Goal: Download file/media

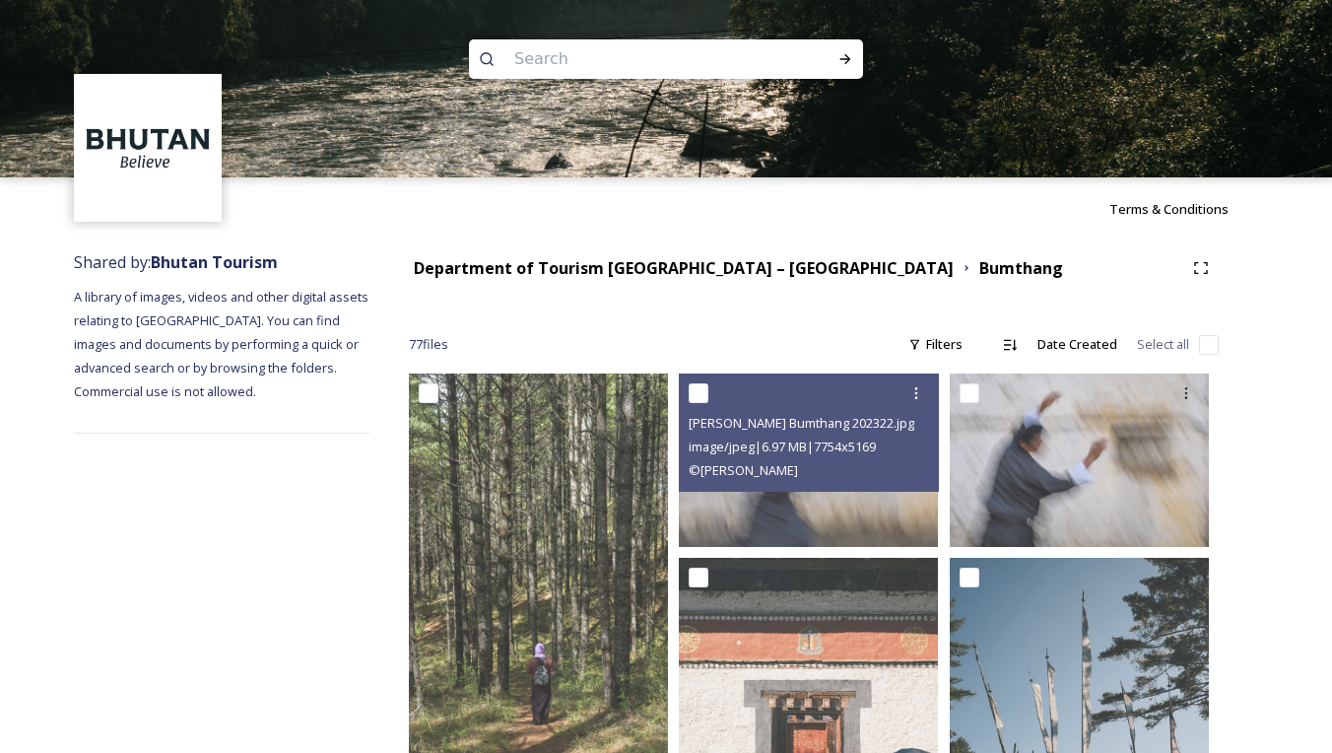
click at [652, 57] on input at bounding box center [639, 58] width 270 height 43
type input "[PERSON_NAME]"
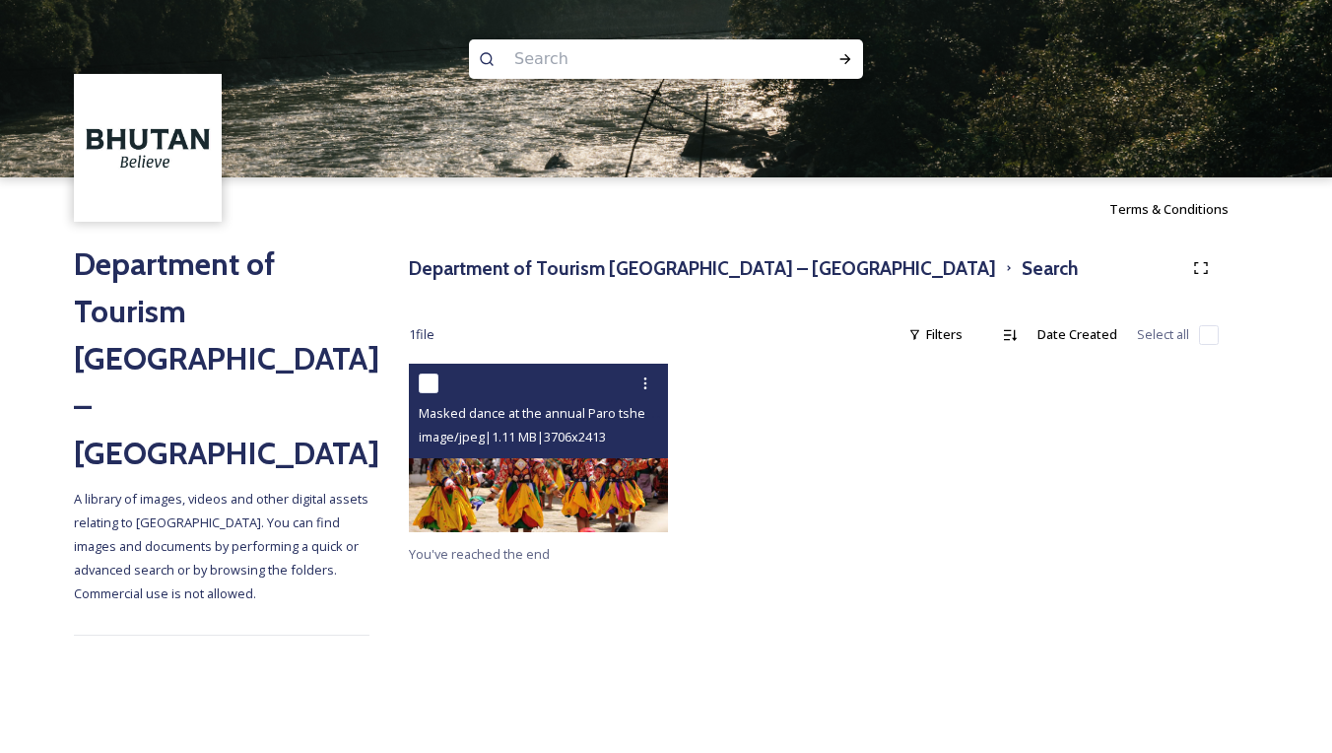
scroll to position [0, 1]
click at [537, 493] on img at bounding box center [538, 447] width 259 height 168
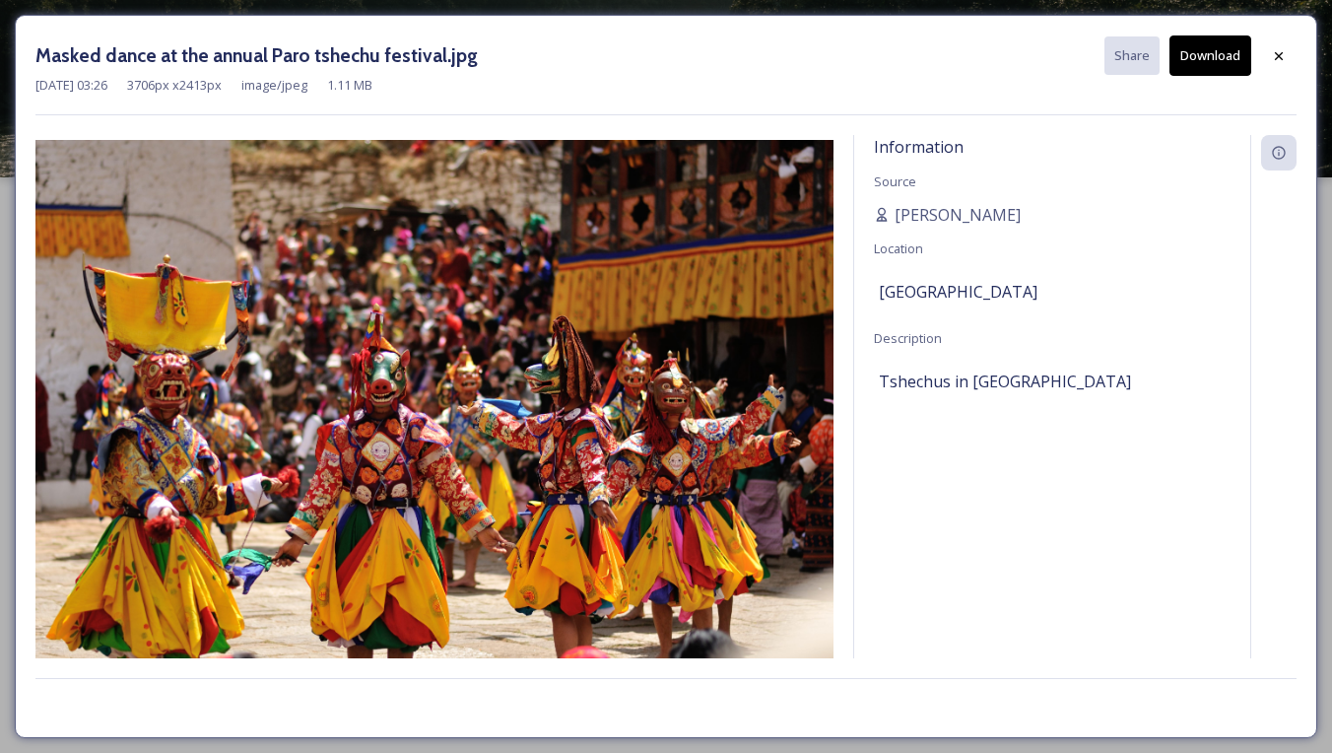
click at [1196, 62] on button "Download" at bounding box center [1210, 55] width 82 height 40
click at [627, 44] on div "Masked dance at the annual Paro tshechu festival.jpg Share Download" at bounding box center [665, 55] width 1261 height 40
click at [1278, 54] on icon at bounding box center [1279, 55] width 8 height 8
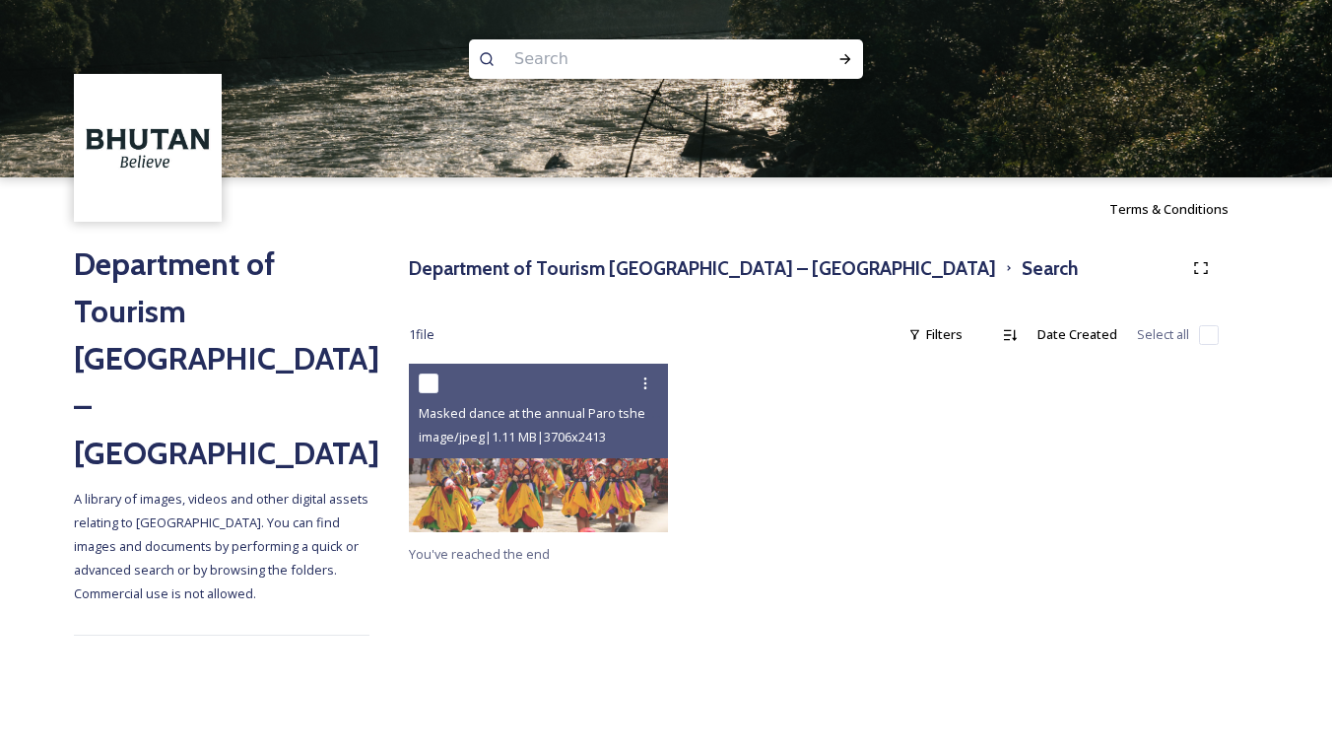
click at [912, 363] on div at bounding box center [813, 452] width 269 height 178
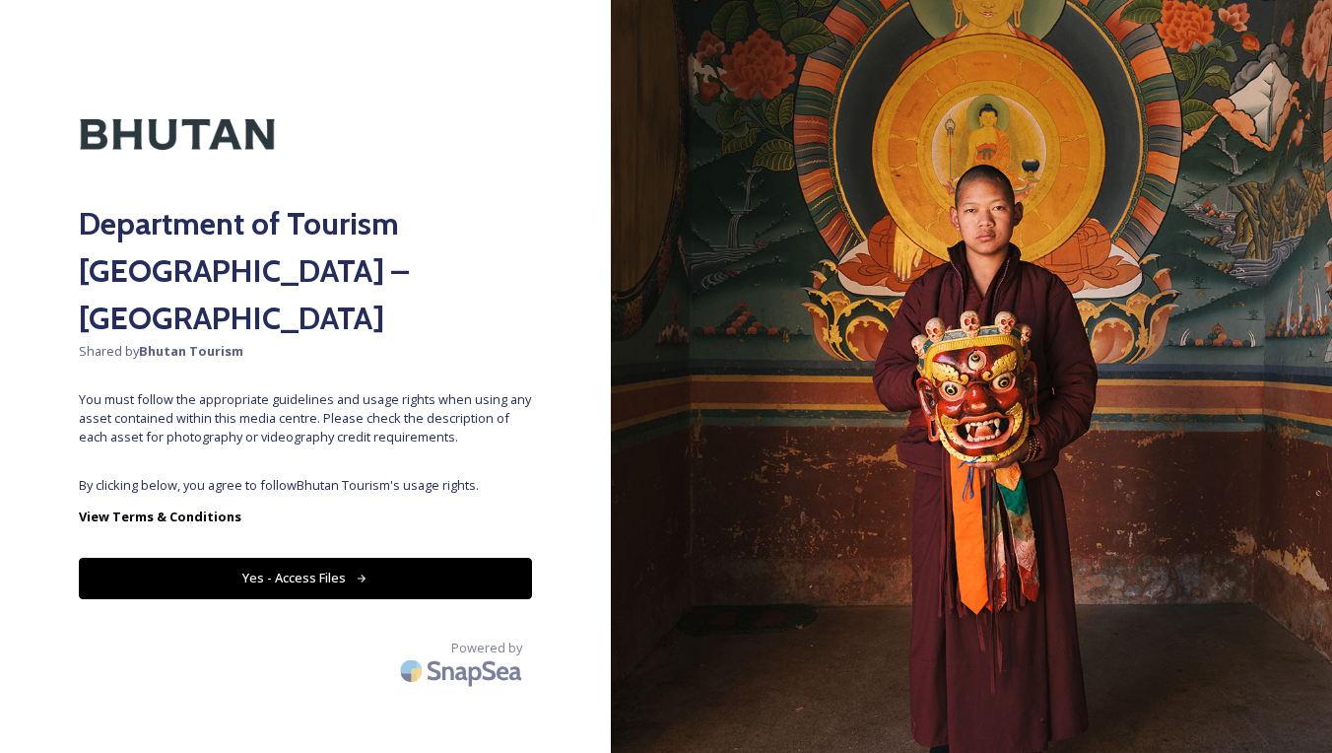
click at [360, 572] on icon at bounding box center [362, 578] width 13 height 13
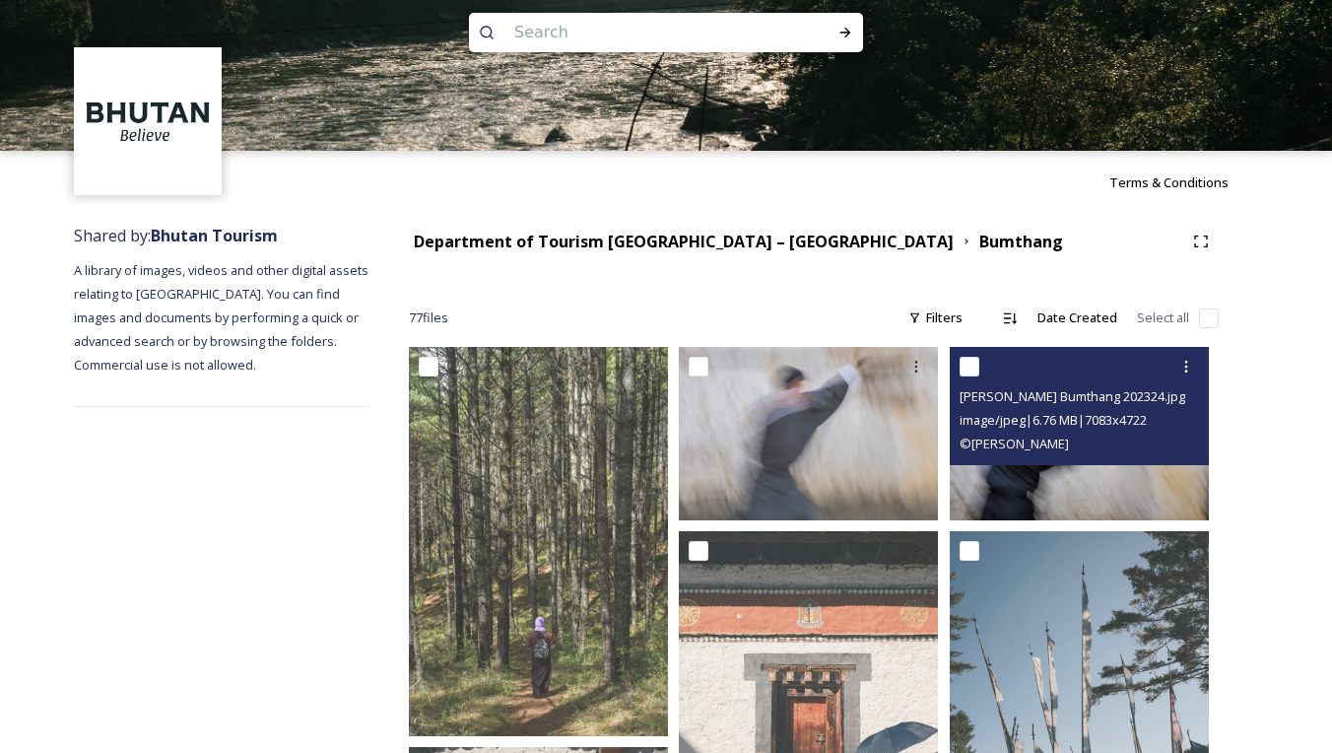
scroll to position [33, 0]
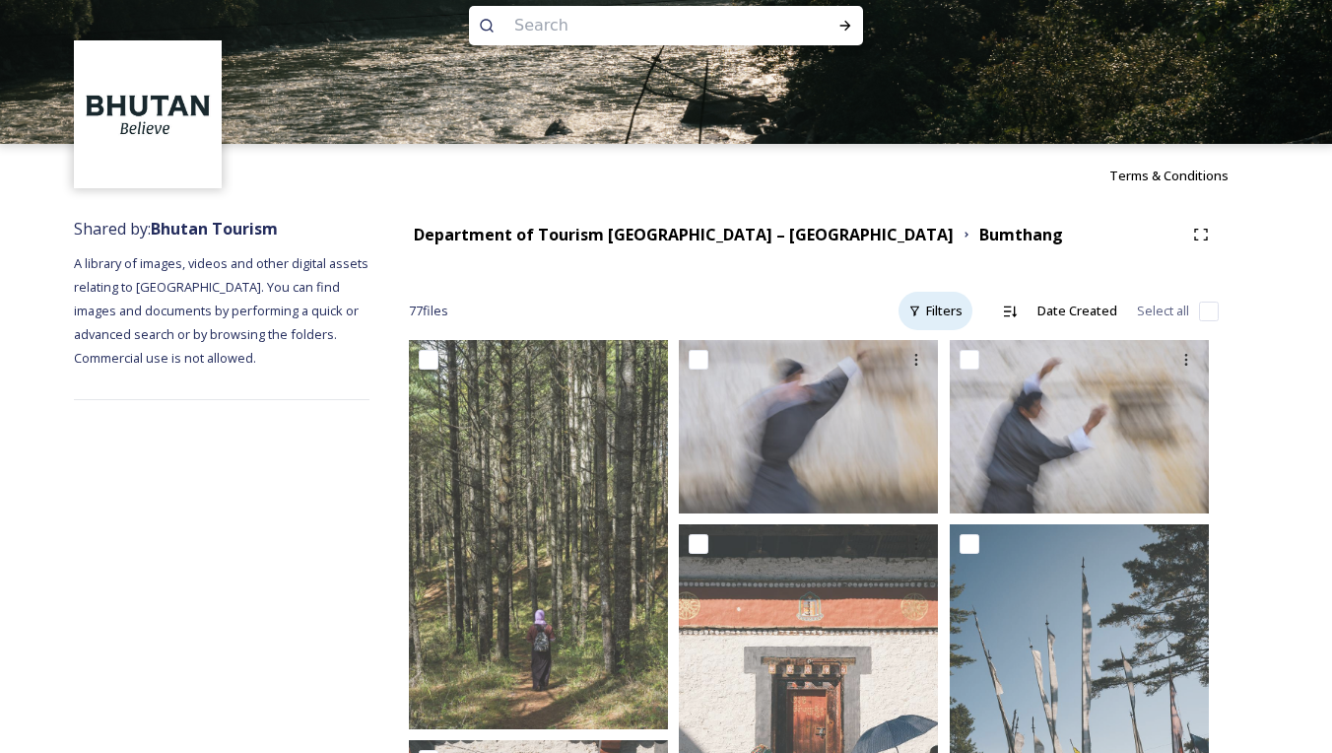
click at [953, 309] on div "Filters" at bounding box center [935, 311] width 74 height 38
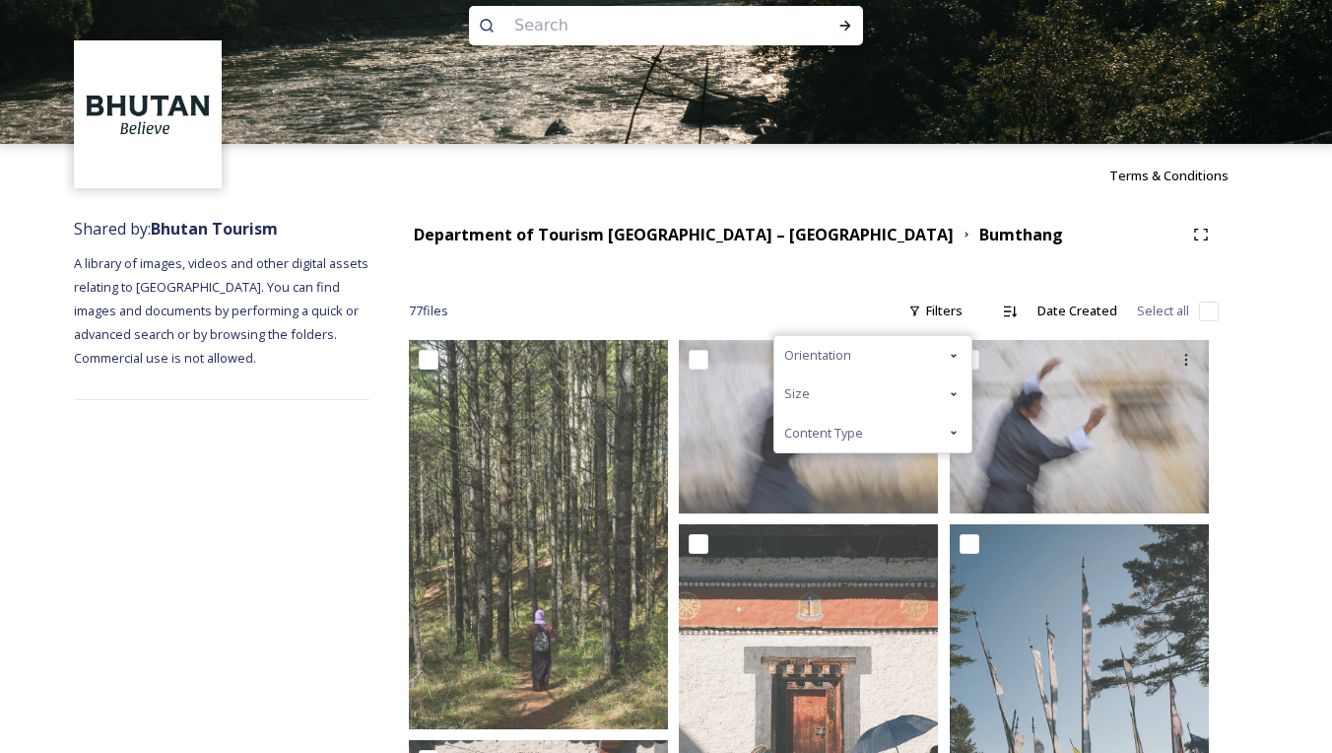
drag, startPoint x: 964, startPoint y: 430, endPoint x: 945, endPoint y: 431, distance: 19.7
click at [959, 430] on div "Content Type" at bounding box center [872, 433] width 197 height 38
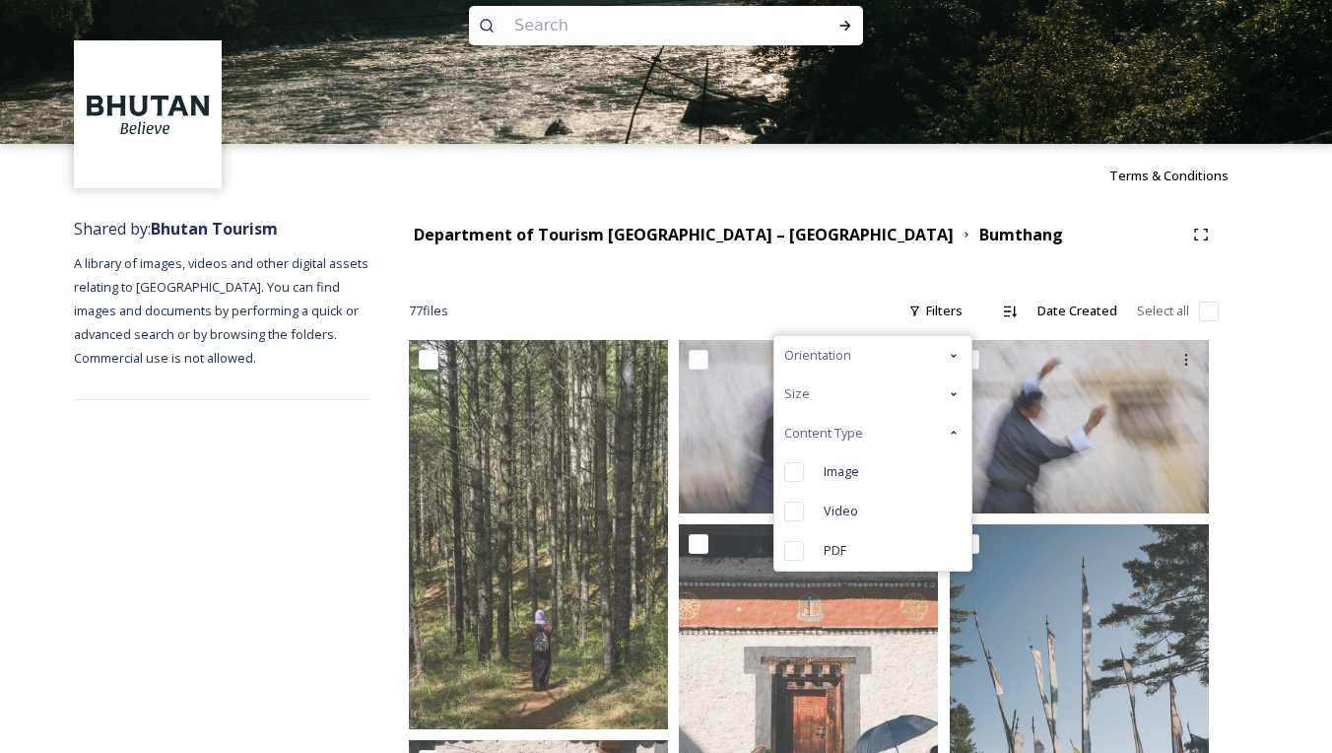
click at [944, 423] on div "Content Type" at bounding box center [872, 433] width 197 height 38
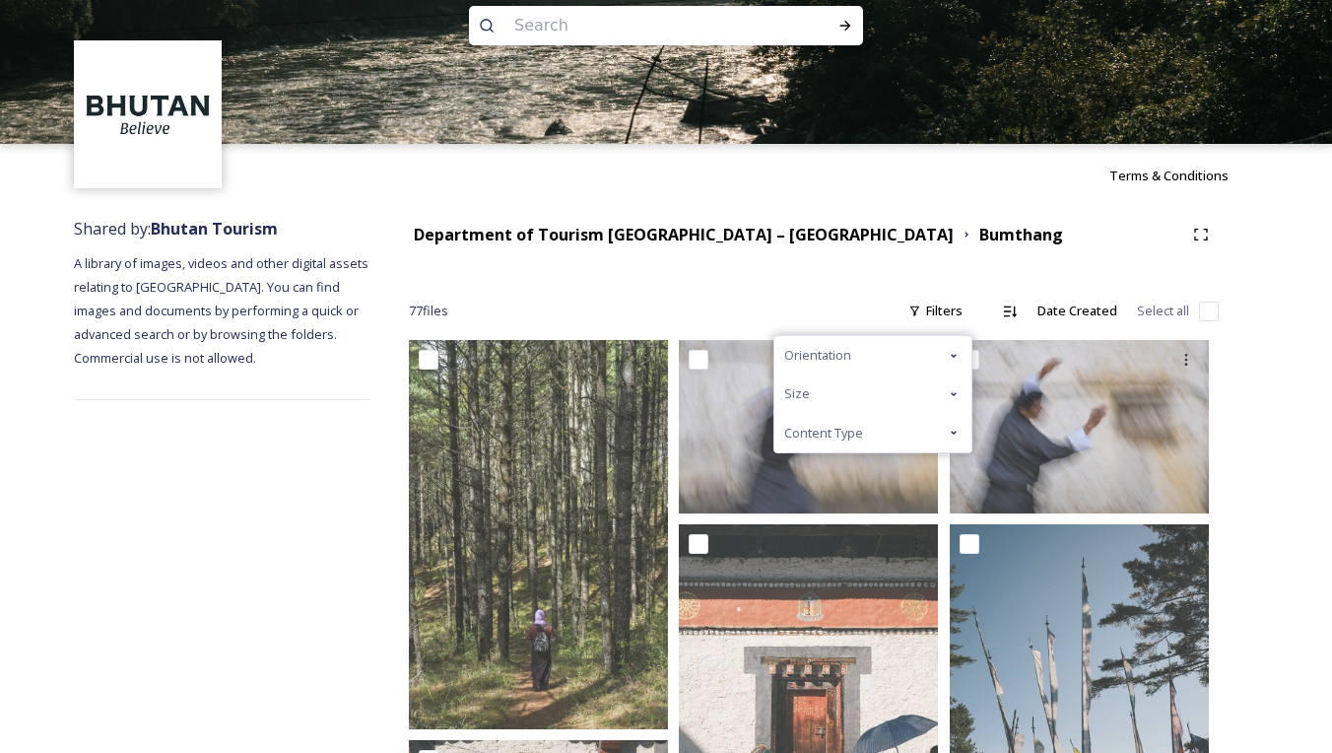
click at [957, 396] on icon at bounding box center [954, 394] width 16 height 16
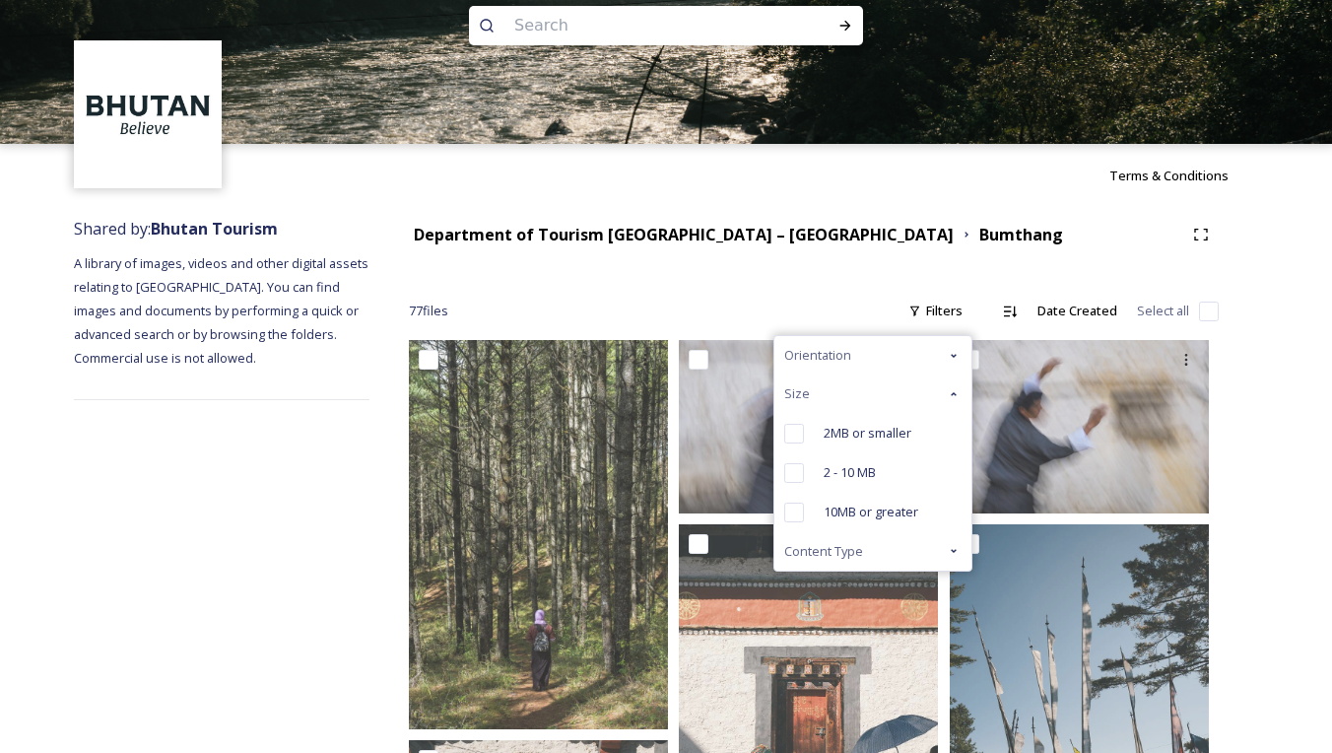
drag, startPoint x: 957, startPoint y: 396, endPoint x: 940, endPoint y: 356, distance: 44.1
click at [957, 394] on icon at bounding box center [954, 394] width 16 height 16
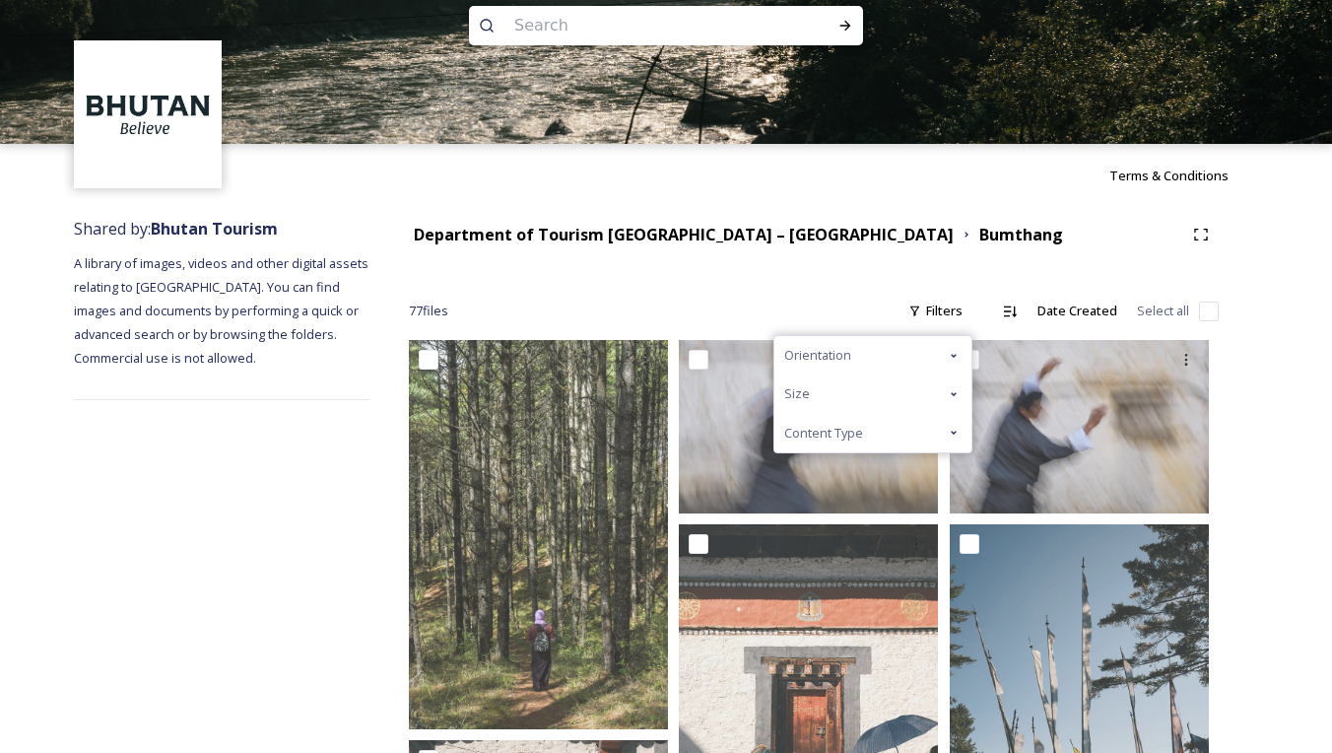
click at [938, 353] on div "Orientation" at bounding box center [872, 355] width 197 height 38
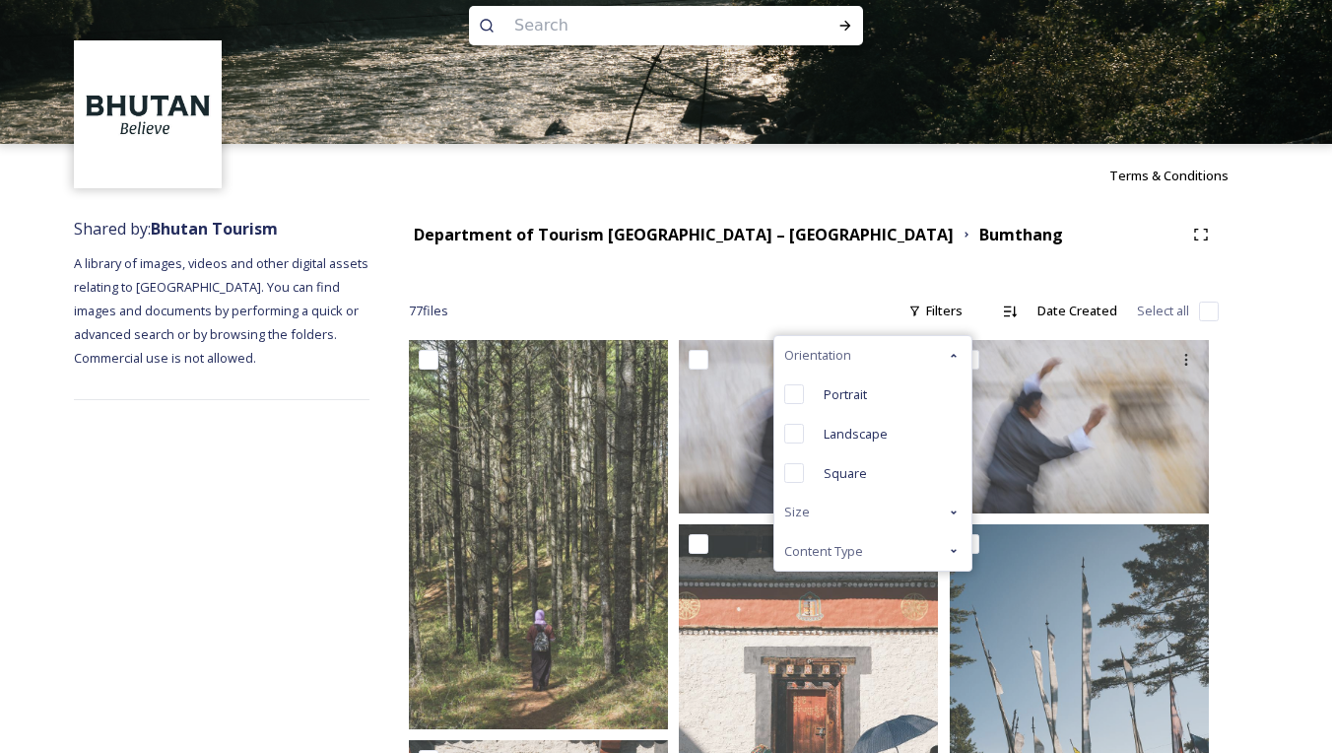
click at [938, 353] on div "Orientation" at bounding box center [872, 355] width 197 height 38
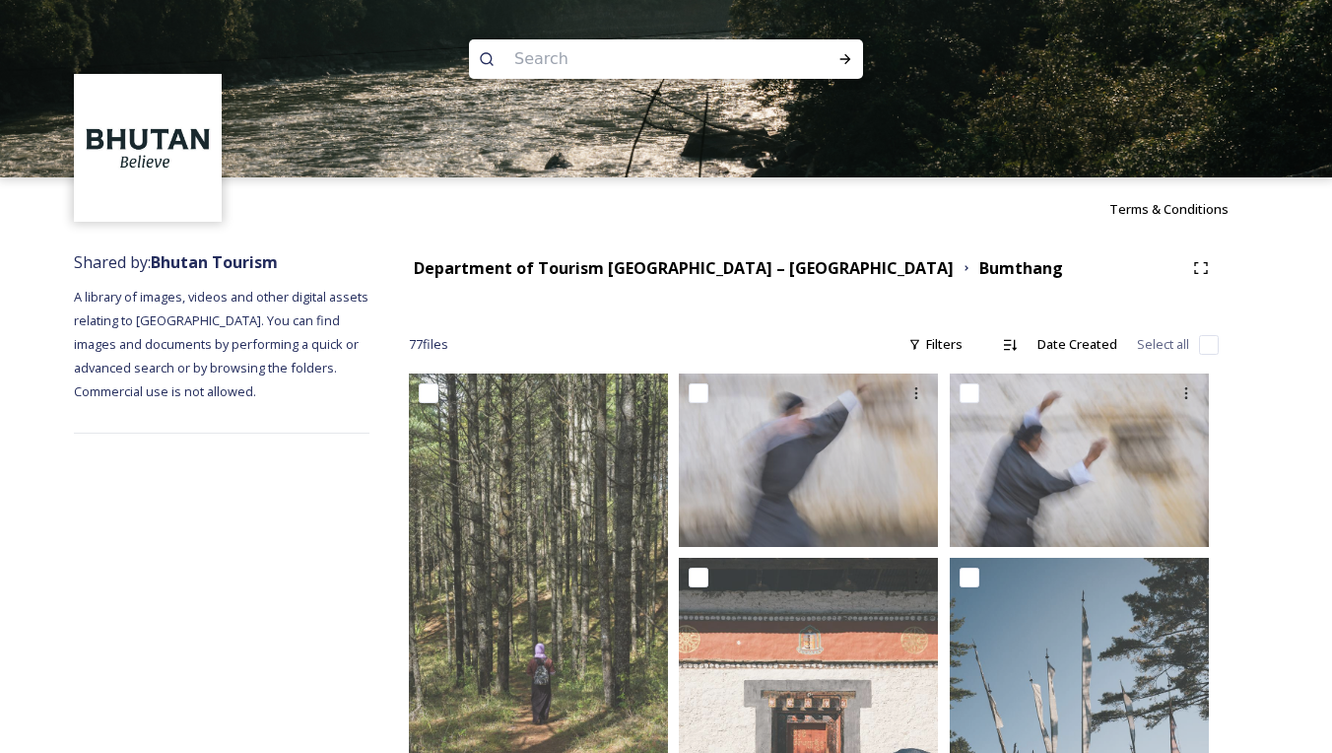
scroll to position [0, 0]
click at [751, 67] on input at bounding box center [639, 58] width 270 height 43
type input "trekking"
click at [781, 59] on input at bounding box center [691, 58] width 235 height 43
type input "t"
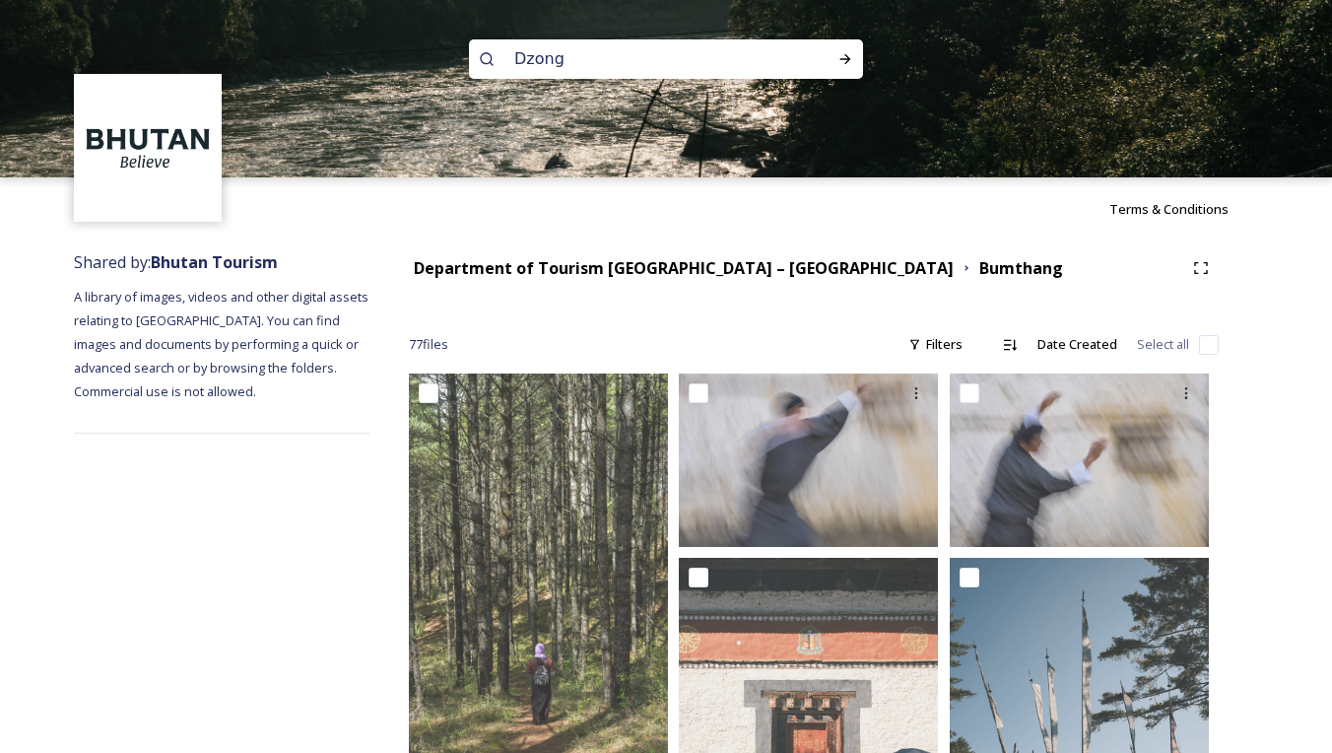
type input "Dzongs"
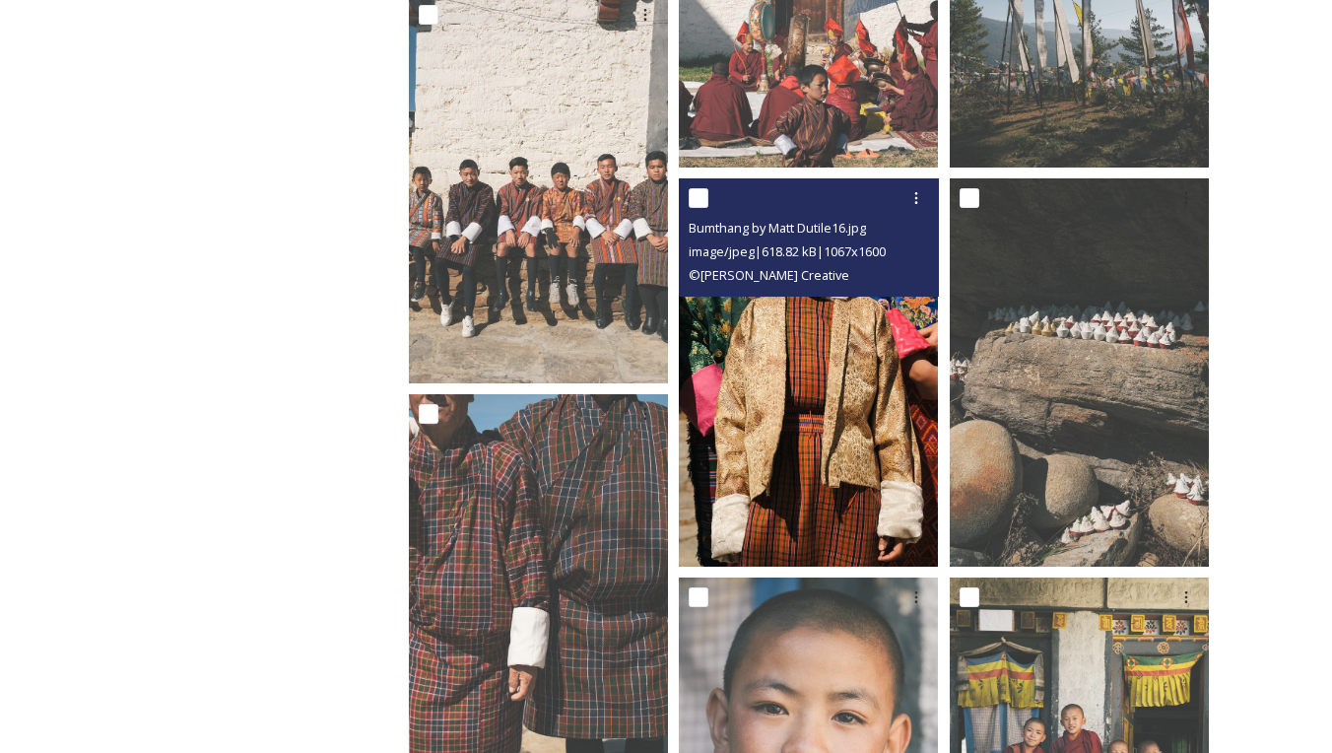
scroll to position [771, 0]
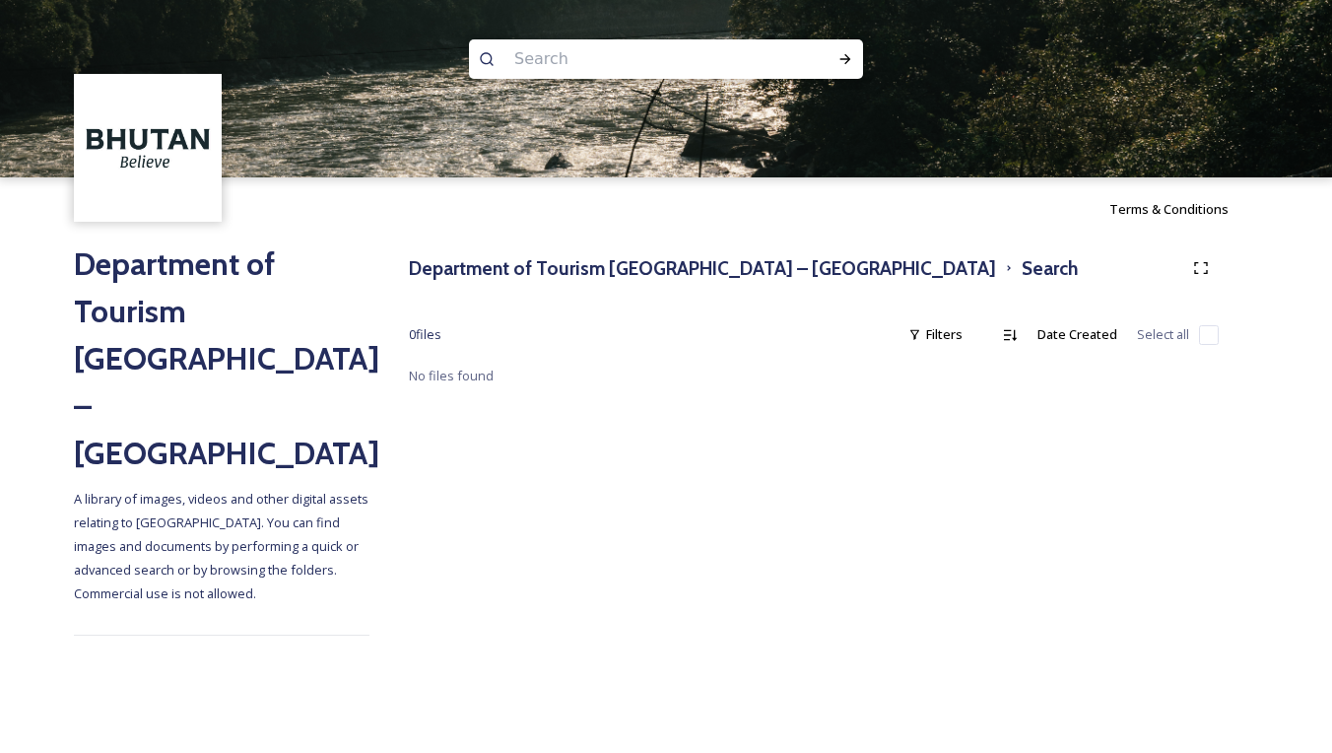
click at [678, 62] on input at bounding box center [639, 58] width 270 height 43
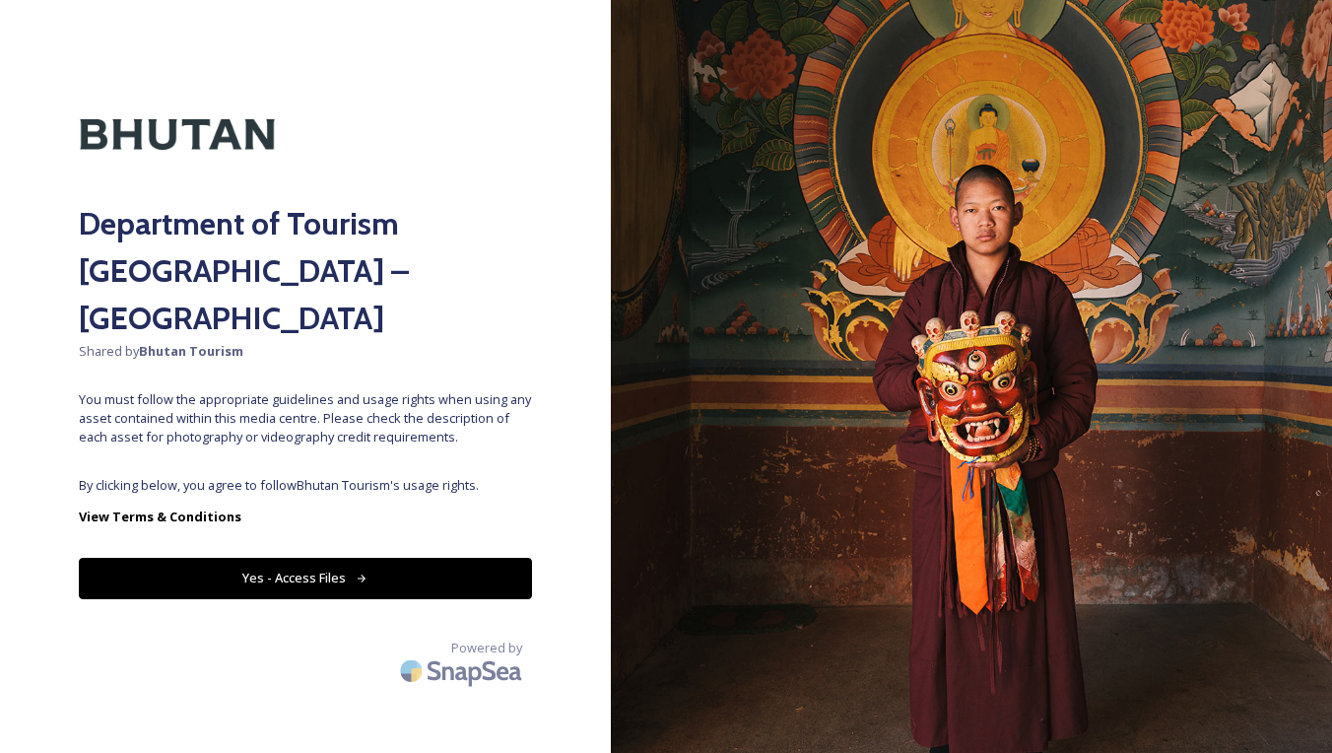
drag, startPoint x: 351, startPoint y: 511, endPoint x: 349, endPoint y: 526, distance: 14.9
click at [350, 558] on button "Yes - Access Files" at bounding box center [305, 578] width 453 height 40
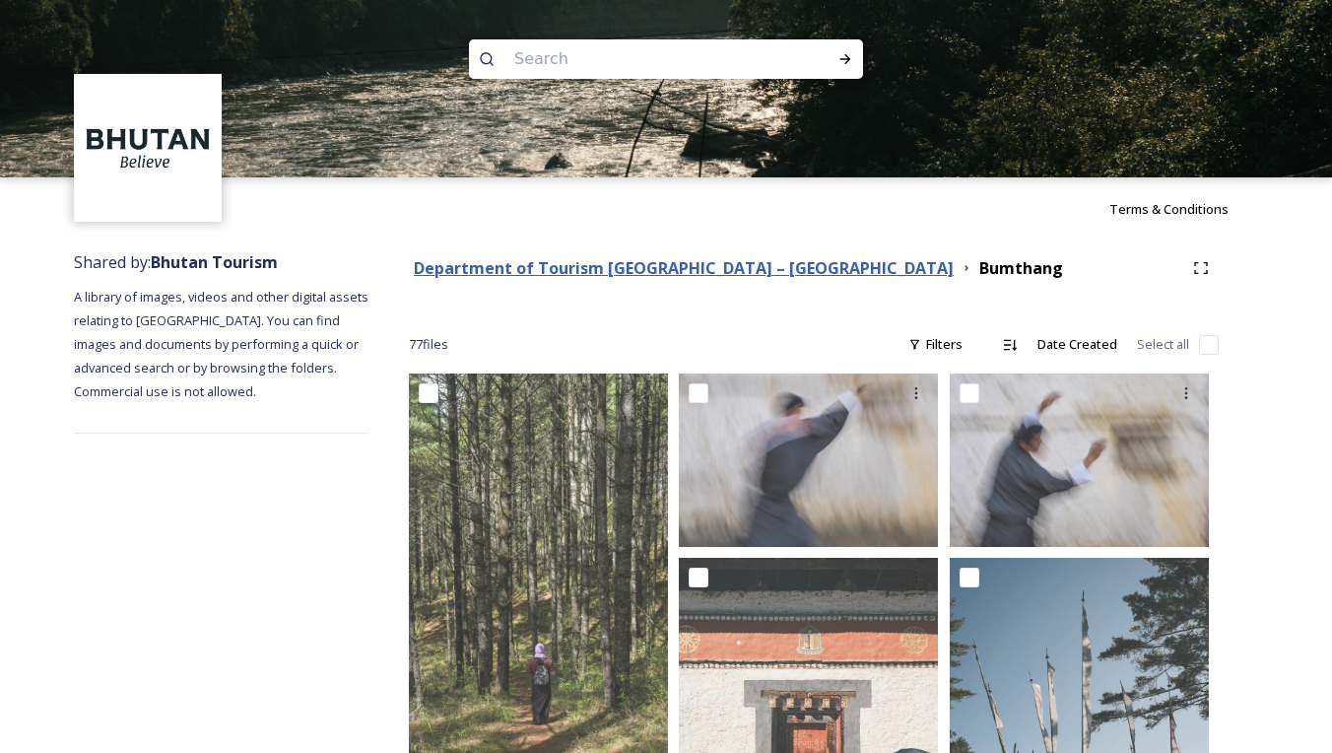
click at [606, 272] on strong "Department of Tourism [GEOGRAPHIC_DATA] – [GEOGRAPHIC_DATA]" at bounding box center [684, 268] width 540 height 22
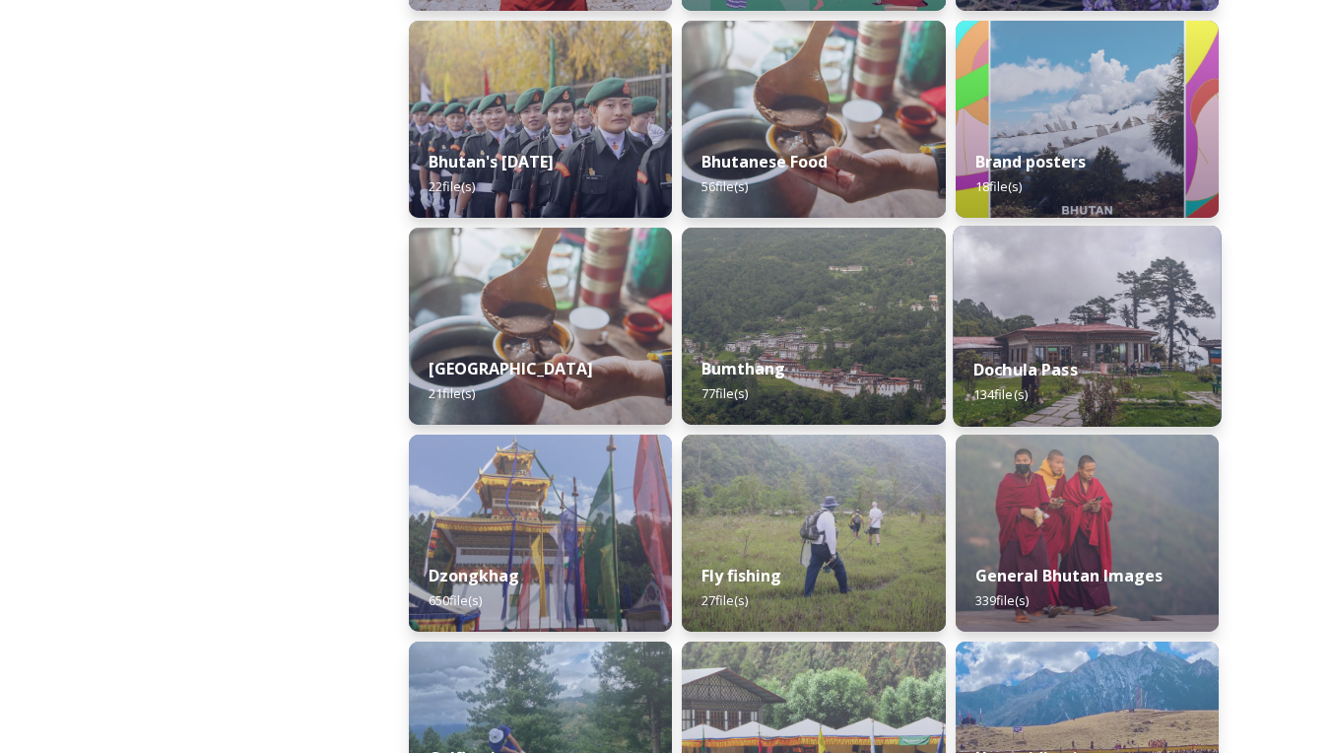
scroll to position [502, 0]
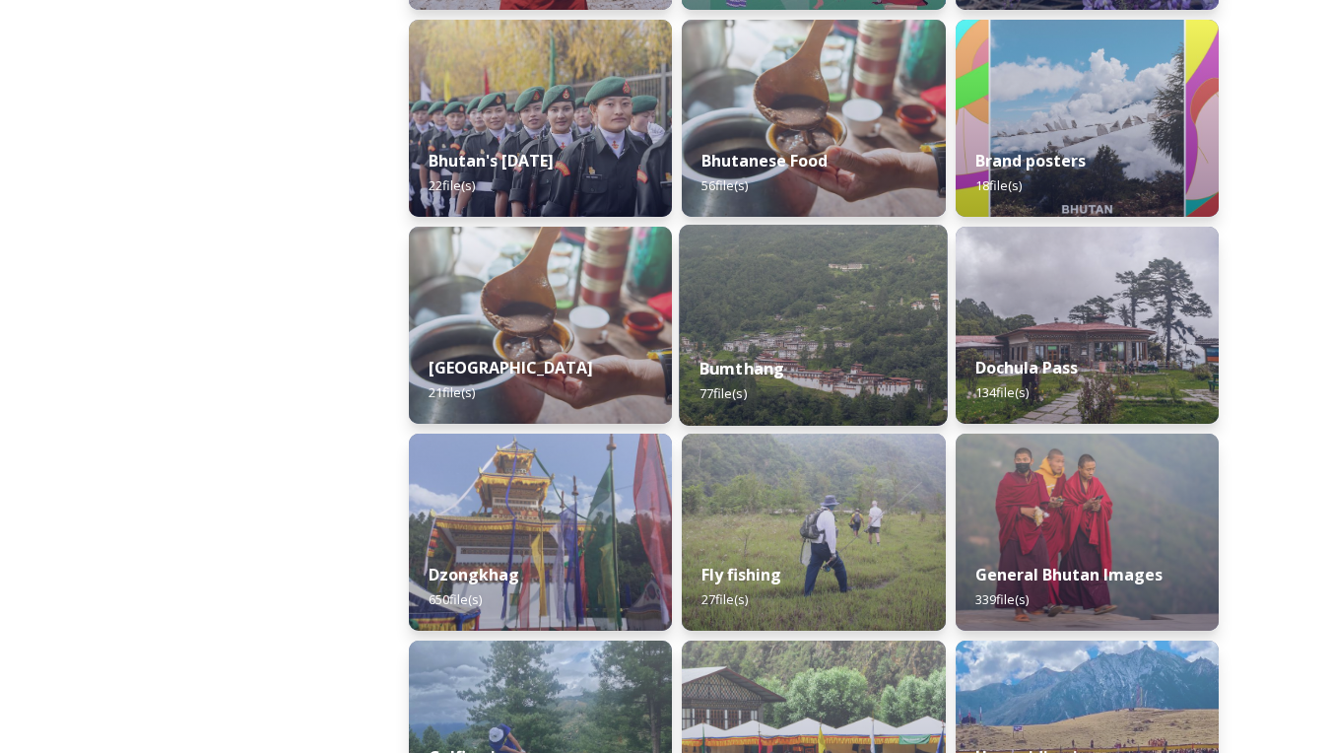
click at [807, 369] on div "Bumthang 77 file(s)" at bounding box center [814, 381] width 269 height 90
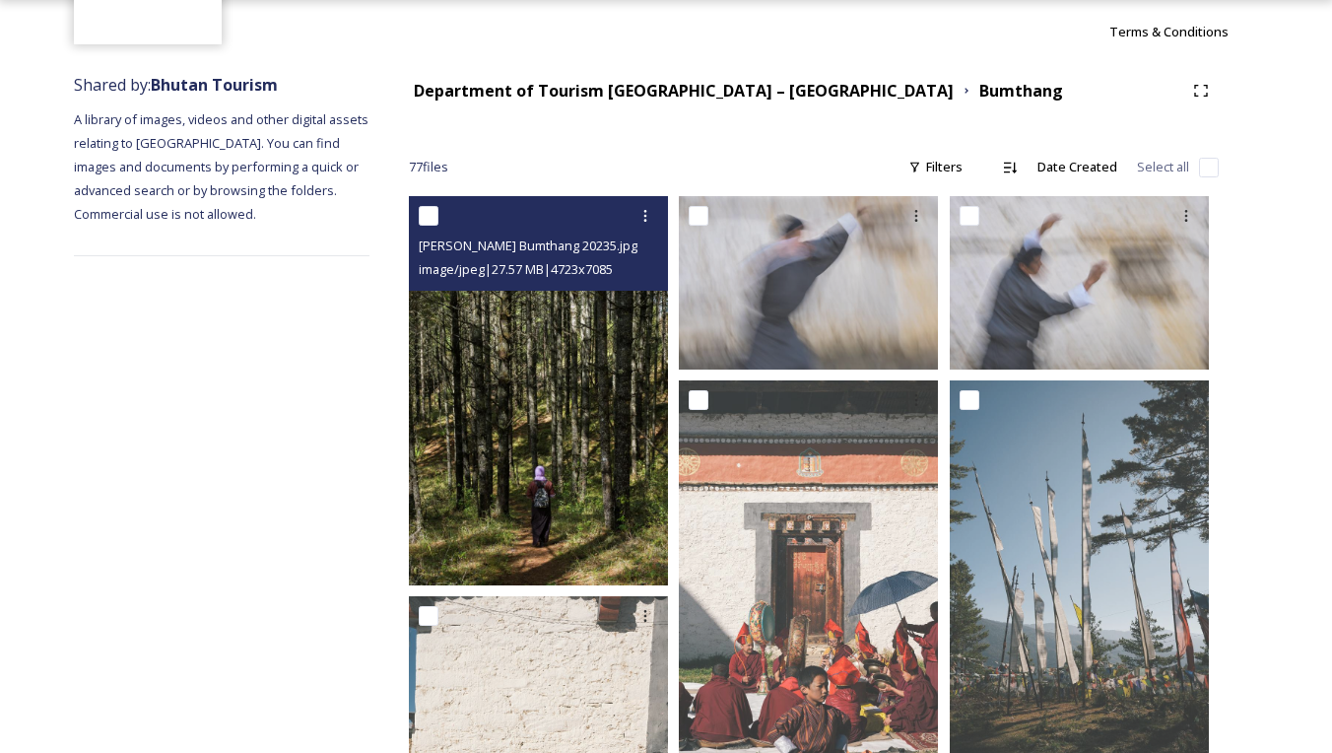
scroll to position [176, 0]
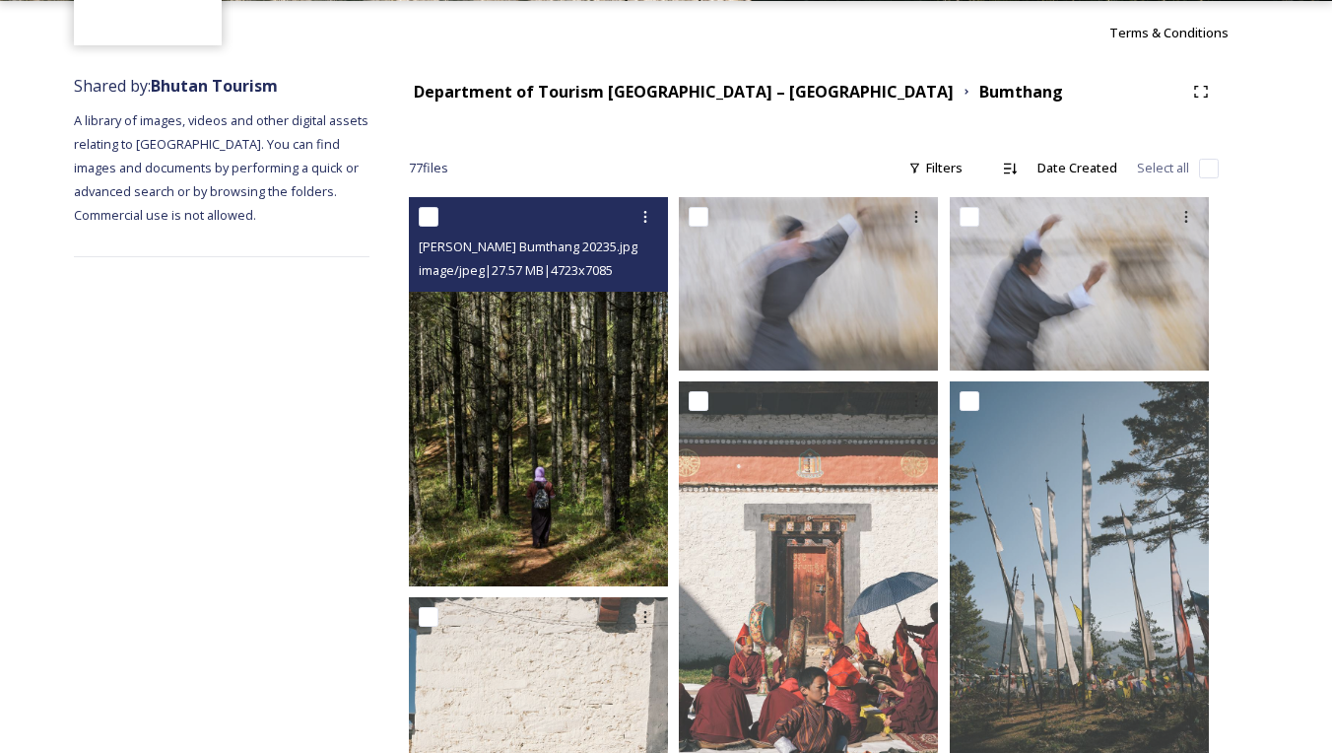
click at [530, 447] on img at bounding box center [538, 391] width 259 height 389
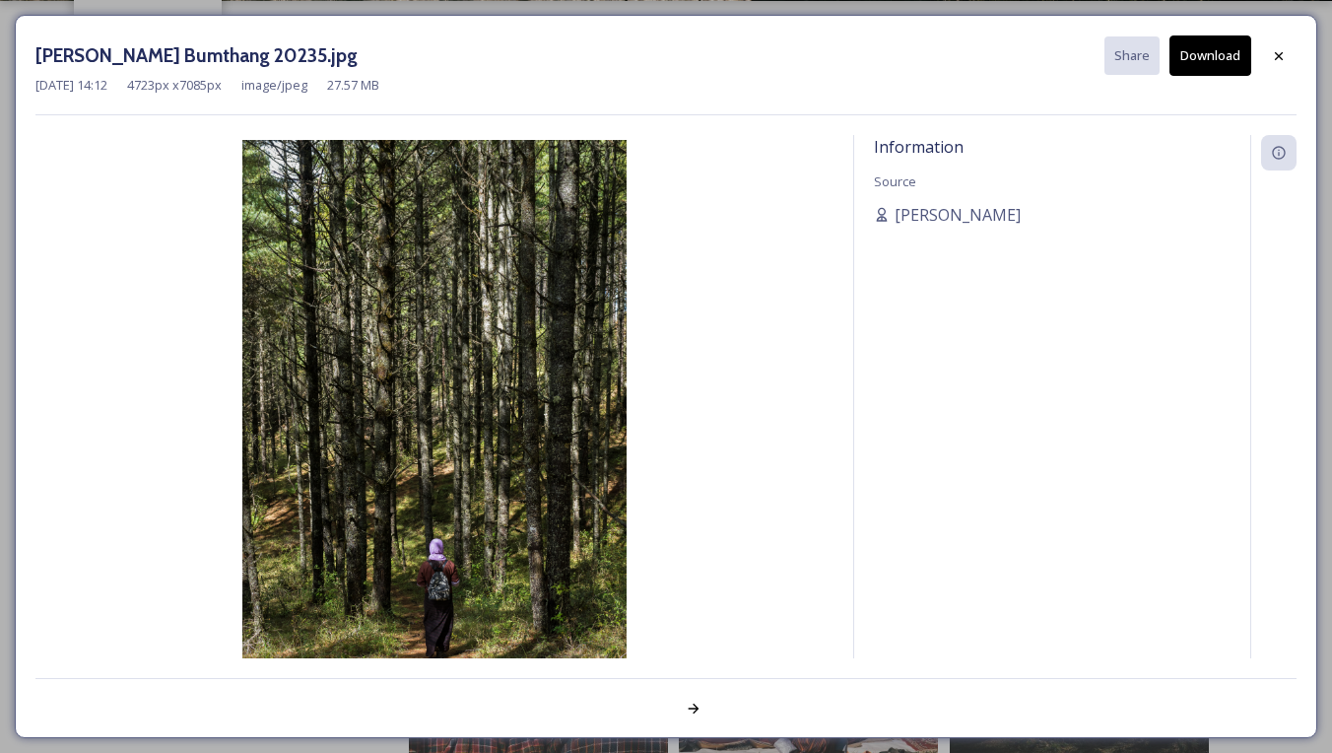
click at [1230, 58] on button "Download" at bounding box center [1210, 55] width 82 height 40
click at [1275, 52] on icon at bounding box center [1279, 56] width 16 height 16
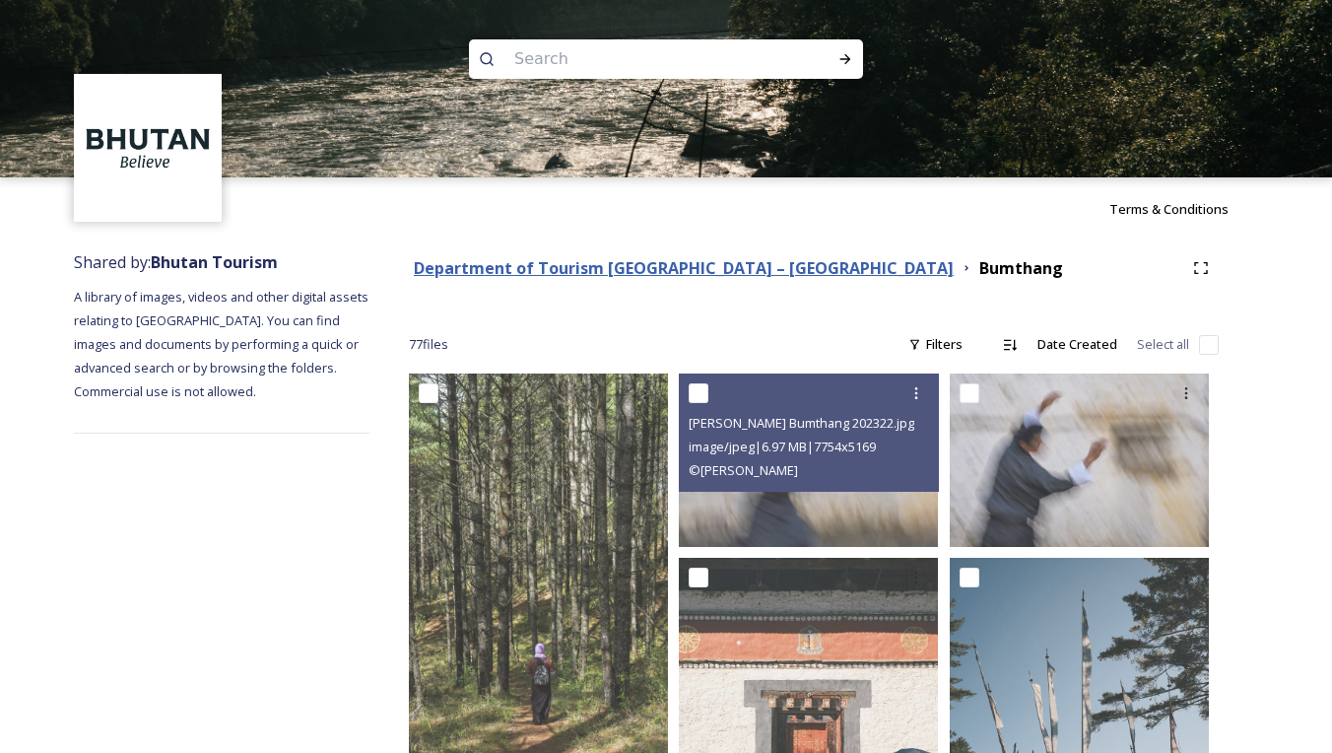
scroll to position [0, 0]
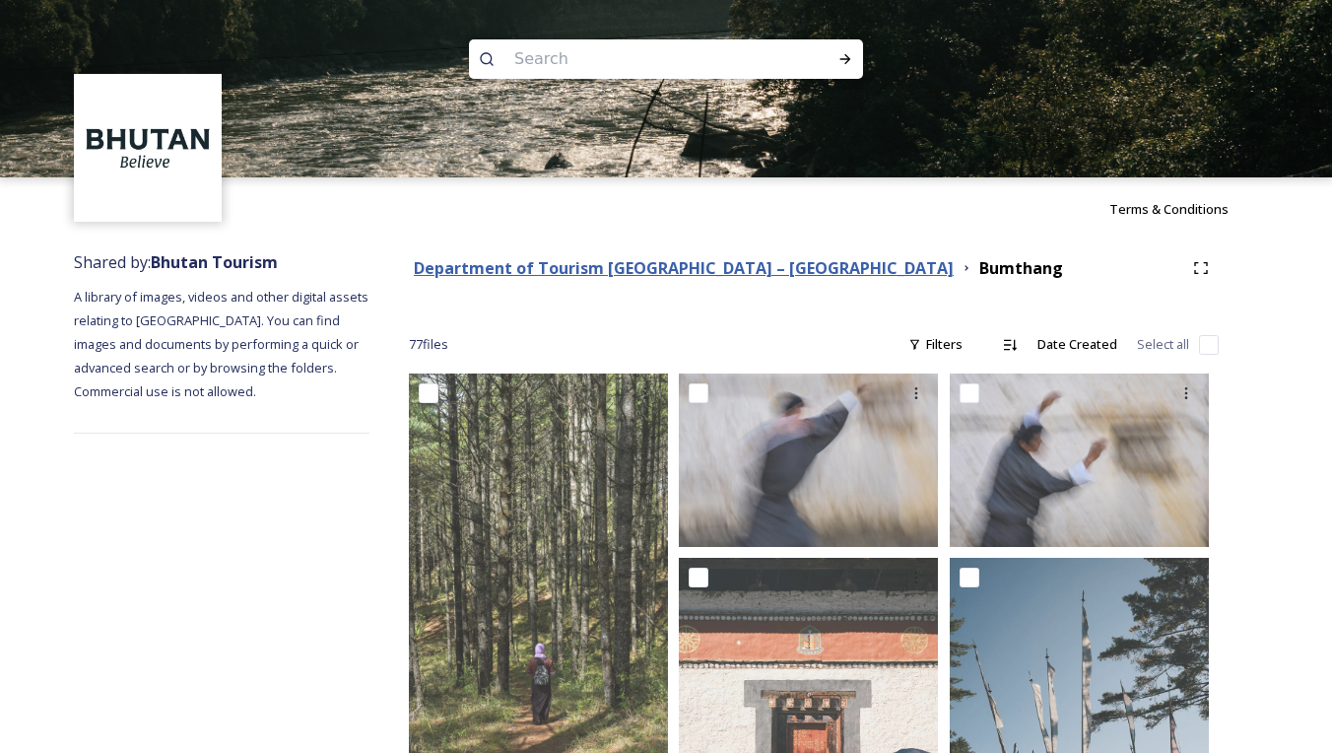
click at [654, 272] on strong "Department of Tourism [GEOGRAPHIC_DATA] – [GEOGRAPHIC_DATA]" at bounding box center [684, 268] width 540 height 22
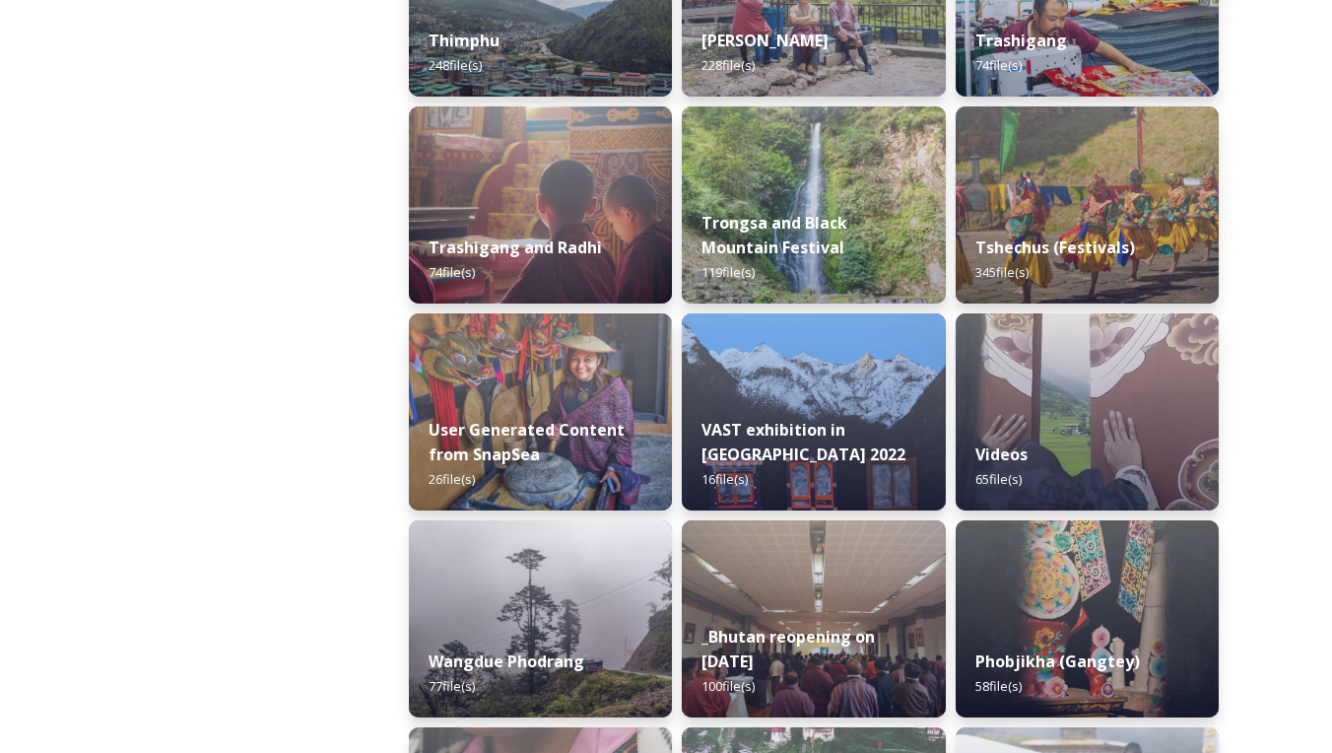
scroll to position [2496, 0]
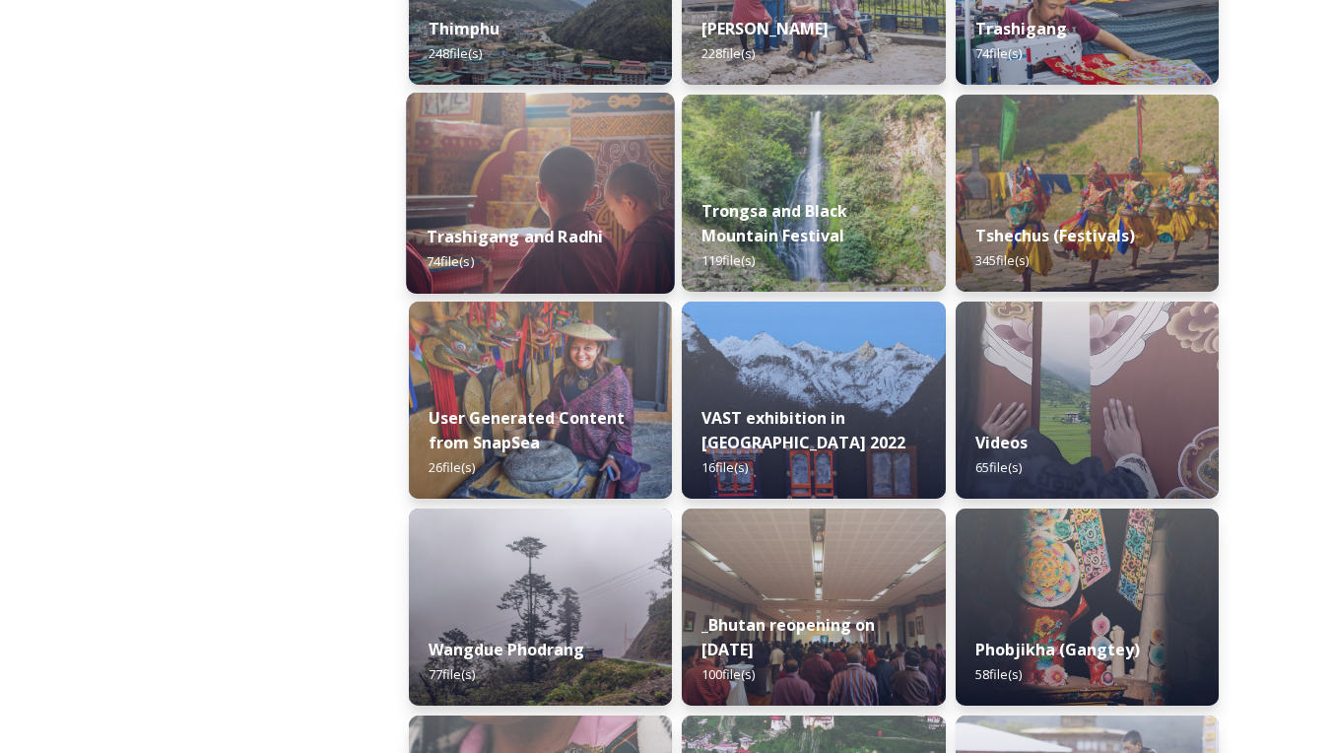
click at [529, 241] on strong "Trashigang and Radhi" at bounding box center [515, 237] width 177 height 22
click at [524, 226] on div "Trashigang and Radhi 74 file(s)" at bounding box center [540, 249] width 269 height 90
click at [458, 241] on strong "Trashigang and Radhi" at bounding box center [515, 237] width 177 height 22
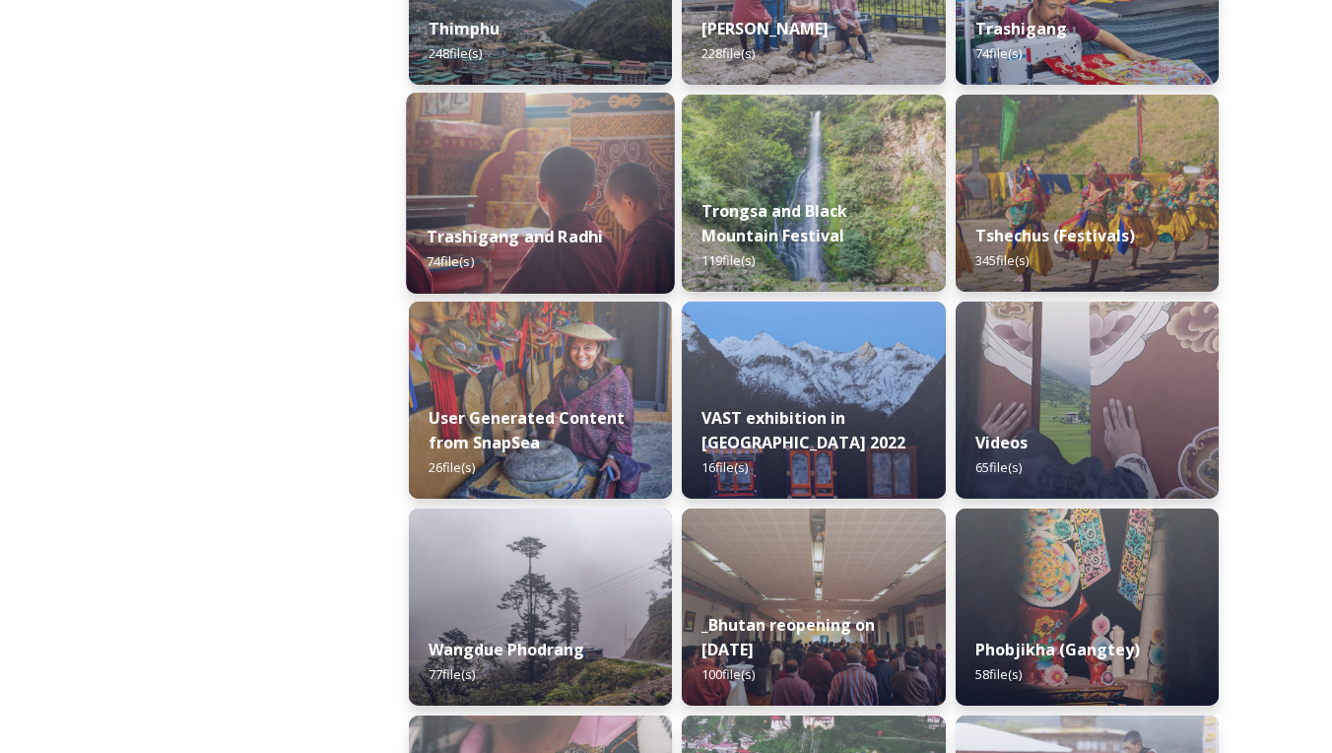
click at [465, 260] on span "74 file(s)" at bounding box center [450, 261] width 47 height 18
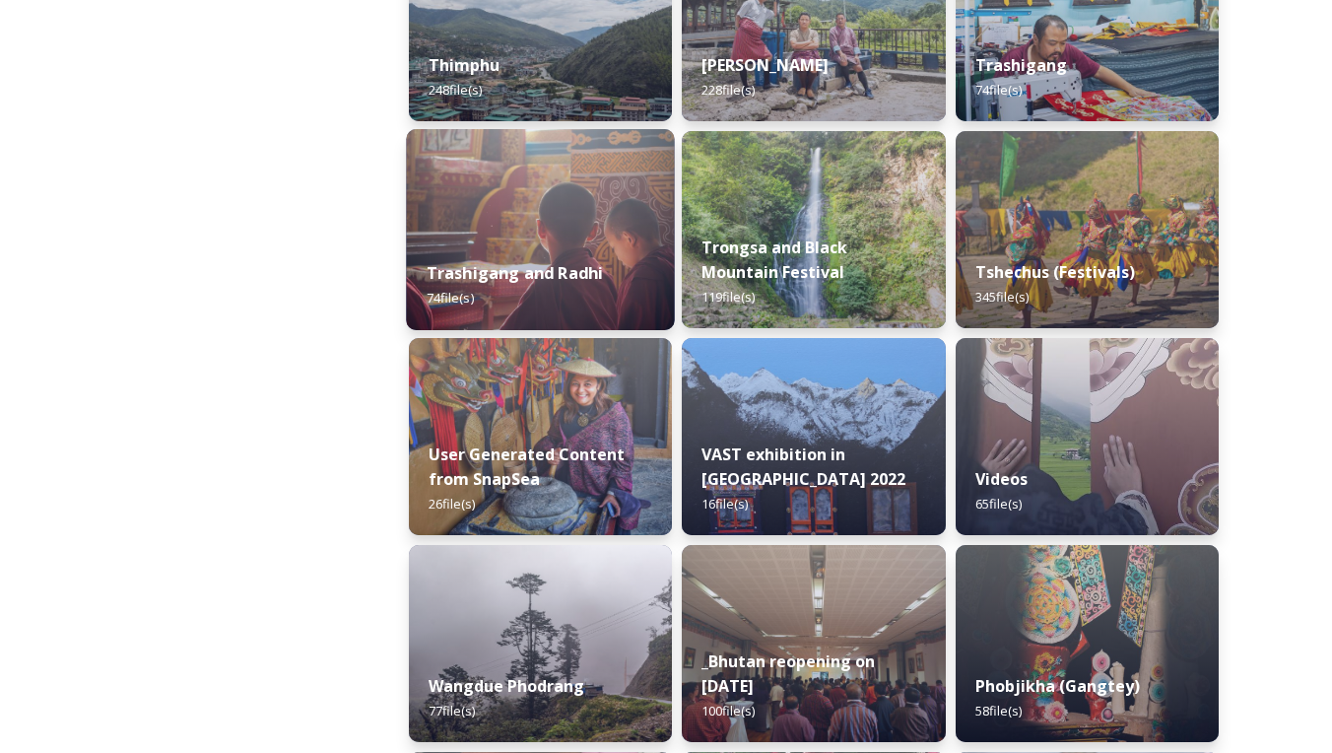
scroll to position [2461, 0]
click at [529, 277] on strong "Trashigang and Radhi" at bounding box center [515, 272] width 177 height 22
drag, startPoint x: 529, startPoint y: 277, endPoint x: 508, endPoint y: 282, distance: 21.3
click at [529, 277] on strong "Trashigang and Radhi" at bounding box center [515, 272] width 177 height 22
click at [521, 191] on img at bounding box center [540, 228] width 269 height 201
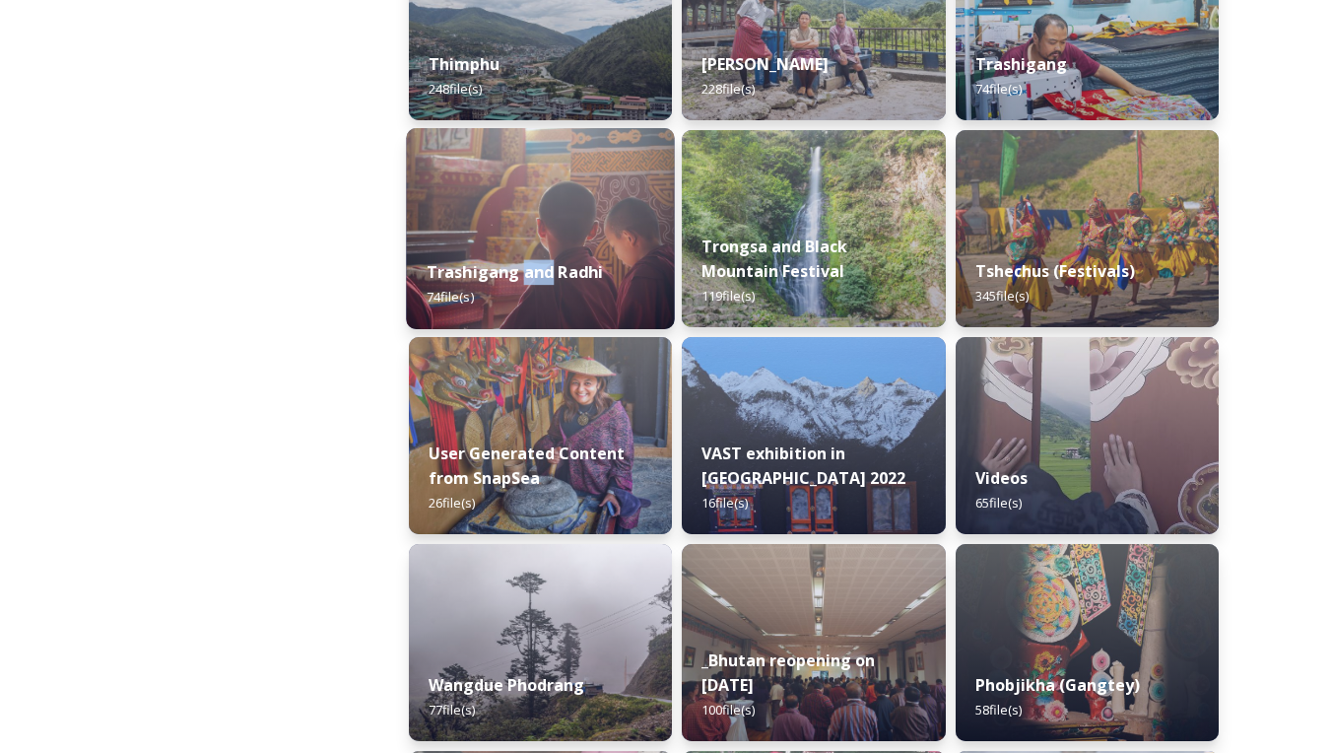
click at [521, 191] on img at bounding box center [540, 228] width 269 height 201
click at [421, 207] on img at bounding box center [540, 228] width 269 height 201
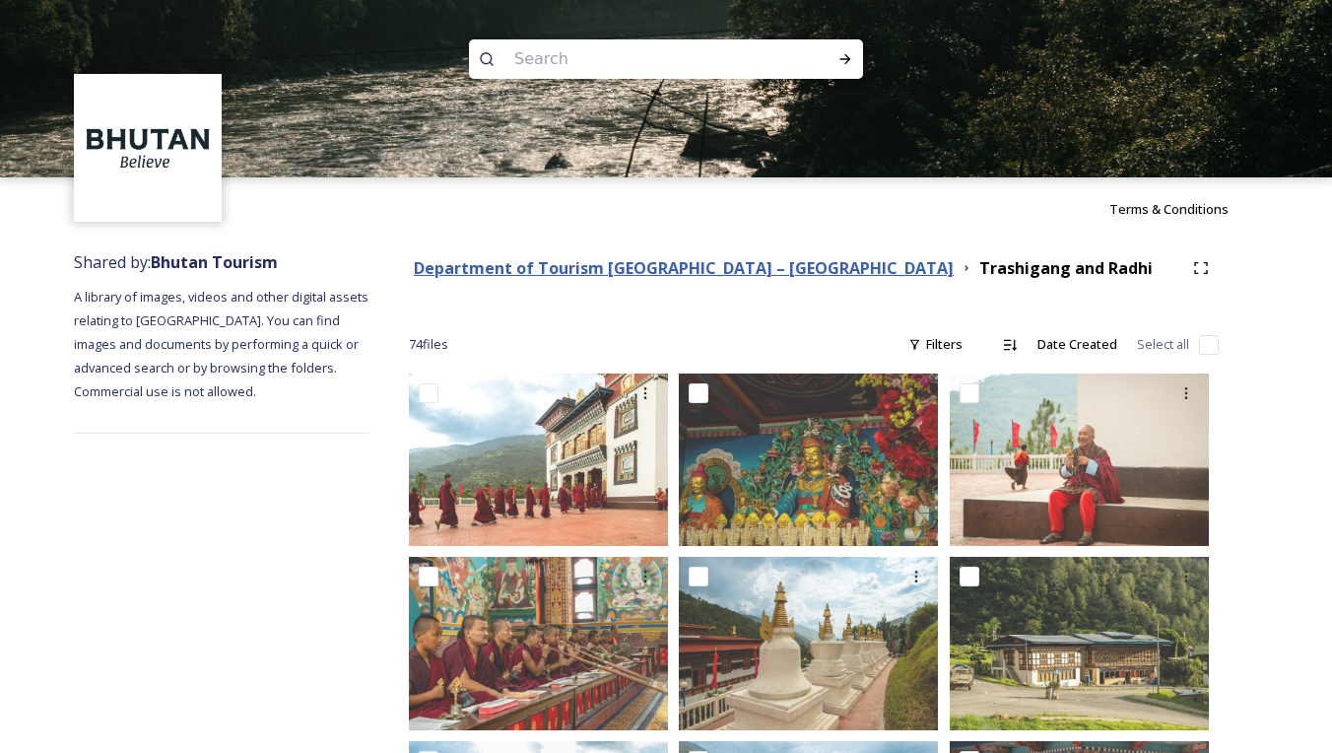
click at [613, 268] on strong "Department of Tourism [GEOGRAPHIC_DATA] – [GEOGRAPHIC_DATA]" at bounding box center [684, 268] width 540 height 22
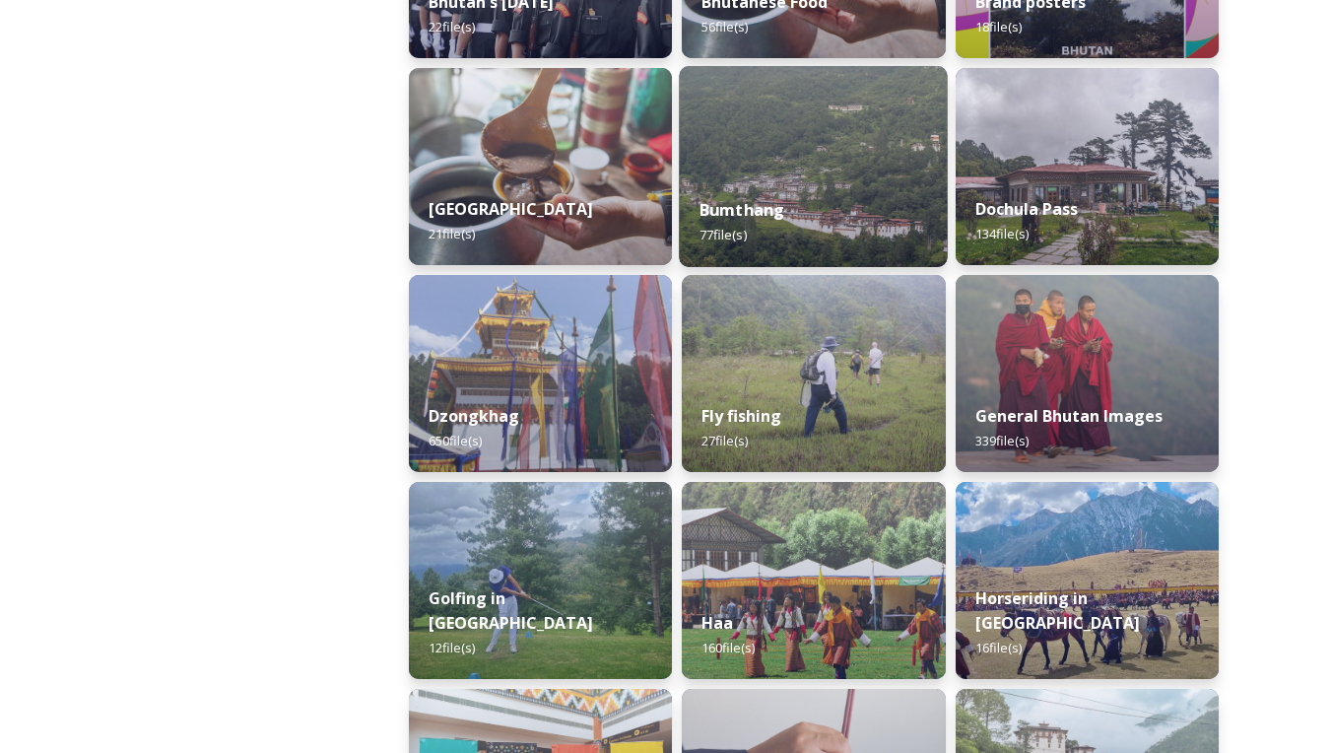
scroll to position [677, 0]
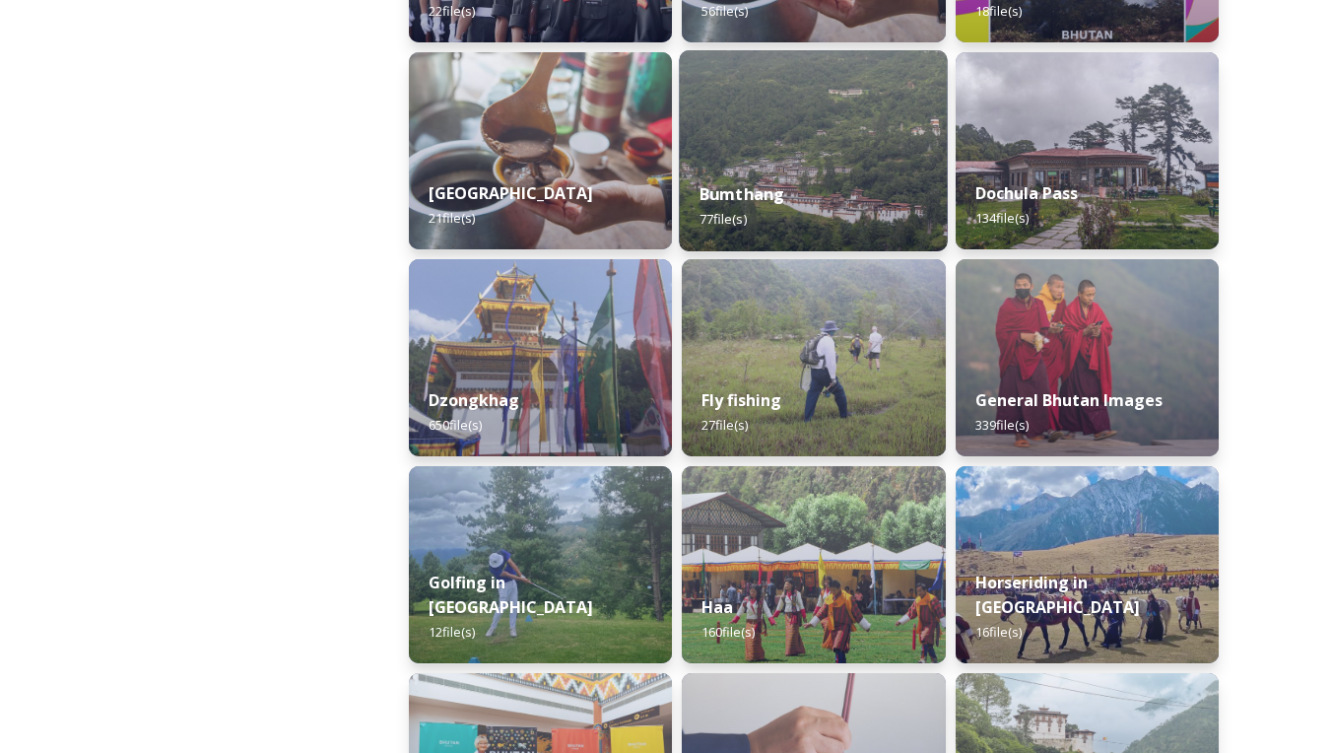
click at [779, 184] on strong "Bumthang" at bounding box center [742, 194] width 86 height 22
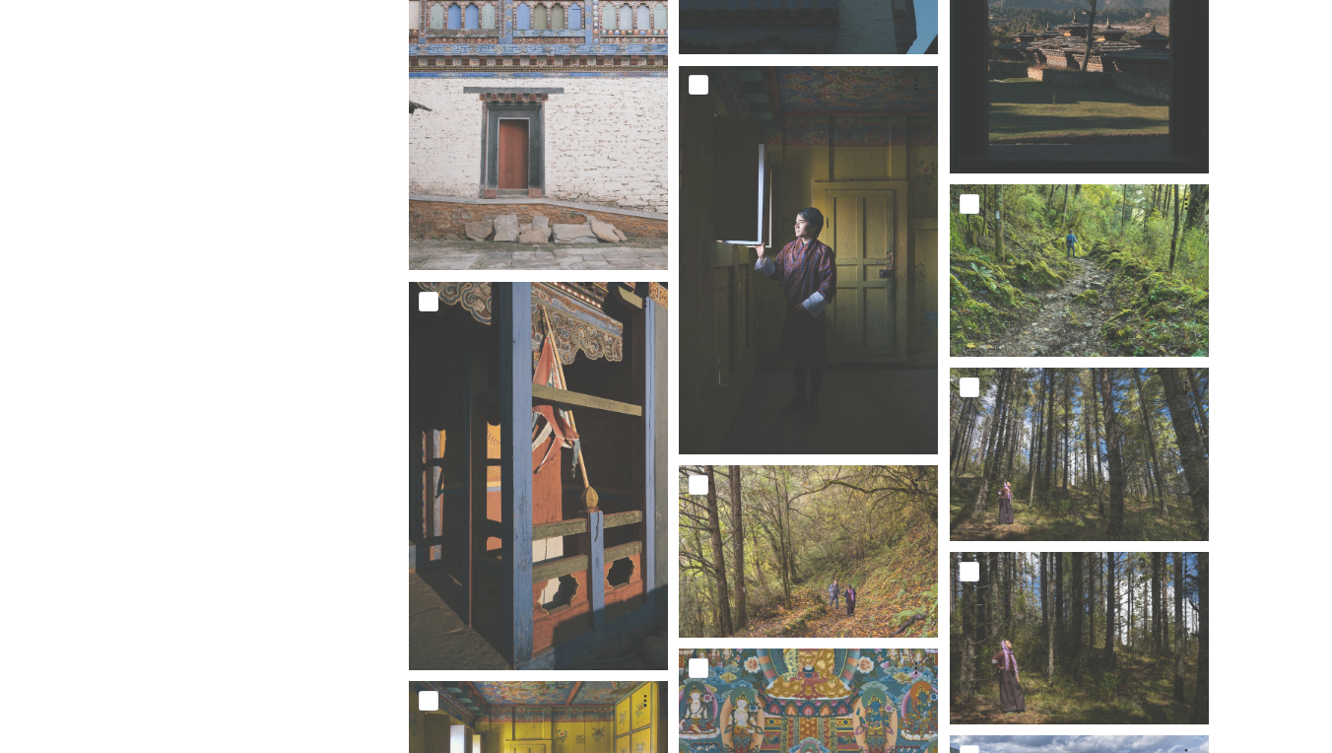
scroll to position [2489, 0]
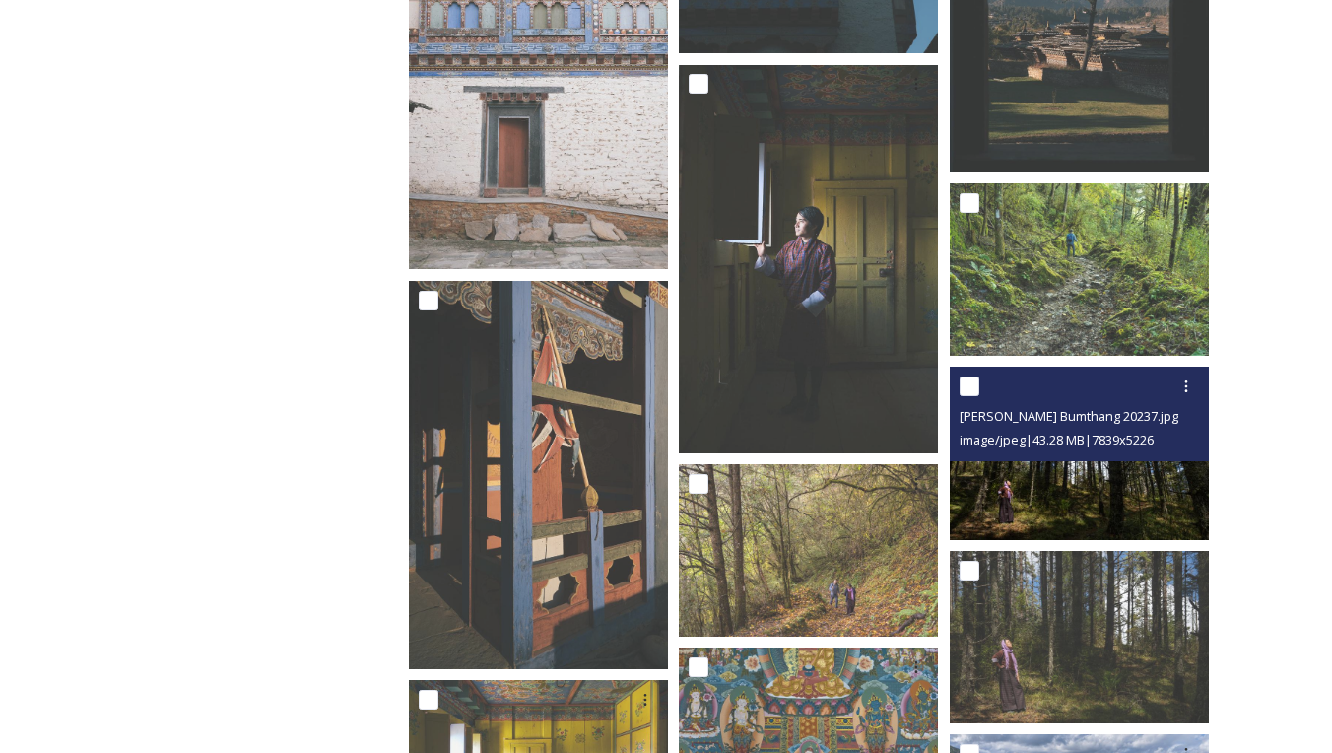
click at [1095, 495] on img at bounding box center [1079, 452] width 259 height 172
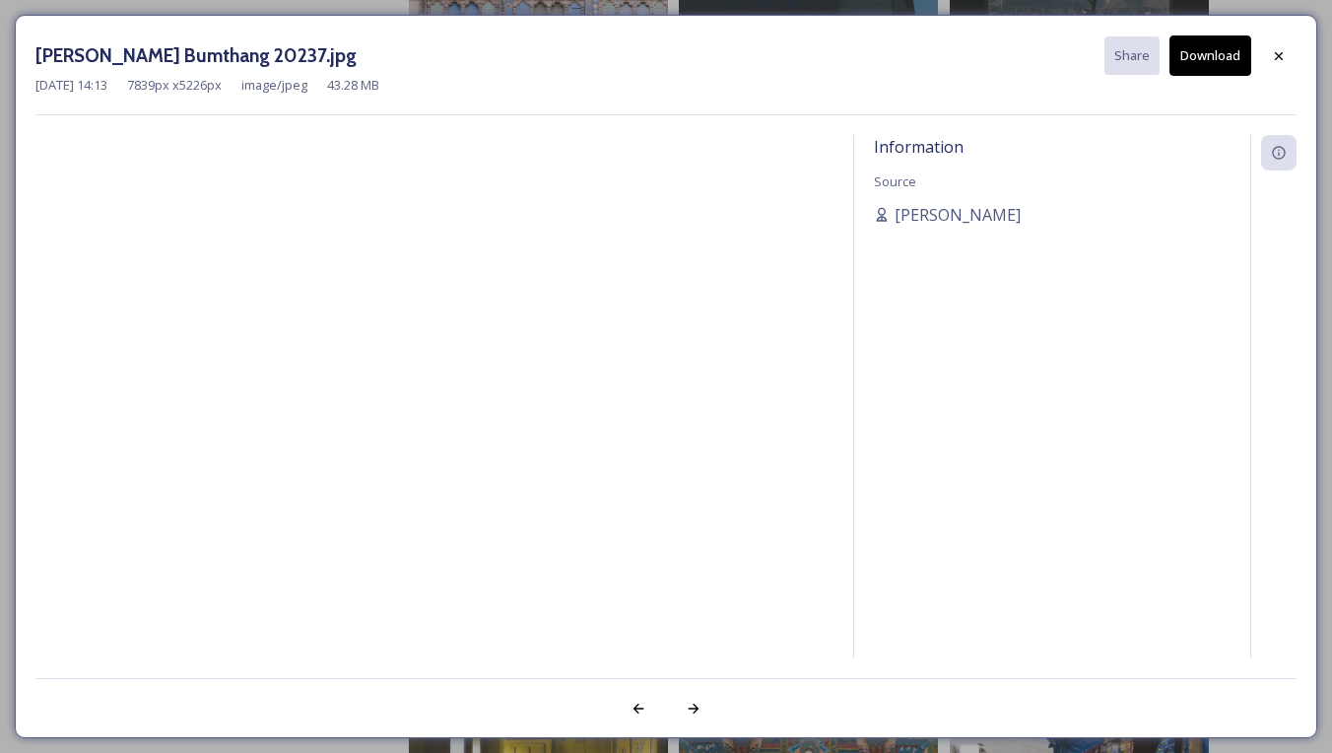
drag, startPoint x: 1286, startPoint y: 50, endPoint x: 1263, endPoint y: 61, distance: 25.1
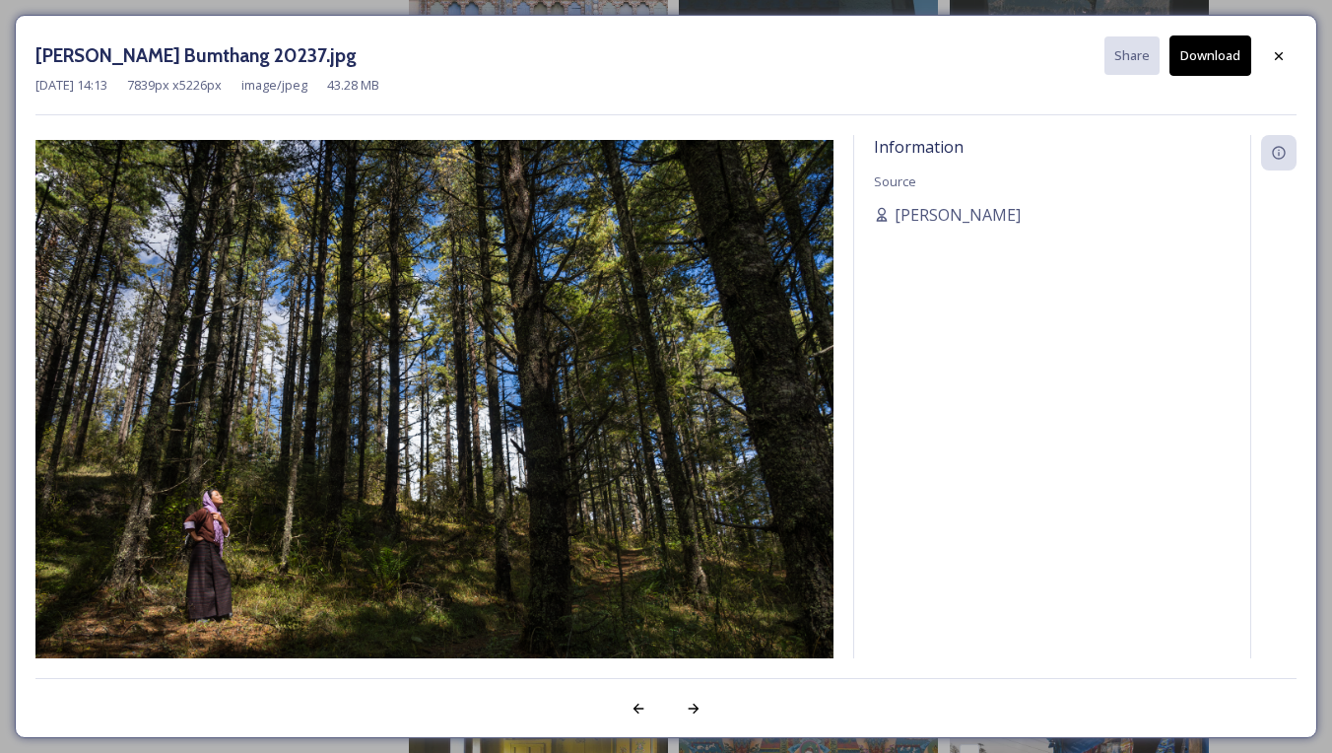
click at [1285, 50] on icon at bounding box center [1279, 56] width 16 height 16
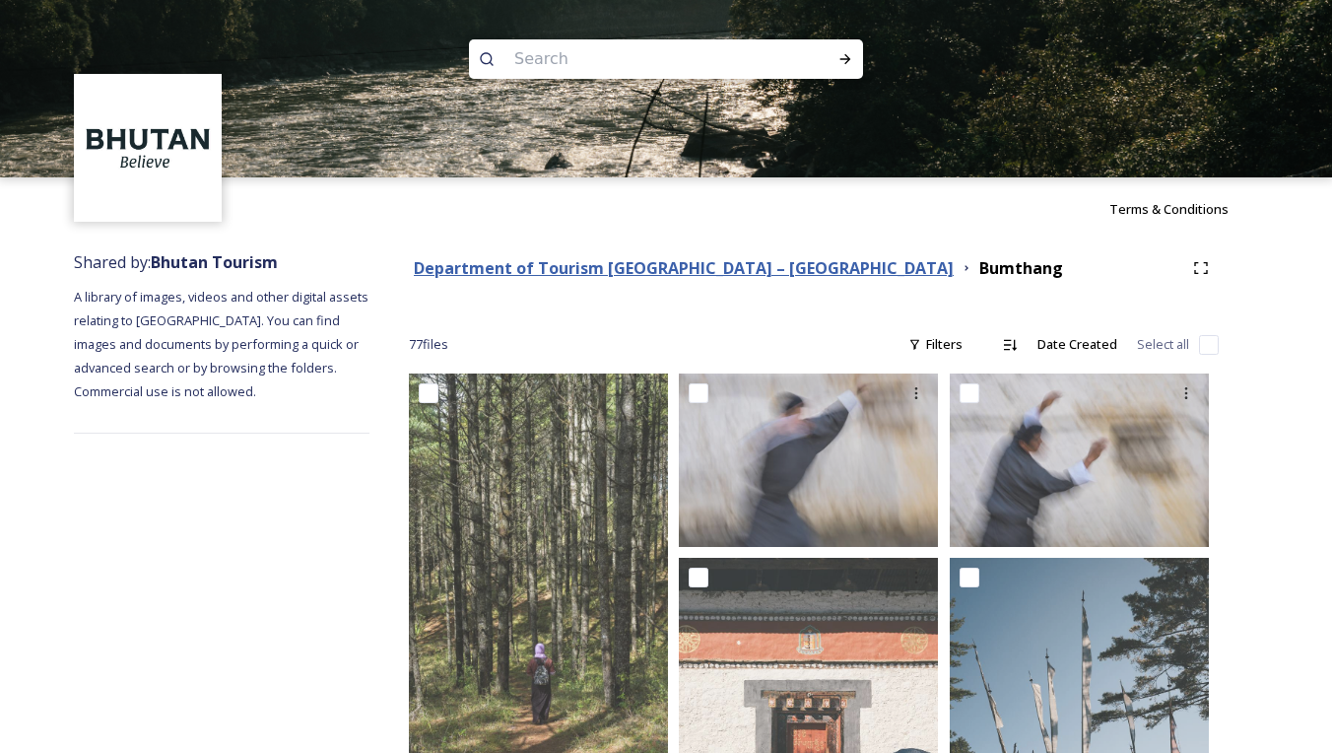
scroll to position [0, 0]
click at [665, 272] on strong "Department of Tourism [GEOGRAPHIC_DATA] – [GEOGRAPHIC_DATA]" at bounding box center [684, 268] width 540 height 22
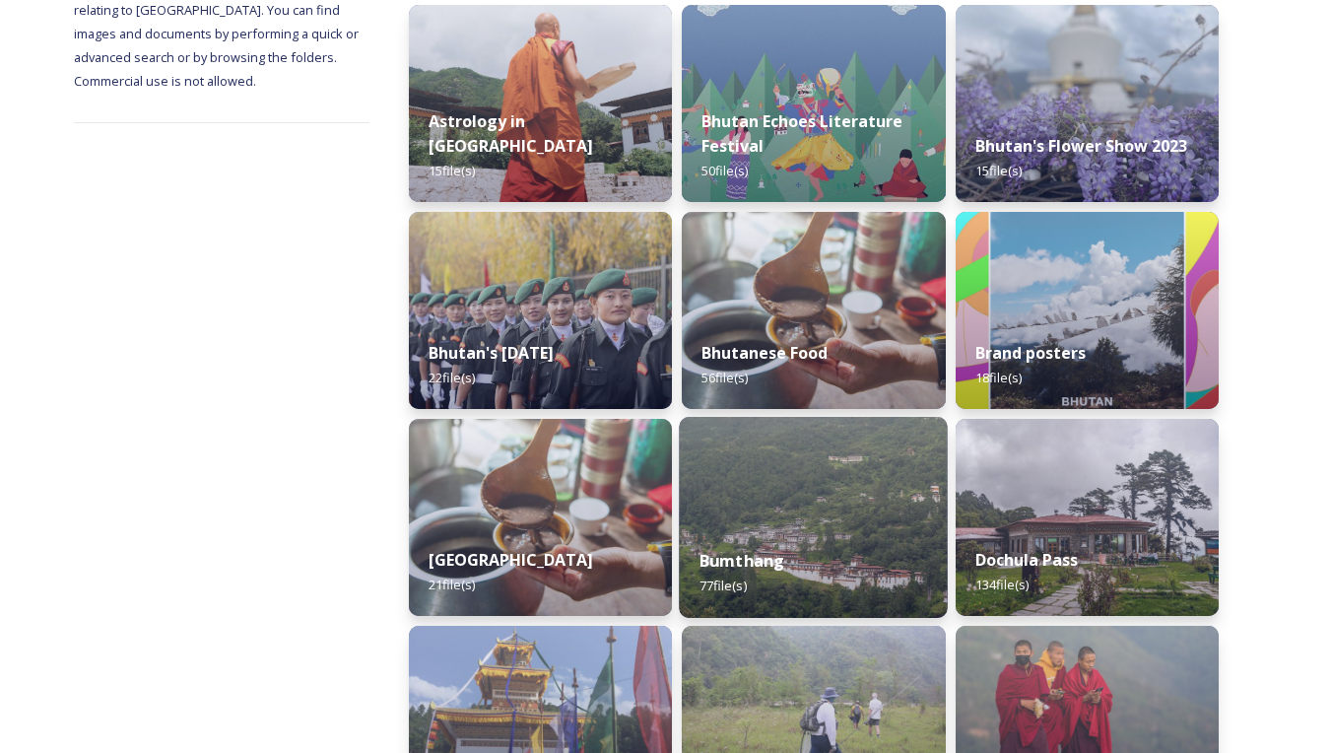
scroll to position [405, 0]
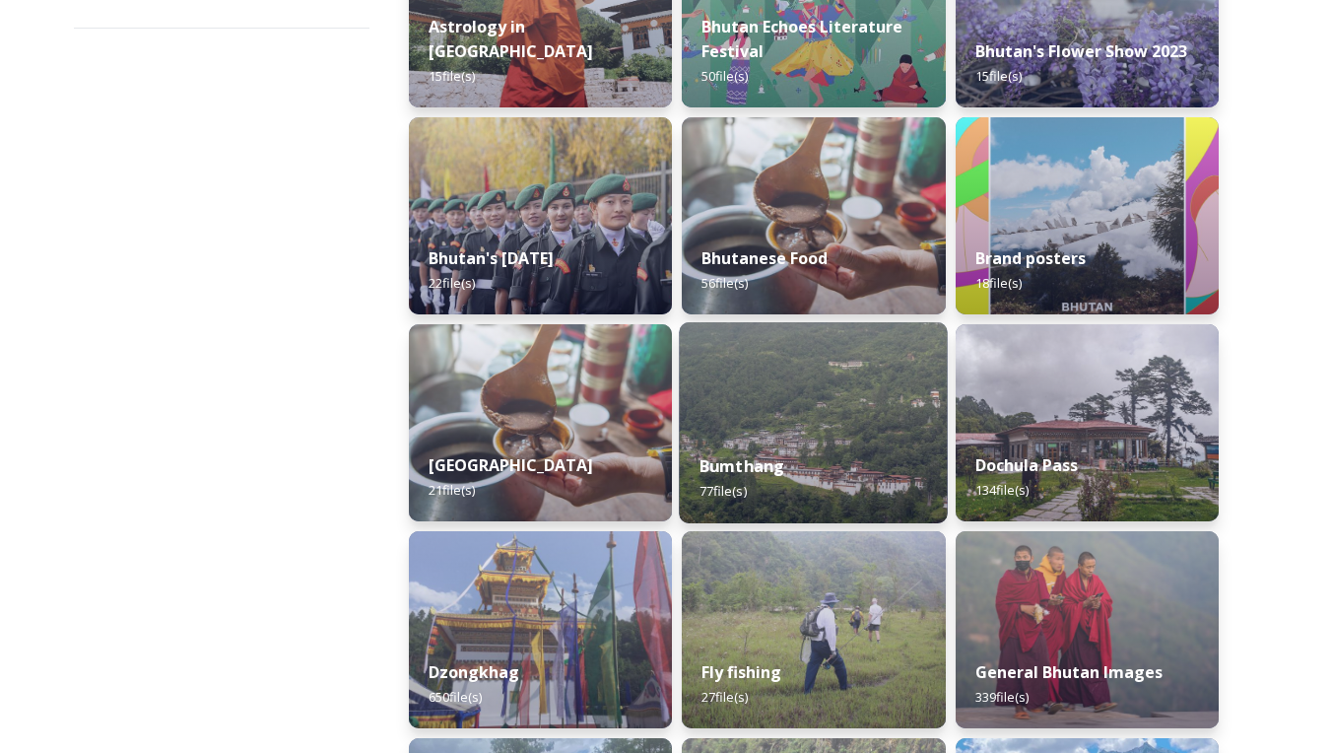
click at [745, 449] on div "Bumthang 77 file(s)" at bounding box center [814, 478] width 269 height 90
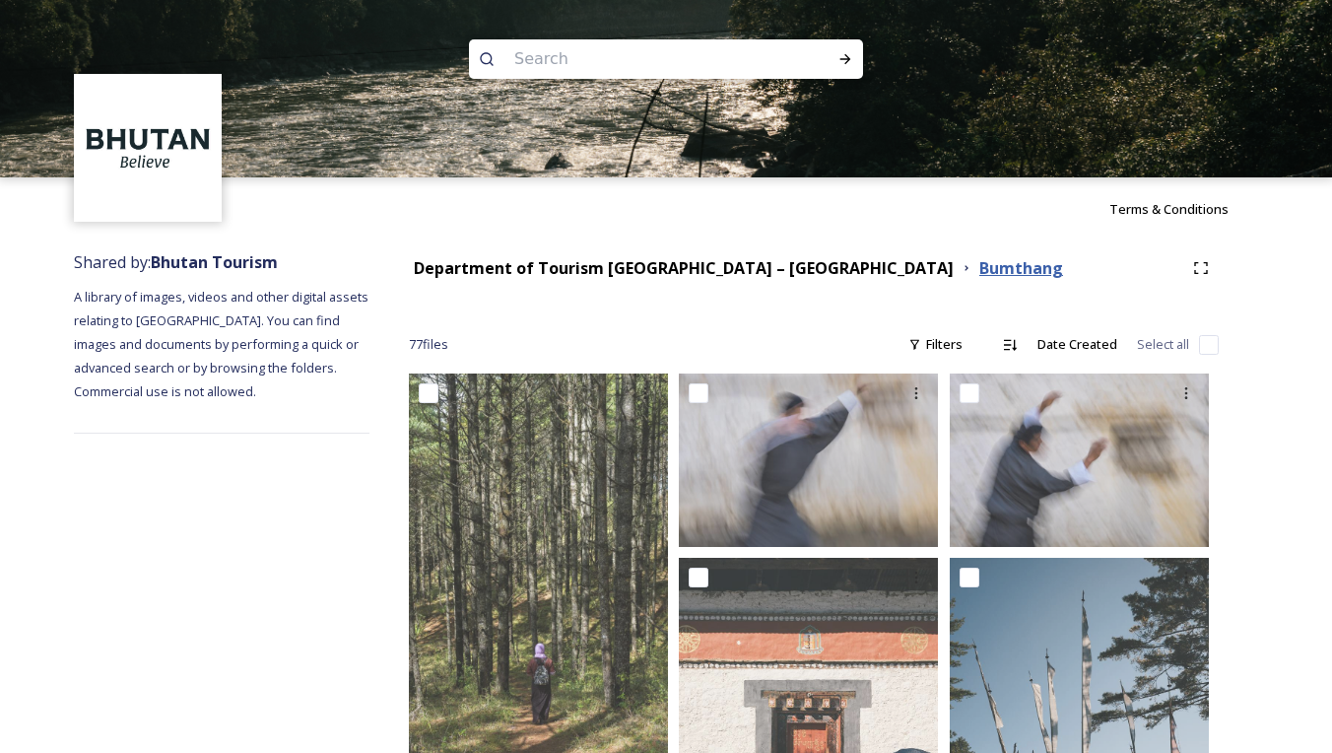
click at [979, 268] on strong "Bumthang" at bounding box center [1021, 268] width 84 height 22
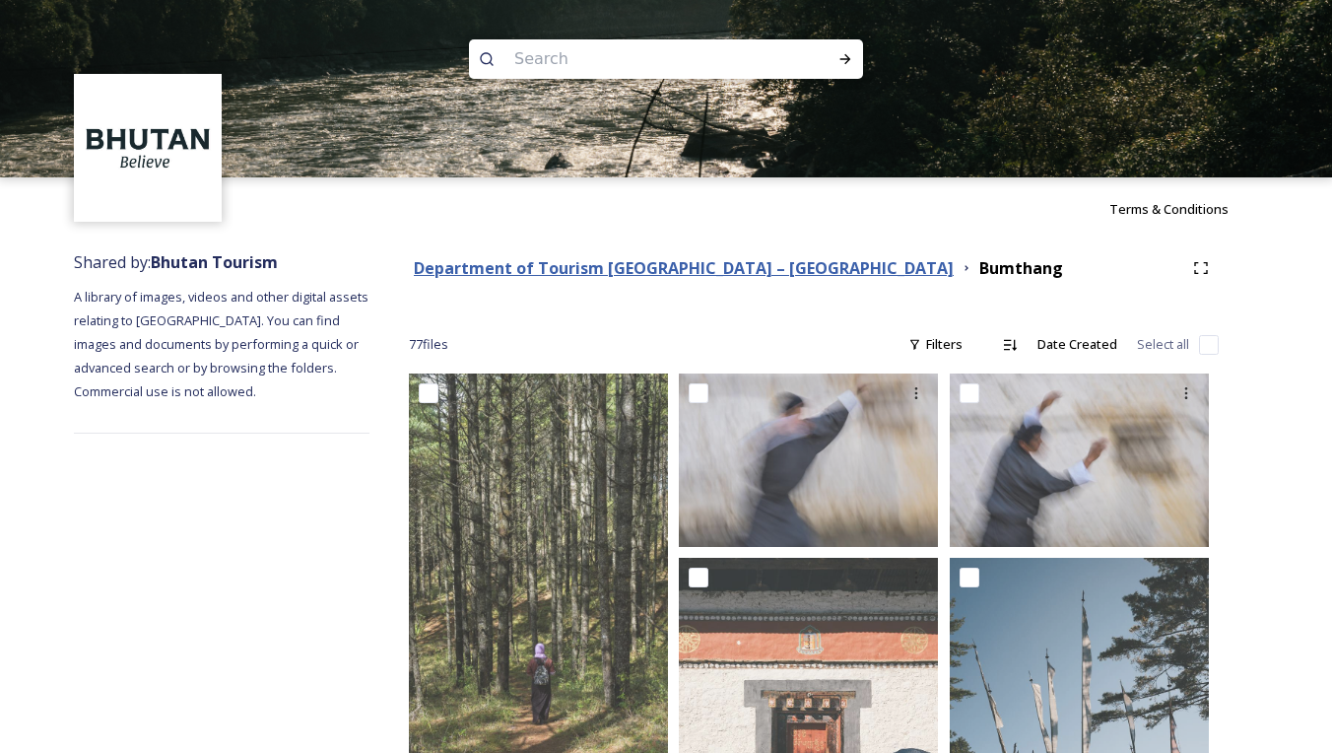
click at [553, 258] on strong "Department of Tourism [GEOGRAPHIC_DATA] – [GEOGRAPHIC_DATA]" at bounding box center [684, 268] width 540 height 22
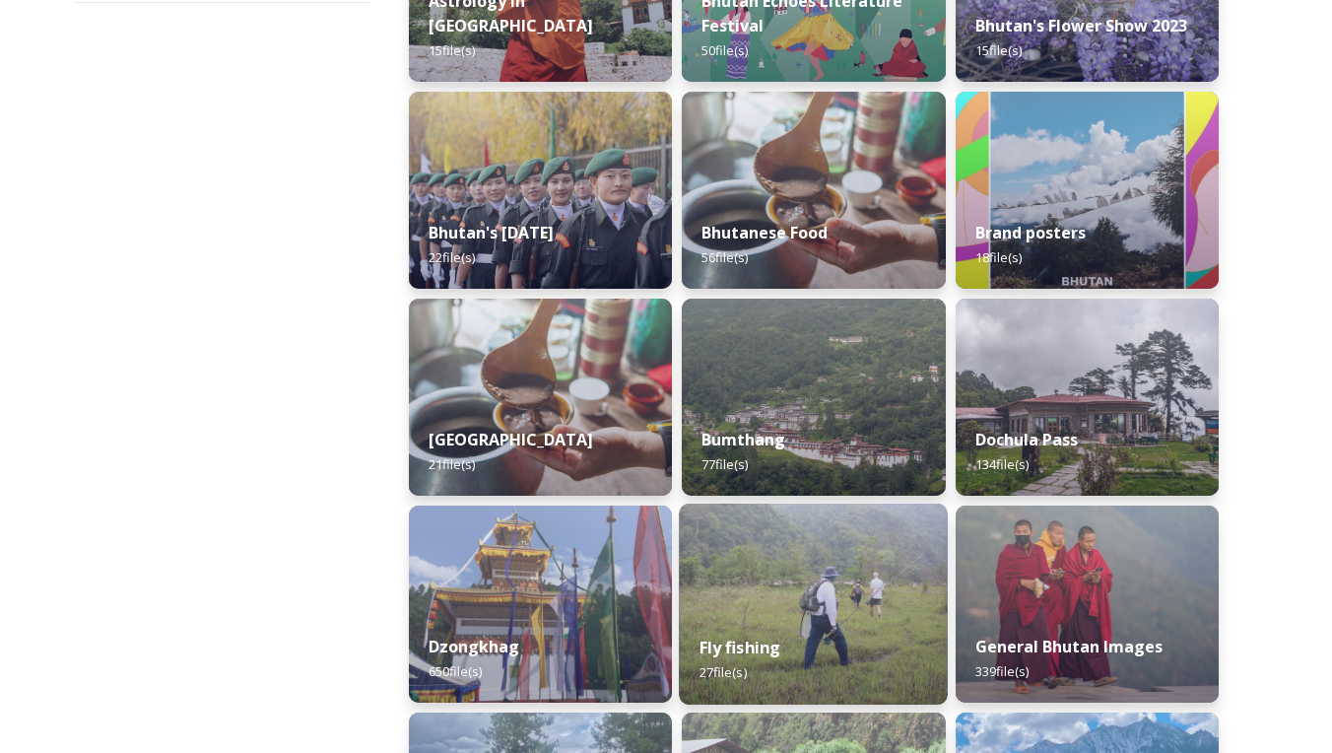
scroll to position [433, 0]
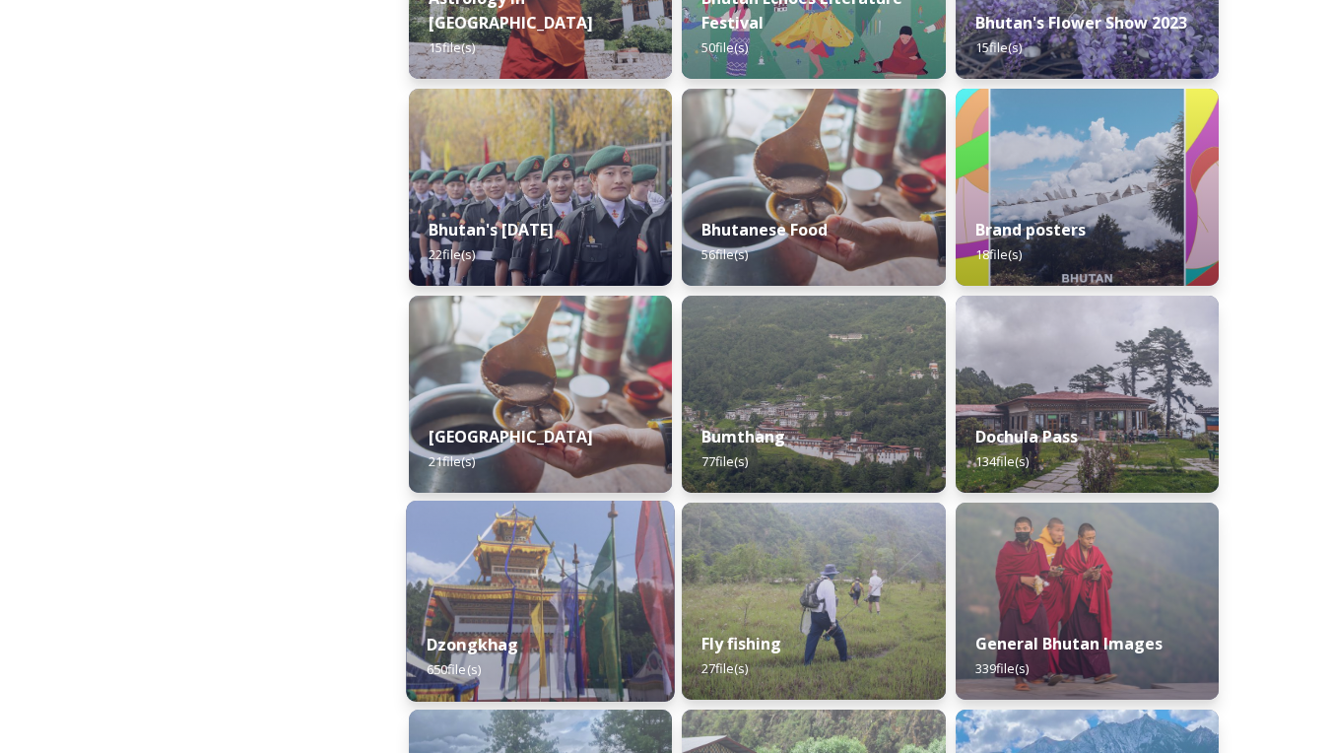
click at [551, 600] on img at bounding box center [540, 600] width 269 height 201
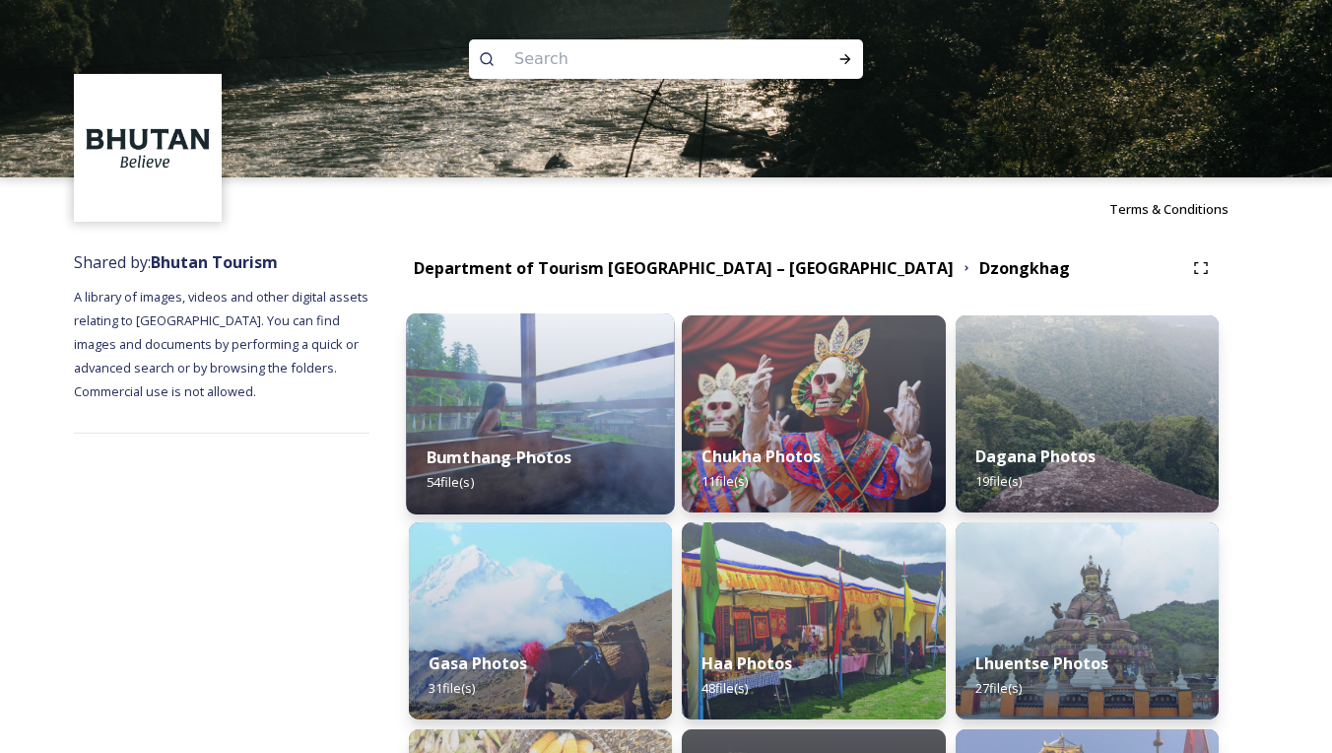
click at [598, 456] on div "Bumthang Photos 54 file(s)" at bounding box center [540, 470] width 269 height 90
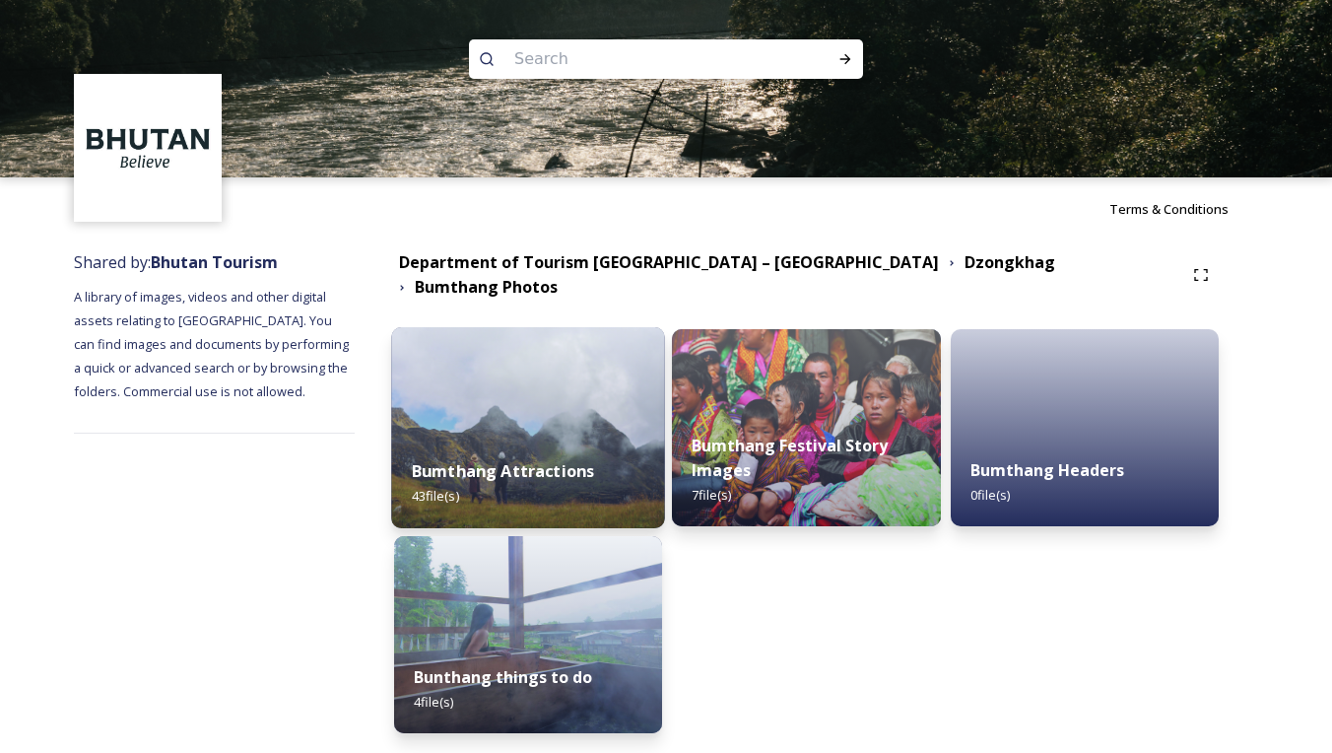
click at [631, 447] on div "Bumthang Attractions 43 file(s)" at bounding box center [528, 483] width 274 height 90
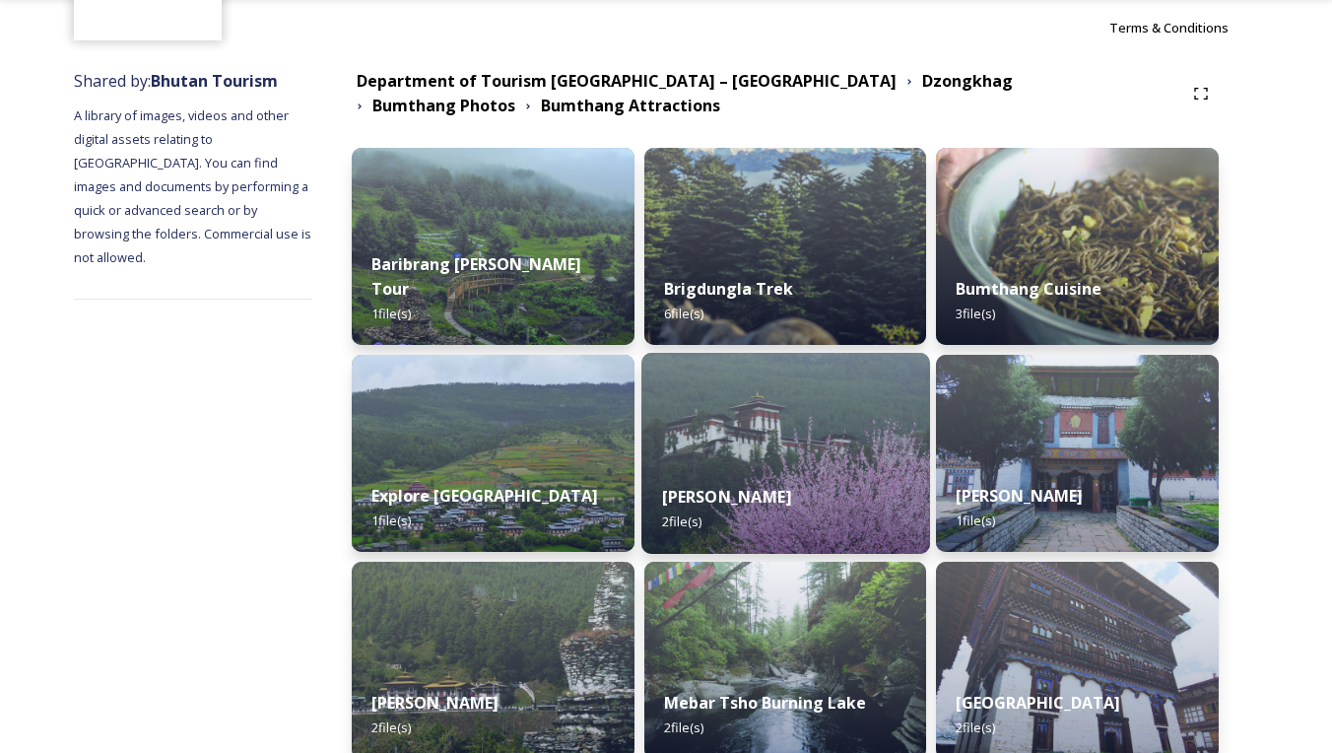
scroll to position [183, 0]
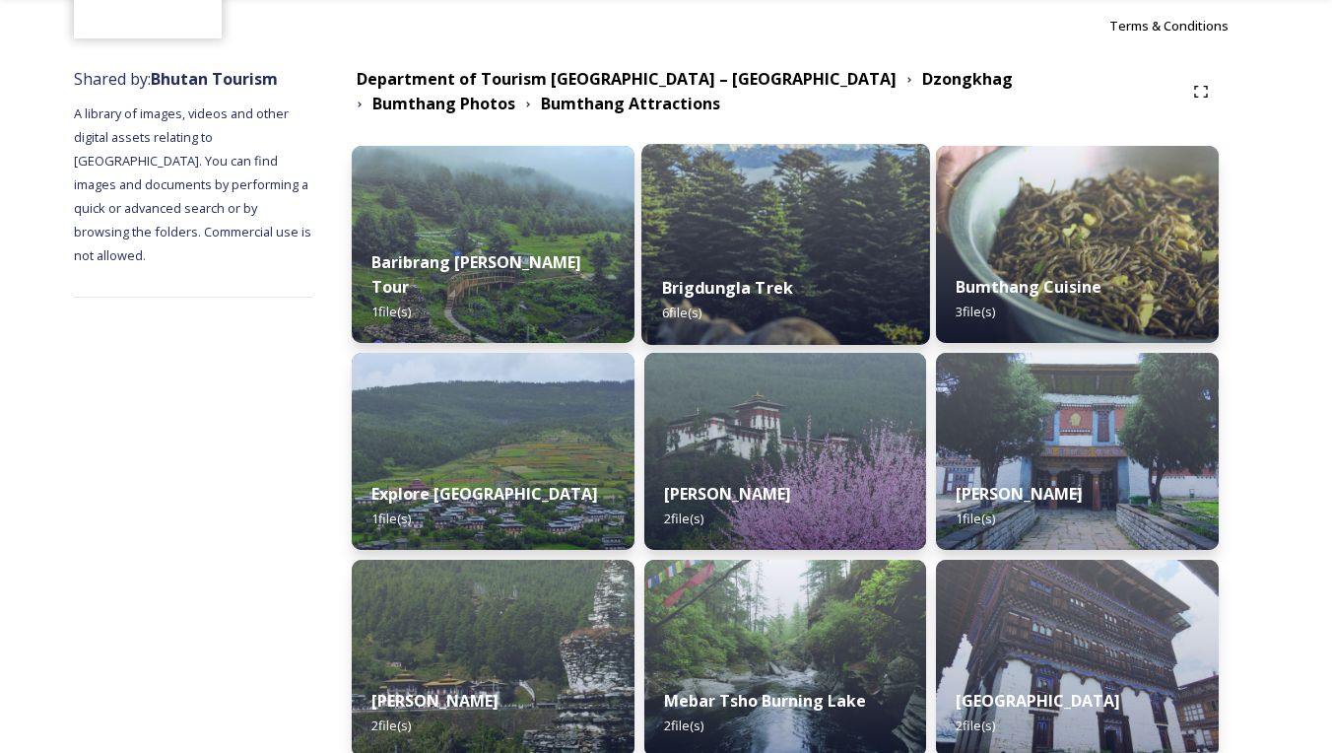
click at [791, 288] on strong "Brigdungla Trek" at bounding box center [727, 288] width 132 height 22
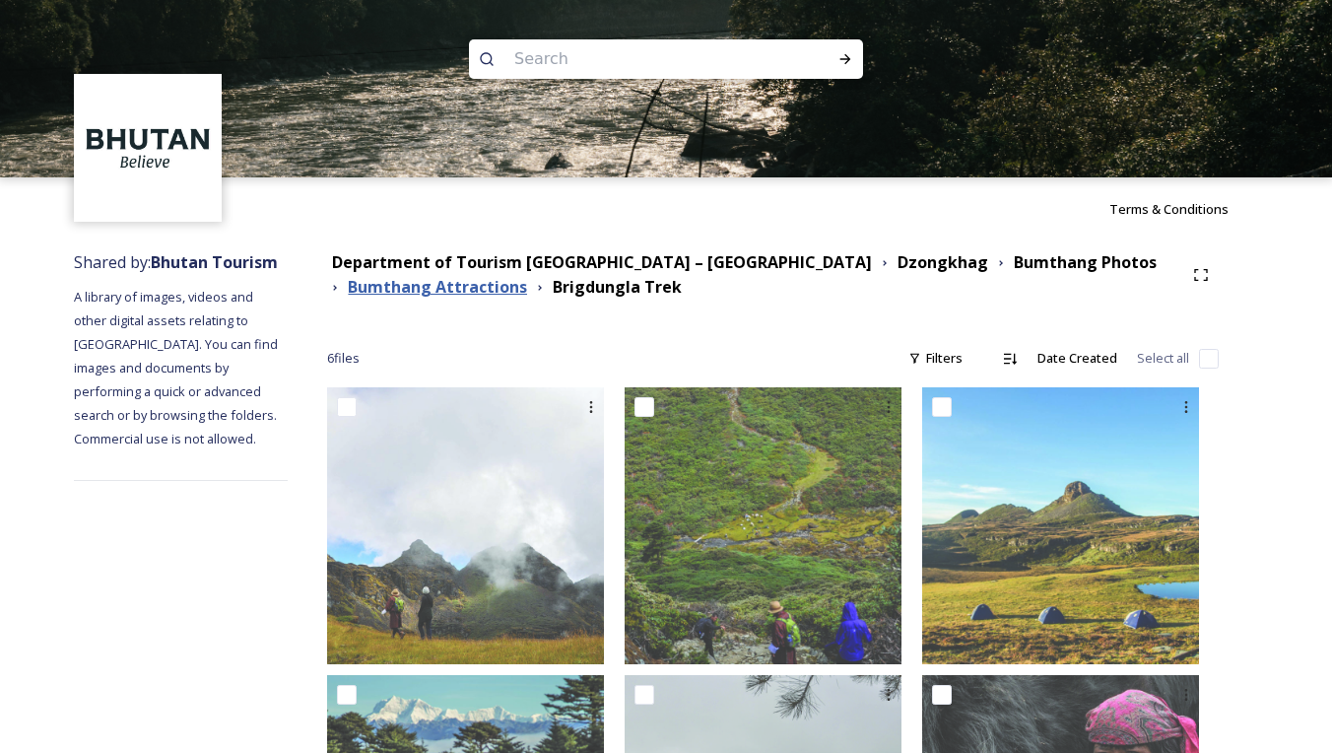
click at [389, 291] on strong "Bumthang Attractions" at bounding box center [437, 287] width 179 height 22
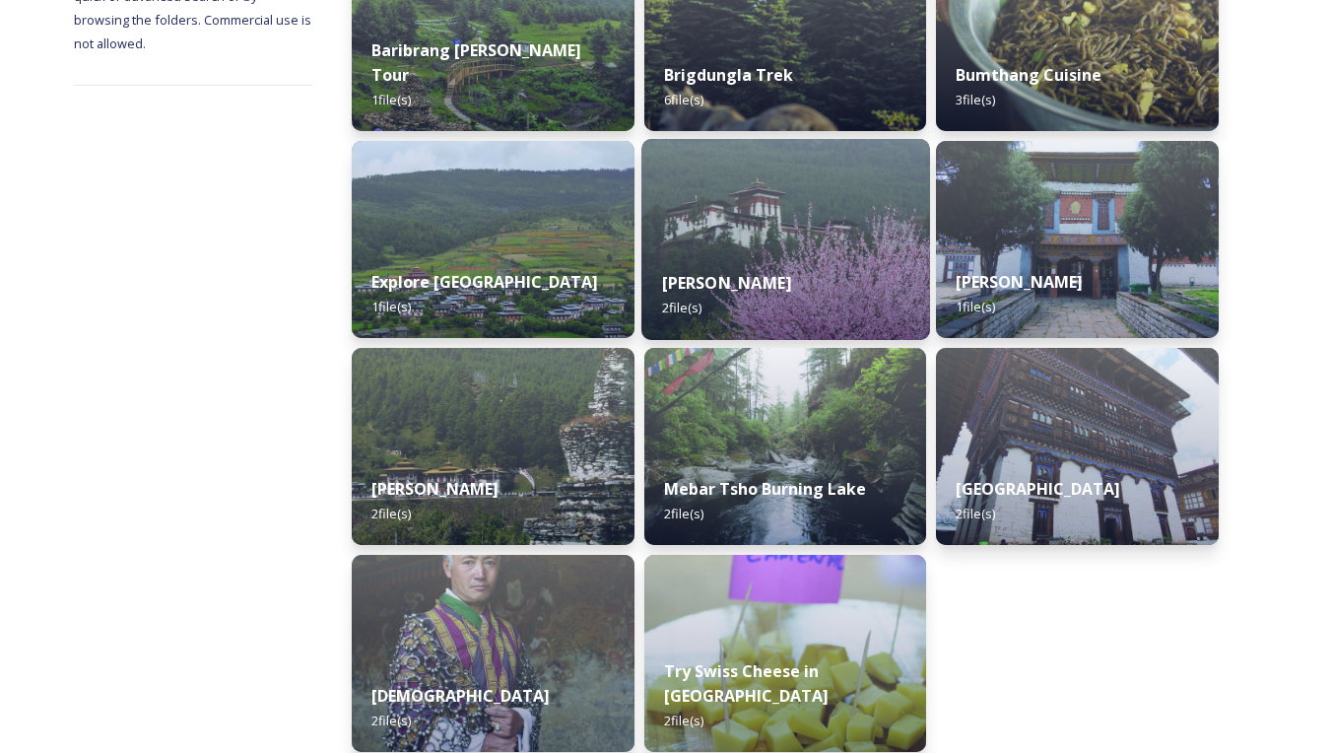
scroll to position [263, 0]
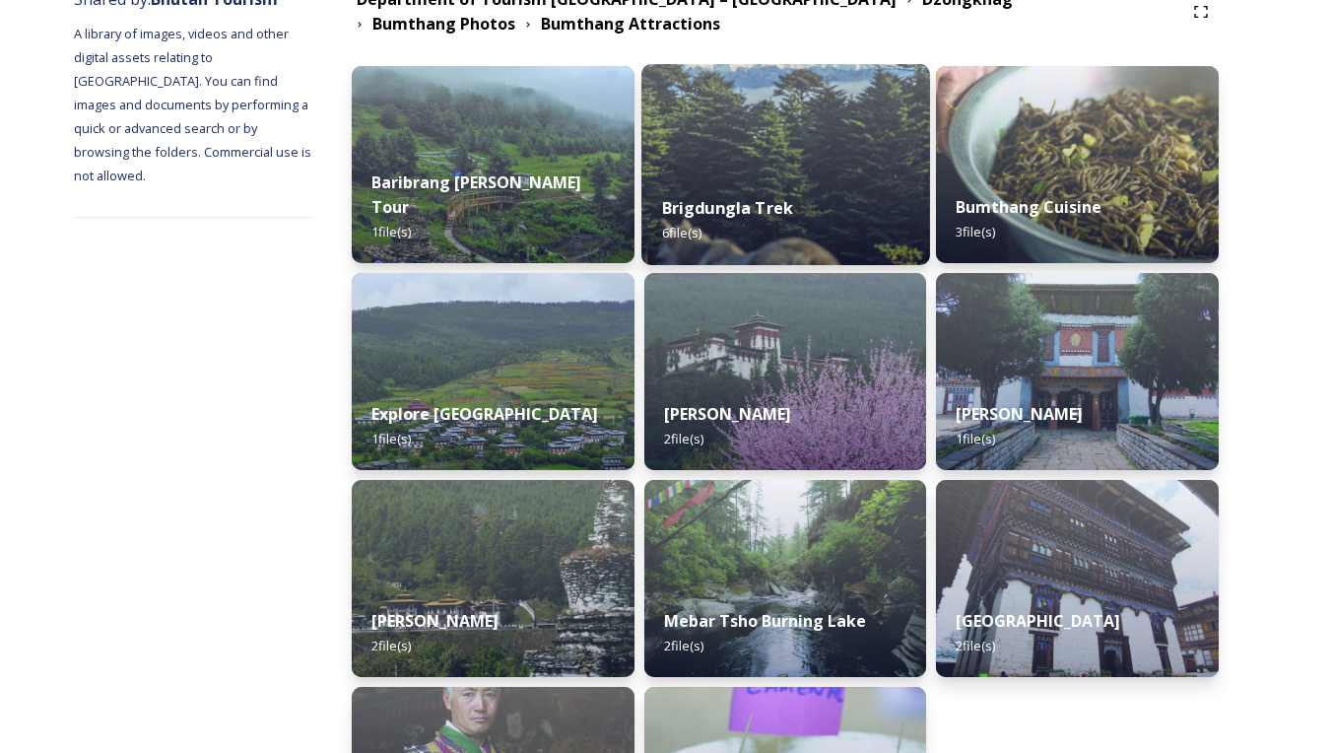
click at [759, 201] on strong "Brigdungla Trek" at bounding box center [727, 208] width 132 height 22
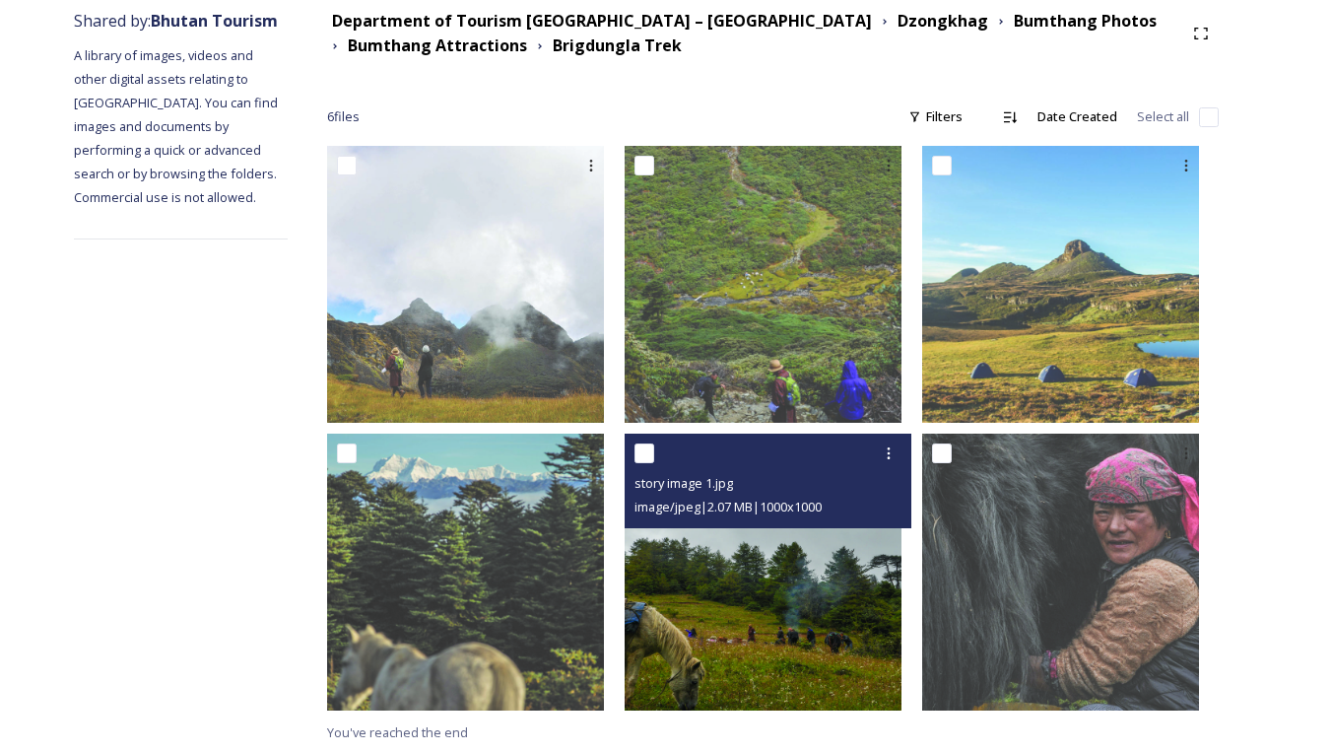
scroll to position [240, 0]
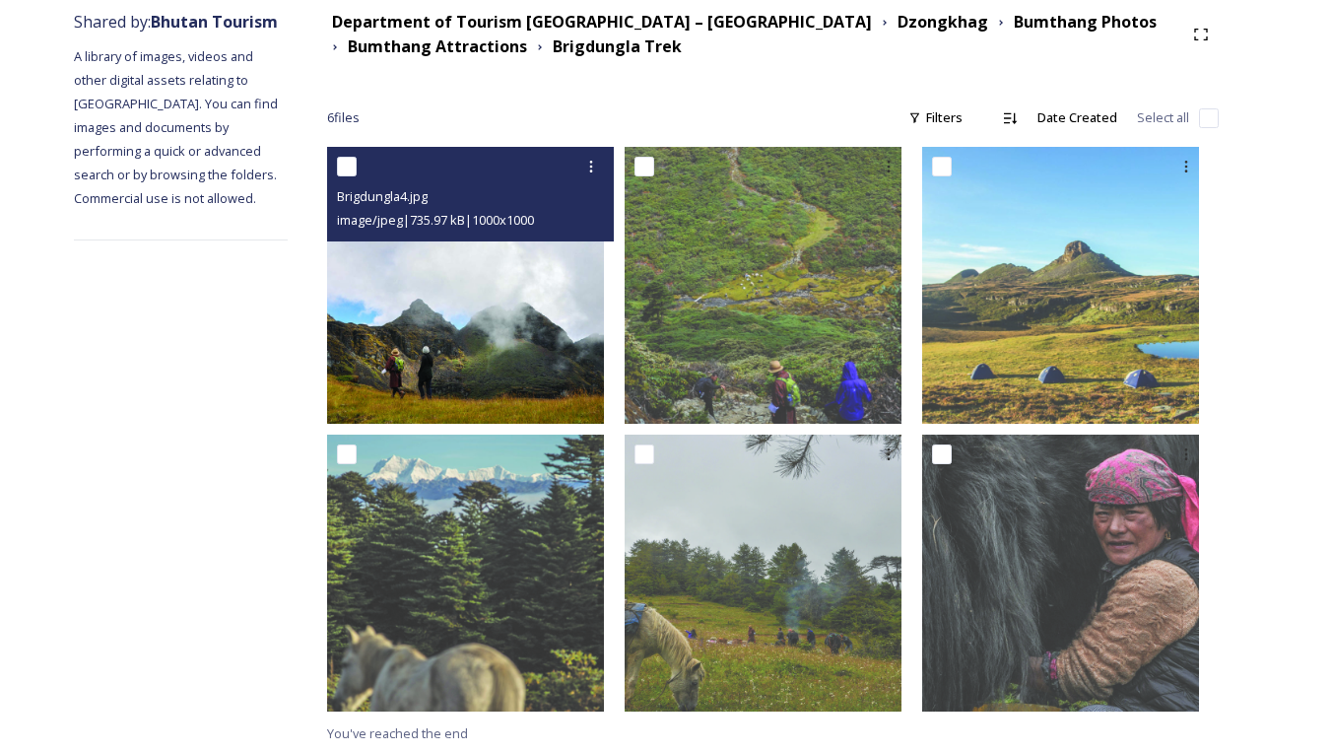
click at [497, 294] on img at bounding box center [465, 285] width 277 height 277
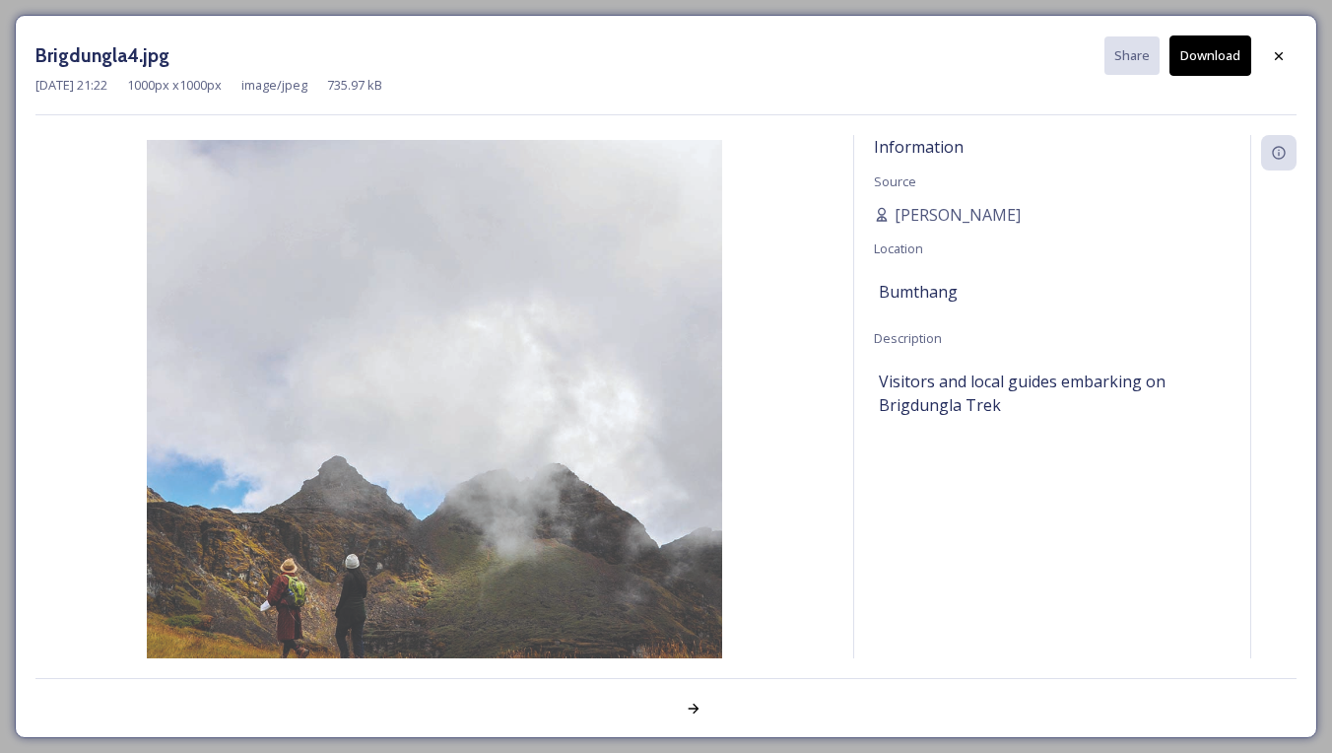
click at [1278, 62] on icon at bounding box center [1279, 56] width 16 height 16
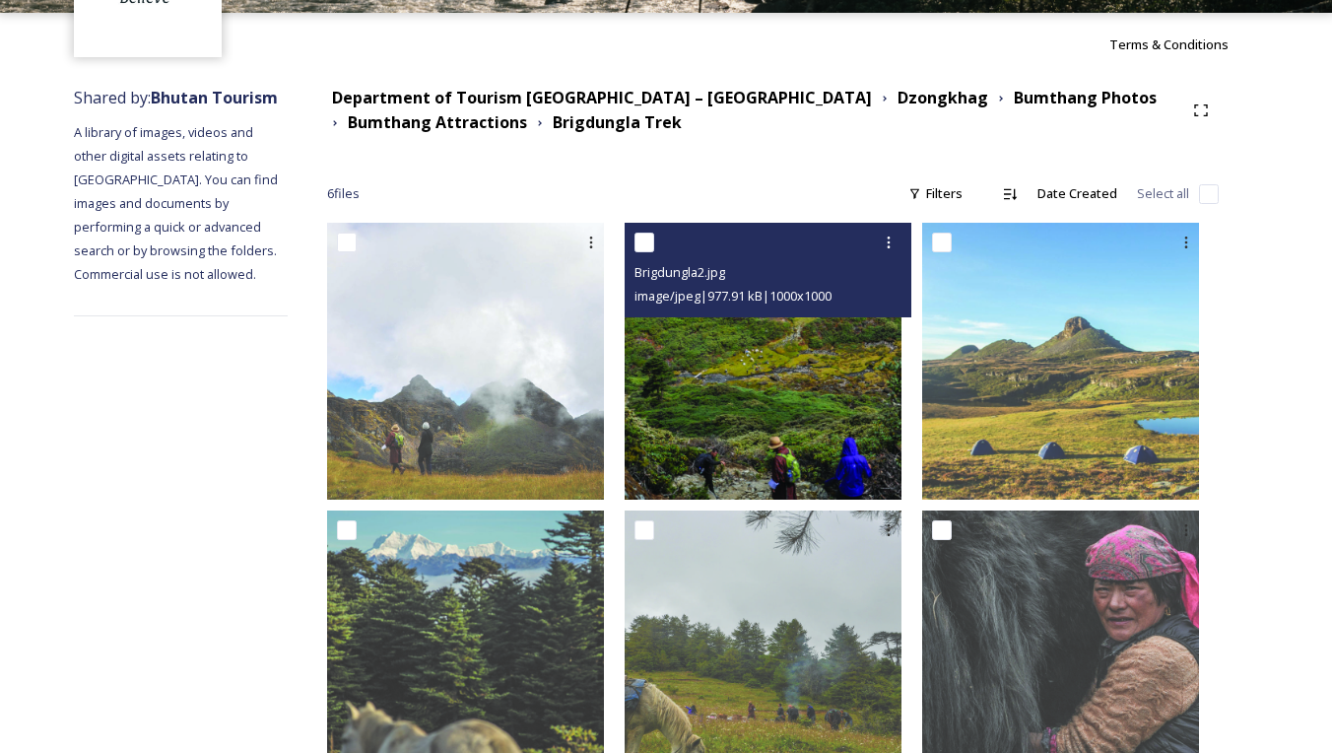
scroll to position [157, 0]
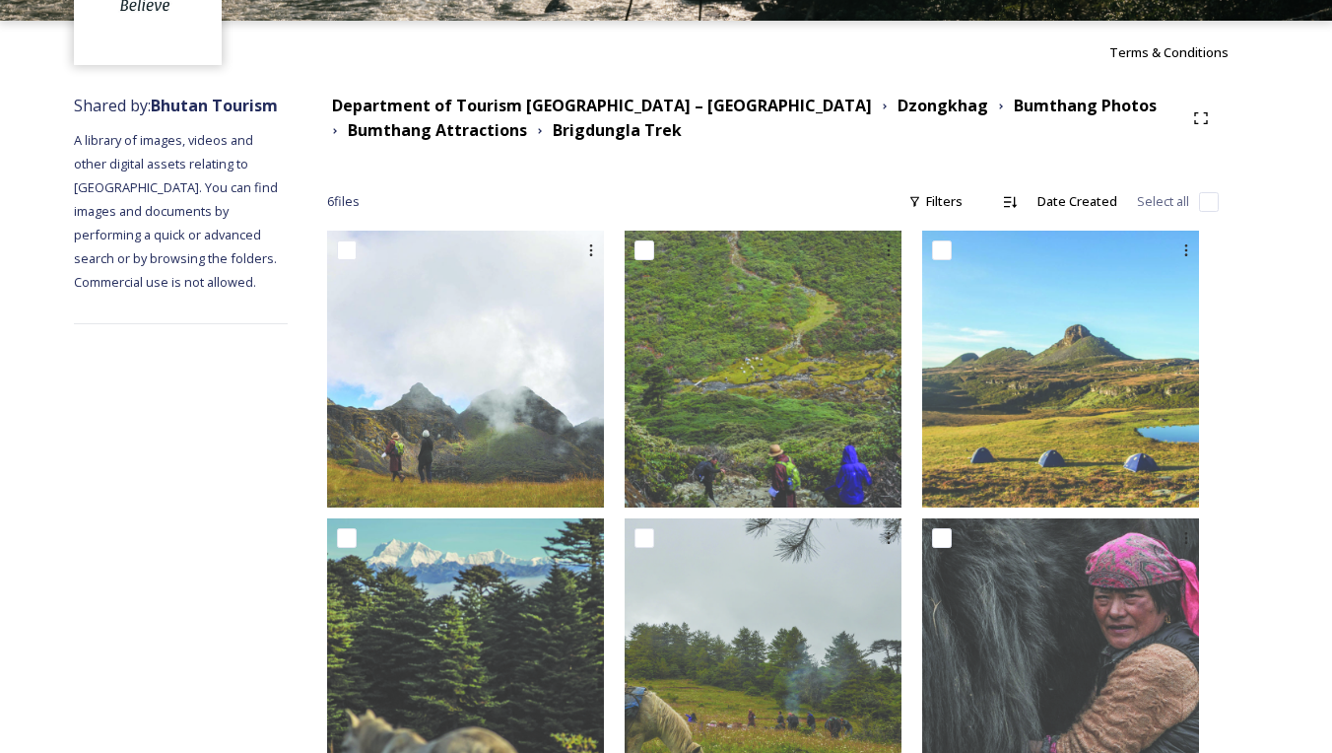
click at [472, 127] on strong "Bumthang Attractions" at bounding box center [437, 130] width 179 height 22
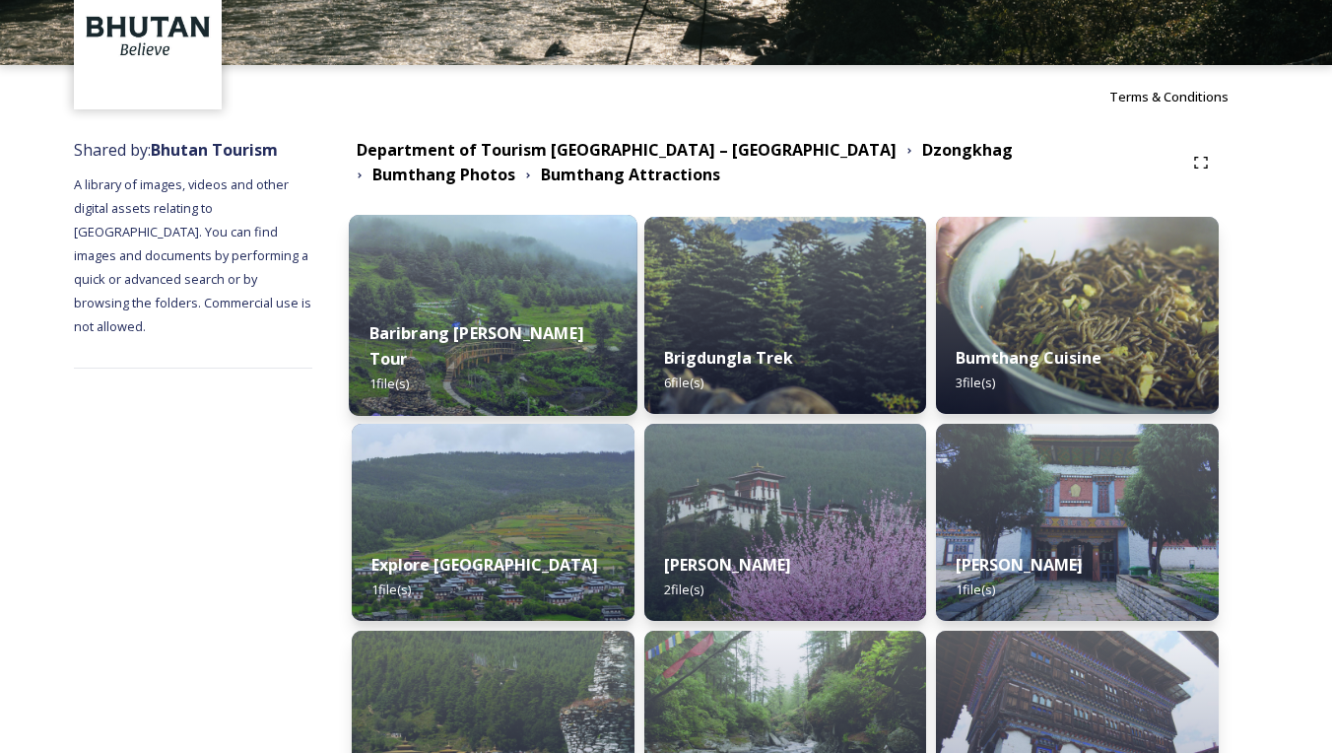
scroll to position [104, 0]
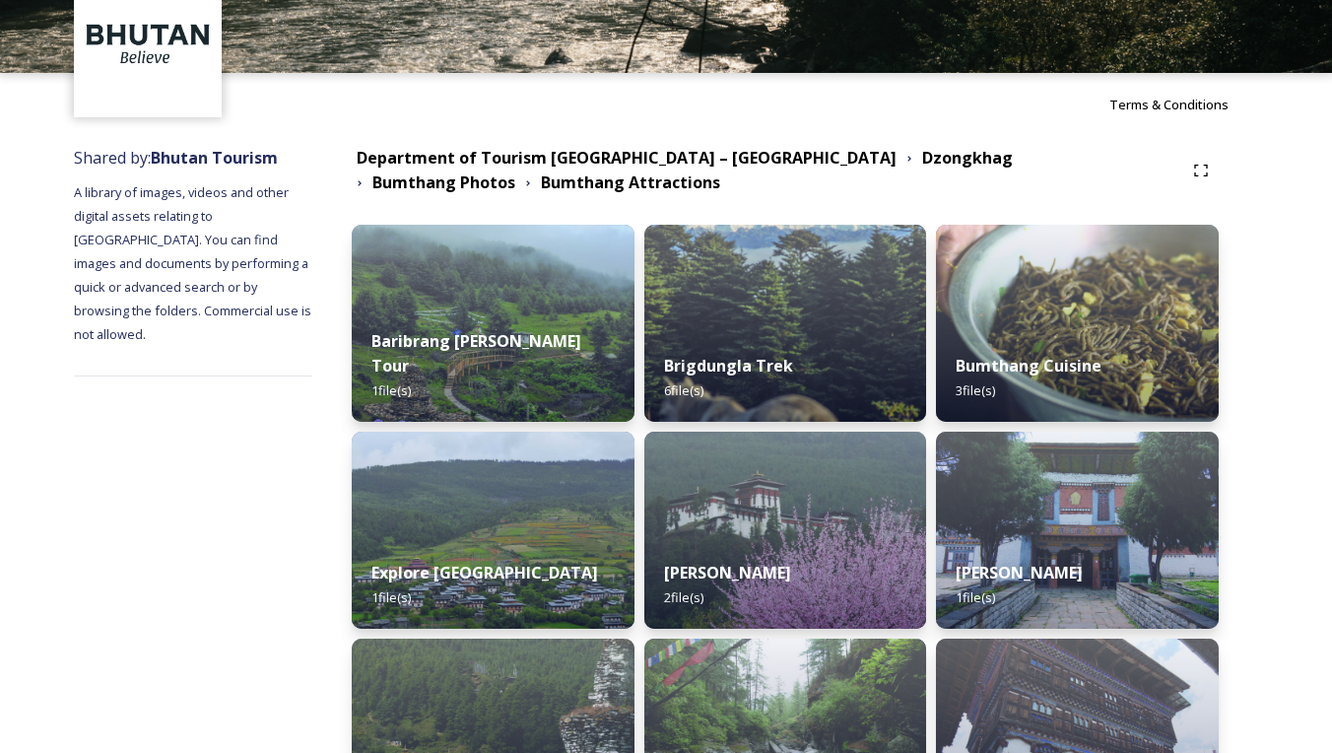
click at [922, 154] on strong "Dzongkhag" at bounding box center [967, 158] width 91 height 22
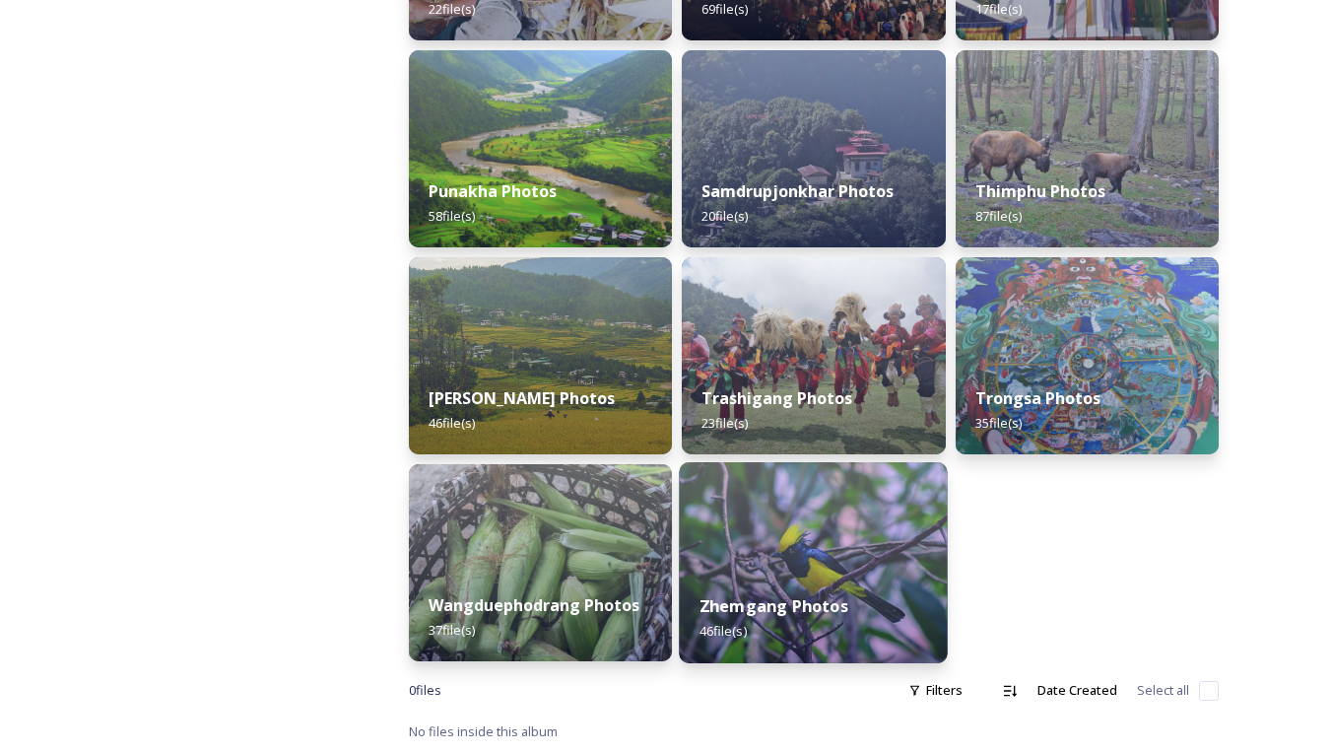
scroll to position [886, 0]
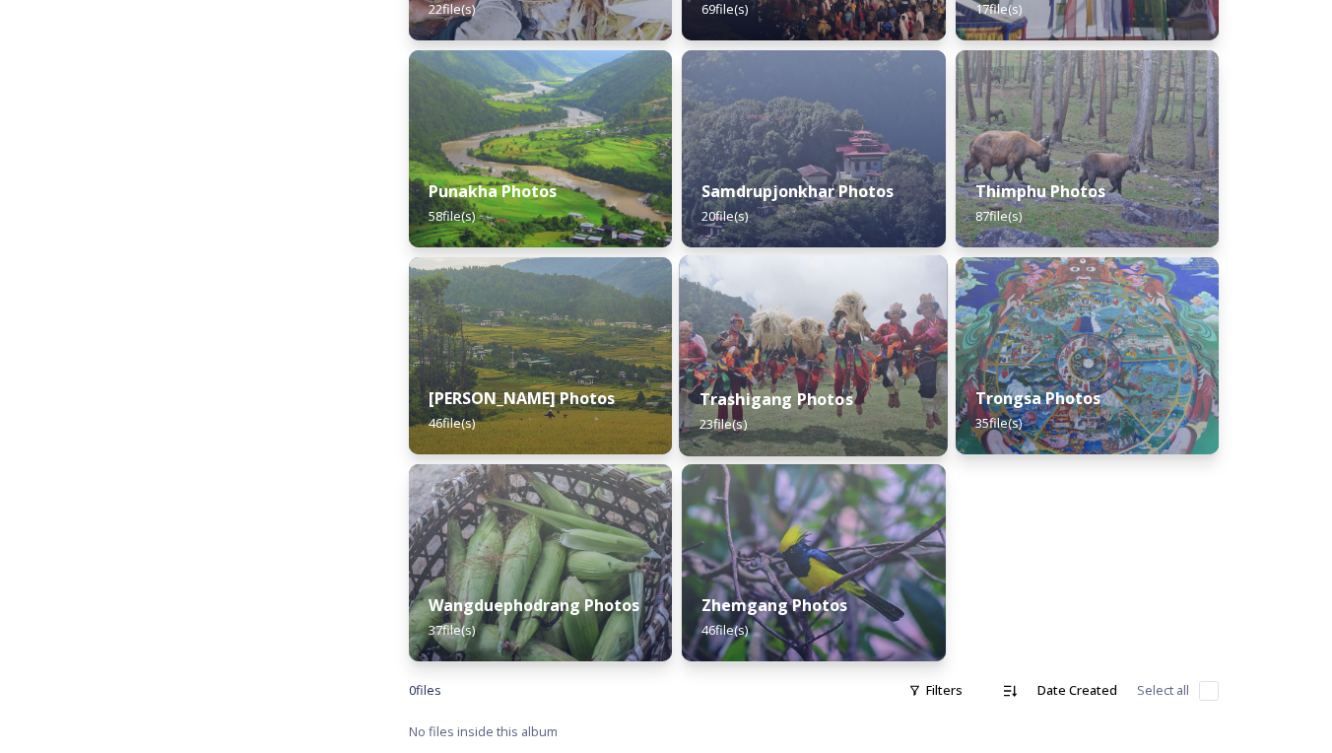
click at [760, 325] on img at bounding box center [814, 355] width 269 height 201
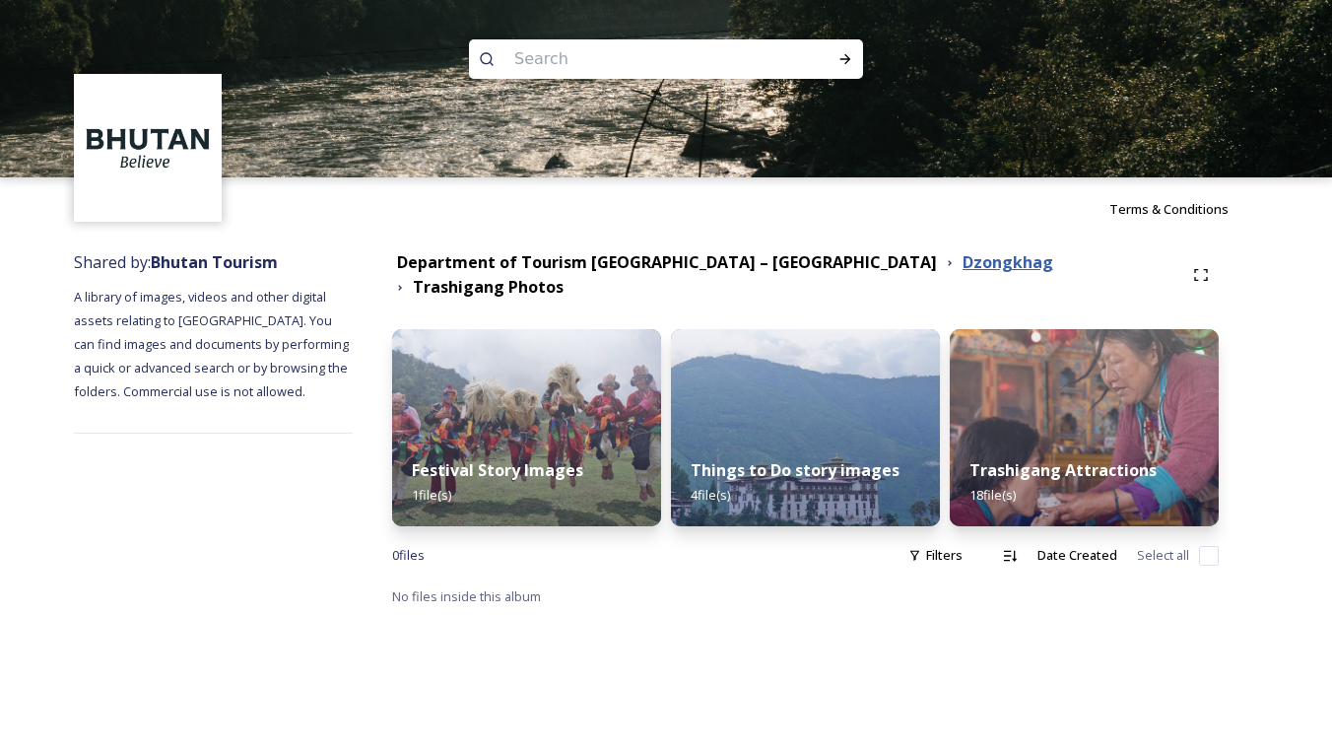
click at [962, 267] on strong "Dzongkhag" at bounding box center [1007, 262] width 91 height 22
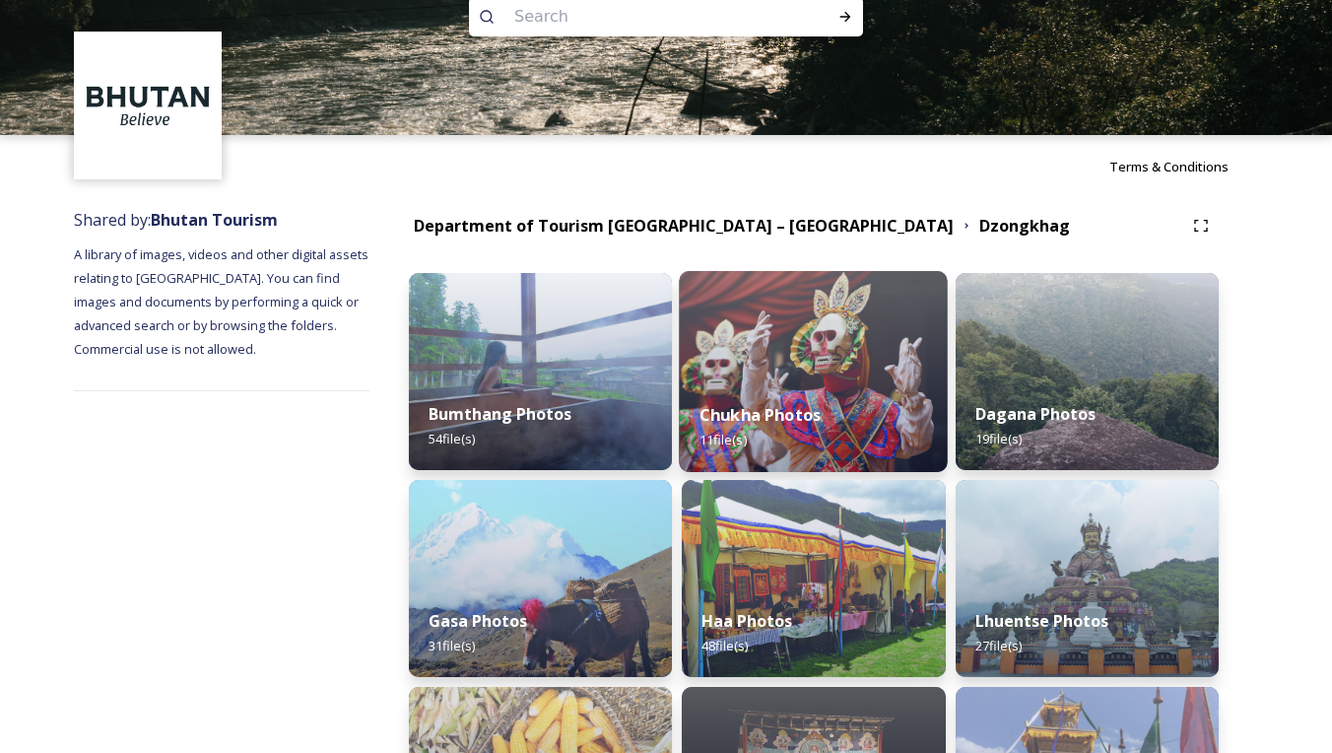
scroll to position [57, 0]
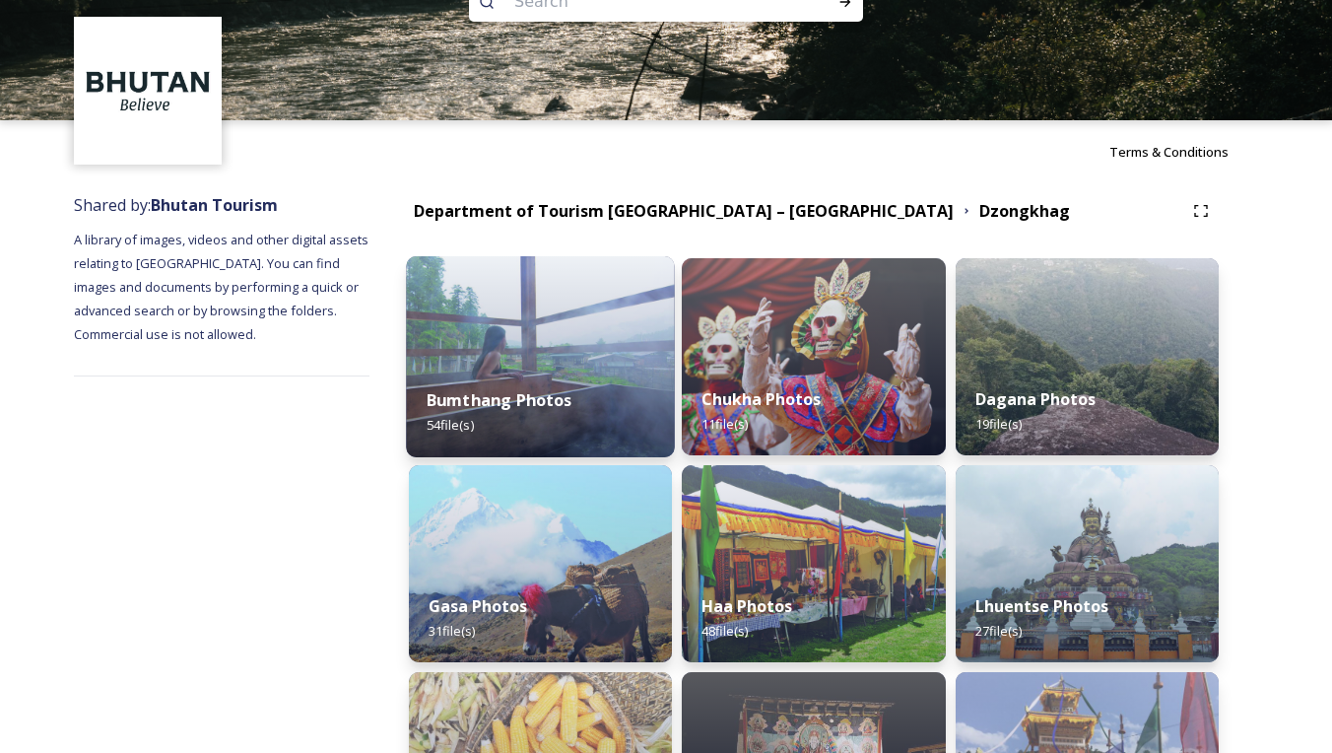
click at [531, 409] on strong "Bumthang Photos" at bounding box center [500, 400] width 146 height 22
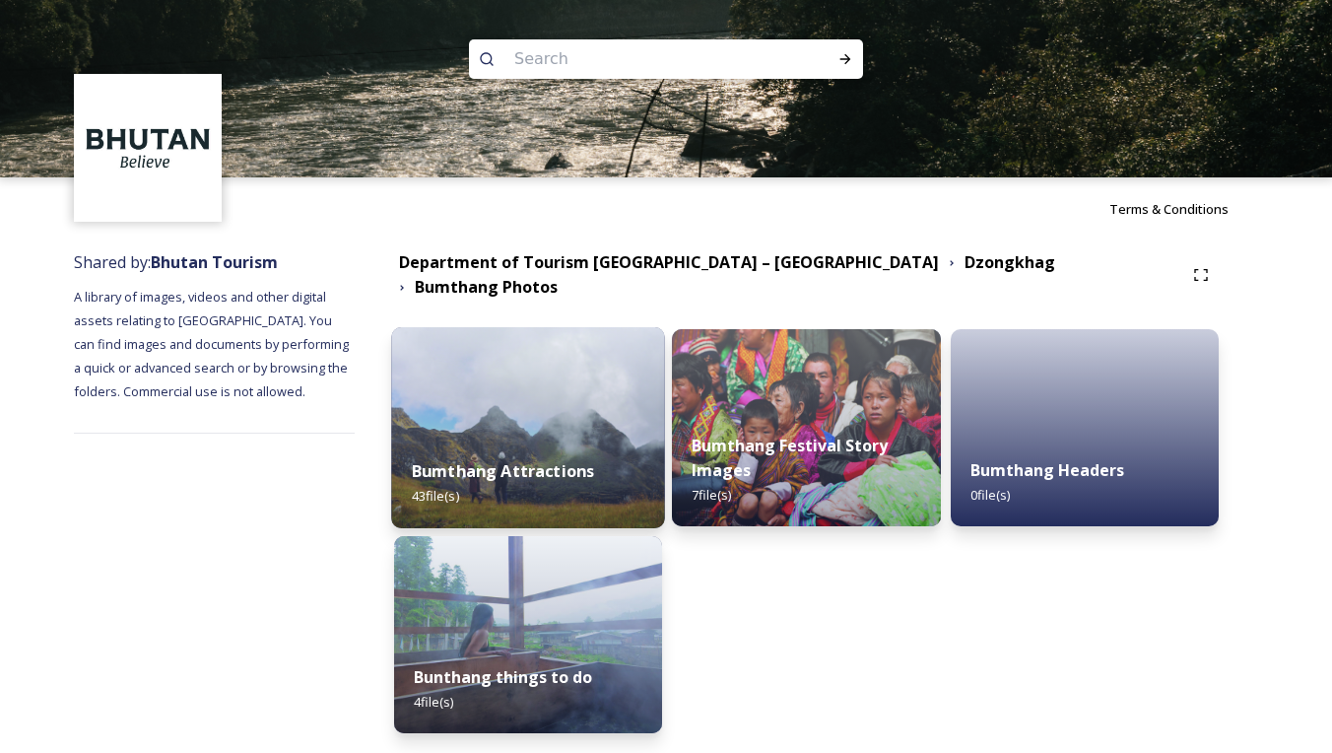
click at [555, 466] on strong "Bumthang Attractions" at bounding box center [502, 471] width 183 height 22
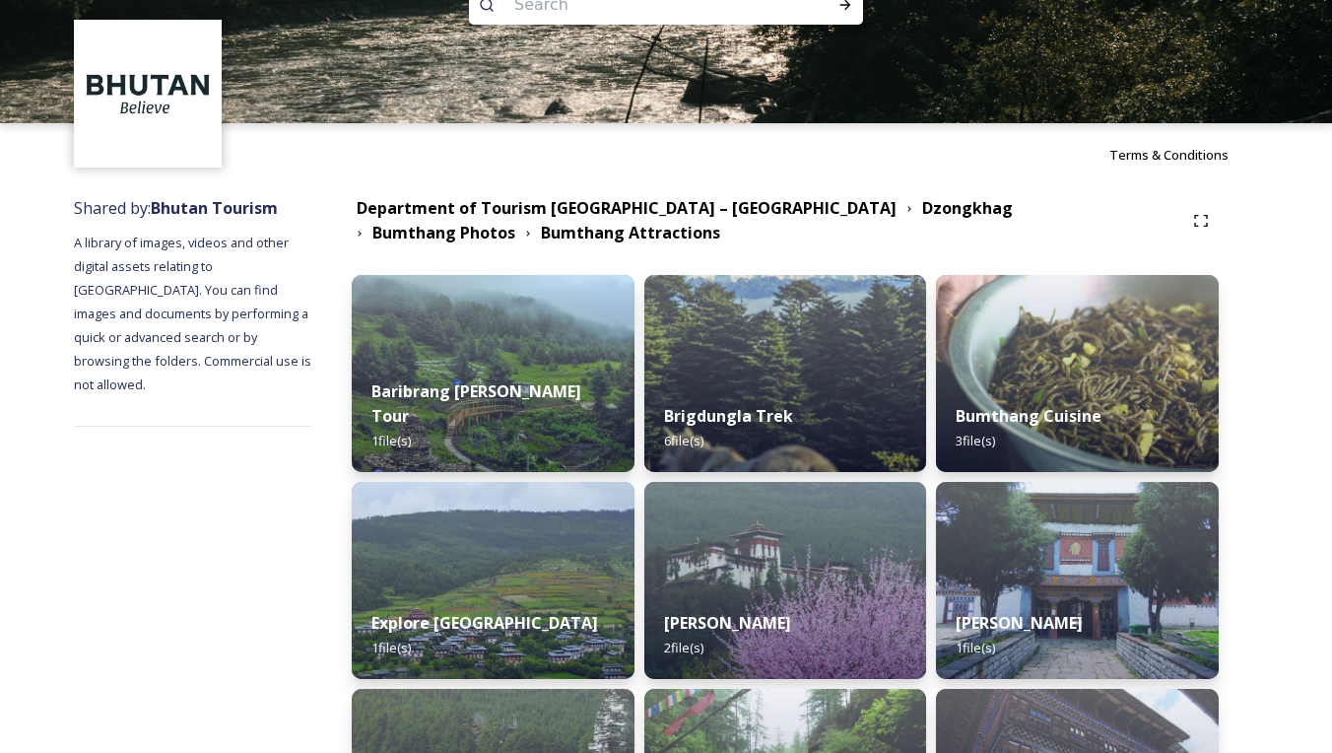
scroll to position [56, 0]
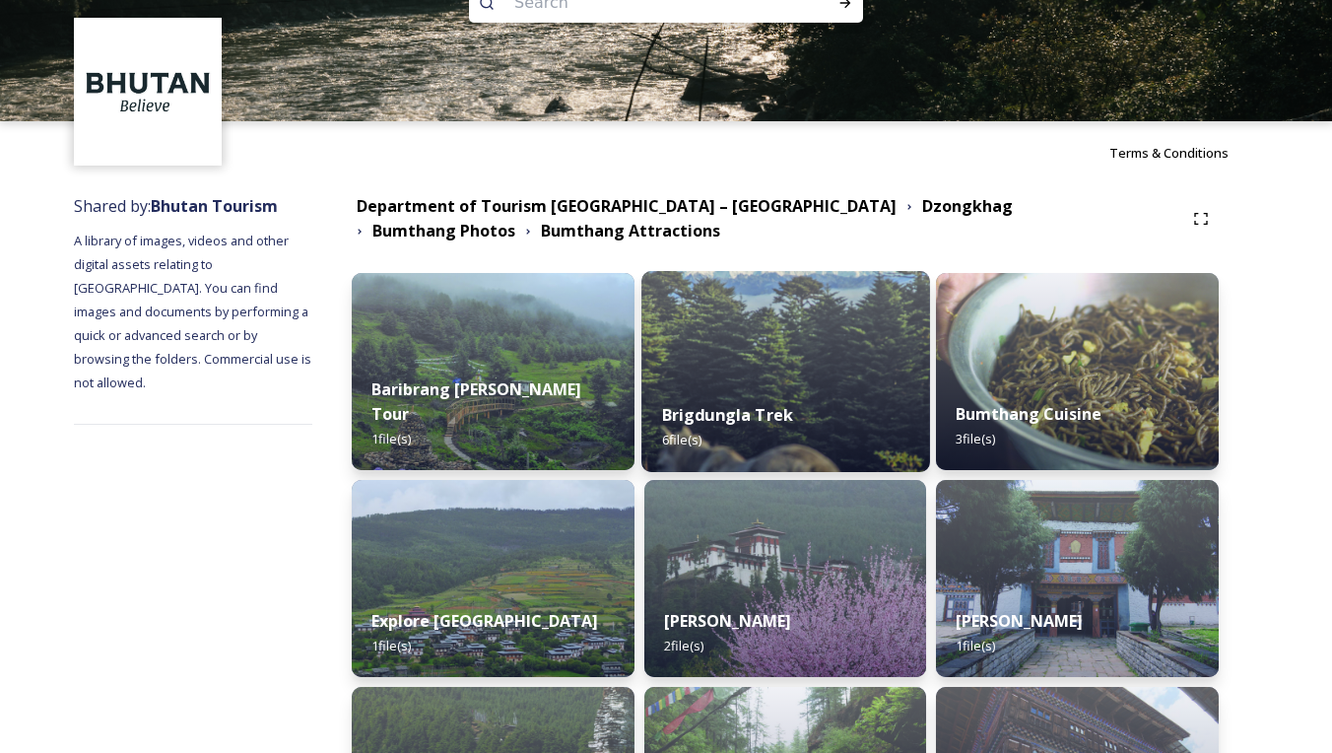
click at [716, 424] on strong "Brigdungla Trek" at bounding box center [727, 415] width 132 height 22
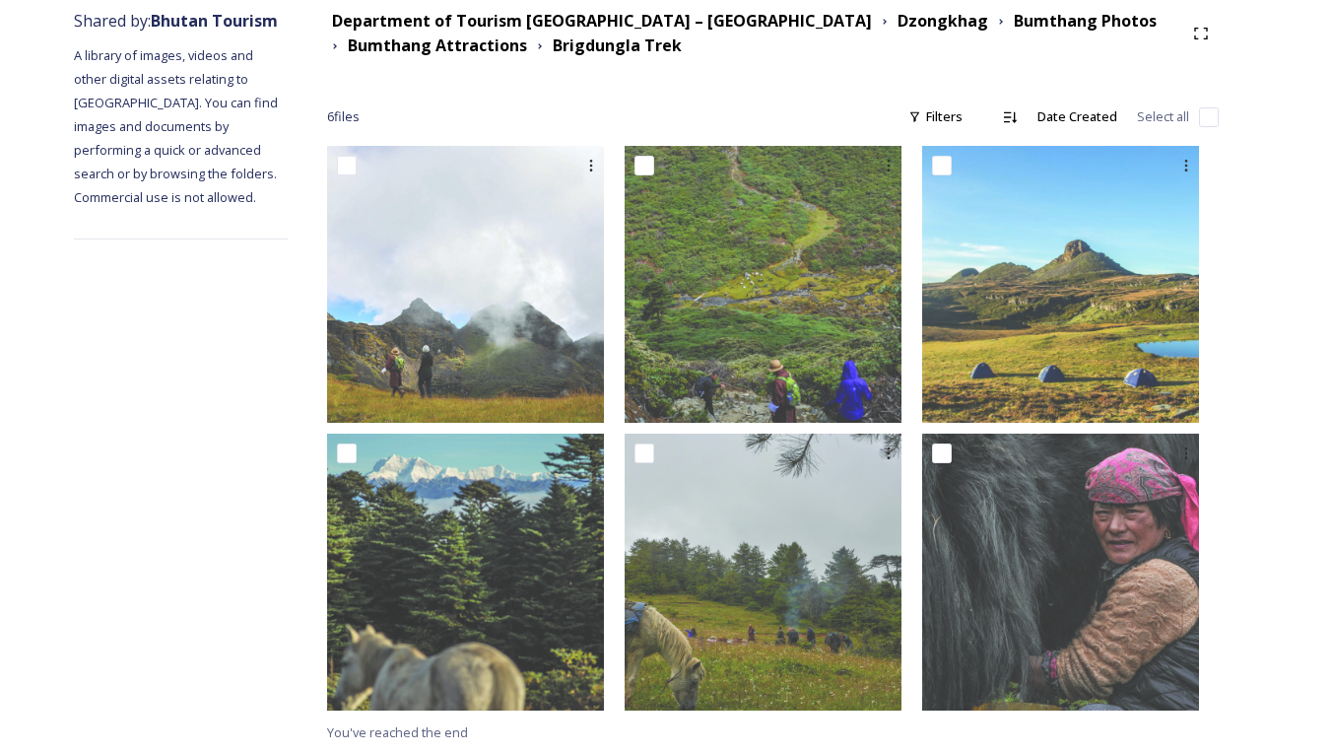
scroll to position [240, 0]
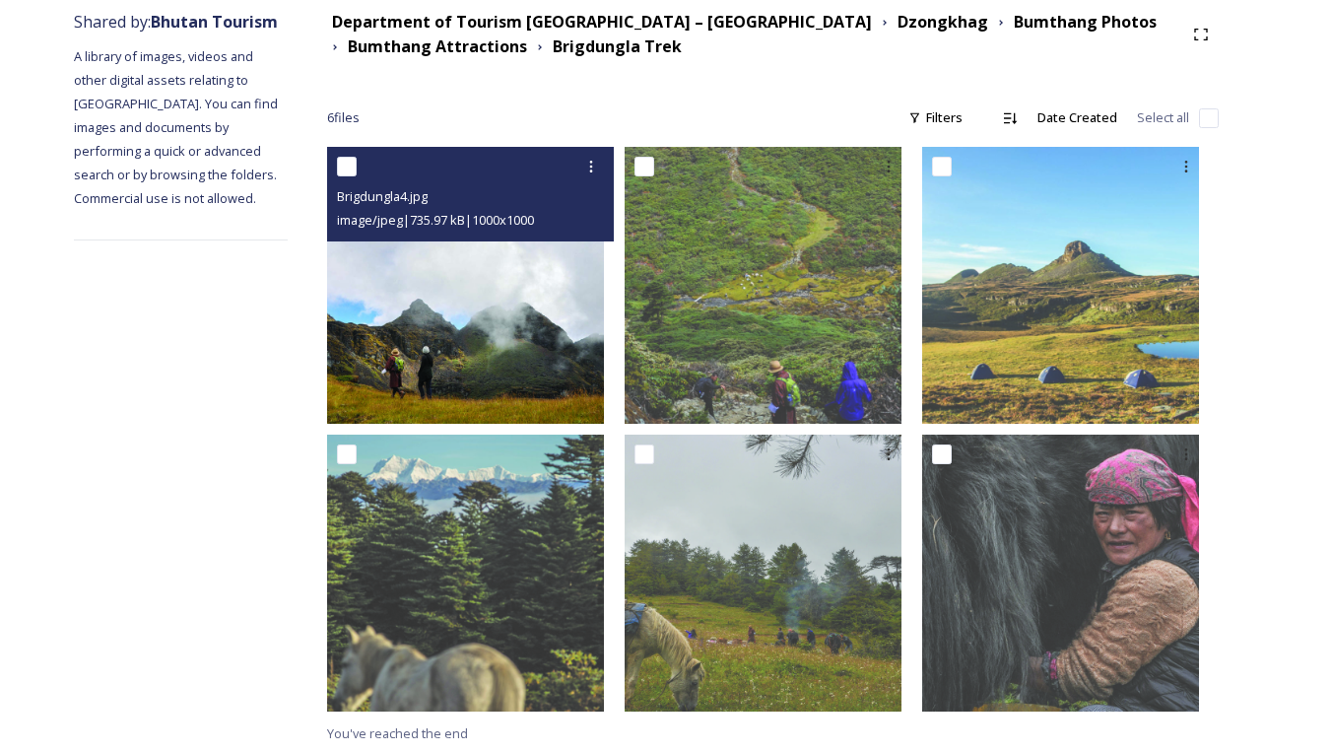
click at [496, 346] on img at bounding box center [465, 285] width 277 height 277
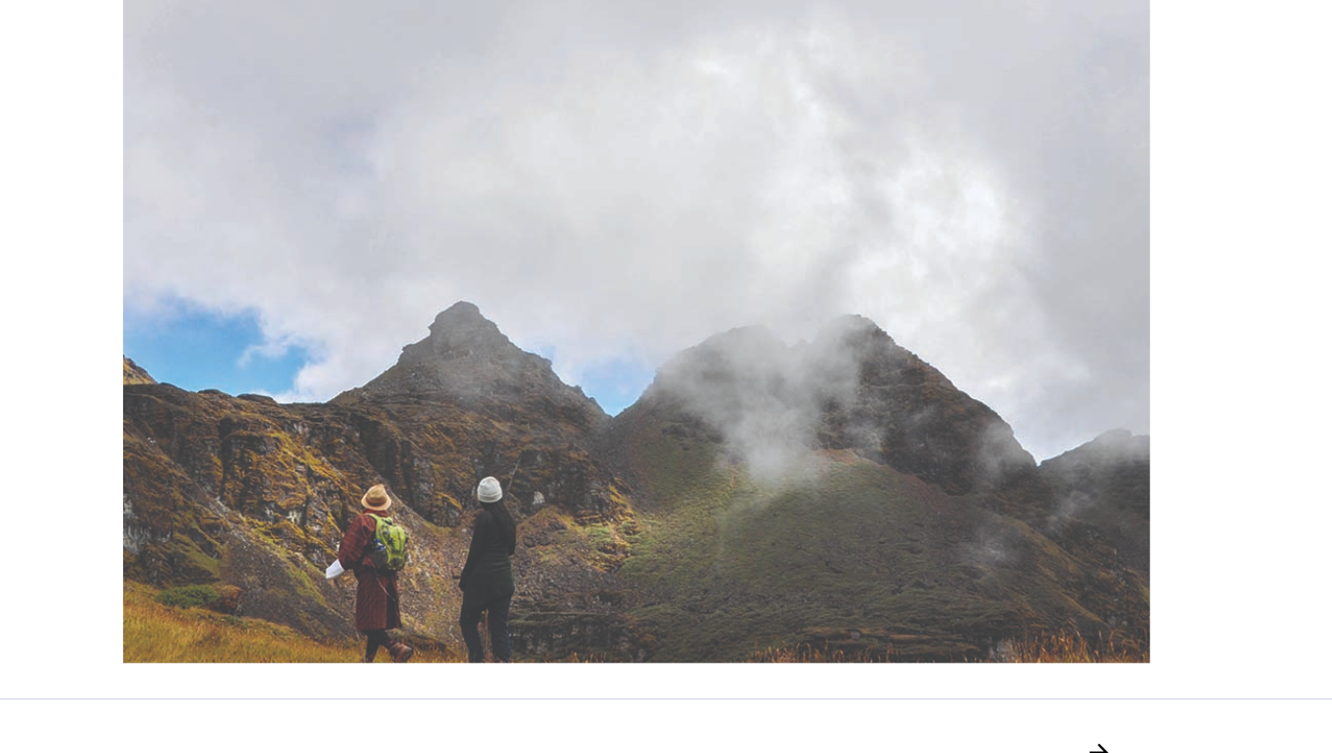
scroll to position [239, 0]
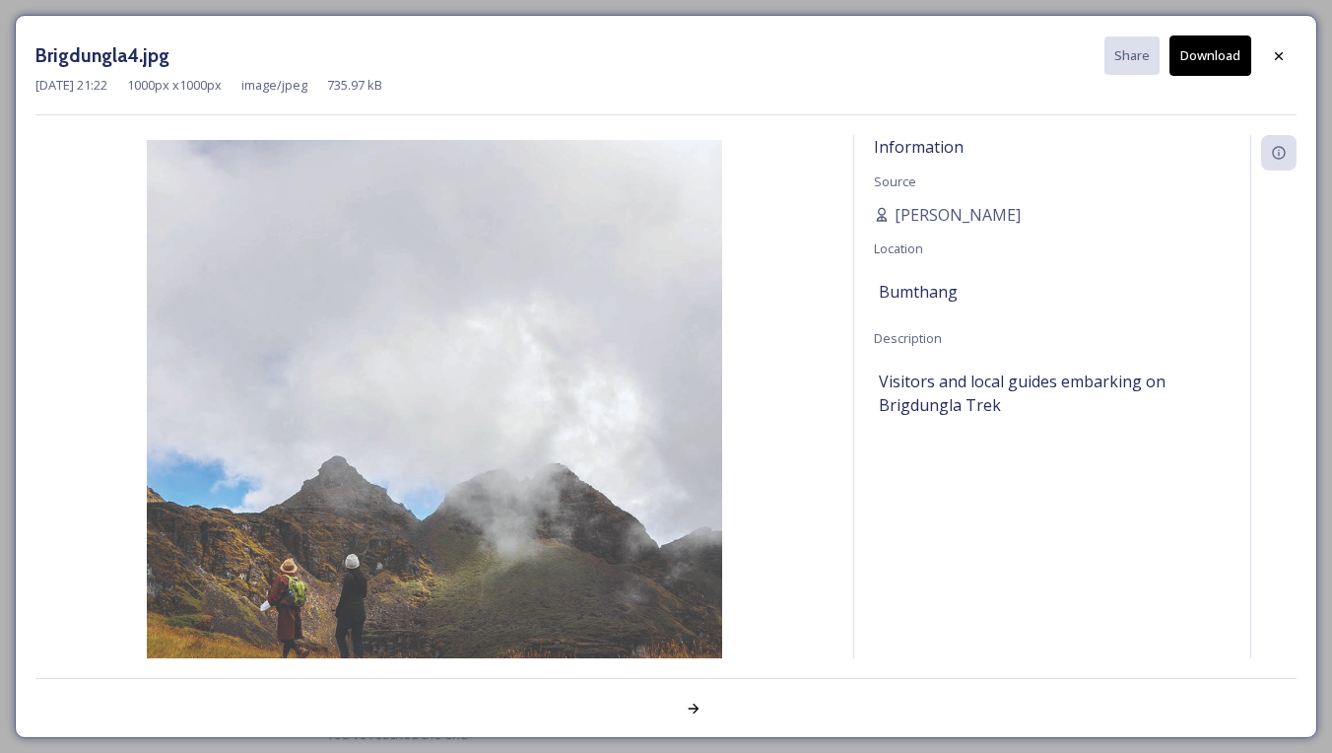
click at [1282, 64] on div at bounding box center [1278, 55] width 35 height 35
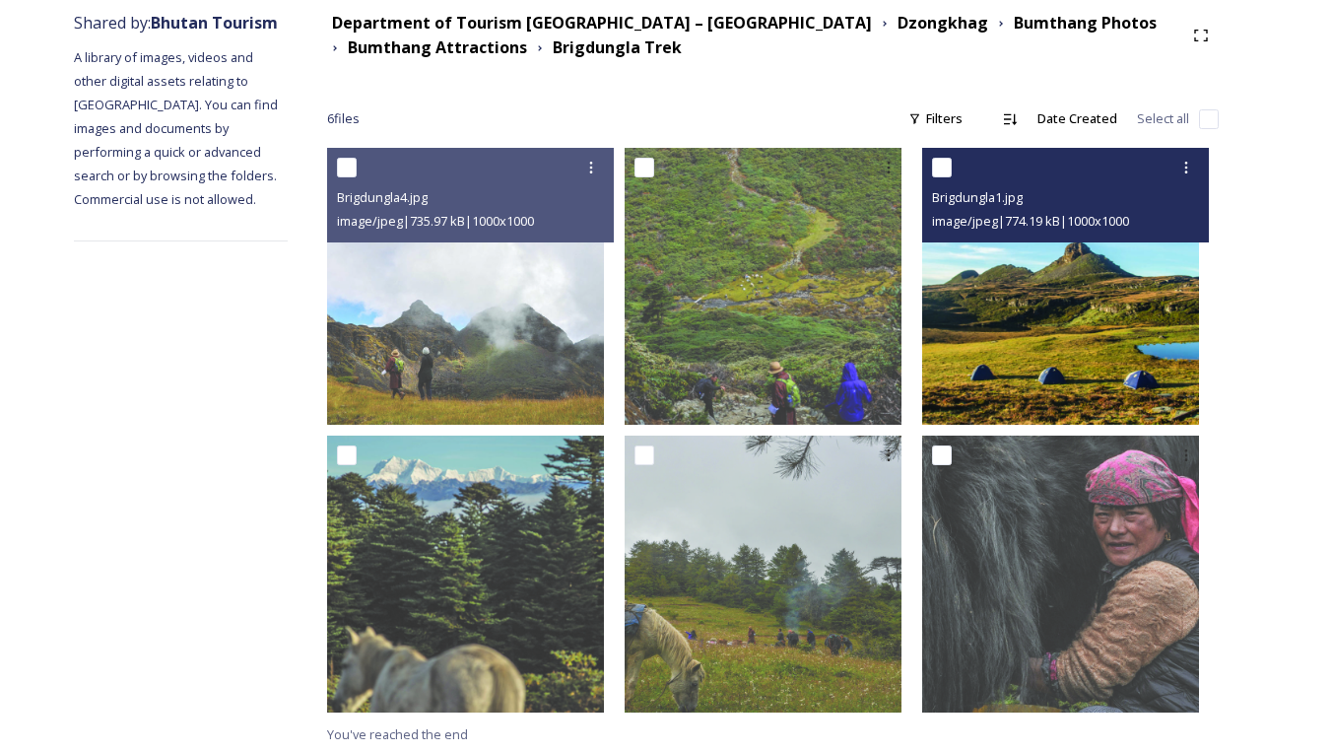
click at [1097, 328] on img at bounding box center [1060, 286] width 277 height 277
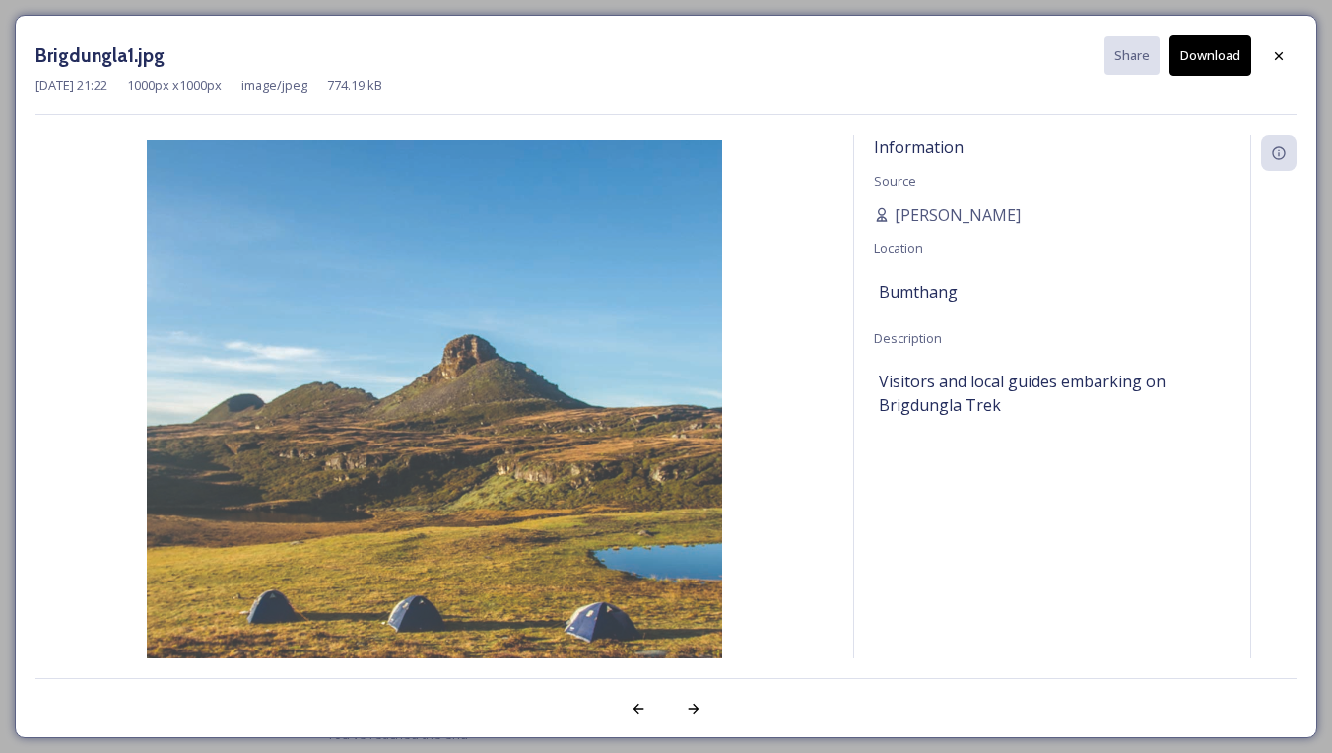
click at [1238, 56] on button "Download" at bounding box center [1210, 55] width 82 height 40
click at [1184, 287] on div "Bumthang" at bounding box center [1052, 291] width 347 height 33
click at [1277, 49] on icon at bounding box center [1279, 56] width 16 height 16
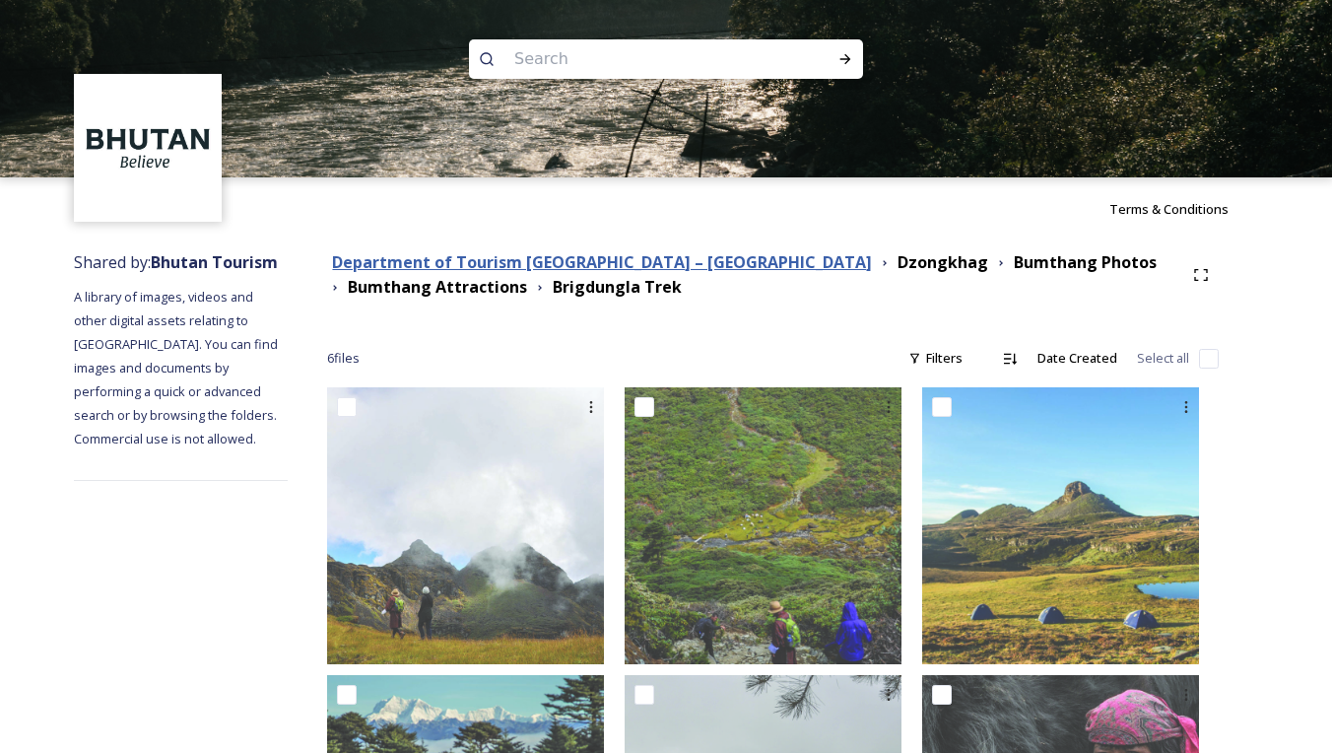
scroll to position [0, 0]
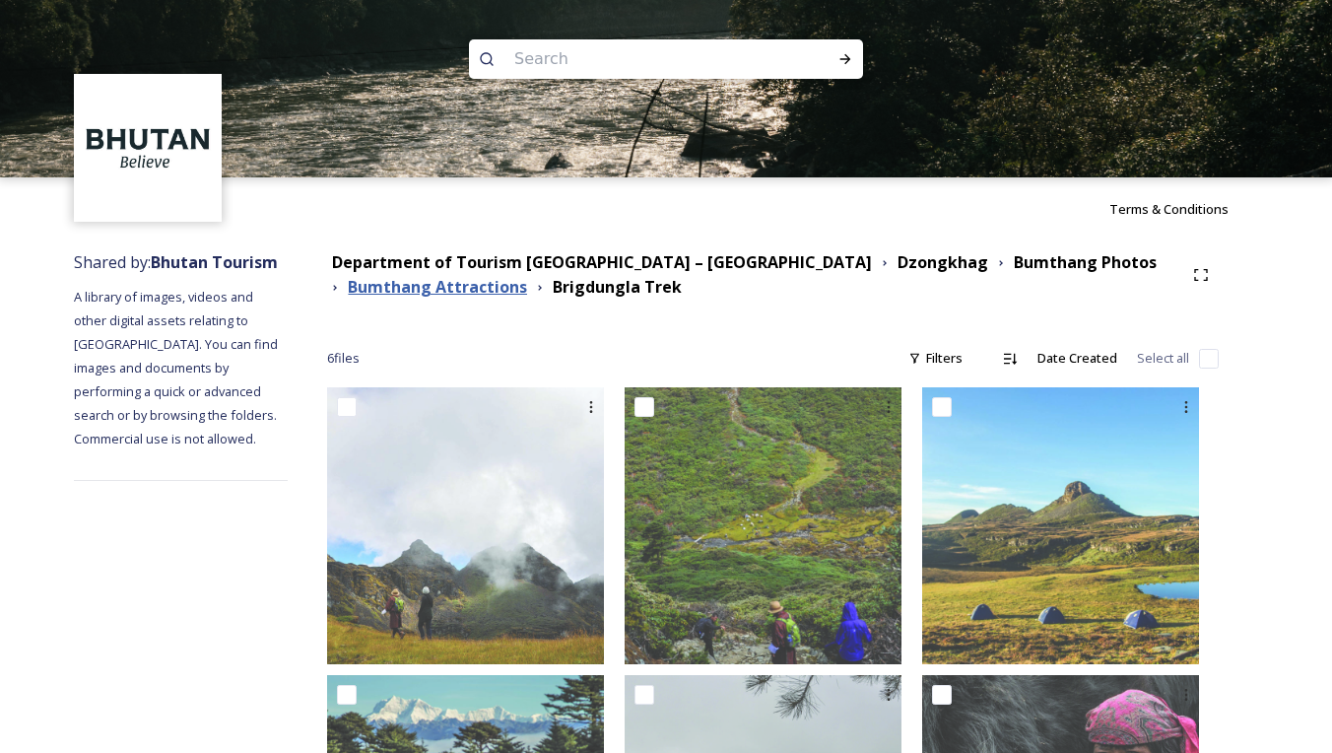
click at [477, 291] on strong "Bumthang Attractions" at bounding box center [437, 287] width 179 height 22
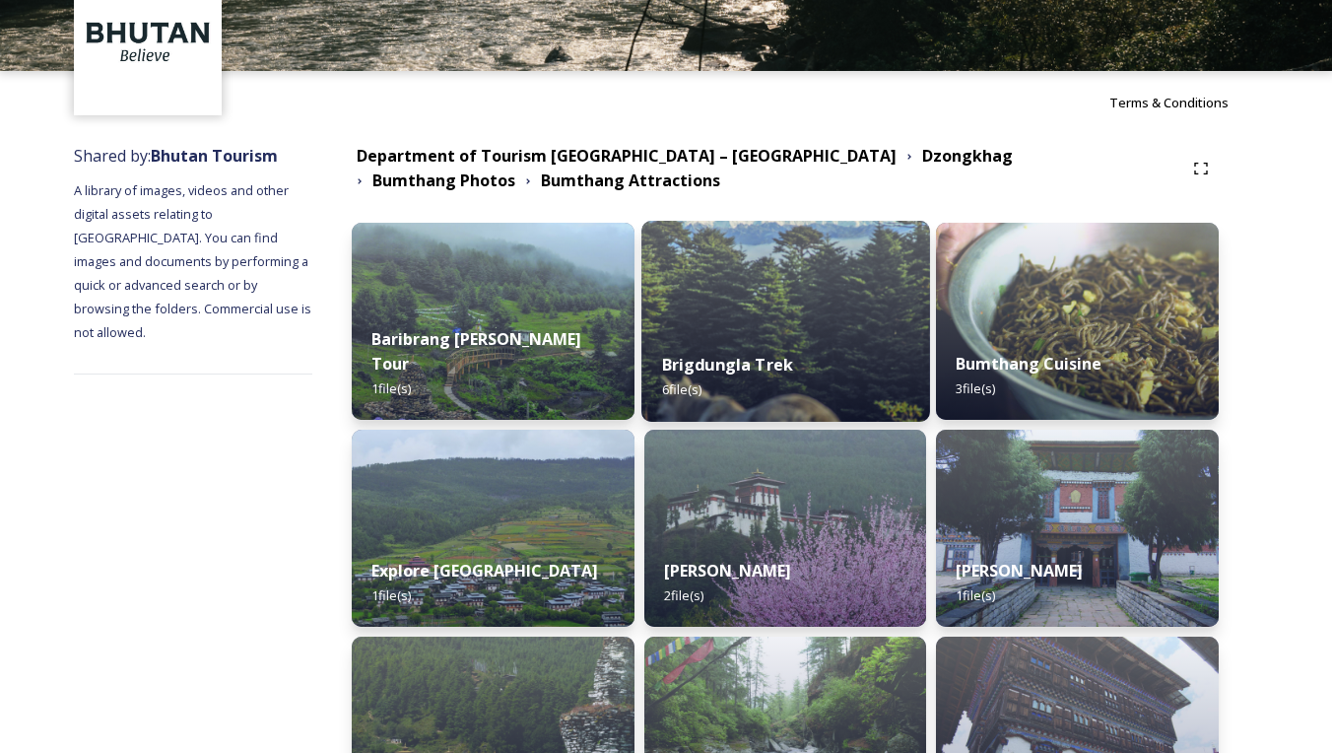
scroll to position [237, 0]
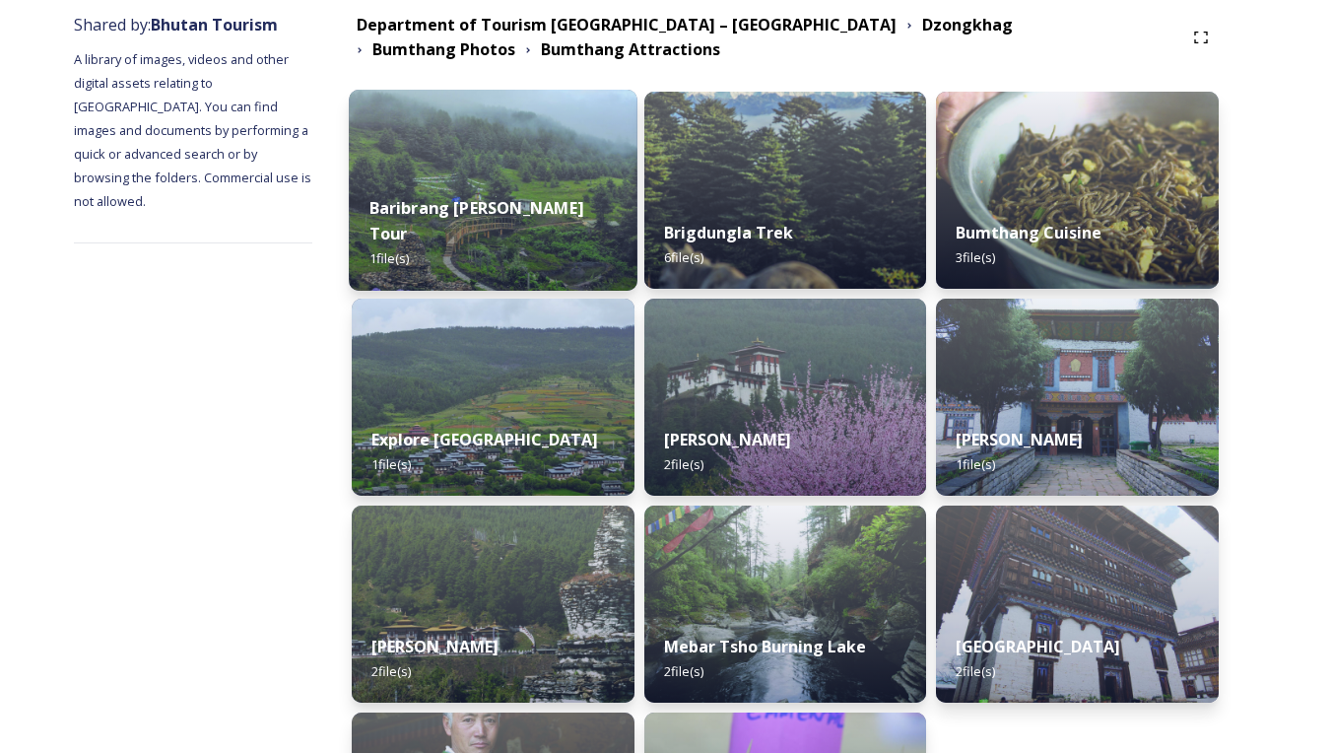
click at [540, 230] on strong "Baribrang [PERSON_NAME] Tour" at bounding box center [476, 220] width 214 height 47
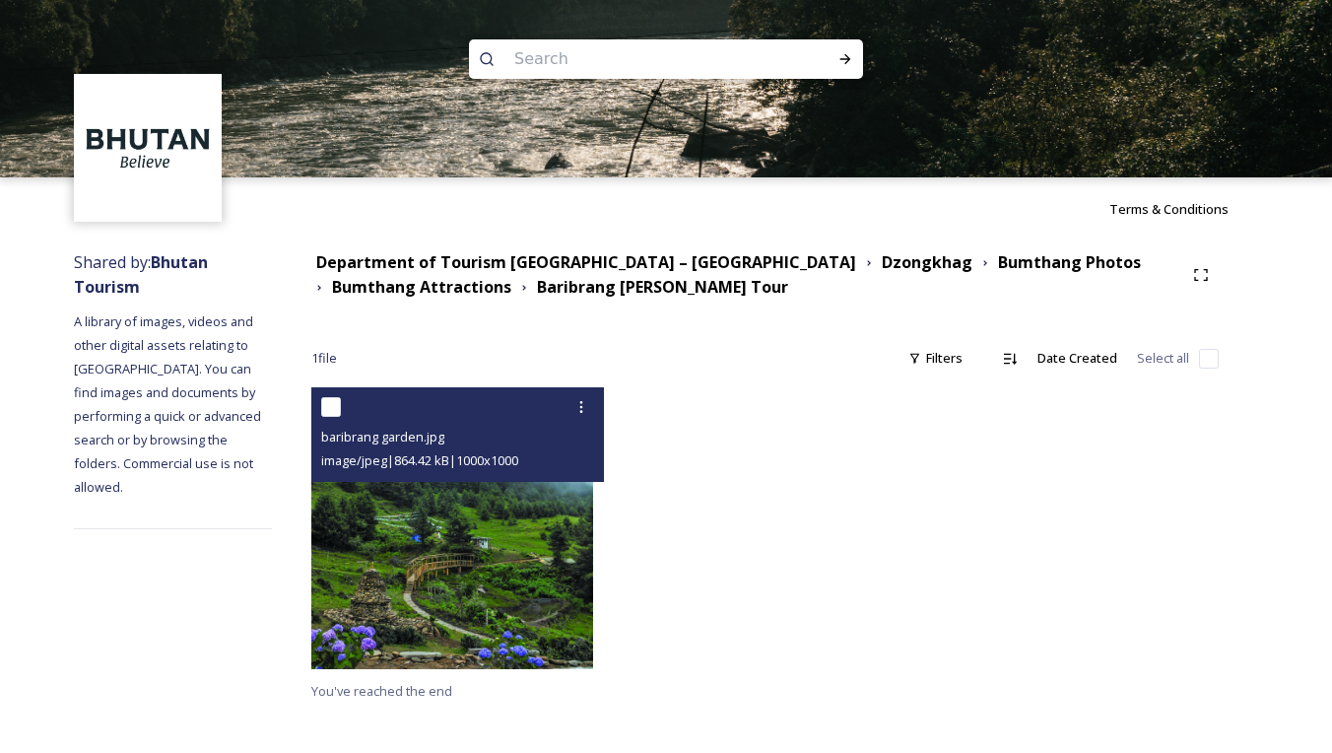
click at [493, 509] on img at bounding box center [452, 528] width 282 height 282
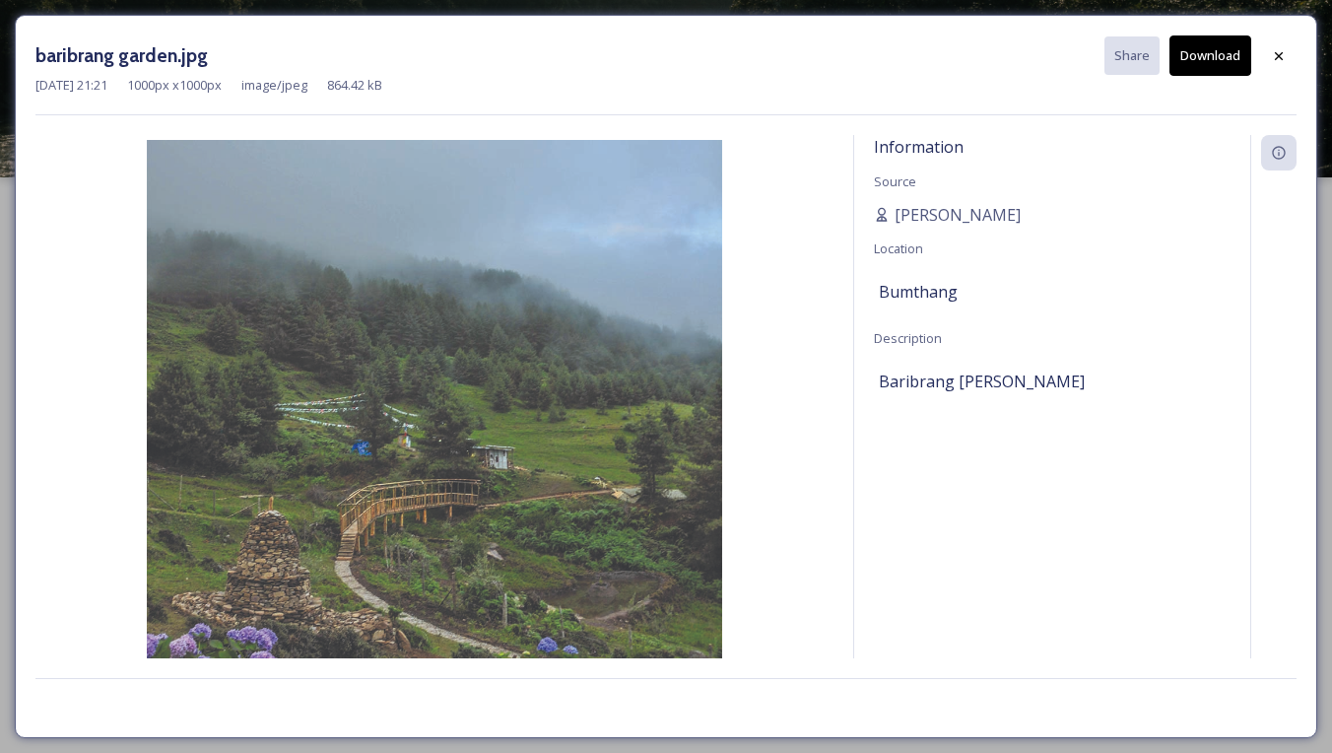
click at [1282, 56] on icon at bounding box center [1279, 56] width 16 height 16
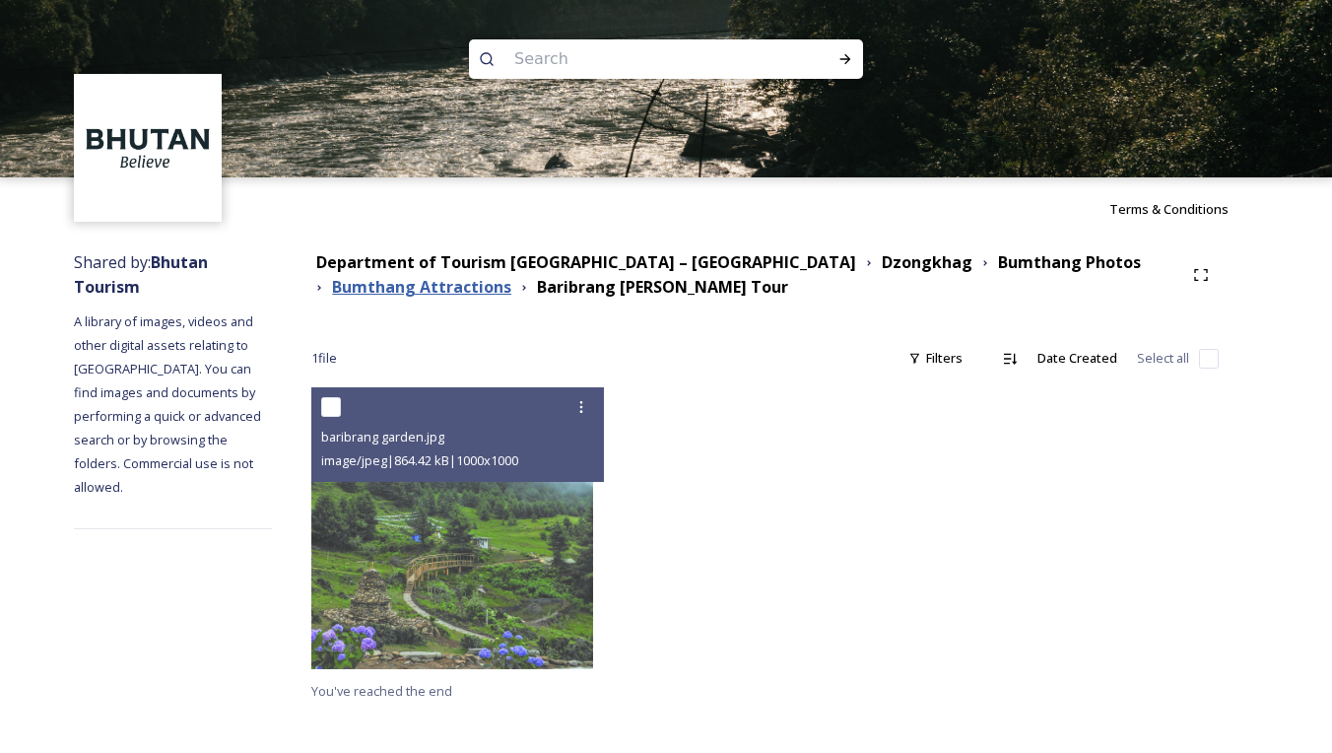
click at [482, 289] on strong "Bumthang Attractions" at bounding box center [421, 287] width 179 height 22
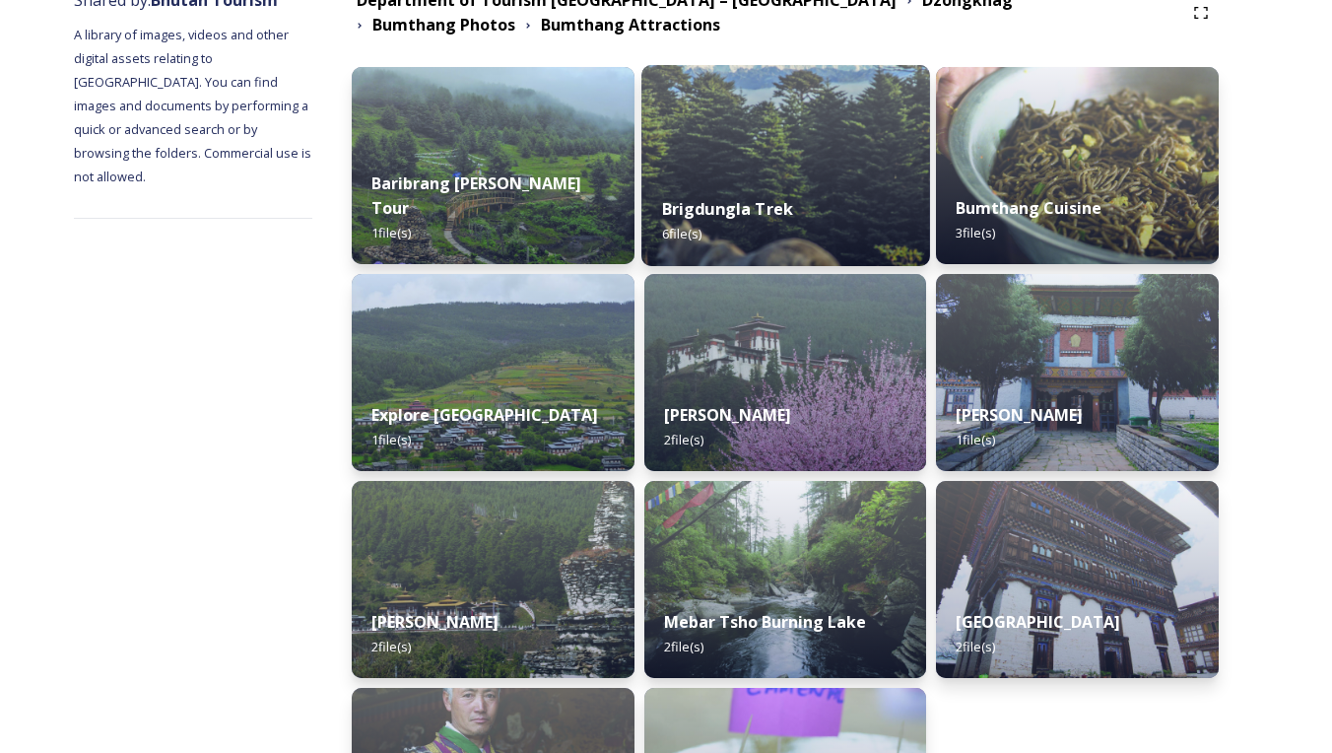
scroll to position [270, 0]
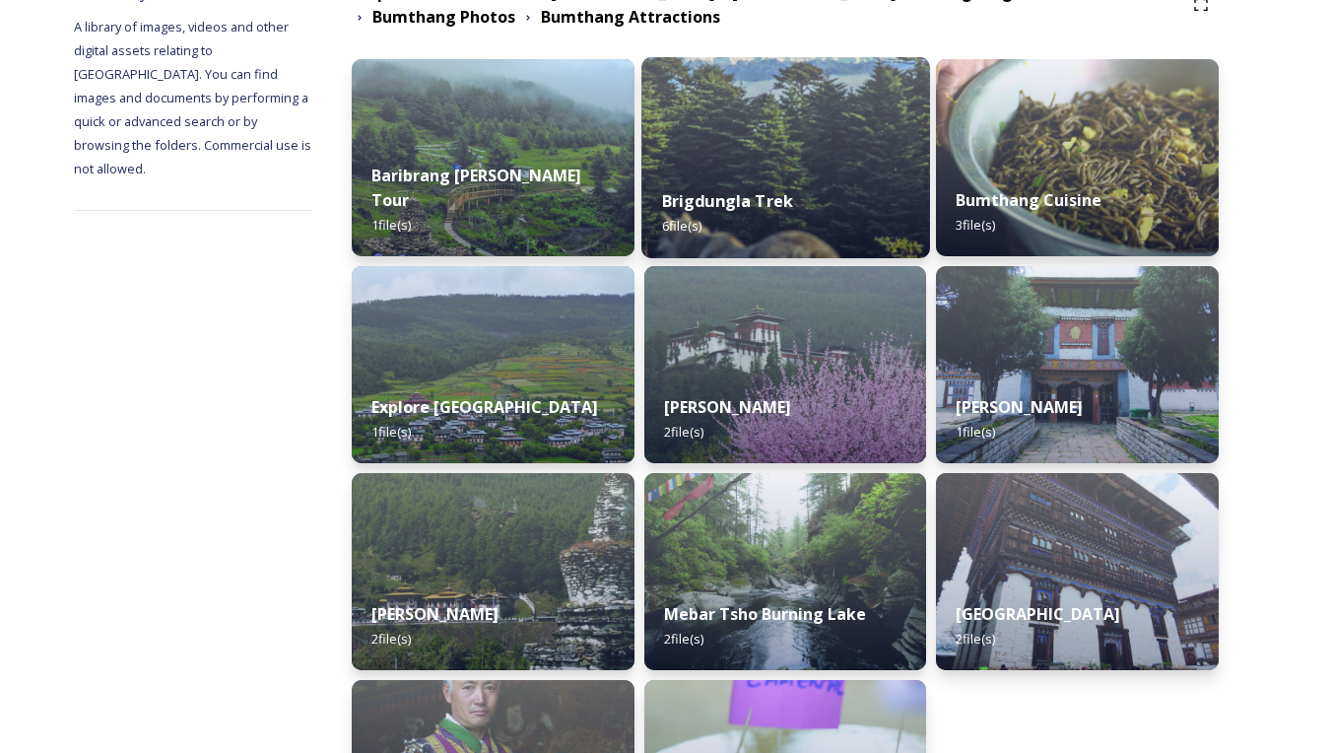
click at [793, 200] on strong "Brigdungla Trek" at bounding box center [727, 201] width 132 height 22
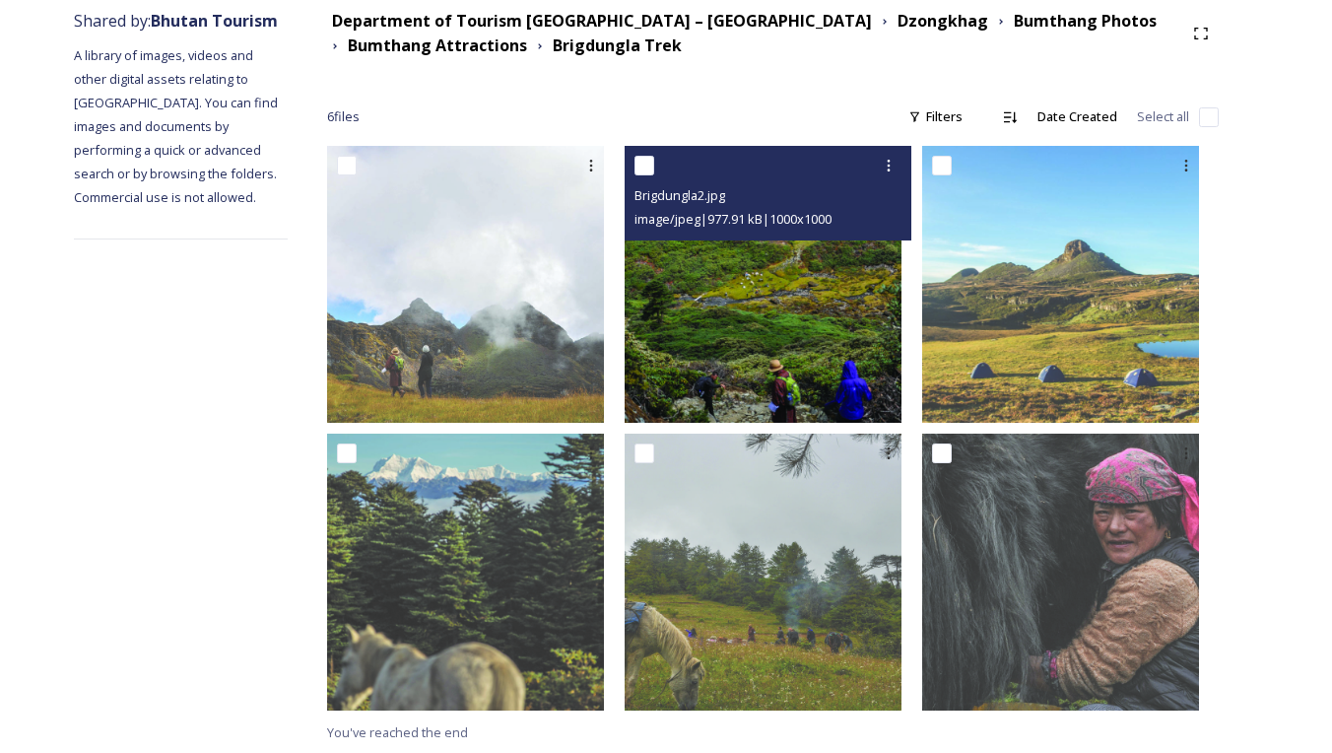
scroll to position [240, 0]
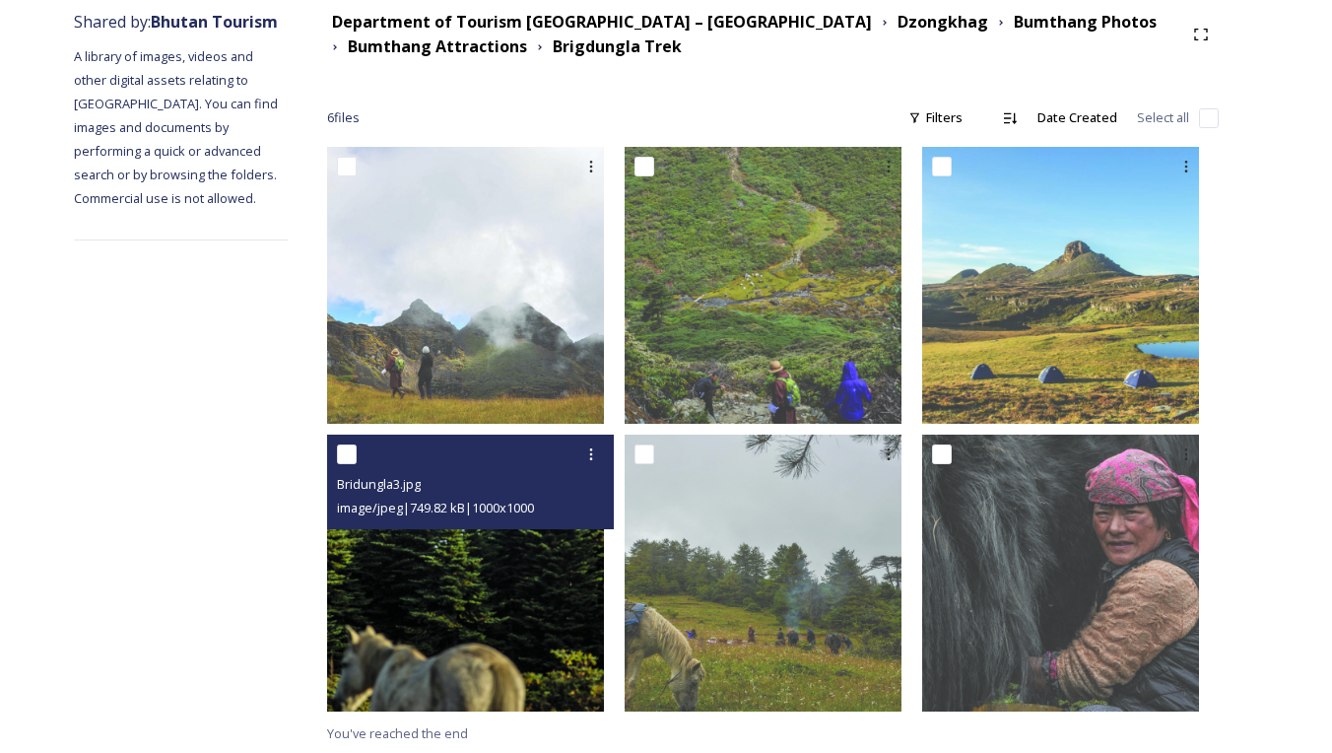
click at [542, 613] on img at bounding box center [465, 572] width 277 height 277
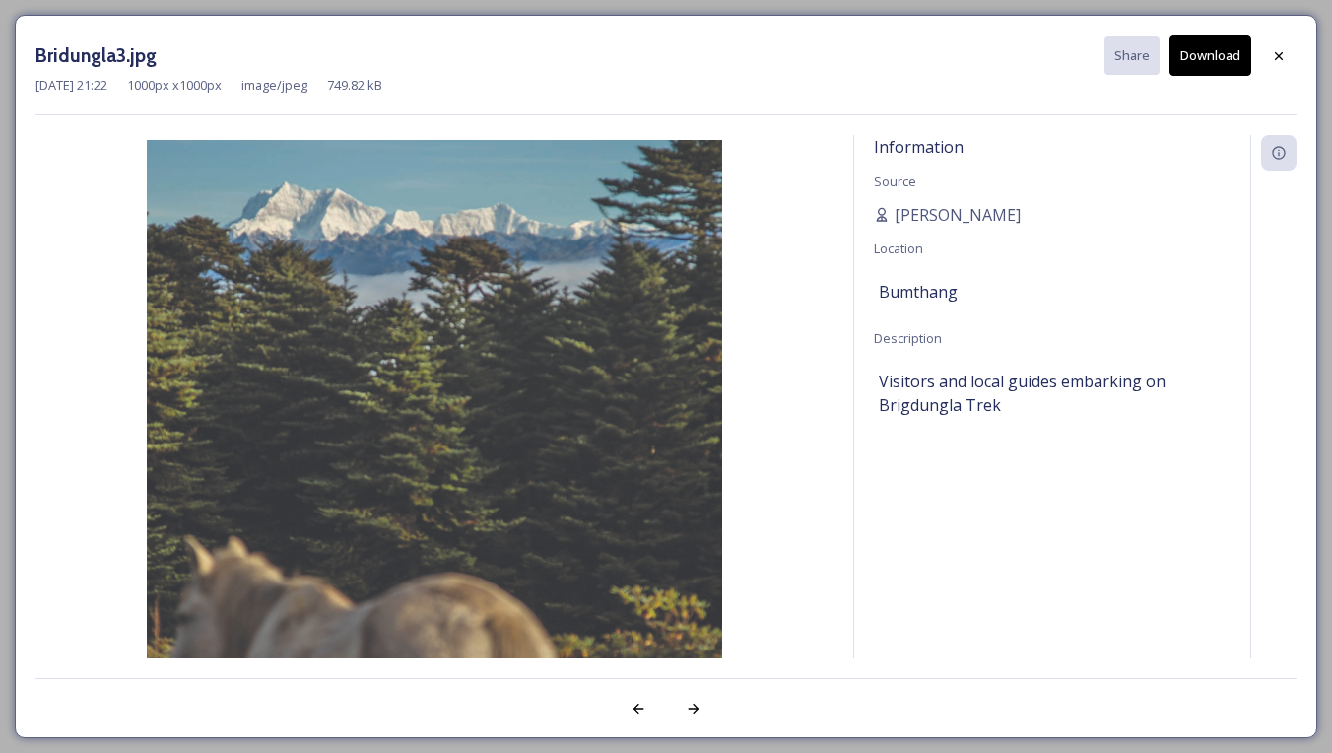
click at [1227, 54] on button "Download" at bounding box center [1210, 55] width 82 height 40
drag, startPoint x: 1278, startPoint y: 49, endPoint x: 1269, endPoint y: 61, distance: 14.8
click at [1277, 53] on icon at bounding box center [1279, 56] width 16 height 16
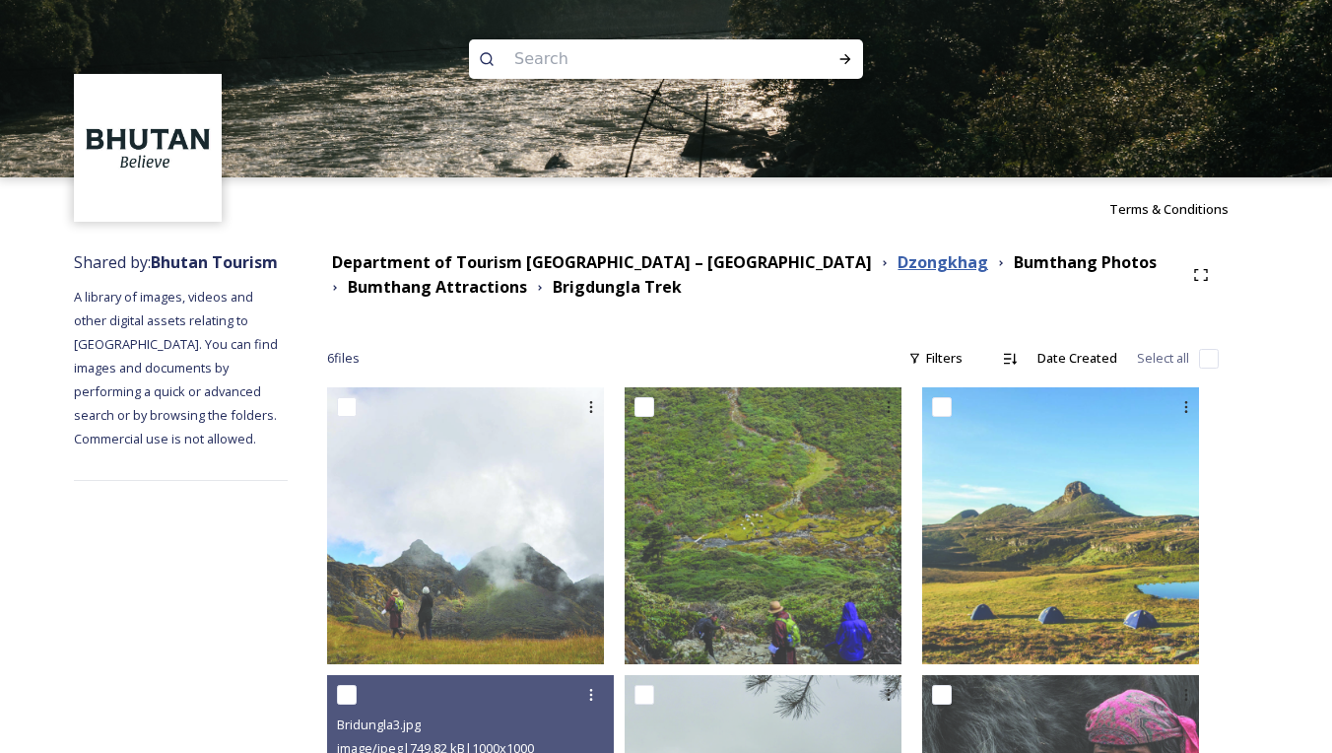
scroll to position [0, 0]
click at [897, 262] on strong "Dzongkhag" at bounding box center [942, 262] width 91 height 22
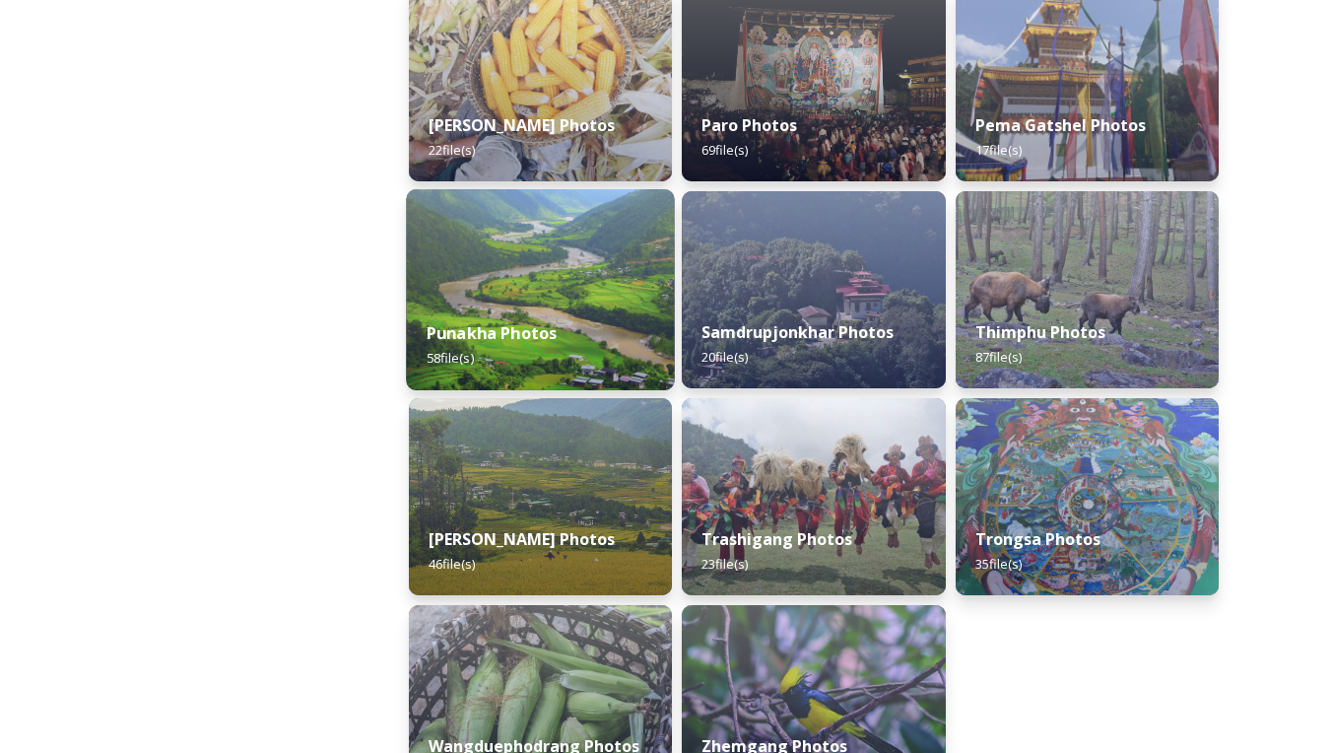
scroll to position [748, 0]
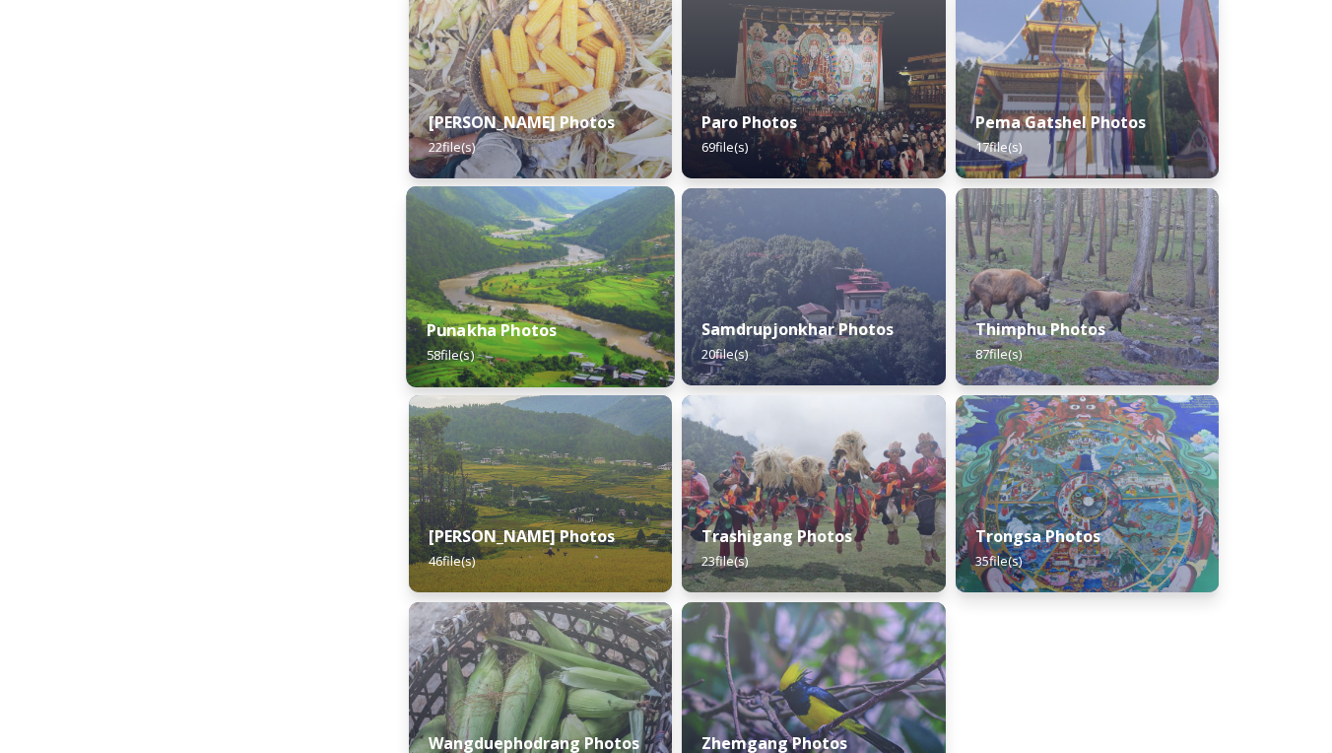
click at [524, 335] on strong "Punakha Photos" at bounding box center [492, 330] width 131 height 22
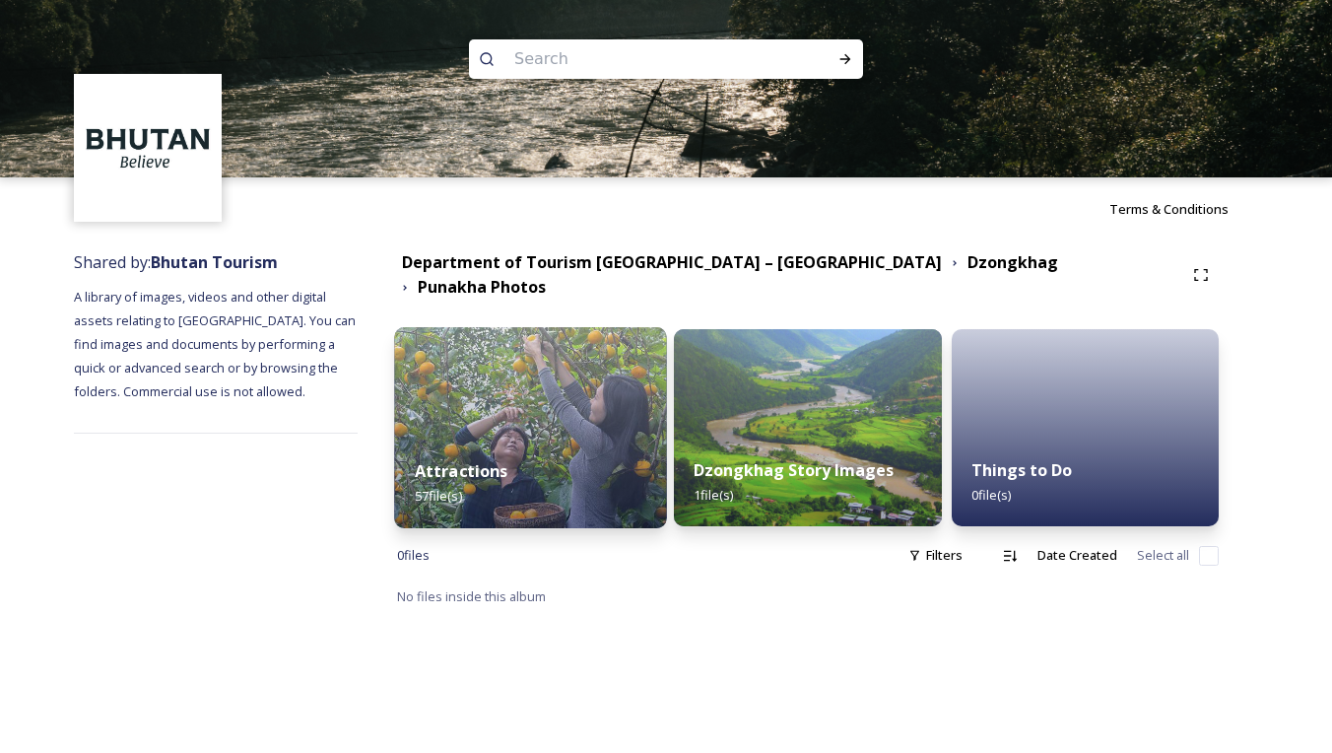
click at [510, 443] on div "Attractions 57 file(s)" at bounding box center [530, 483] width 273 height 90
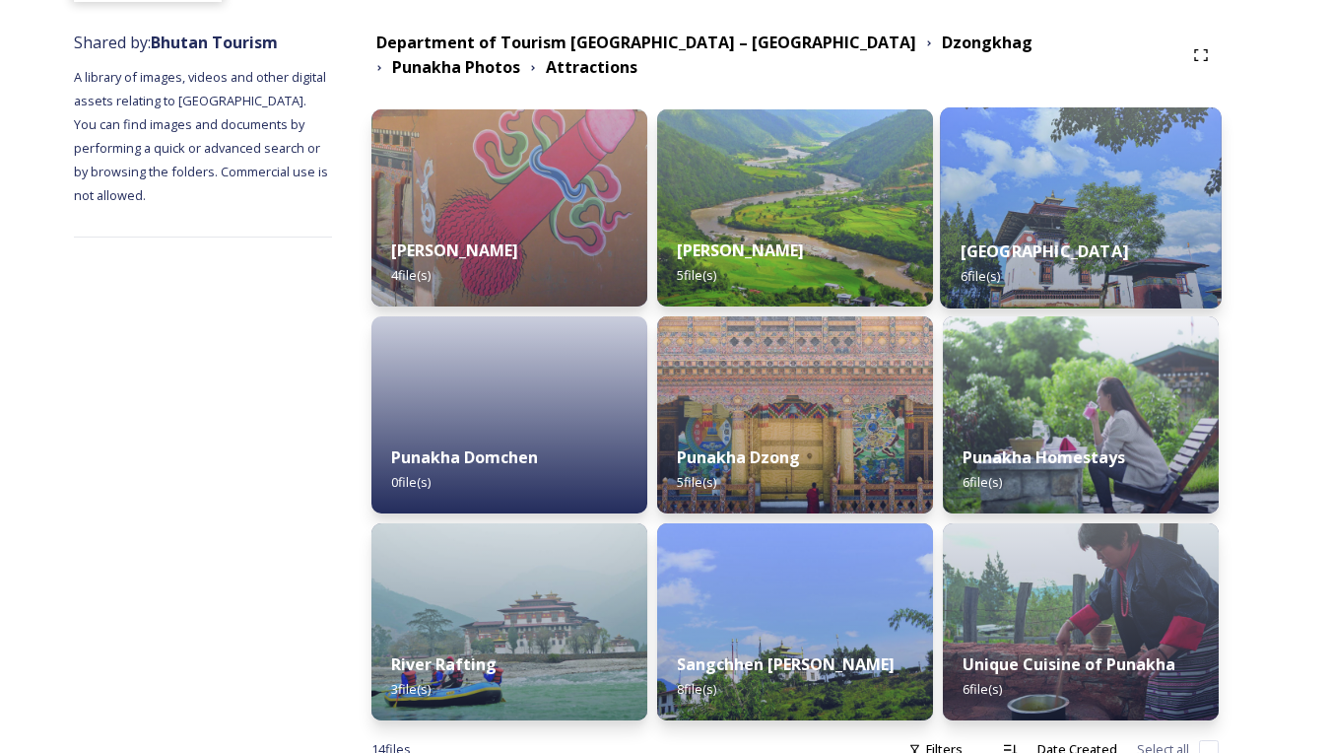
scroll to position [223, 0]
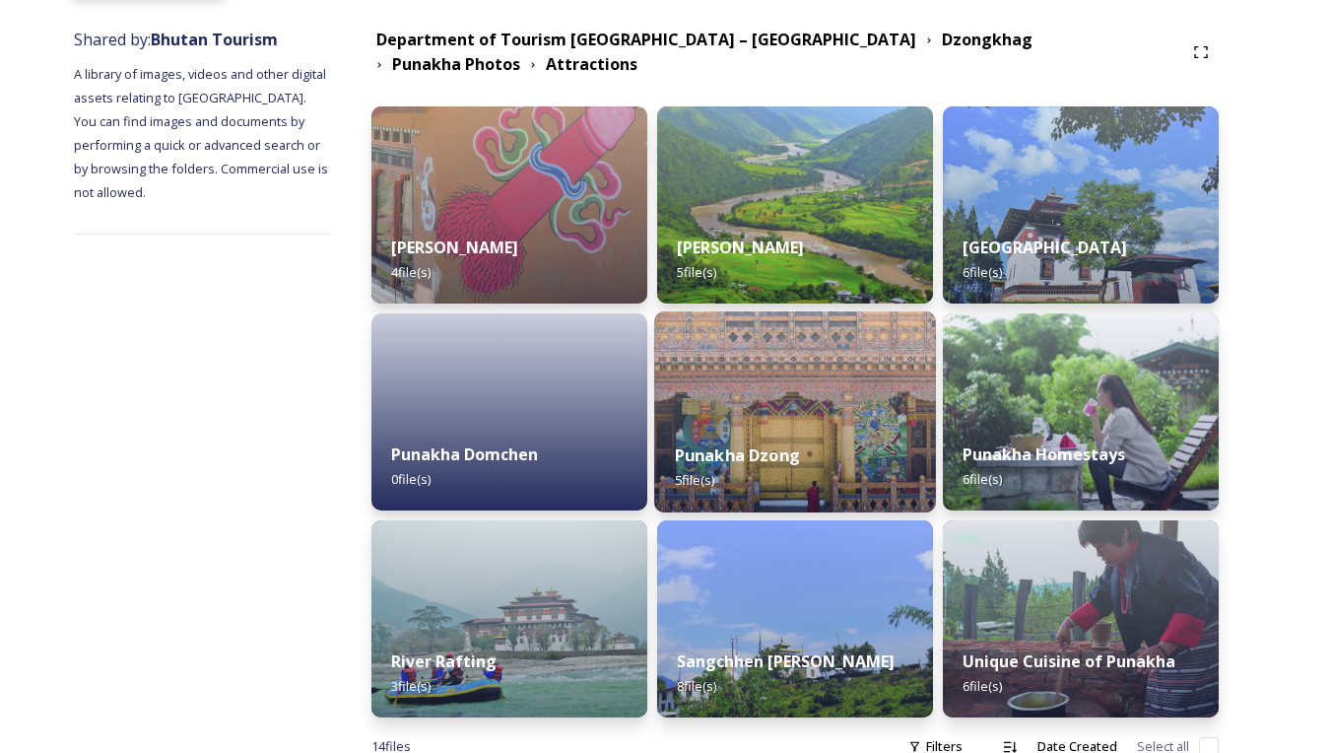
click at [793, 444] on strong "Punakha Dzong" at bounding box center [736, 455] width 125 height 22
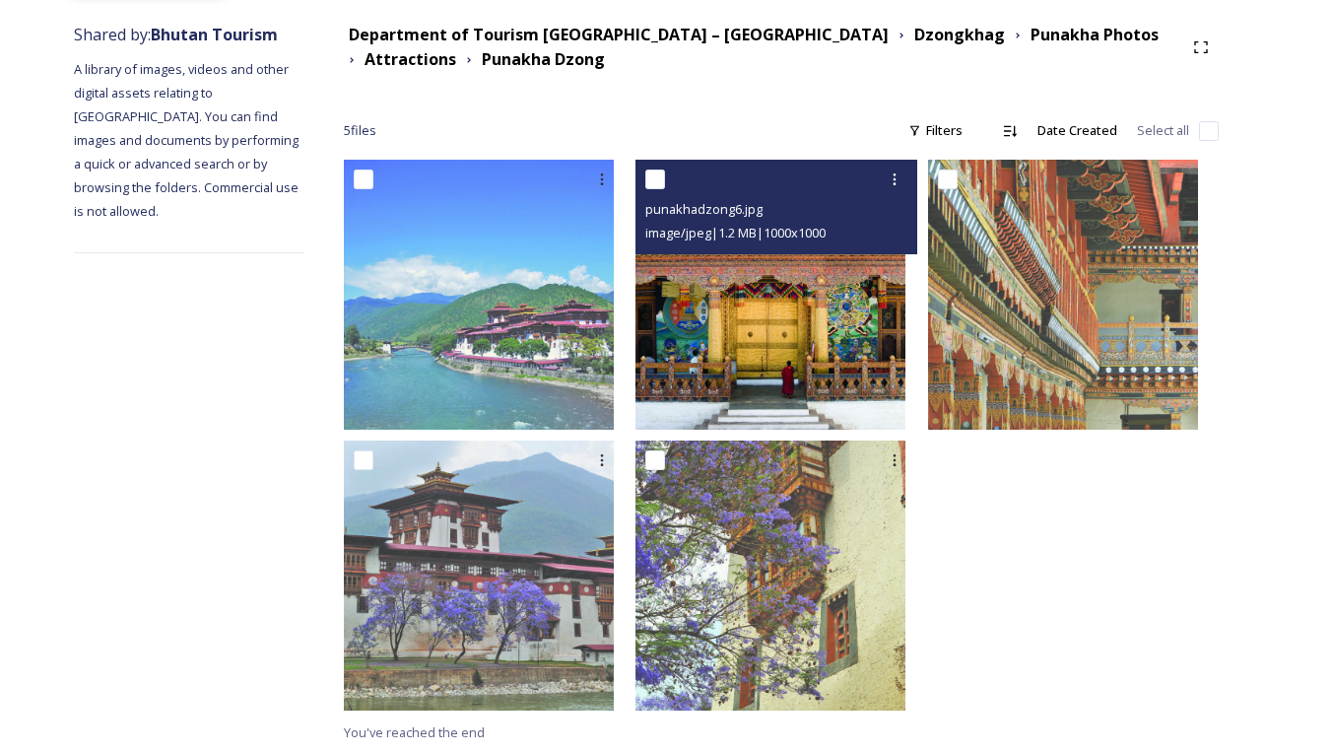
scroll to position [227, 0]
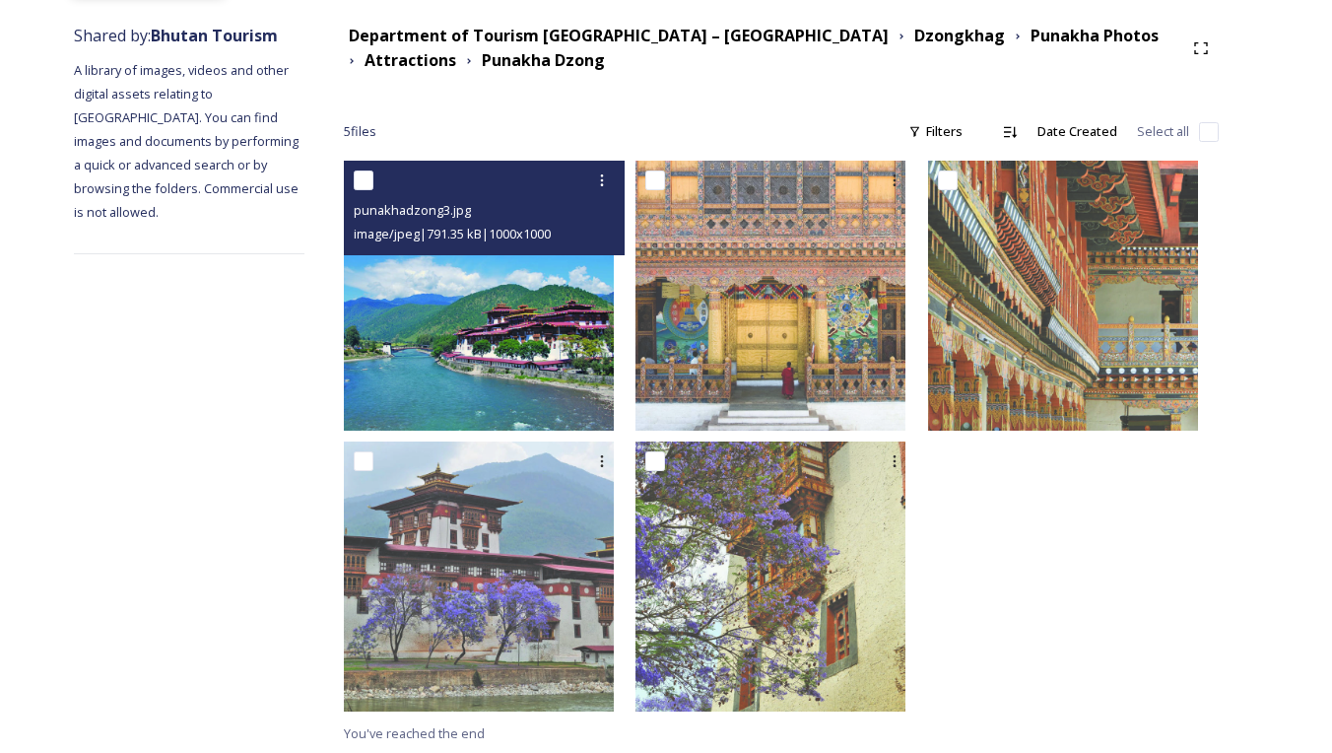
click at [535, 358] on img at bounding box center [479, 296] width 270 height 270
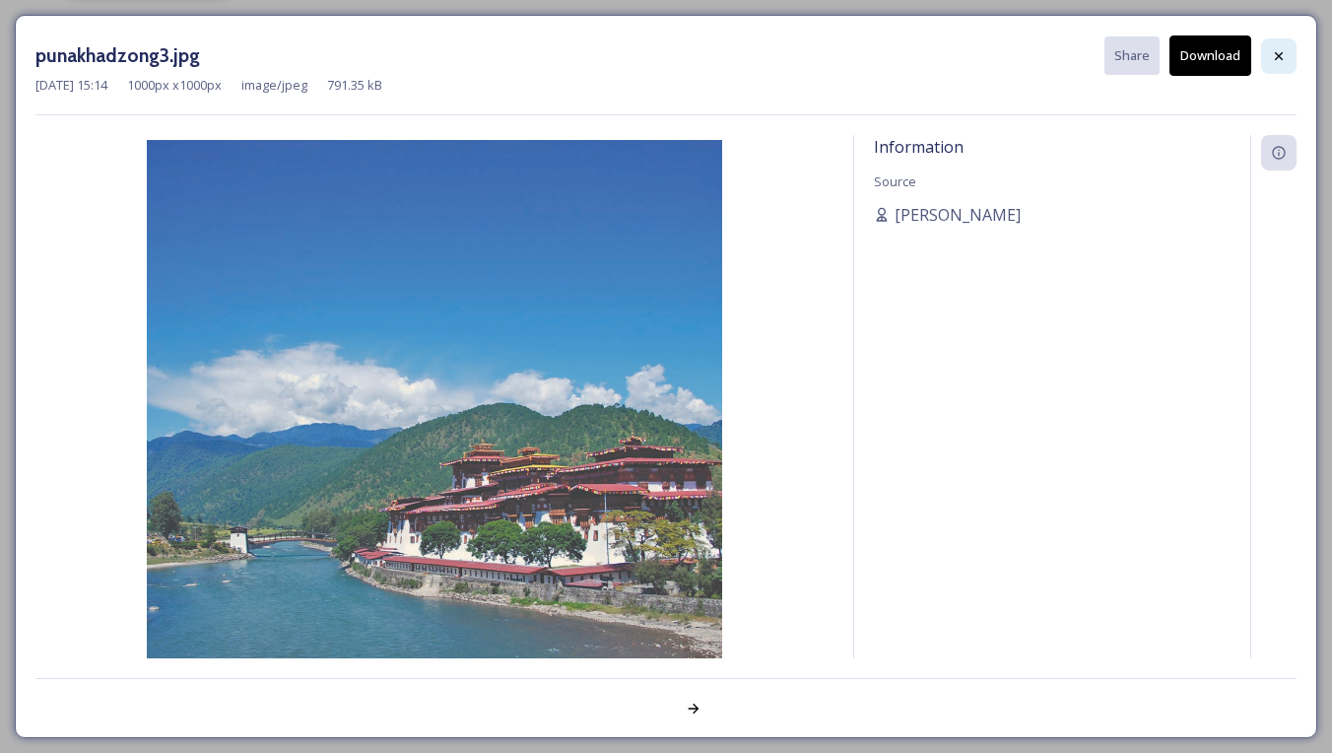
click at [1280, 48] on icon at bounding box center [1279, 56] width 16 height 16
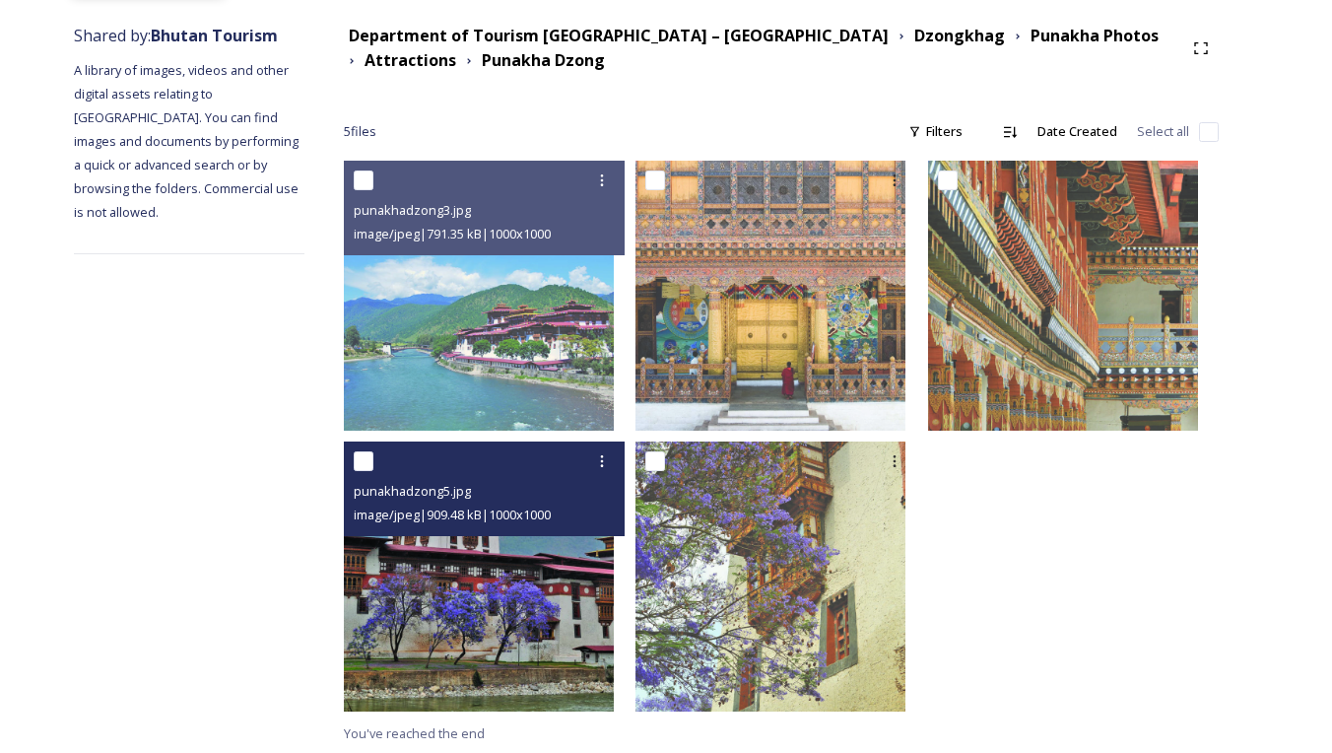
click at [536, 571] on img at bounding box center [479, 576] width 270 height 270
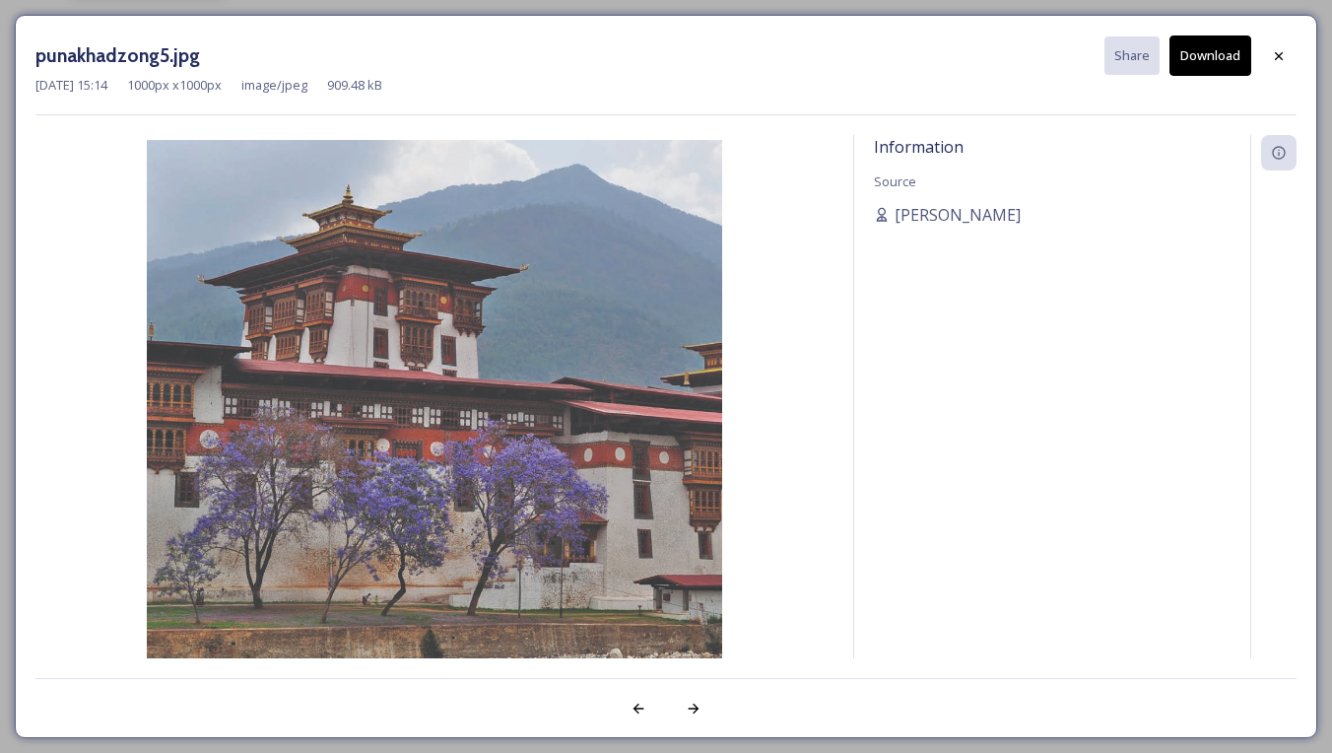
click at [1208, 50] on button "Download" at bounding box center [1210, 55] width 82 height 40
click at [1279, 53] on icon at bounding box center [1279, 56] width 16 height 16
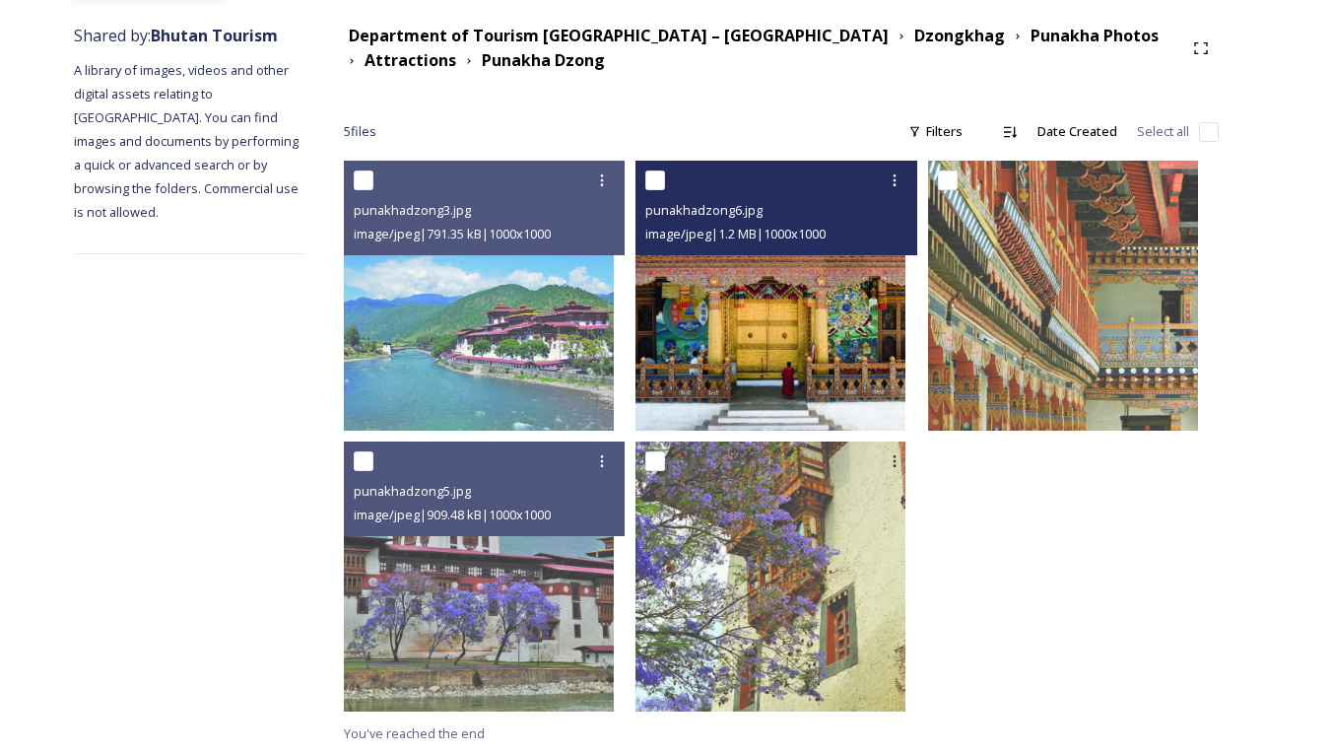
click at [812, 362] on img at bounding box center [770, 296] width 270 height 270
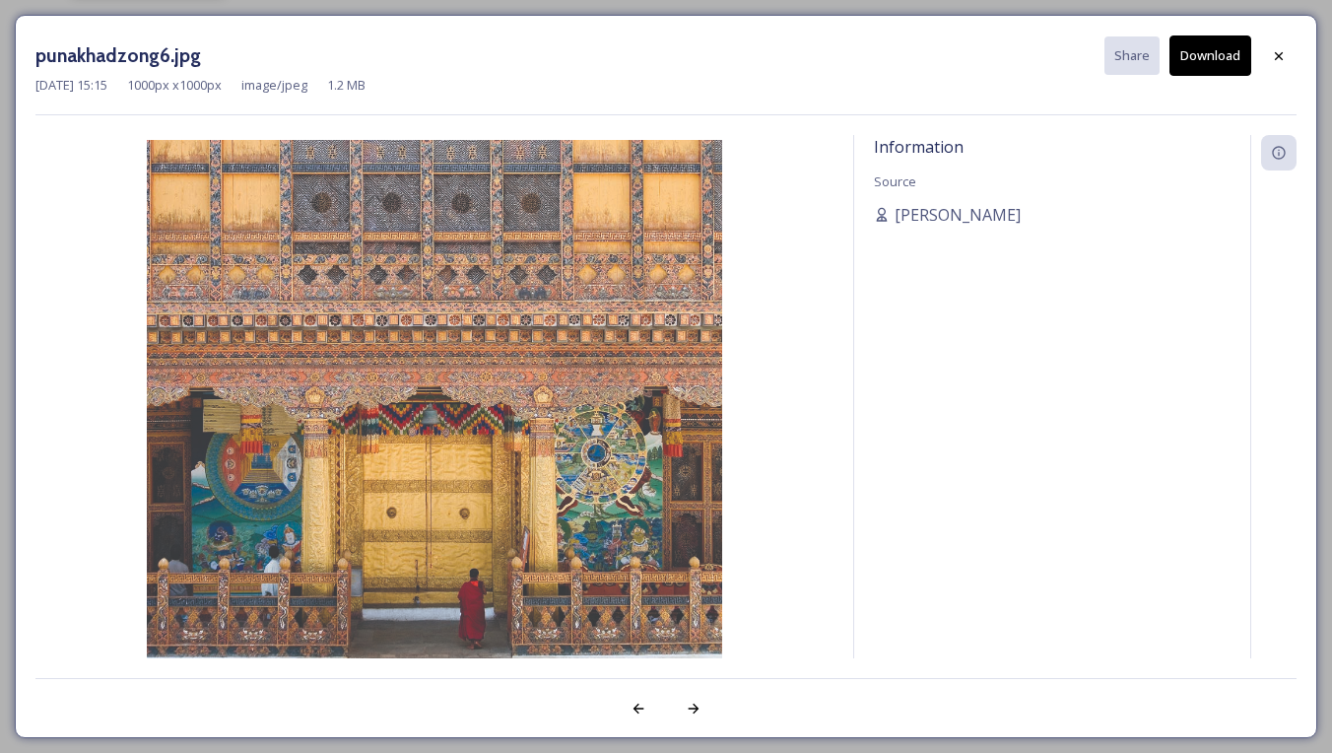
click at [1198, 56] on button "Download" at bounding box center [1210, 55] width 82 height 40
drag, startPoint x: 1284, startPoint y: 60, endPoint x: 1184, endPoint y: 107, distance: 110.2
click at [1284, 61] on icon at bounding box center [1279, 56] width 16 height 16
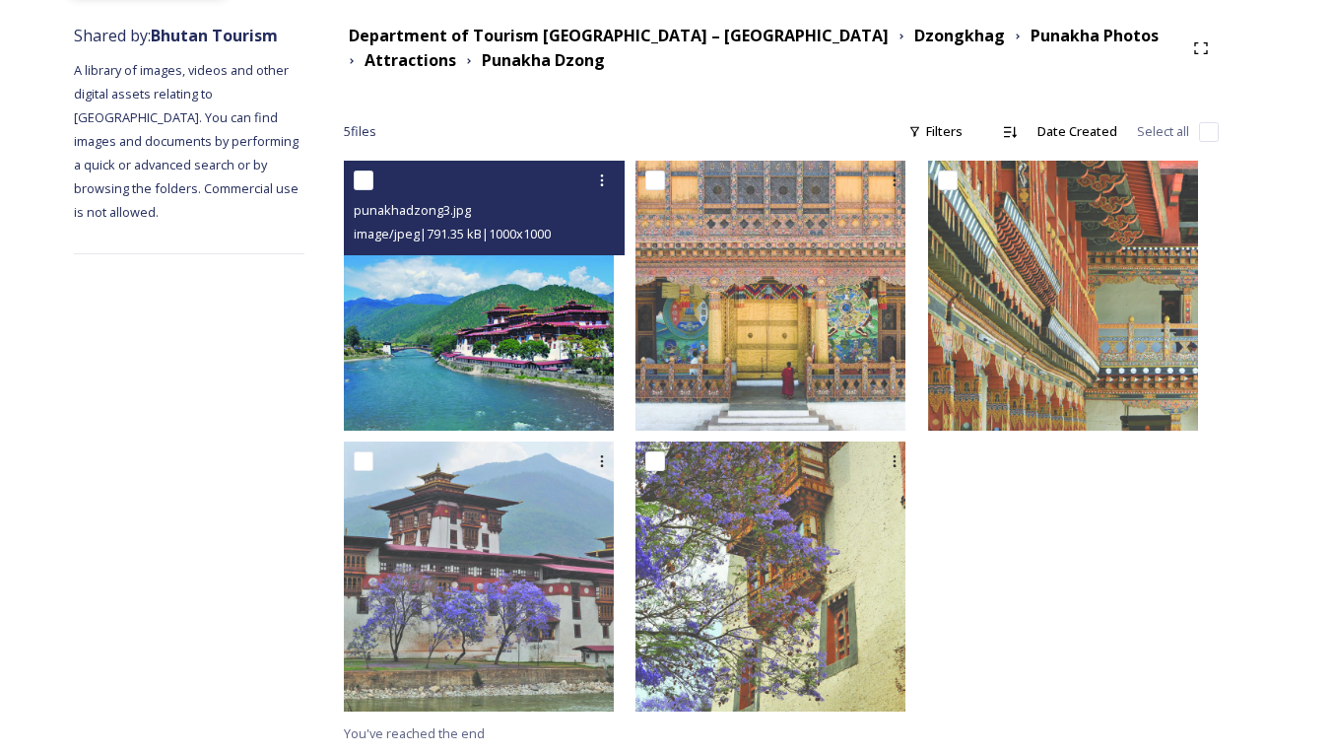
click at [542, 356] on img at bounding box center [479, 296] width 270 height 270
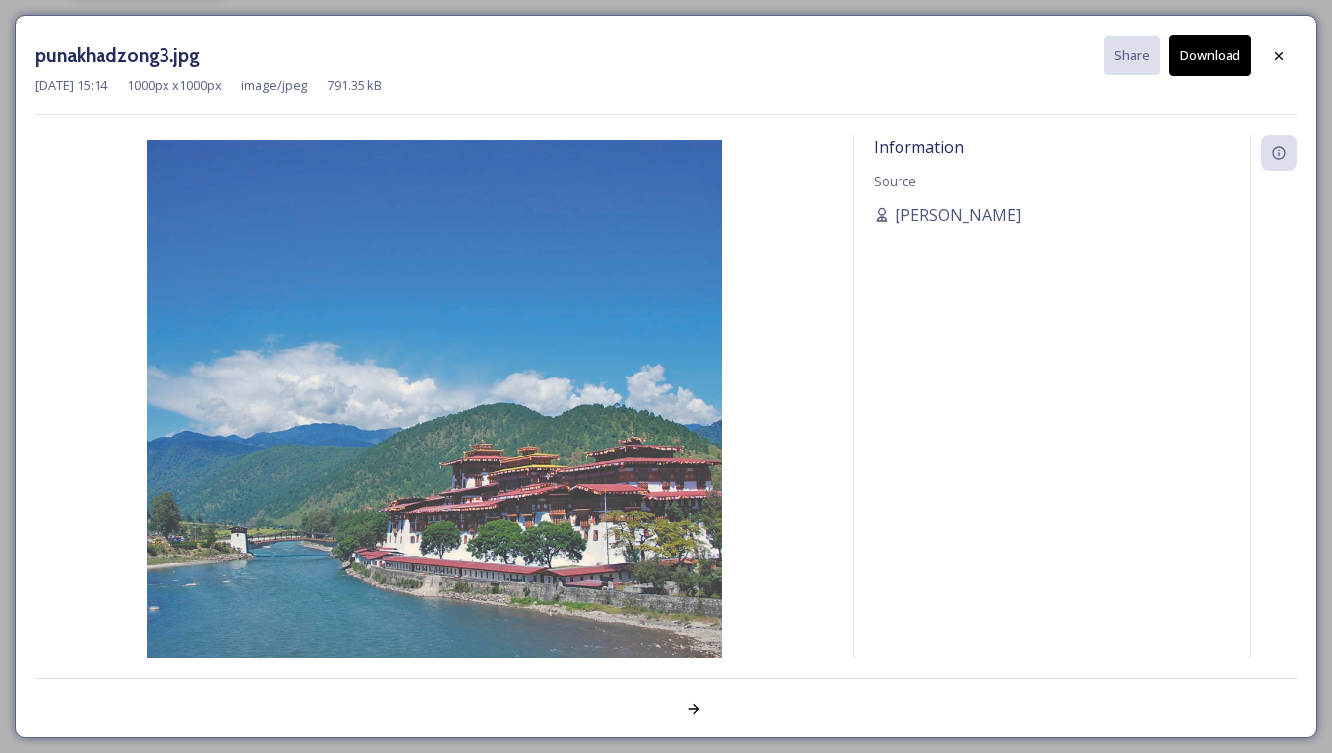
click at [1214, 62] on button "Download" at bounding box center [1210, 55] width 82 height 40
click at [726, 79] on div "[DATE] 15:14 1000 px x 1000 px image/jpeg 791.35 kB" at bounding box center [665, 85] width 1261 height 19
click at [1278, 51] on icon at bounding box center [1279, 56] width 16 height 16
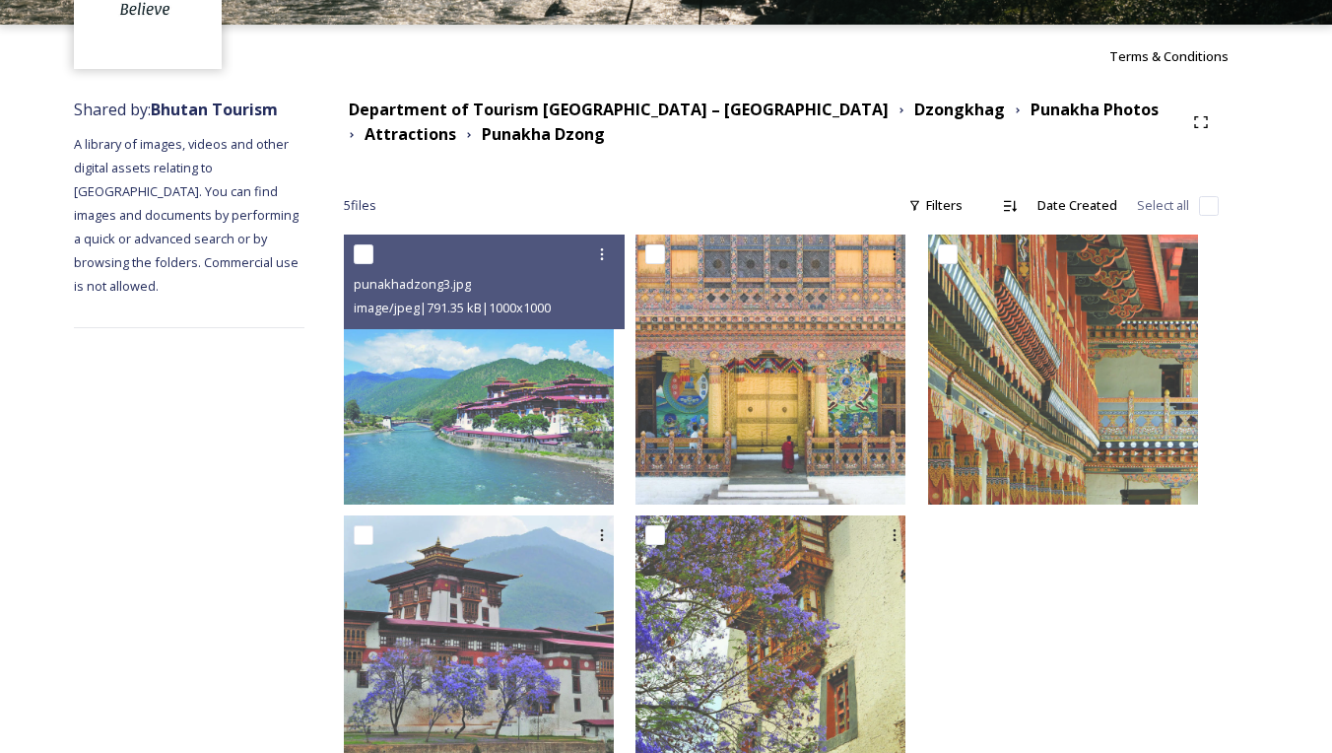
scroll to position [147, 0]
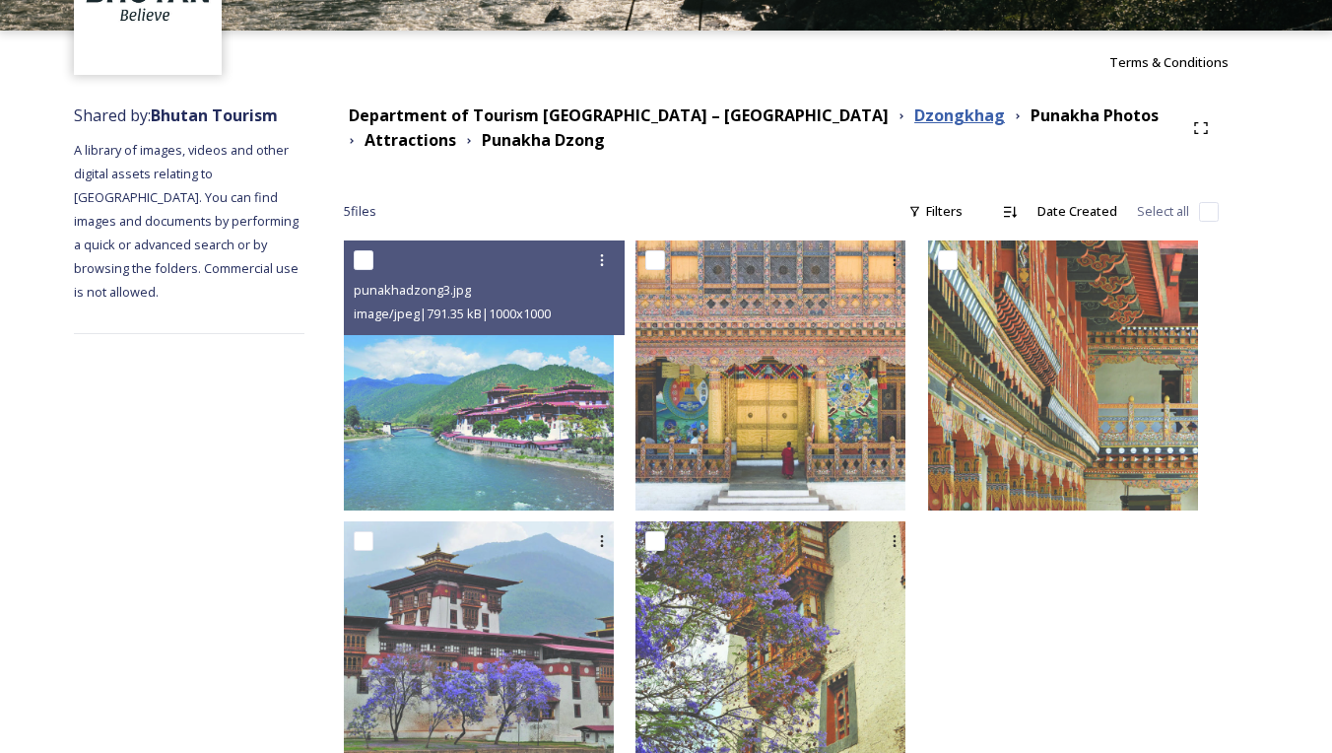
click at [914, 120] on strong "Dzongkhag" at bounding box center [959, 115] width 91 height 22
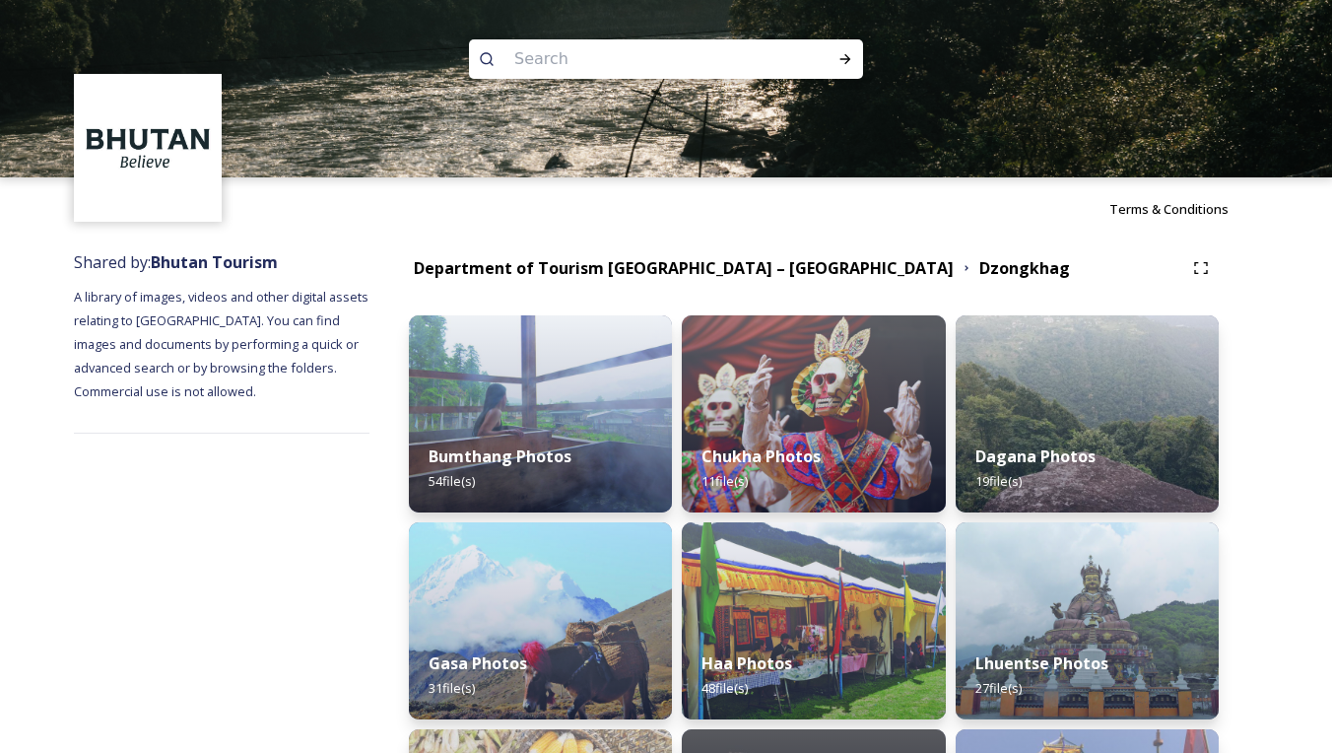
click at [733, 74] on input at bounding box center [639, 58] width 270 height 43
type input "Phobjikha"
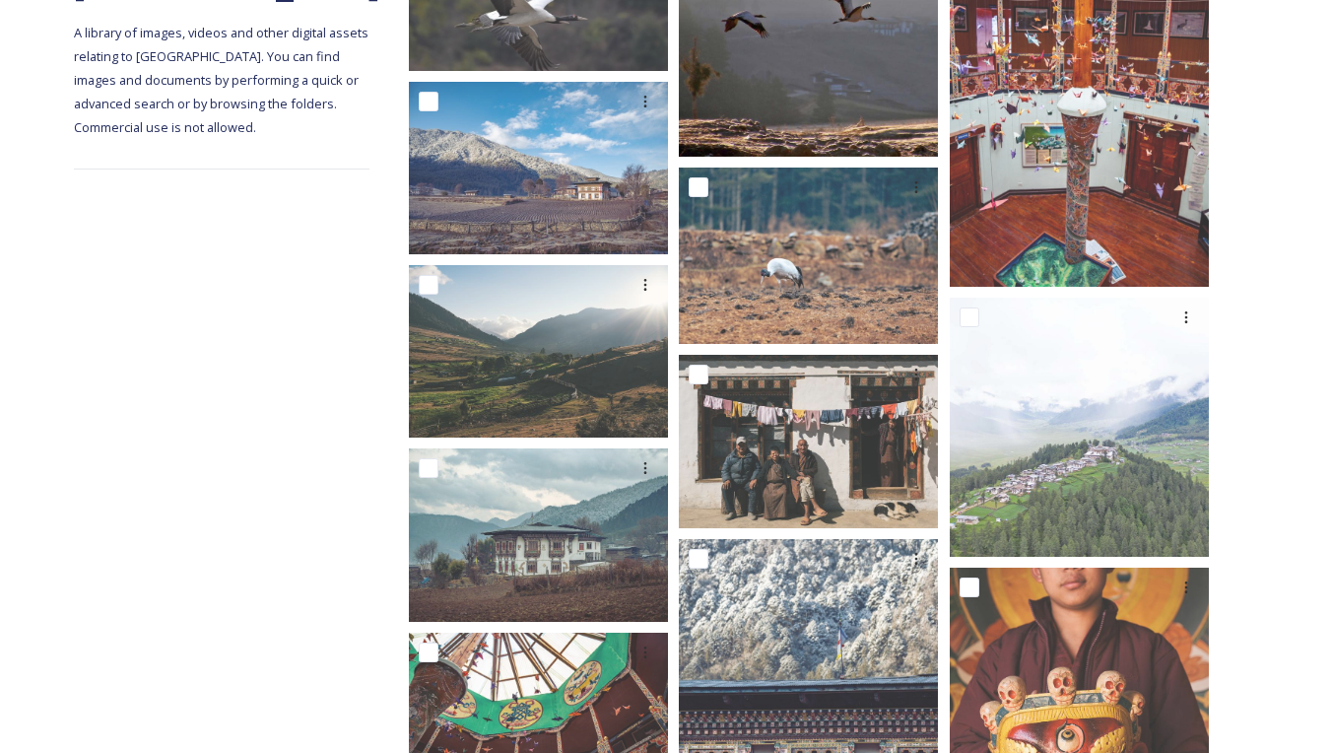
scroll to position [471, 0]
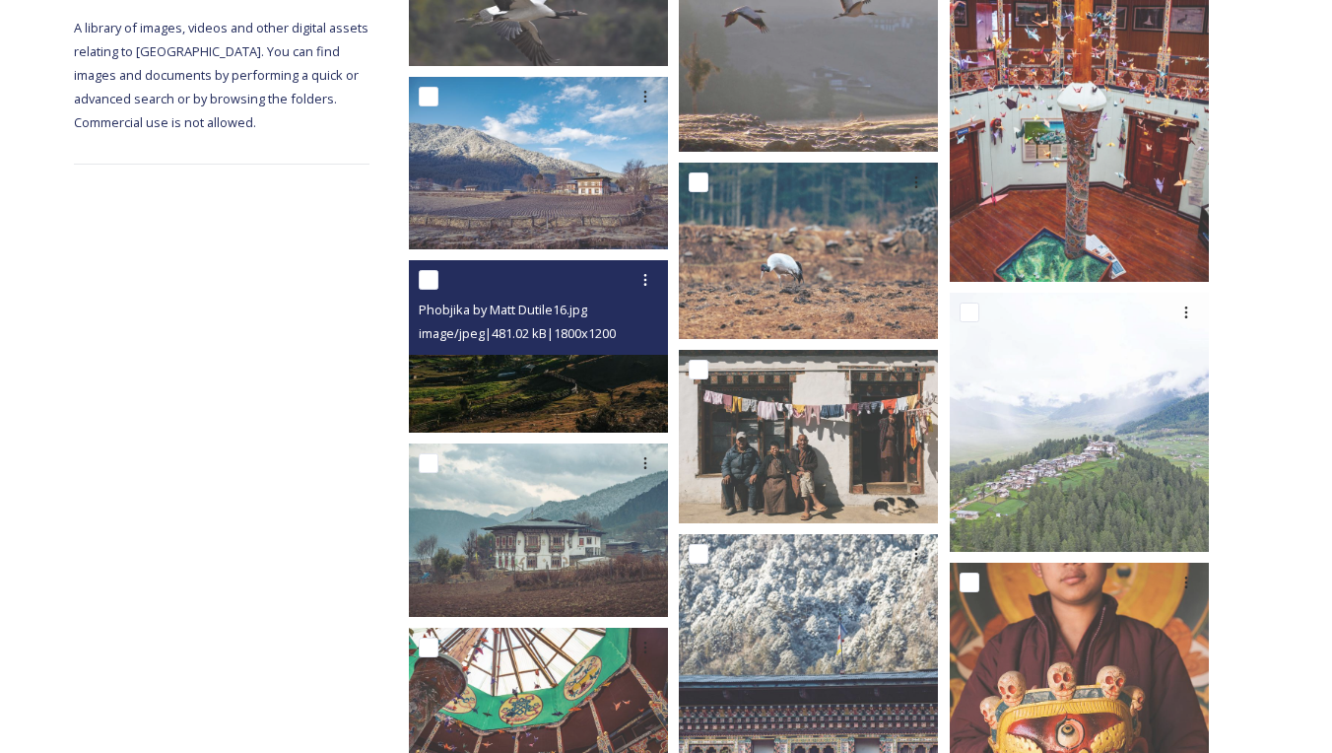
click at [563, 384] on img at bounding box center [538, 346] width 259 height 172
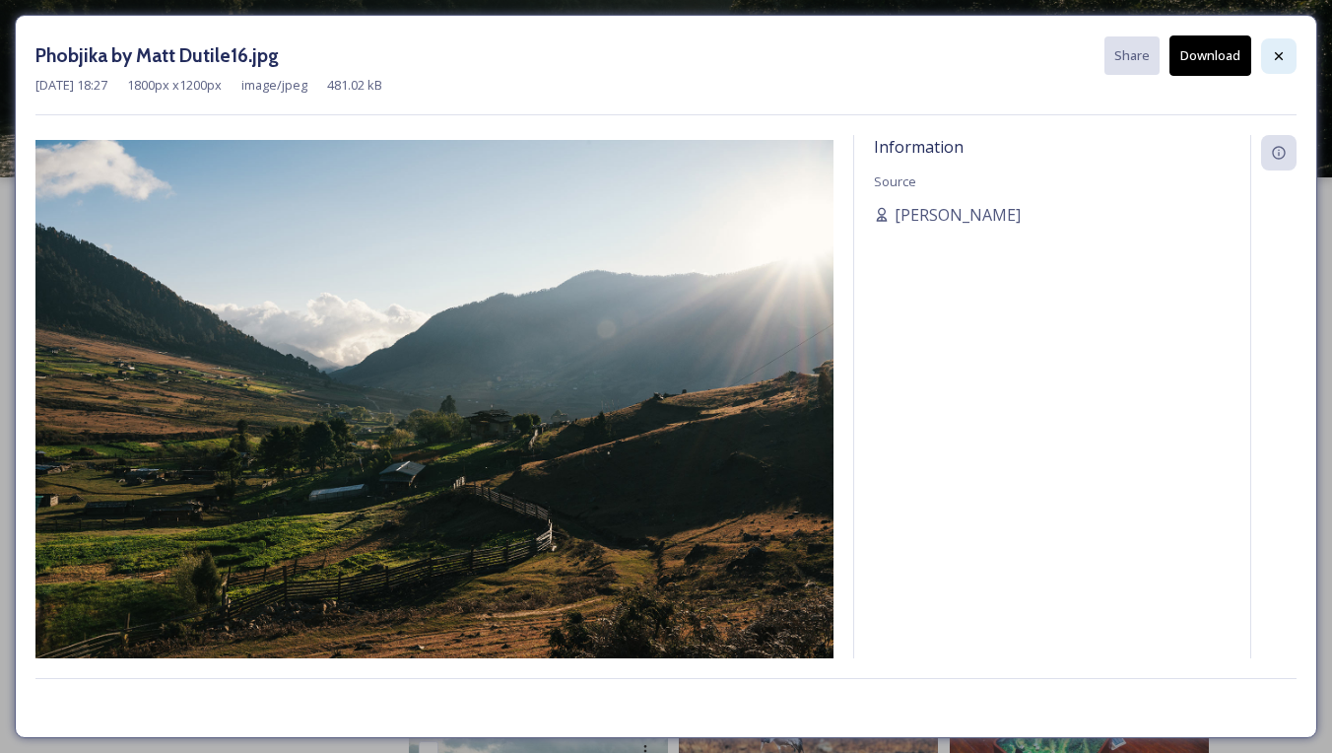
click at [1284, 53] on icon at bounding box center [1279, 56] width 16 height 16
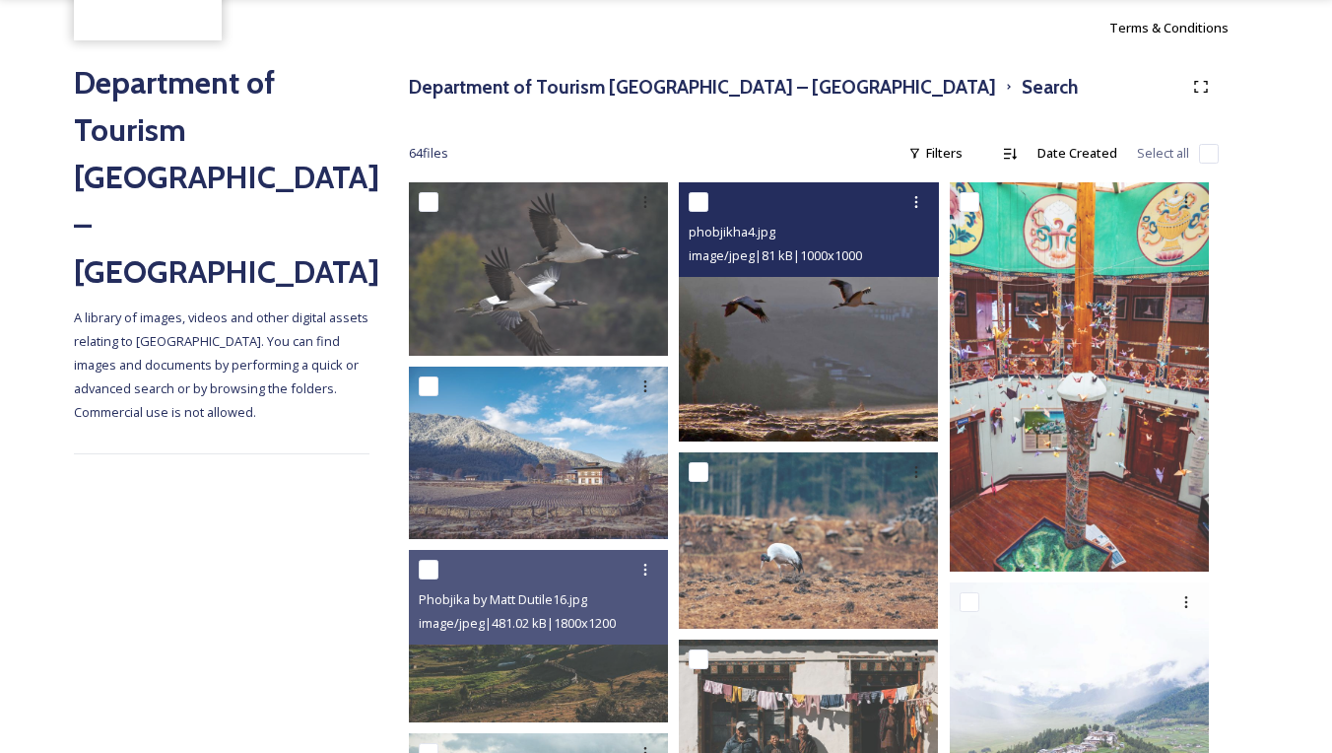
scroll to position [186, 0]
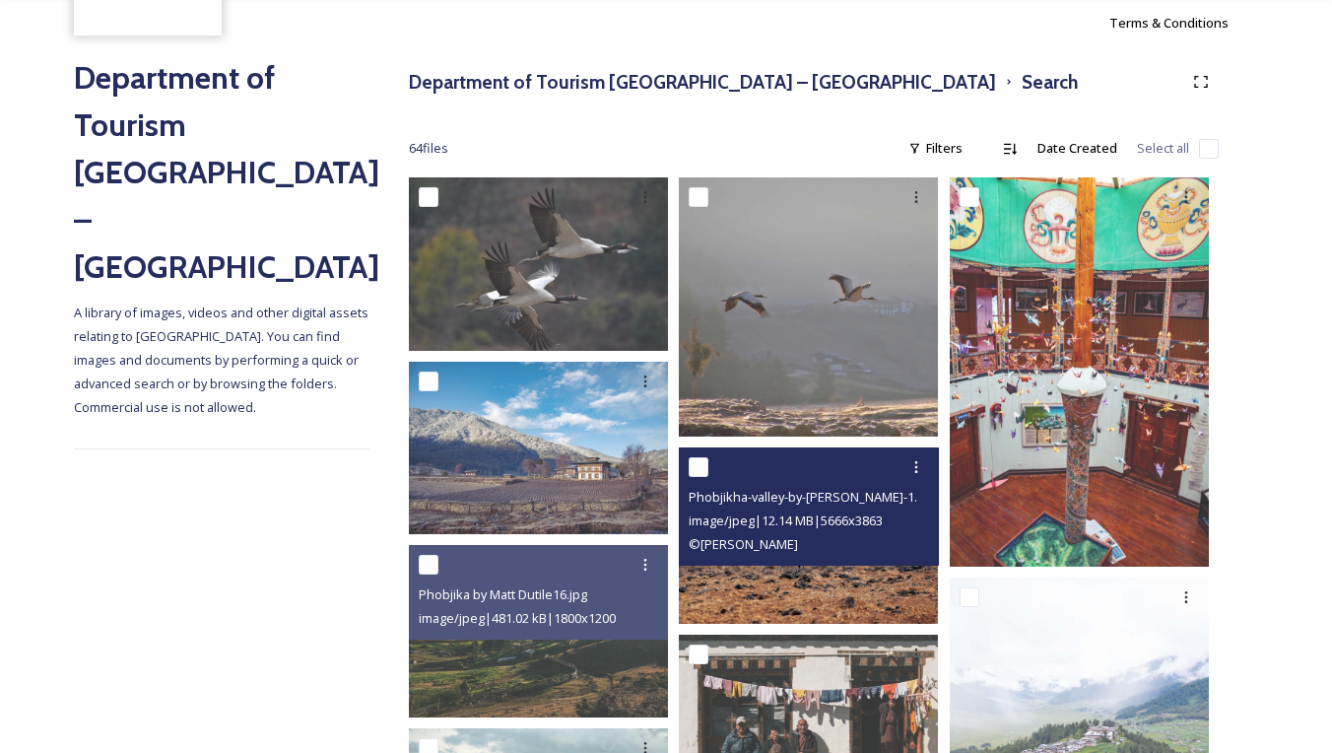
click at [825, 571] on img at bounding box center [808, 535] width 259 height 176
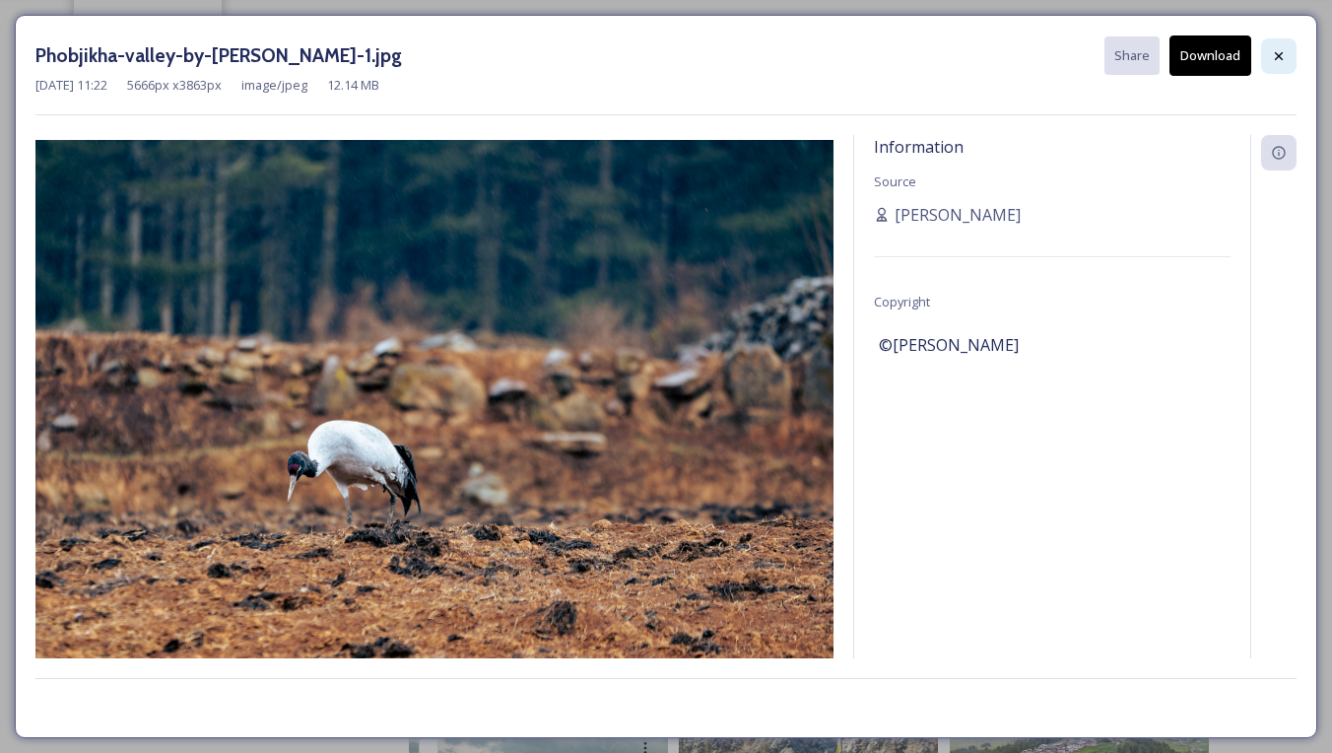
click at [1286, 52] on icon at bounding box center [1279, 56] width 16 height 16
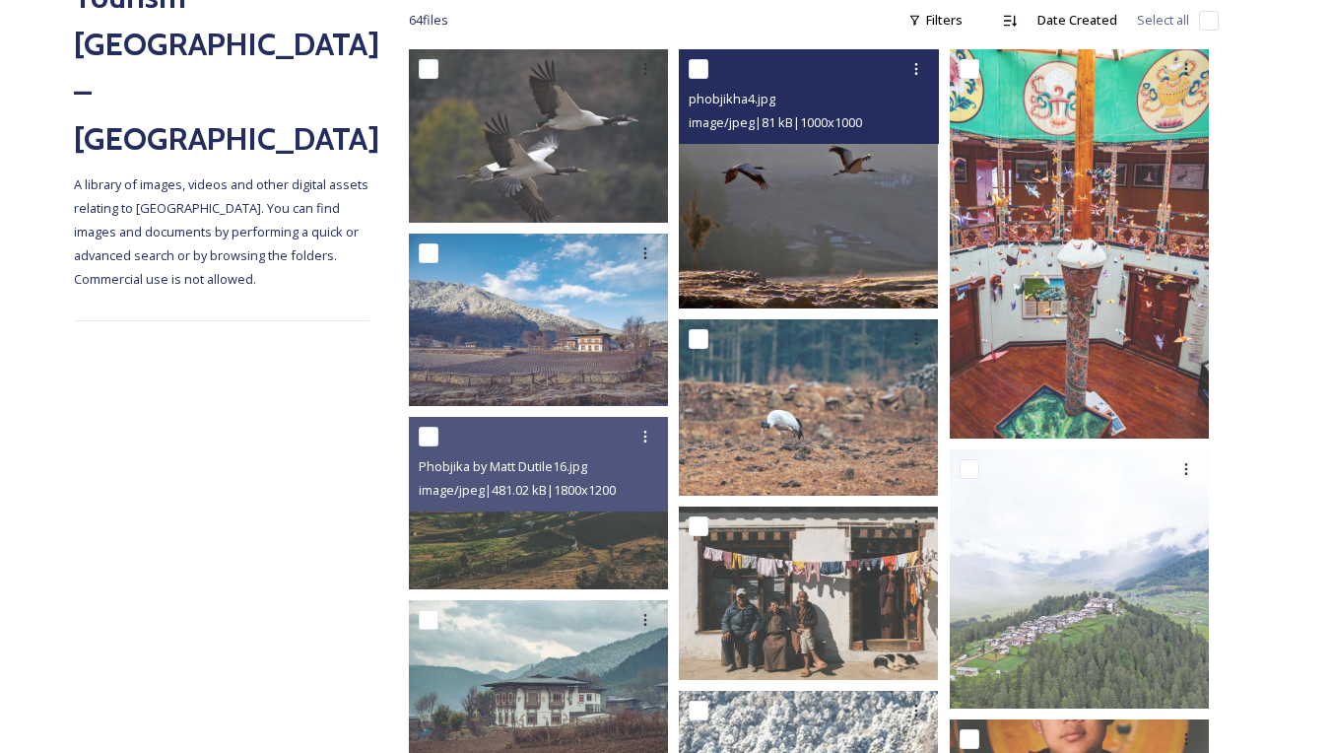
scroll to position [307, 0]
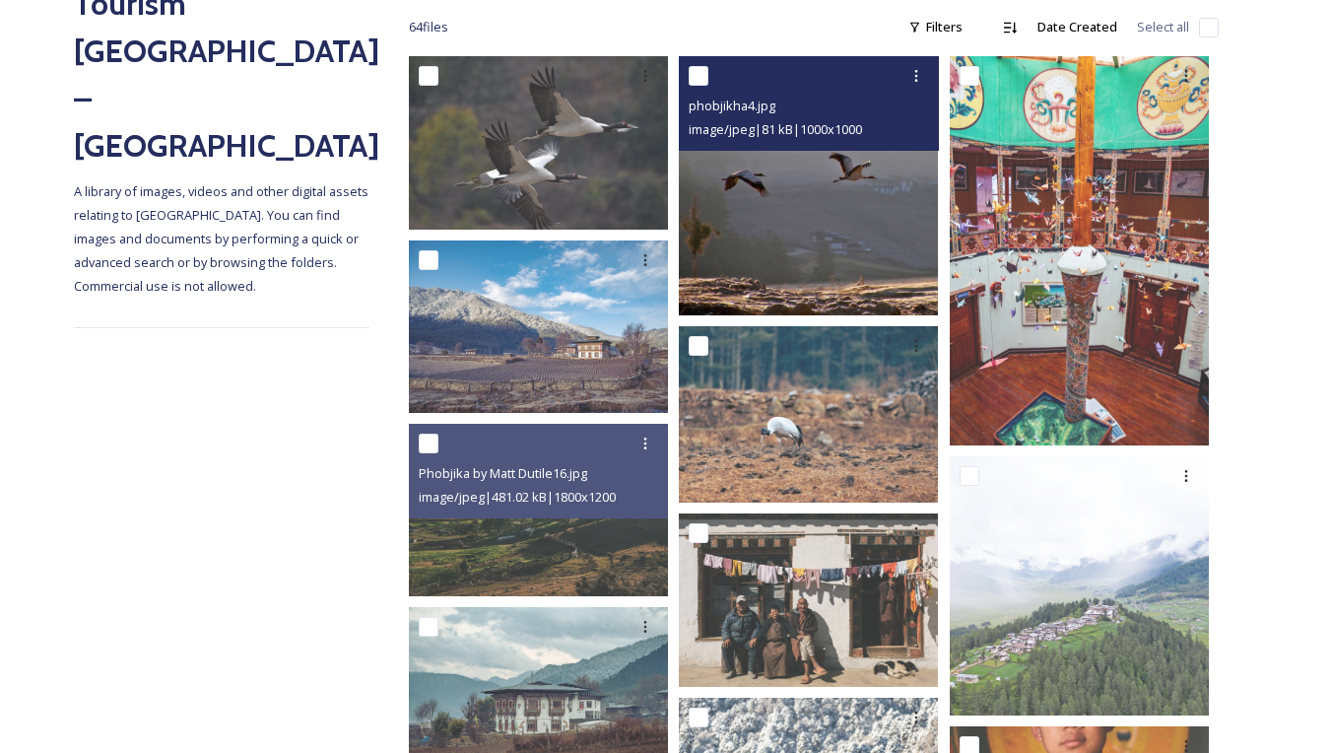
click at [843, 252] on img at bounding box center [808, 185] width 259 height 259
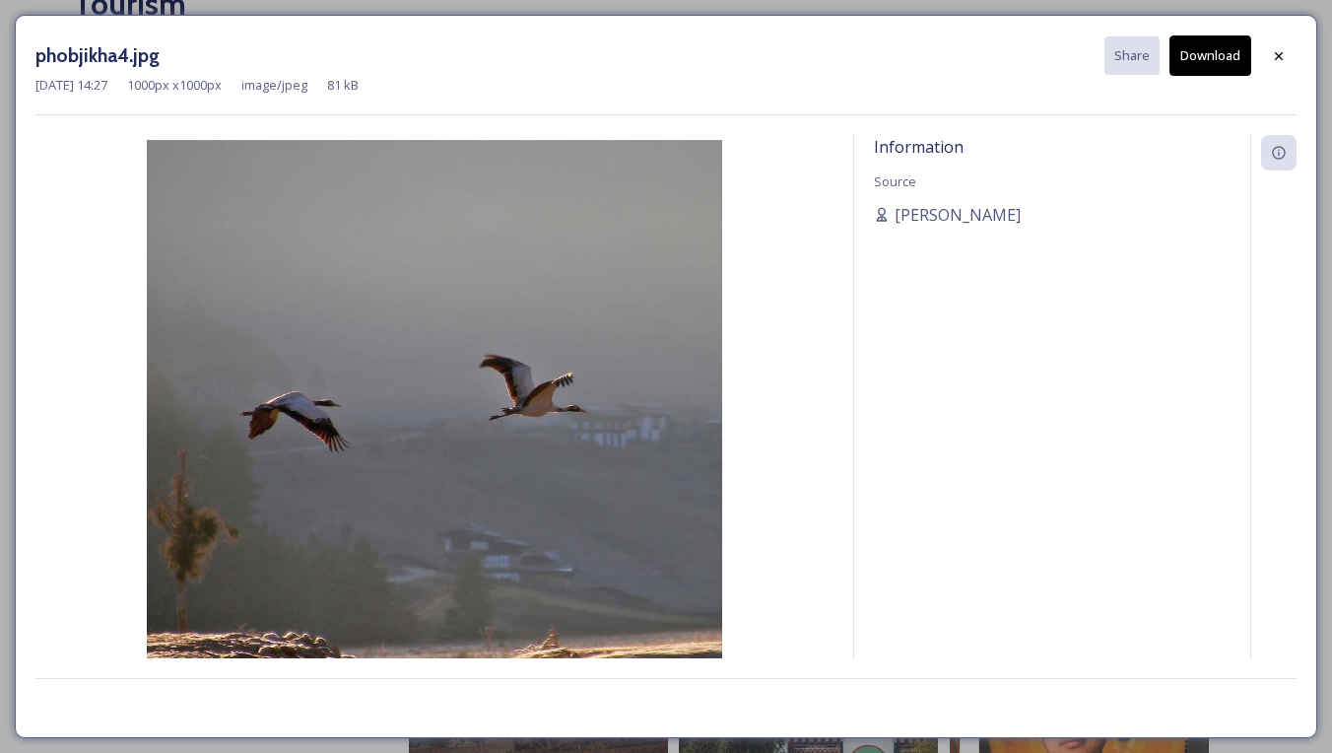
click at [1281, 54] on icon at bounding box center [1279, 56] width 16 height 16
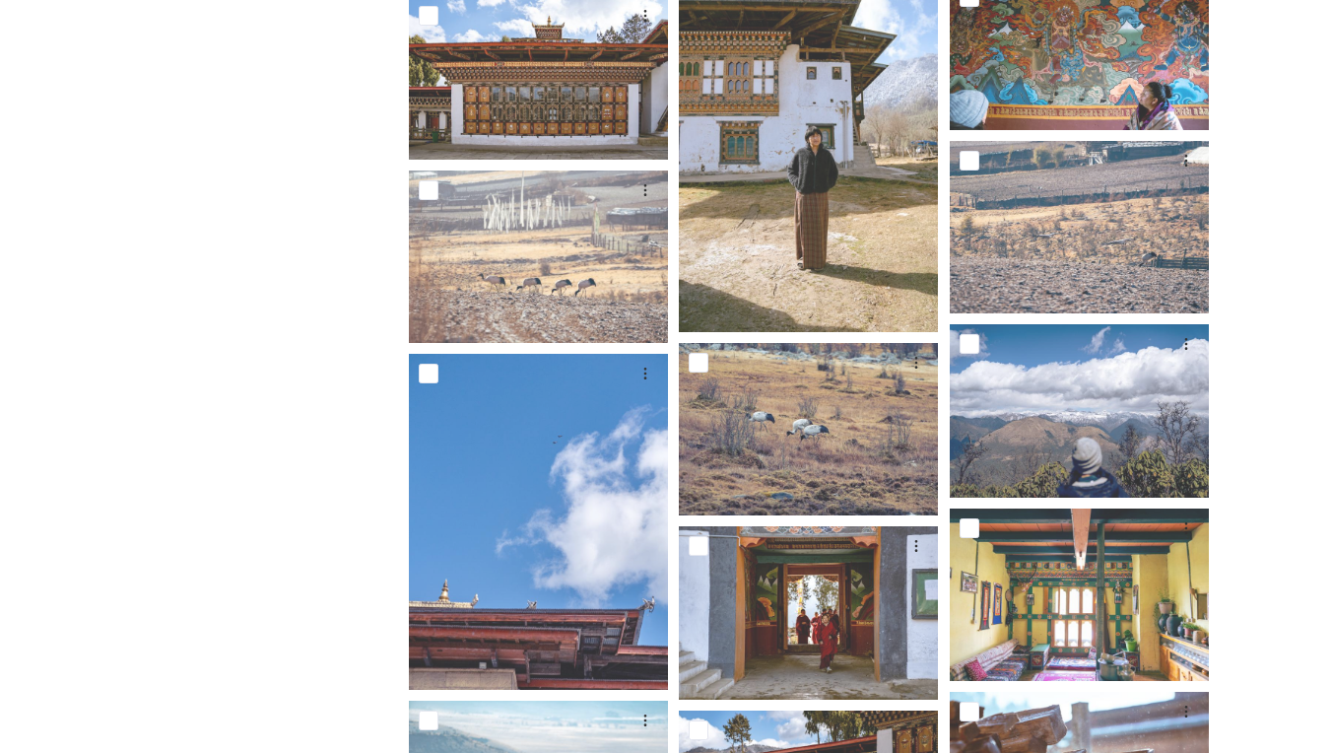
scroll to position [2044, 0]
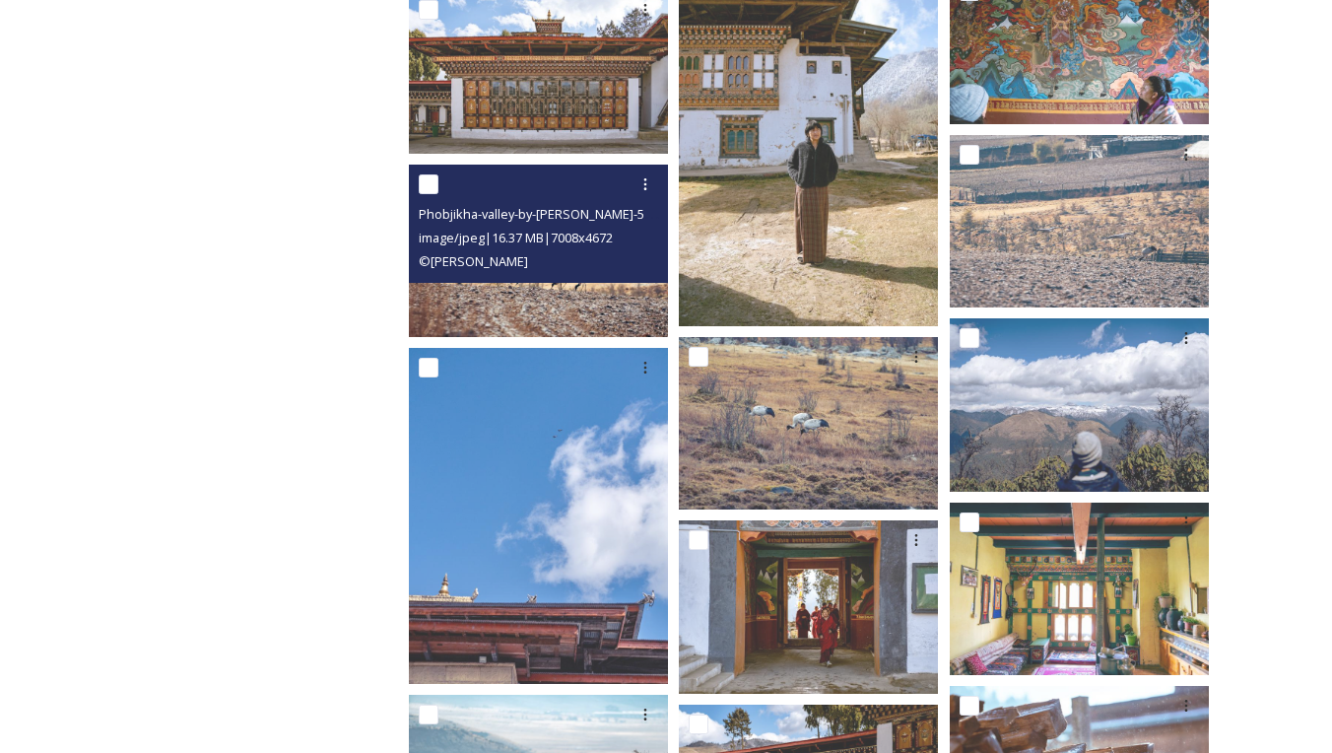
click at [589, 297] on img at bounding box center [538, 250] width 259 height 172
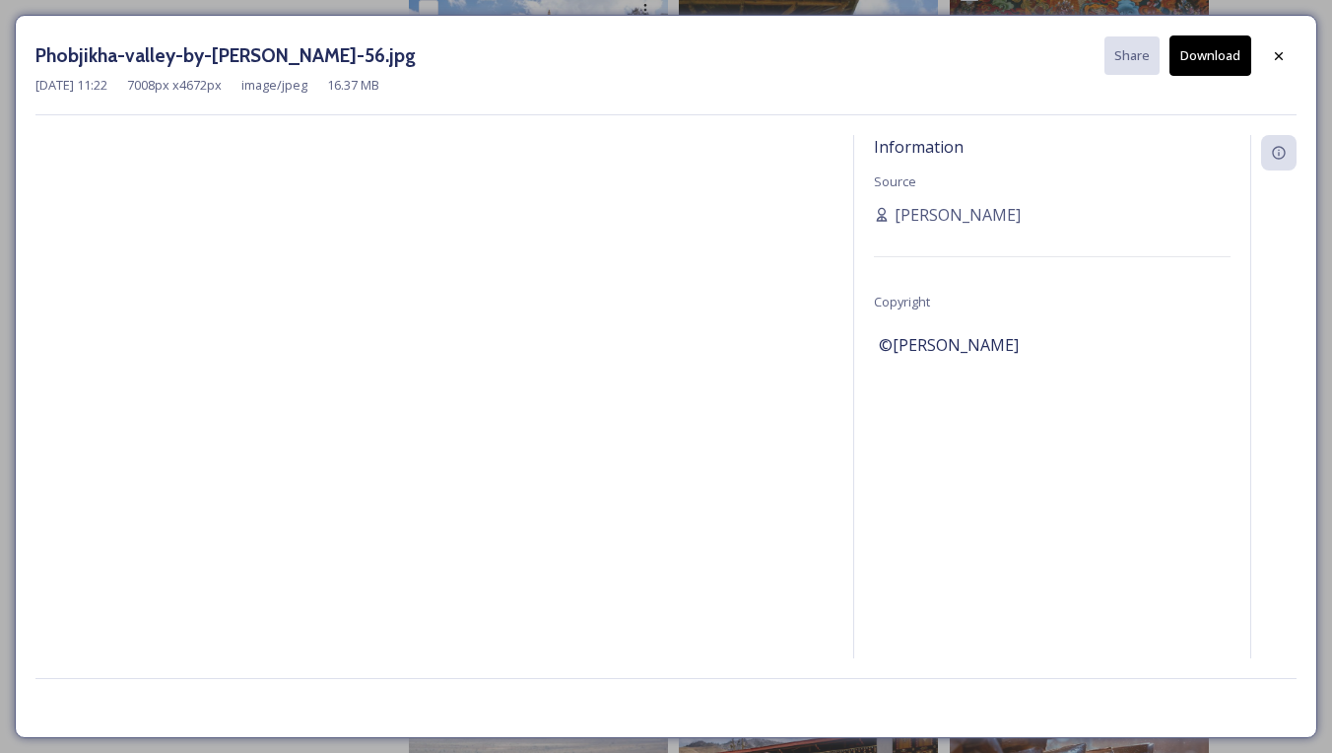
click at [1220, 59] on button "Download" at bounding box center [1210, 55] width 82 height 40
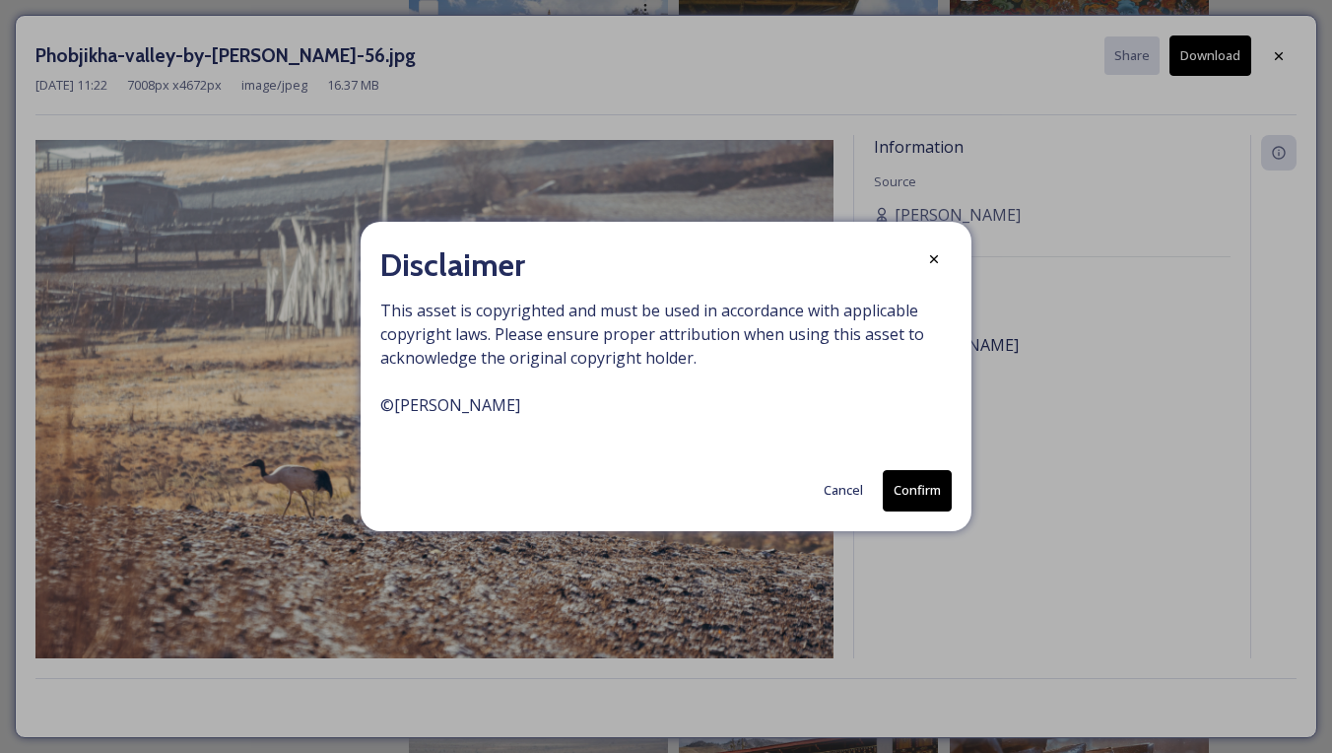
click at [852, 493] on button "Cancel" at bounding box center [843, 490] width 59 height 38
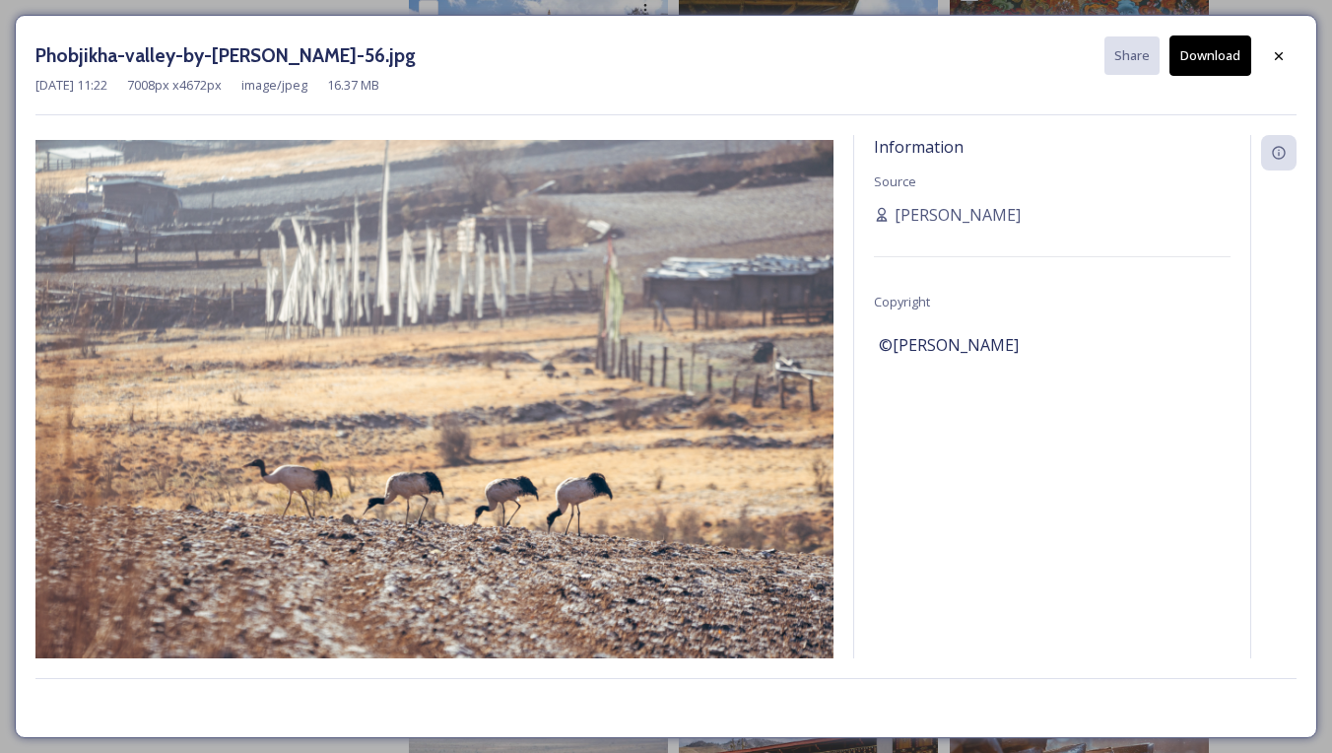
drag, startPoint x: 1277, startPoint y: 50, endPoint x: 1258, endPoint y: 57, distance: 19.9
click at [1277, 50] on icon at bounding box center [1279, 56] width 16 height 16
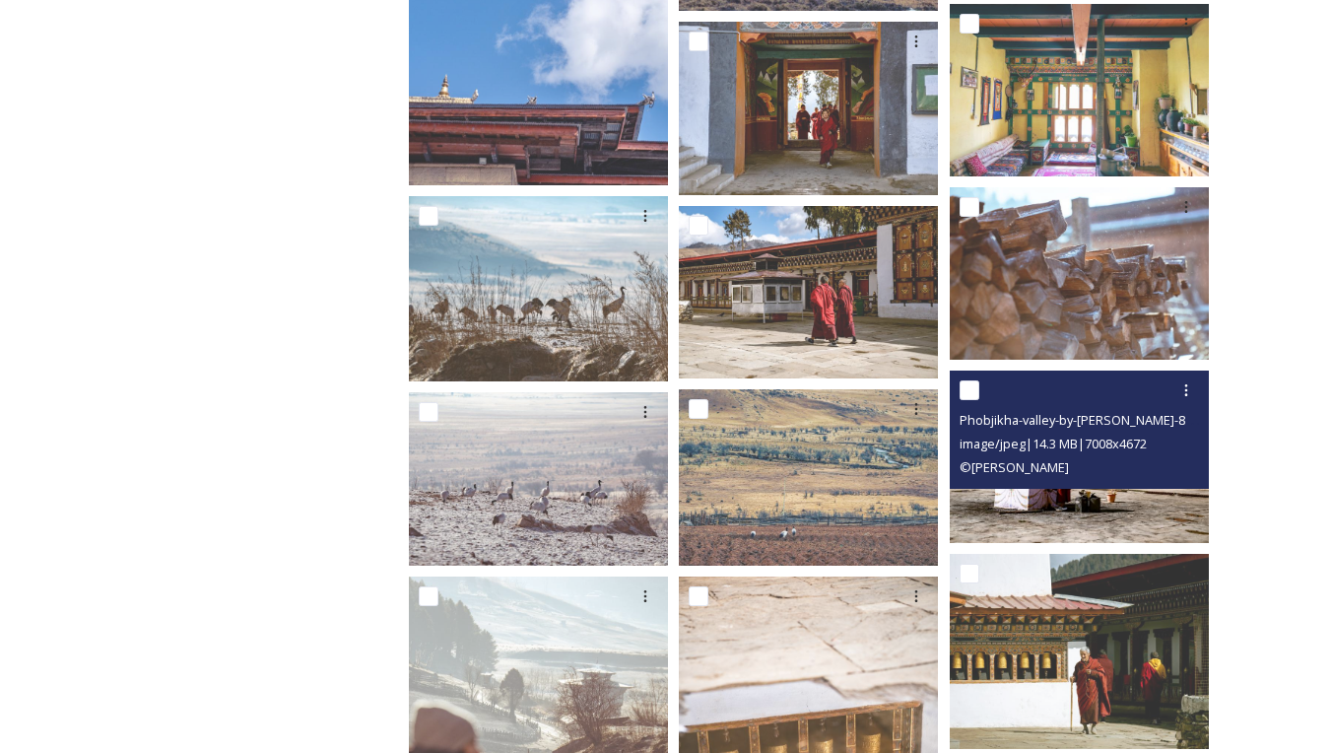
scroll to position [2546, 0]
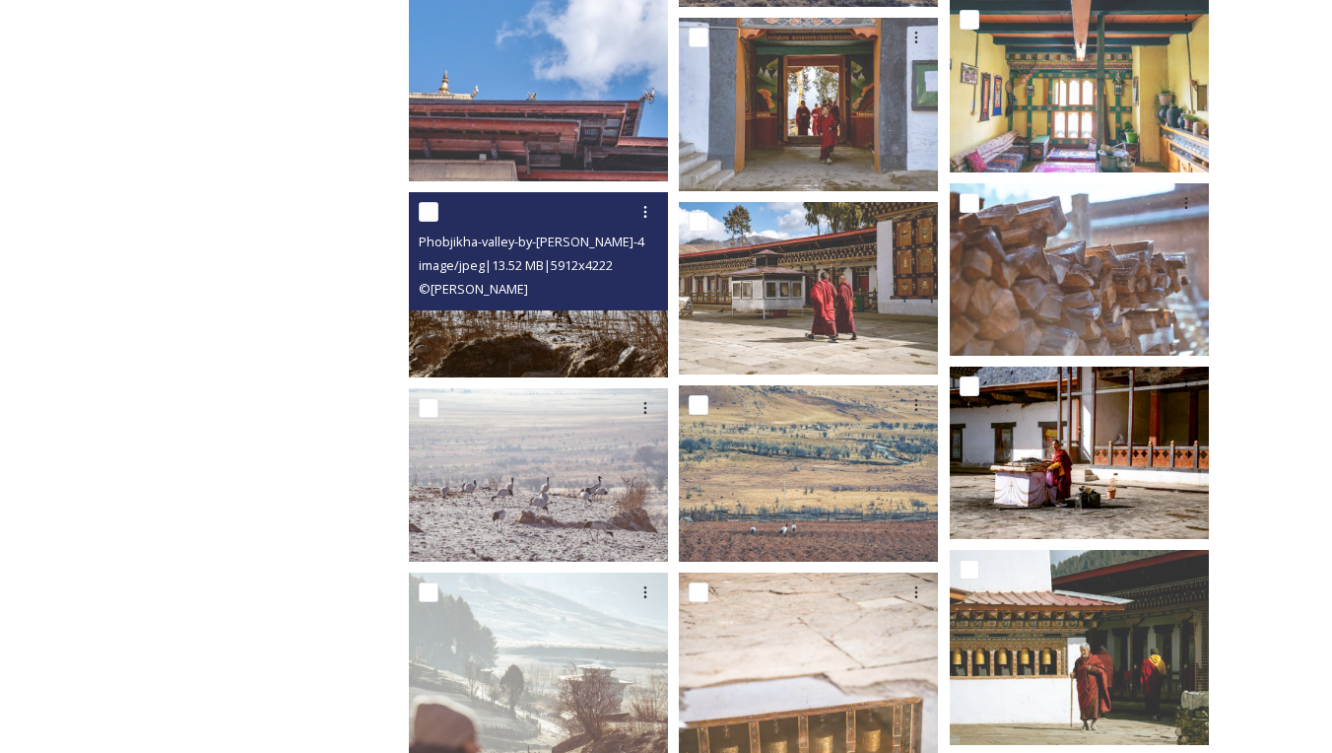
click at [584, 326] on img at bounding box center [538, 284] width 259 height 185
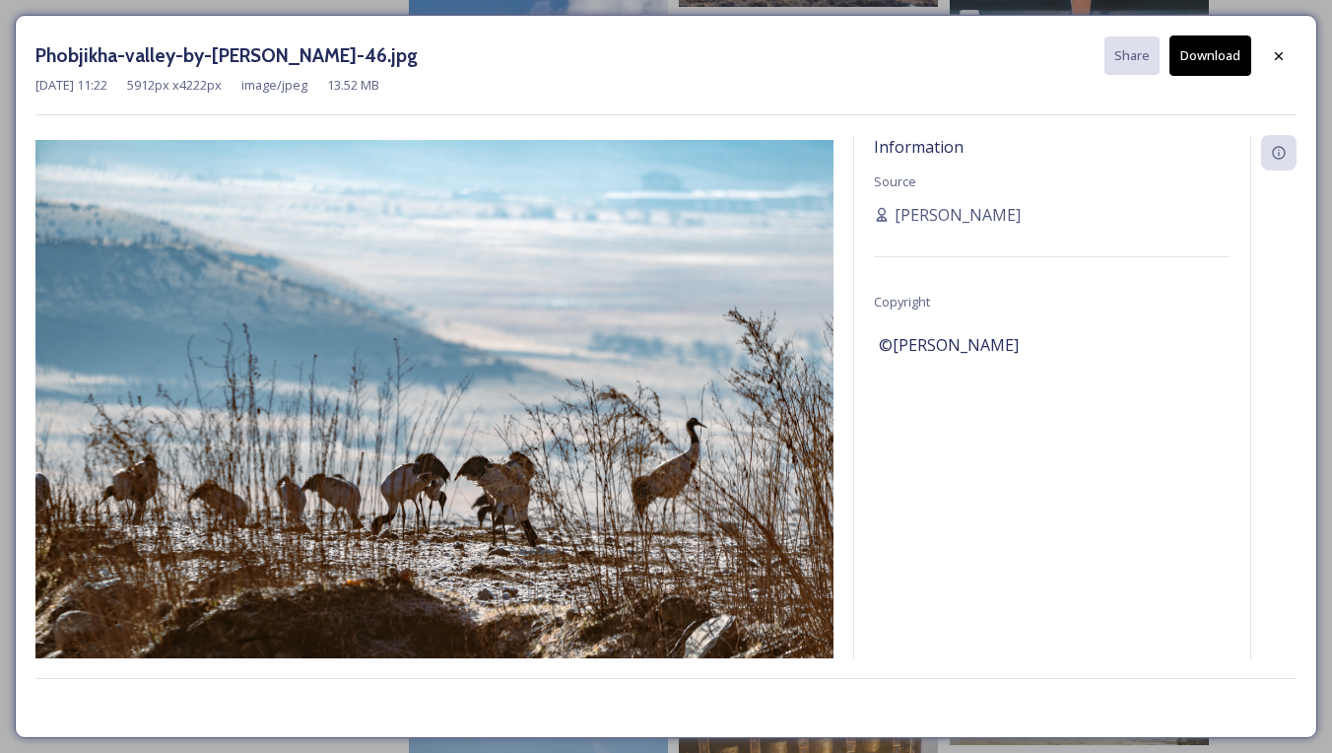
drag, startPoint x: 1282, startPoint y: 52, endPoint x: 1219, endPoint y: 117, distance: 90.6
click at [1282, 52] on icon at bounding box center [1279, 55] width 8 height 8
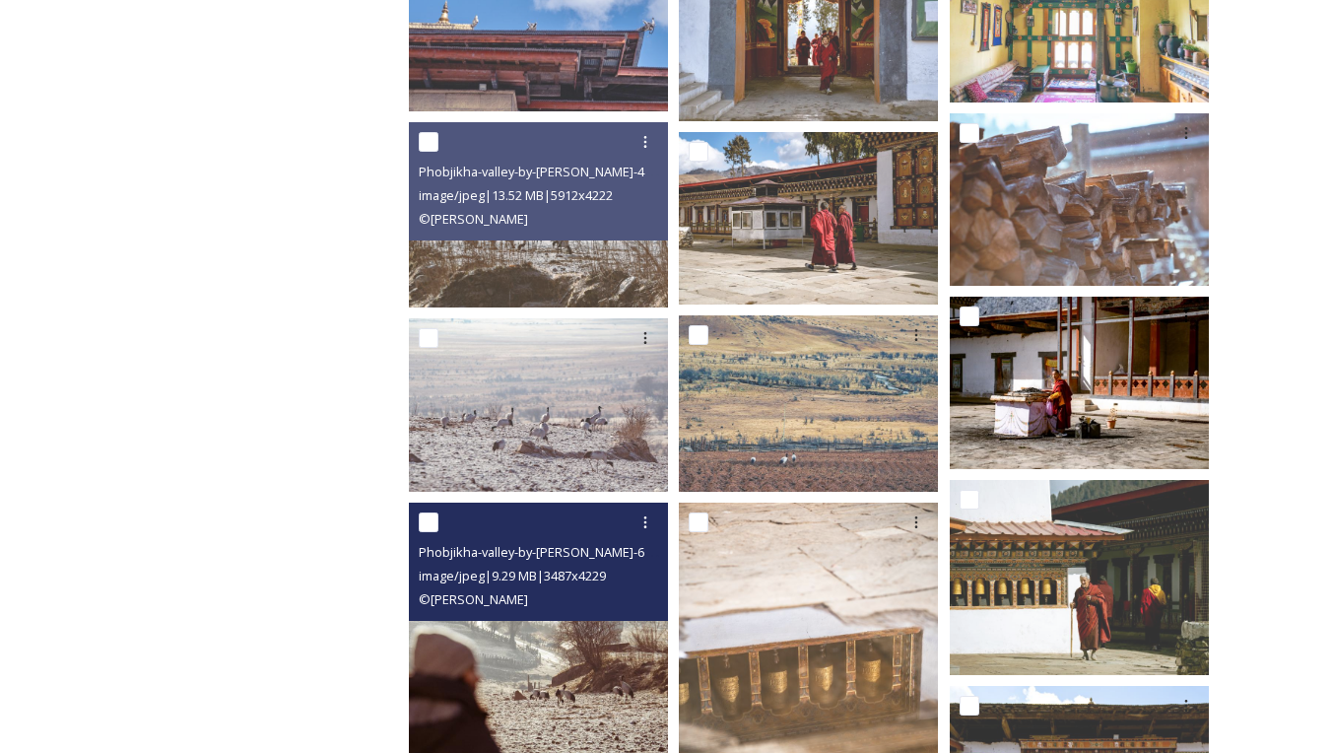
scroll to position [2628, 0]
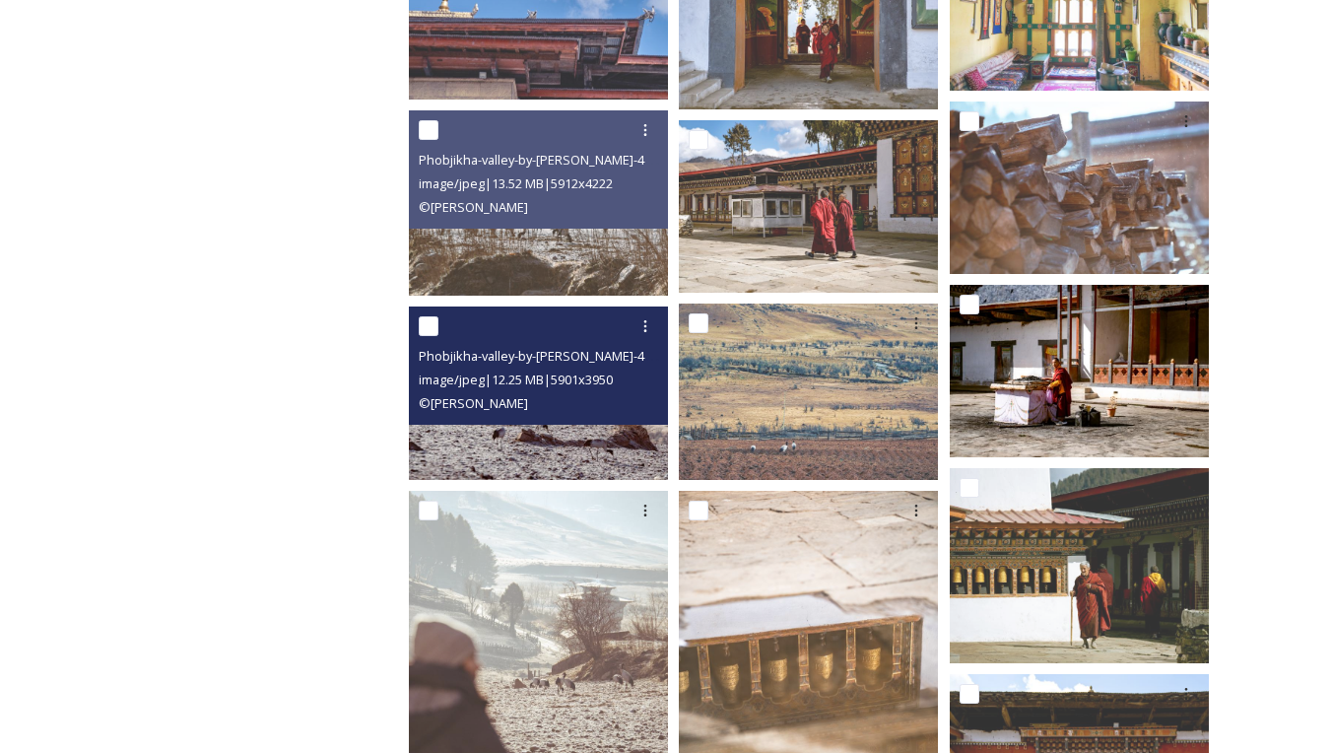
click at [539, 450] on img at bounding box center [538, 392] width 259 height 173
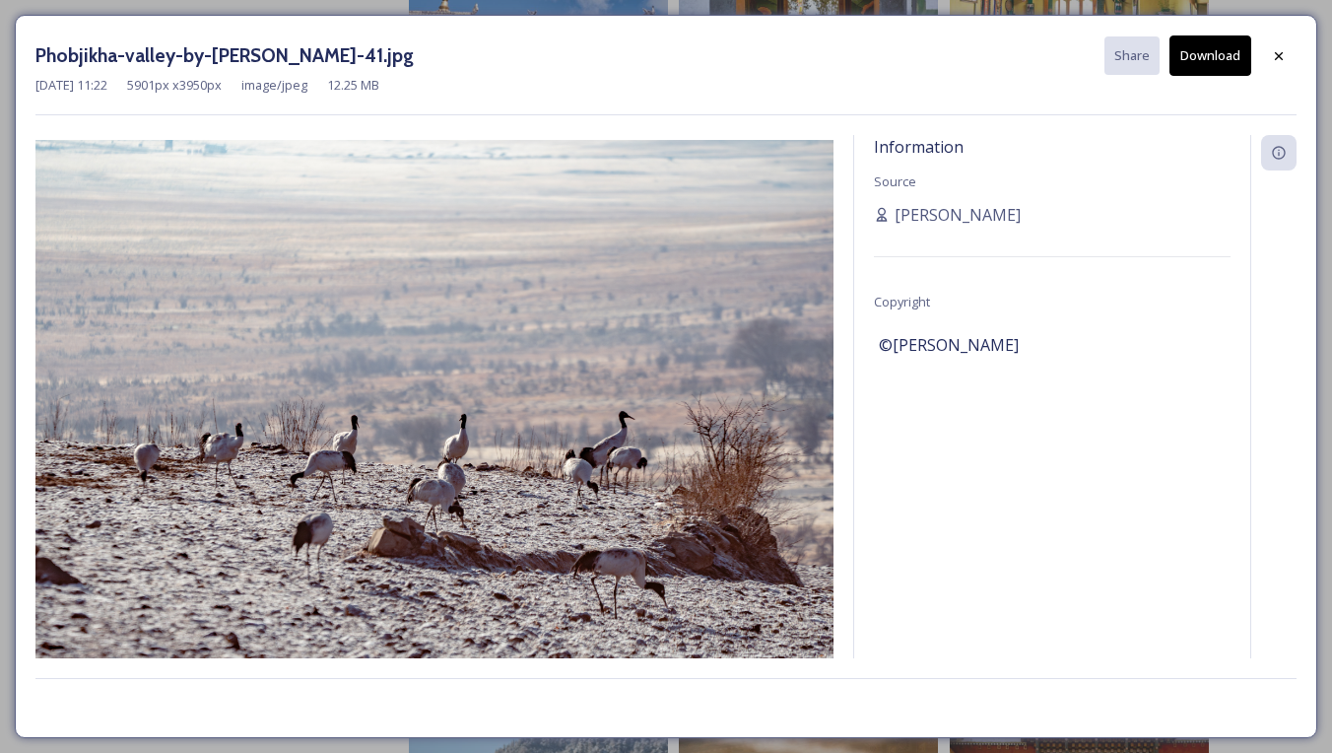
click at [1205, 62] on button "Download" at bounding box center [1210, 55] width 82 height 40
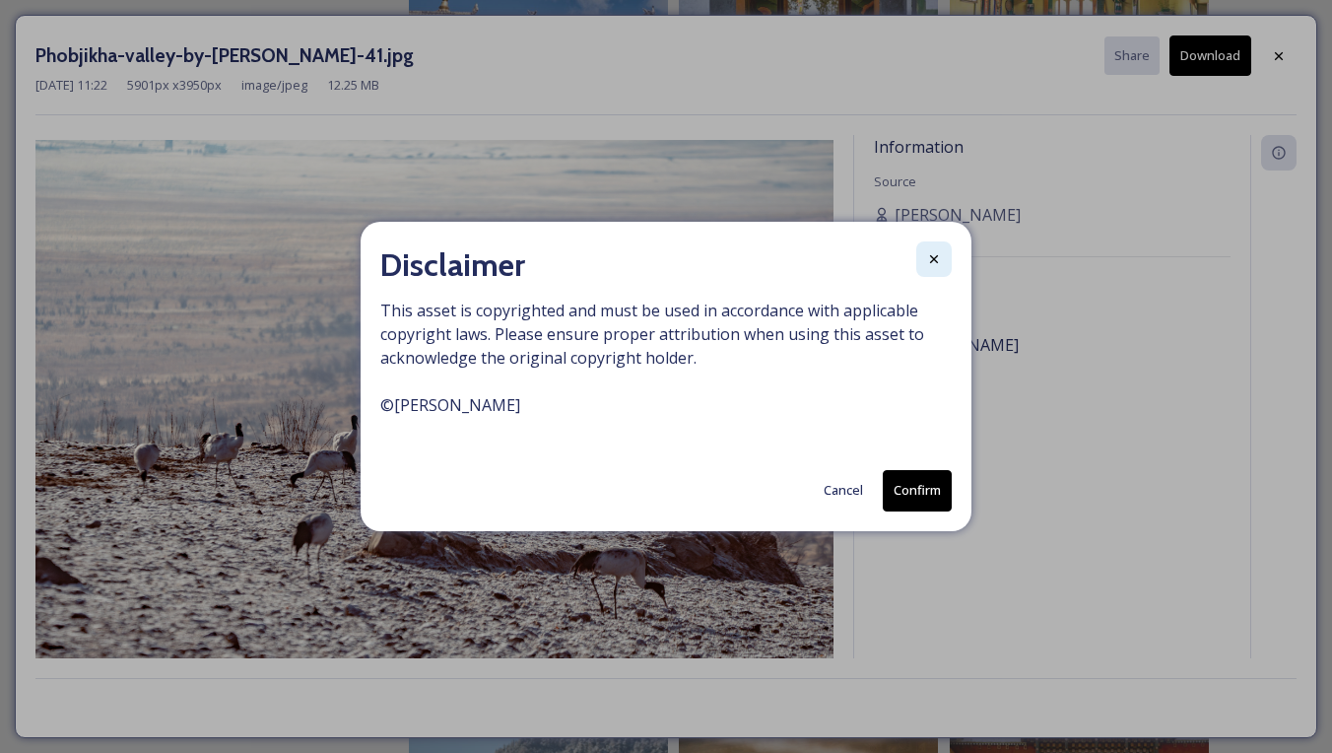
click at [930, 256] on icon at bounding box center [934, 259] width 16 height 16
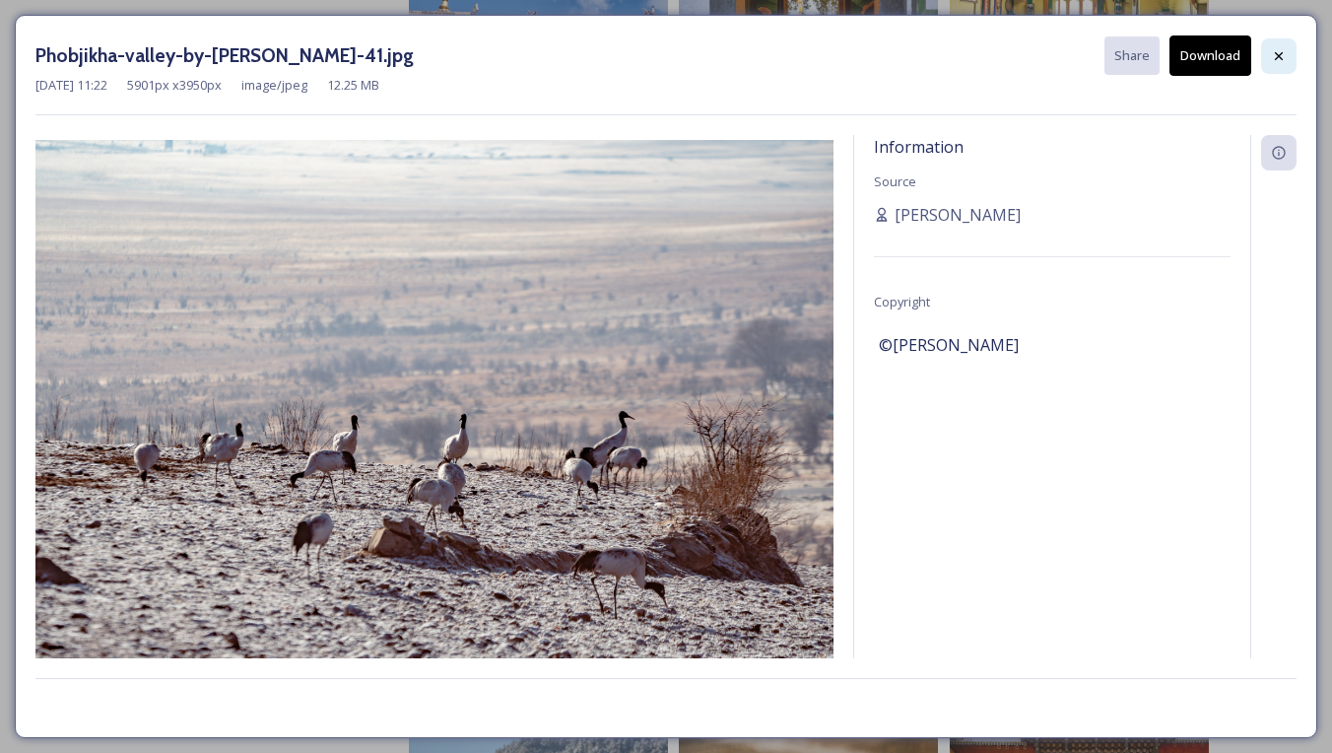
click at [1276, 55] on icon at bounding box center [1279, 56] width 16 height 16
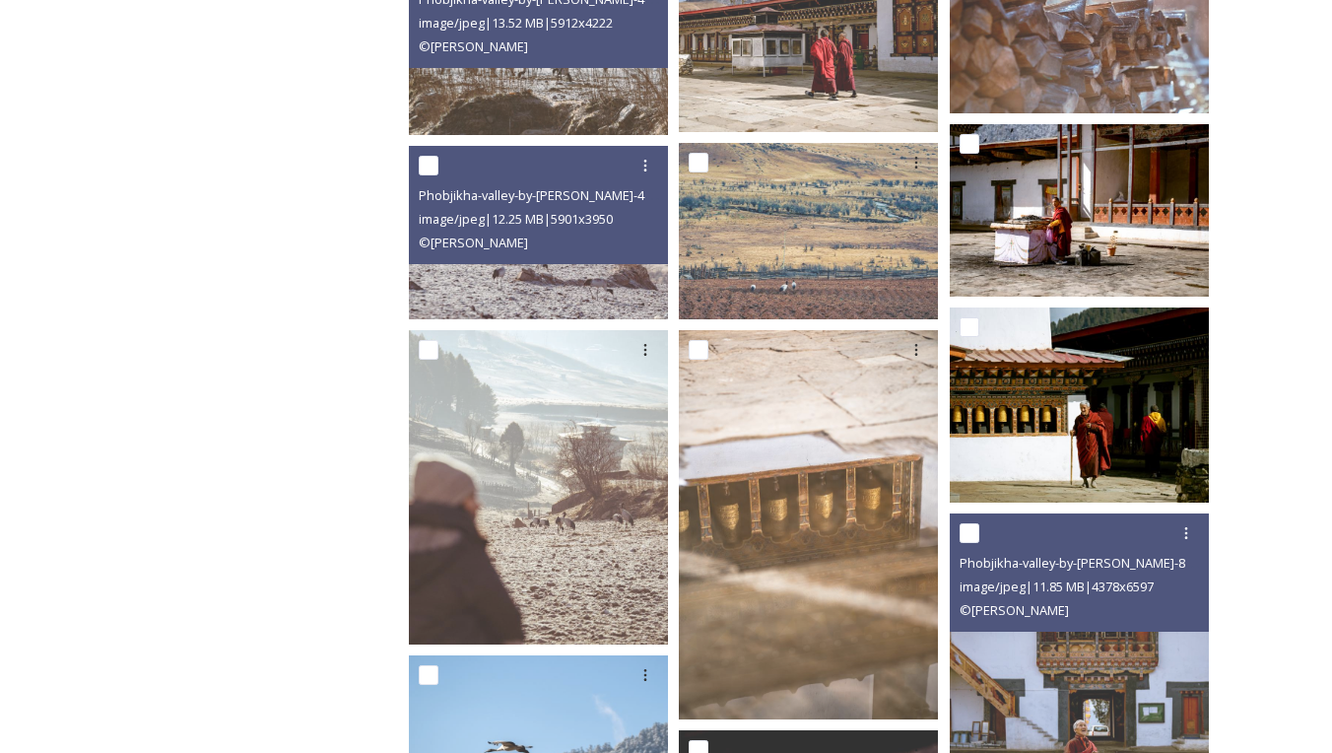
scroll to position [2783, 0]
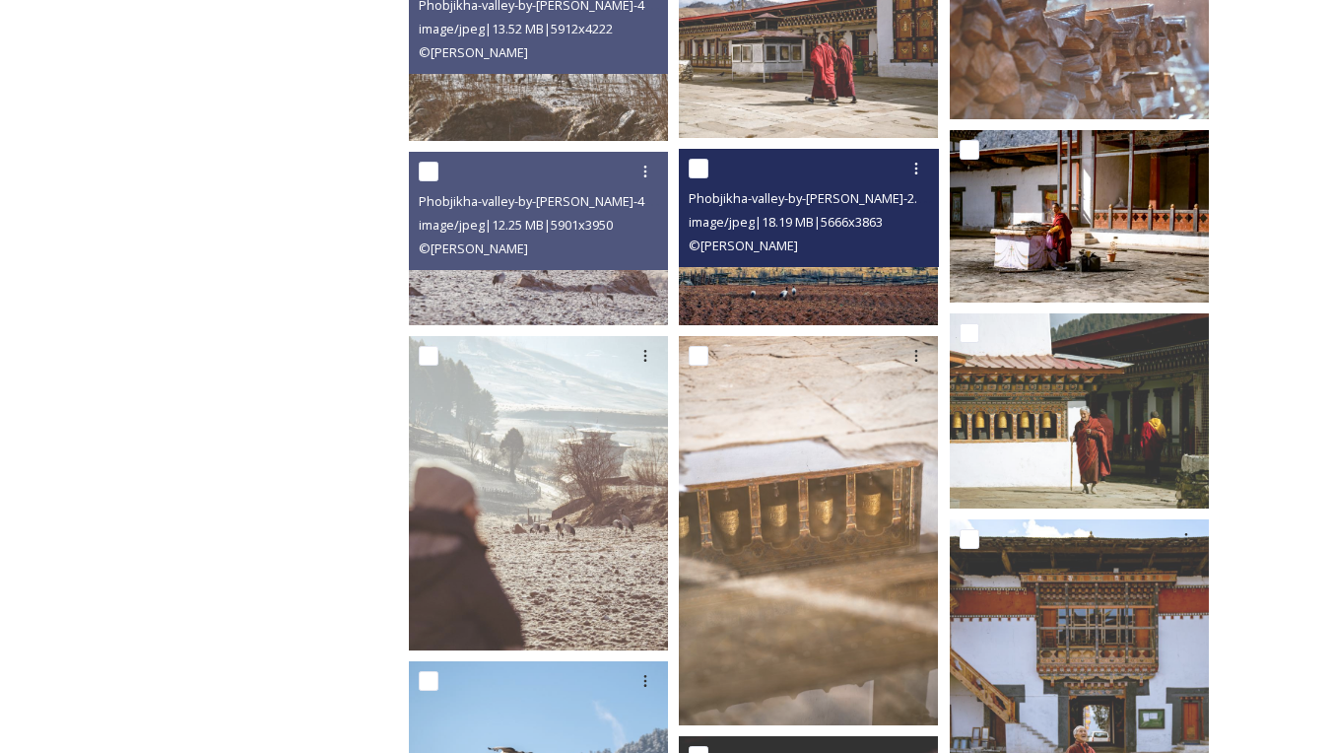
click at [809, 270] on img at bounding box center [808, 237] width 259 height 176
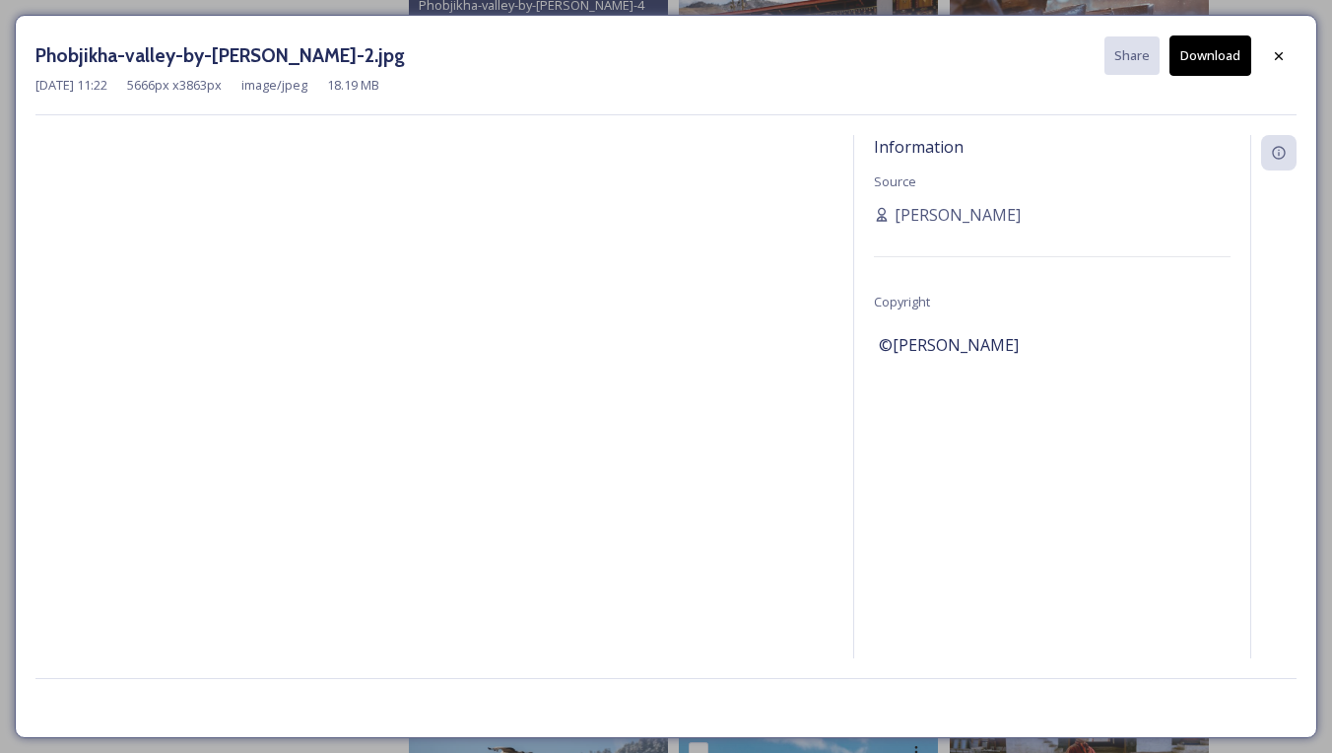
click at [1217, 45] on button "Download" at bounding box center [1210, 55] width 82 height 40
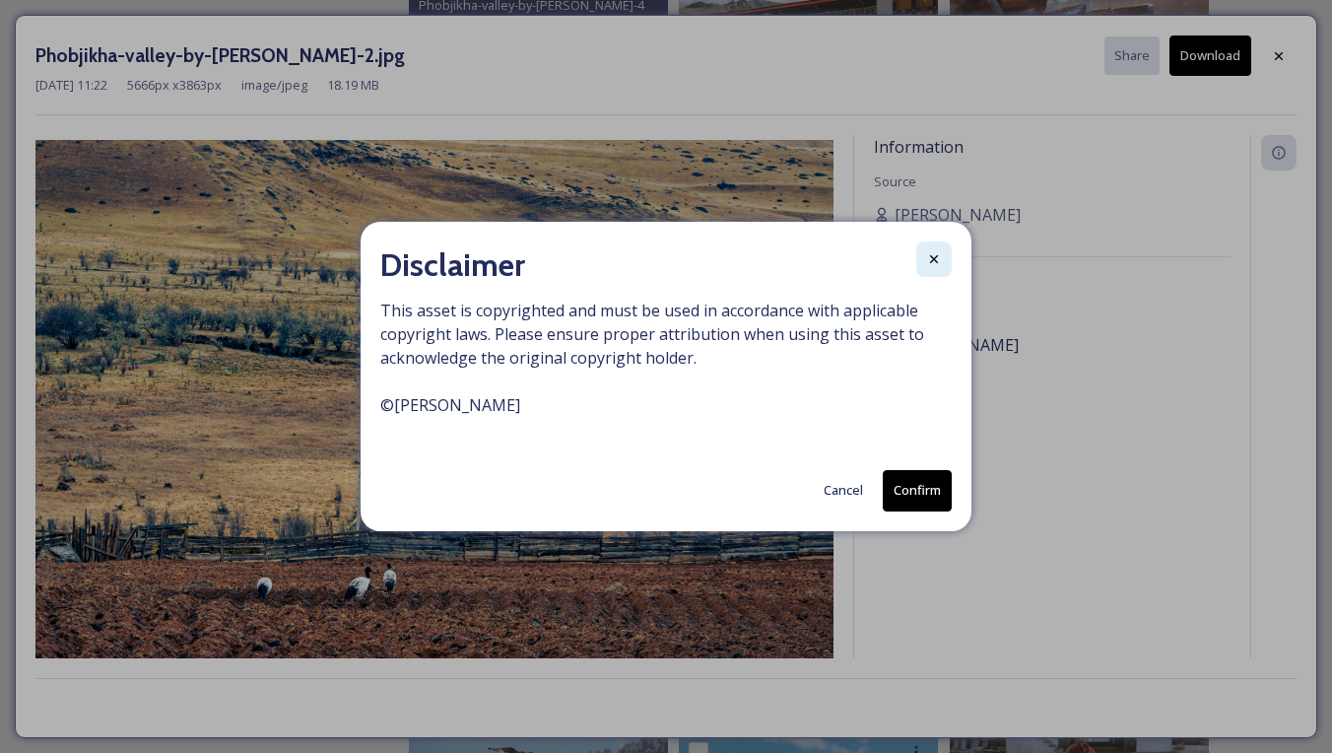
click at [937, 258] on icon at bounding box center [934, 259] width 16 height 16
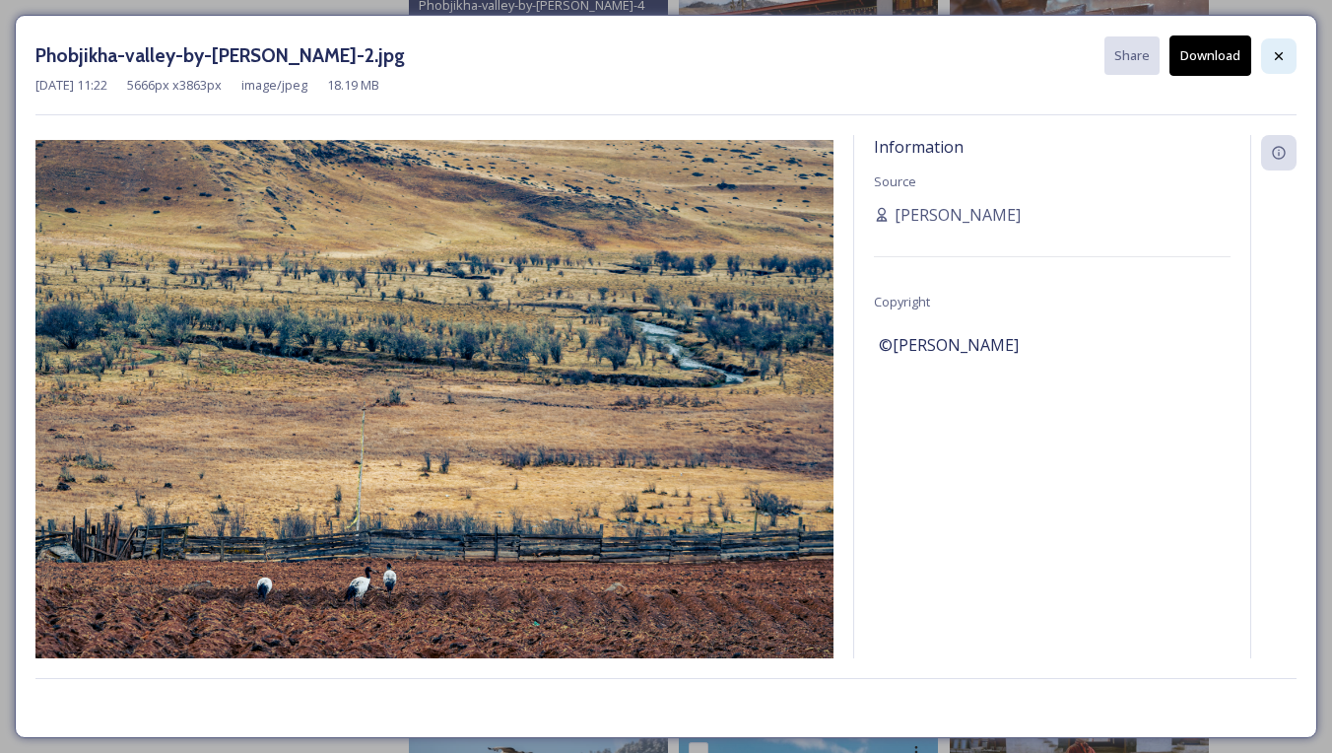
click at [1280, 57] on icon at bounding box center [1279, 56] width 16 height 16
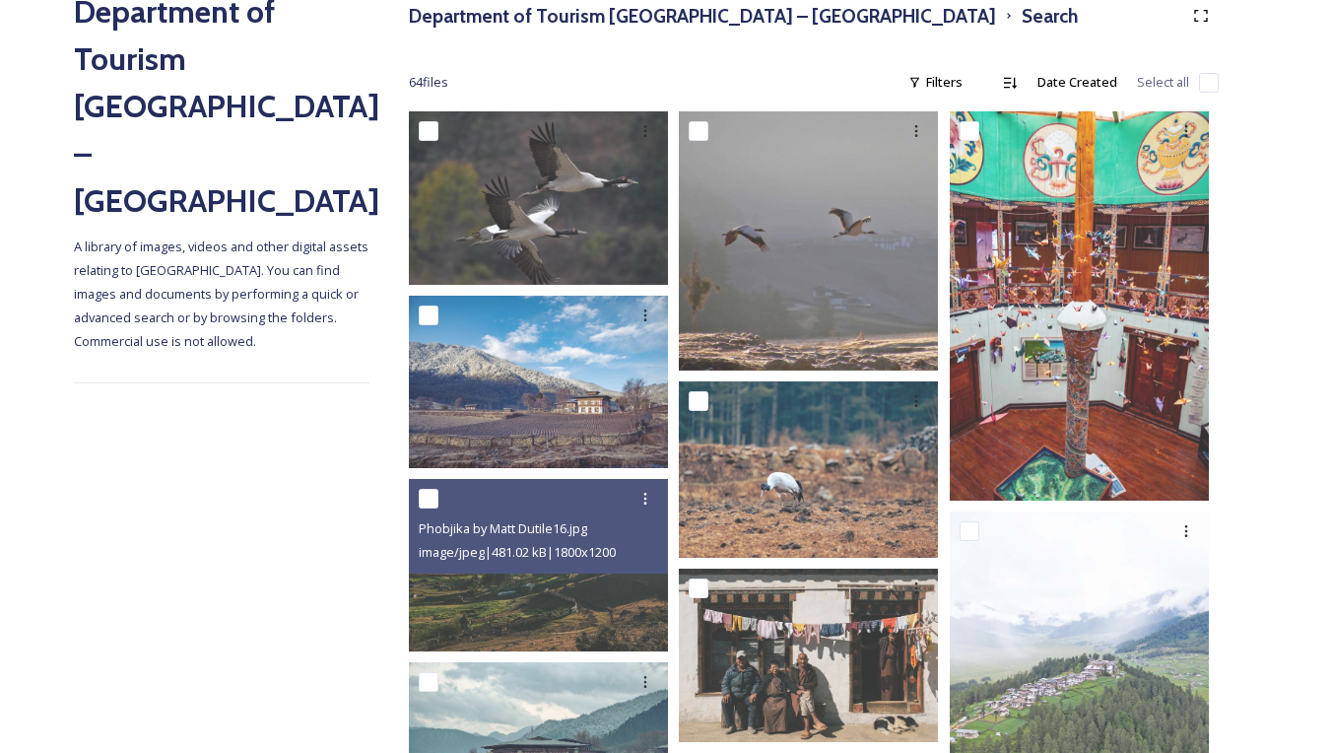
scroll to position [256, 0]
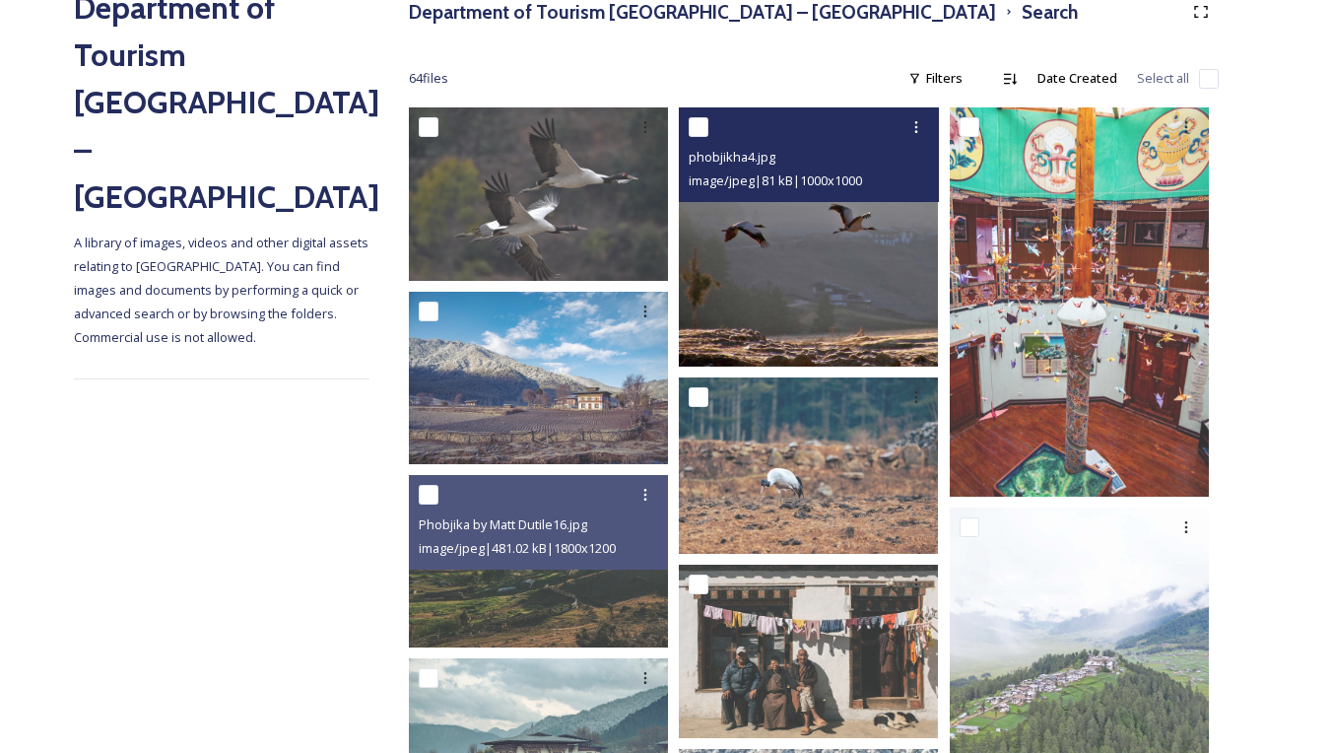
click at [826, 275] on img at bounding box center [808, 236] width 259 height 259
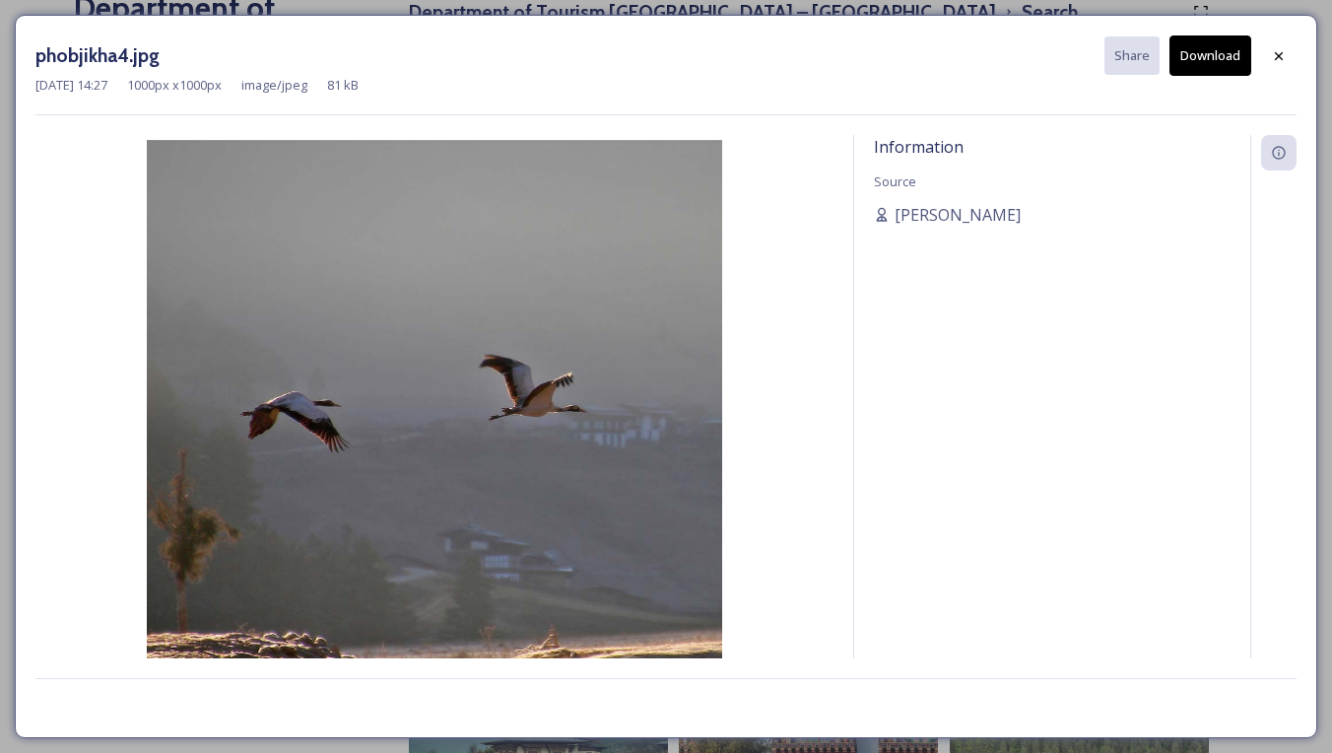
click at [1228, 55] on button "Download" at bounding box center [1210, 55] width 82 height 40
drag, startPoint x: 1226, startPoint y: 145, endPoint x: 1244, endPoint y: 118, distance: 32.0
click at [1232, 137] on div "Information Source [PERSON_NAME]" at bounding box center [1052, 422] width 396 height 575
click at [1280, 54] on icon at bounding box center [1279, 56] width 16 height 16
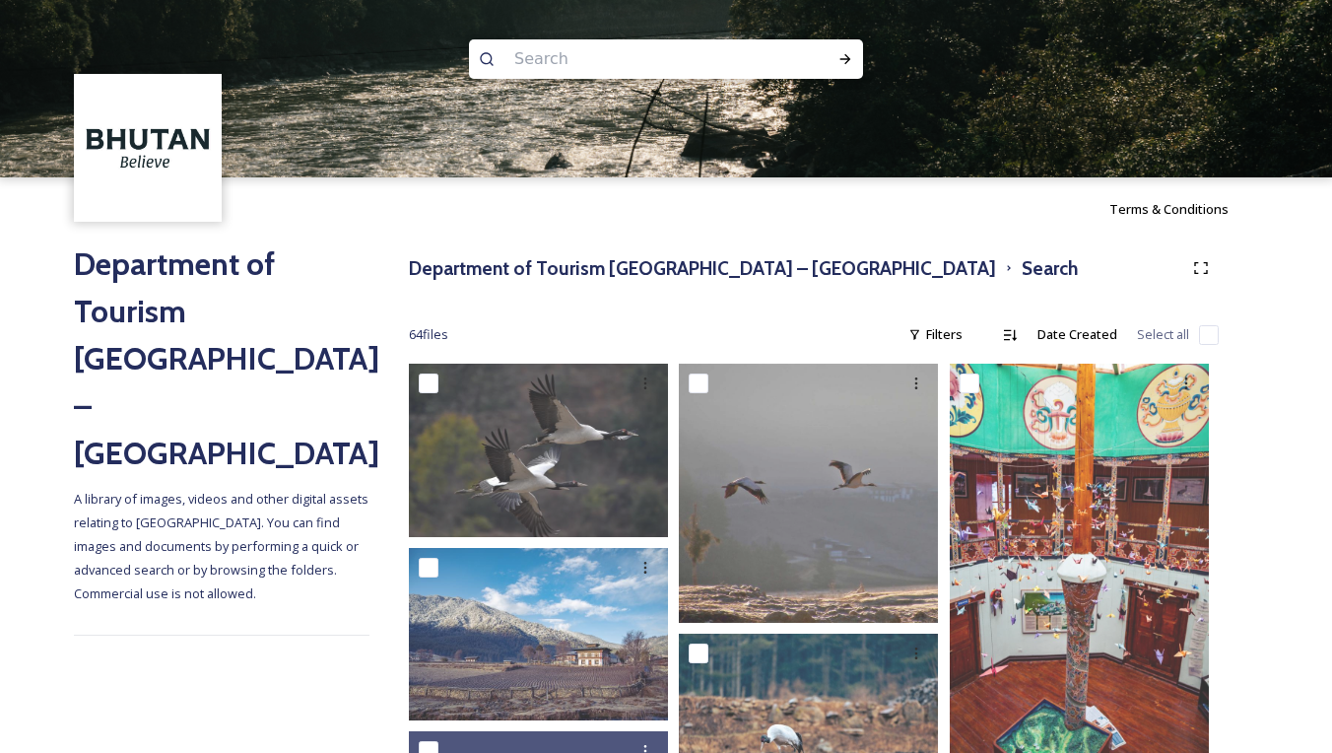
click at [783, 54] on div at bounding box center [666, 58] width 394 height 39
click at [596, 60] on input at bounding box center [639, 58] width 270 height 43
type input "chelela"
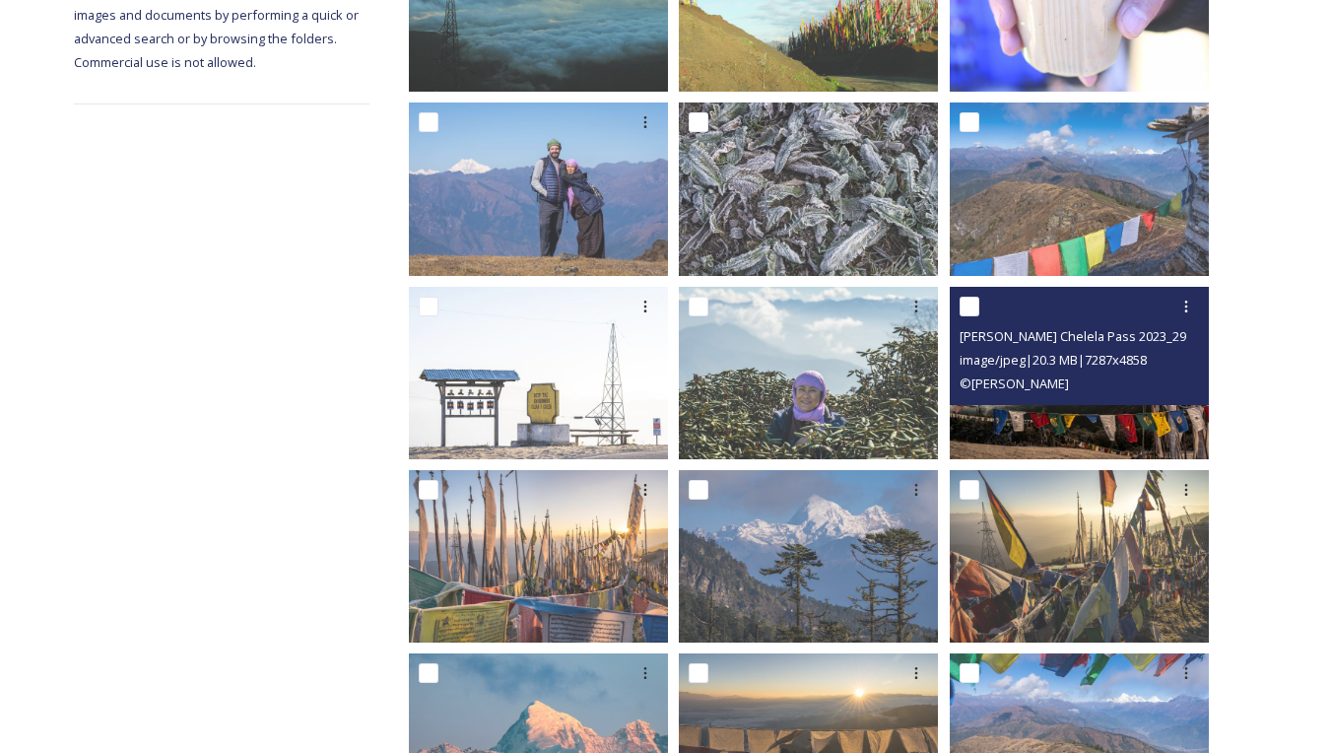
scroll to position [544, 0]
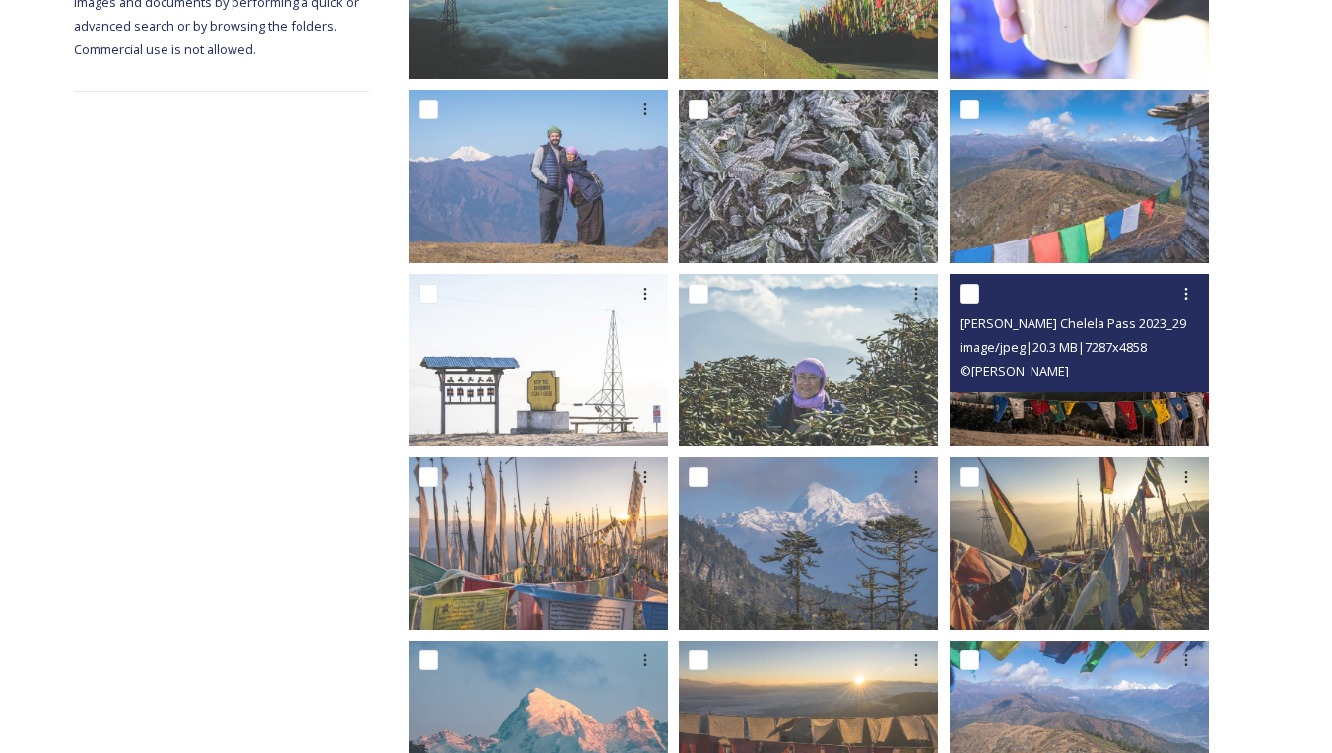
click at [1041, 404] on img at bounding box center [1079, 359] width 259 height 172
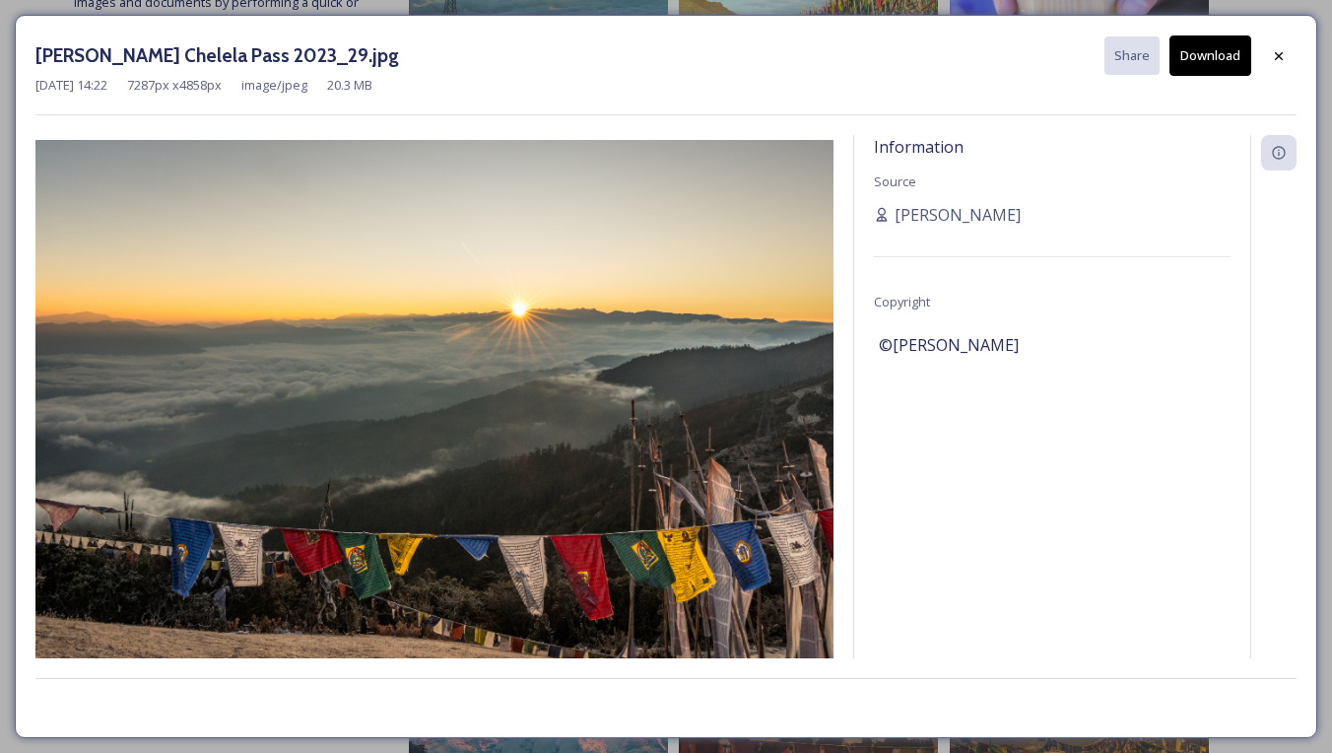
click at [1197, 52] on button "Download" at bounding box center [1210, 55] width 82 height 40
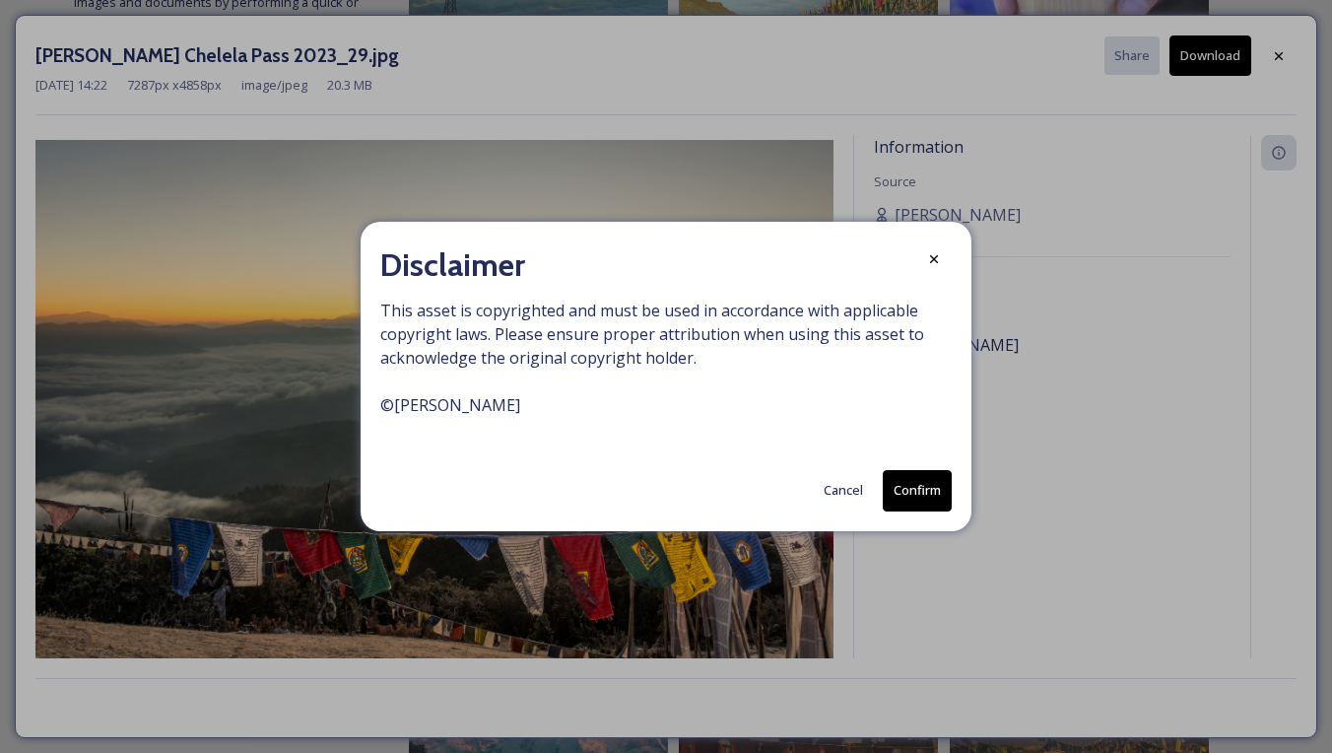
drag, startPoint x: 843, startPoint y: 489, endPoint x: 854, endPoint y: 474, distance: 18.3
click at [843, 489] on button "Cancel" at bounding box center [843, 490] width 59 height 38
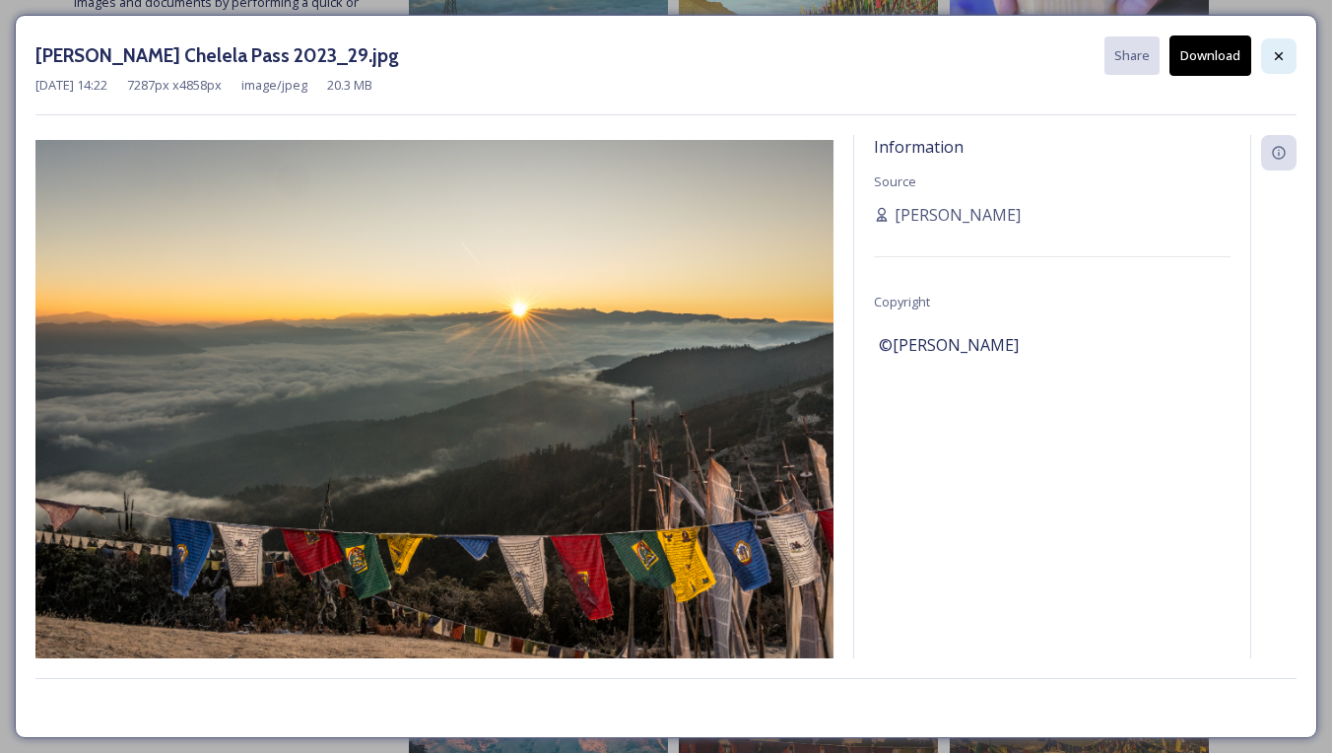
click at [1289, 50] on div at bounding box center [1278, 55] width 35 height 35
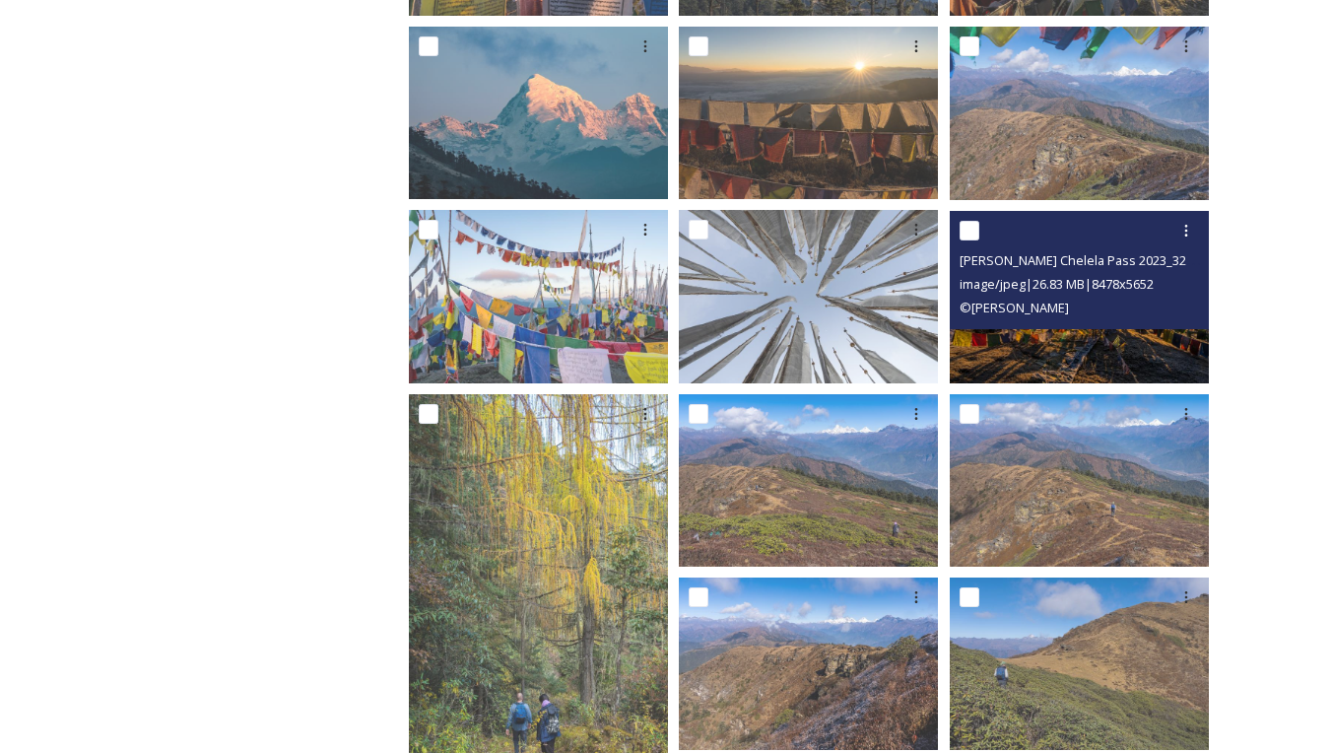
scroll to position [1157, 0]
click at [1077, 357] on img at bounding box center [1079, 296] width 259 height 172
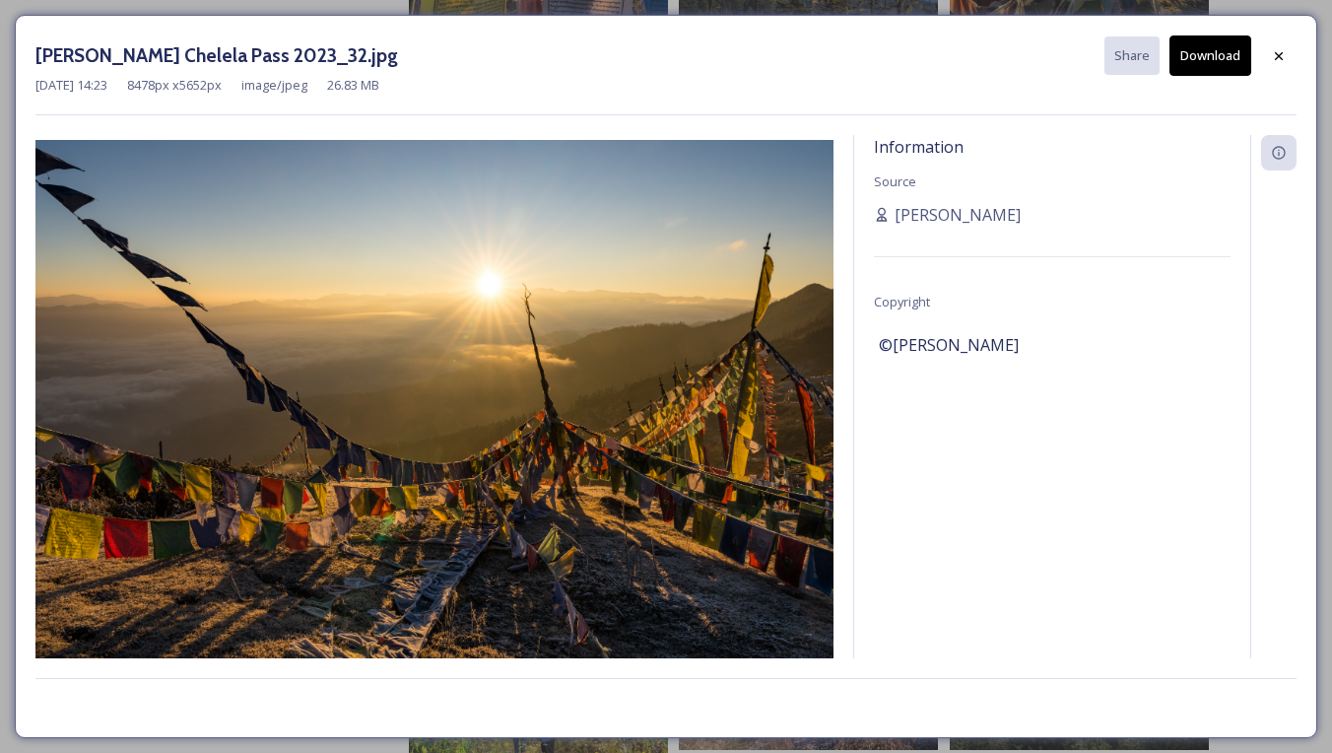
click at [1187, 59] on button "Download" at bounding box center [1210, 55] width 82 height 40
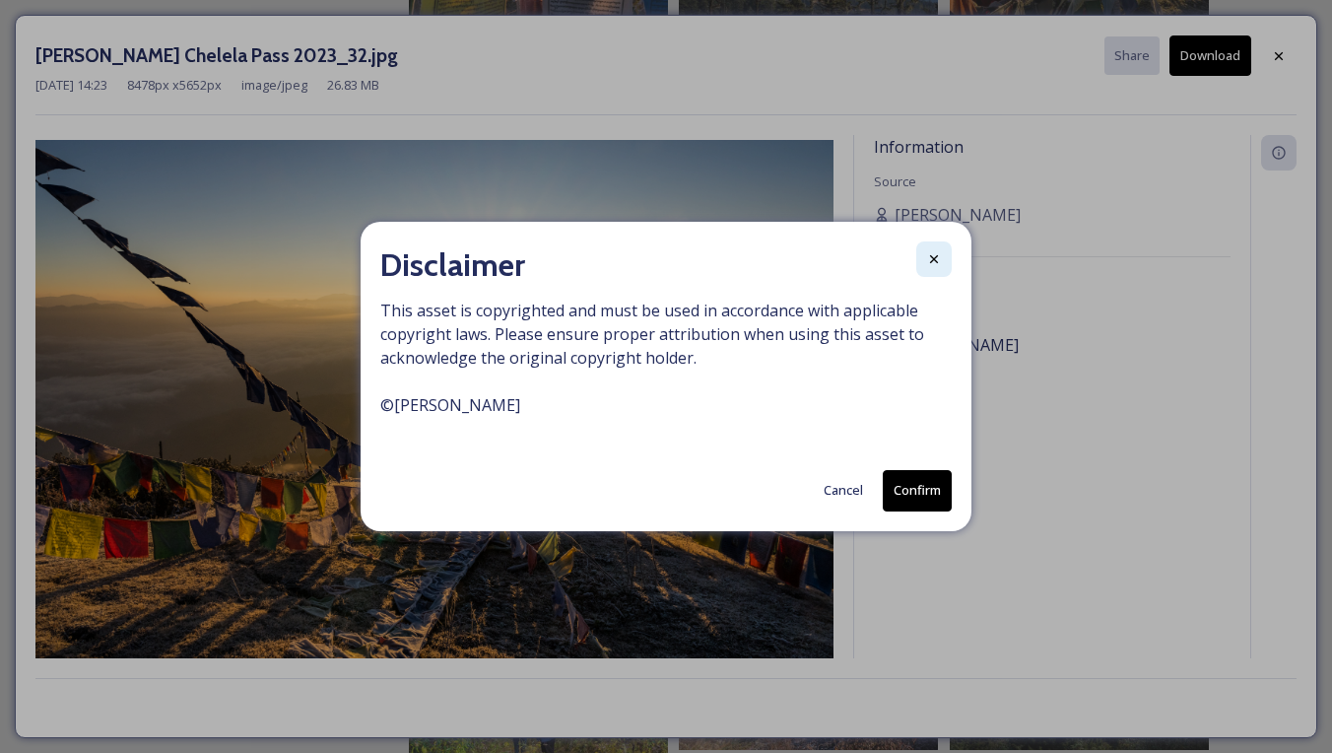
click at [934, 261] on icon at bounding box center [934, 259] width 16 height 16
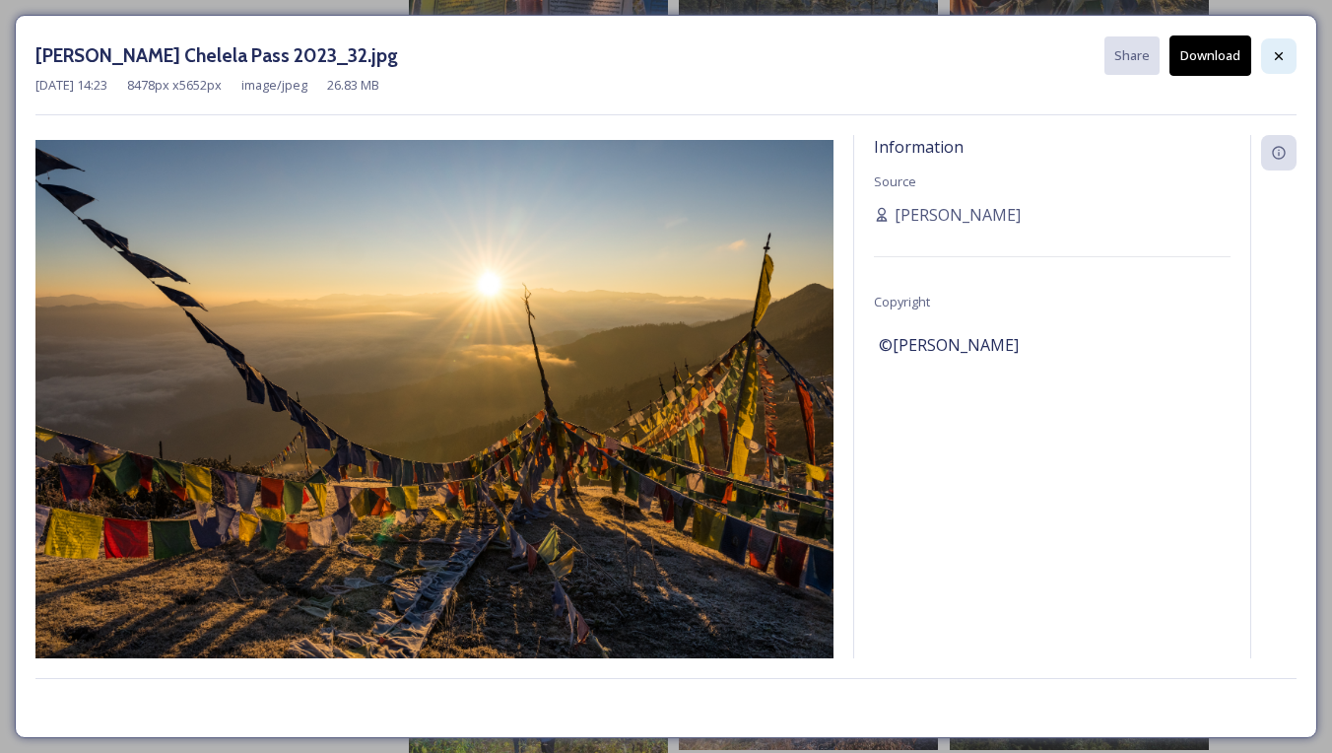
click at [1268, 51] on div at bounding box center [1278, 55] width 35 height 35
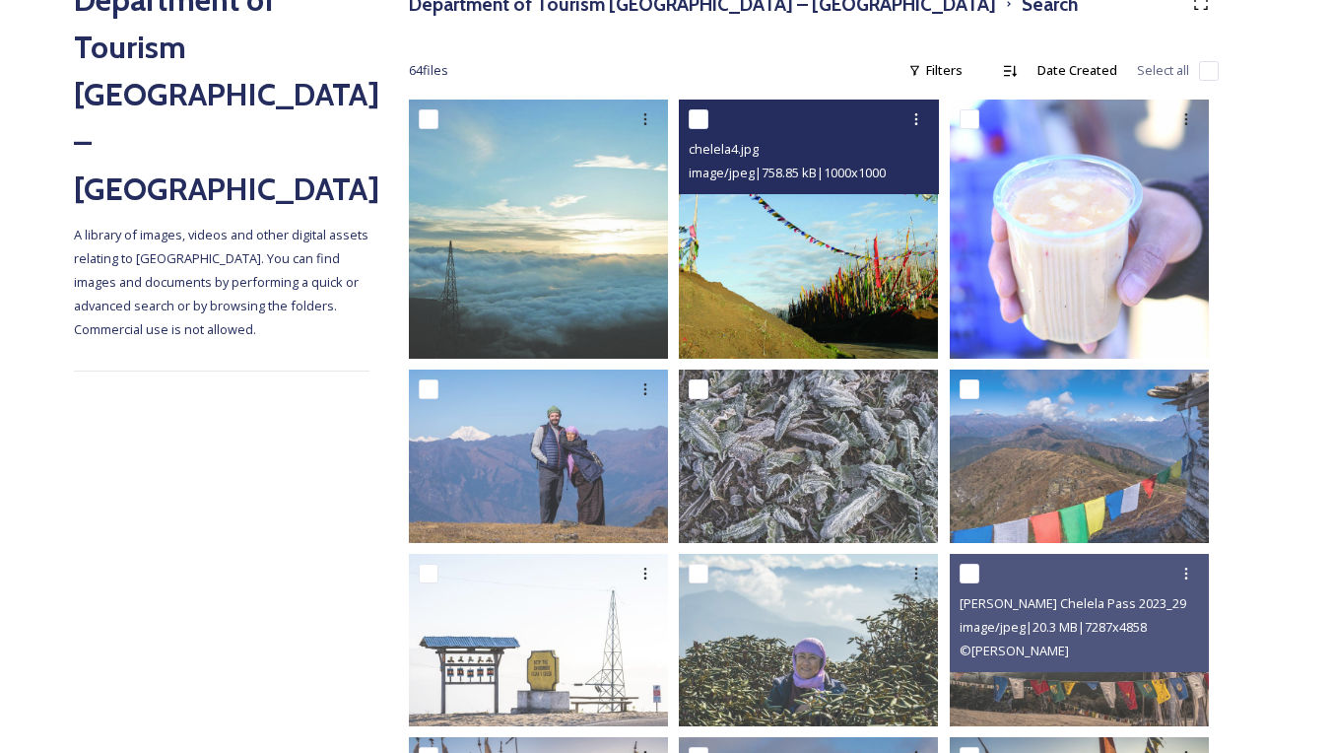
scroll to position [305, 0]
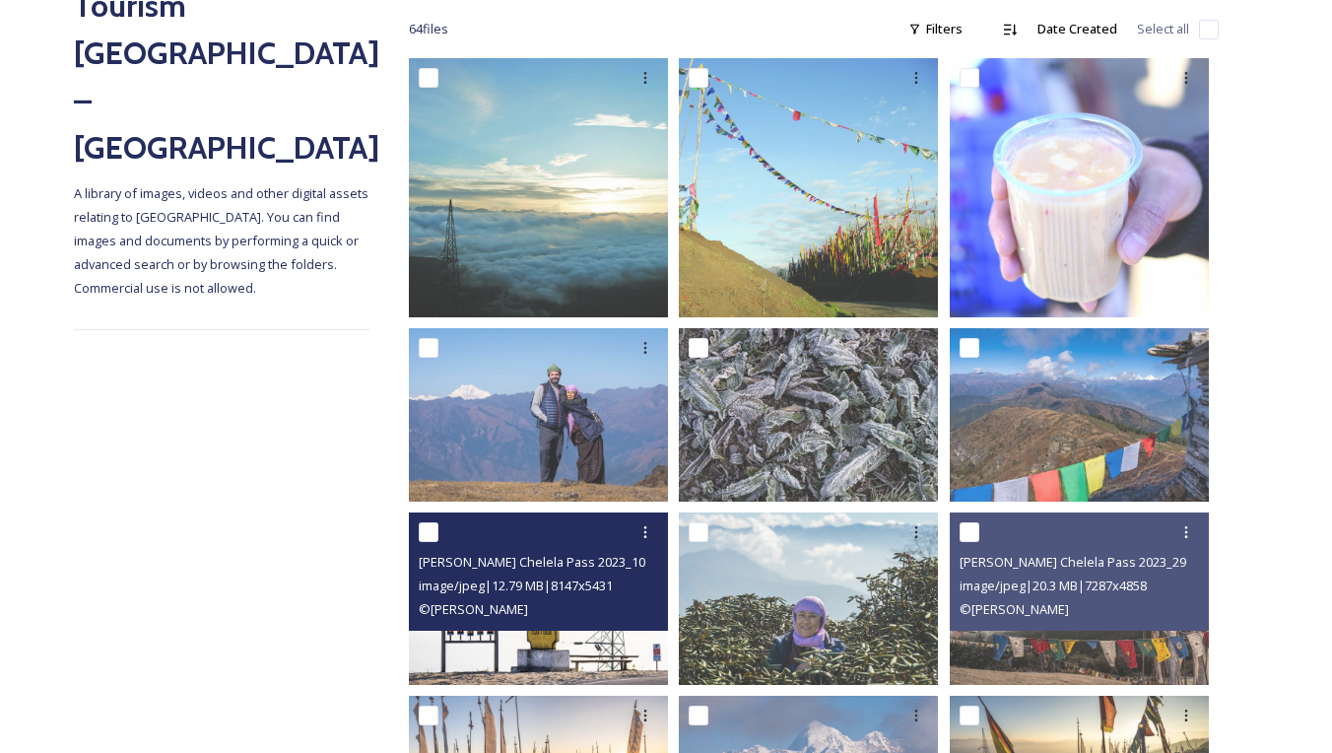
click at [558, 635] on img at bounding box center [538, 597] width 259 height 172
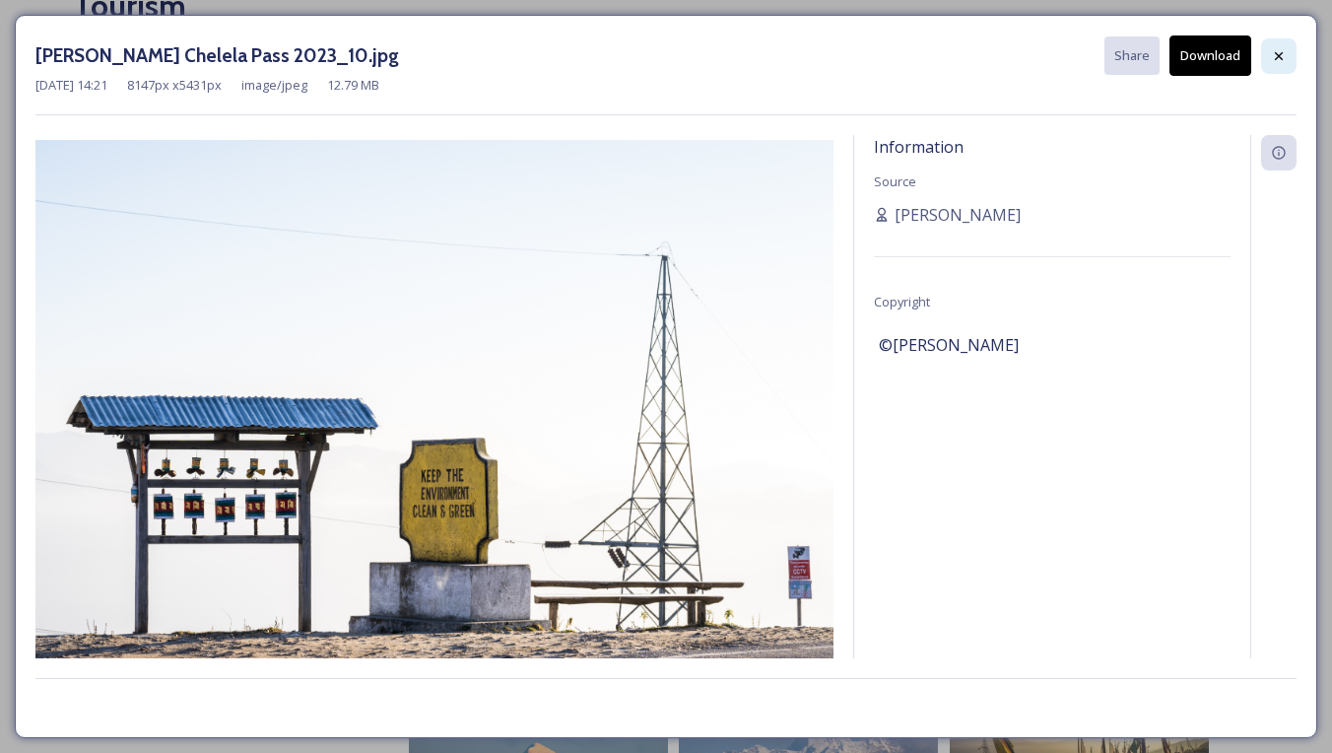
click at [1274, 46] on div at bounding box center [1278, 55] width 35 height 35
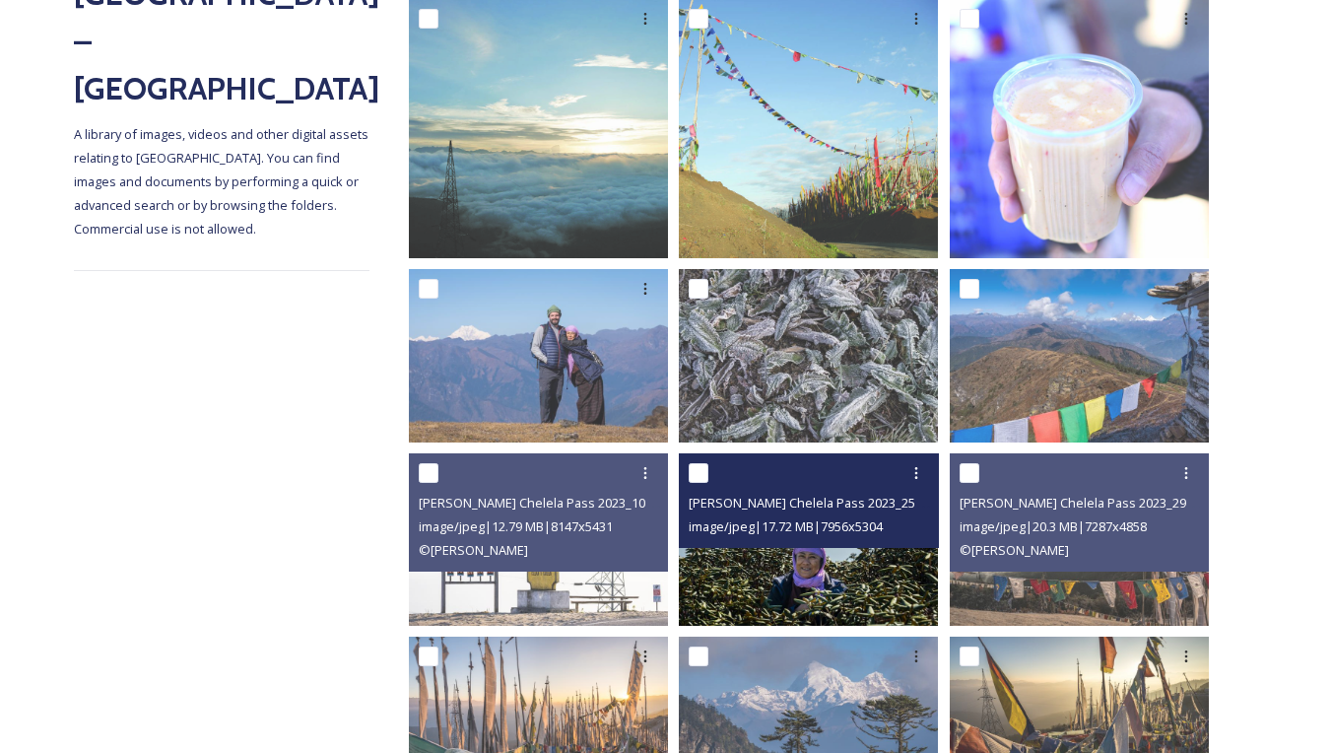
scroll to position [384, 0]
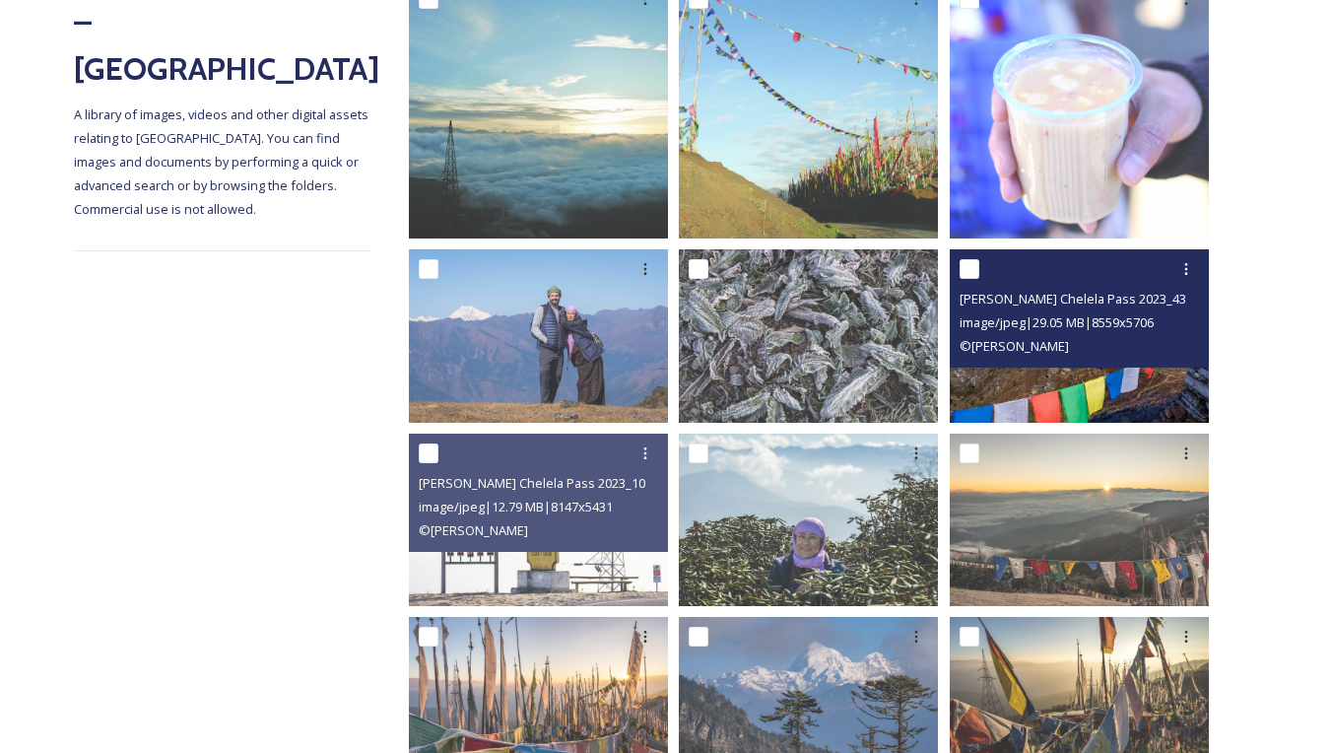
click at [1044, 372] on img at bounding box center [1079, 335] width 259 height 172
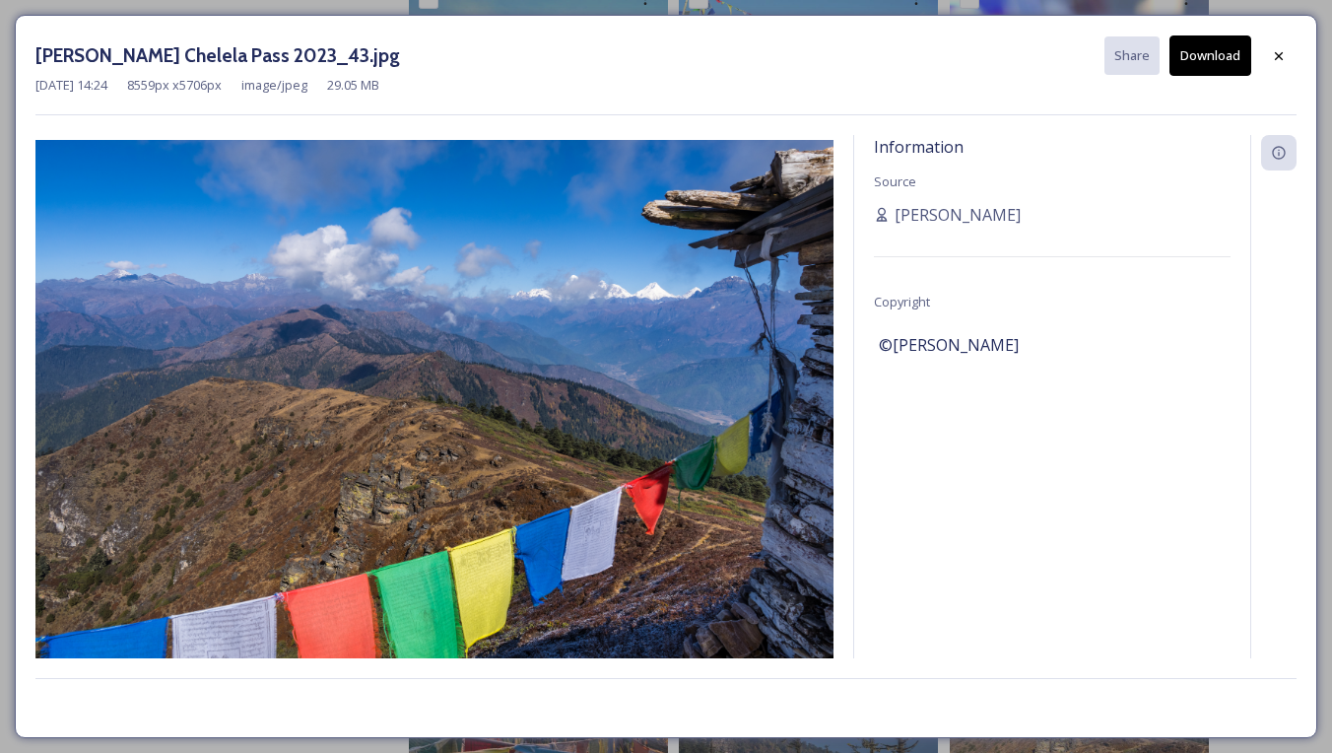
click at [1228, 58] on button "Download" at bounding box center [1210, 55] width 82 height 40
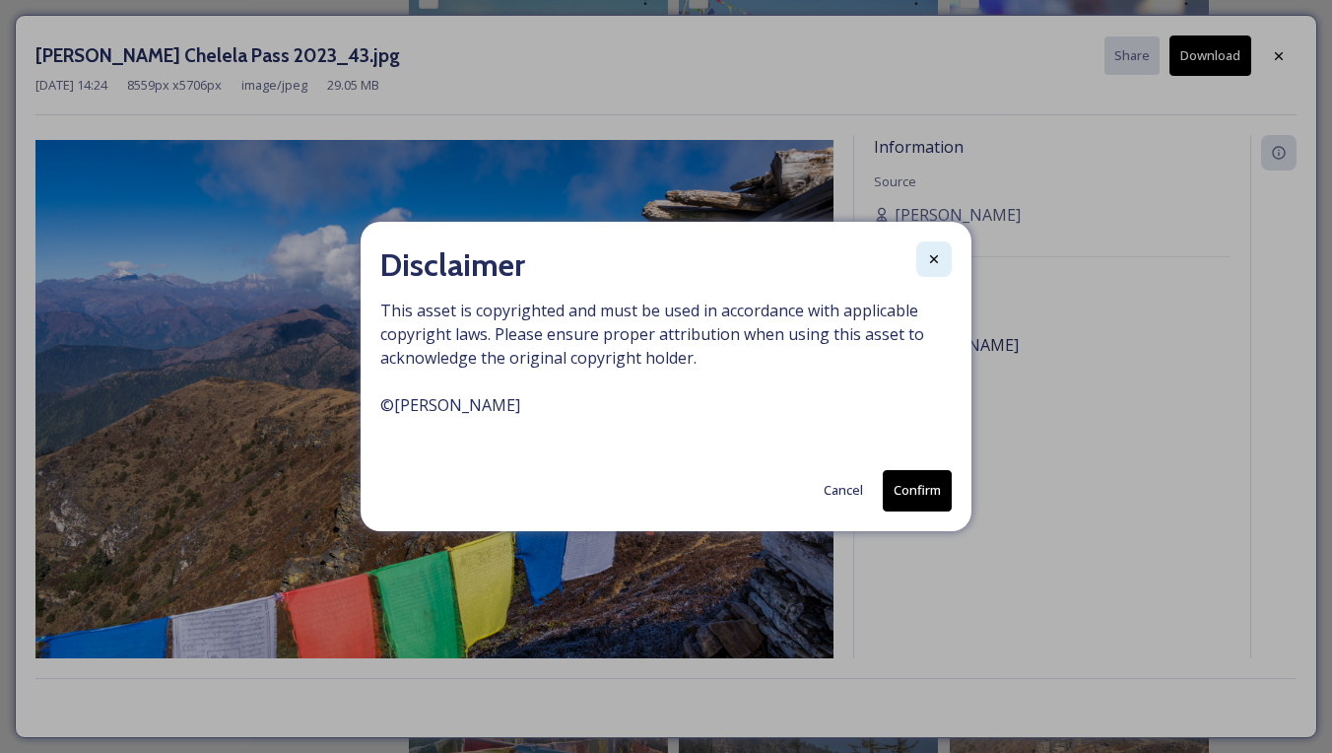
click at [926, 259] on icon at bounding box center [934, 259] width 16 height 16
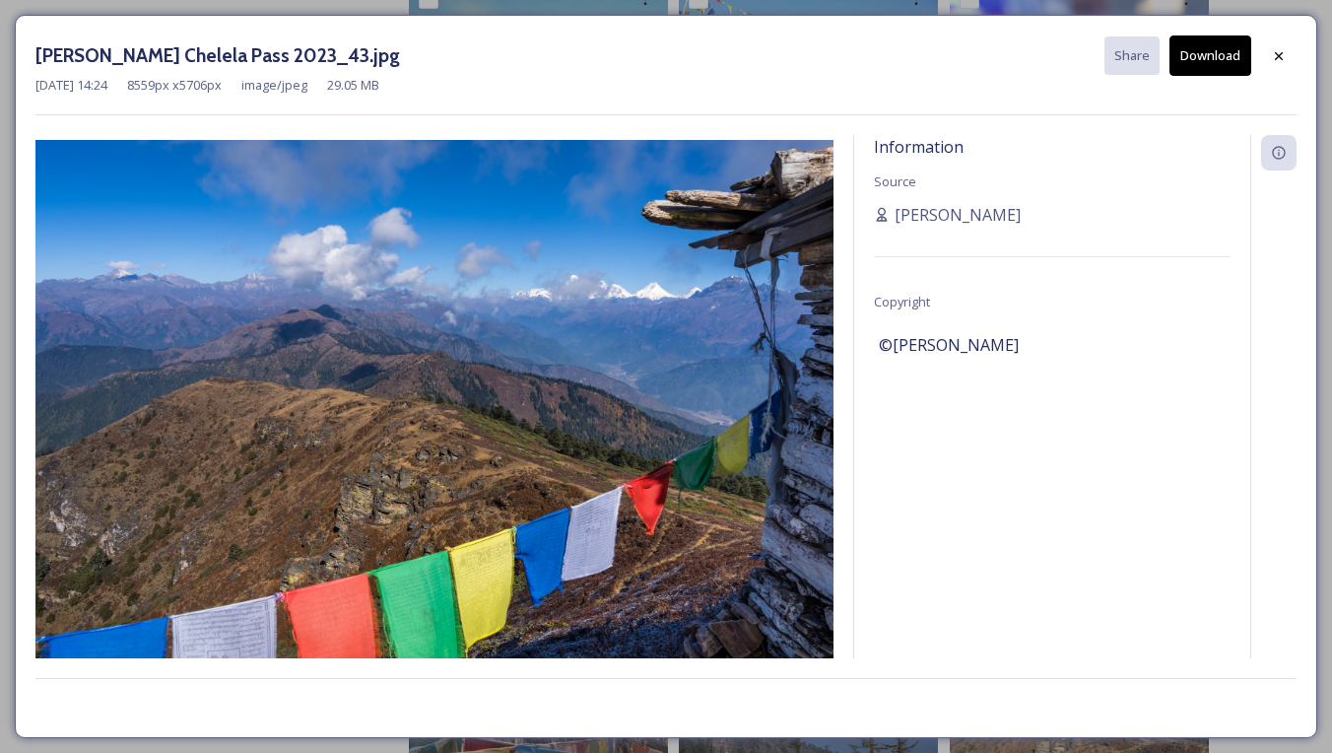
click at [1269, 63] on div at bounding box center [1278, 55] width 35 height 35
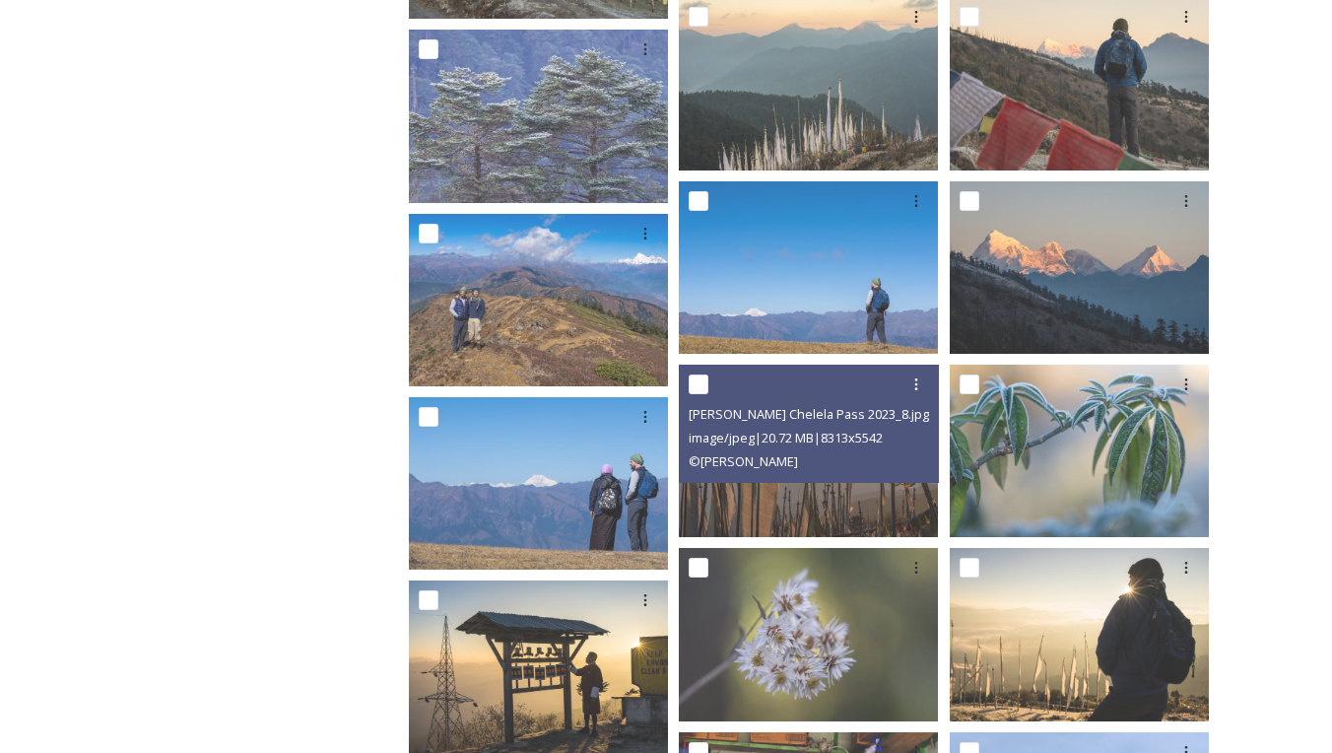
scroll to position [3241, 0]
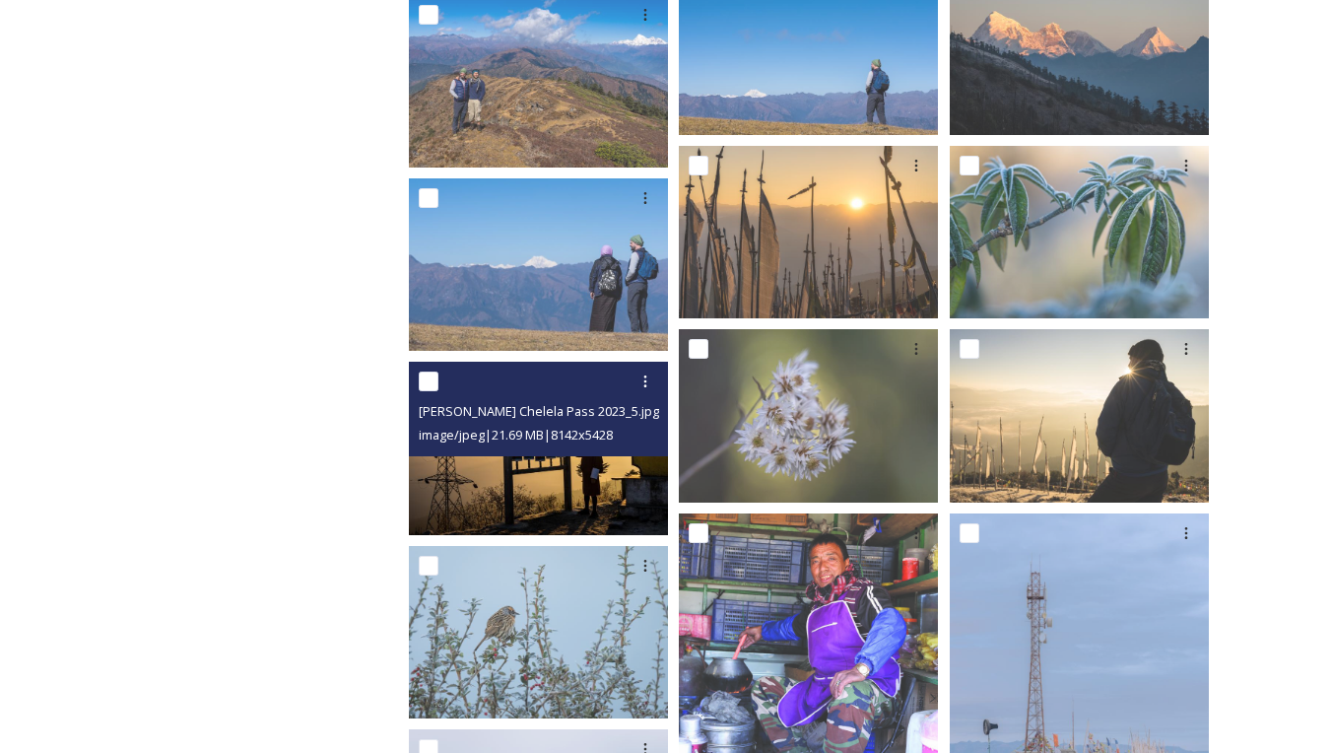
click at [586, 492] on img at bounding box center [538, 448] width 259 height 172
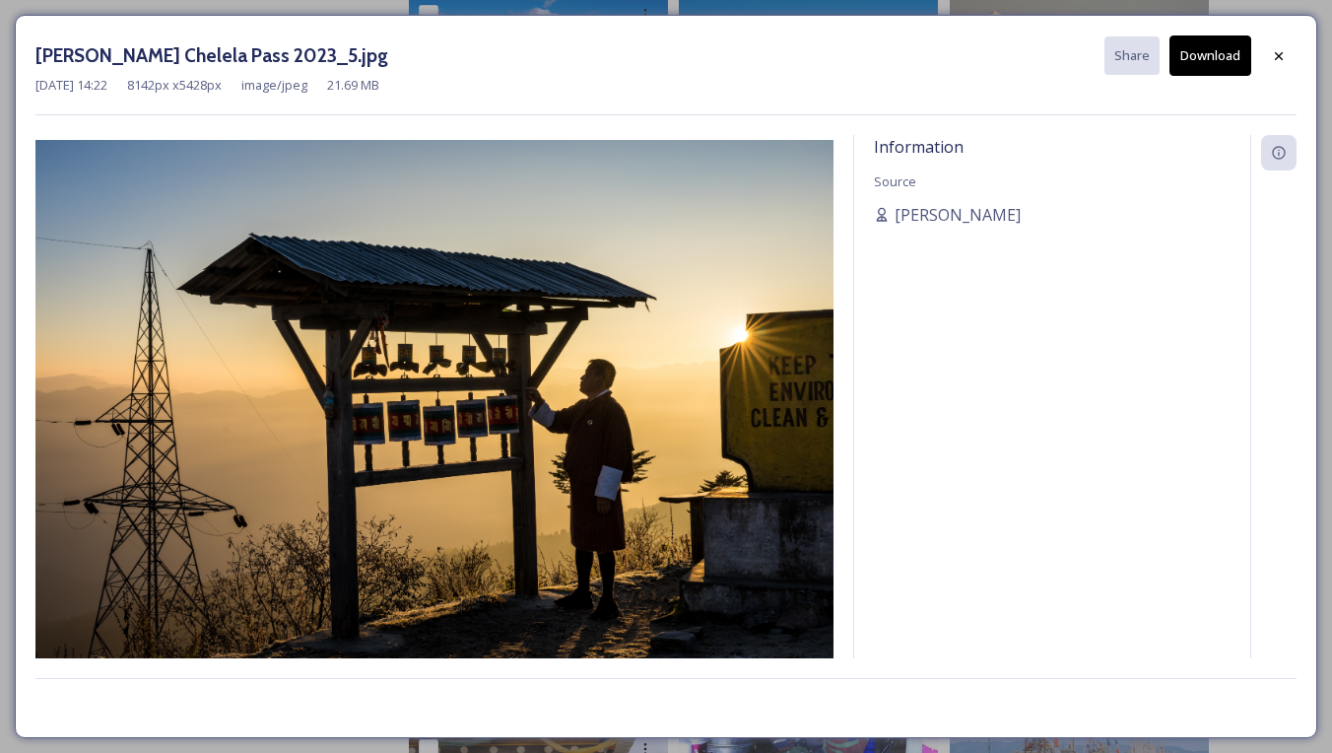
click at [1216, 49] on button "Download" at bounding box center [1210, 55] width 82 height 40
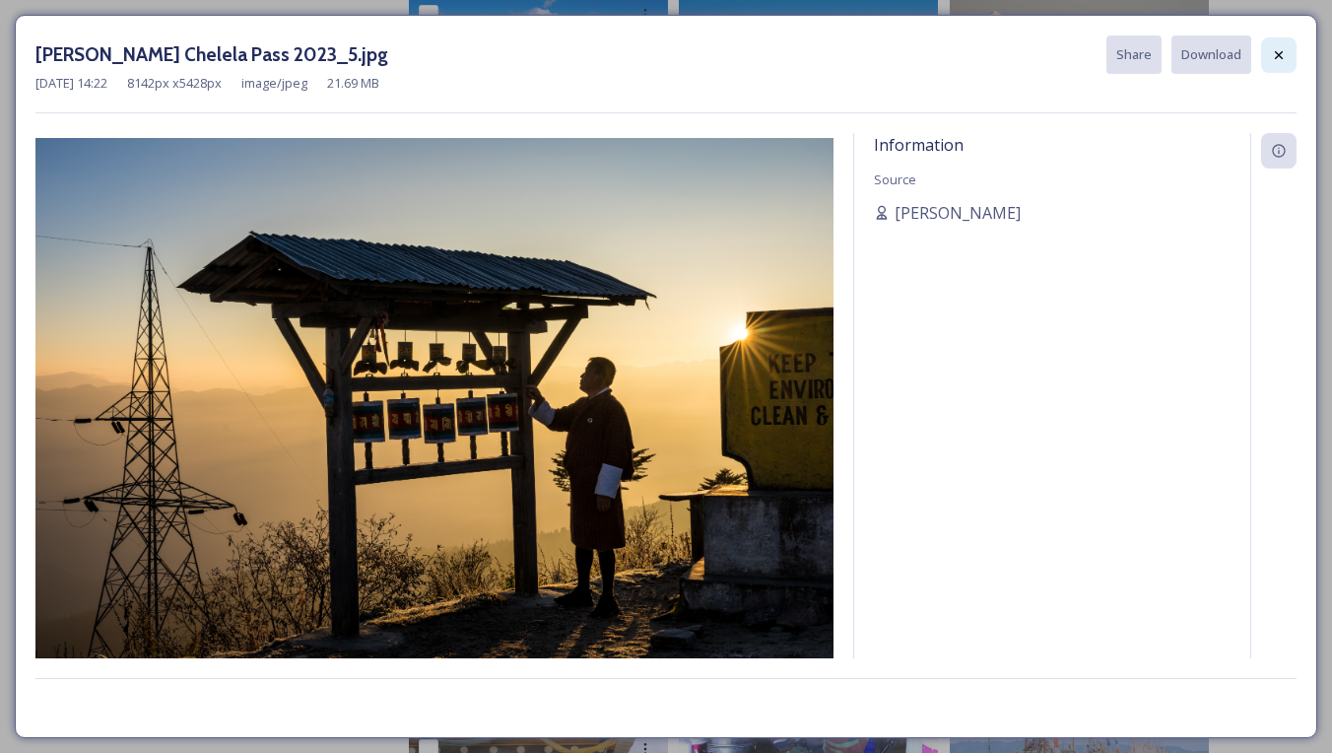
click at [1276, 54] on icon at bounding box center [1279, 55] width 16 height 16
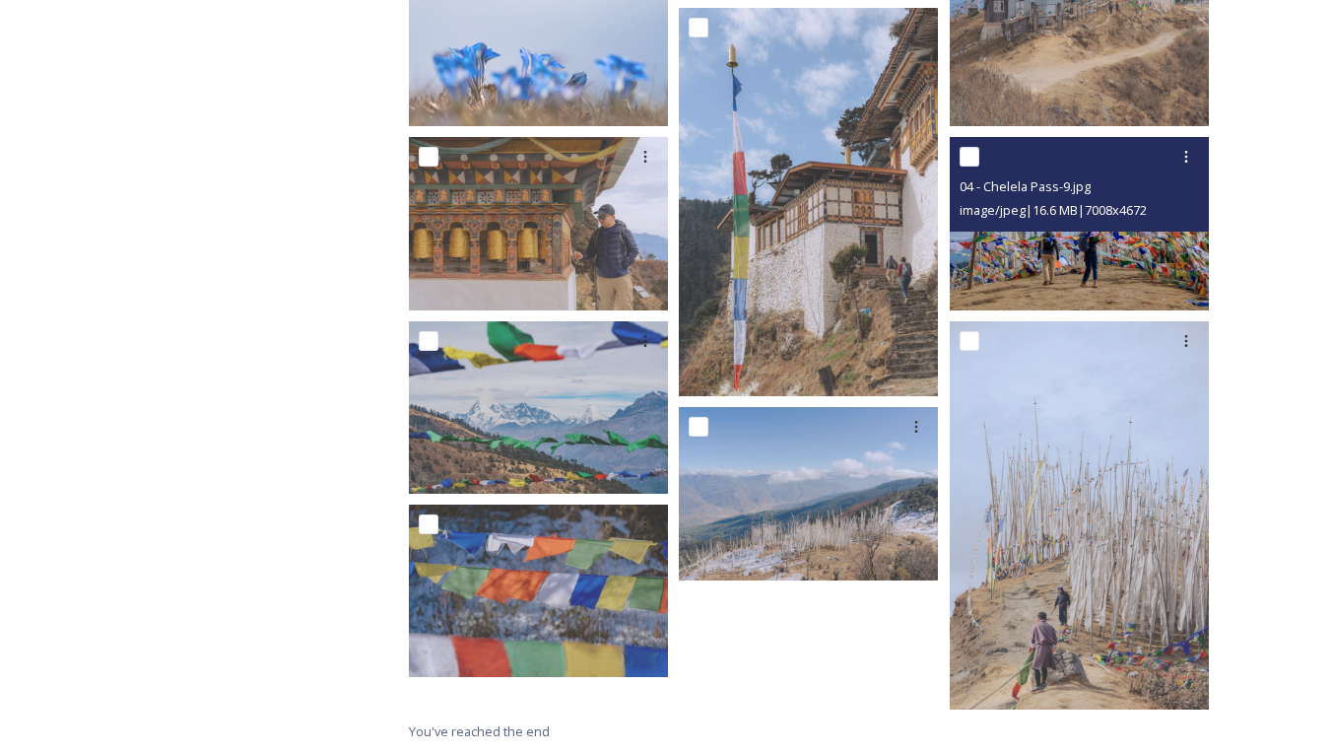
scroll to position [4016, 0]
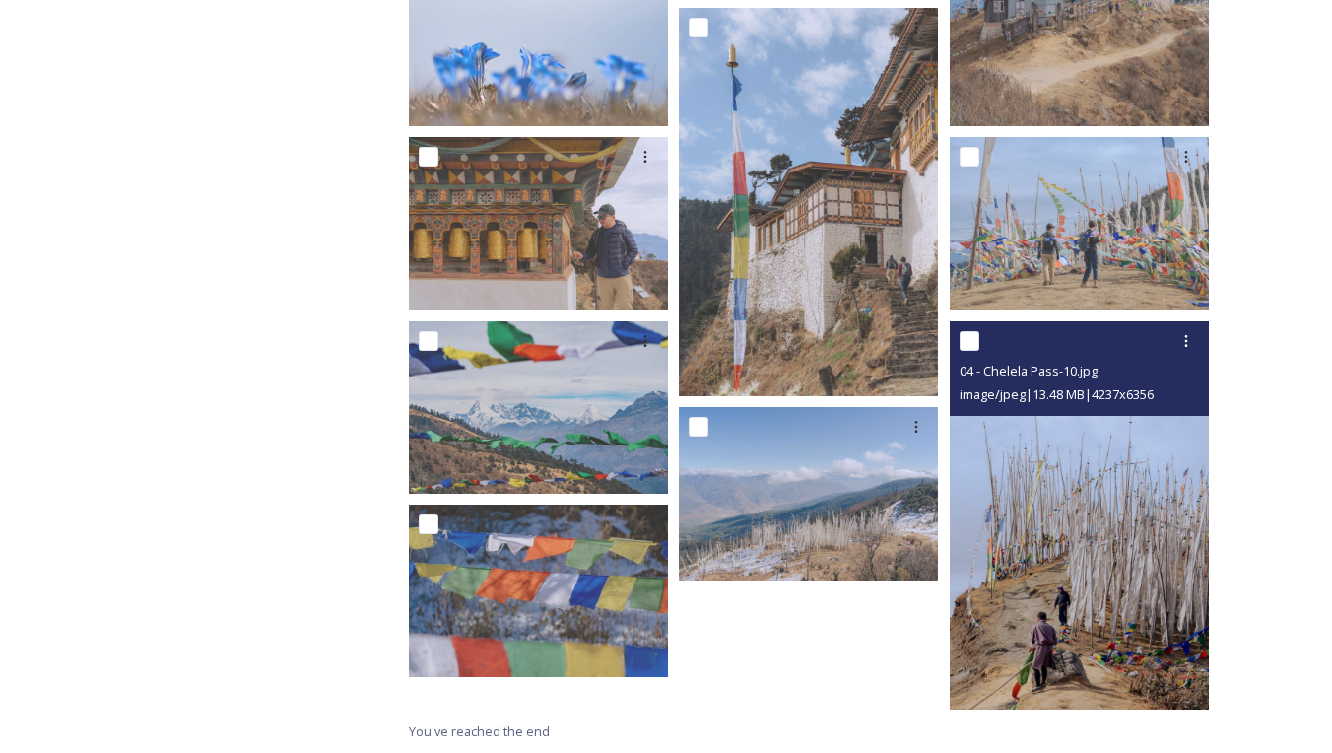
click at [1076, 508] on img at bounding box center [1079, 515] width 259 height 389
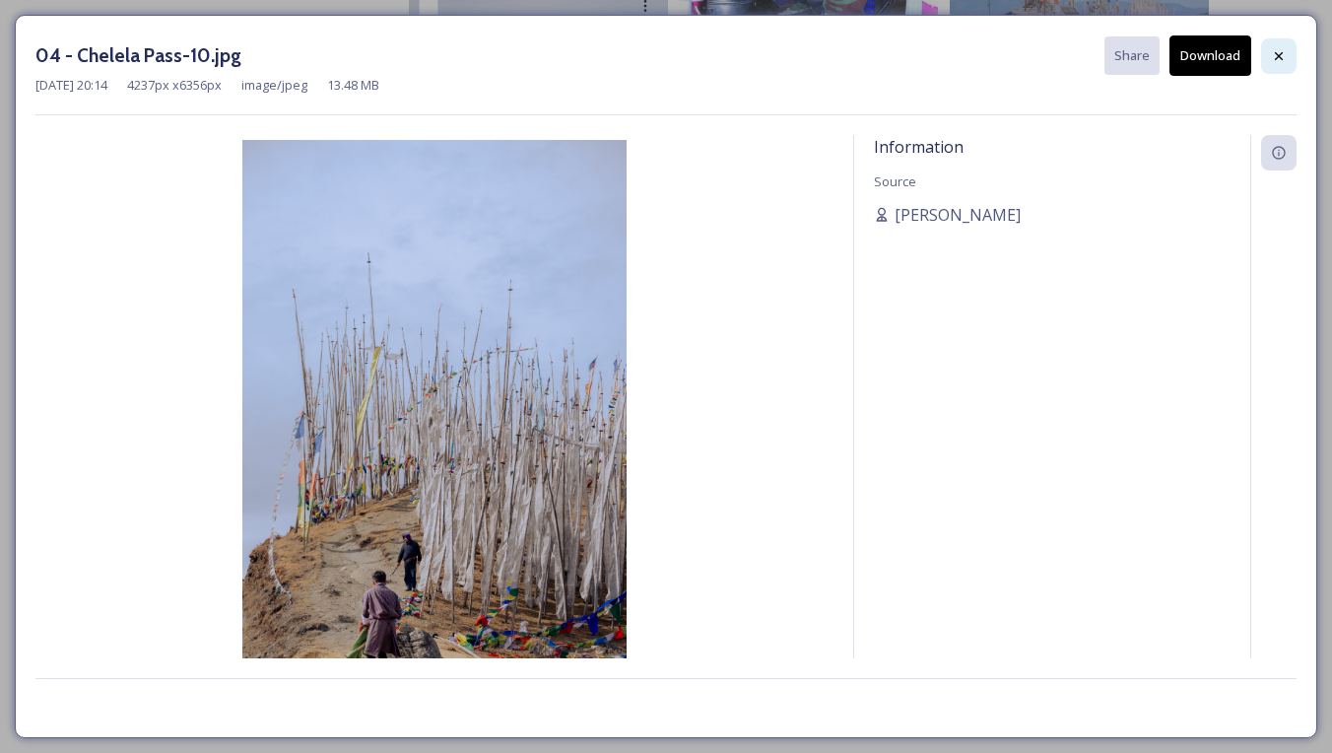
click at [1275, 55] on icon at bounding box center [1279, 56] width 16 height 16
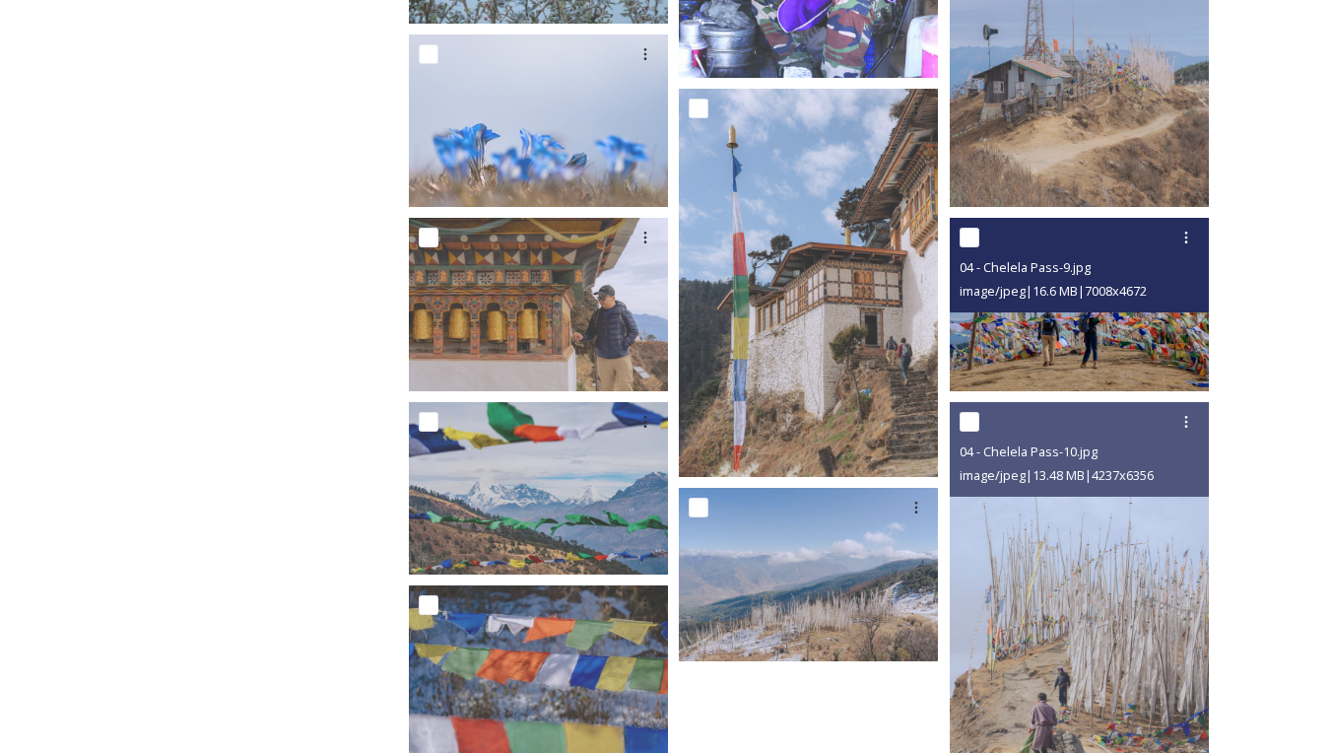
scroll to position [3926, 0]
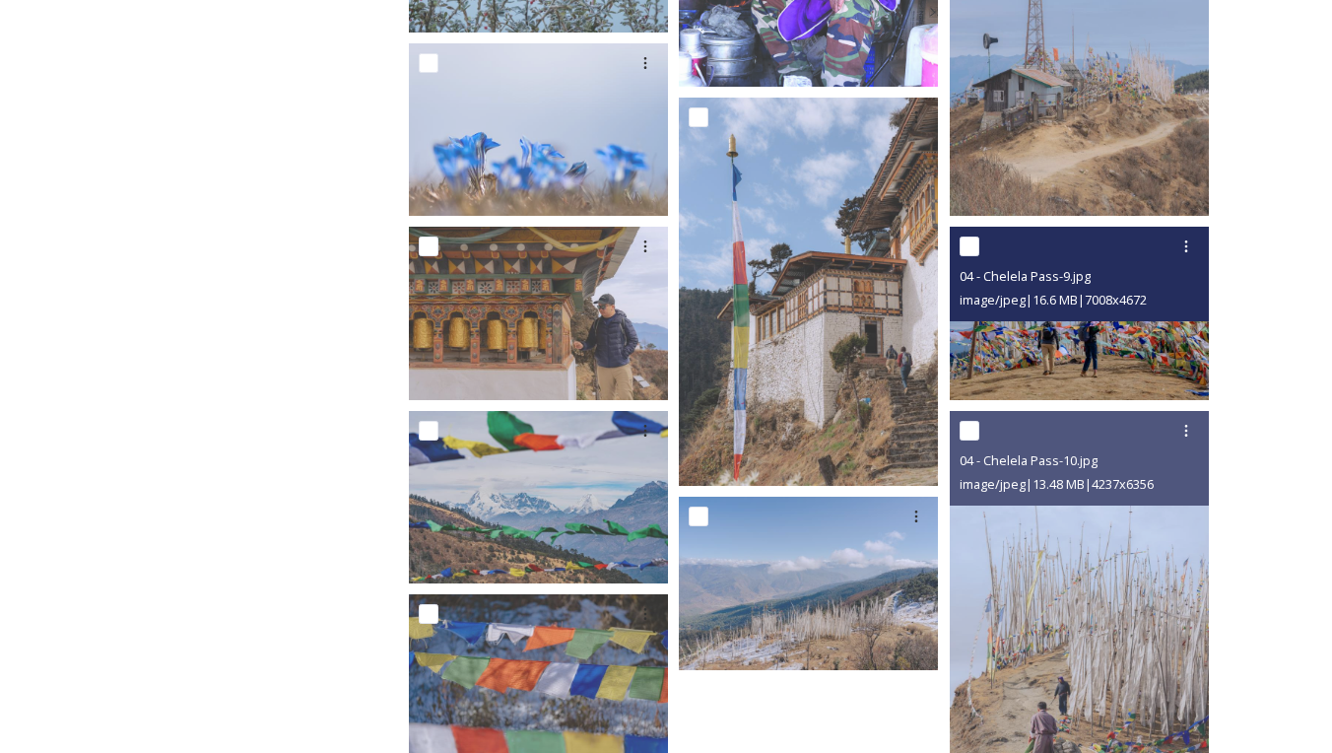
click at [1072, 350] on img at bounding box center [1079, 313] width 259 height 172
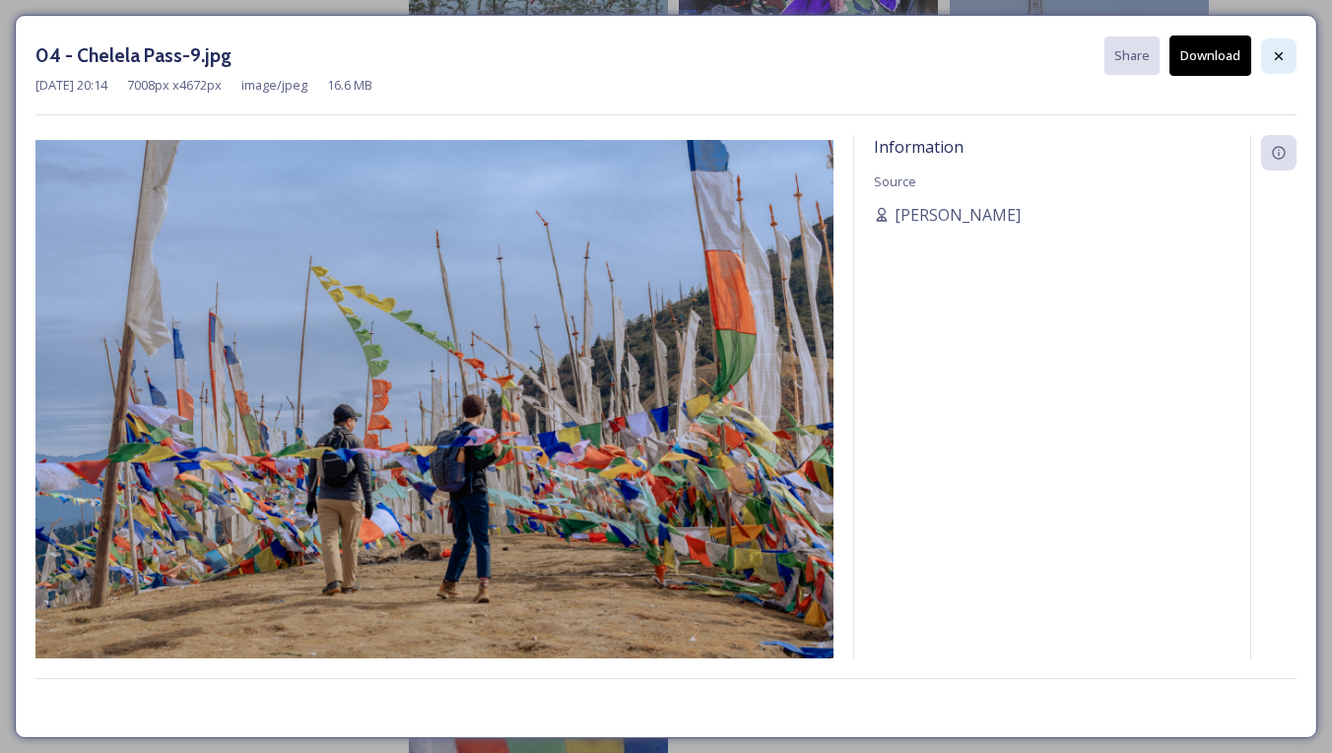
click at [1275, 54] on icon at bounding box center [1279, 56] width 16 height 16
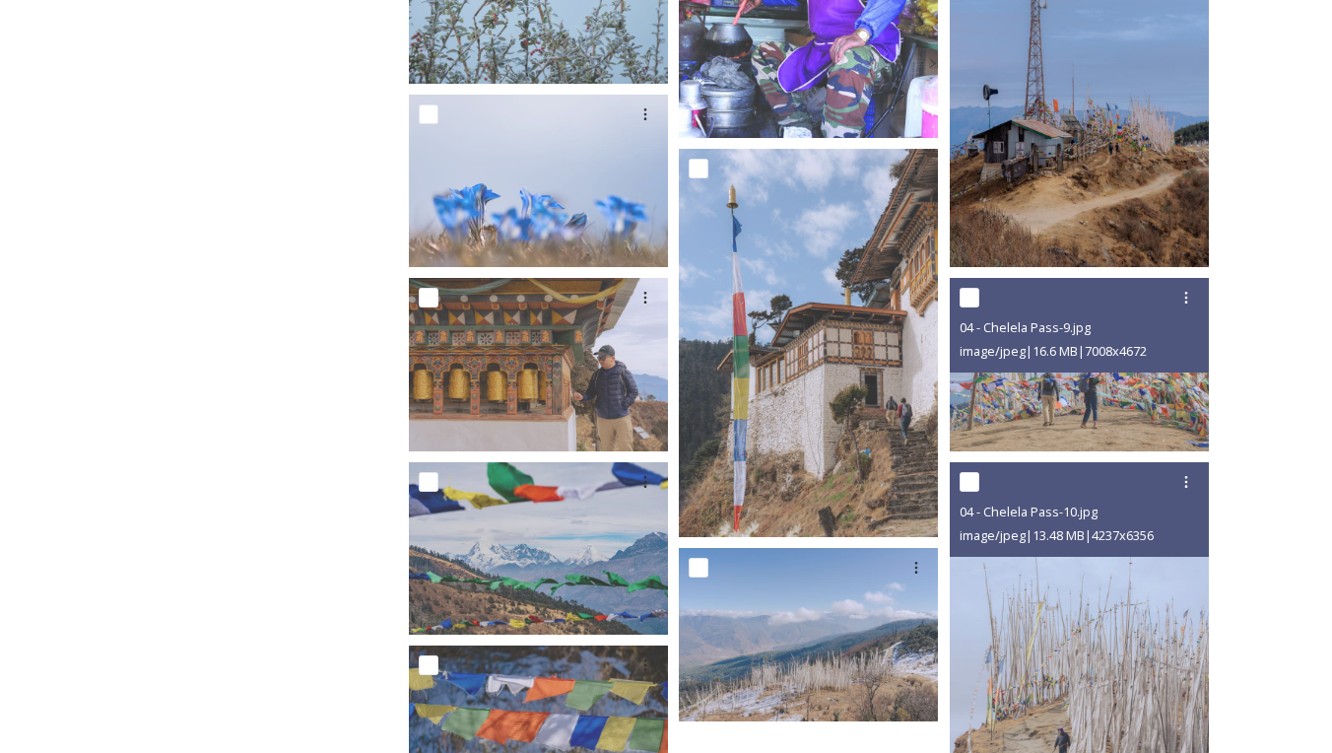
scroll to position [3875, 0]
click at [1023, 161] on img at bounding box center [1079, 73] width 259 height 389
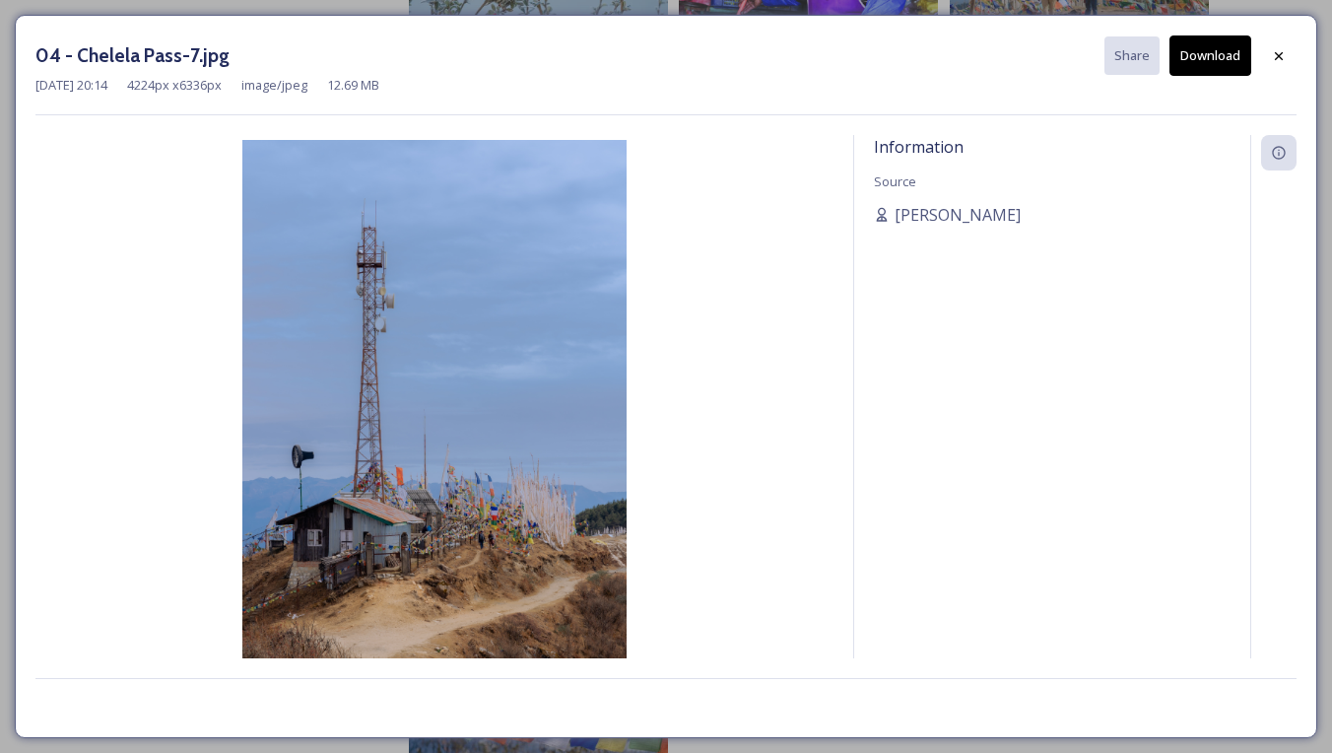
click at [1284, 50] on icon at bounding box center [1279, 56] width 16 height 16
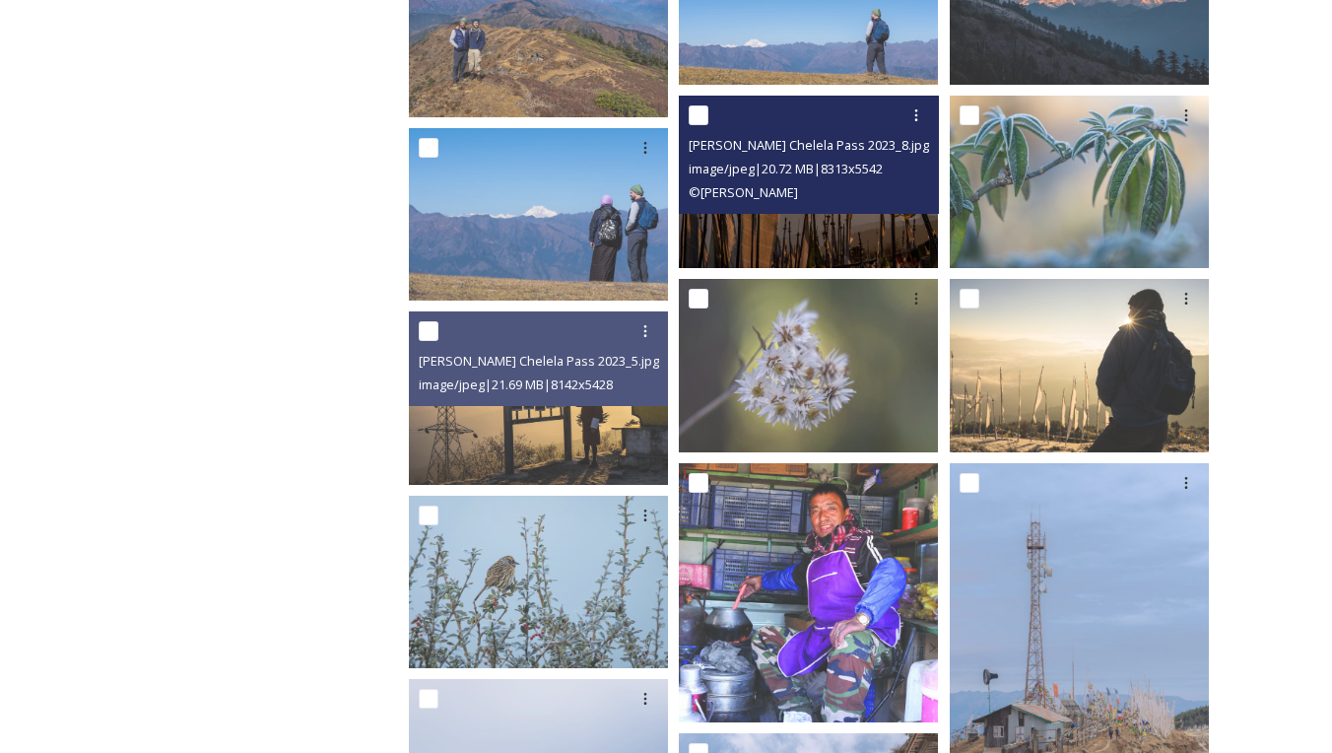
scroll to position [3286, 0]
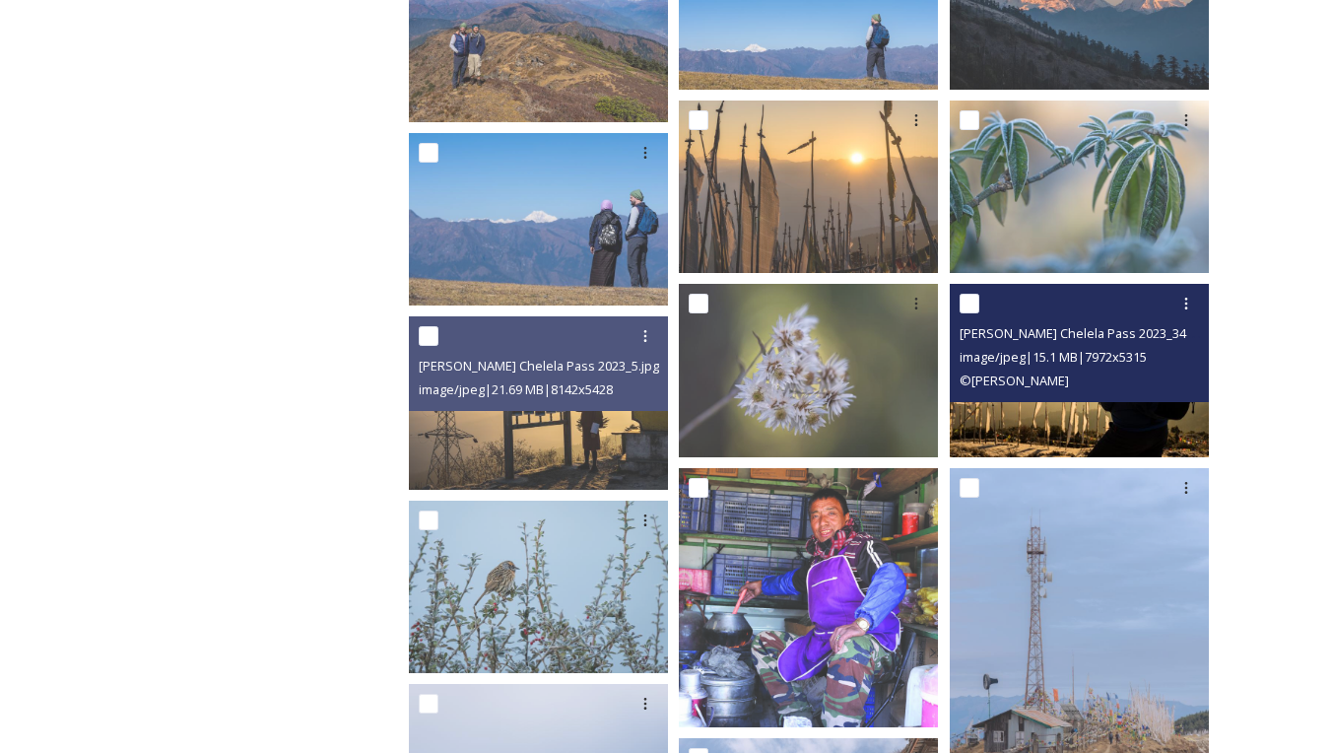
click at [1063, 380] on span "© [PERSON_NAME]" at bounding box center [1013, 380] width 109 height 18
click at [1033, 430] on img at bounding box center [1079, 370] width 259 height 172
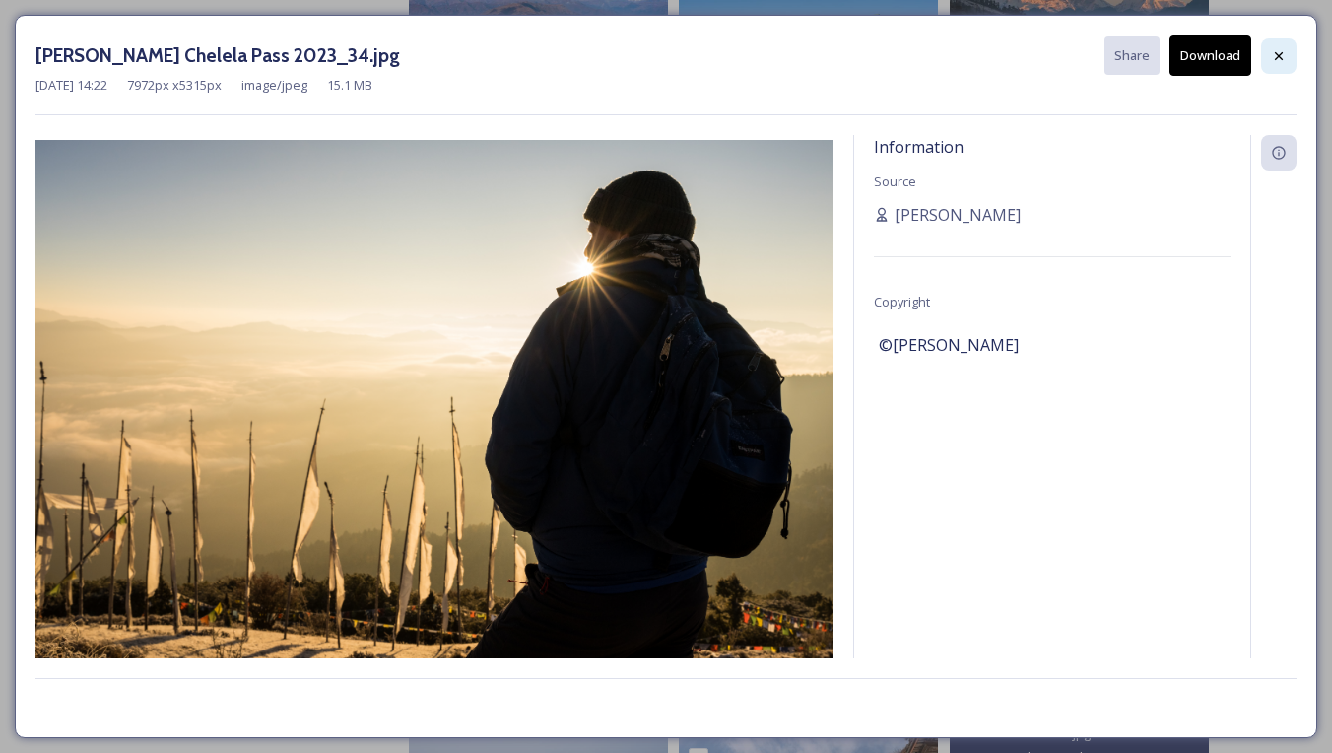
click at [1269, 62] on div at bounding box center [1278, 55] width 35 height 35
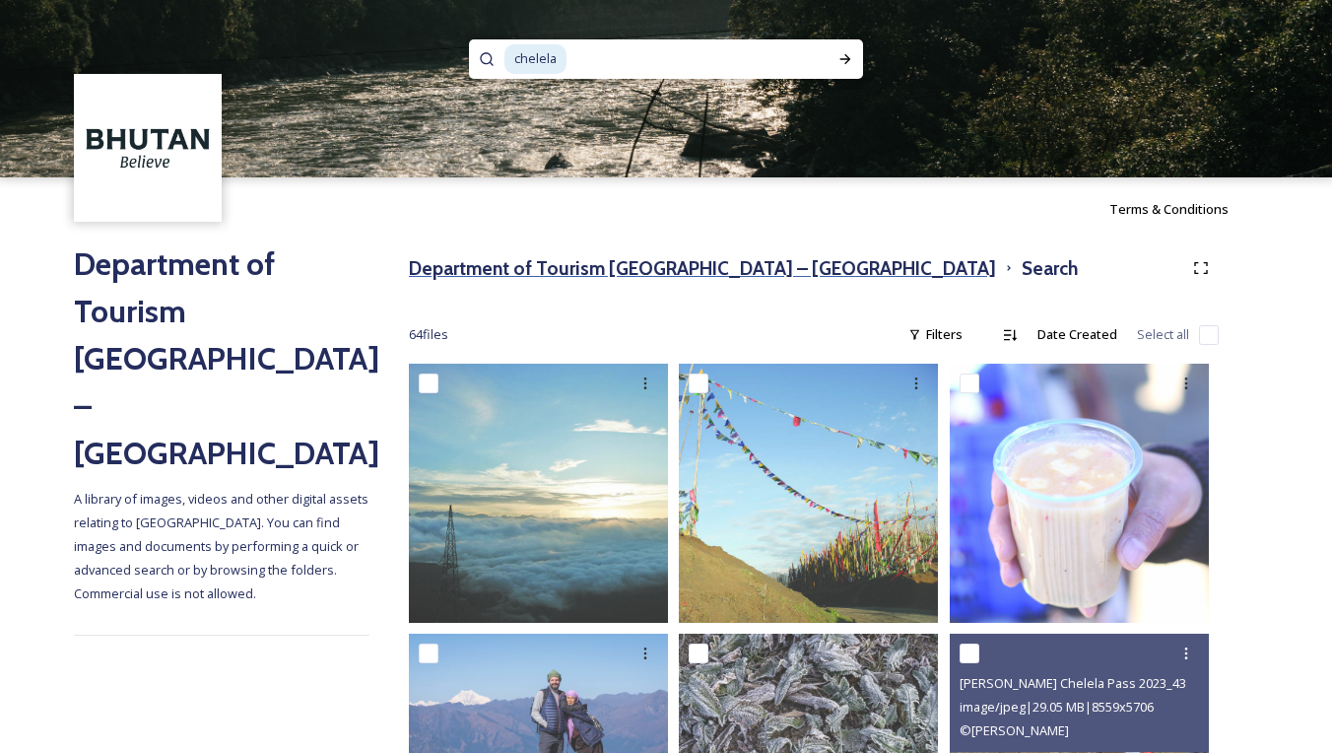
click at [539, 264] on h3 "Department of Tourism [GEOGRAPHIC_DATA] – [GEOGRAPHIC_DATA]" at bounding box center [702, 268] width 587 height 29
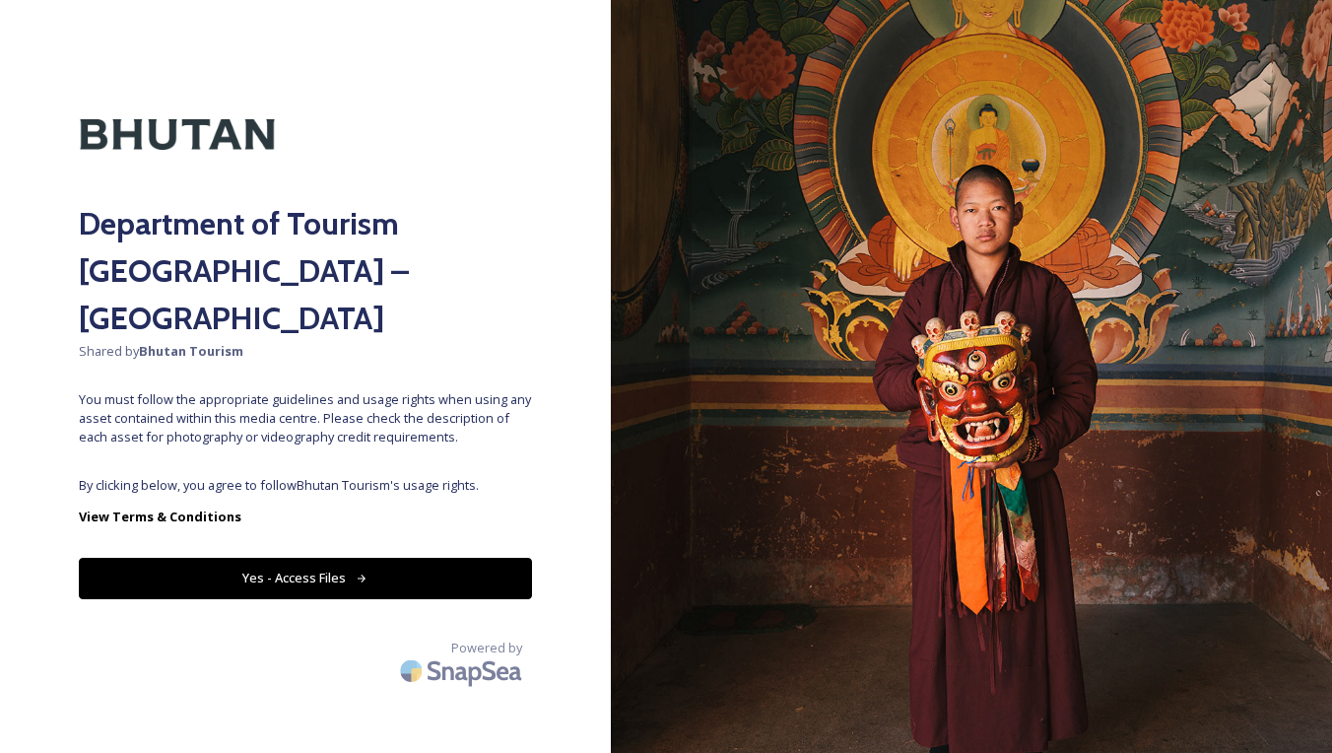
click at [329, 476] on span "By clicking below, you agree to follow Bhutan Tourism 's usage rights." at bounding box center [305, 485] width 453 height 19
click at [310, 558] on button "Yes - Access Files" at bounding box center [305, 578] width 453 height 40
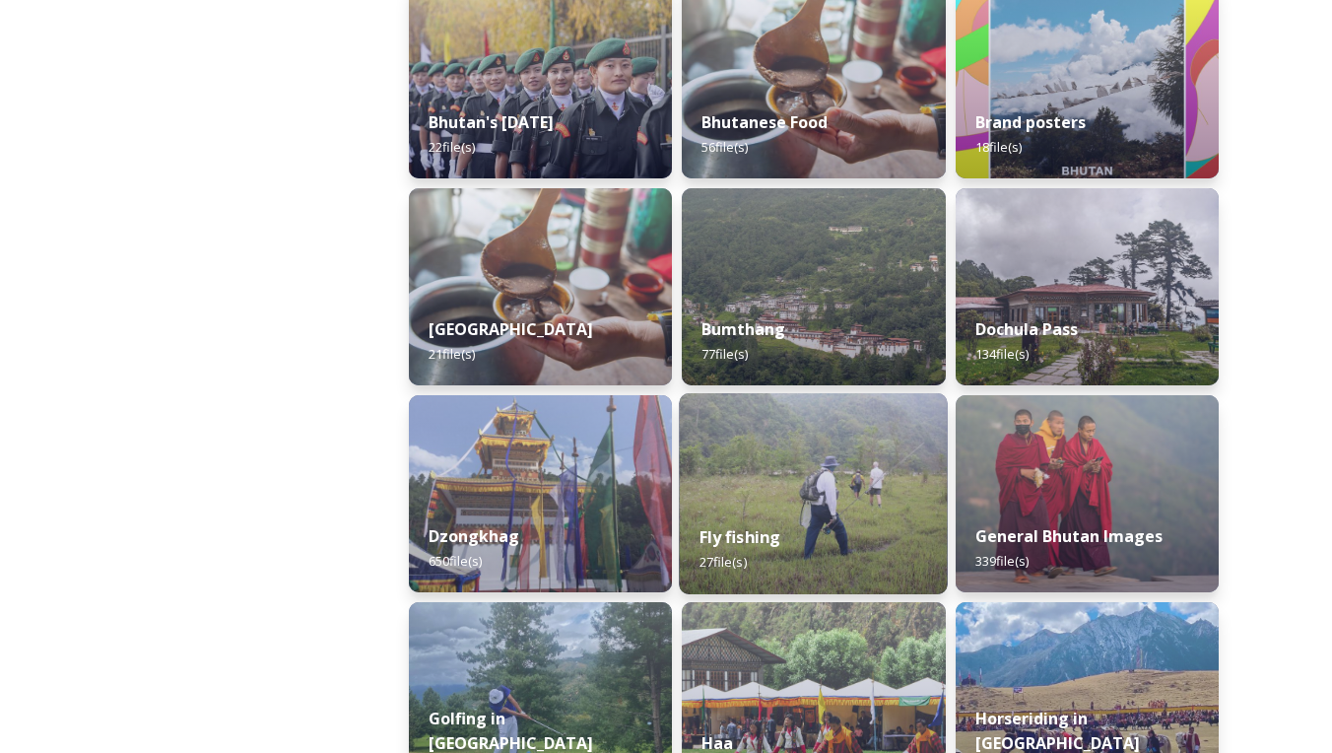
scroll to position [555, 0]
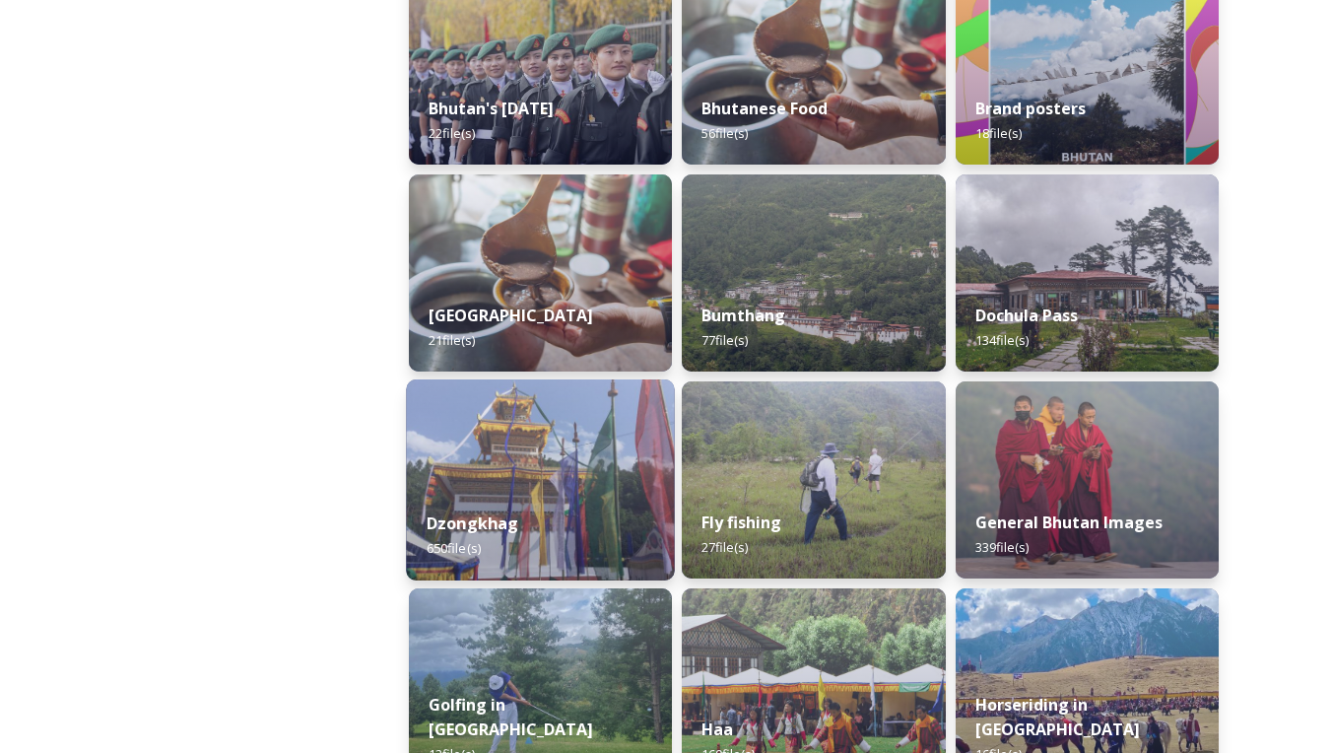
click at [602, 487] on img at bounding box center [540, 479] width 269 height 201
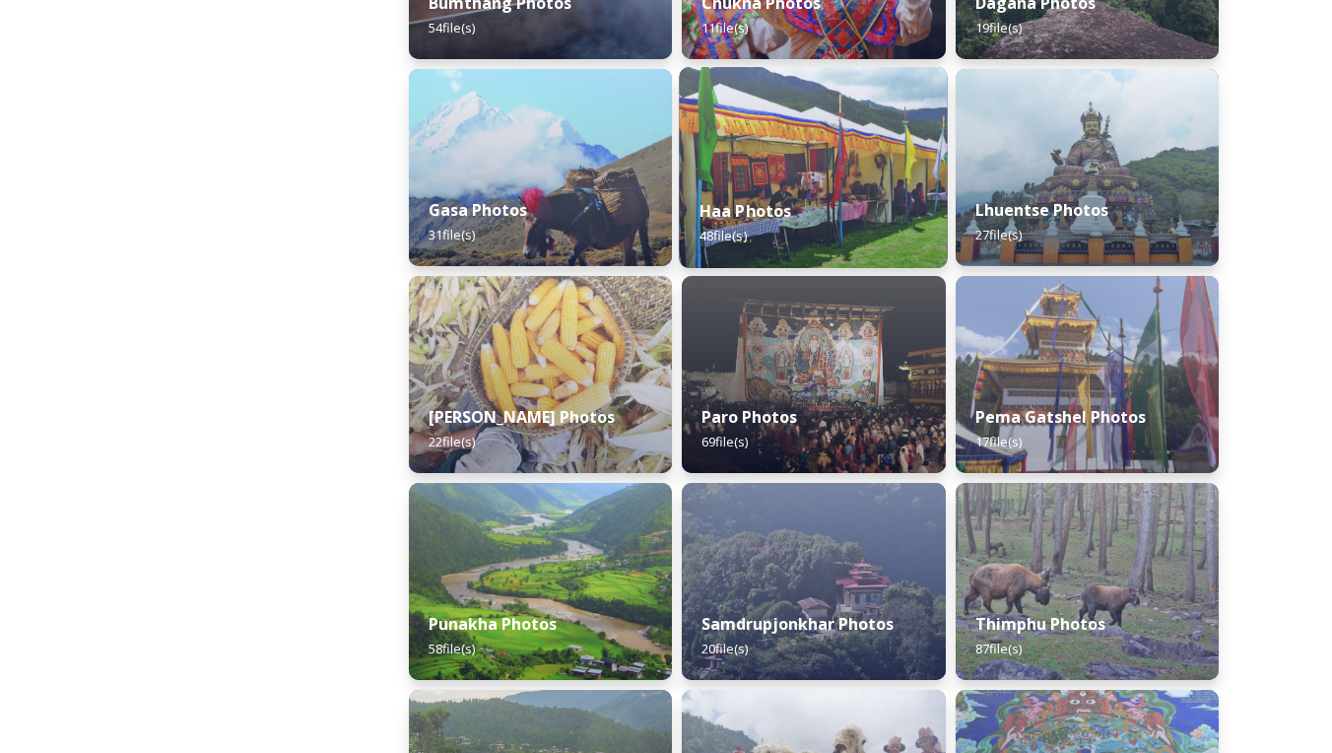
scroll to position [466, 0]
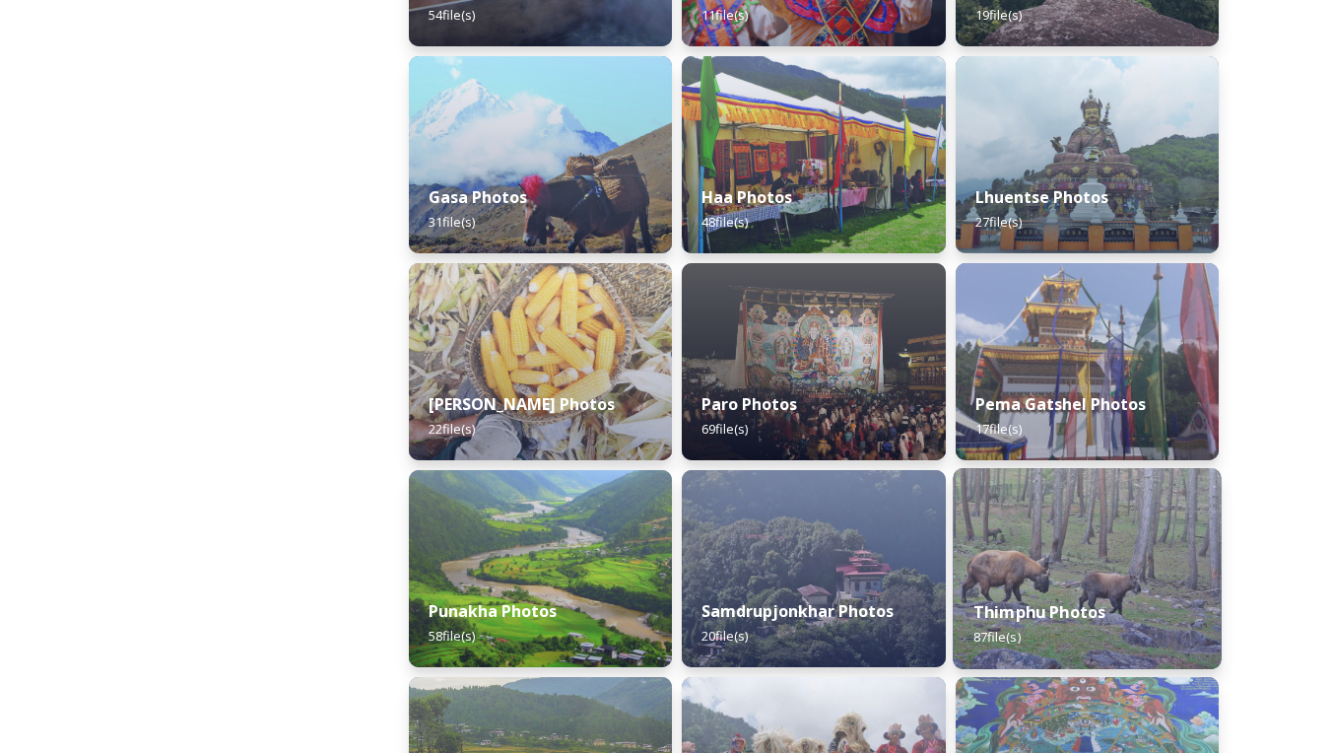
click at [1117, 509] on img at bounding box center [1087, 568] width 269 height 201
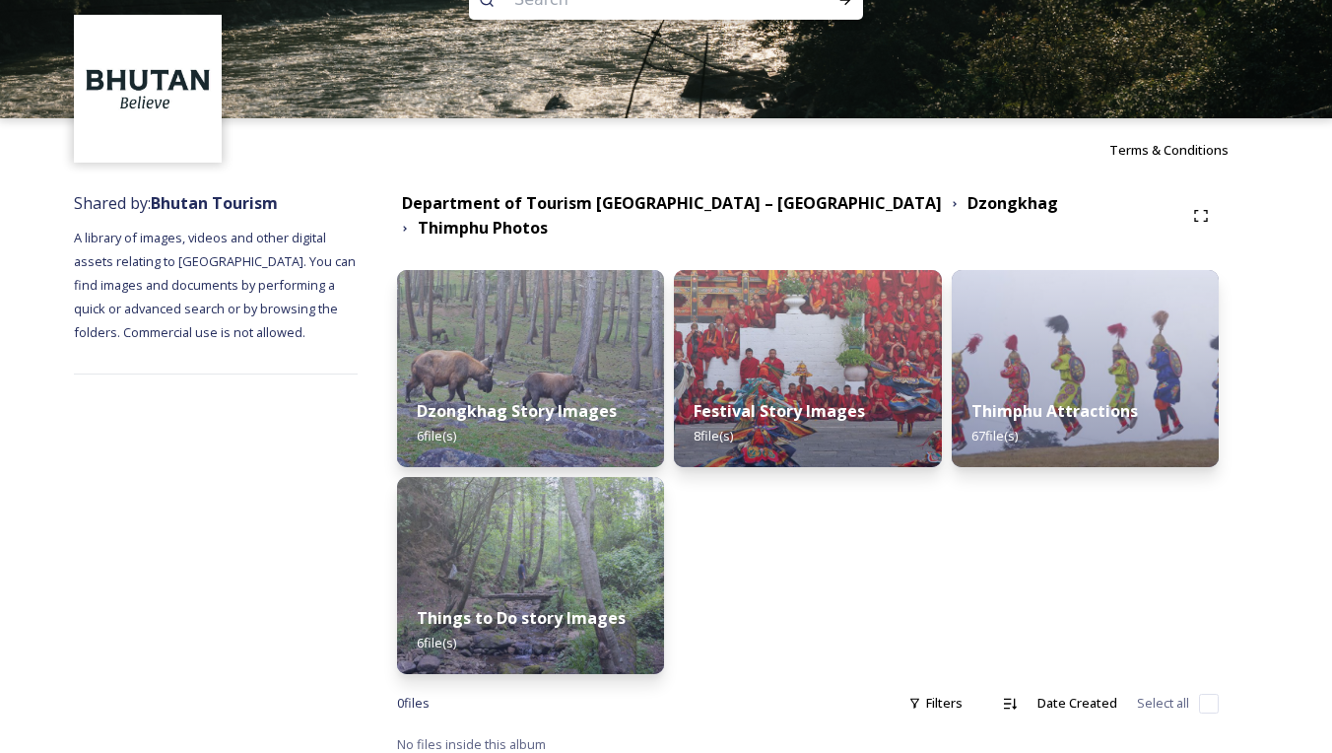
scroll to position [58, 0]
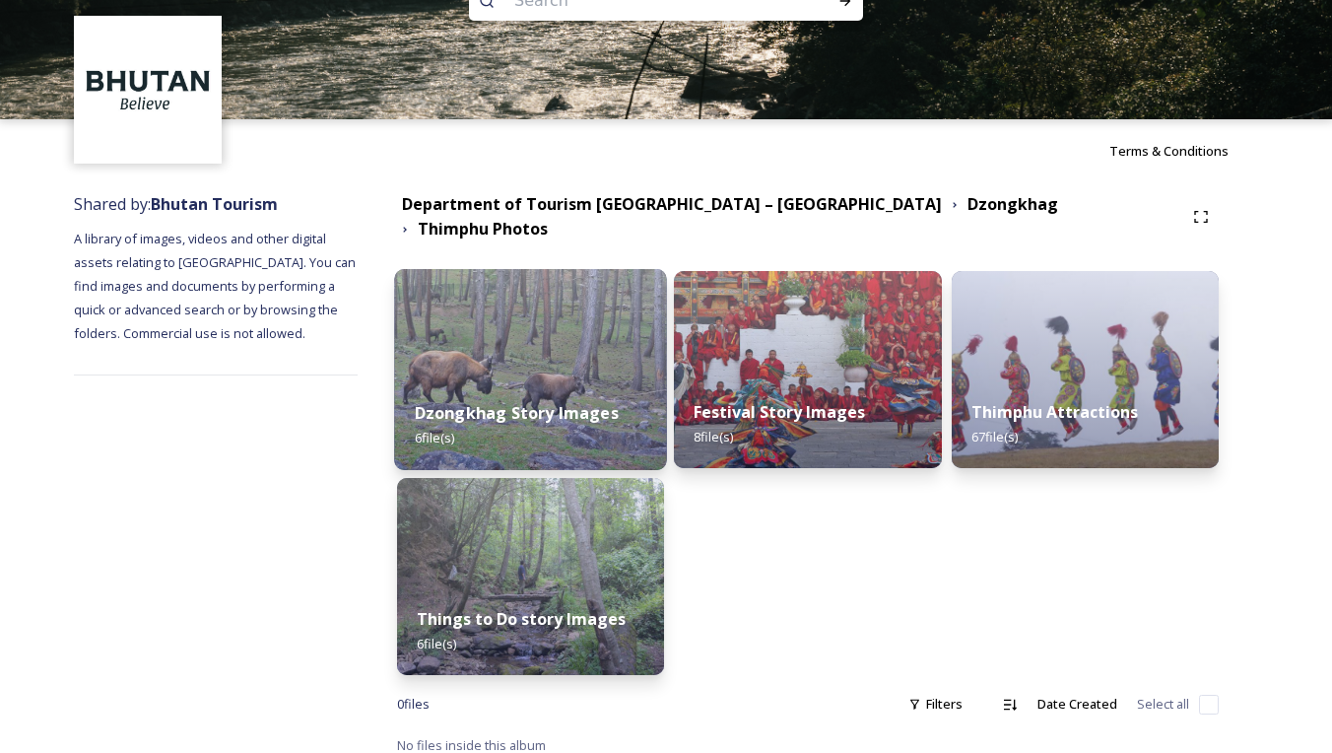
click at [583, 402] on strong "Dzongkhag Story Images" at bounding box center [516, 413] width 204 height 22
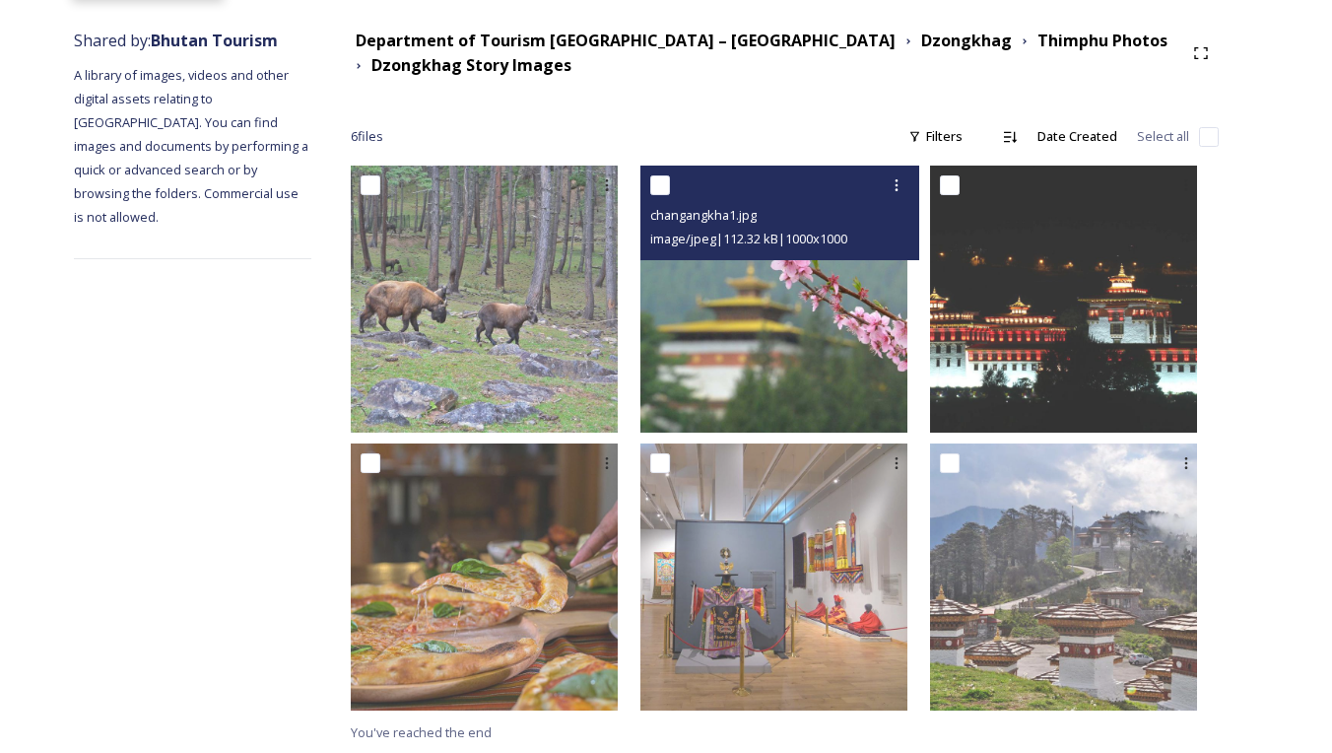
scroll to position [221, 0]
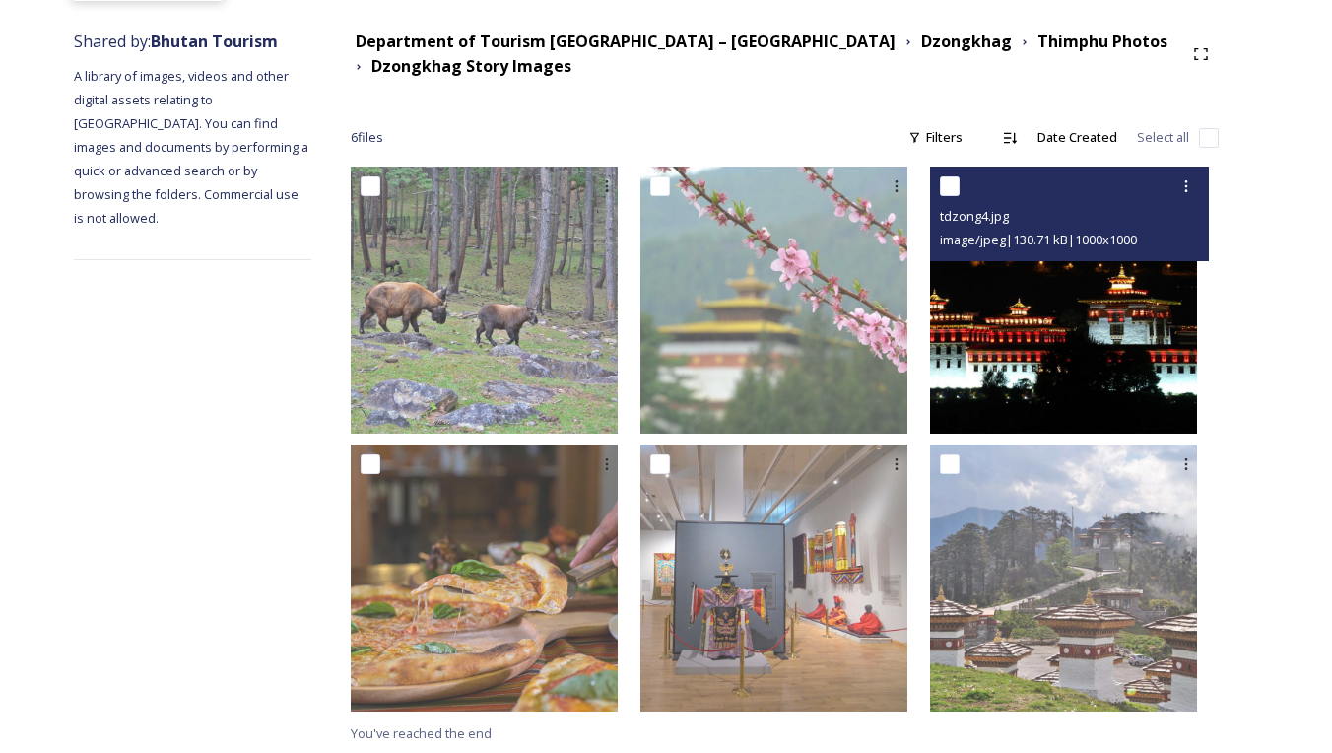
click at [1038, 347] on img at bounding box center [1063, 299] width 267 height 267
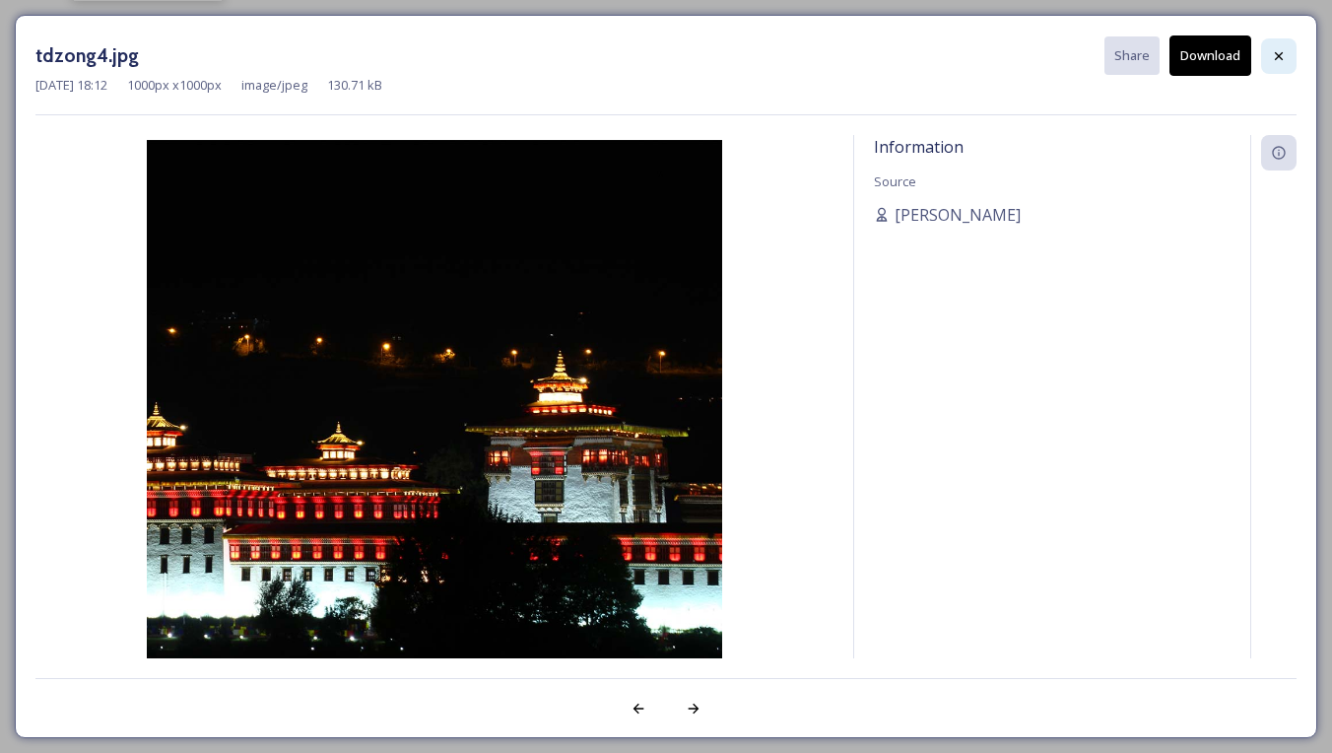
click at [1275, 51] on icon at bounding box center [1279, 56] width 16 height 16
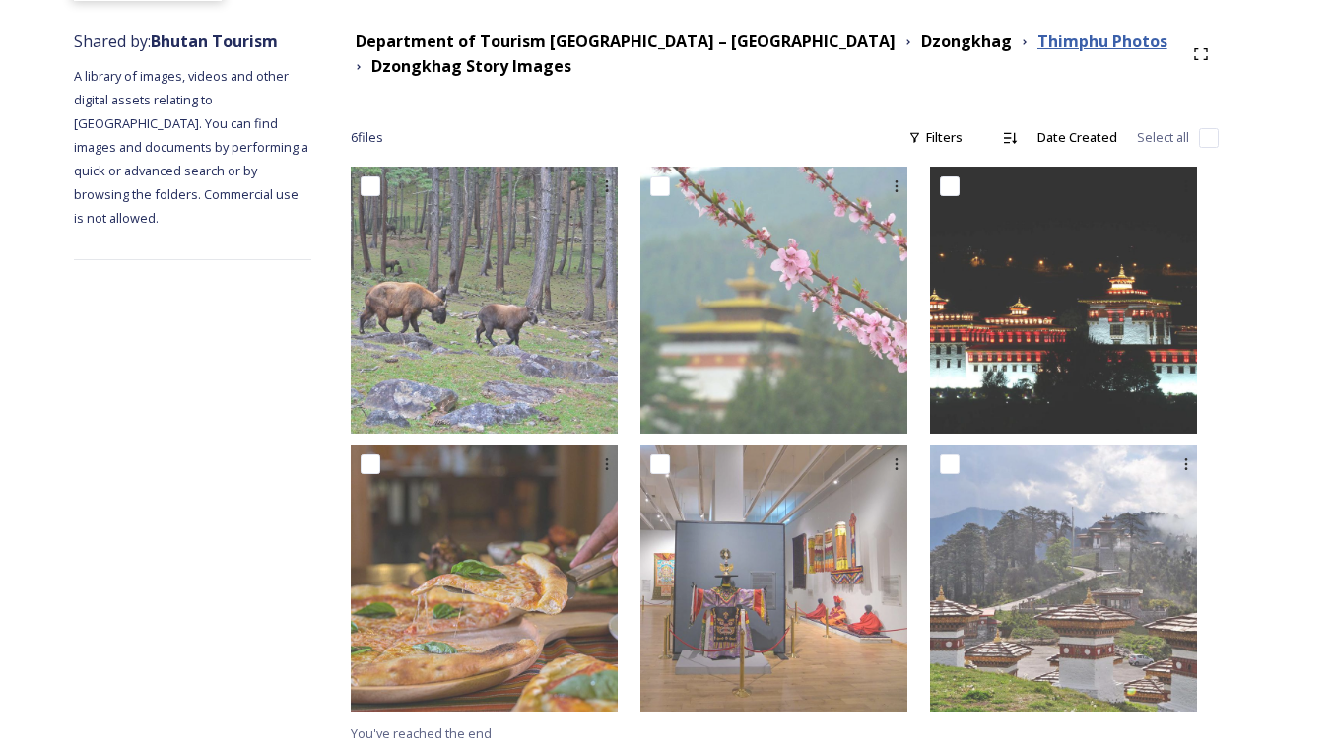
click at [1037, 41] on strong "Thimphu Photos" at bounding box center [1102, 42] width 130 height 22
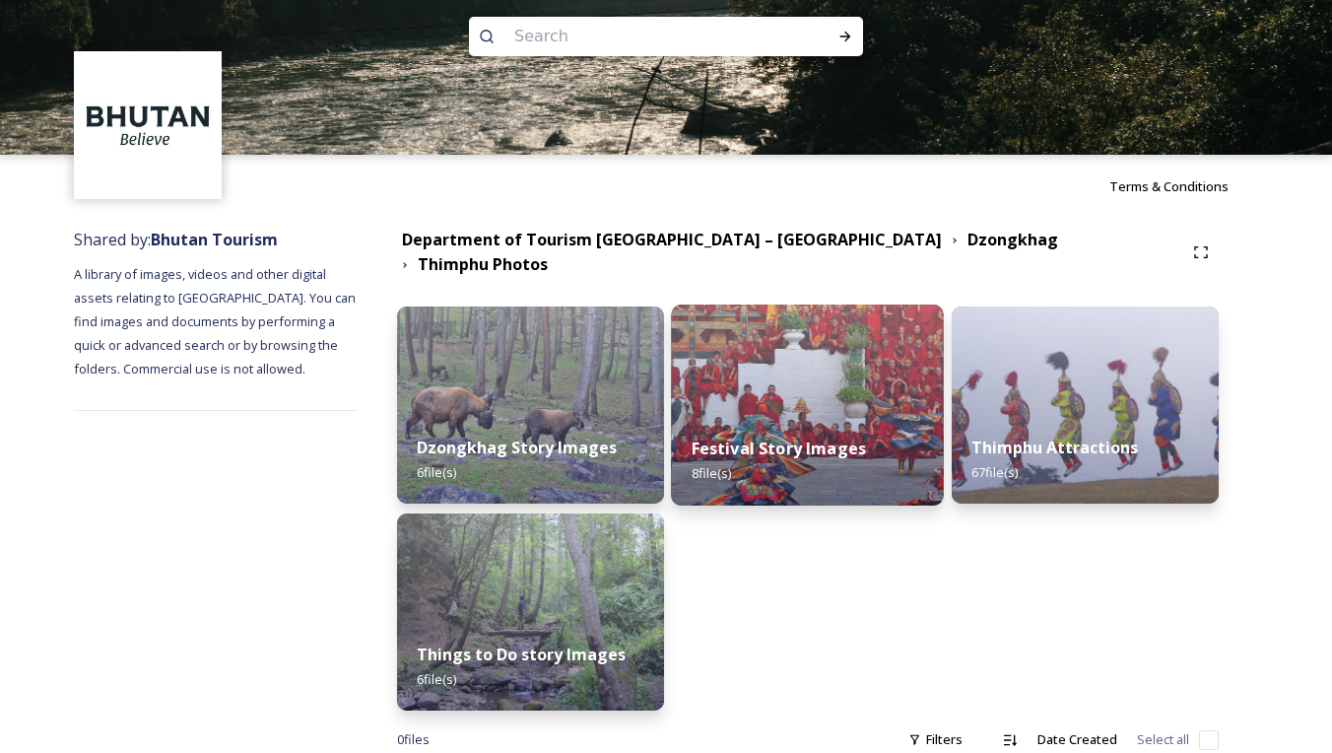
scroll to position [26, 0]
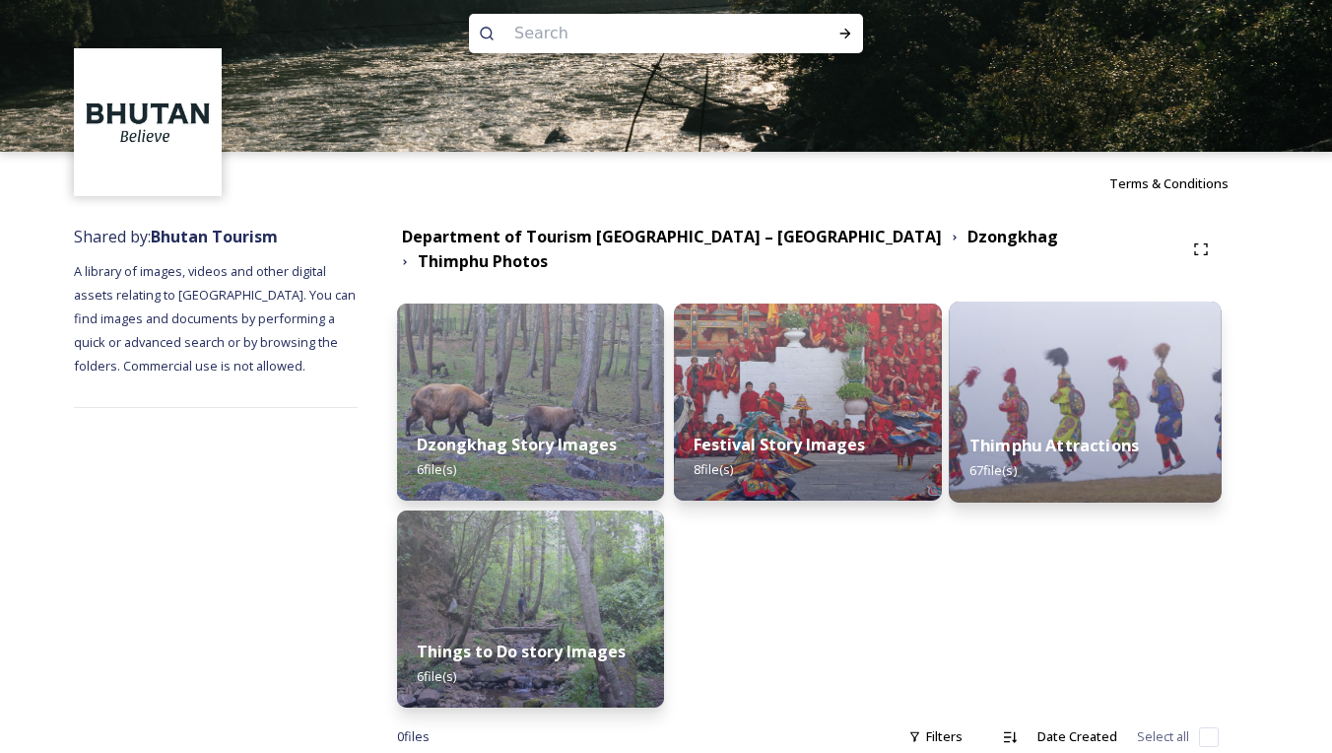
click at [1069, 413] on div "Thimphu Attractions 67 file(s)" at bounding box center [1085, 458] width 273 height 90
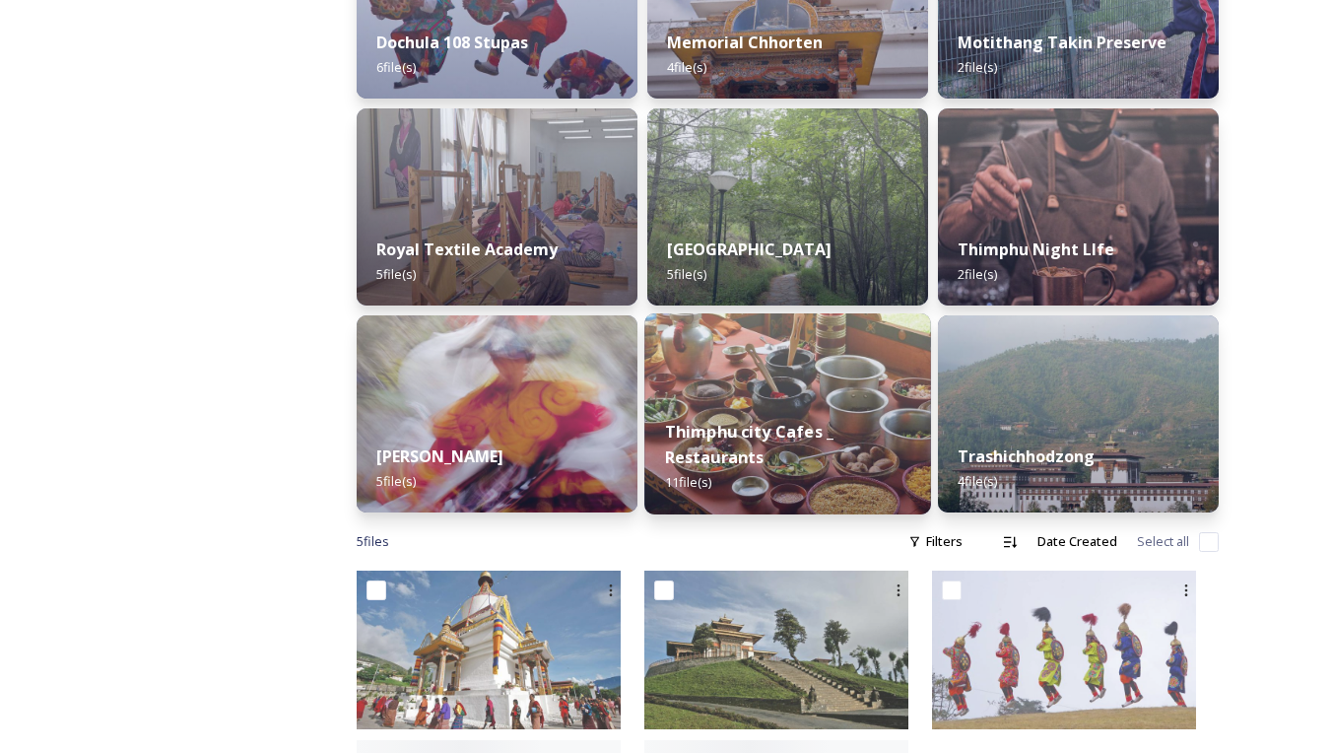
scroll to position [893, 0]
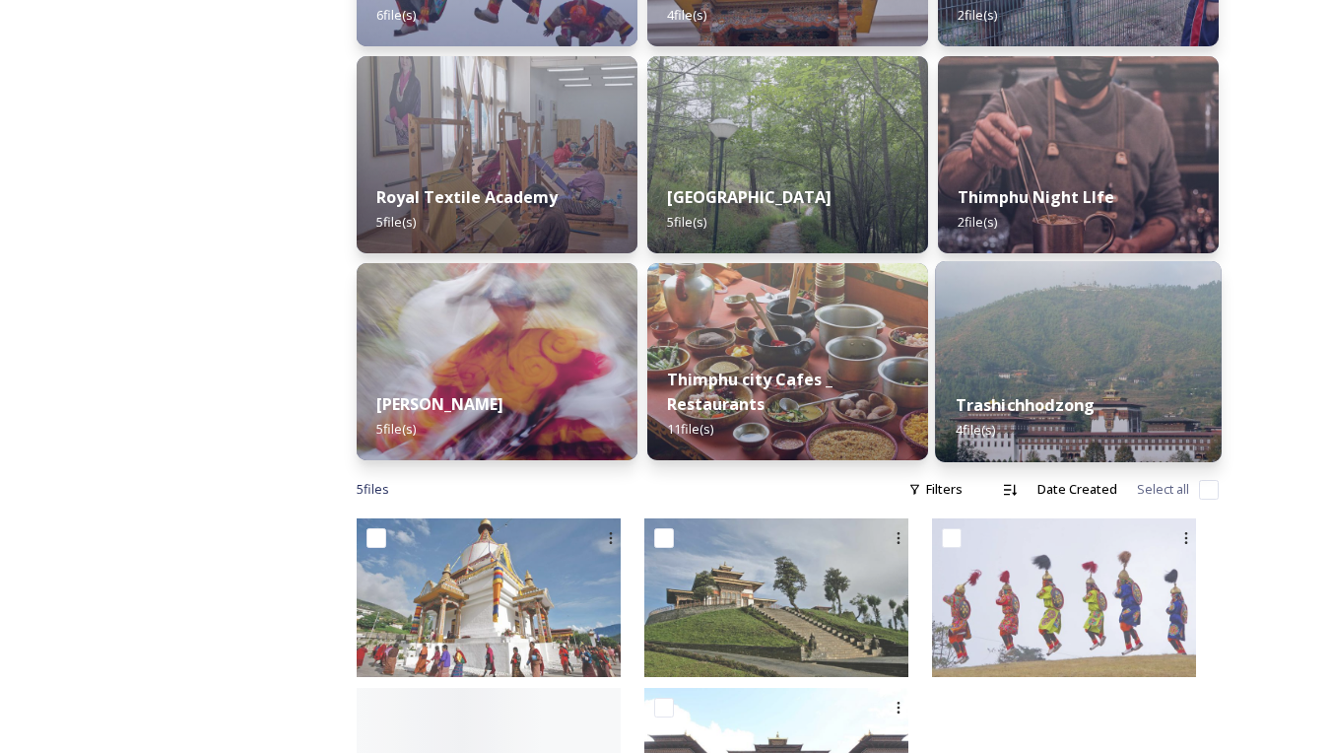
click at [1060, 366] on img at bounding box center [1078, 361] width 287 height 201
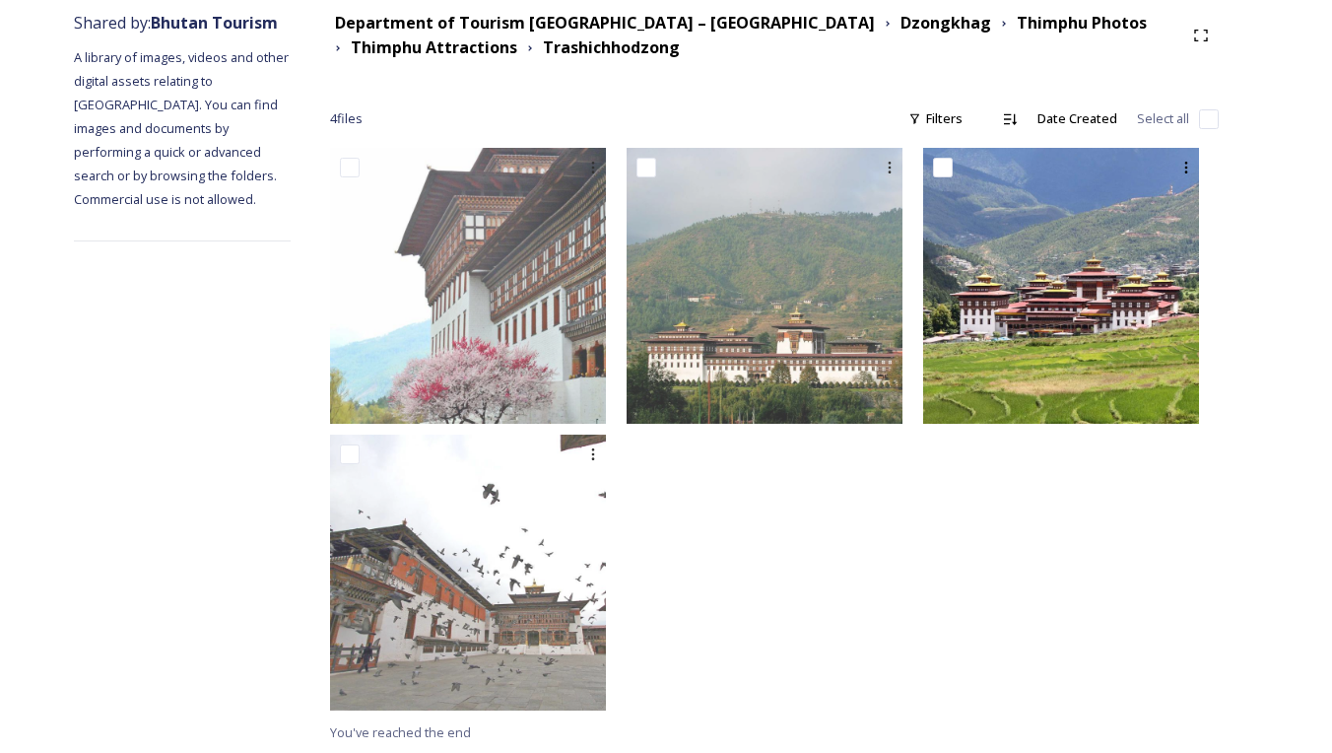
scroll to position [238, 0]
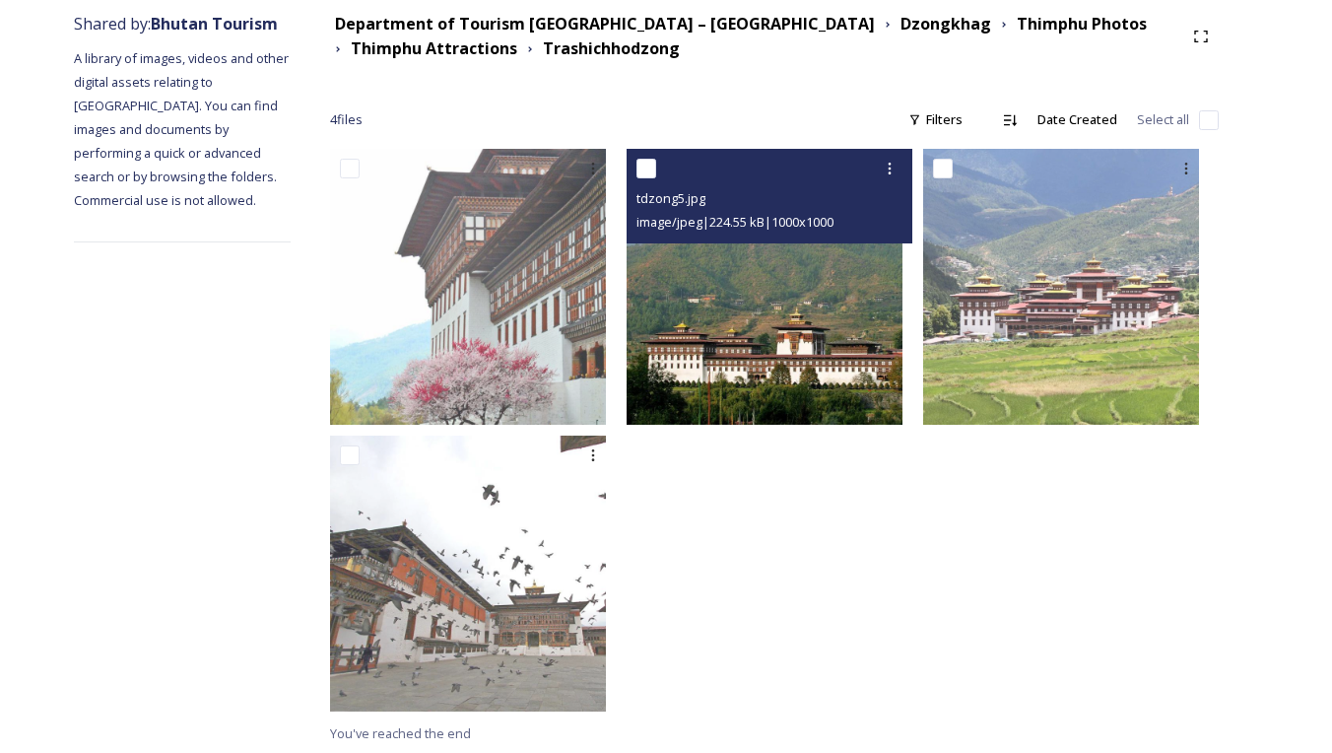
click at [768, 359] on img at bounding box center [765, 287] width 276 height 276
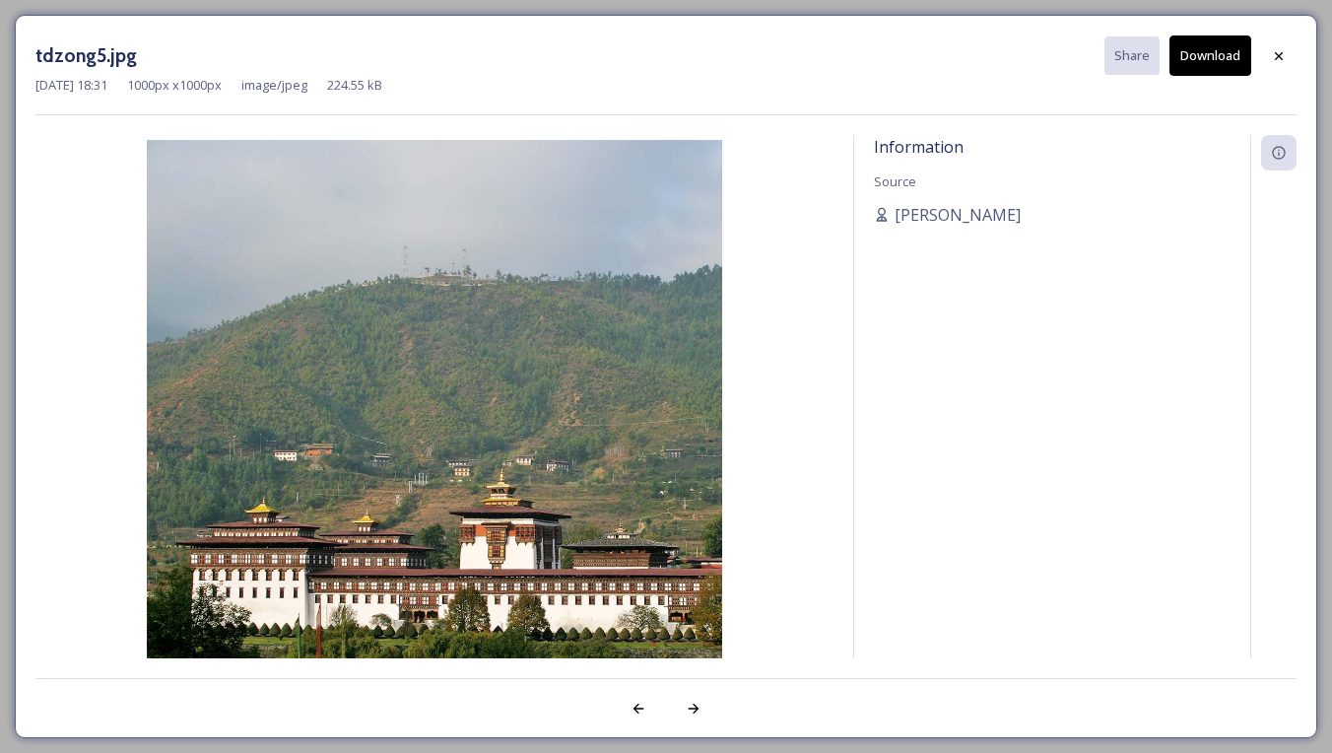
click at [1218, 56] on button "Download" at bounding box center [1210, 55] width 82 height 40
click at [1277, 53] on icon at bounding box center [1279, 55] width 8 height 8
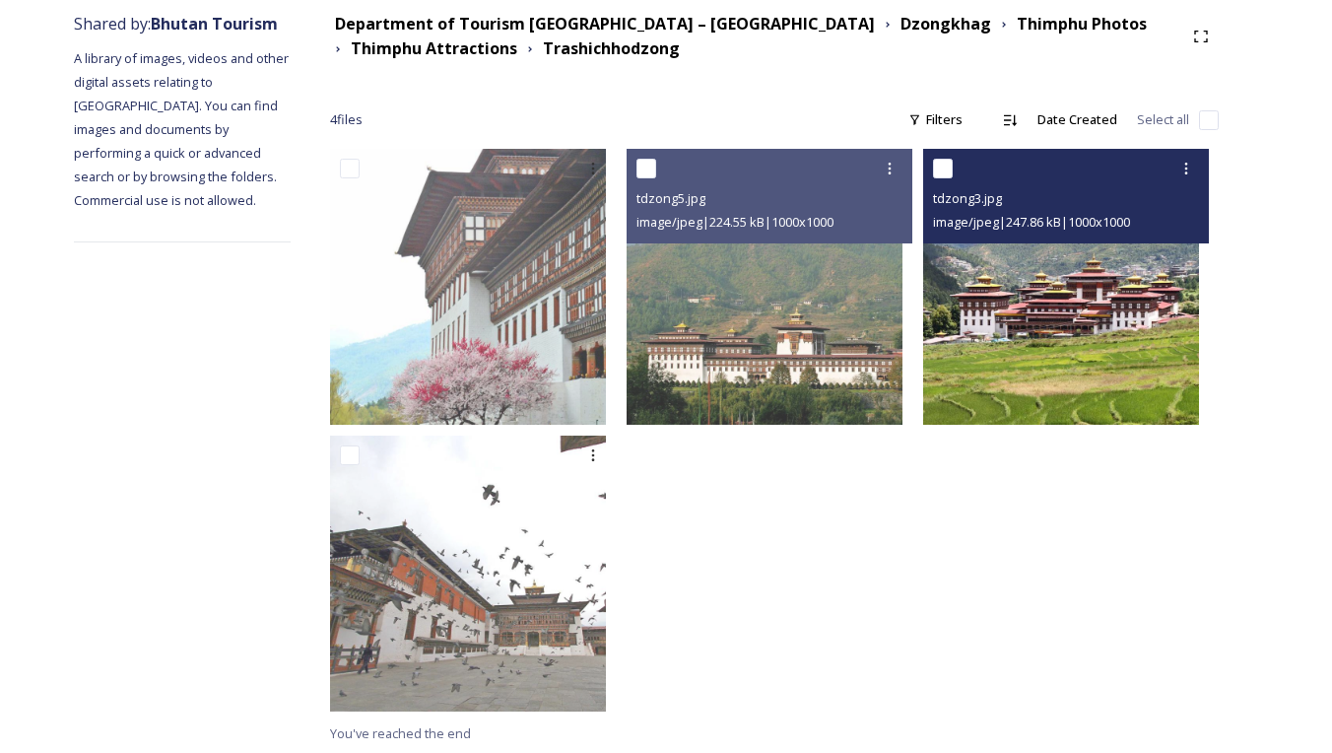
click at [1105, 223] on span "image/jpeg | 247.86 kB | 1000 x 1000" at bounding box center [1031, 222] width 197 height 18
click at [1096, 287] on img at bounding box center [1061, 287] width 276 height 276
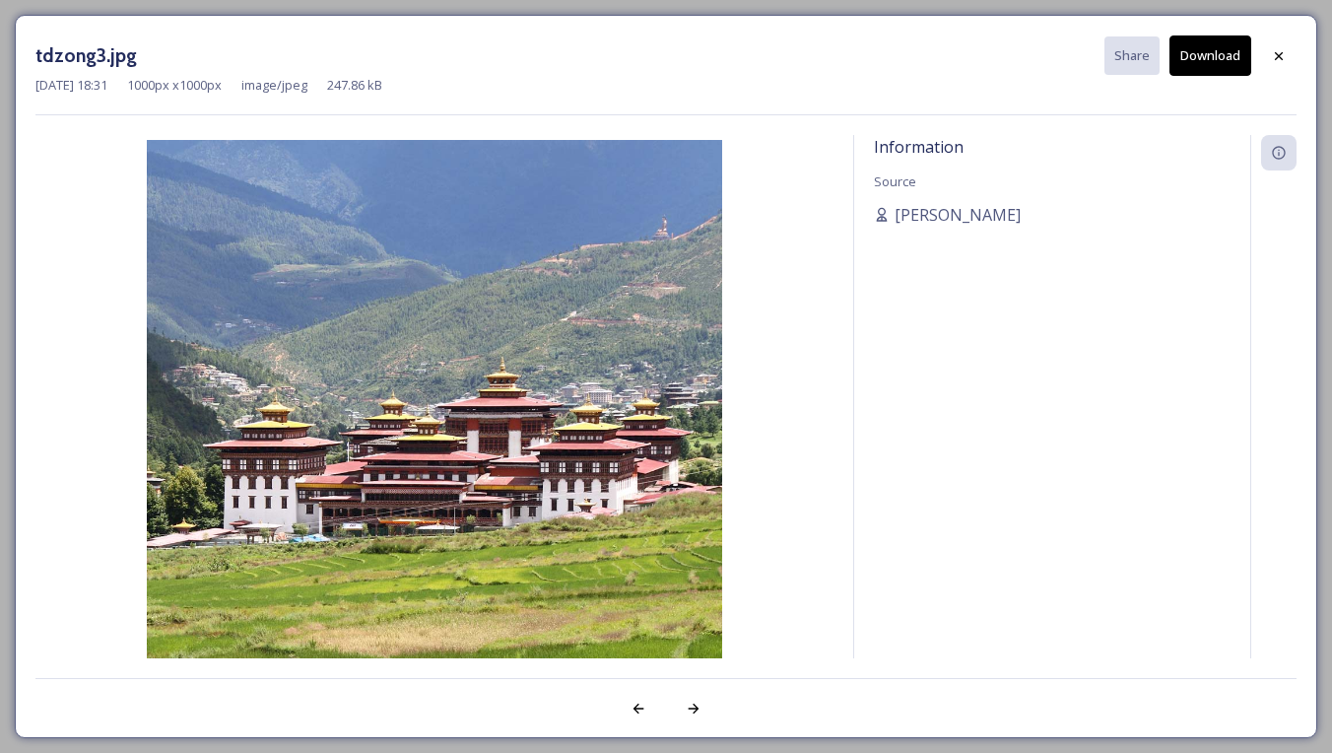
click at [1276, 58] on icon at bounding box center [1279, 56] width 16 height 16
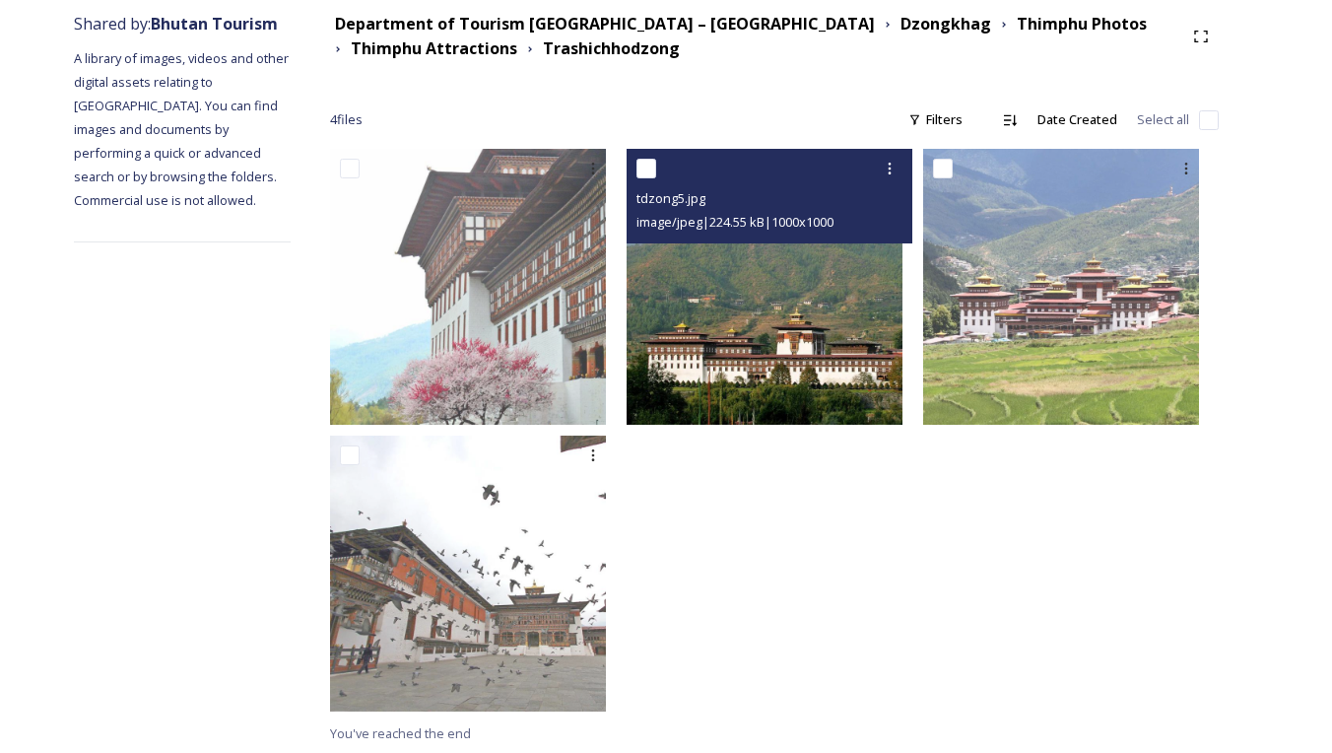
scroll to position [109, 0]
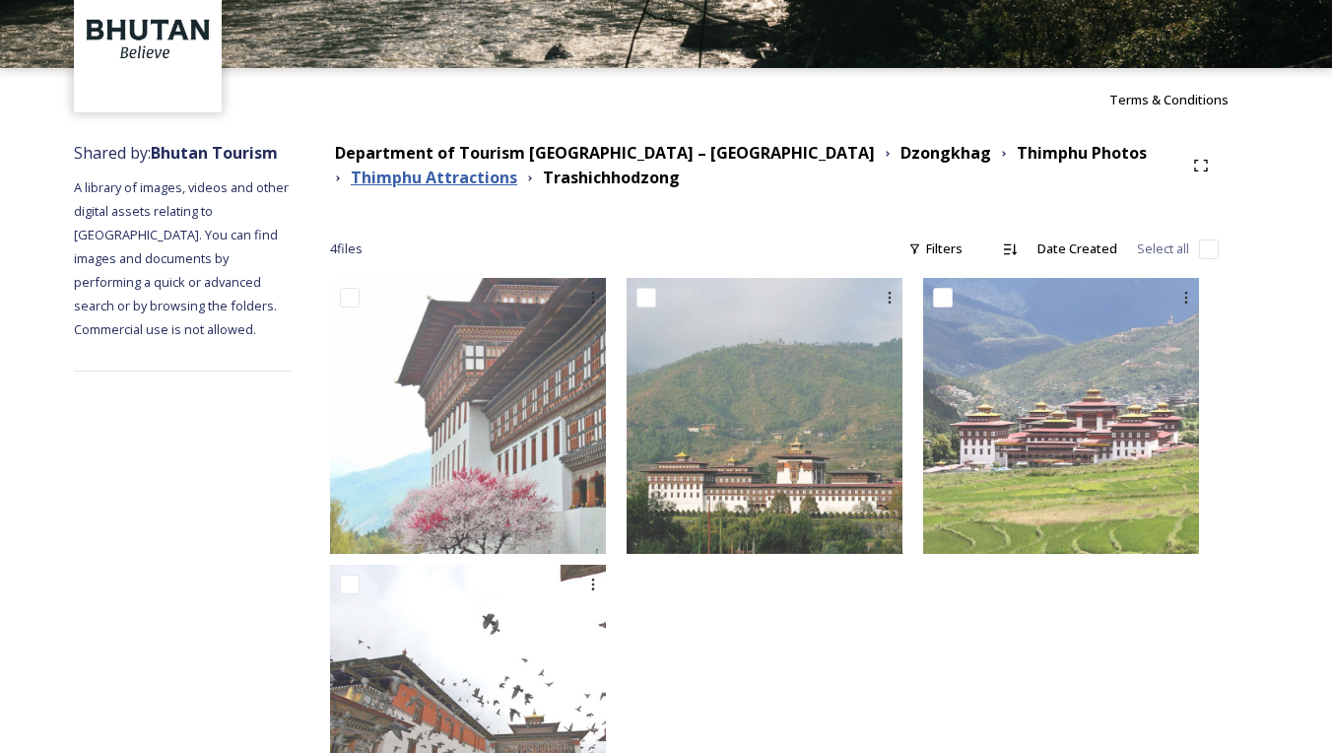
click at [495, 178] on strong "Thimphu Attractions" at bounding box center [434, 177] width 166 height 22
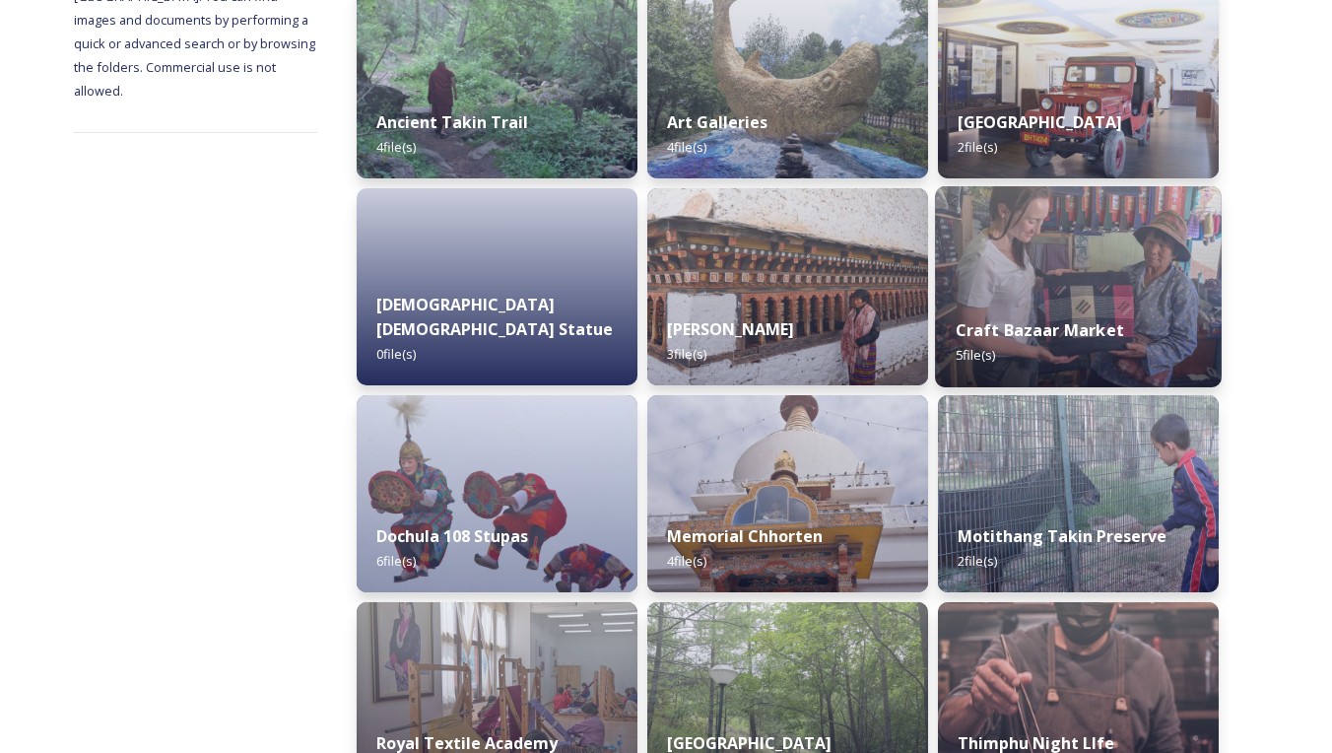
scroll to position [349, 0]
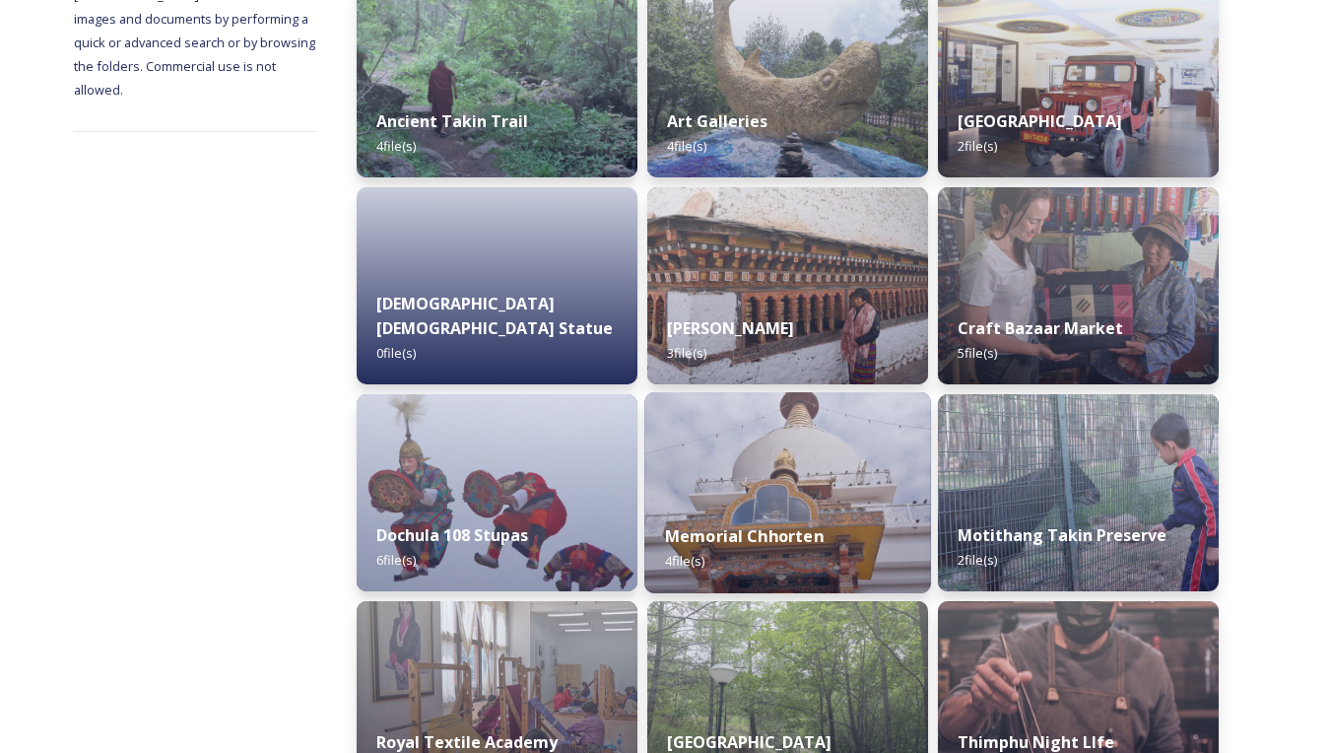
click at [784, 498] on img at bounding box center [787, 492] width 287 height 201
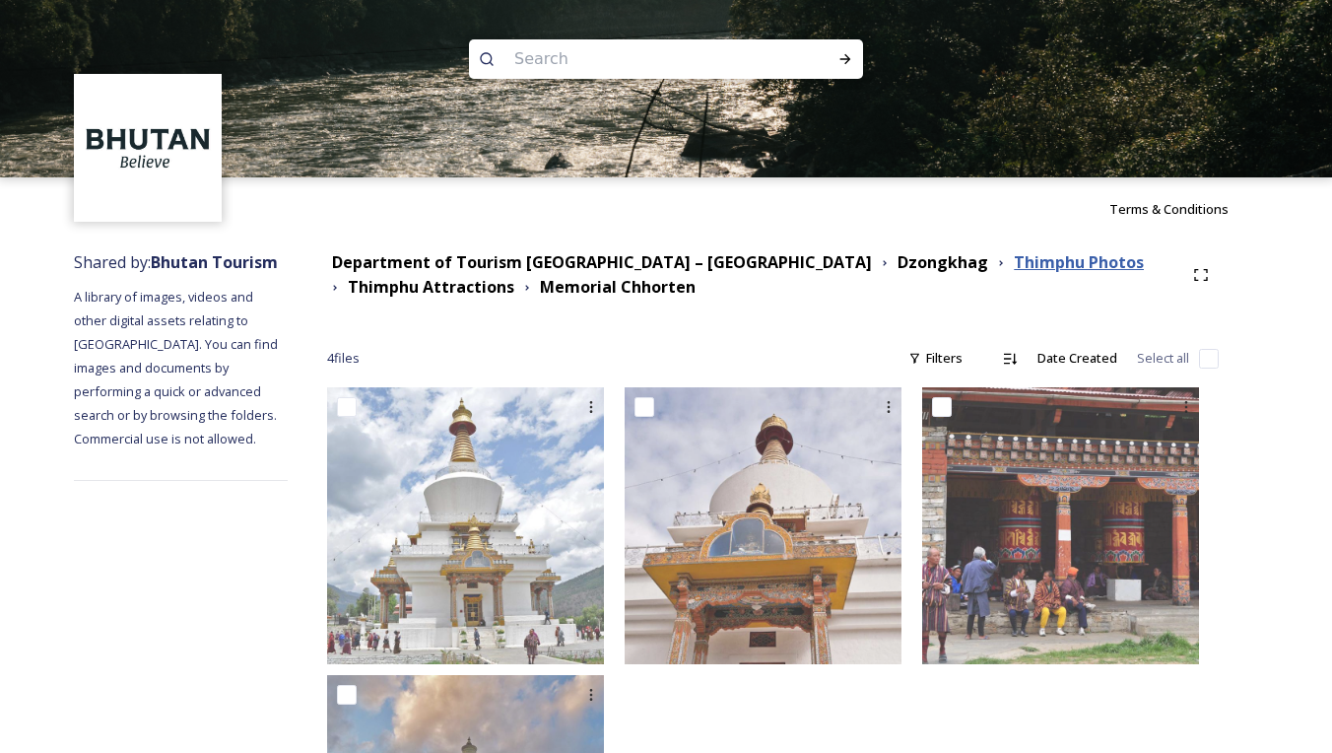
click at [1014, 261] on strong "Thimphu Photos" at bounding box center [1079, 262] width 130 height 22
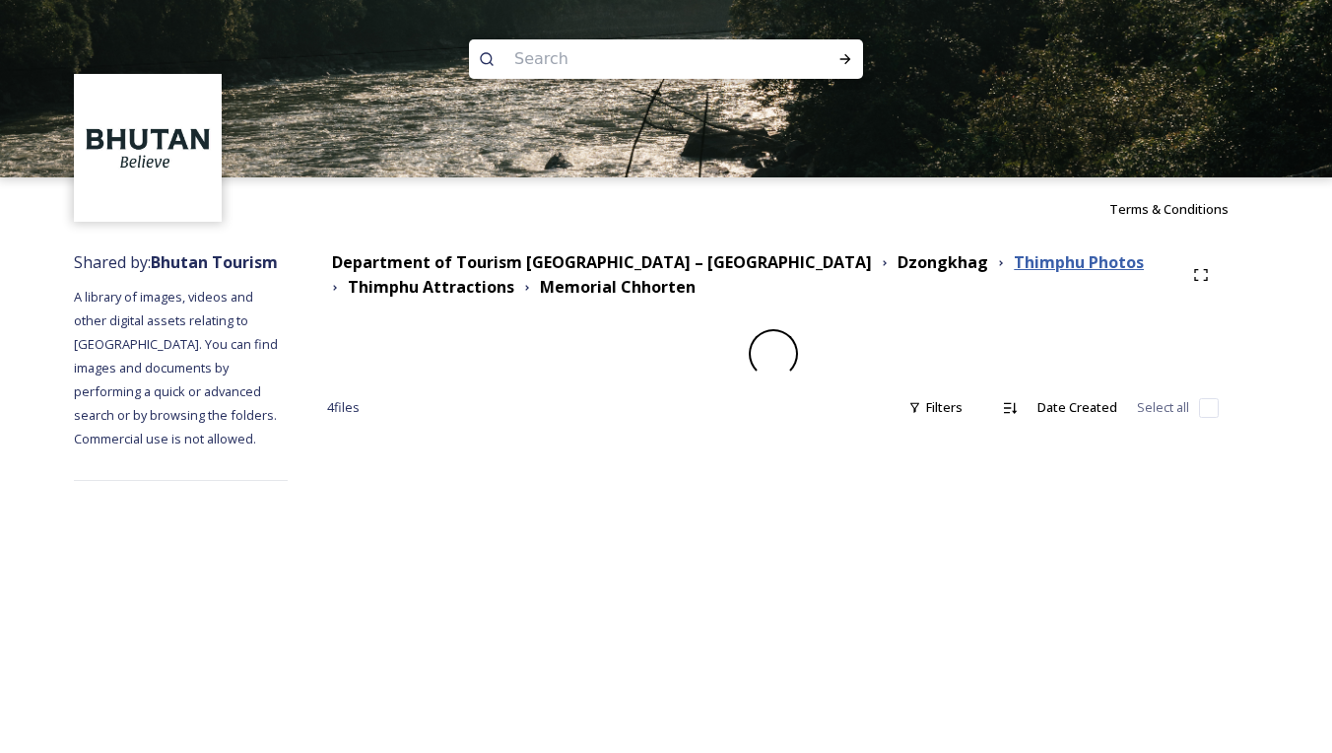
scroll to position [0, 1]
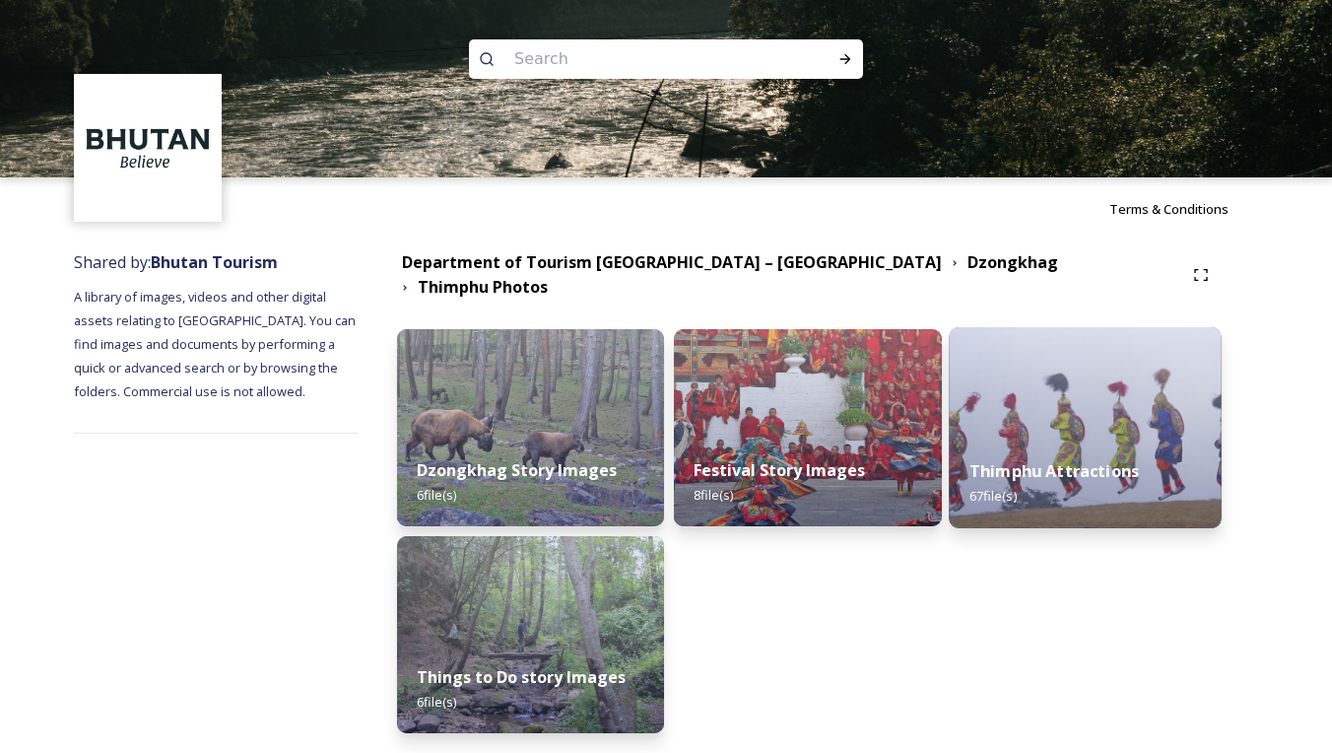
click at [1055, 438] on div "Thimphu Attractions 67 file(s)" at bounding box center [1085, 483] width 273 height 90
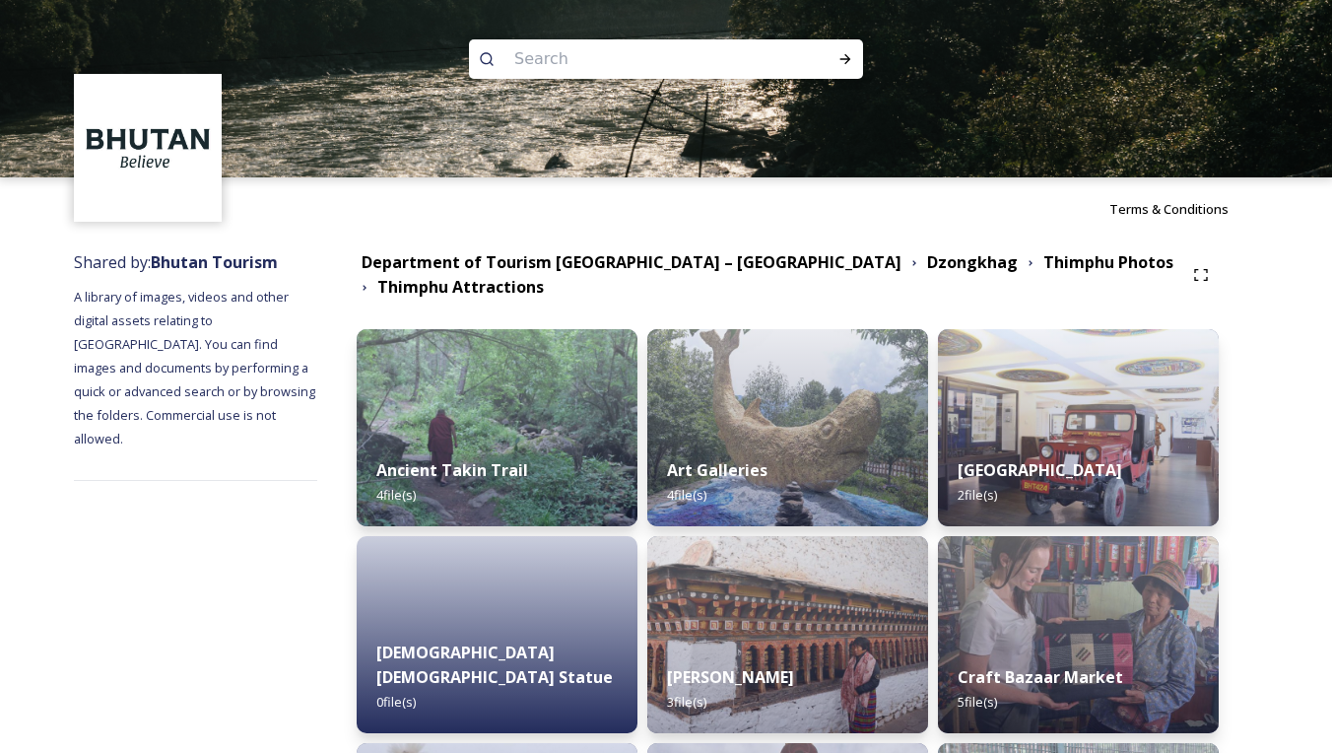
click at [725, 68] on input at bounding box center [639, 58] width 270 height 43
type input "Dochula"
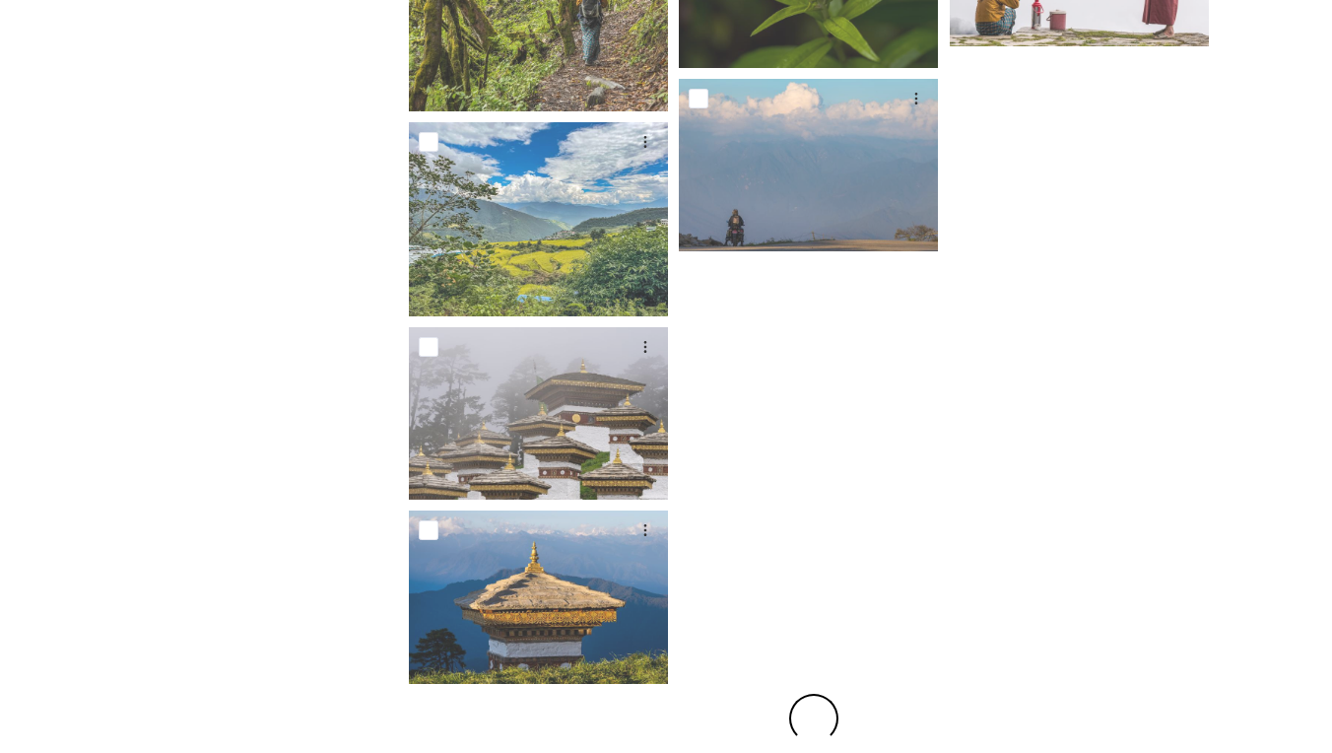
scroll to position [1407, 0]
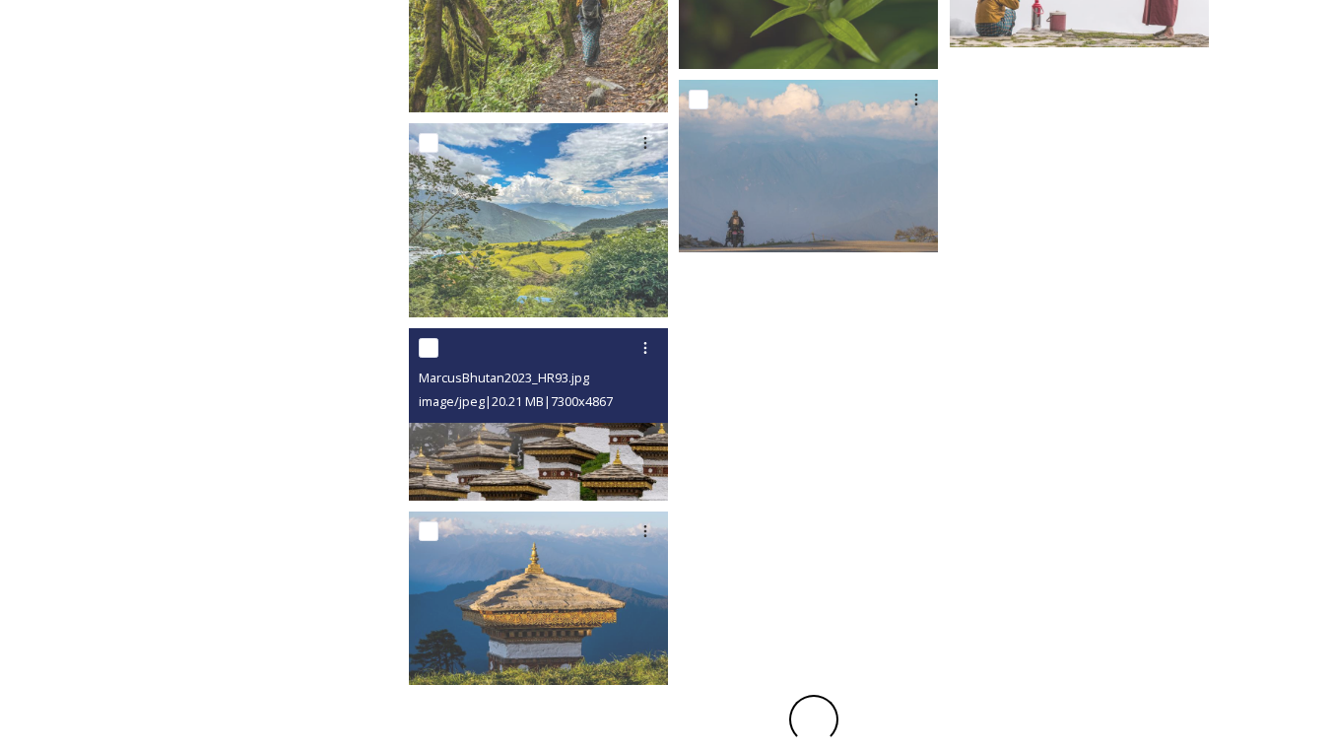
click at [569, 446] on img at bounding box center [538, 414] width 259 height 172
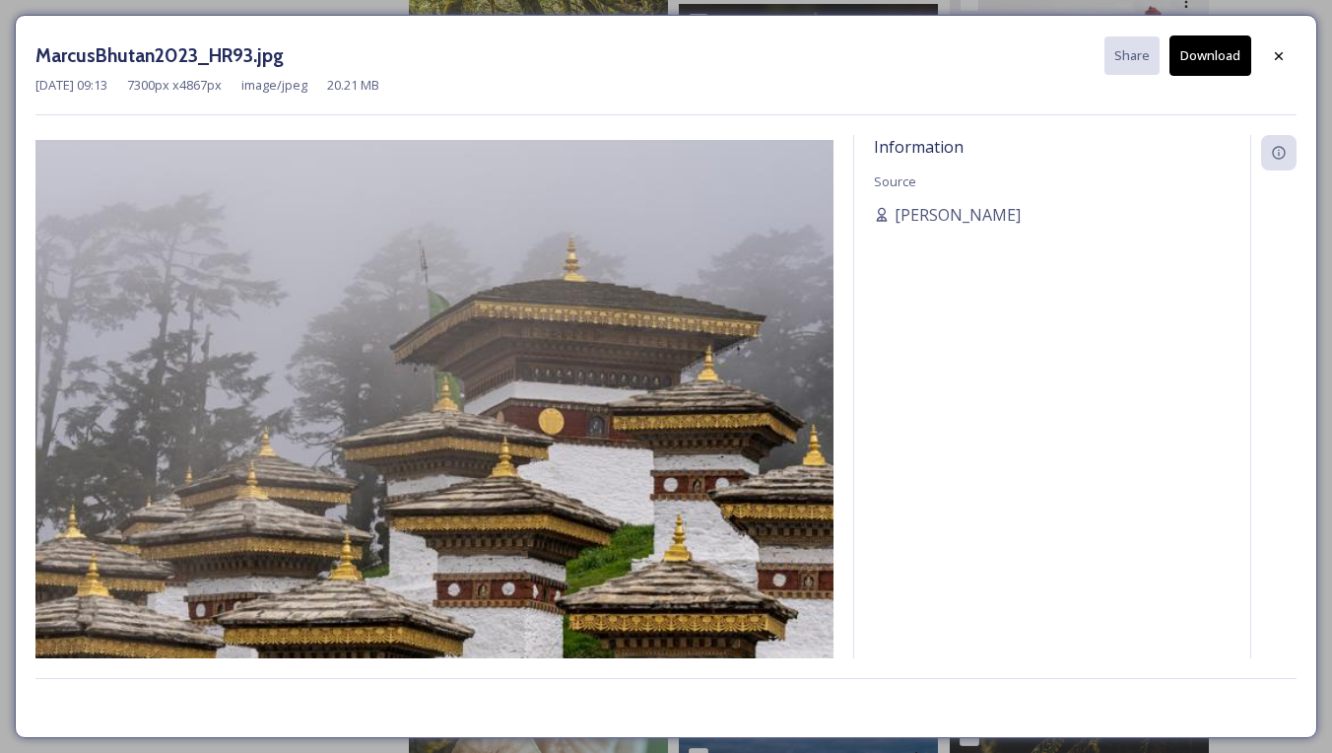
drag, startPoint x: 1281, startPoint y: 61, endPoint x: 1261, endPoint y: 93, distance: 37.2
click at [1282, 63] on div at bounding box center [1278, 55] width 35 height 35
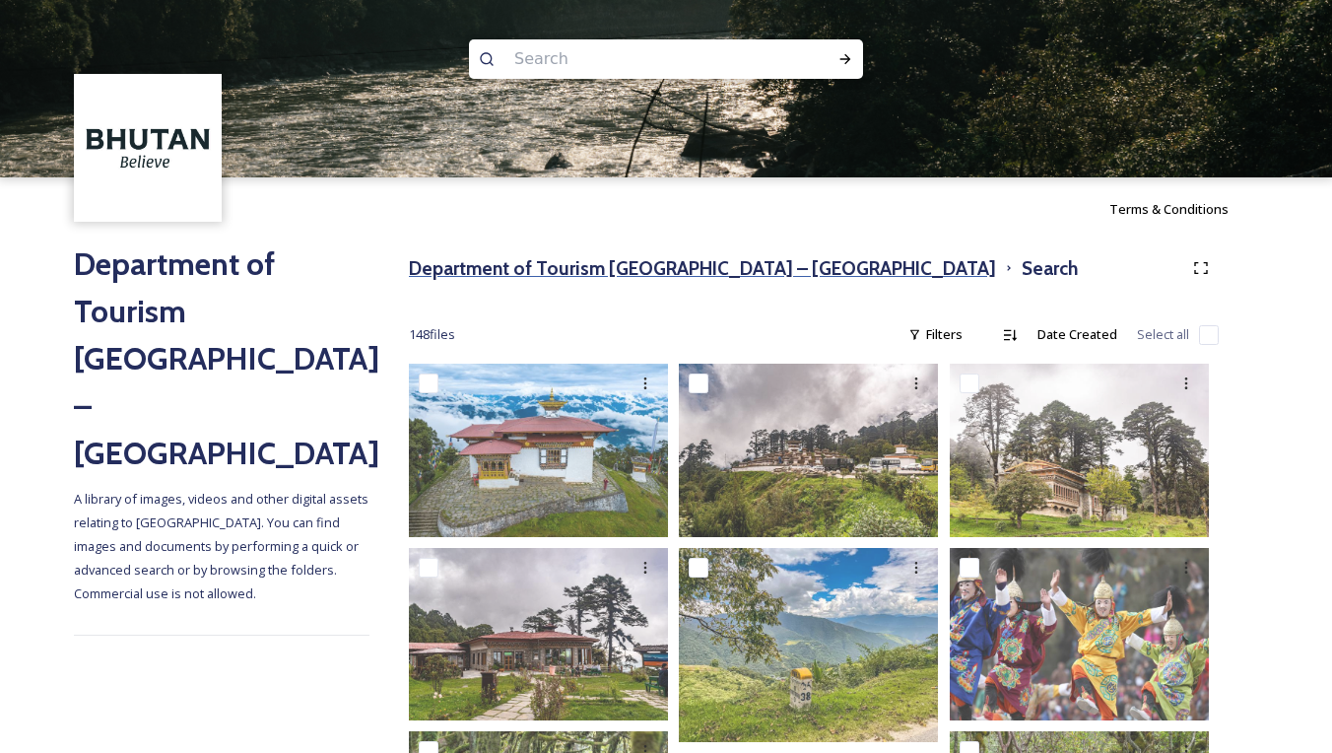
click at [561, 272] on h3 "Department of Tourism [GEOGRAPHIC_DATA] – [GEOGRAPHIC_DATA]" at bounding box center [702, 268] width 587 height 29
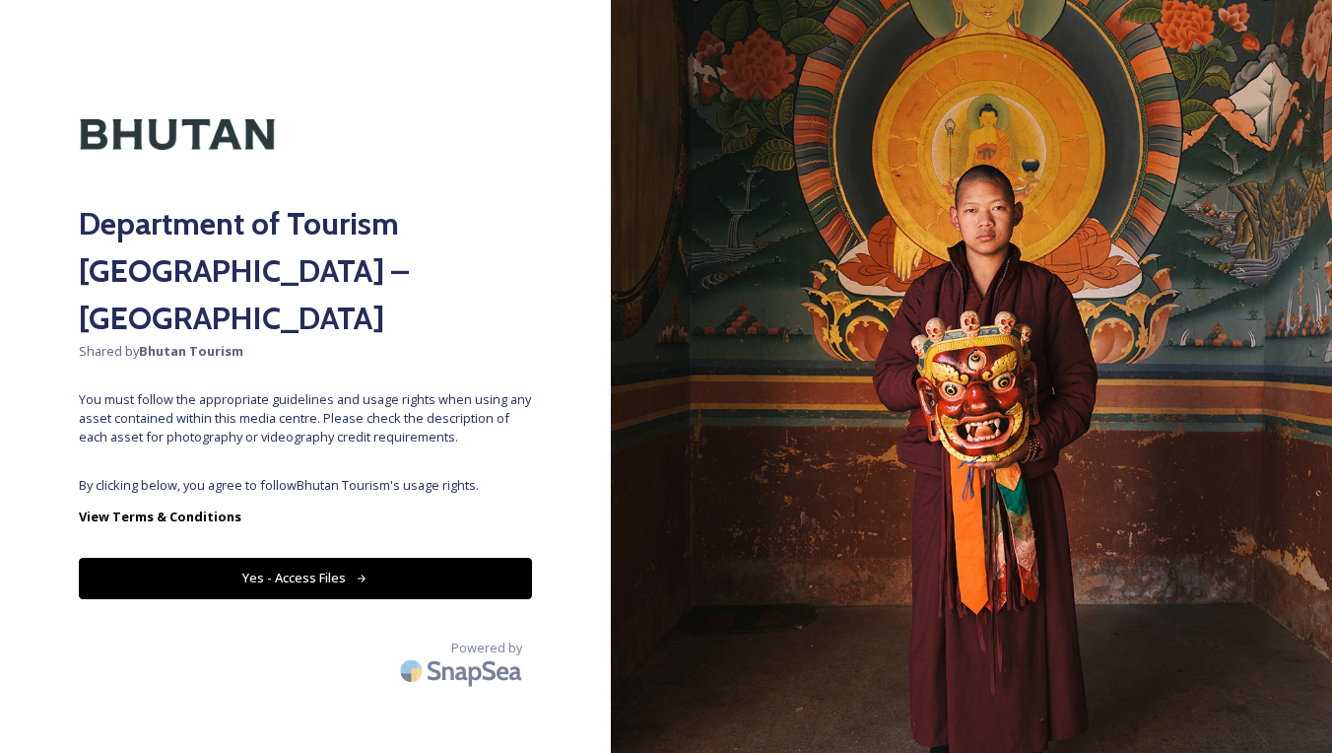
click at [355, 558] on button "Yes - Access Files" at bounding box center [305, 578] width 453 height 40
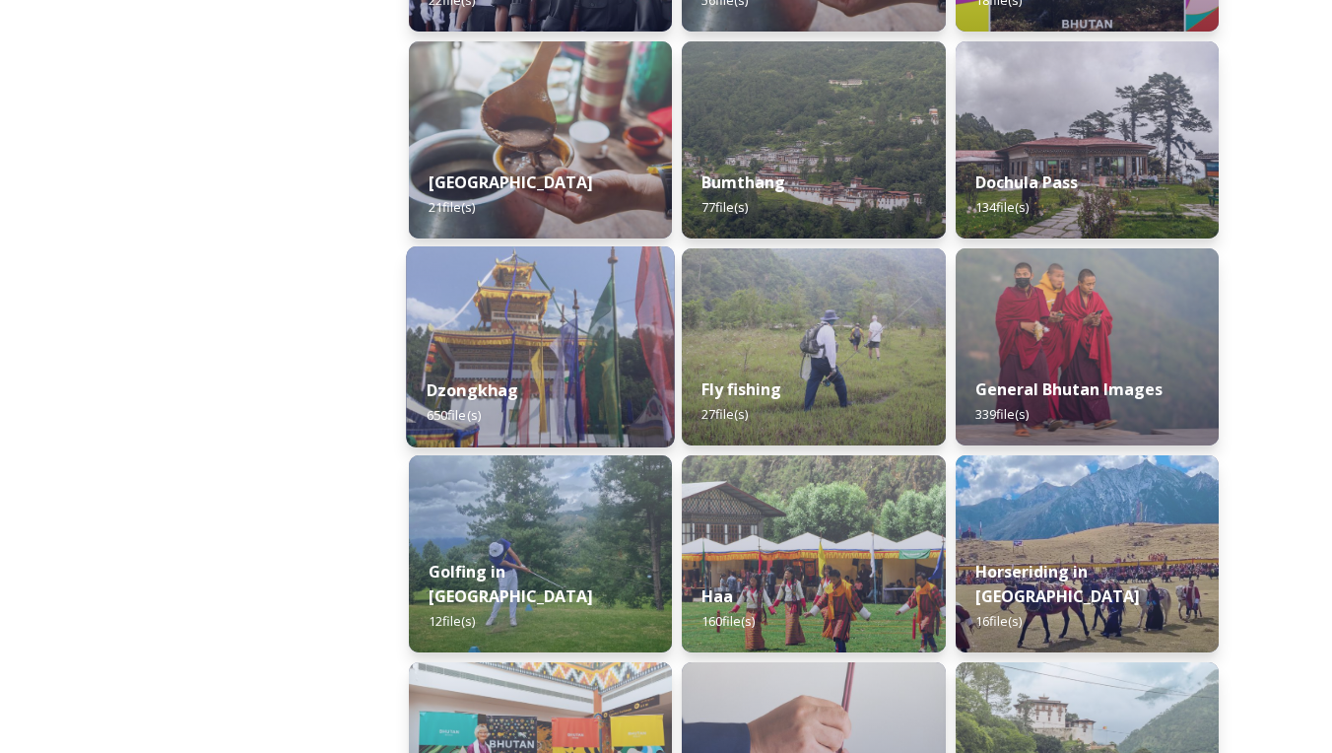
scroll to position [690, 0]
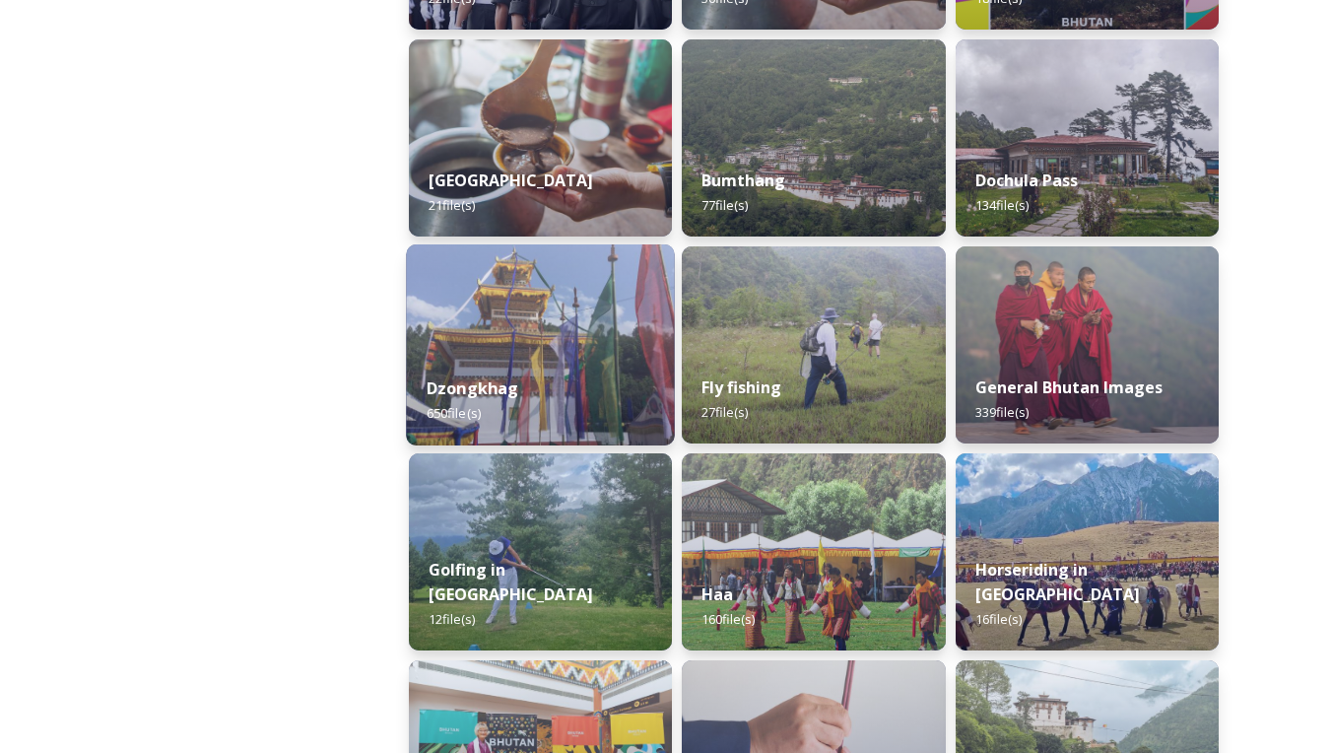
click at [526, 359] on div "Dzongkhag 650 file(s)" at bounding box center [540, 401] width 269 height 90
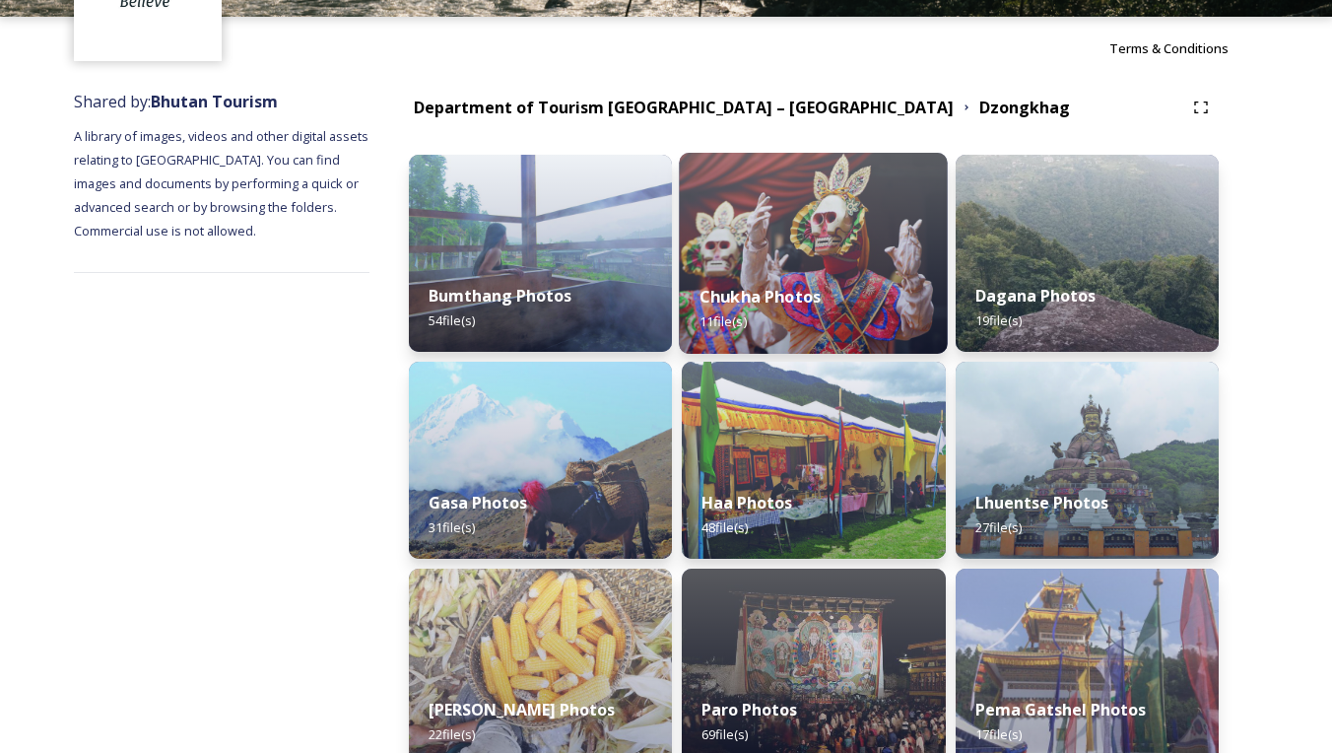
scroll to position [169, 0]
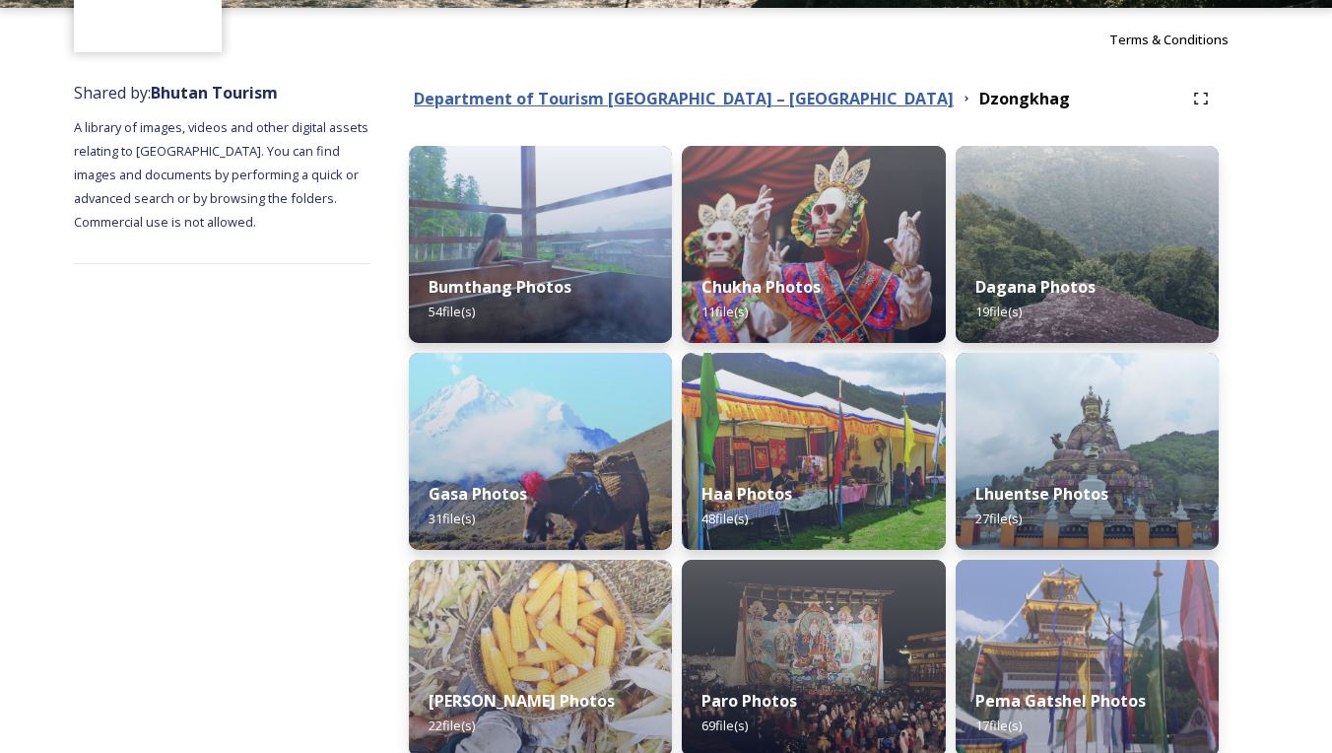
click at [531, 274] on div "Bumthang Photos 54 file(s)" at bounding box center [540, 299] width 263 height 88
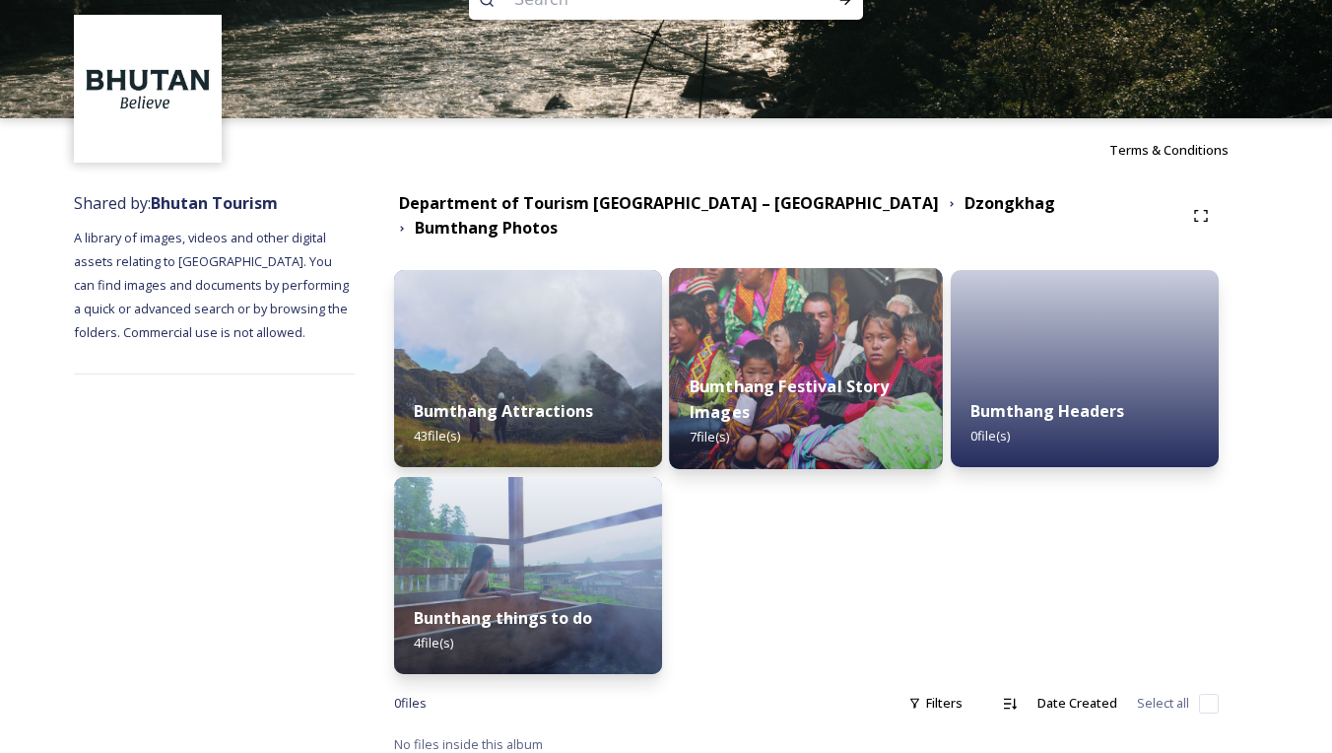
scroll to position [58, 0]
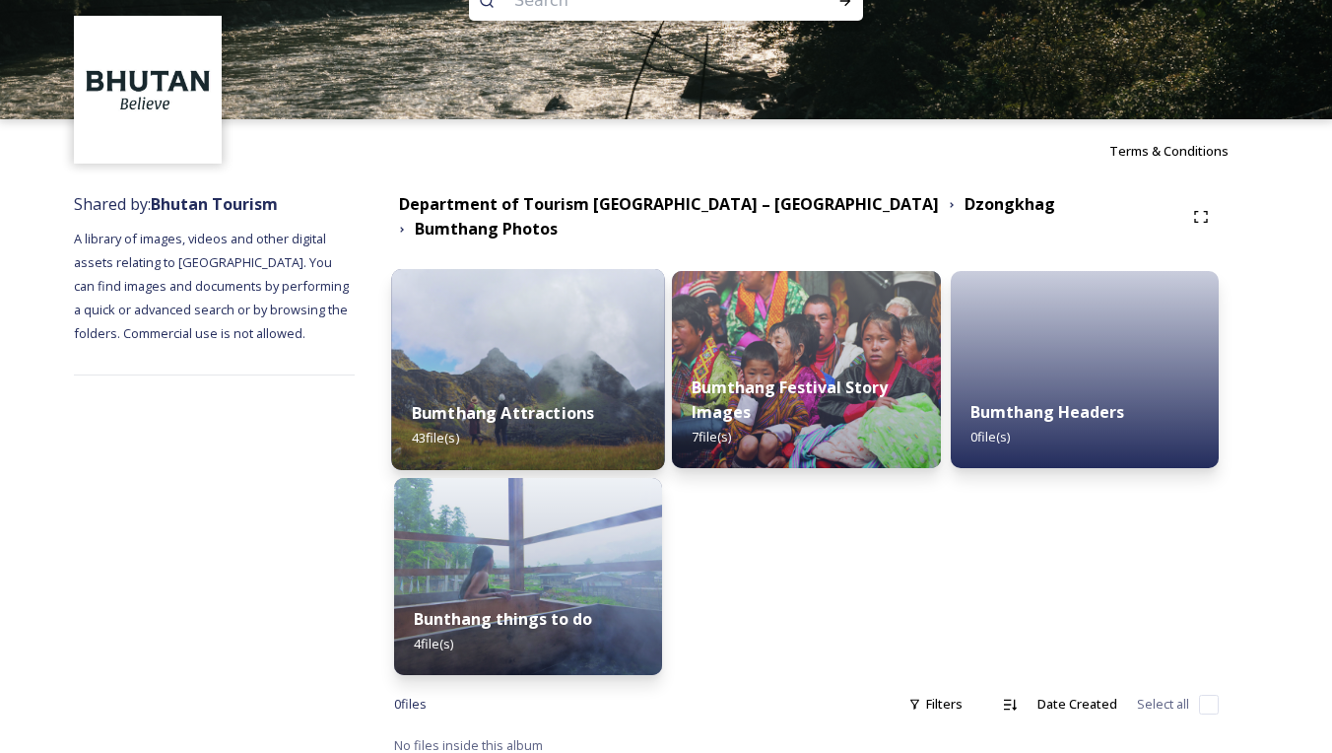
click at [572, 402] on strong "Bumthang Attractions" at bounding box center [502, 413] width 183 height 22
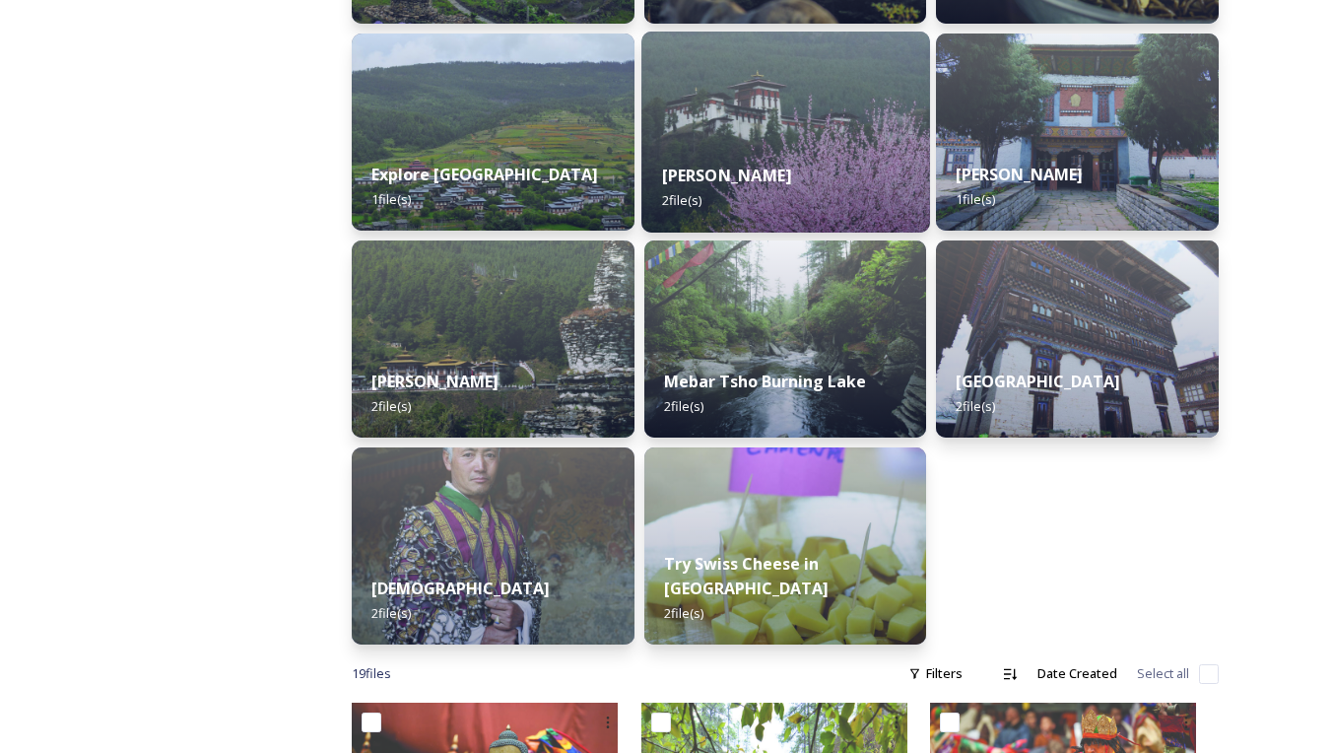
scroll to position [514, 0]
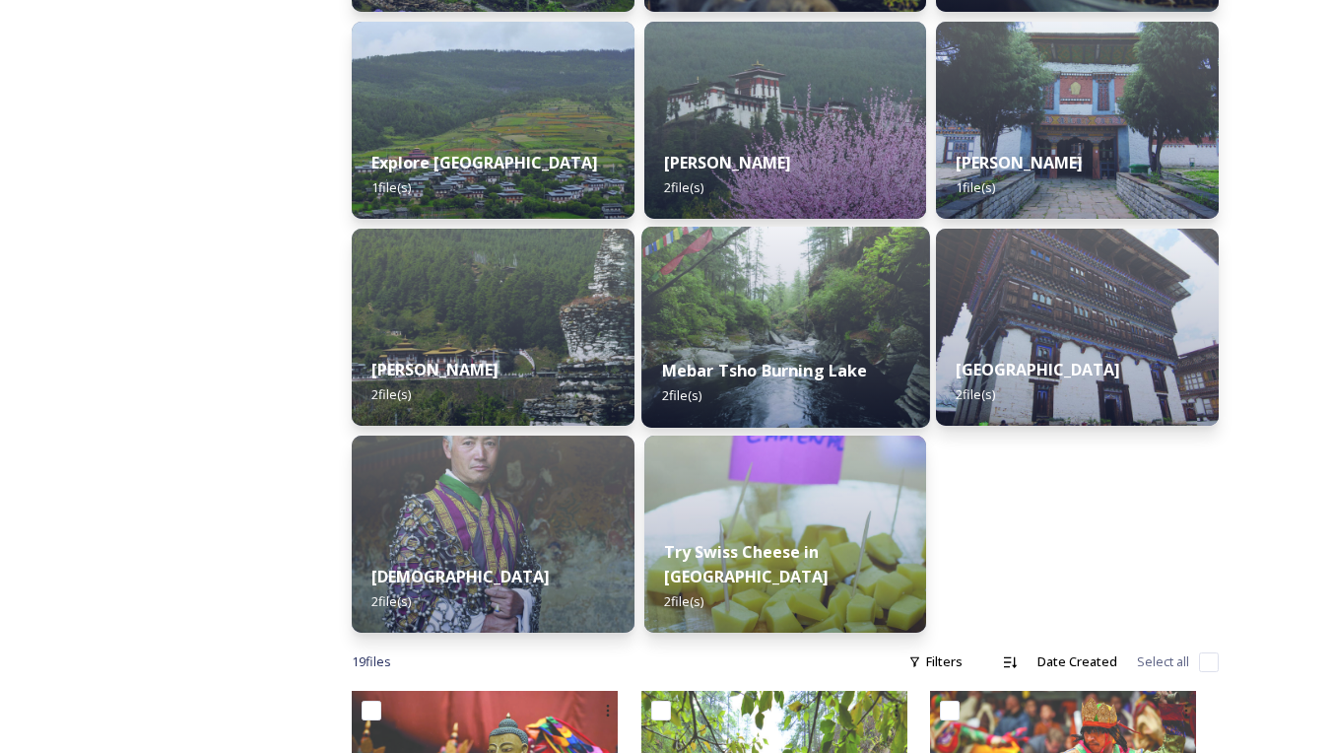
click at [770, 342] on div "Mebar Tsho Burning Lake 2 file(s)" at bounding box center [785, 383] width 288 height 90
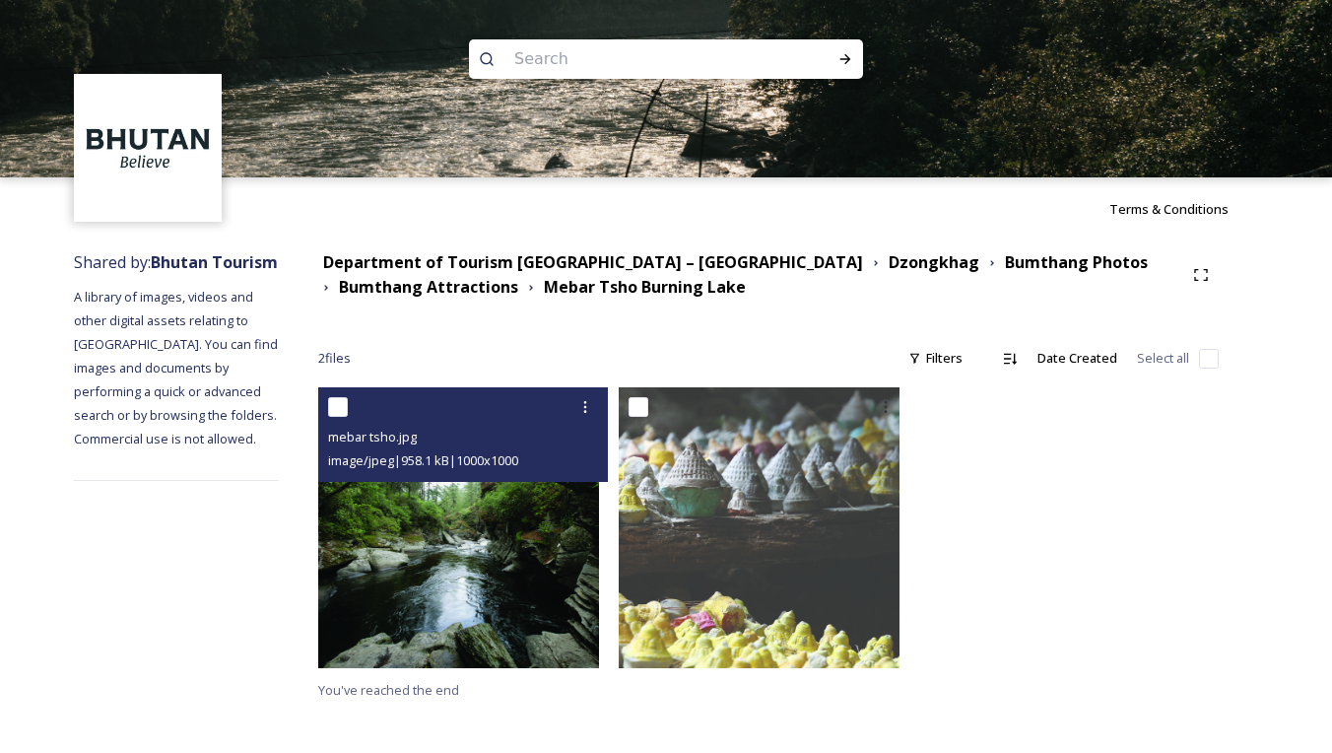
click at [553, 483] on img at bounding box center [458, 527] width 281 height 281
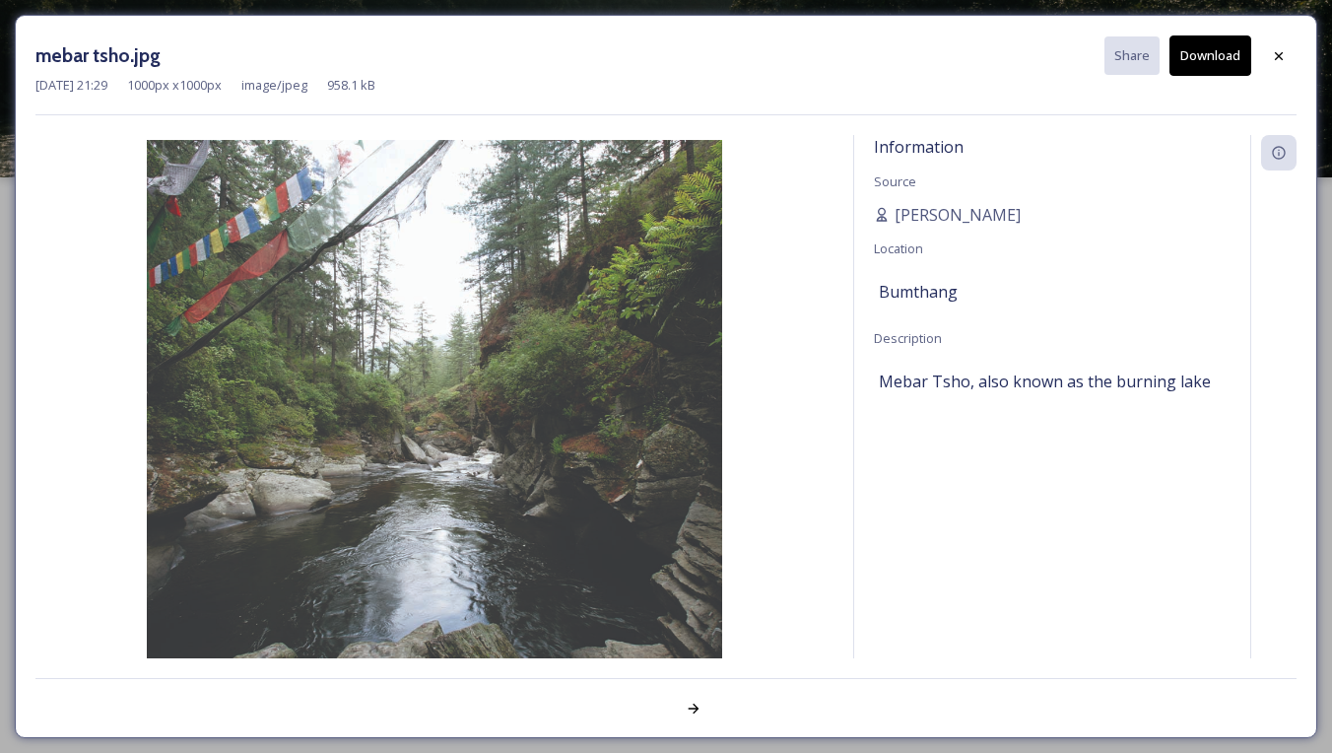
click at [1207, 53] on button "Download" at bounding box center [1210, 55] width 82 height 40
click at [1279, 53] on icon at bounding box center [1279, 56] width 16 height 16
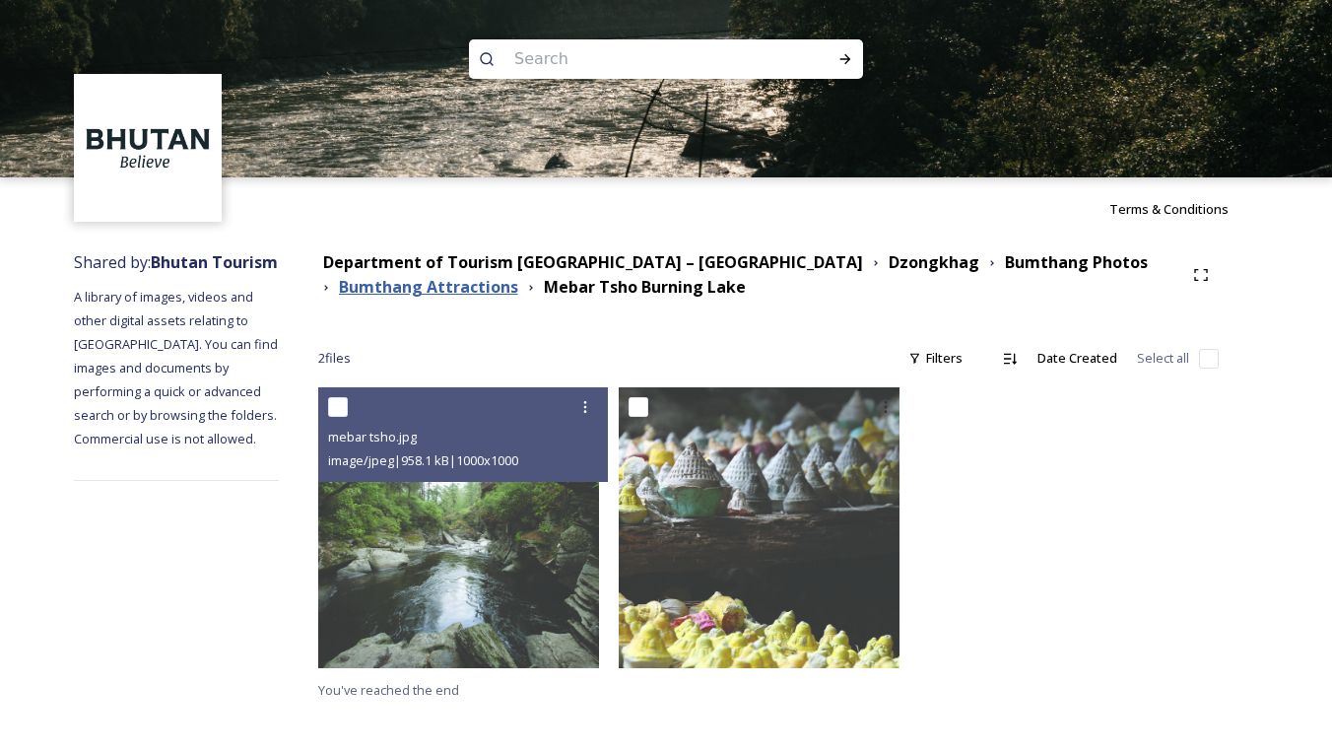
click at [484, 288] on strong "Bumthang Attractions" at bounding box center [428, 287] width 179 height 22
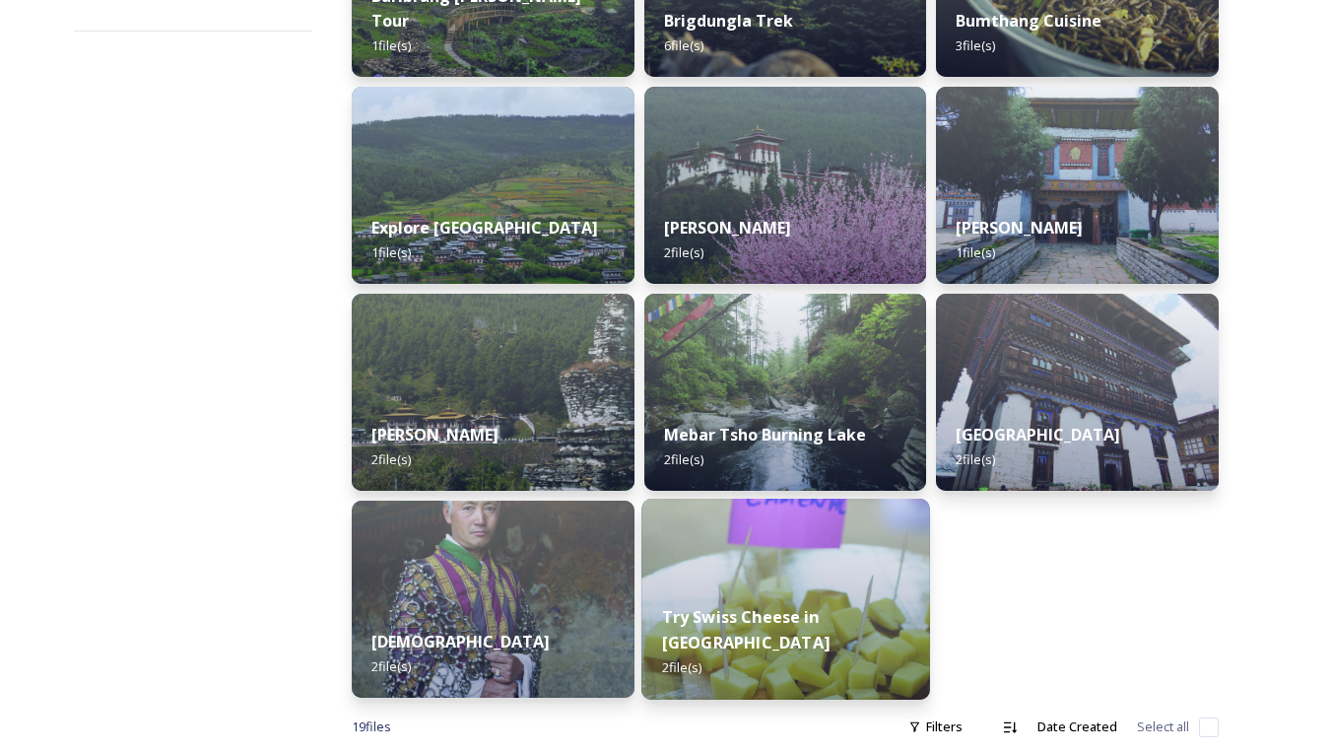
scroll to position [449, 0]
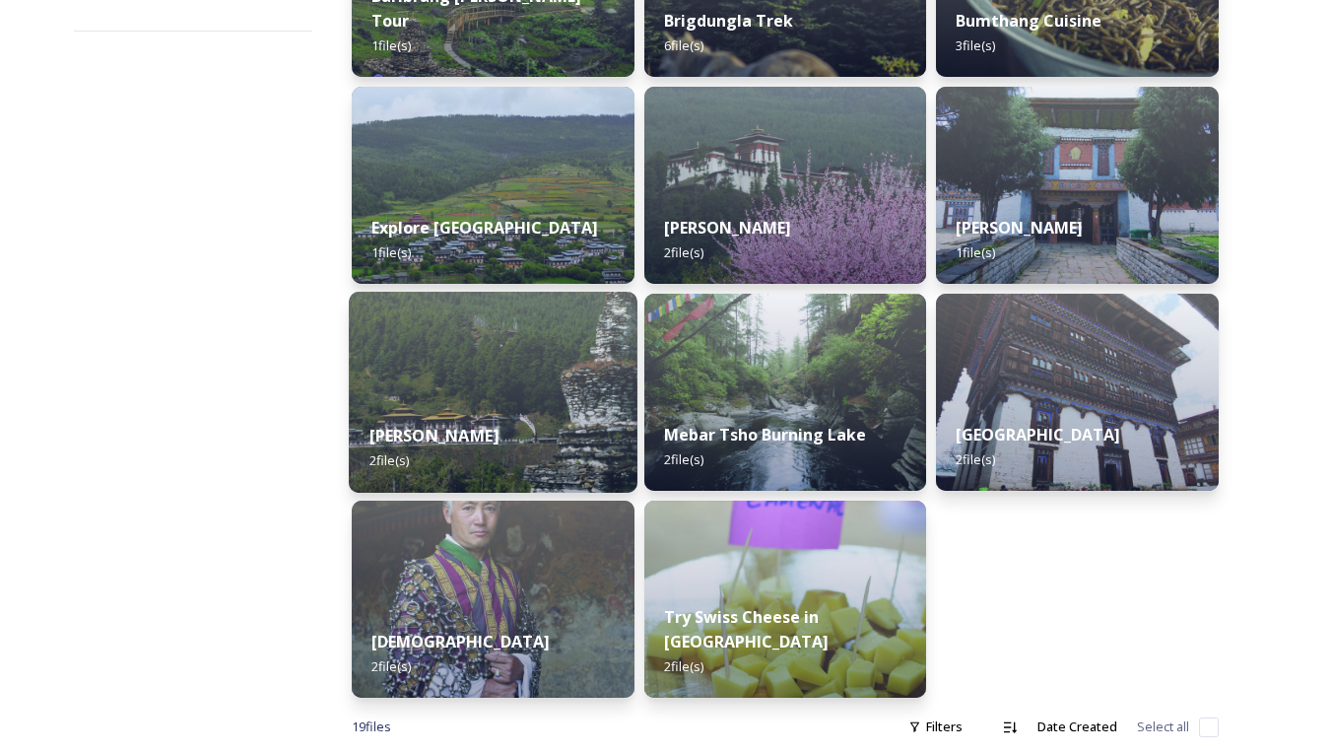
click at [522, 412] on div "[PERSON_NAME] 2 file(s)" at bounding box center [493, 448] width 288 height 90
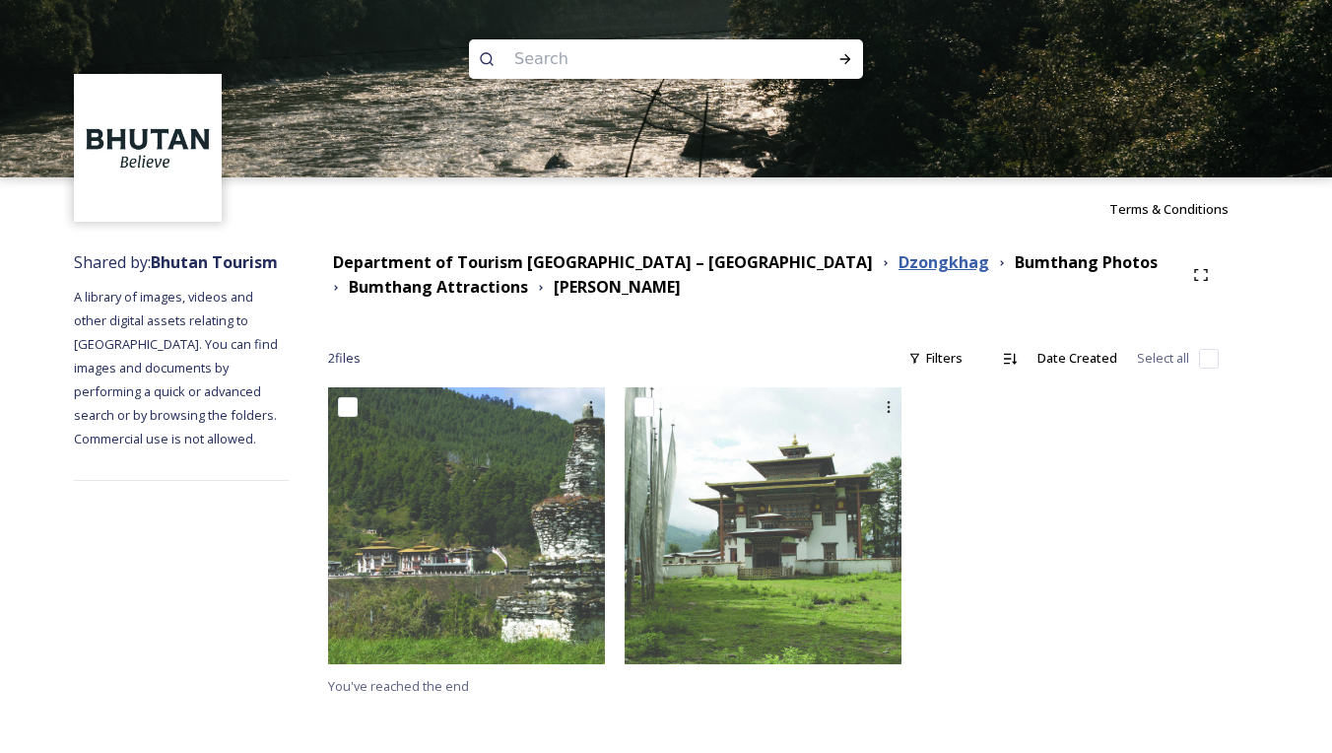
click at [898, 267] on strong "Dzongkhag" at bounding box center [943, 262] width 91 height 22
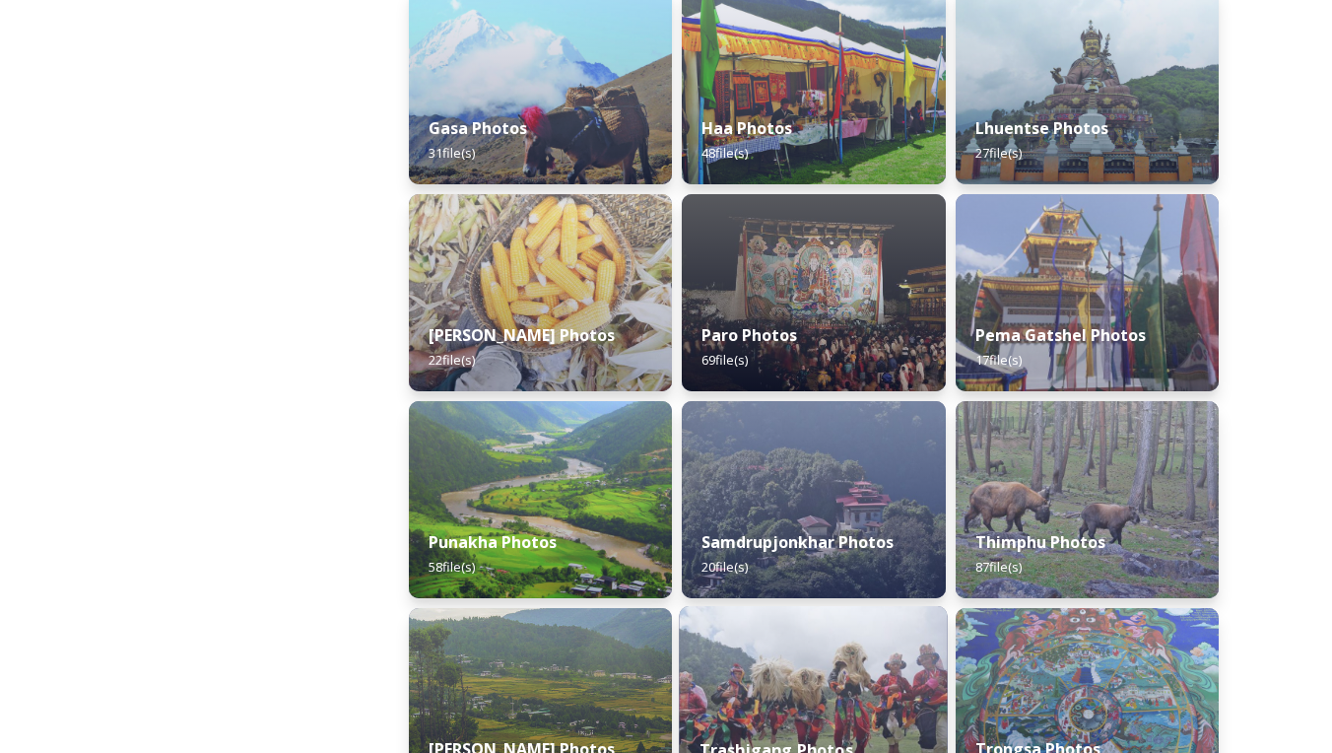
scroll to position [532, 0]
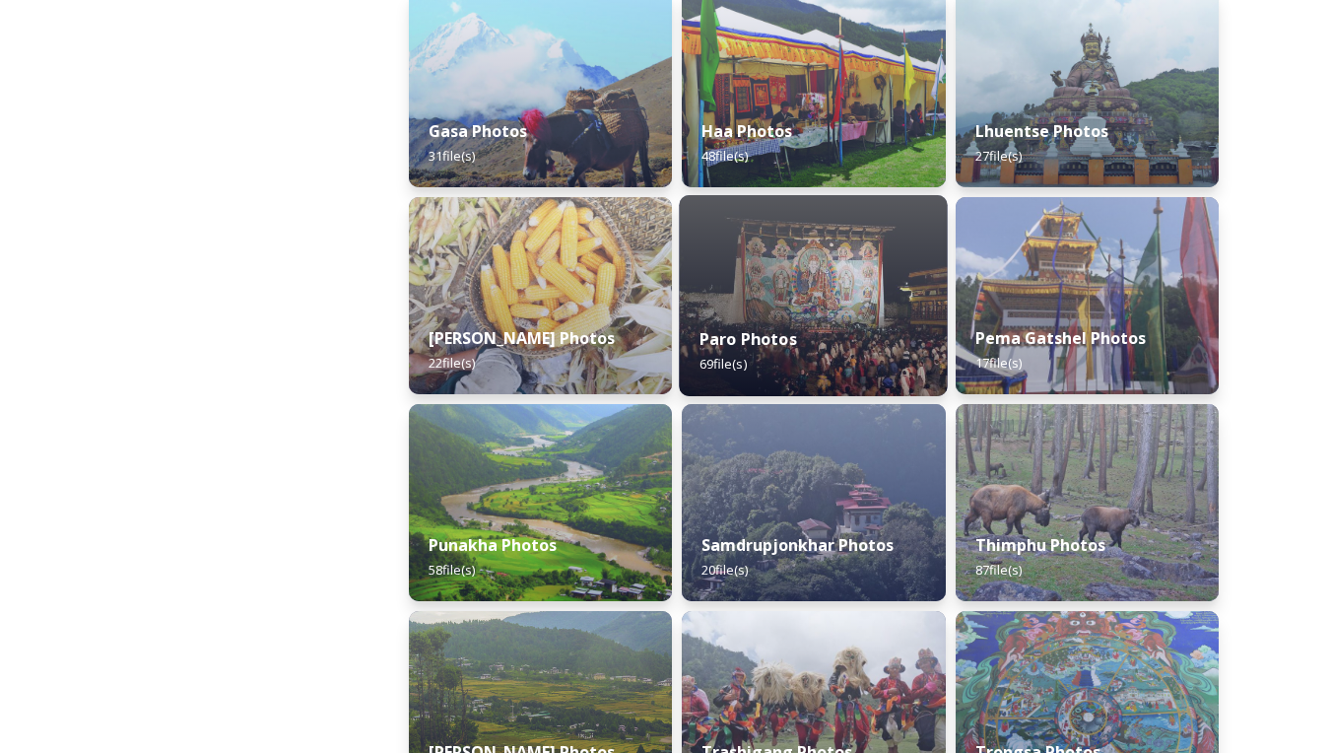
click at [776, 351] on div "Paro Photos 69 file(s)" at bounding box center [814, 351] width 269 height 90
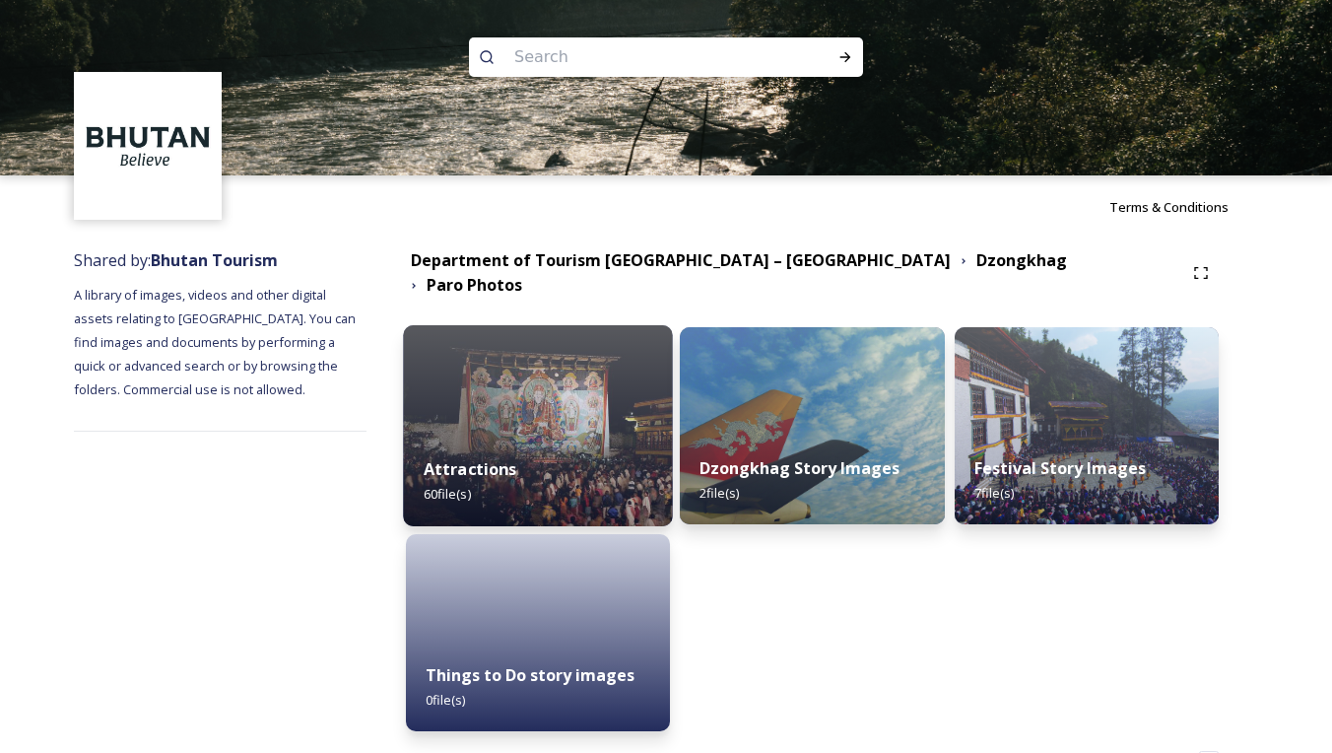
click at [513, 436] on div "Attractions 60 file(s)" at bounding box center [538, 481] width 270 height 90
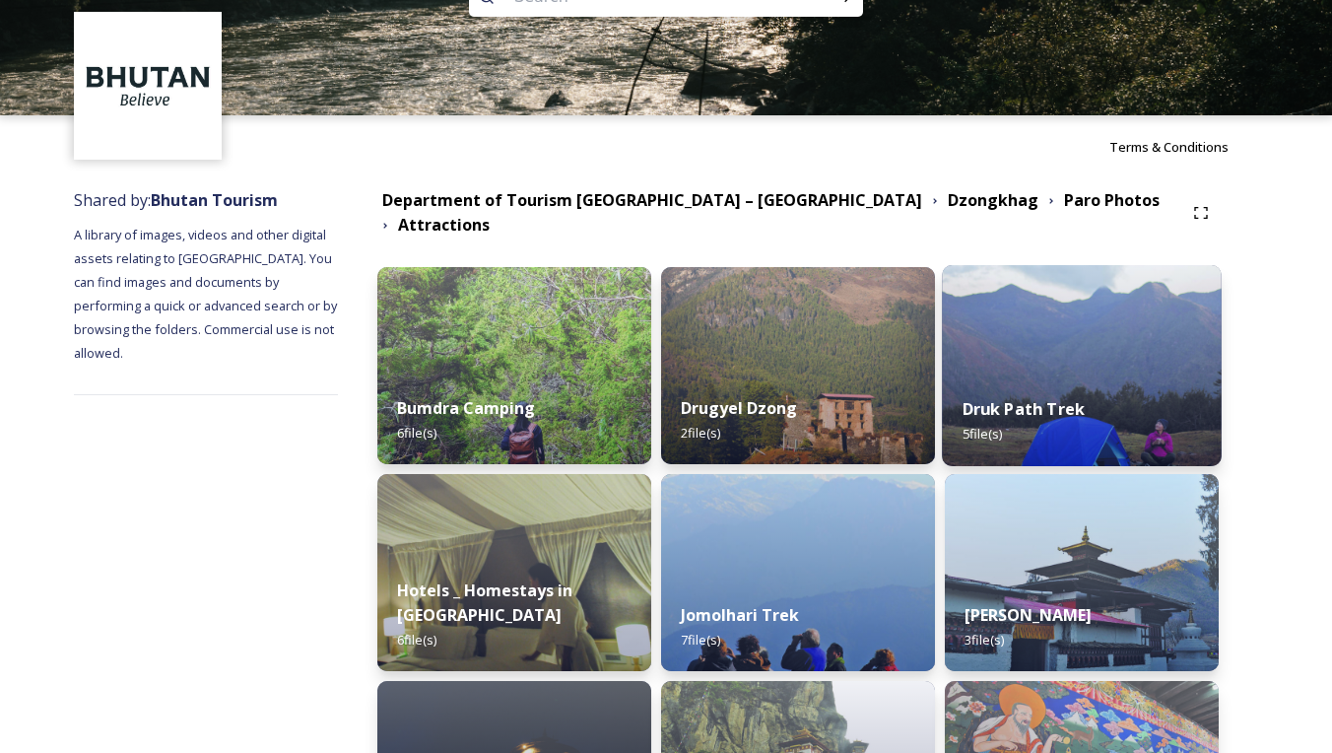
scroll to position [99, 0]
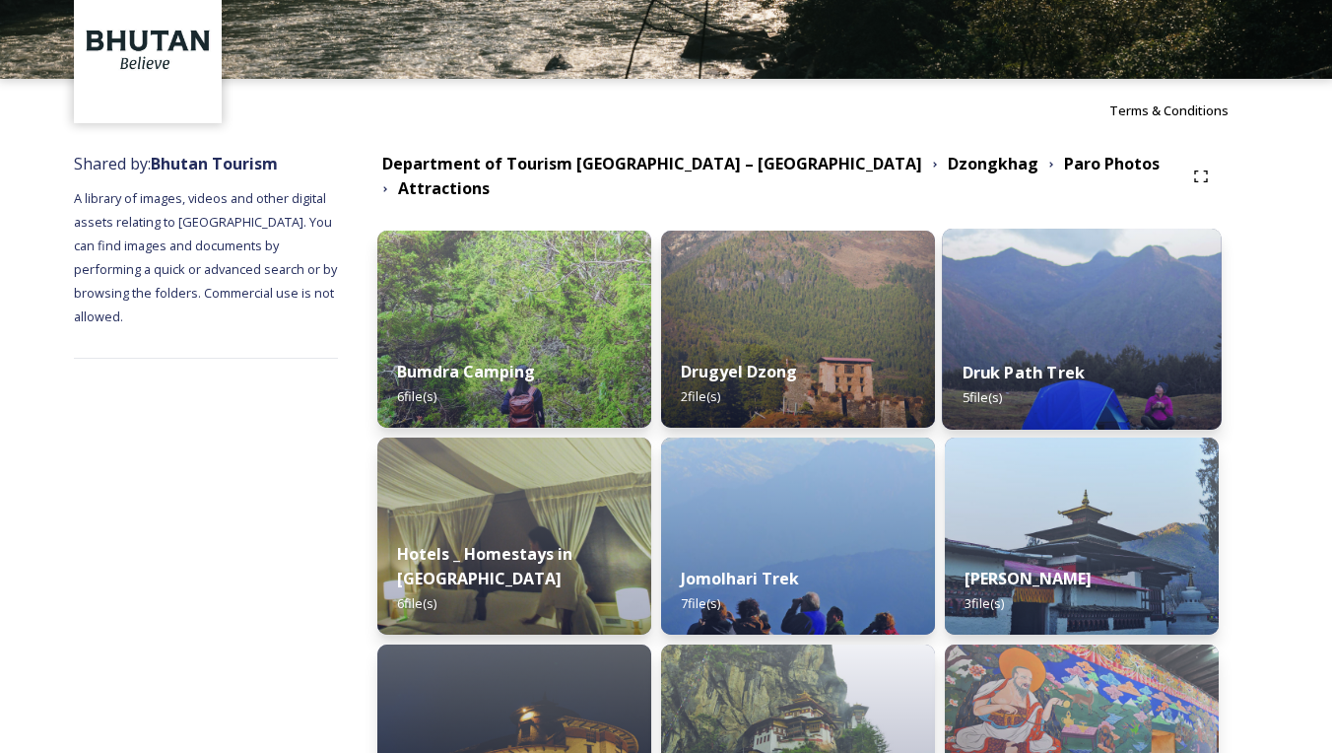
click at [1003, 388] on span "5 file(s)" at bounding box center [982, 397] width 40 height 18
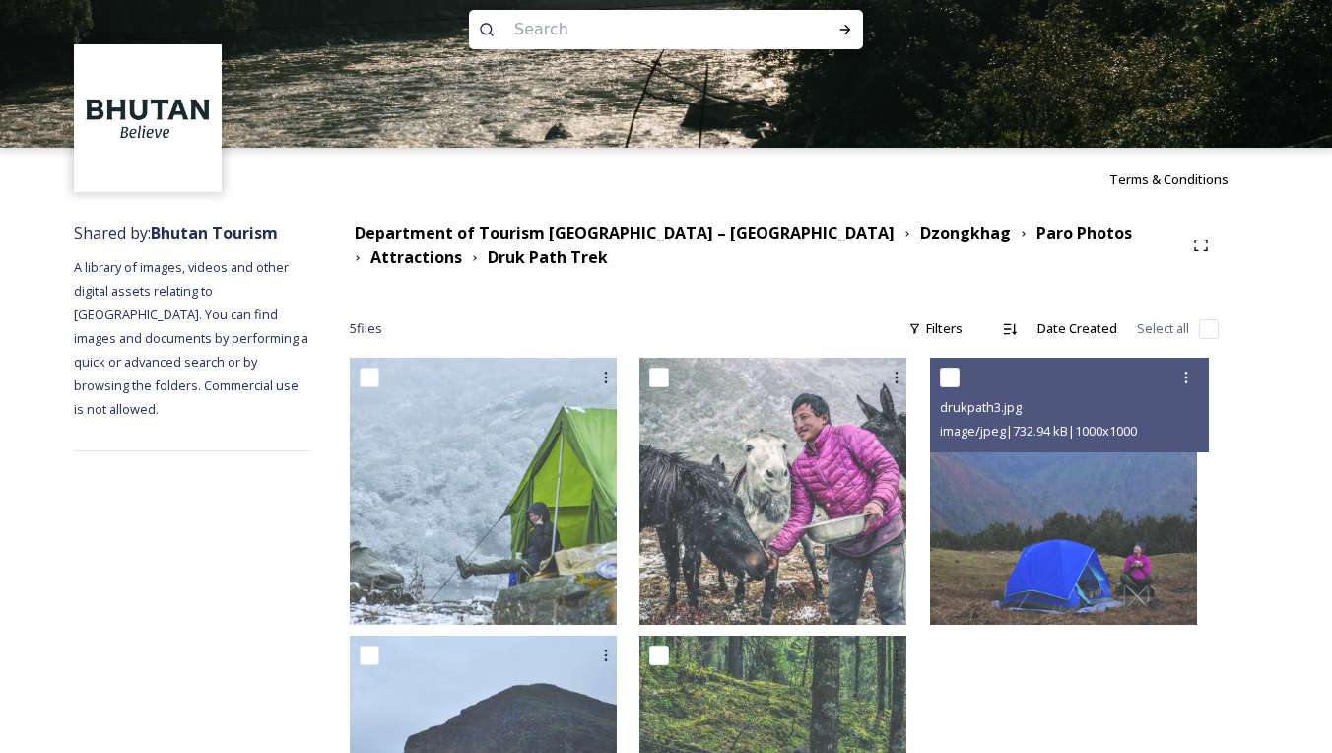
scroll to position [26, 0]
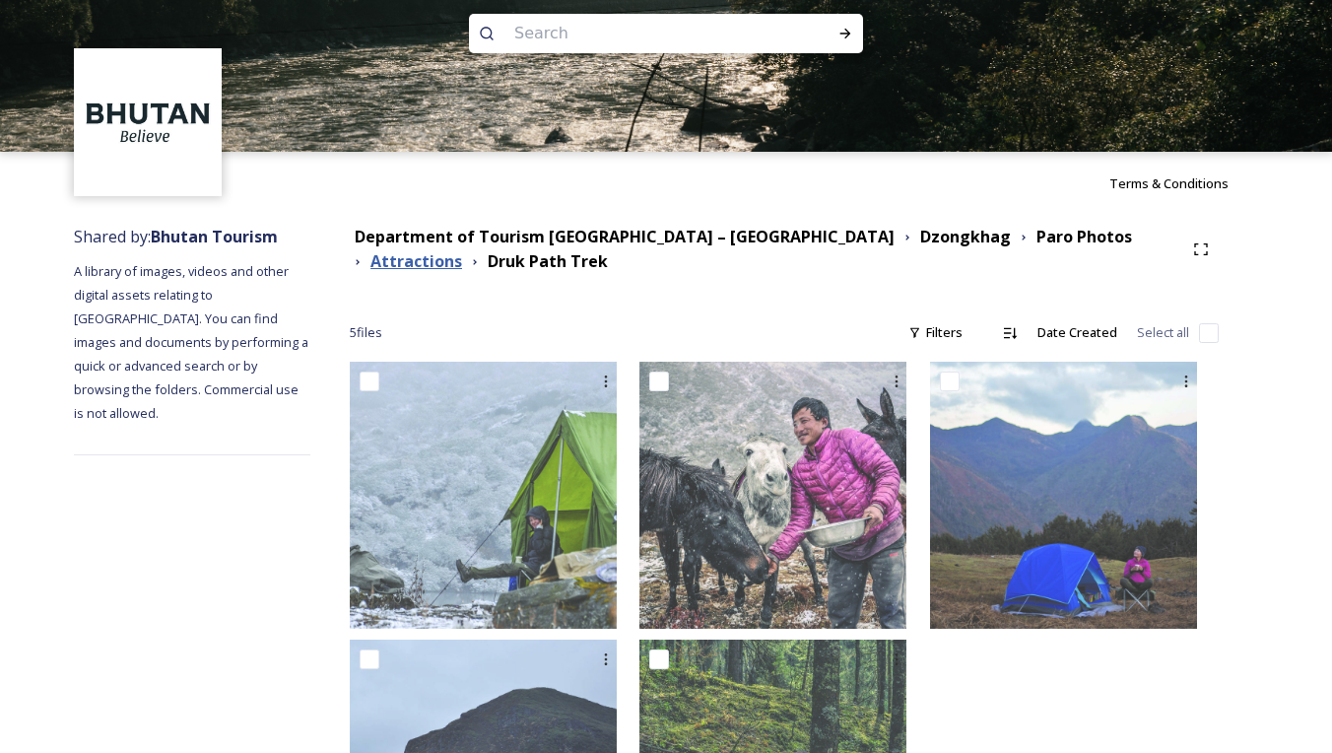
click at [462, 250] on strong "Attractions" at bounding box center [416, 261] width 92 height 22
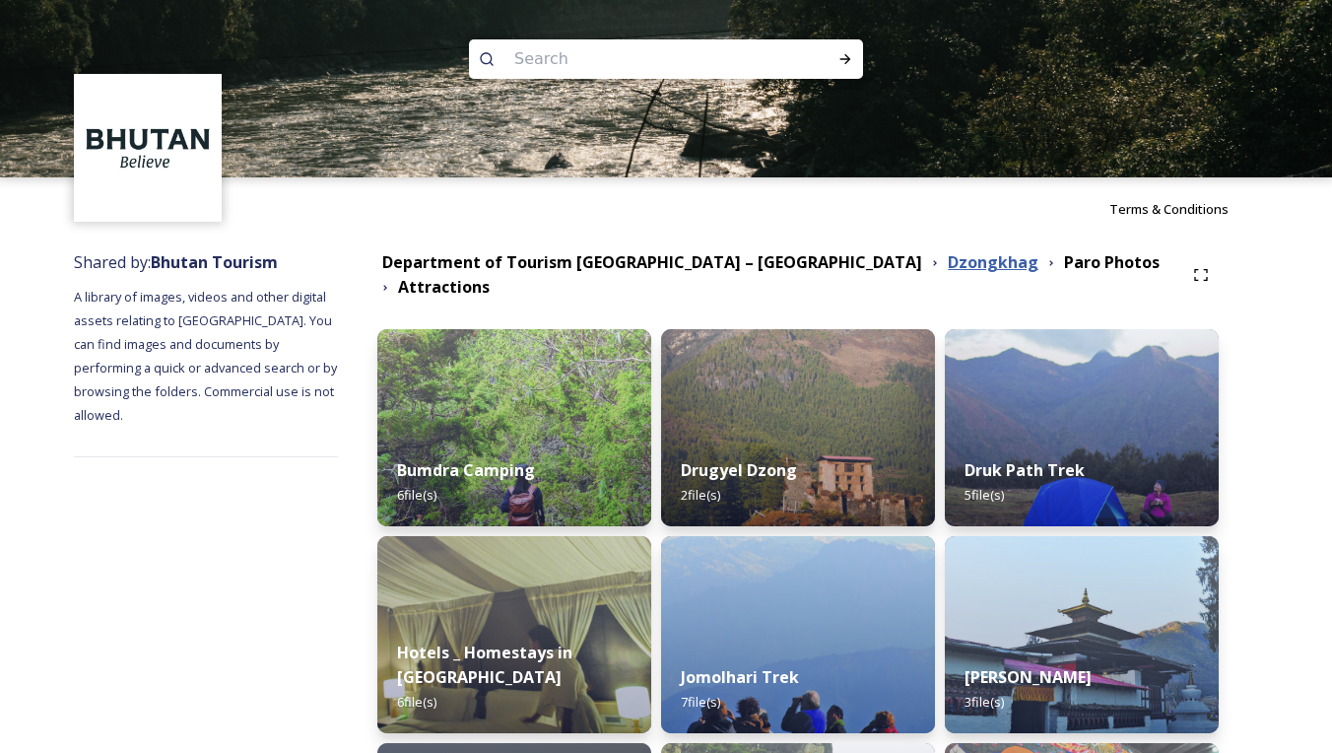
click at [948, 264] on strong "Dzongkhag" at bounding box center [993, 262] width 91 height 22
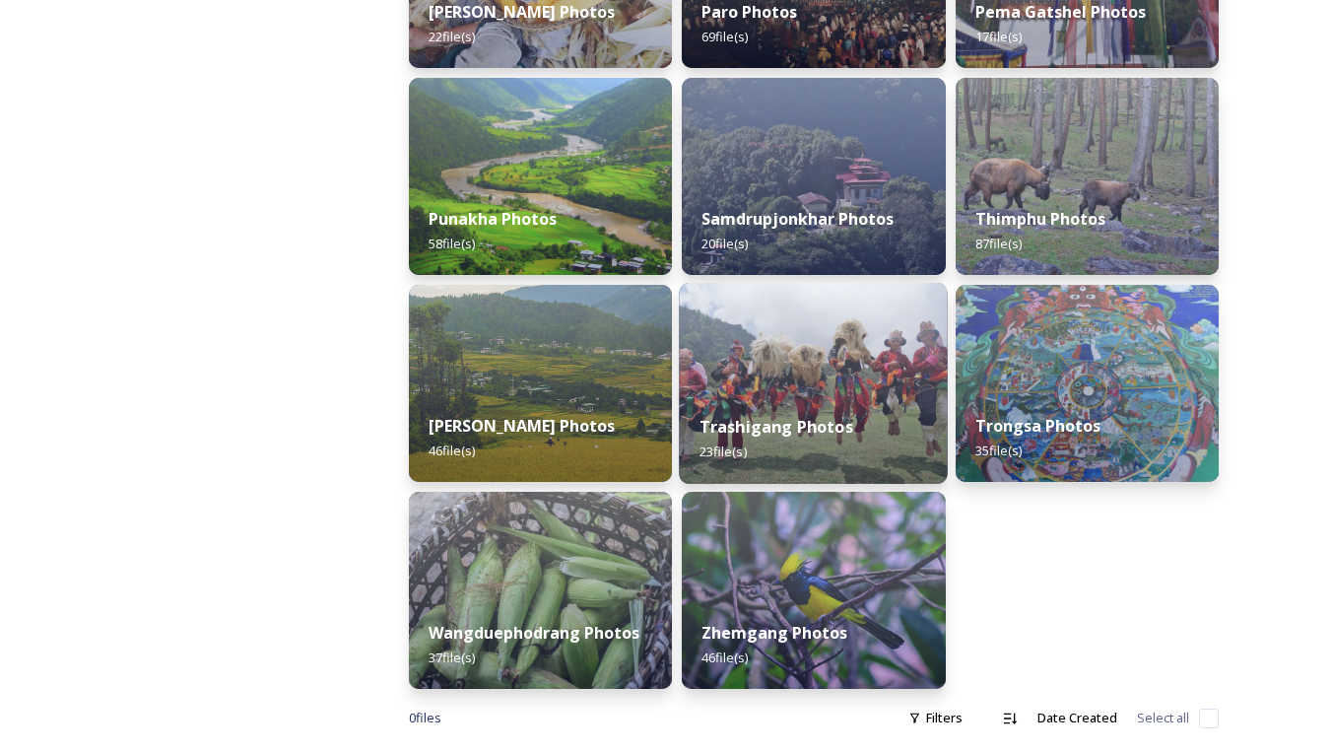
scroll to position [850, 0]
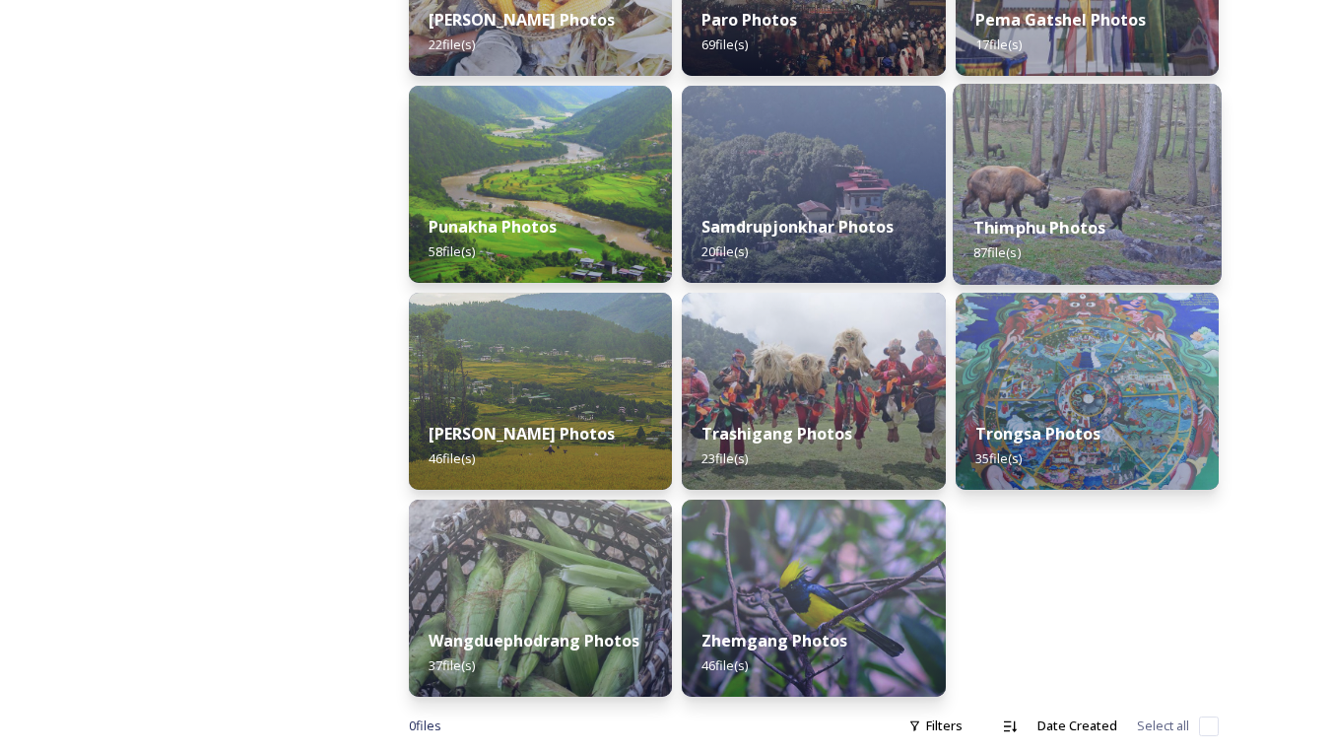
click at [1049, 223] on strong "Thimphu Photos" at bounding box center [1038, 228] width 133 height 22
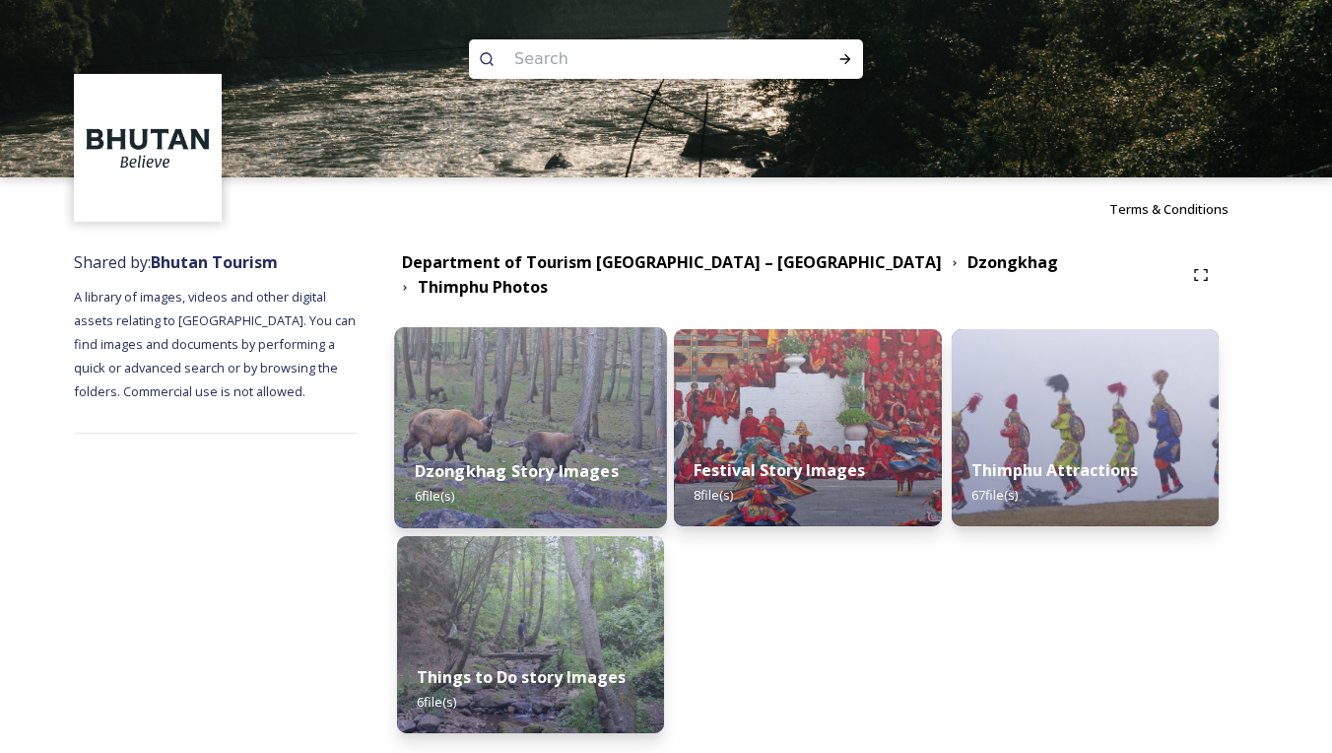
click at [545, 460] on strong "Dzongkhag Story Images" at bounding box center [516, 471] width 204 height 22
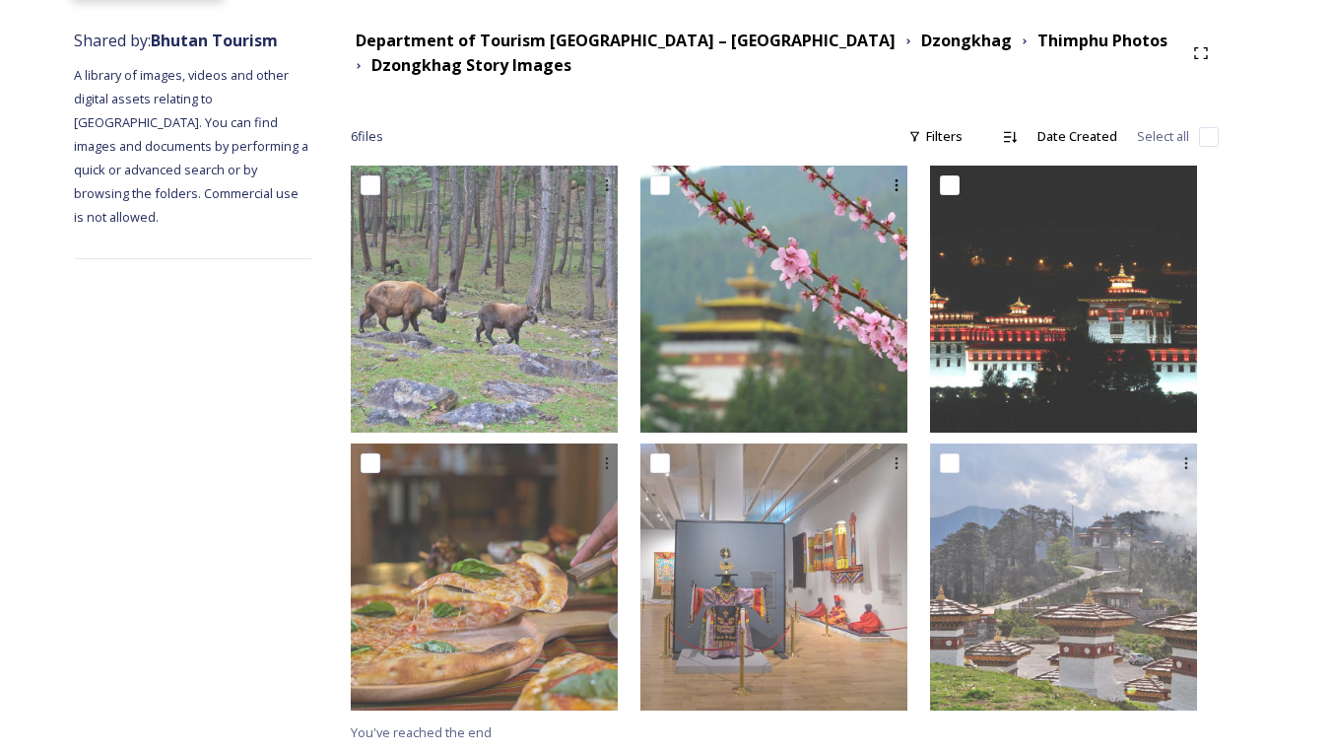
scroll to position [221, 0]
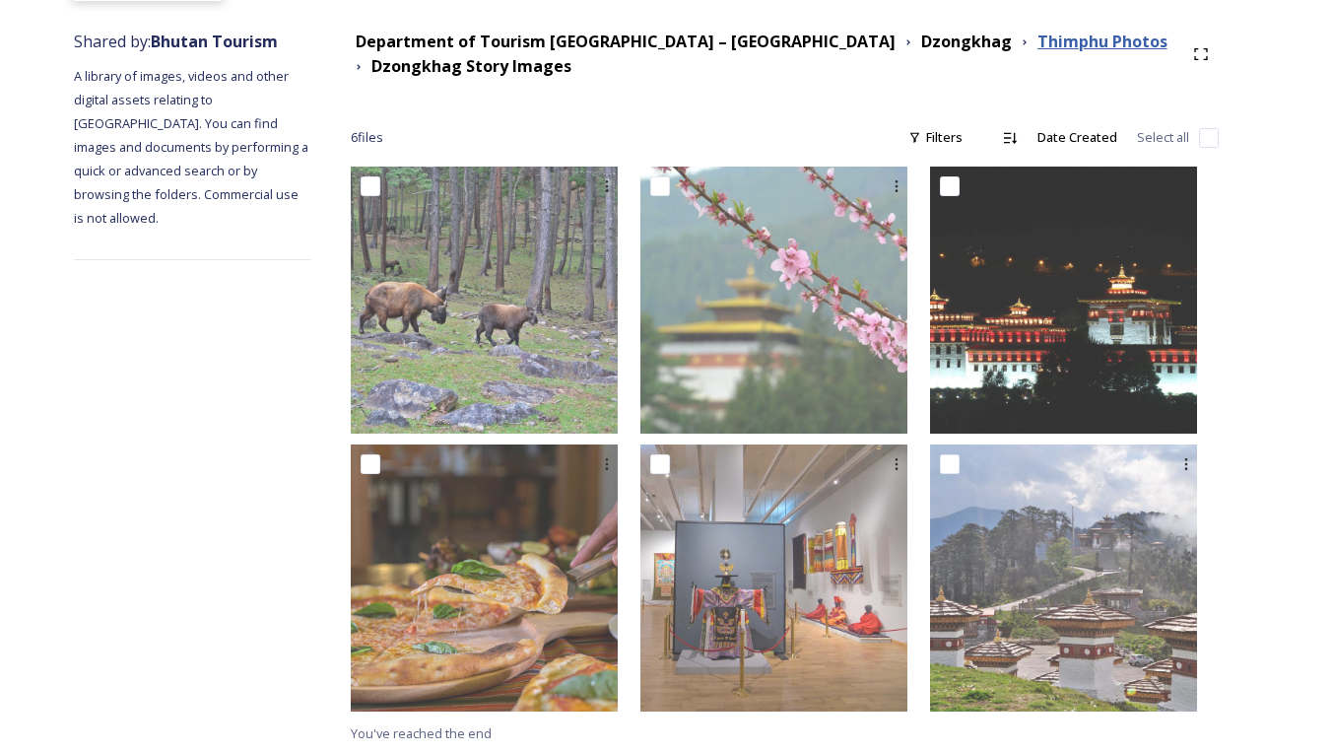
click at [1037, 51] on strong "Thimphu Photos" at bounding box center [1102, 42] width 130 height 22
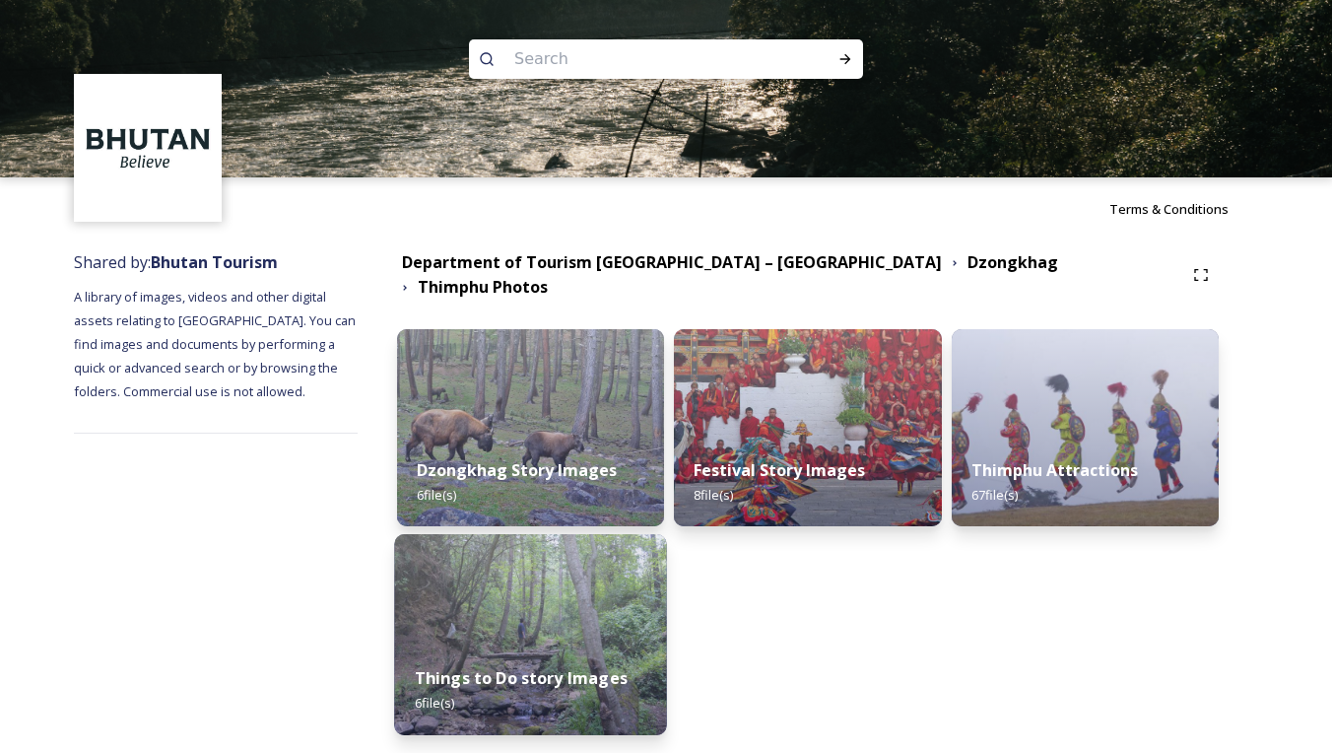
click at [591, 616] on img at bounding box center [530, 634] width 273 height 201
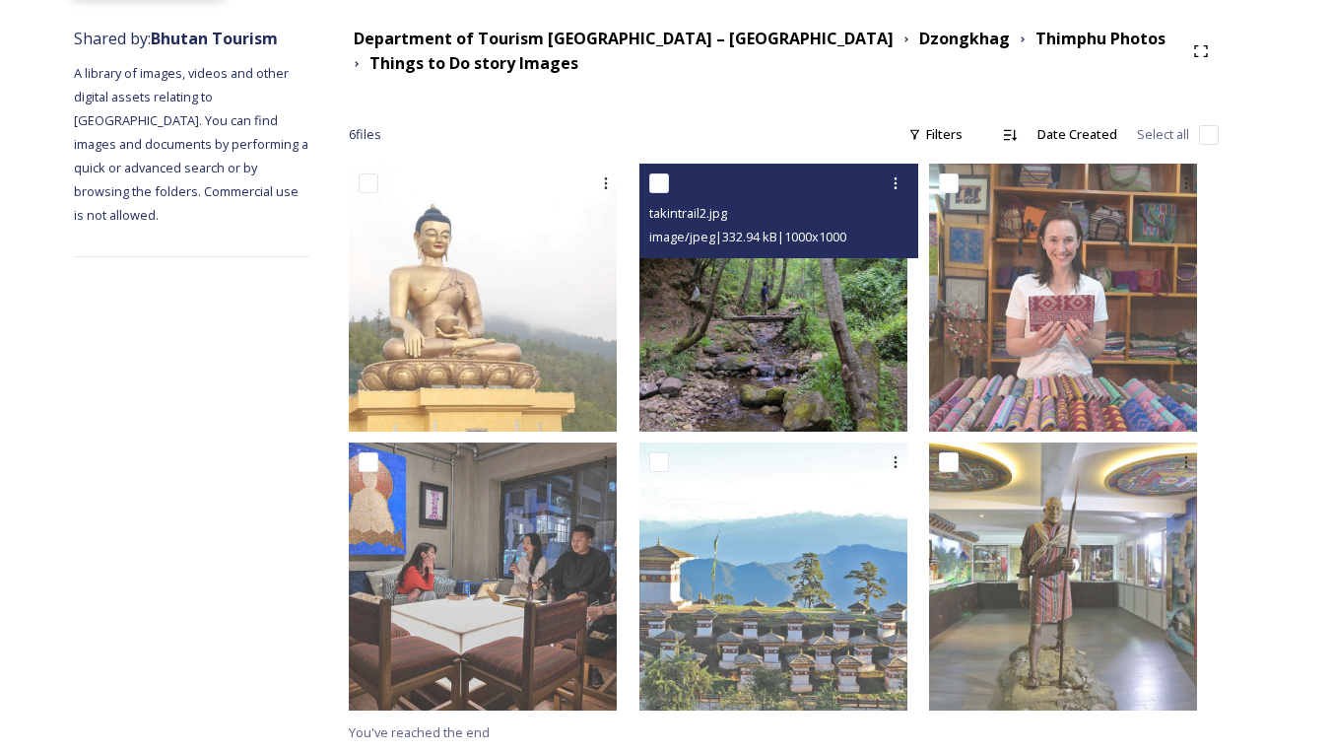
scroll to position [223, 0]
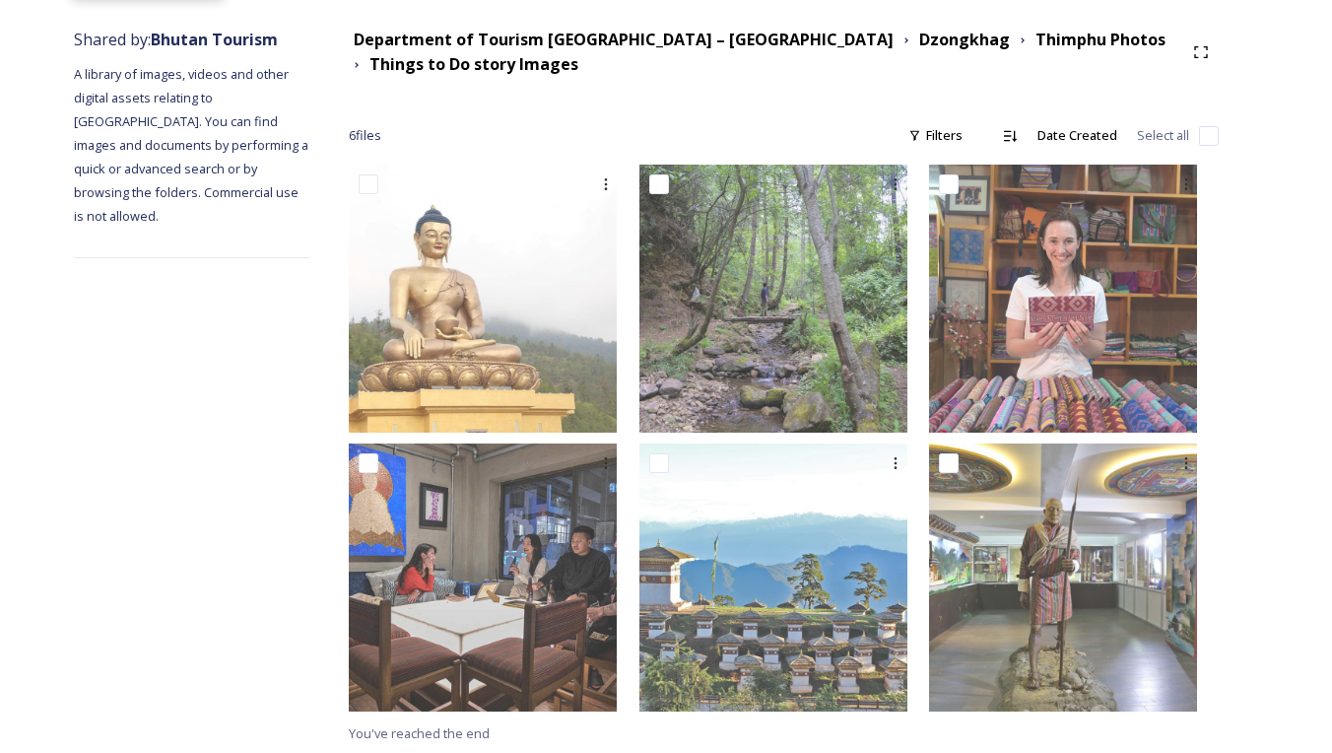
click at [1035, 41] on strong "Thimphu Photos" at bounding box center [1100, 40] width 130 height 22
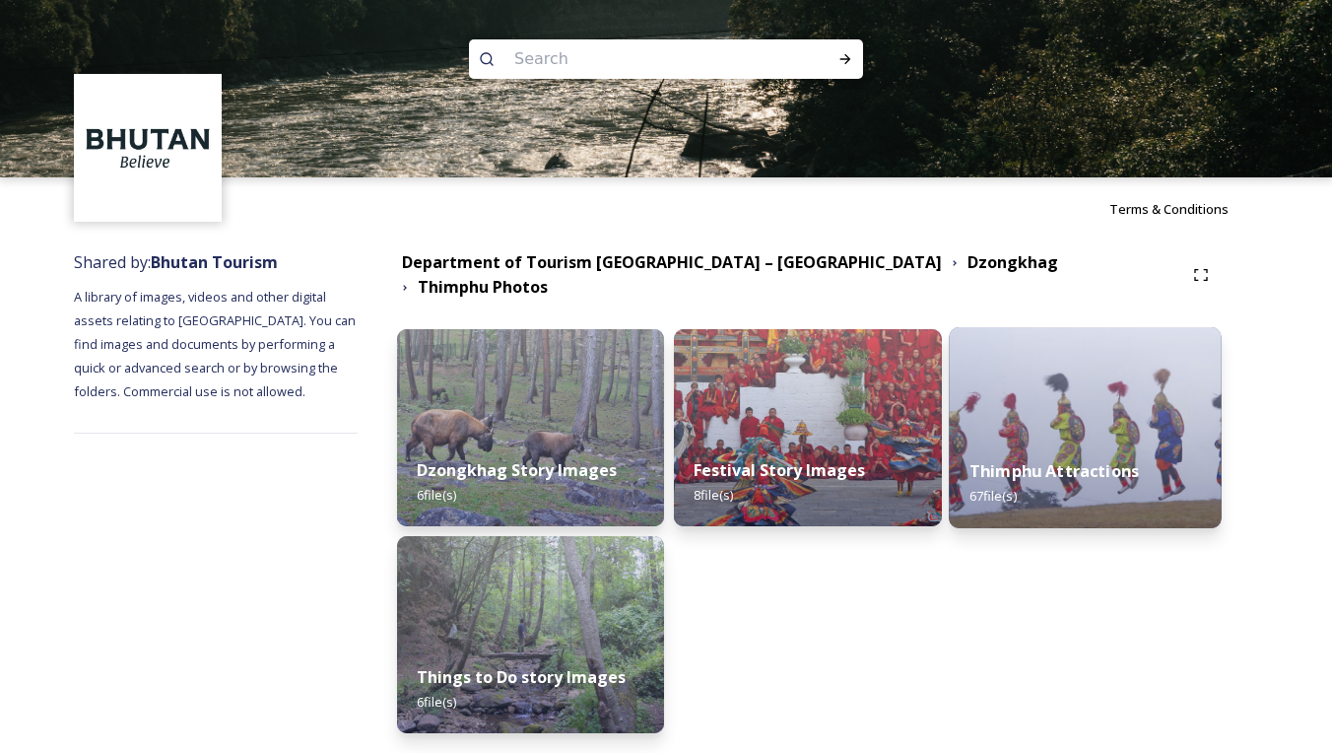
scroll to position [11, 0]
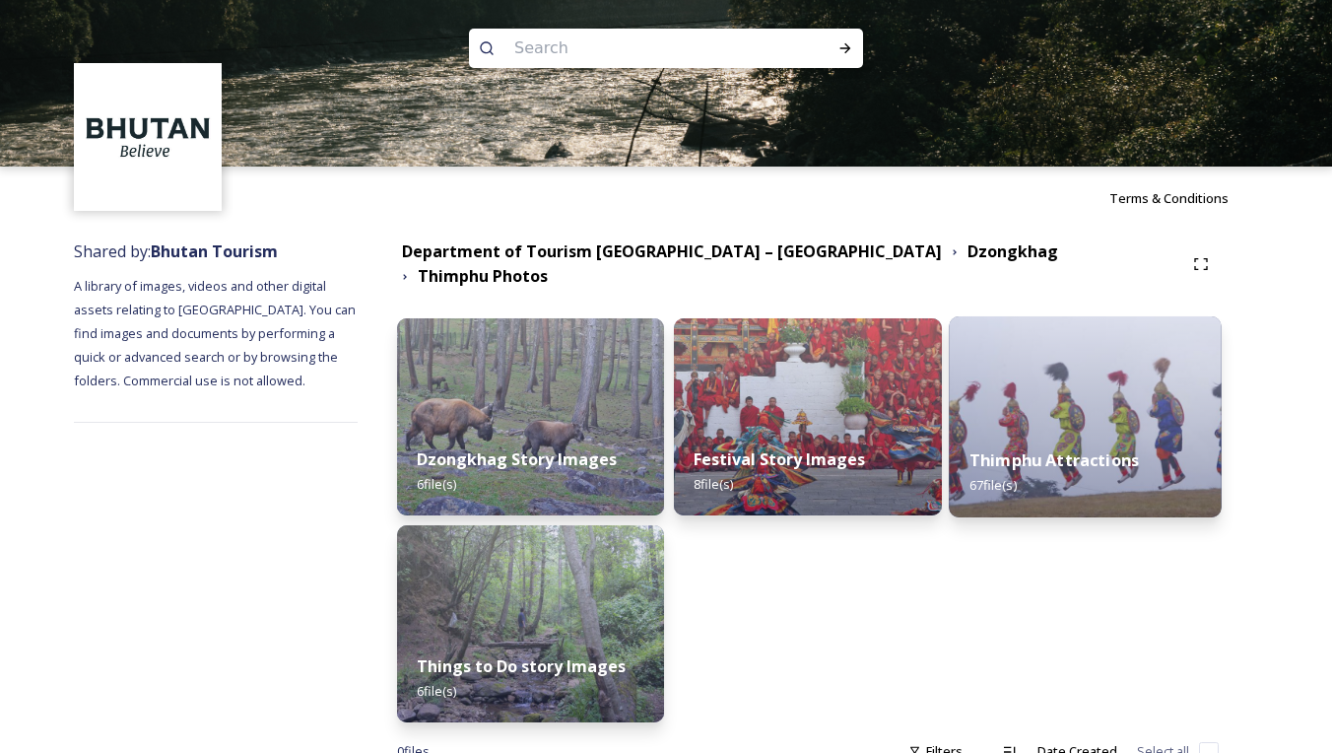
click at [1095, 428] on div "Thimphu Attractions 67 file(s)" at bounding box center [1085, 473] width 273 height 90
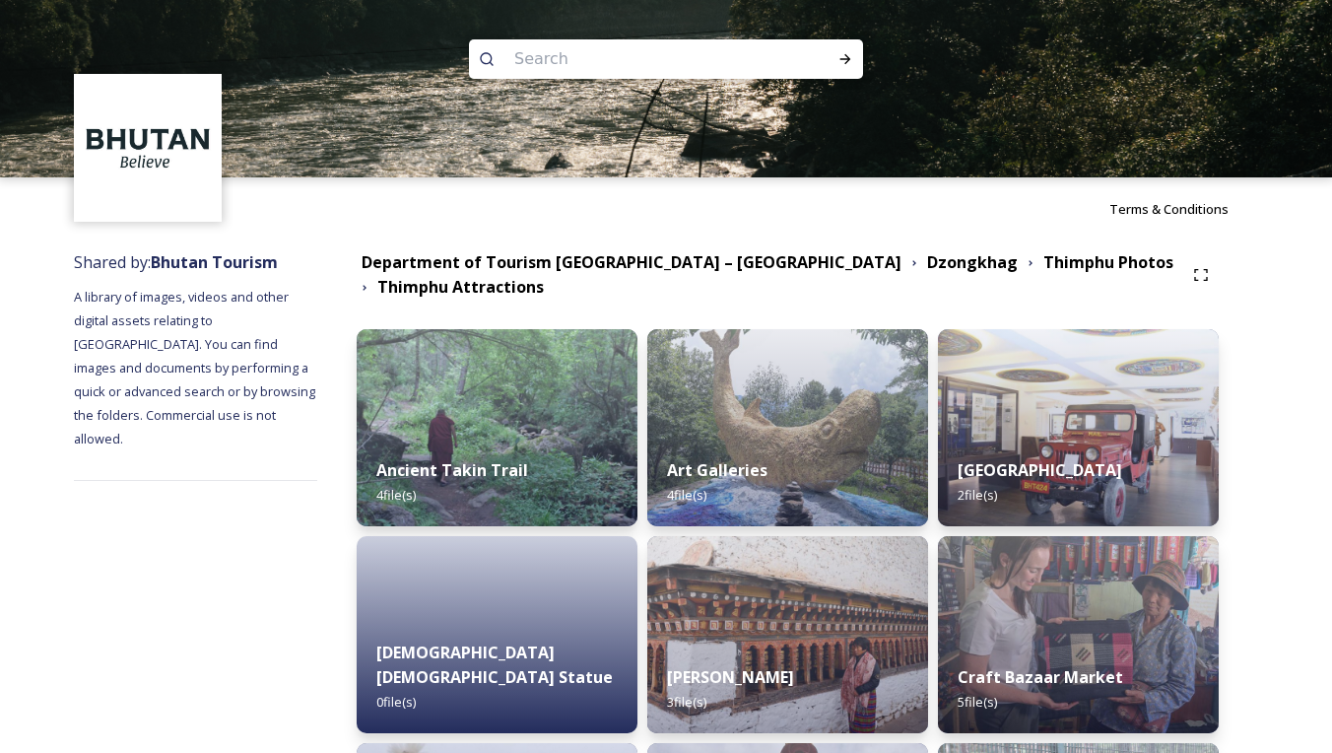
click at [755, 54] on input at bounding box center [639, 58] width 270 height 43
paste input "Sangaygang"
type input "Sangaygang"
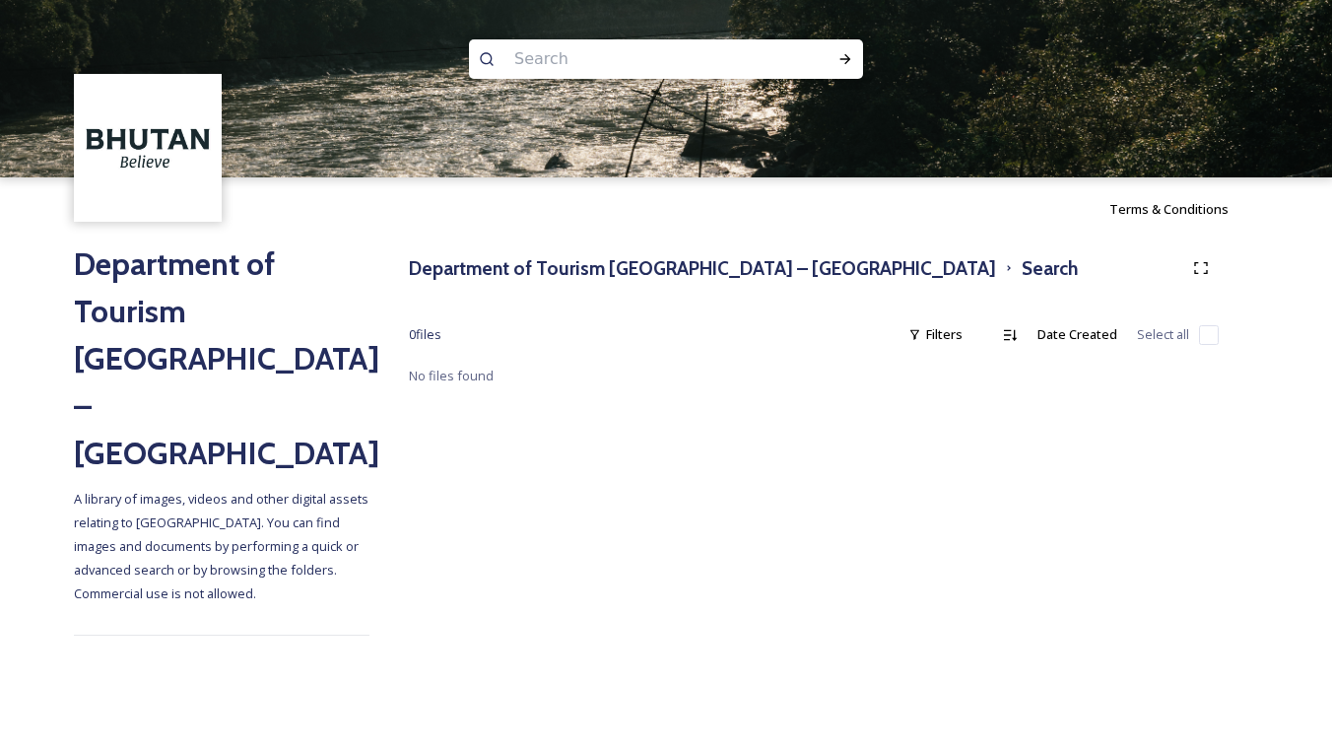
click at [703, 70] on input at bounding box center [639, 58] width 270 height 43
type input "T"
type input "Paro"
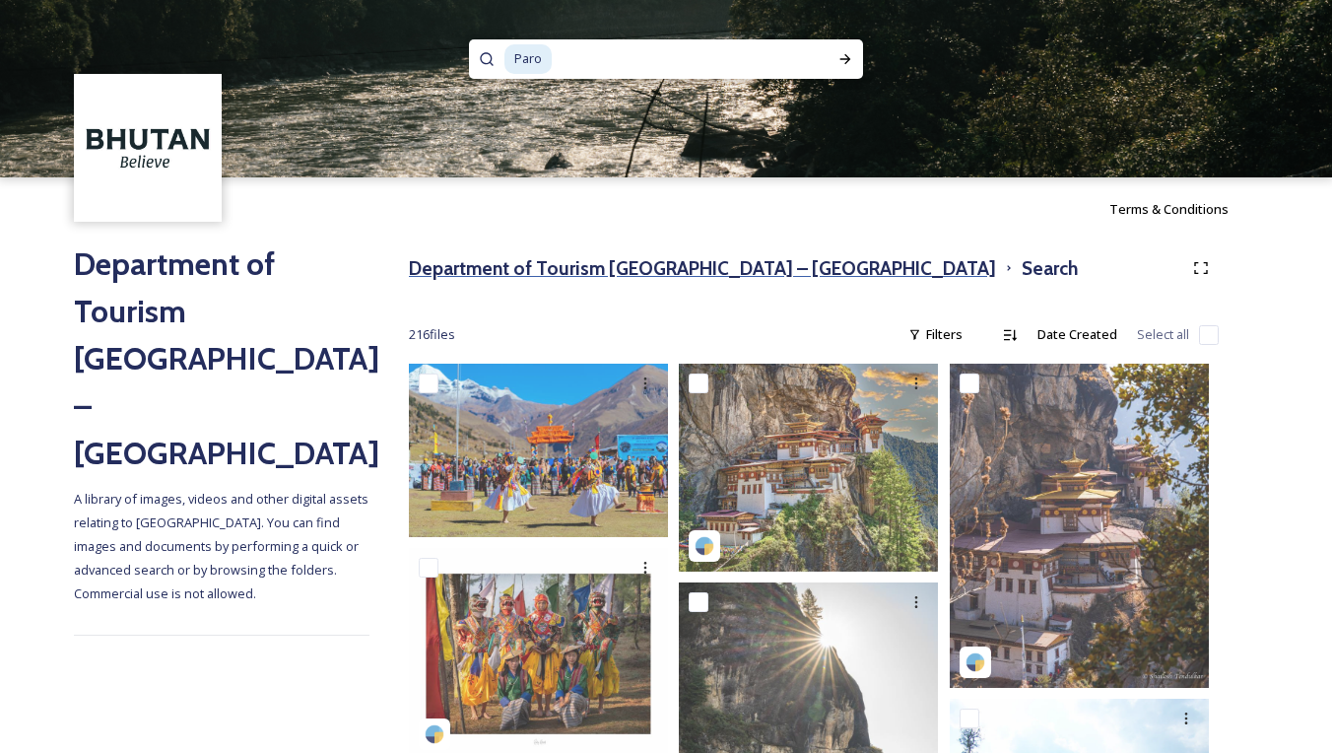
click at [522, 270] on h3 "Department of Tourism [GEOGRAPHIC_DATA] – [GEOGRAPHIC_DATA]" at bounding box center [702, 268] width 587 height 29
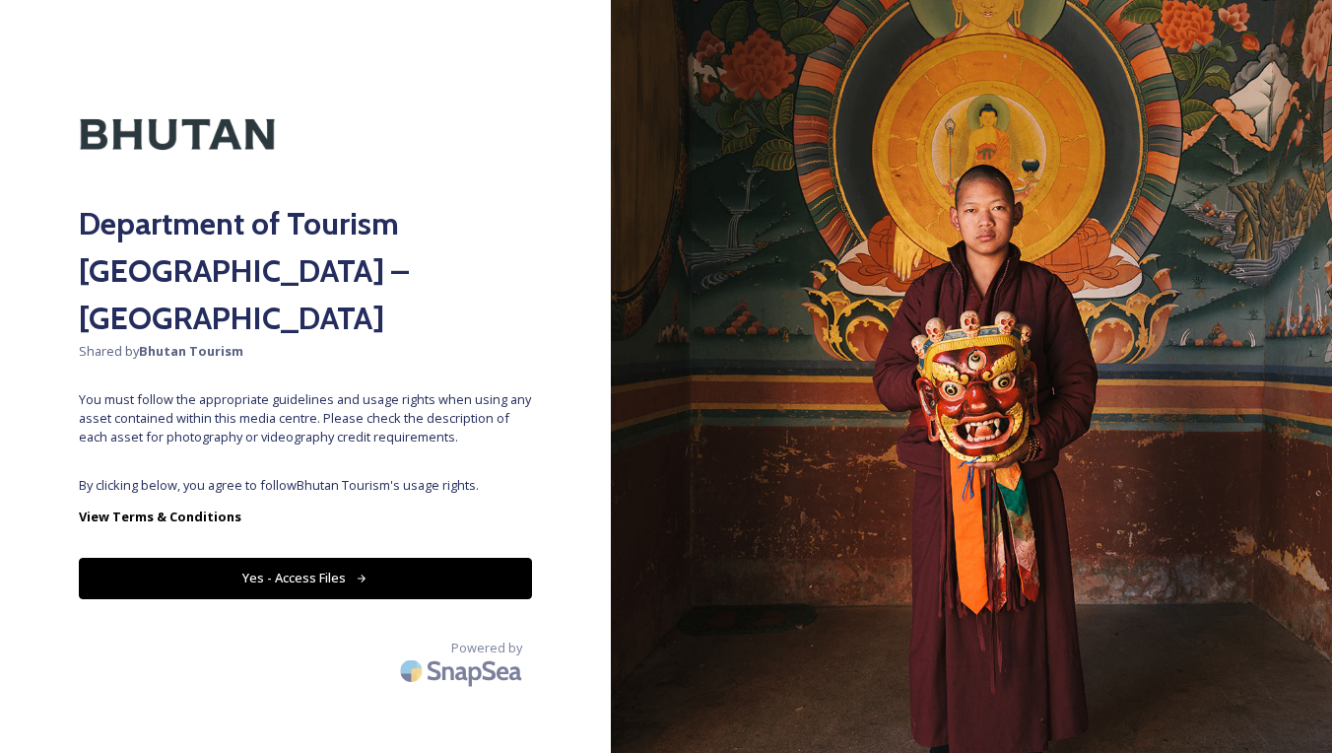
click at [322, 558] on button "Yes - Access Files" at bounding box center [305, 578] width 453 height 40
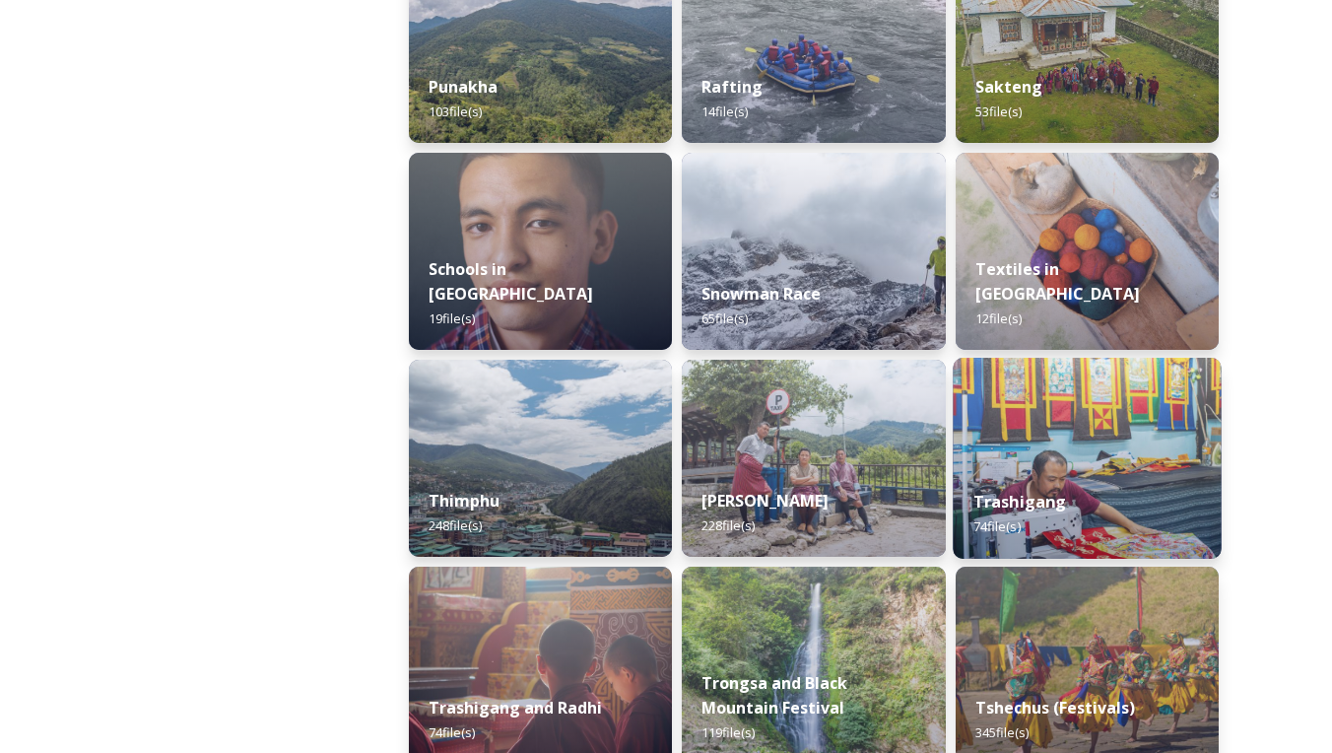
scroll to position [2024, 0]
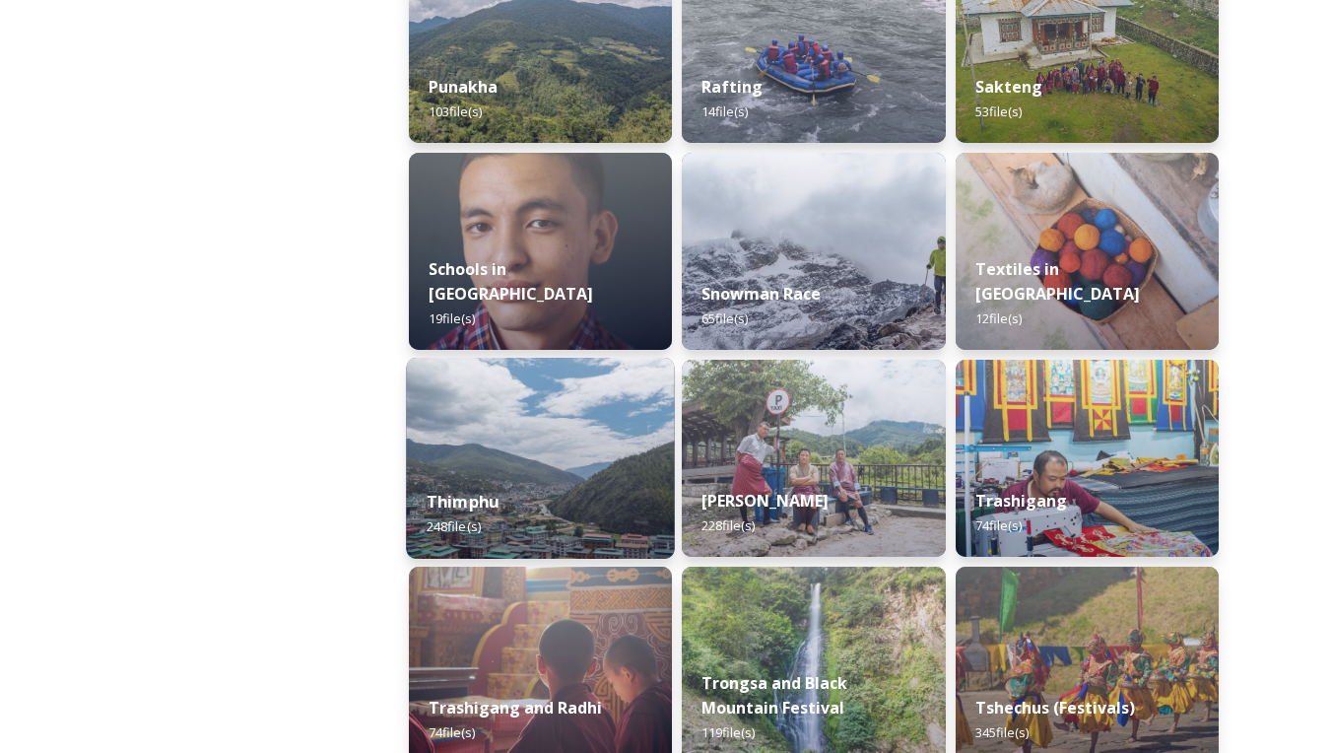
click at [511, 497] on div "Thimphu 248 file(s)" at bounding box center [540, 514] width 269 height 90
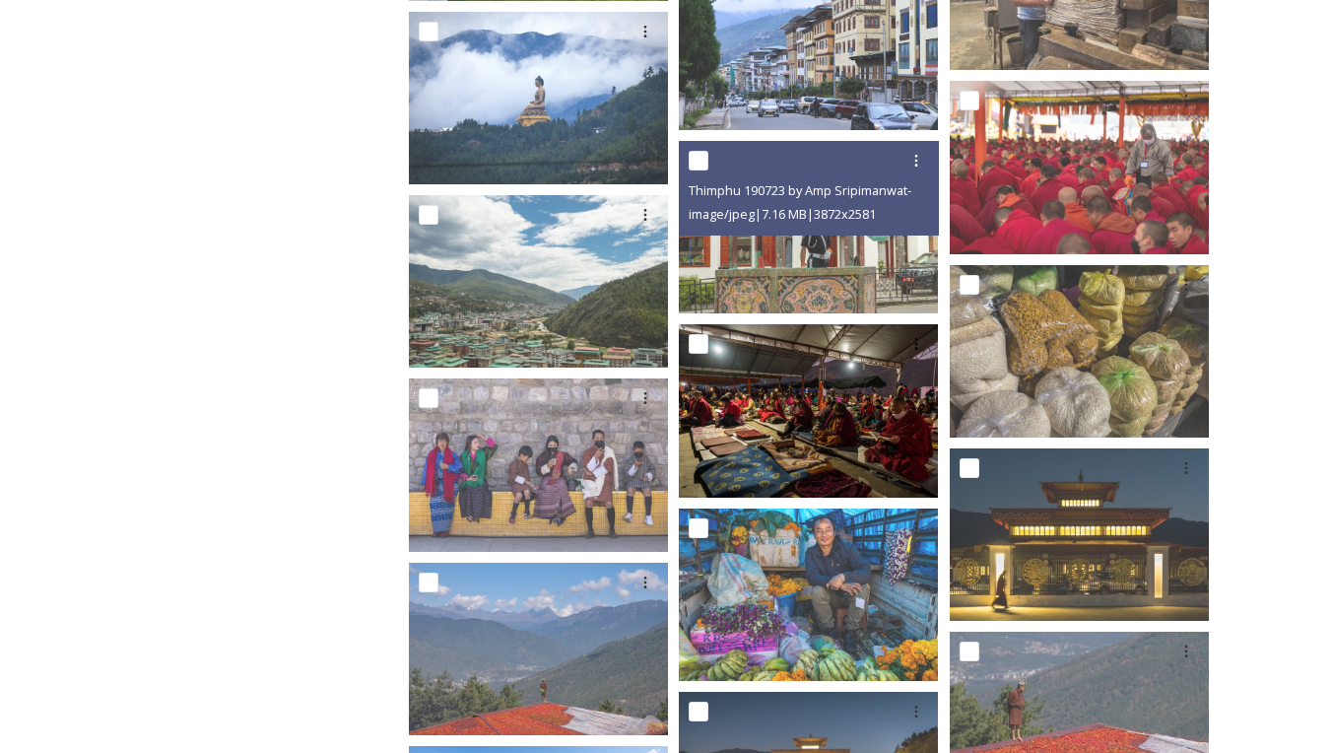
scroll to position [4654, 0]
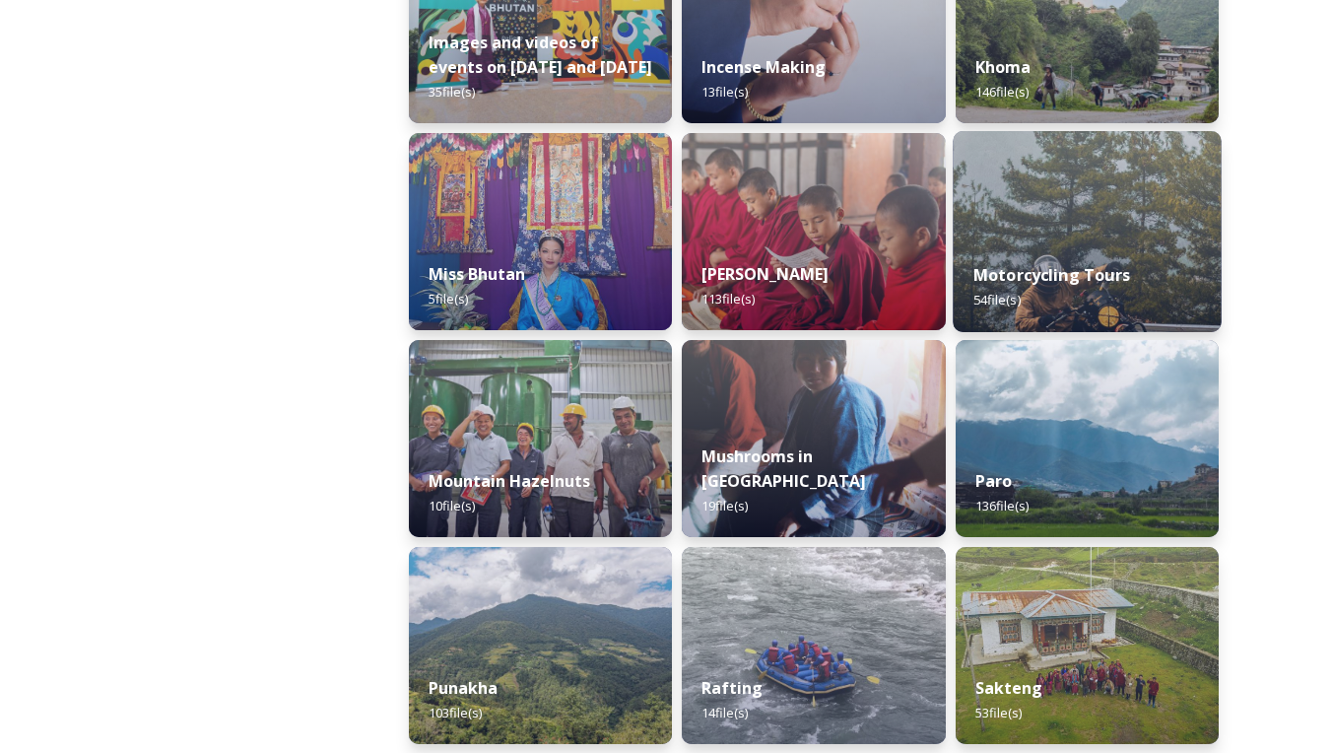
scroll to position [1435, 0]
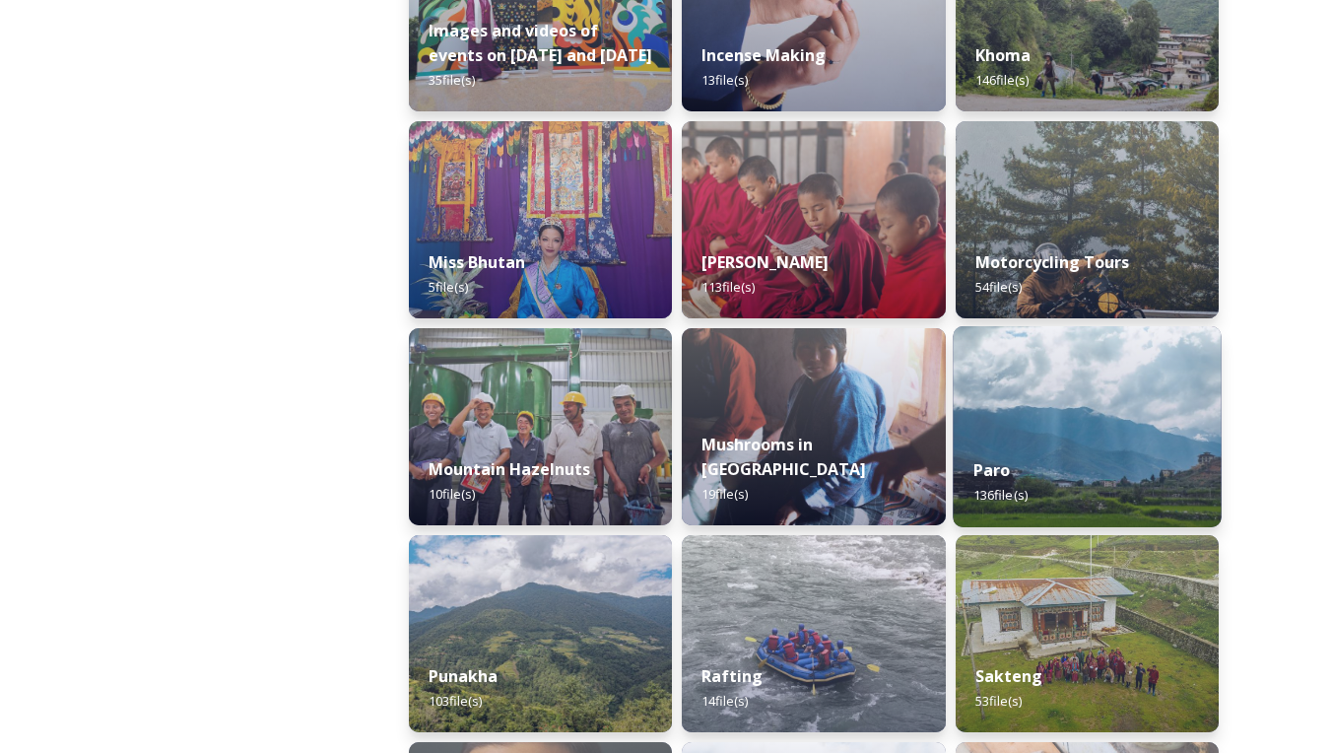
click at [1071, 468] on div "Paro 136 file(s)" at bounding box center [1087, 482] width 269 height 90
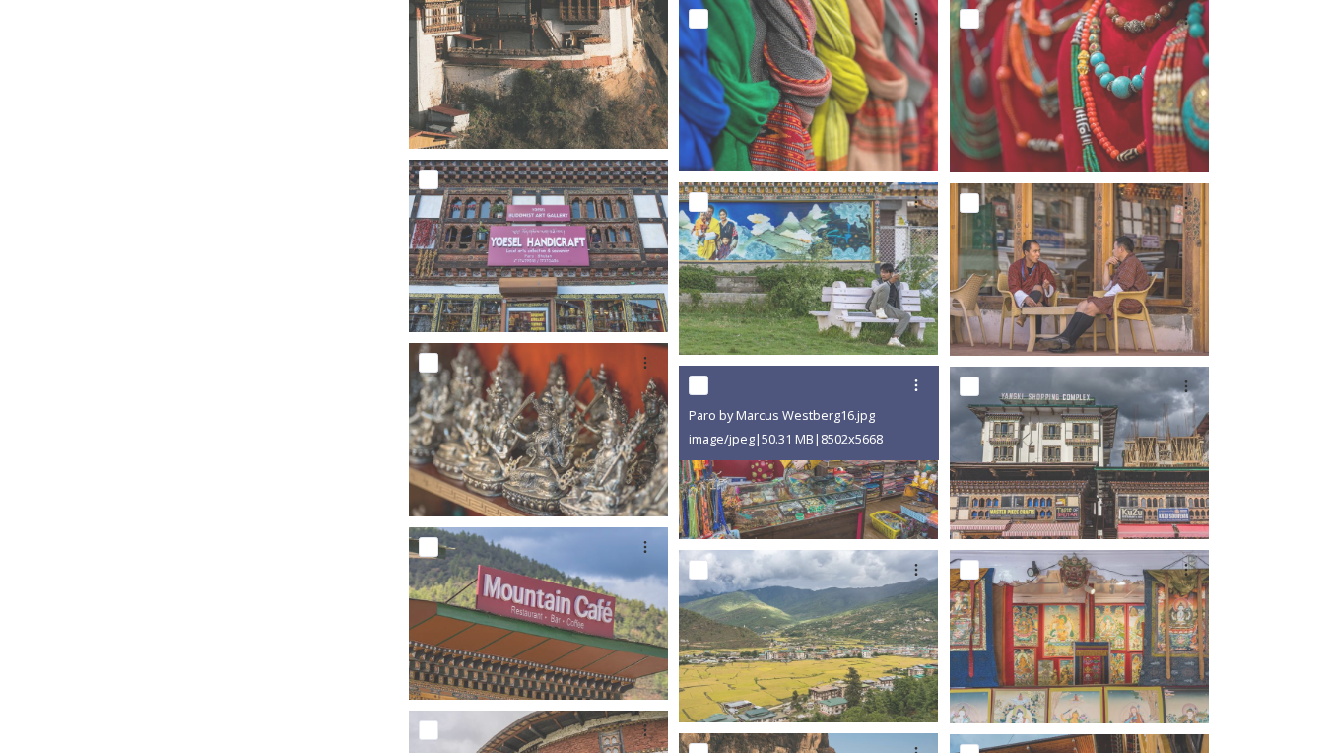
scroll to position [7739, 0]
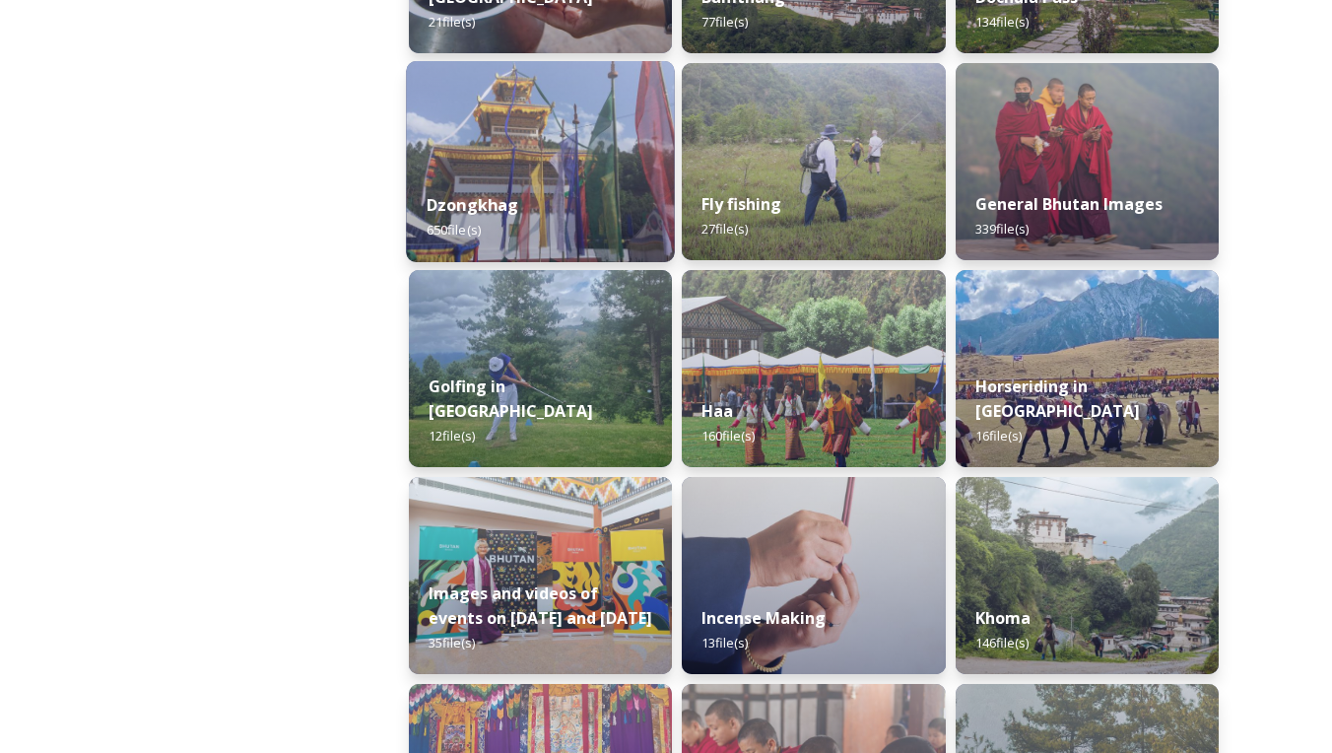
scroll to position [875, 0]
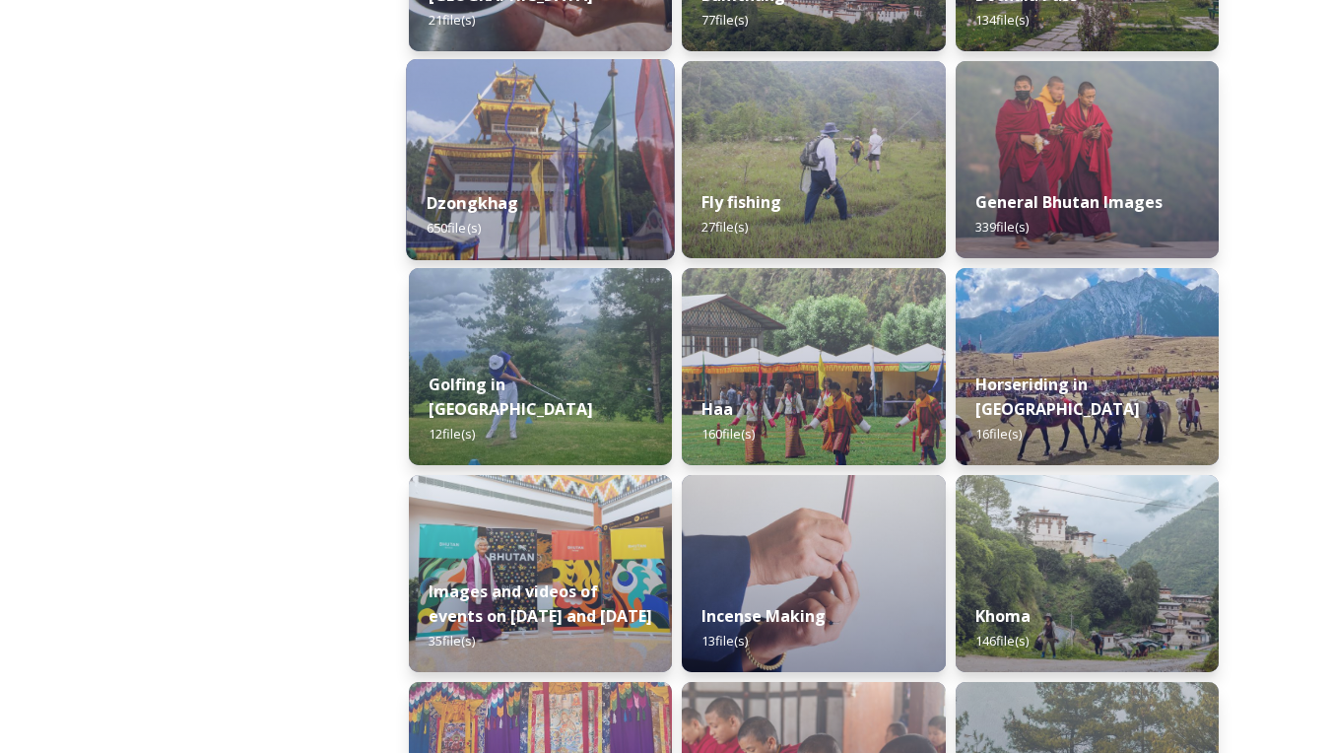
click at [520, 202] on div "Dzongkhag 650 file(s)" at bounding box center [540, 215] width 269 height 90
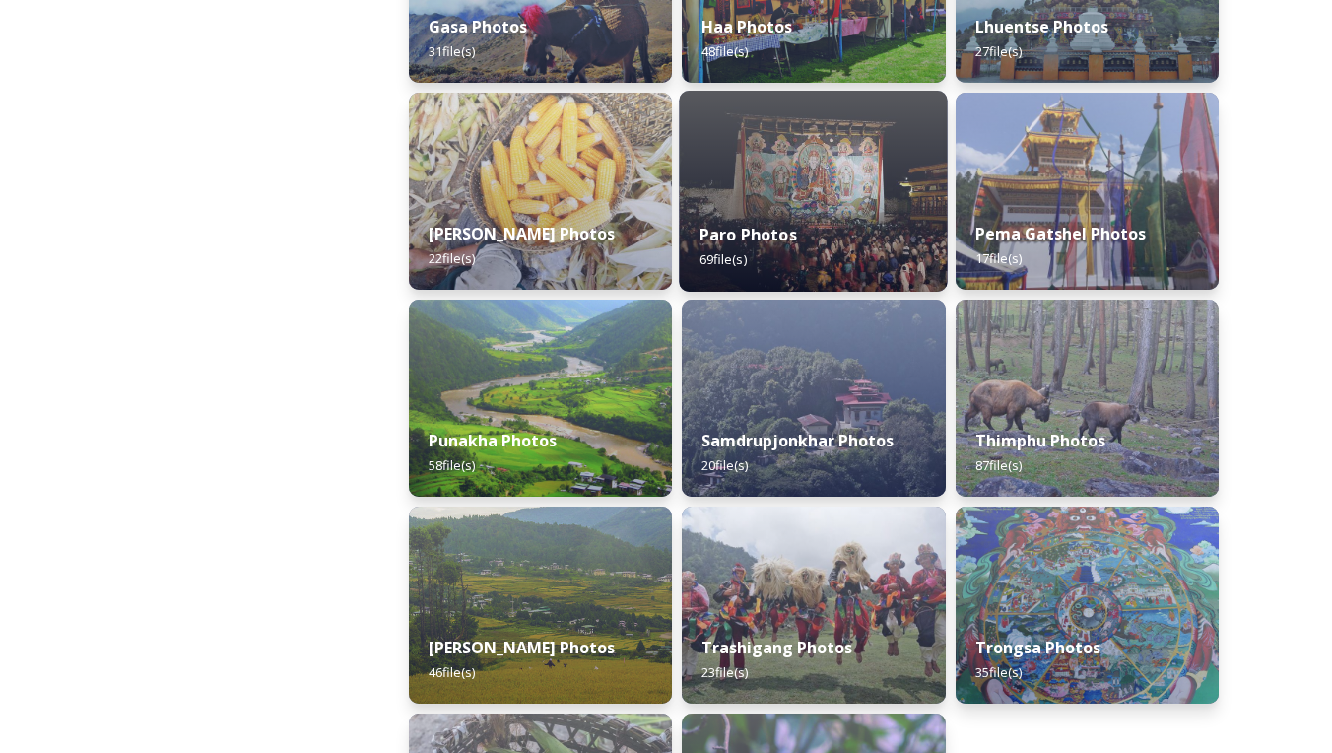
scroll to position [637, 0]
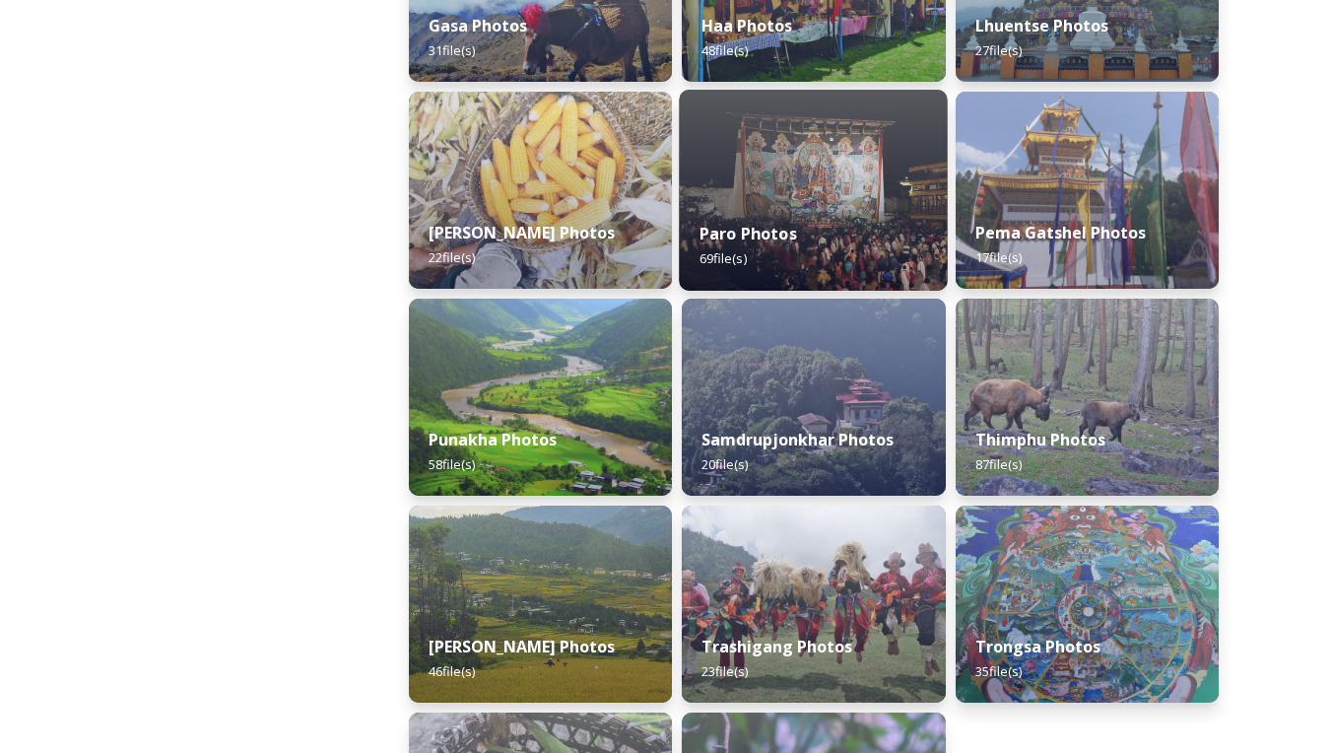
click at [806, 216] on div "Paro Photos 69 file(s)" at bounding box center [814, 246] width 269 height 90
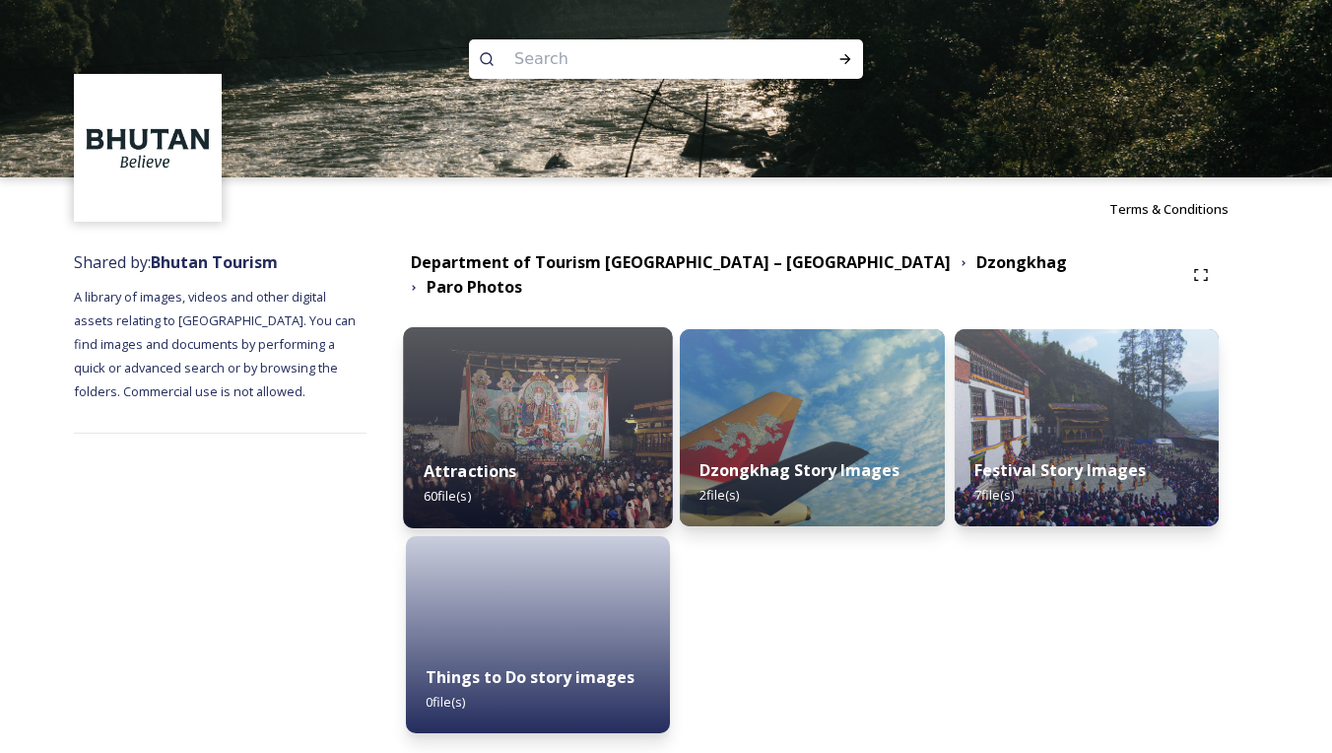
click at [570, 467] on div "Attractions 60 file(s)" at bounding box center [538, 483] width 270 height 90
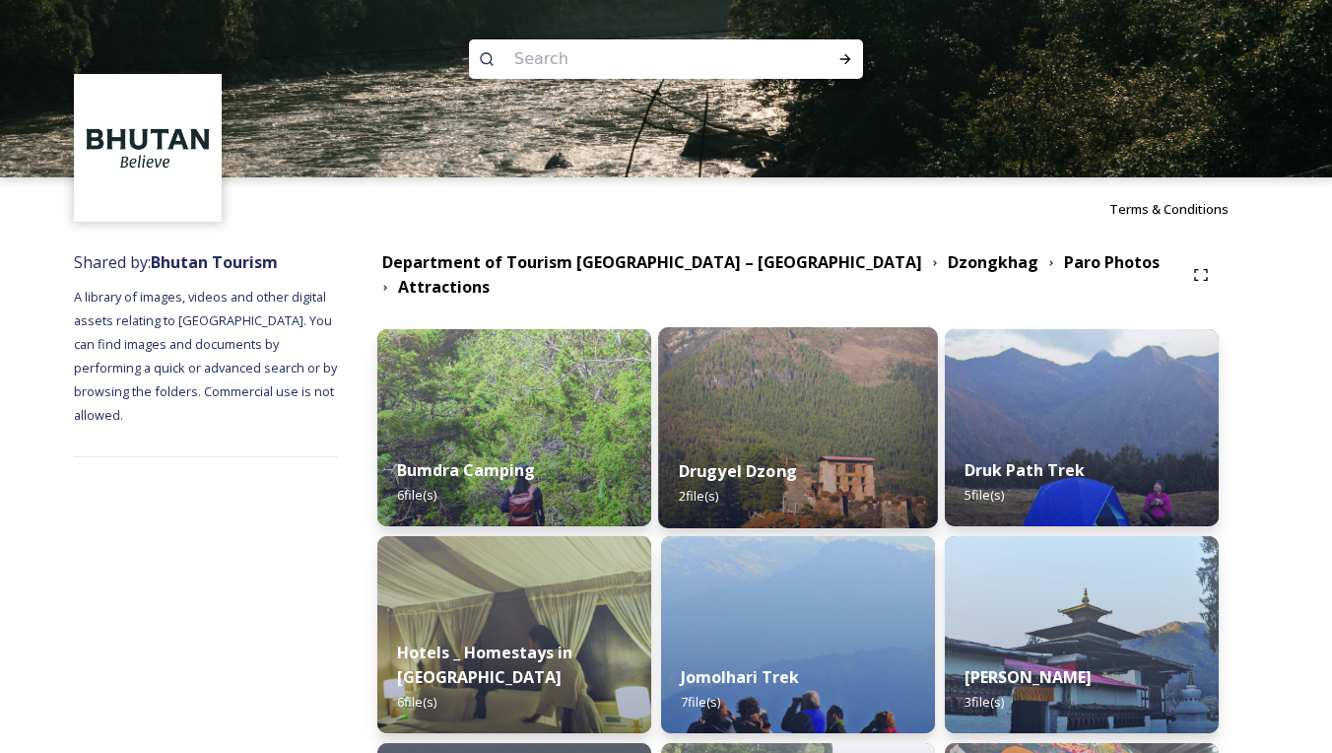
scroll to position [32, 0]
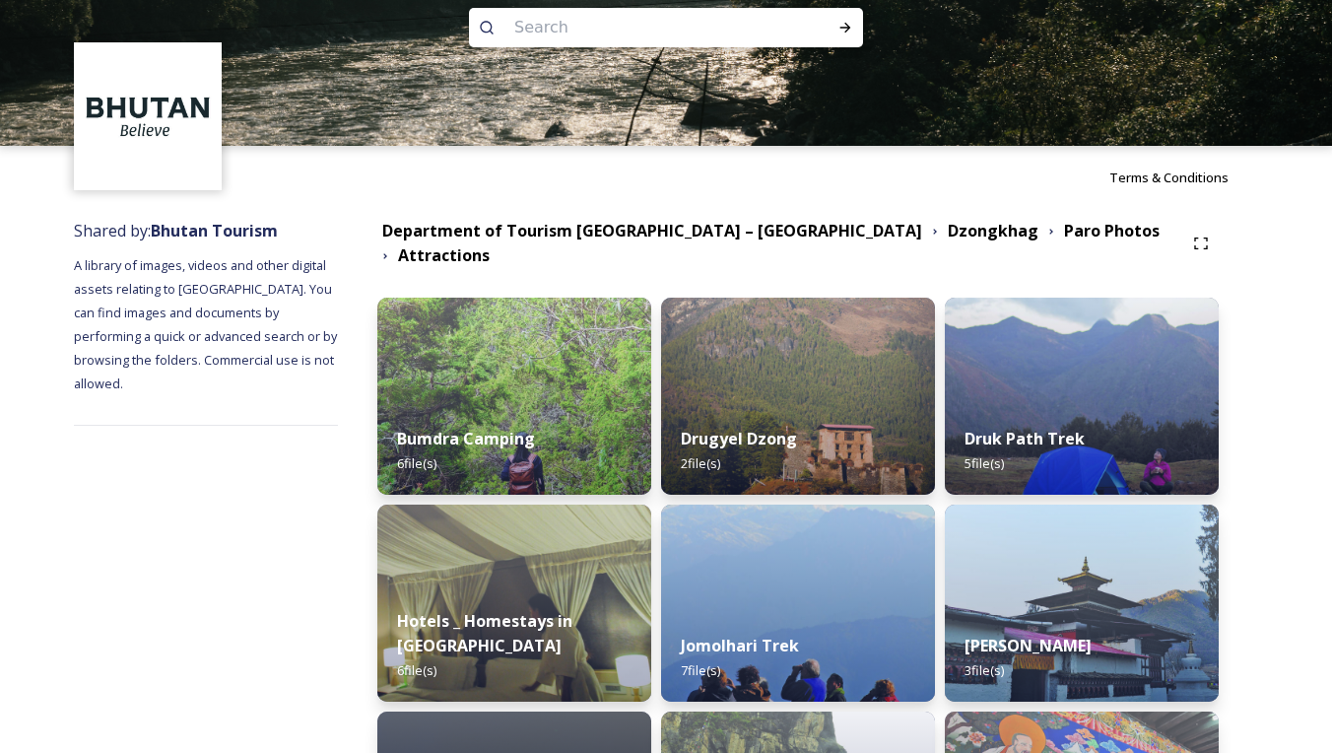
click at [948, 241] on strong "Dzongkhag" at bounding box center [993, 231] width 91 height 22
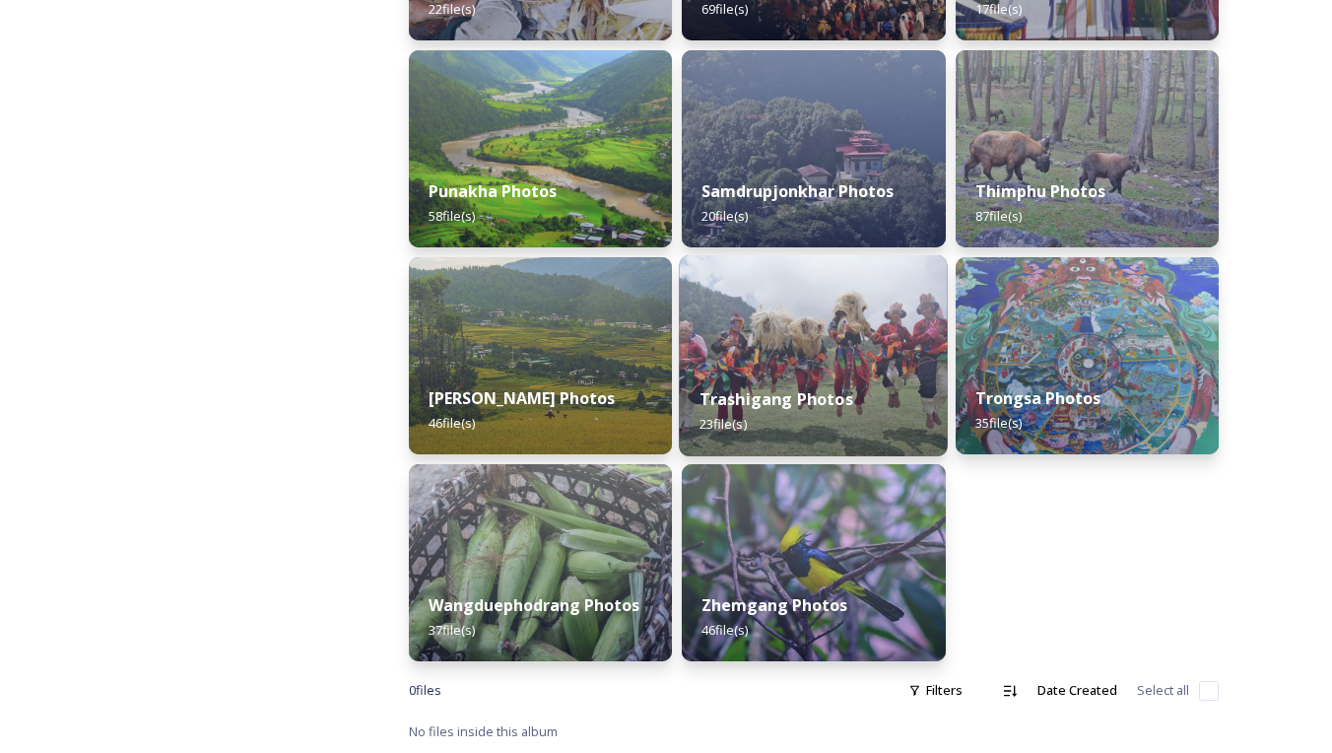
scroll to position [886, 0]
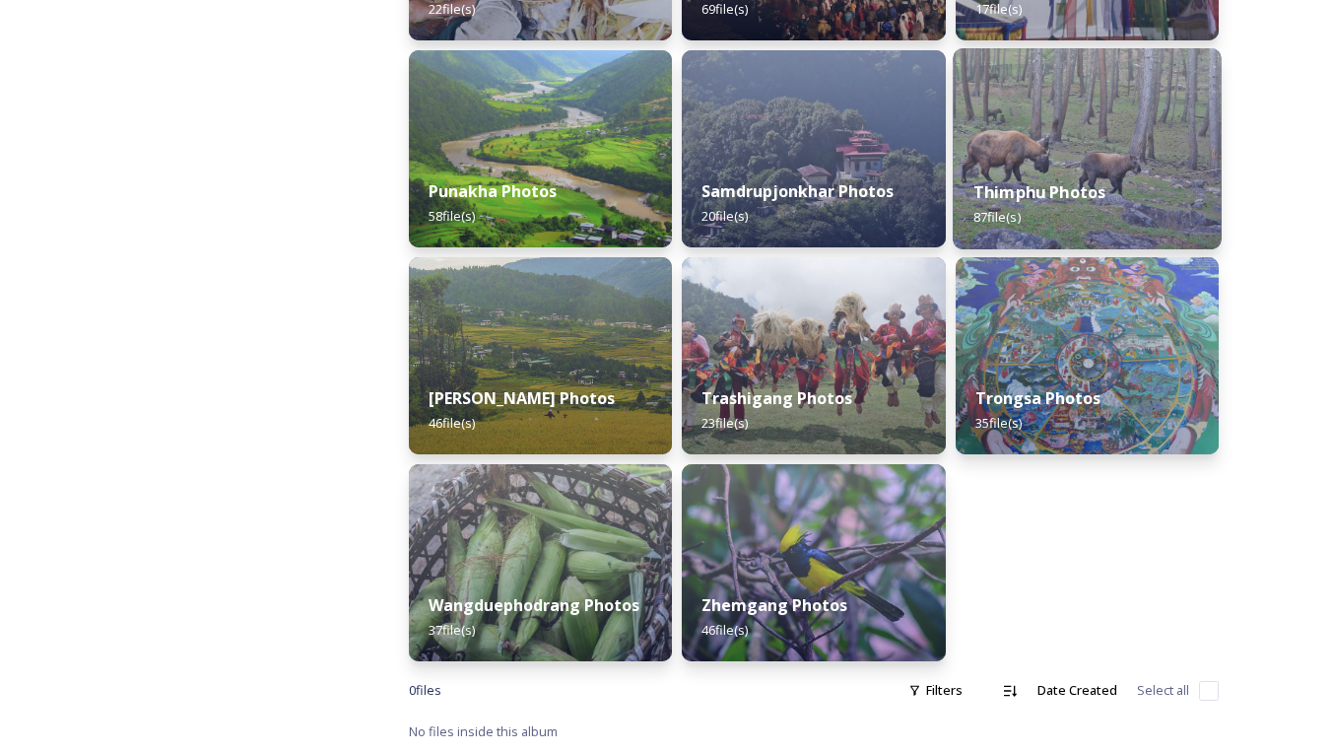
click at [1010, 182] on strong "Thimphu Photos" at bounding box center [1038, 192] width 133 height 22
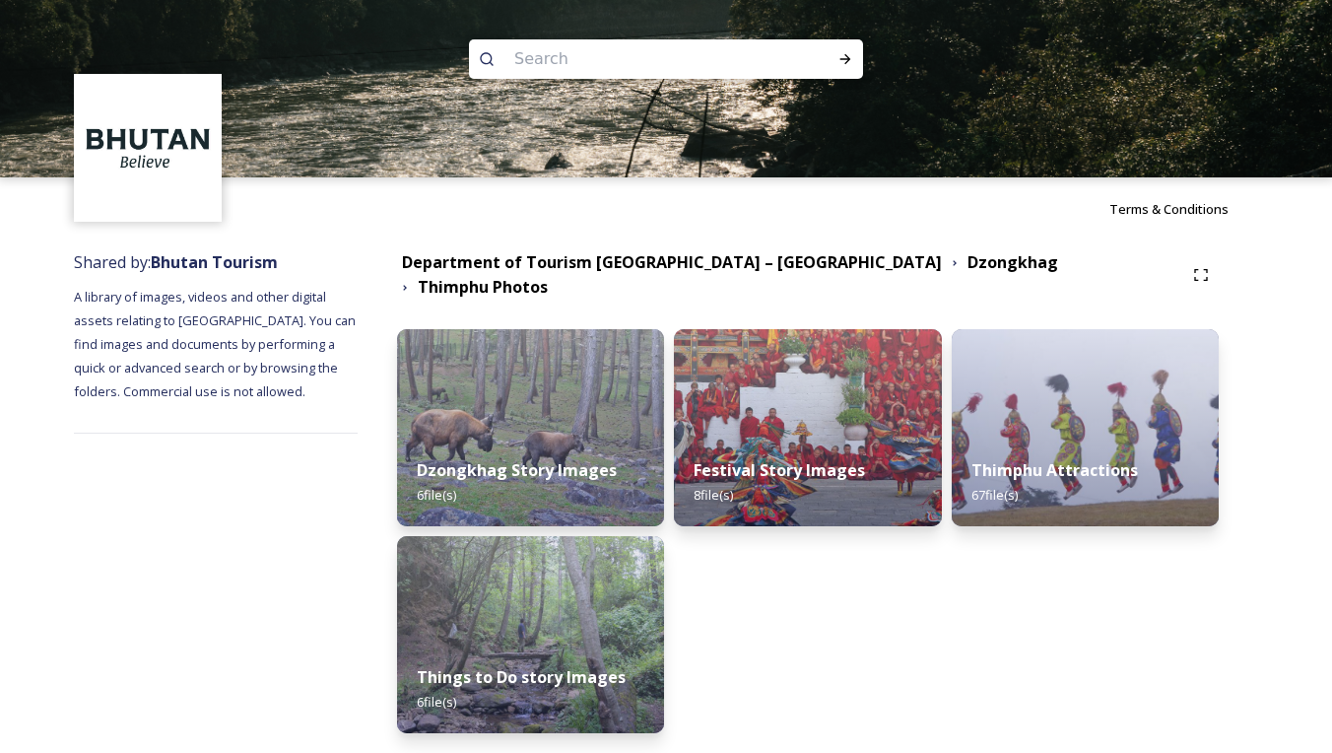
click at [1074, 438] on div "Thimphu Attractions 67 file(s)" at bounding box center [1085, 482] width 267 height 88
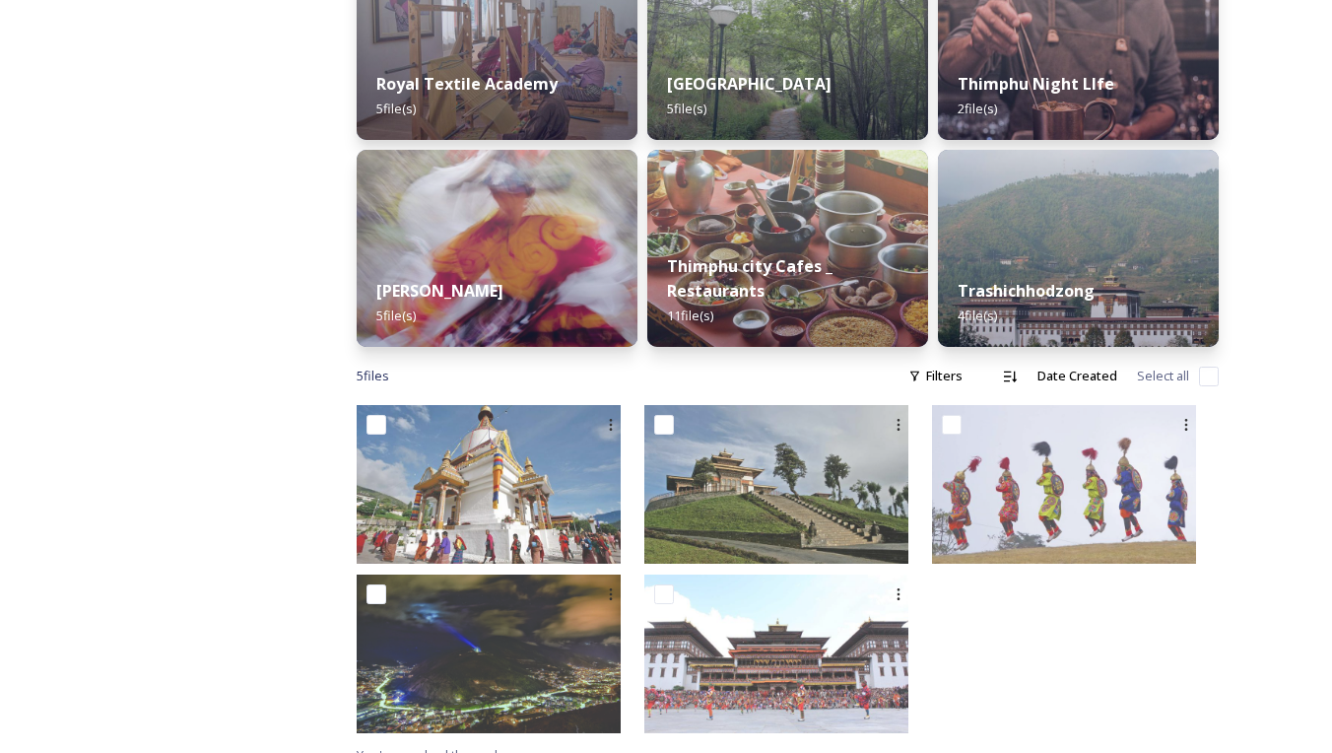
scroll to position [1009, 0]
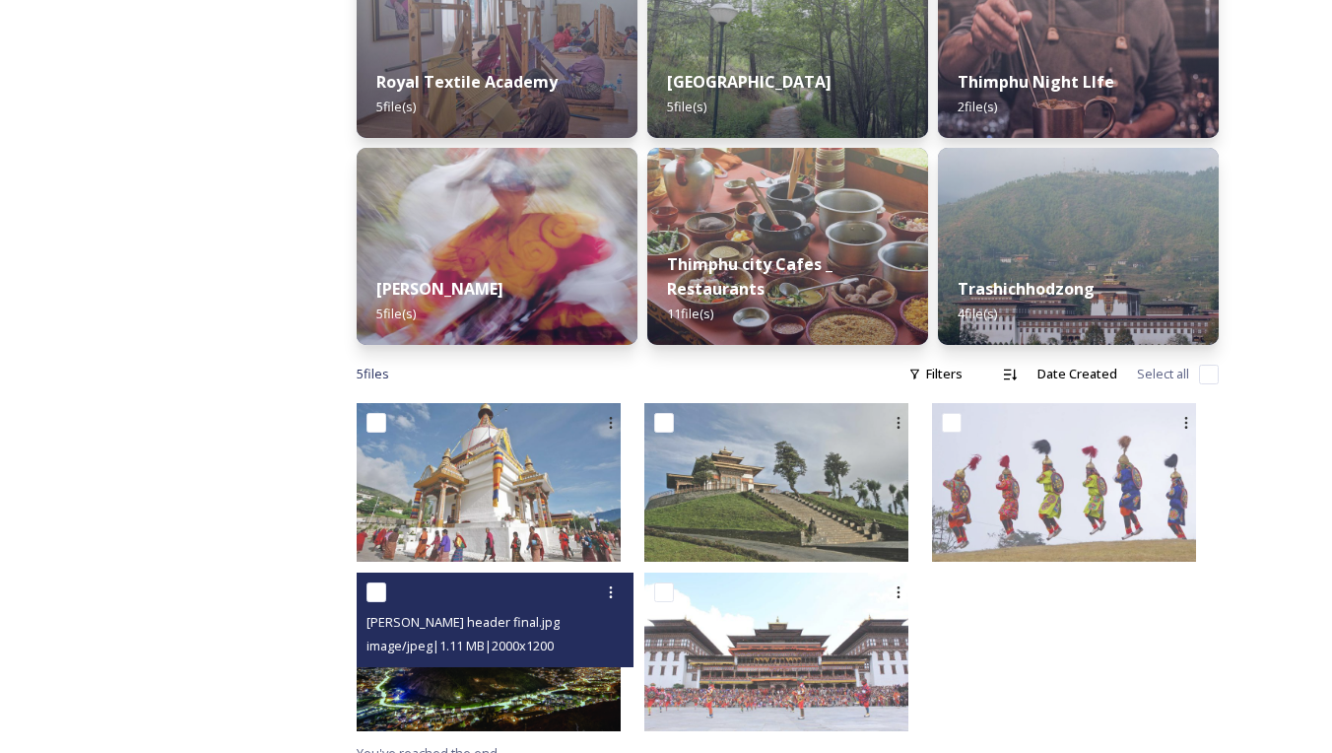
click at [544, 678] on img at bounding box center [489, 651] width 264 height 159
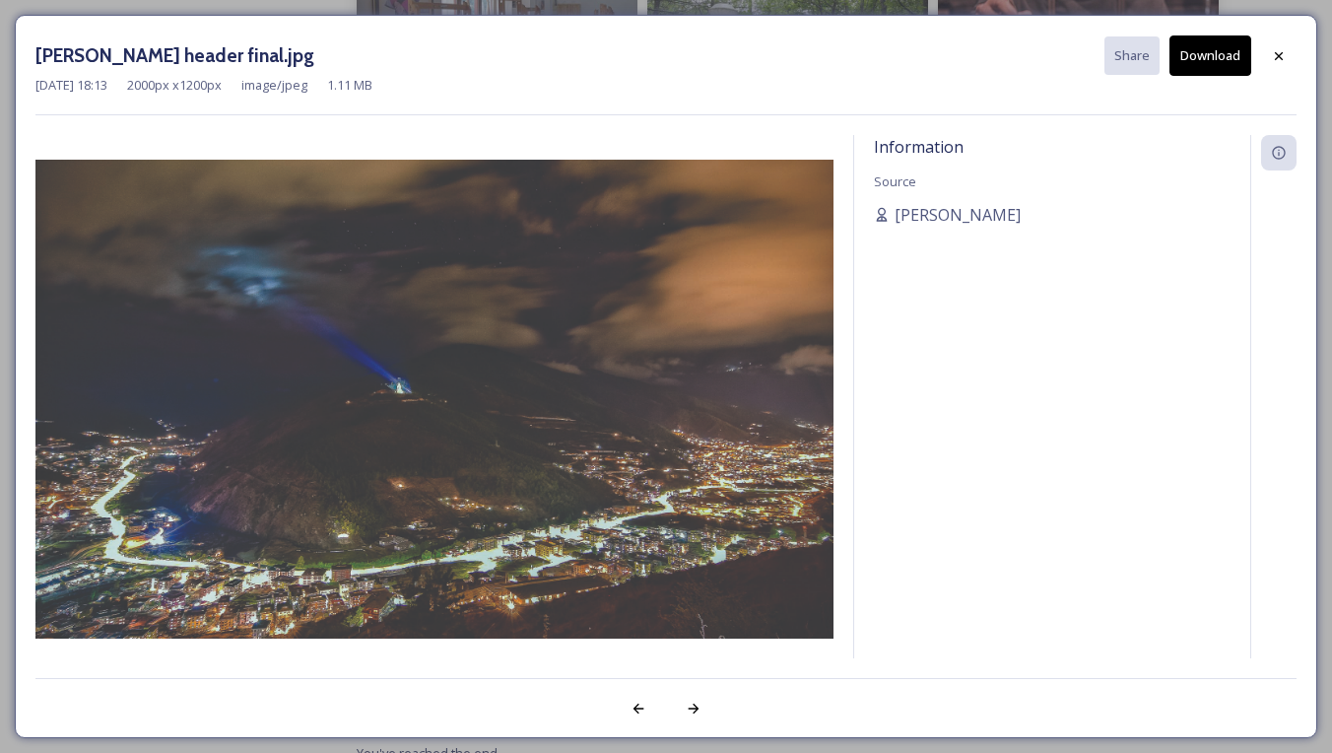
click at [1207, 66] on button "Download" at bounding box center [1210, 55] width 82 height 40
click at [1283, 55] on icon at bounding box center [1279, 56] width 16 height 16
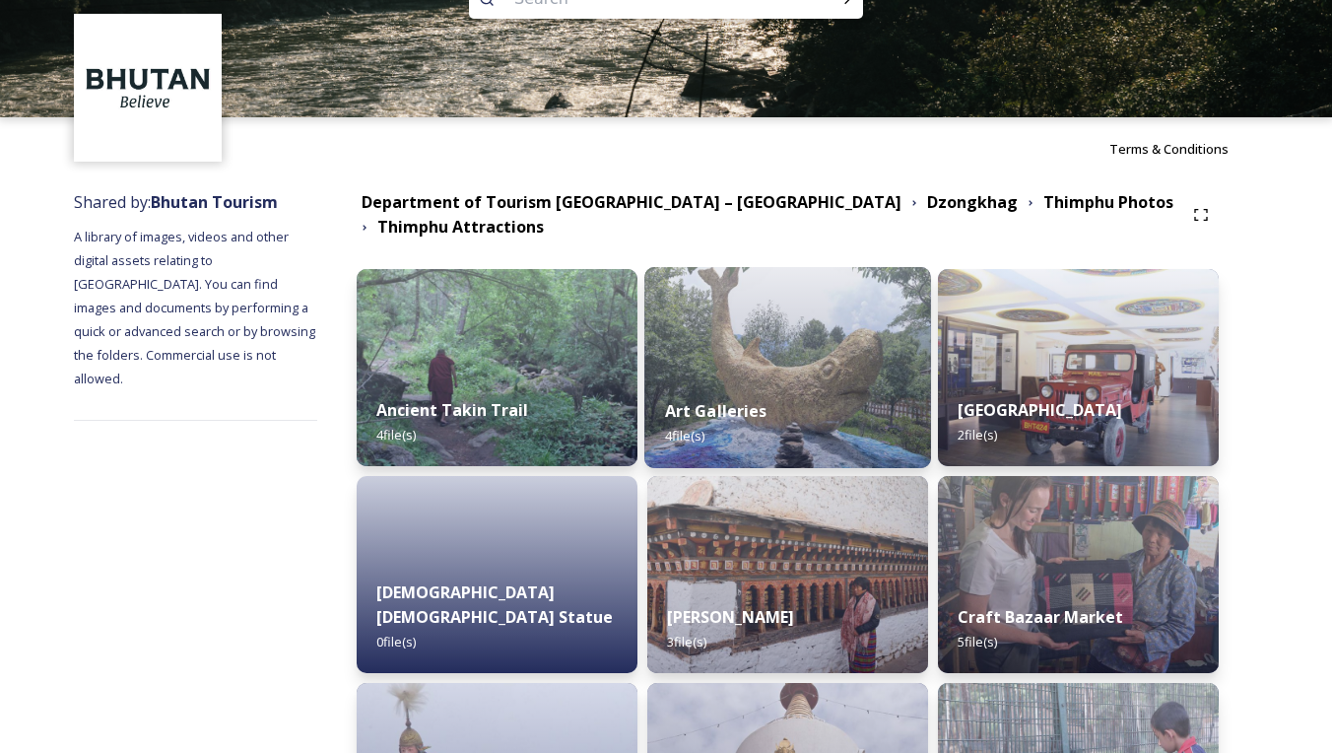
scroll to position [68, 0]
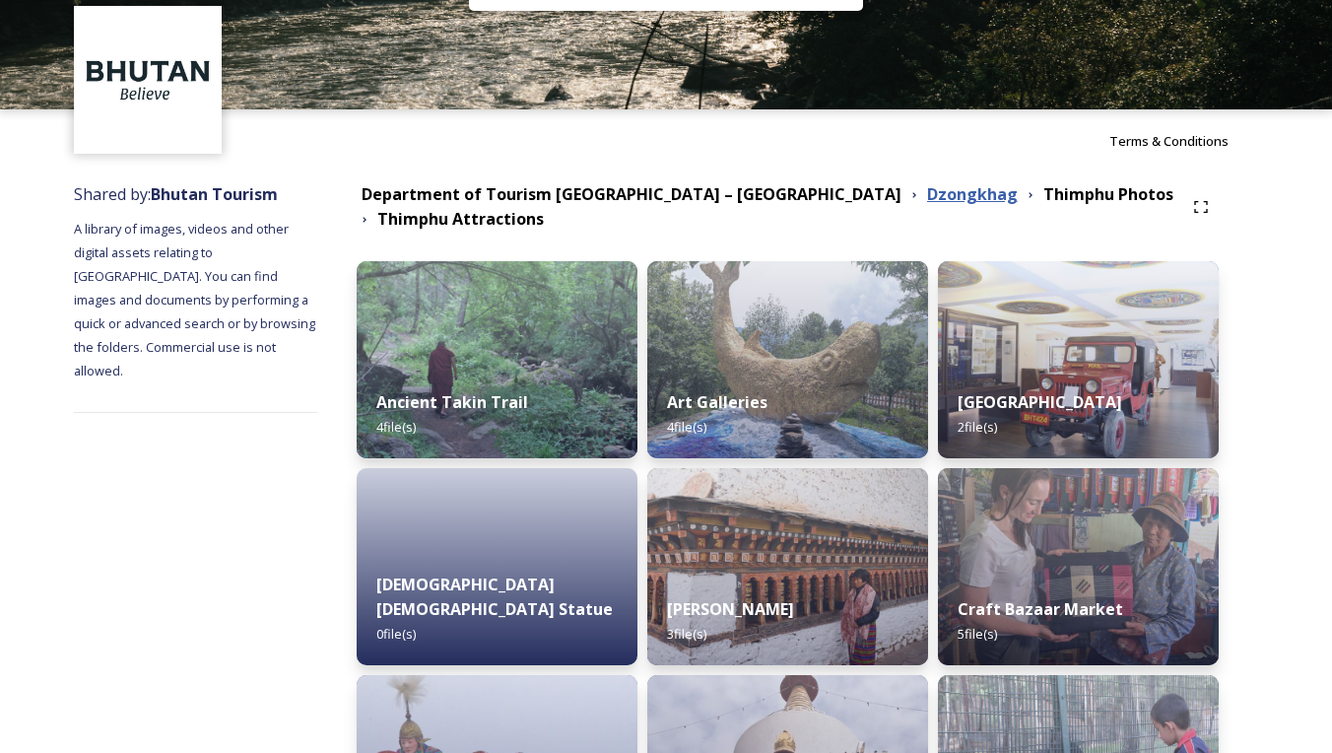
click at [927, 203] on strong "Dzongkhag" at bounding box center [972, 194] width 91 height 22
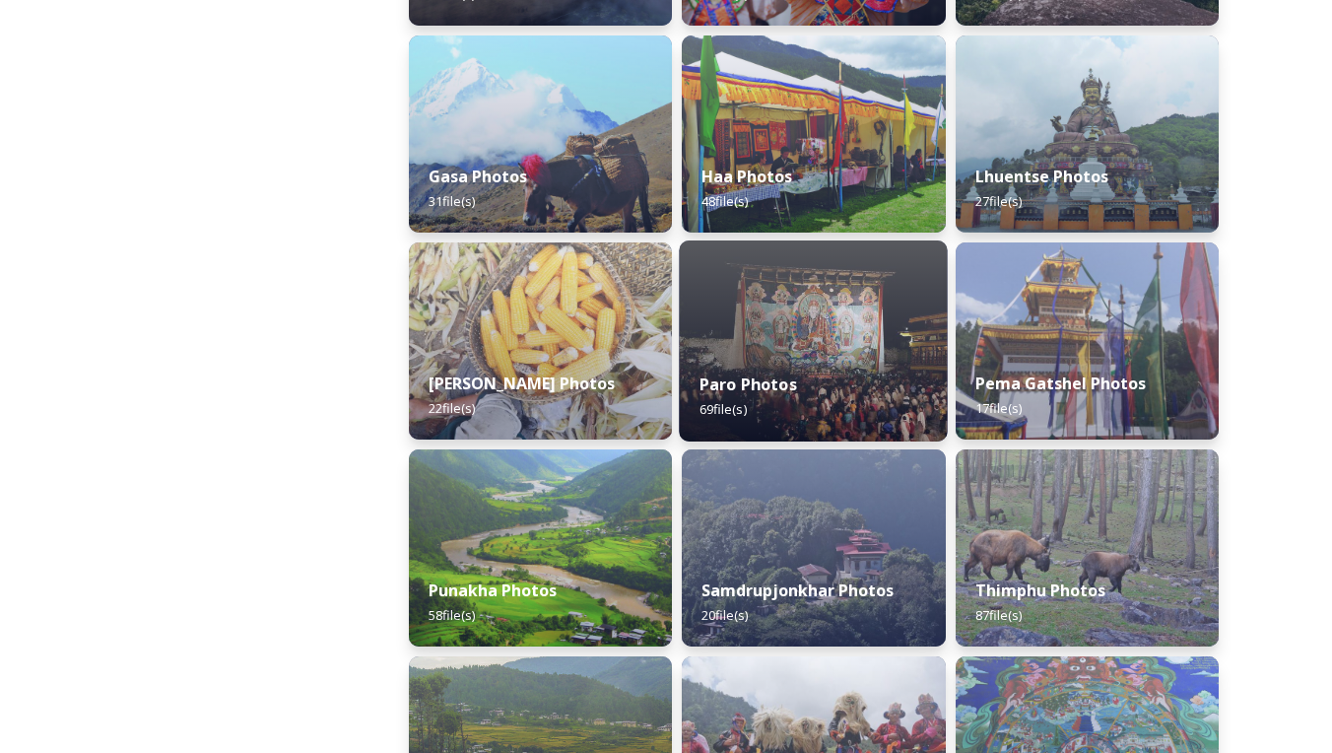
scroll to position [488, 0]
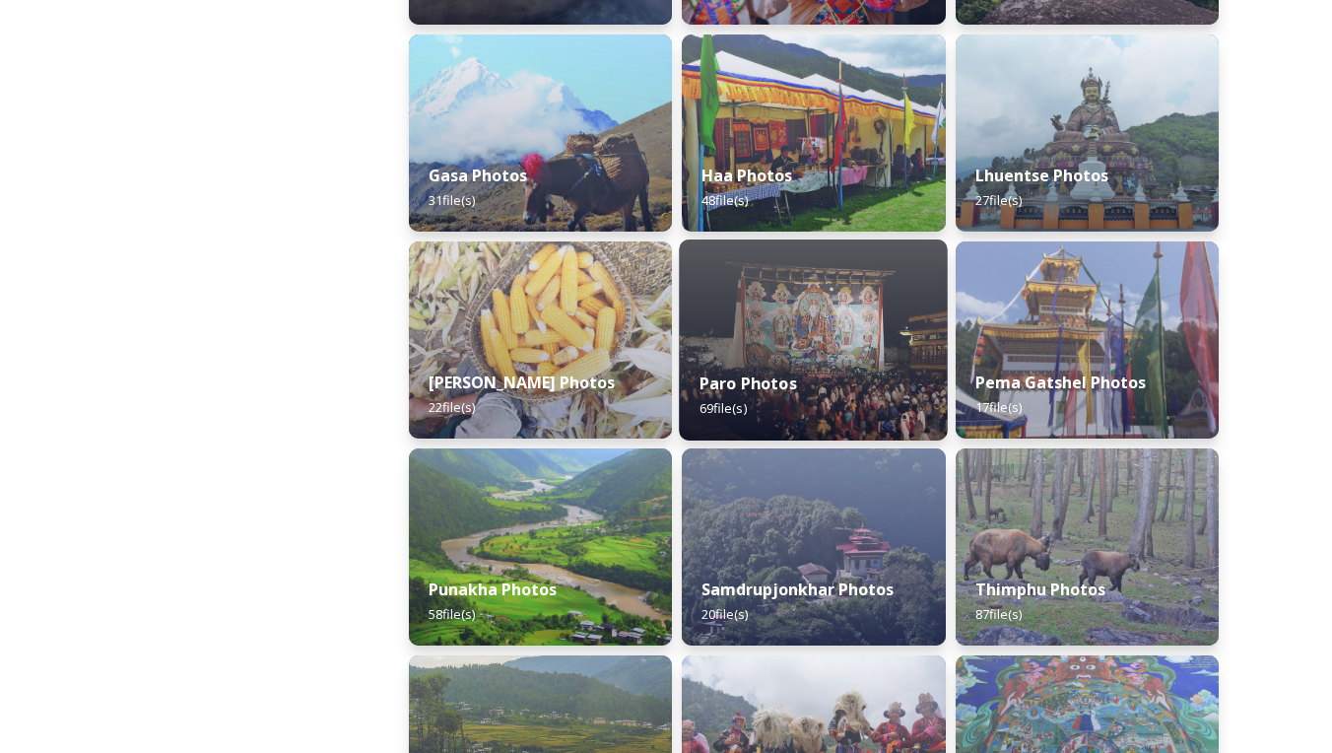
click at [845, 389] on div "Paro Photos 69 file(s)" at bounding box center [814, 396] width 269 height 90
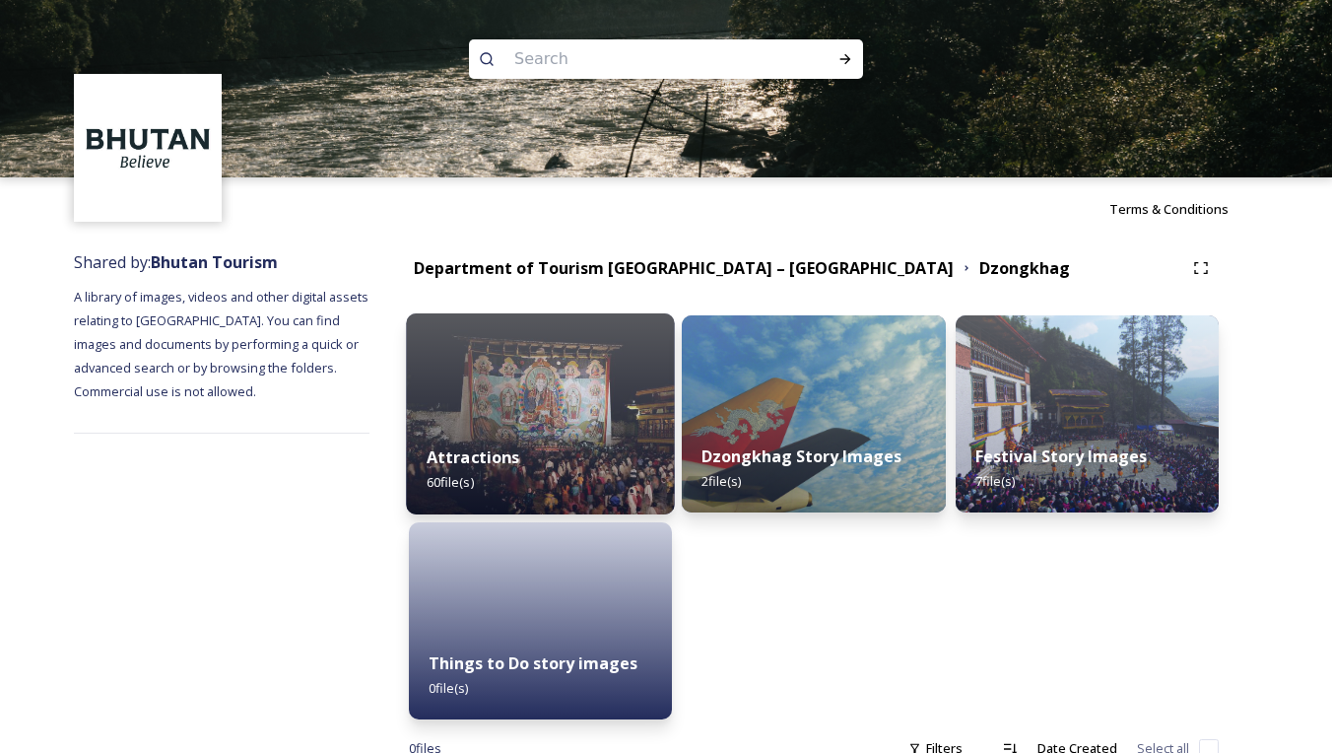
click at [639, 451] on div "Attractions 60 file(s)" at bounding box center [540, 470] width 269 height 90
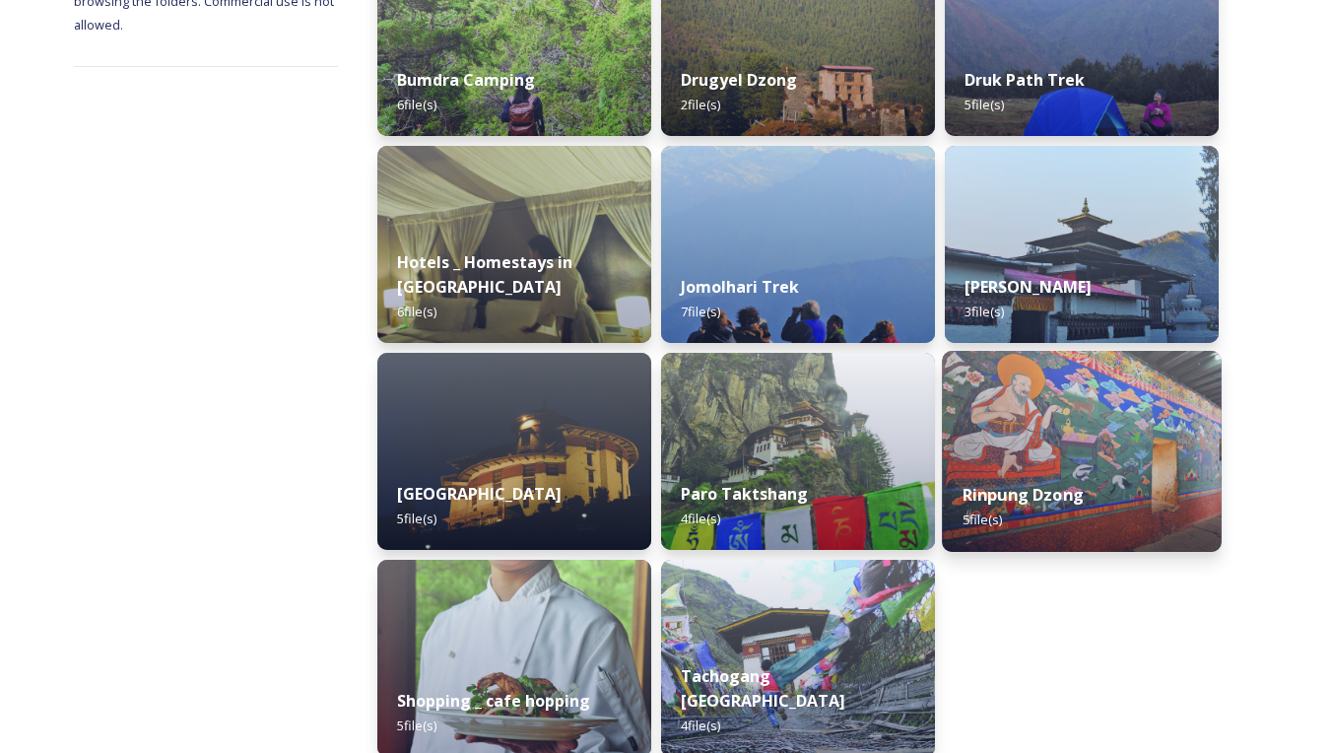
scroll to position [429, 0]
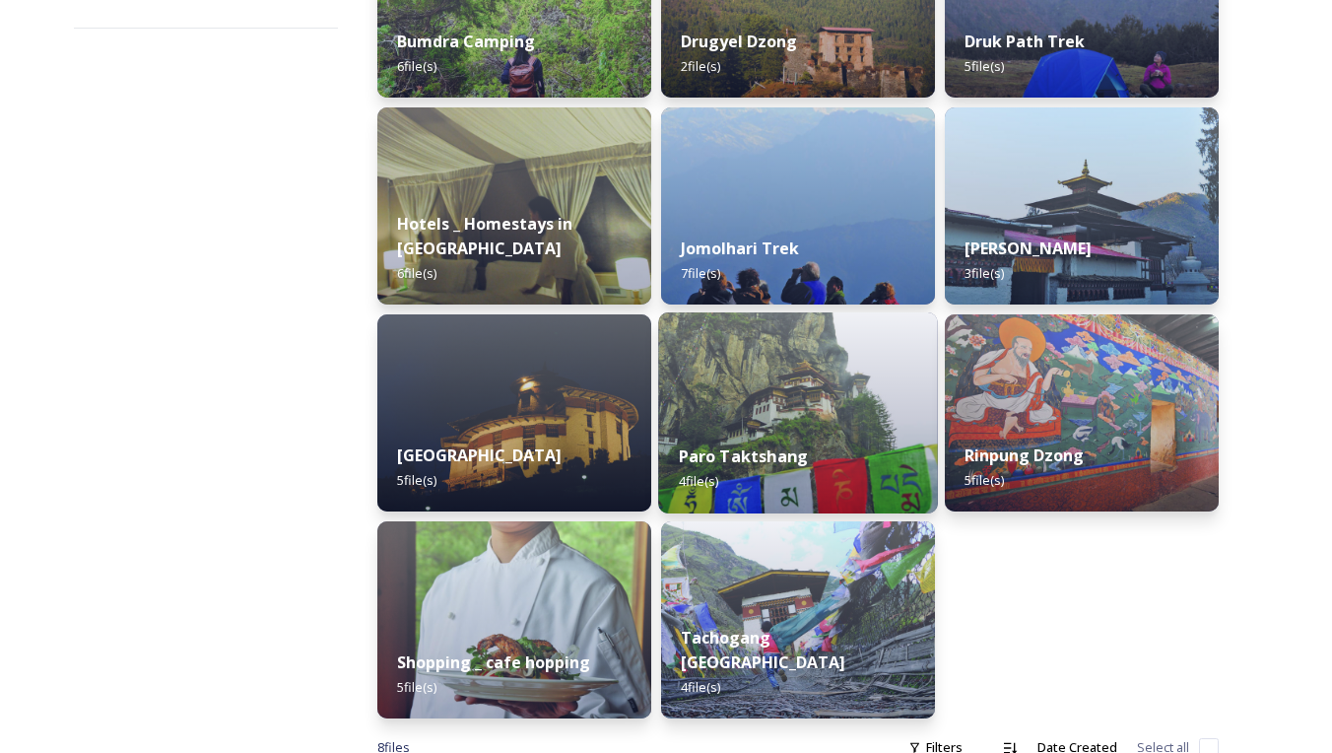
click at [827, 424] on div "Paro Taktshang 4 file(s)" at bounding box center [798, 469] width 279 height 90
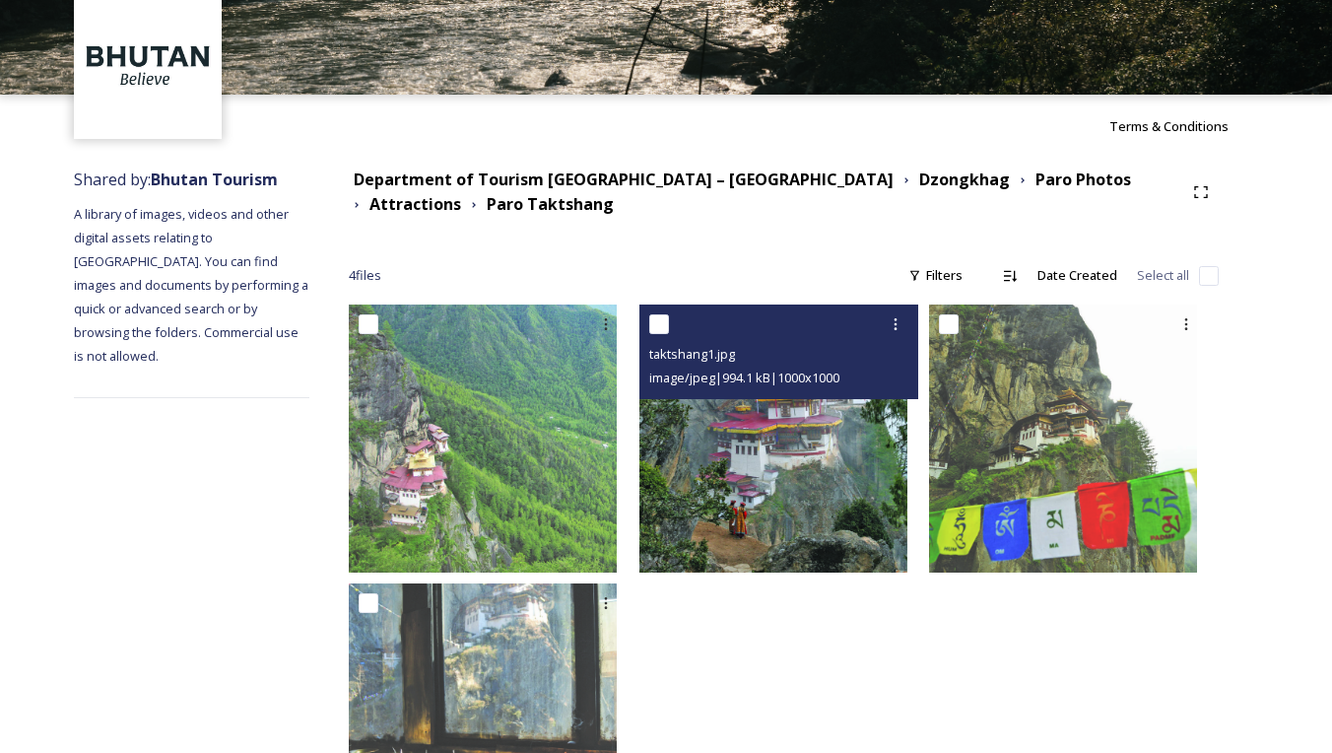
scroll to position [200, 0]
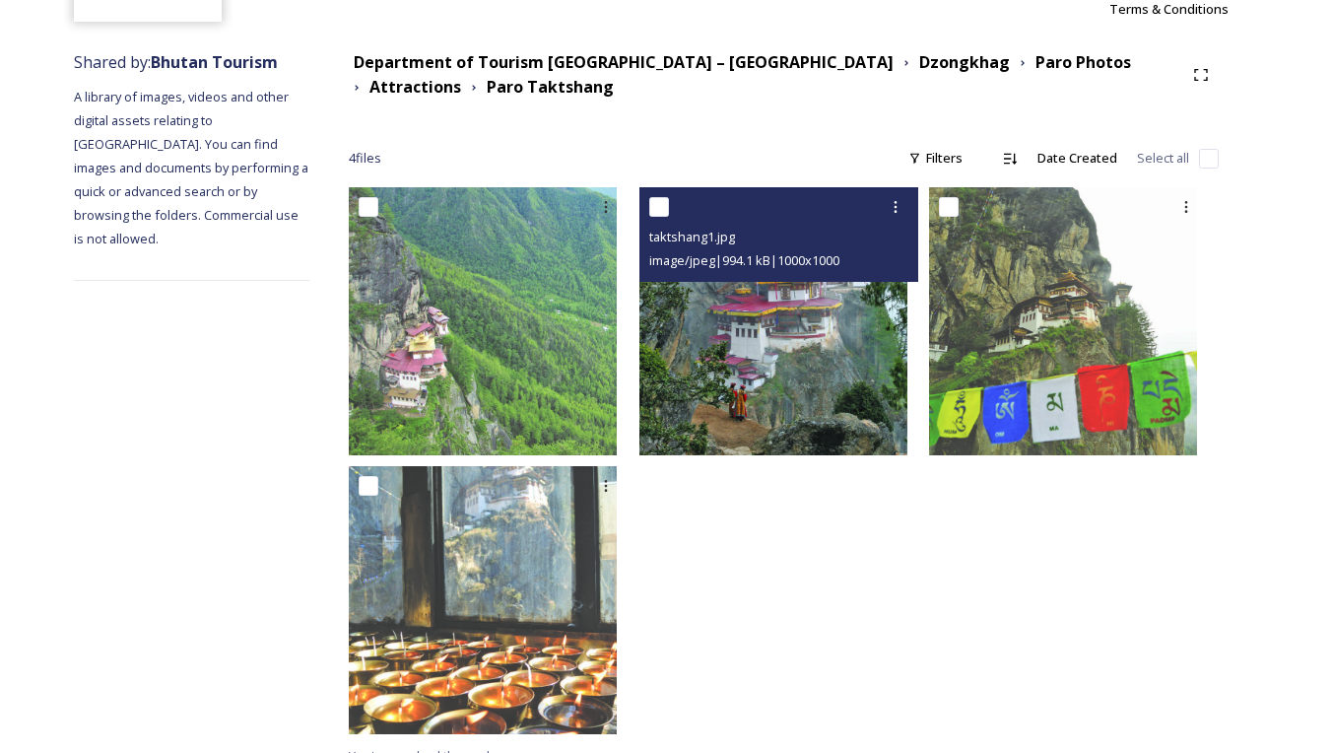
click at [777, 385] on img at bounding box center [773, 321] width 268 height 268
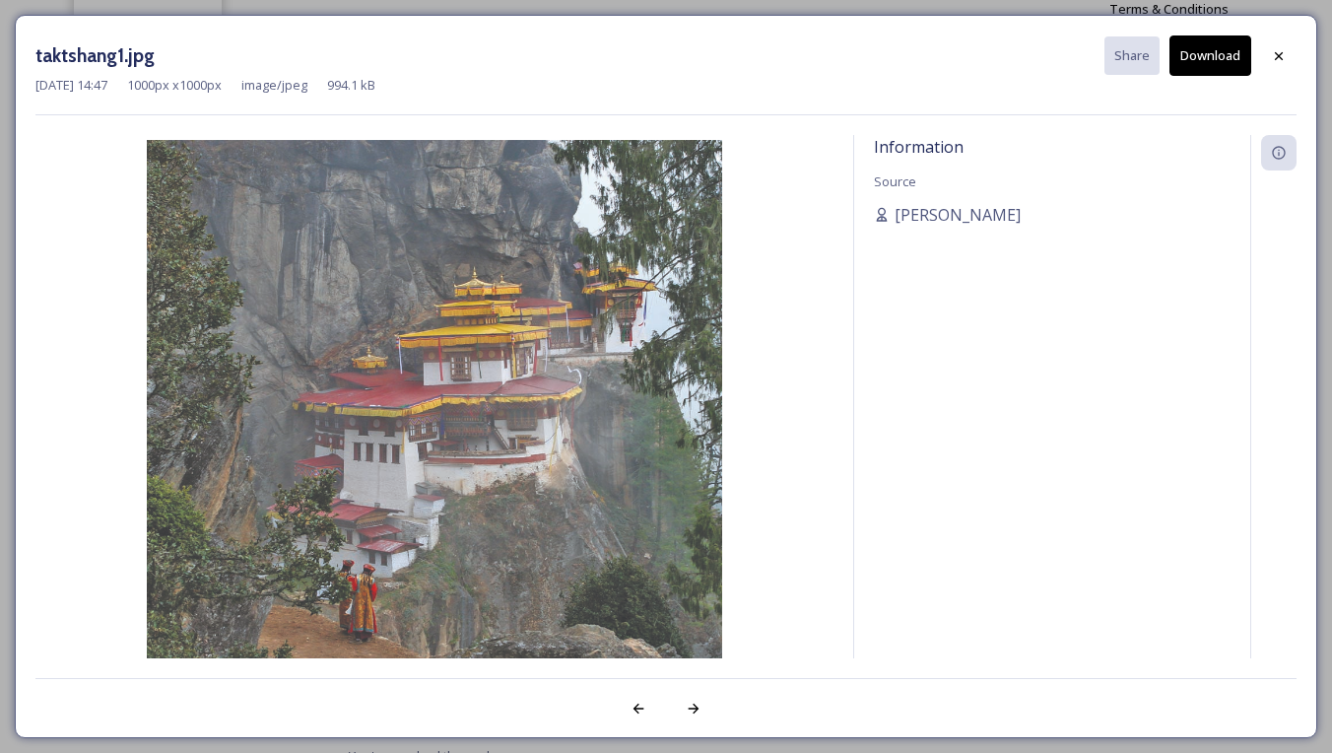
click at [1197, 54] on button "Download" at bounding box center [1210, 55] width 82 height 40
drag, startPoint x: 858, startPoint y: 65, endPoint x: 1066, endPoint y: 71, distance: 207.9
click at [861, 66] on div "taktshang1.jpg Share Download" at bounding box center [665, 55] width 1261 height 40
click at [1284, 56] on icon at bounding box center [1279, 56] width 16 height 16
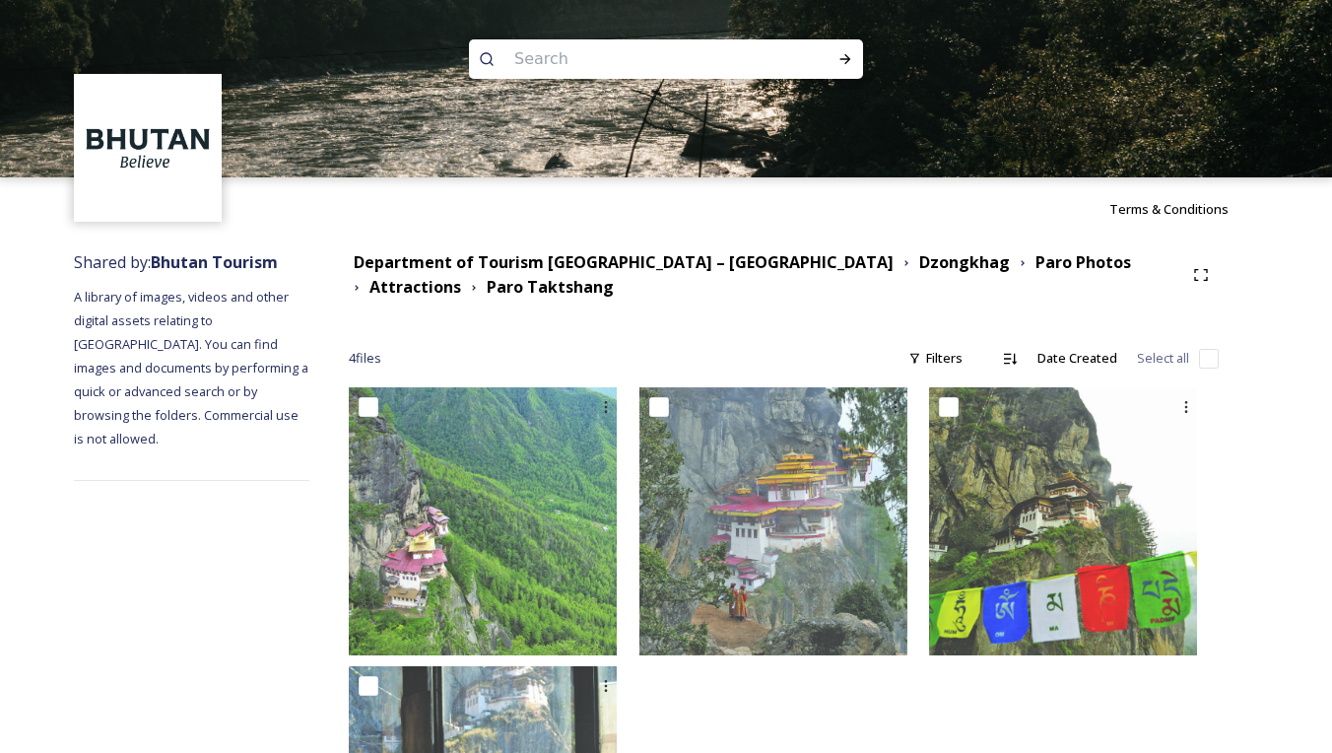
scroll to position [0, 0]
click at [1035, 267] on strong "Paro Photos" at bounding box center [1083, 262] width 96 height 22
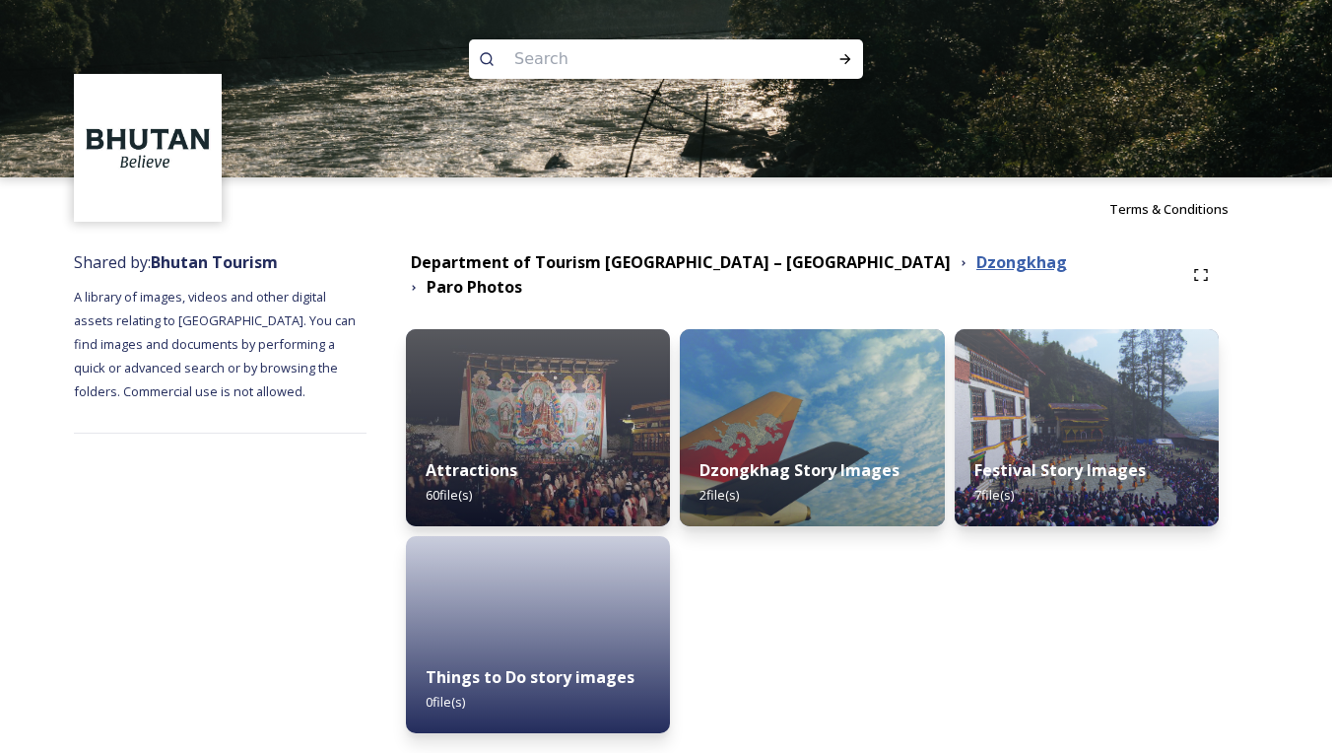
click at [976, 267] on strong "Dzongkhag" at bounding box center [1021, 262] width 91 height 22
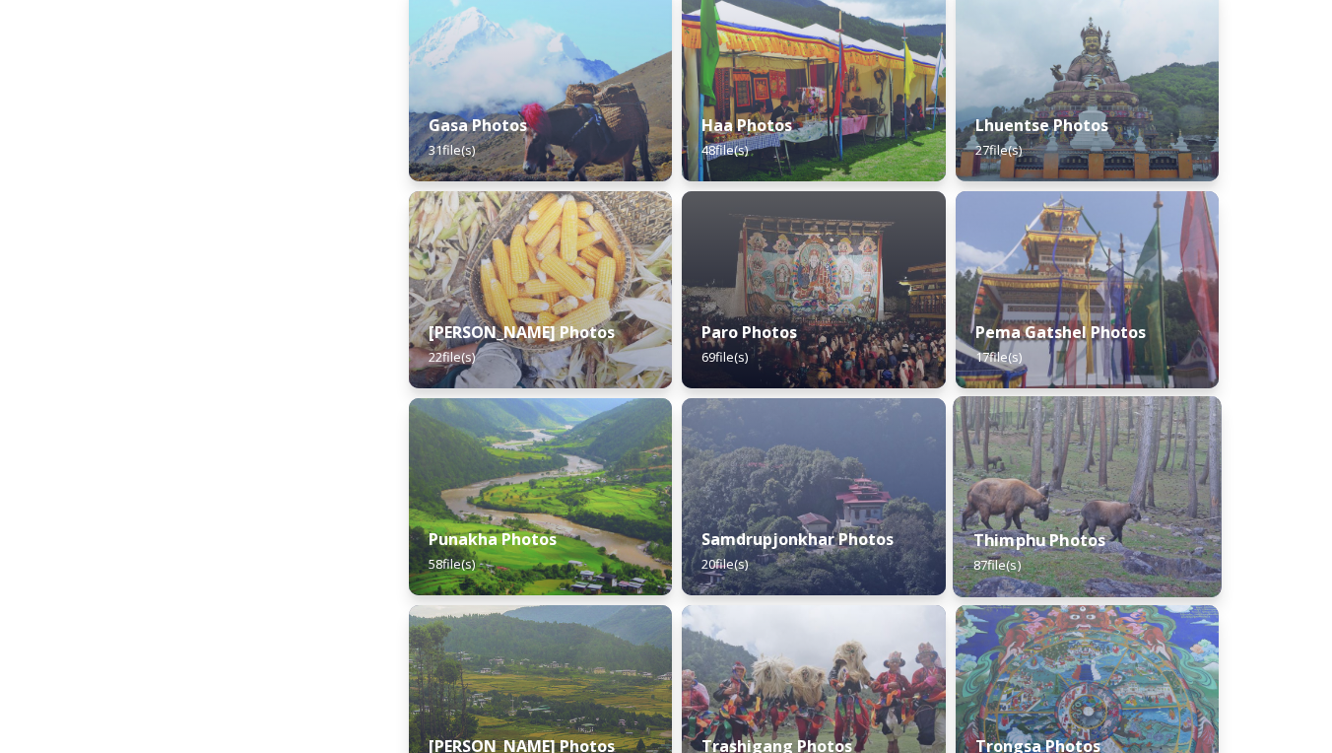
click at [1058, 507] on img at bounding box center [1087, 496] width 269 height 201
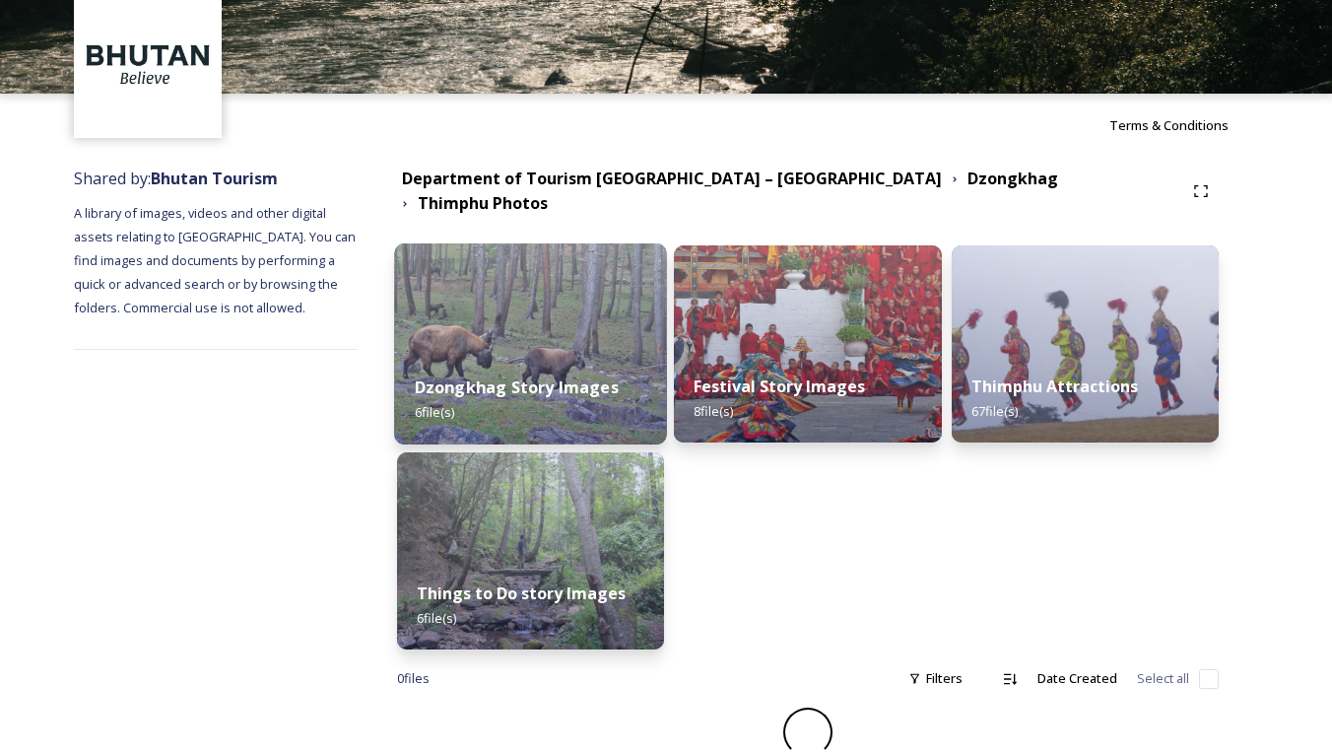
scroll to position [58, 0]
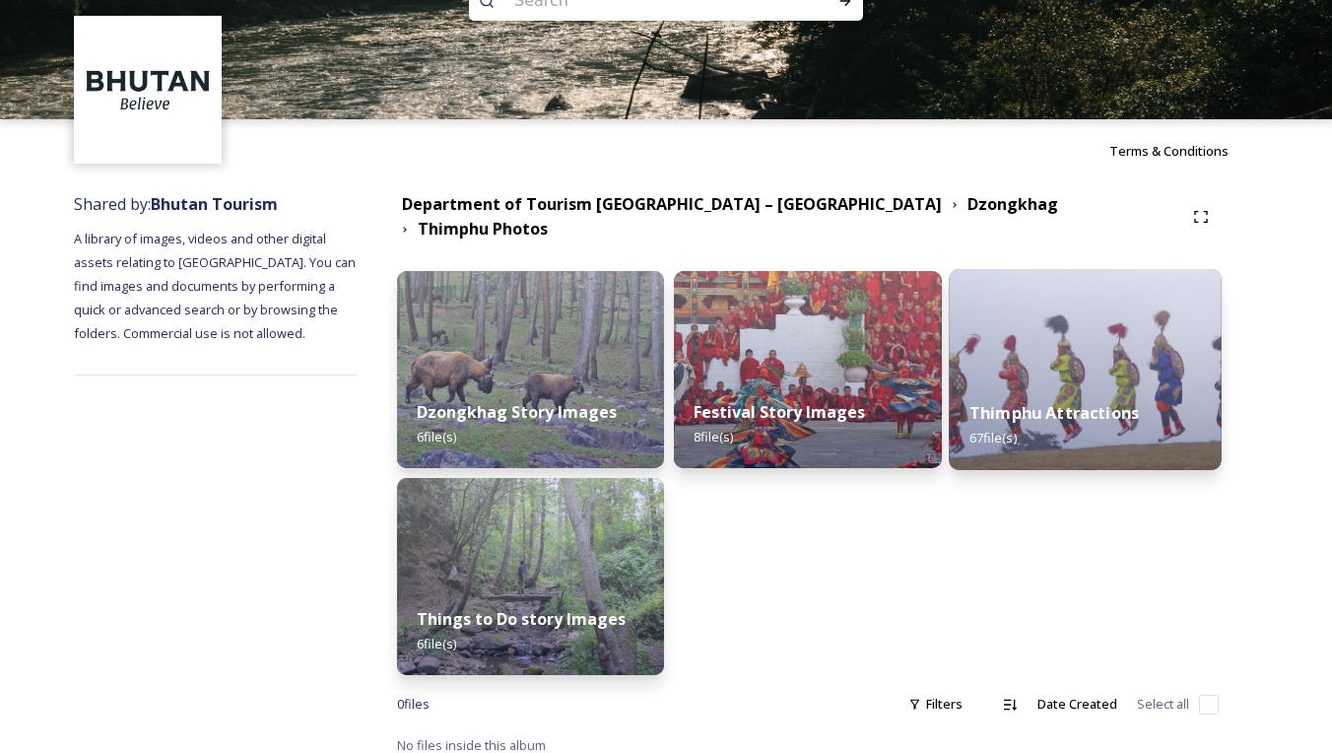
click at [1014, 381] on div "Thimphu Attractions 67 file(s)" at bounding box center [1085, 425] width 273 height 90
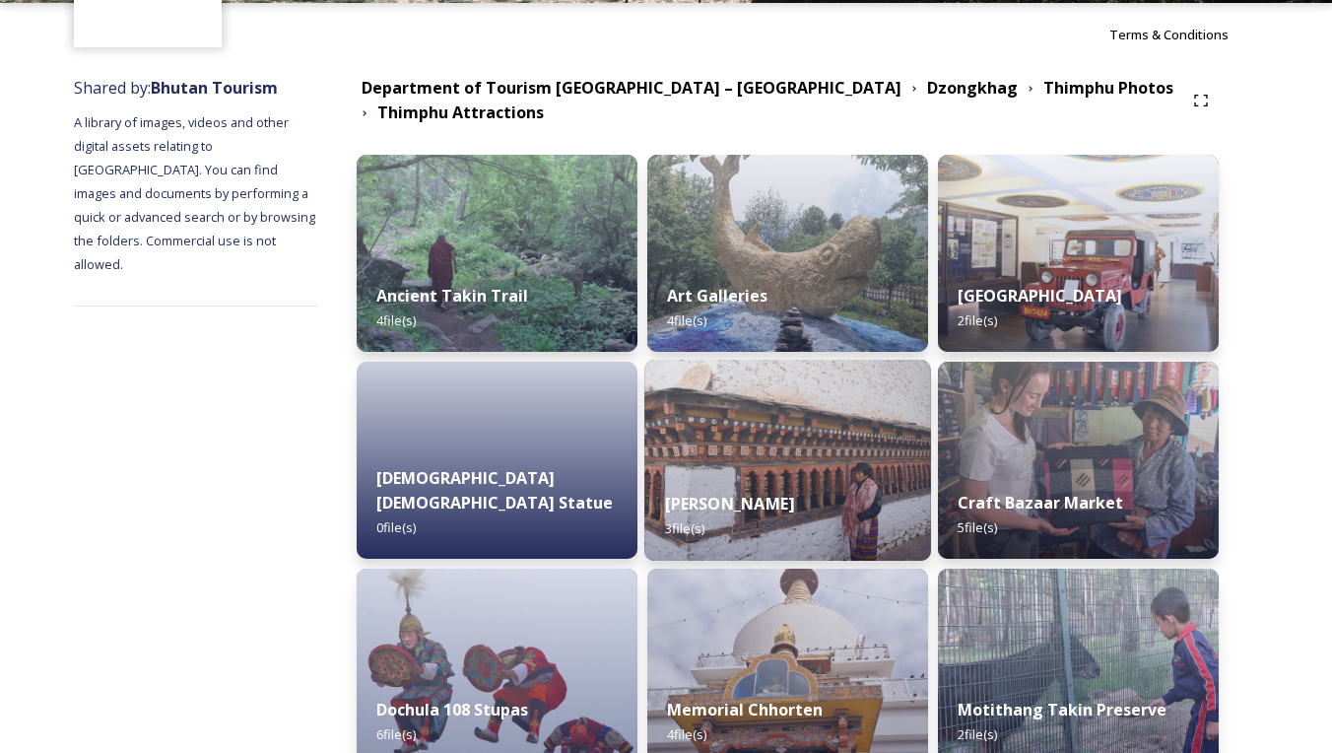
scroll to position [191, 0]
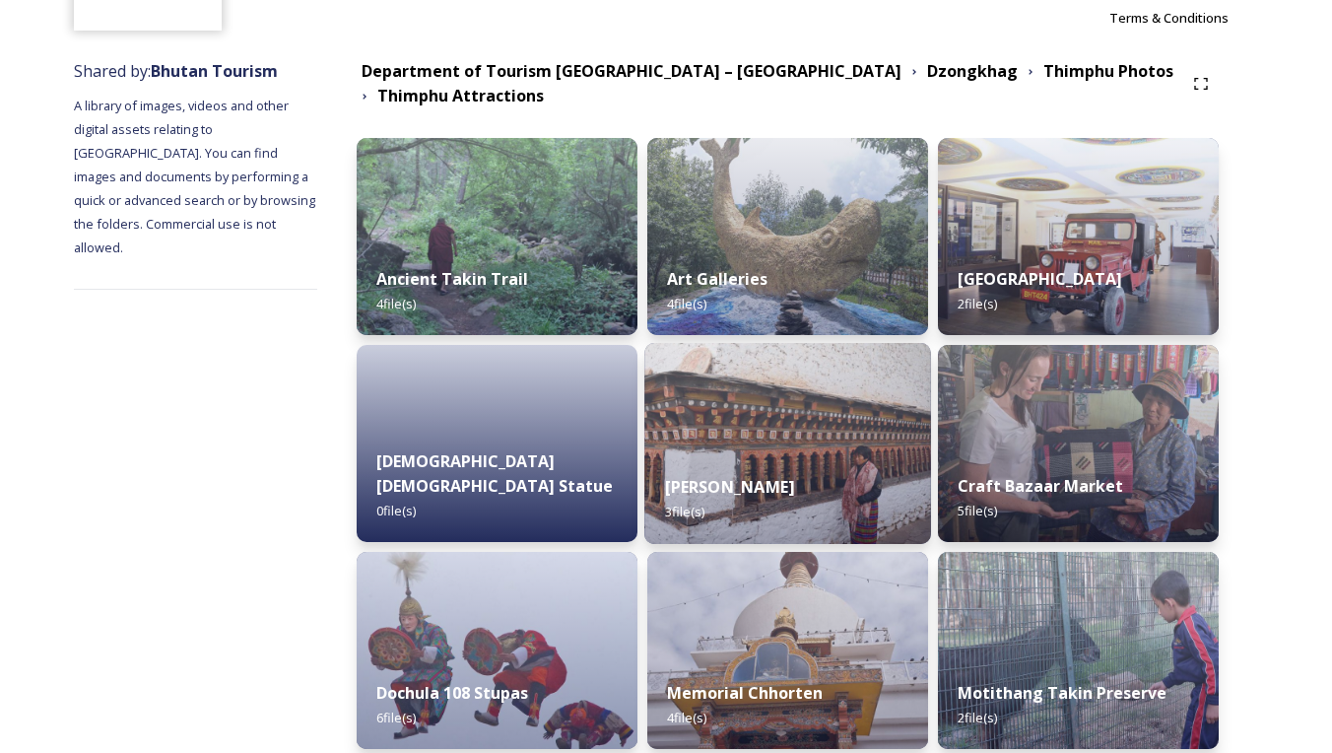
click at [804, 441] on img at bounding box center [787, 443] width 287 height 201
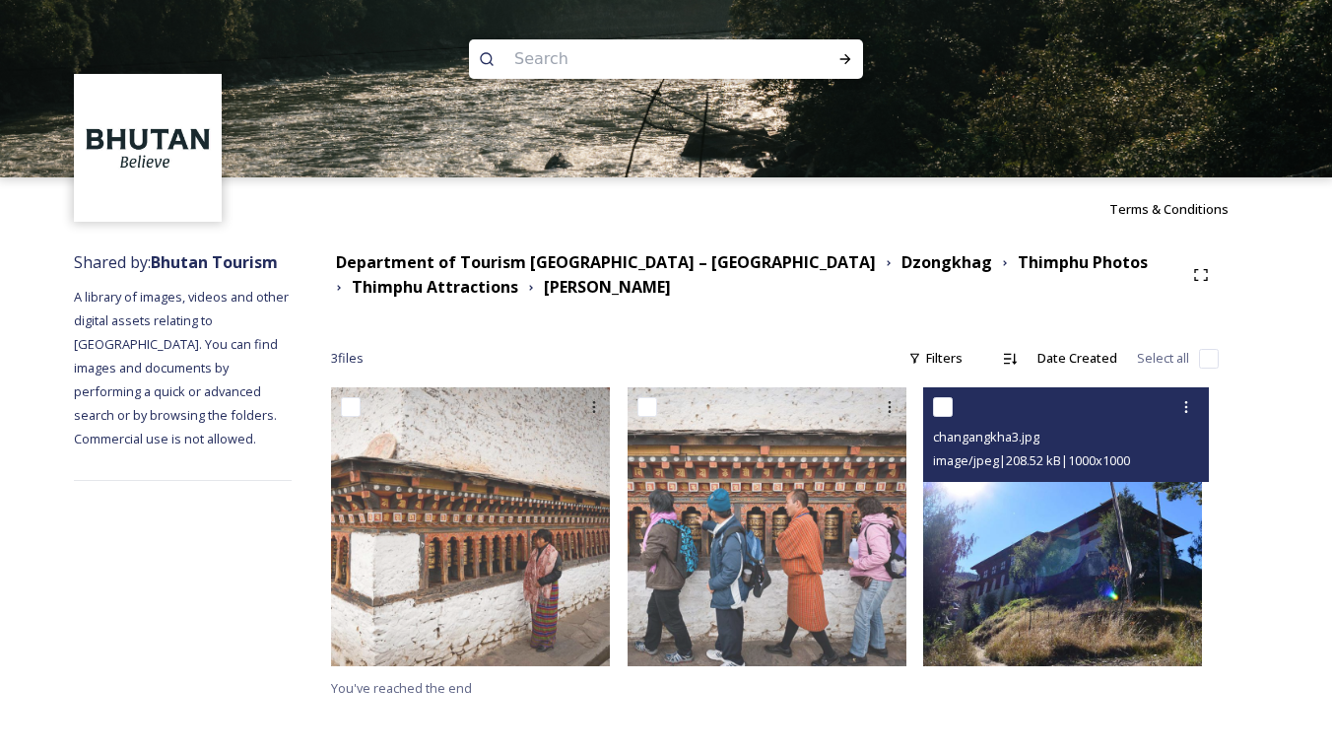
click at [1067, 499] on img at bounding box center [1062, 526] width 279 height 279
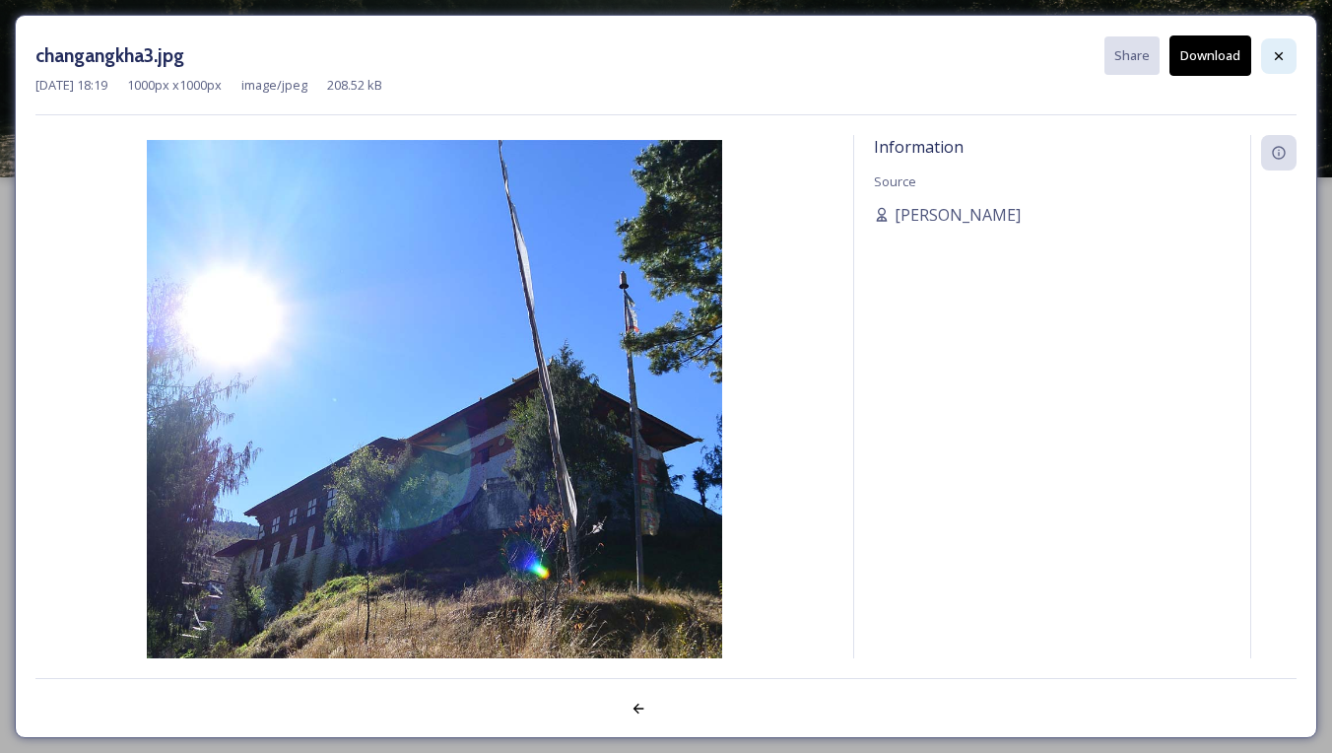
click at [1281, 55] on icon at bounding box center [1279, 56] width 16 height 16
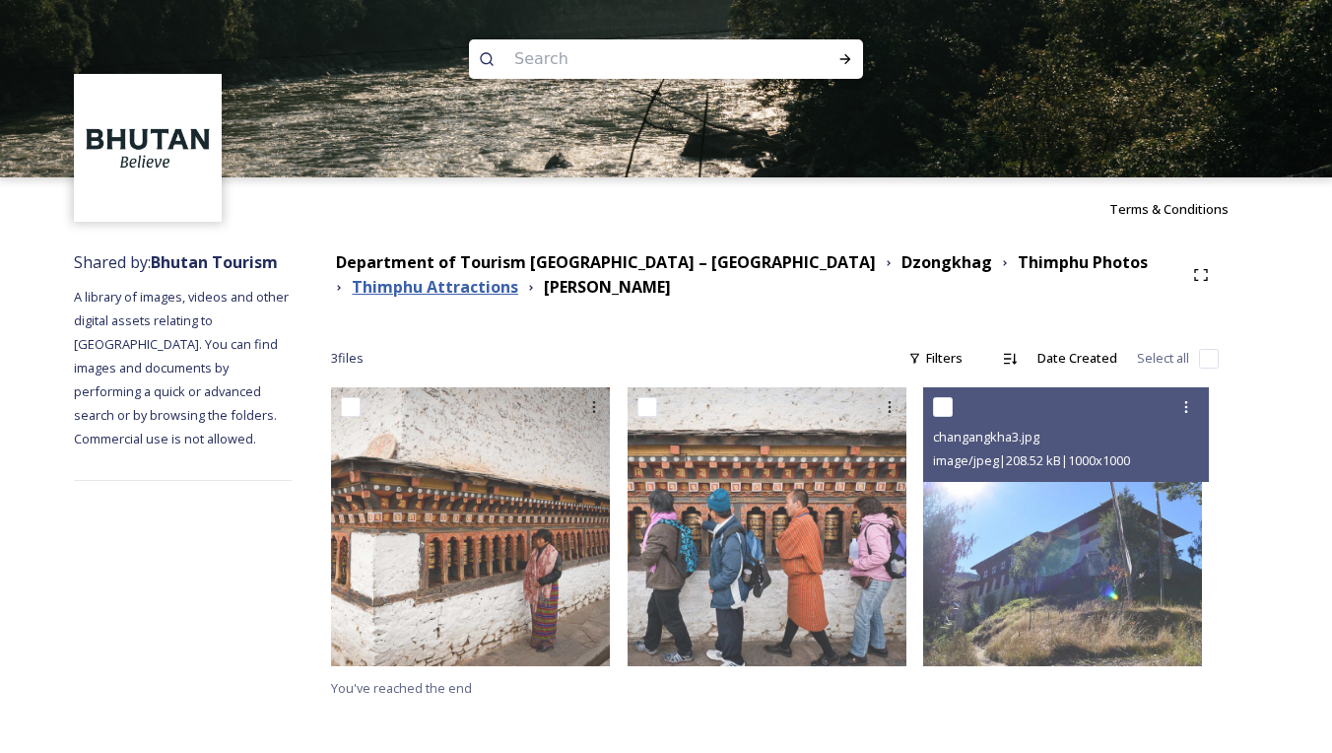
click at [496, 291] on strong "Thimphu Attractions" at bounding box center [435, 287] width 166 height 22
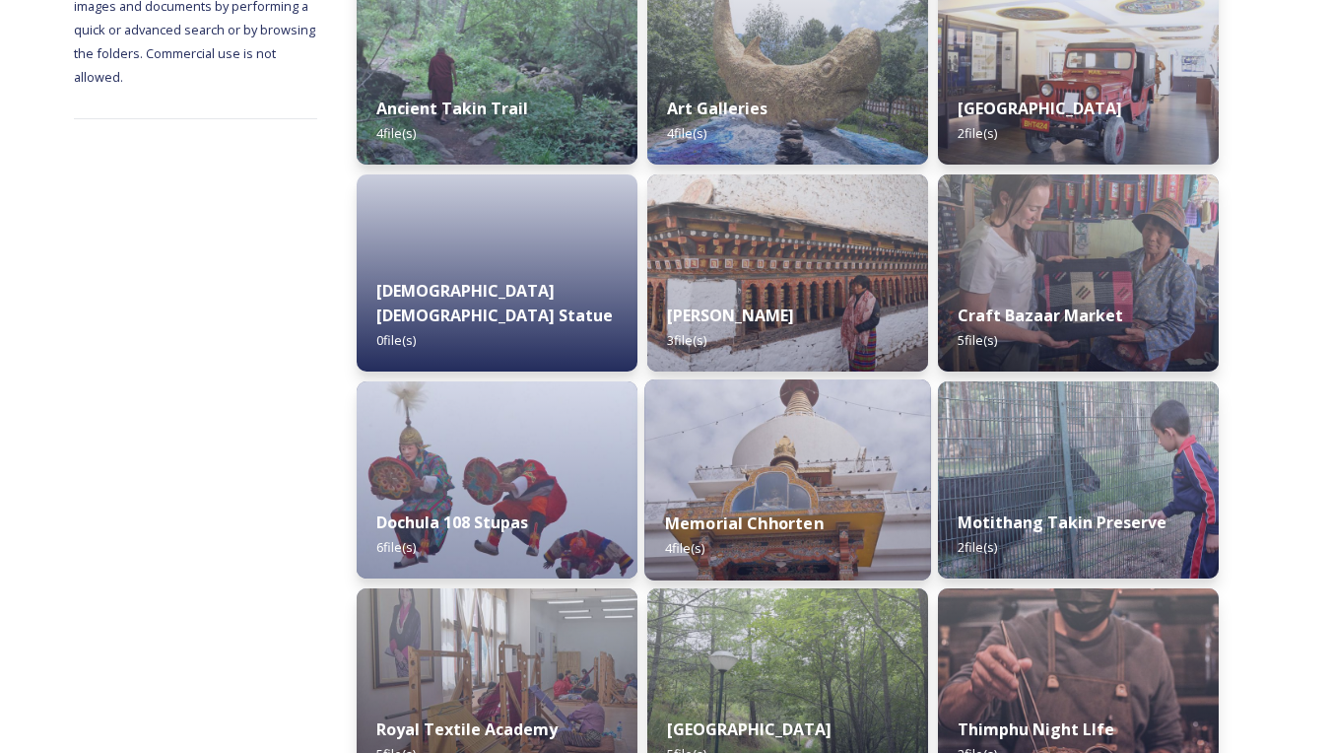
scroll to position [374, 0]
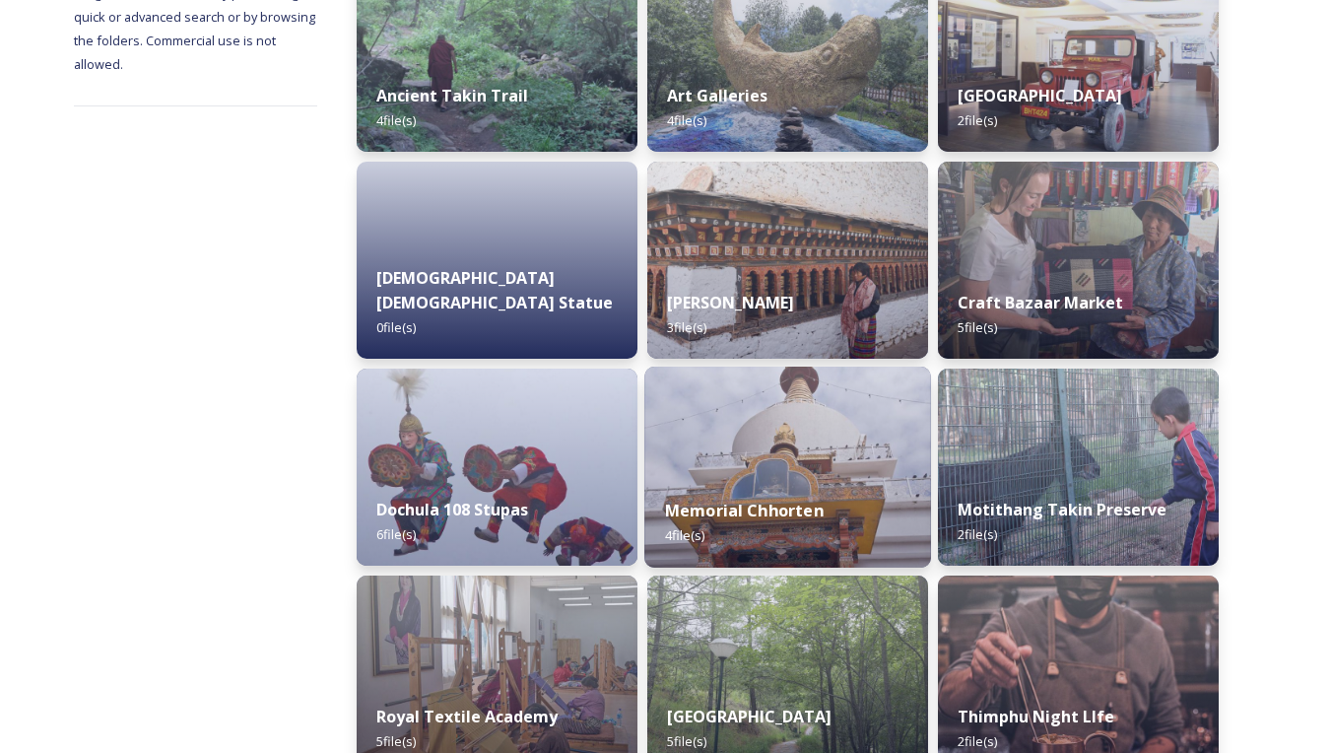
click at [828, 455] on img at bounding box center [787, 466] width 287 height 201
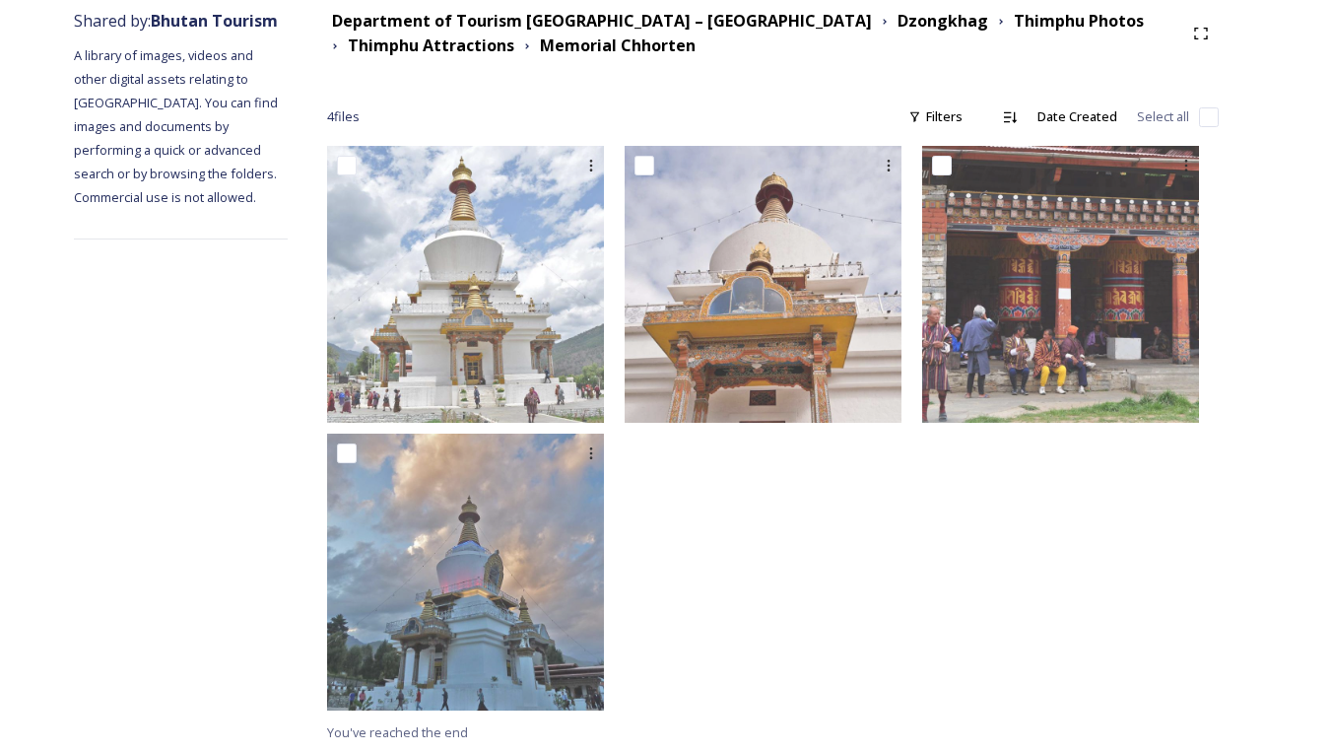
scroll to position [240, 0]
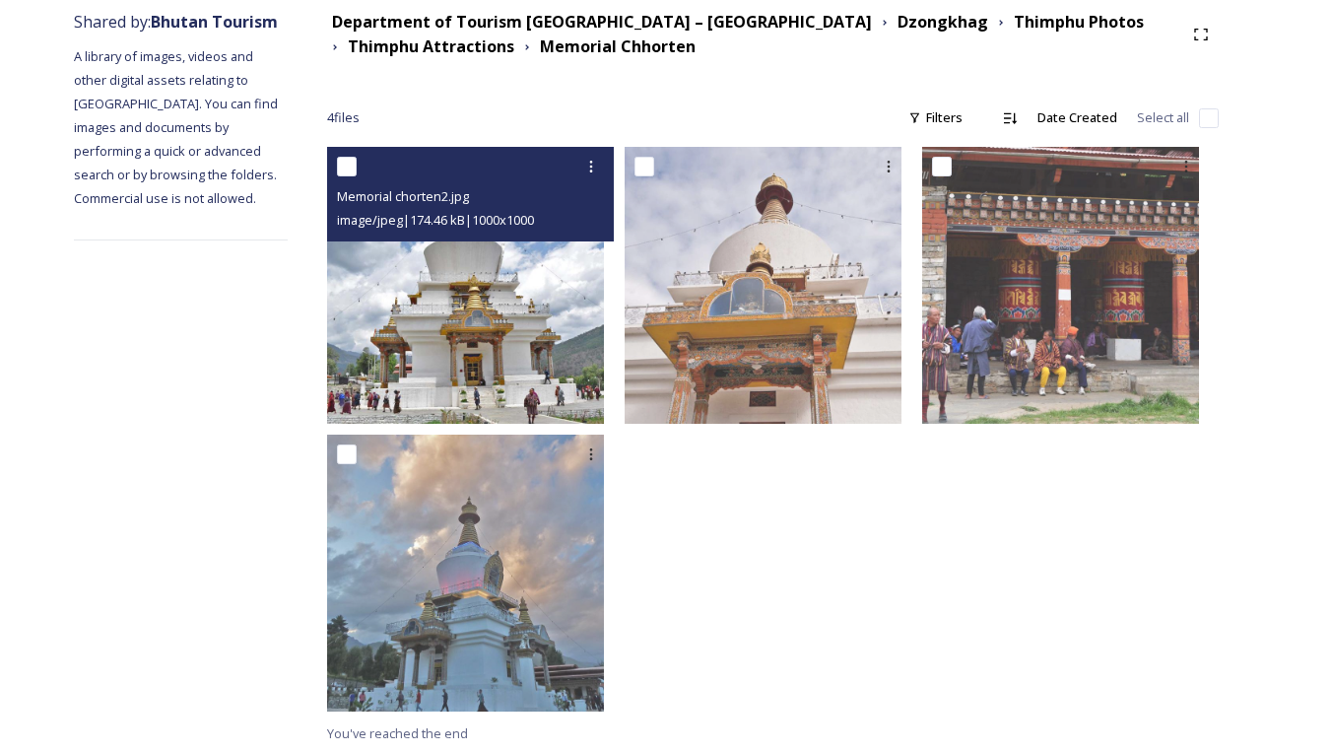
click at [578, 392] on img at bounding box center [465, 285] width 277 height 277
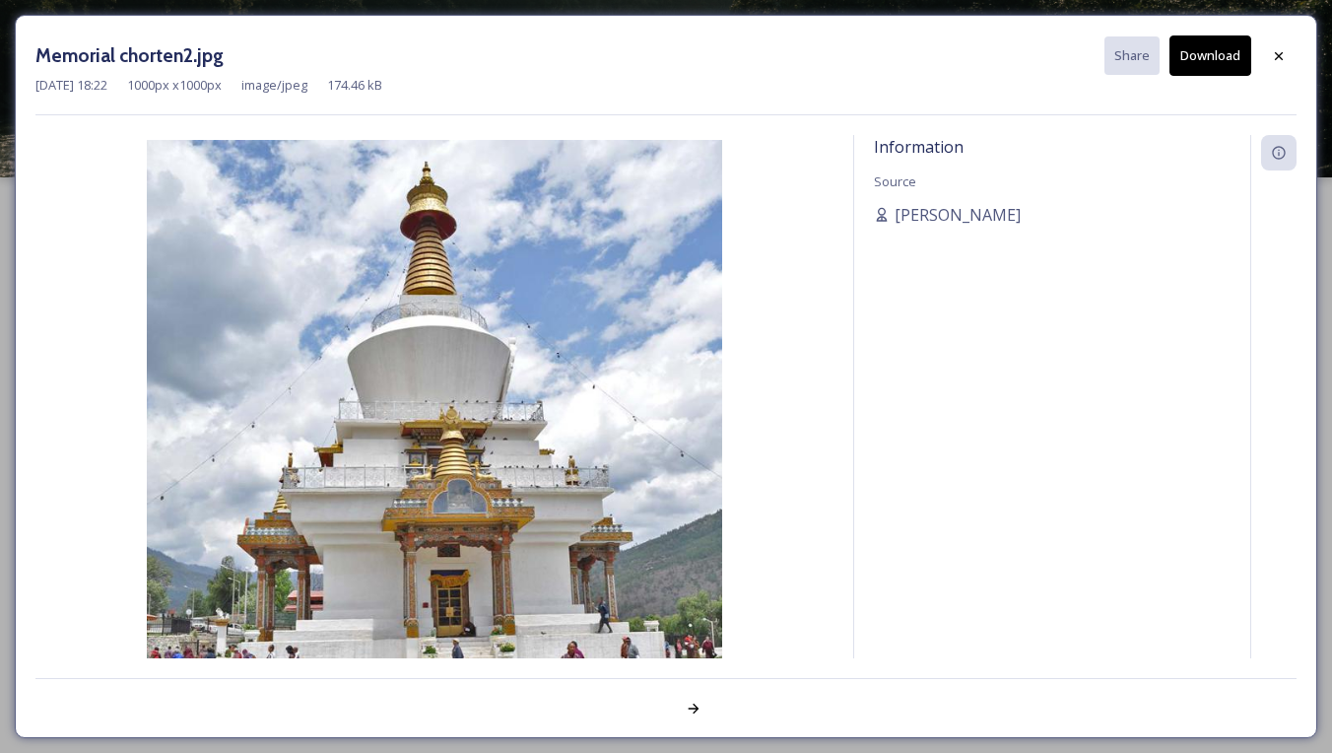
scroll to position [0, 0]
click at [1232, 55] on button "Download" at bounding box center [1210, 55] width 82 height 40
click at [1275, 51] on icon at bounding box center [1279, 56] width 16 height 16
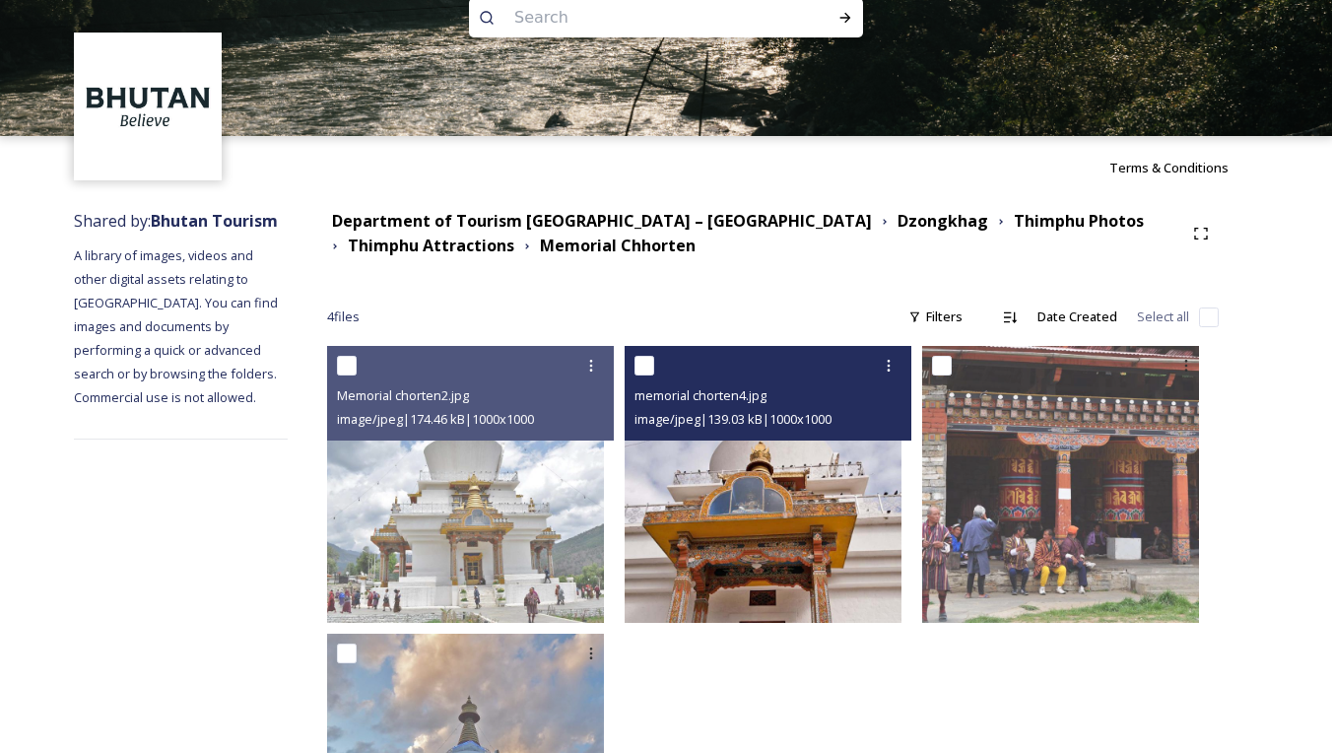
scroll to position [62, 0]
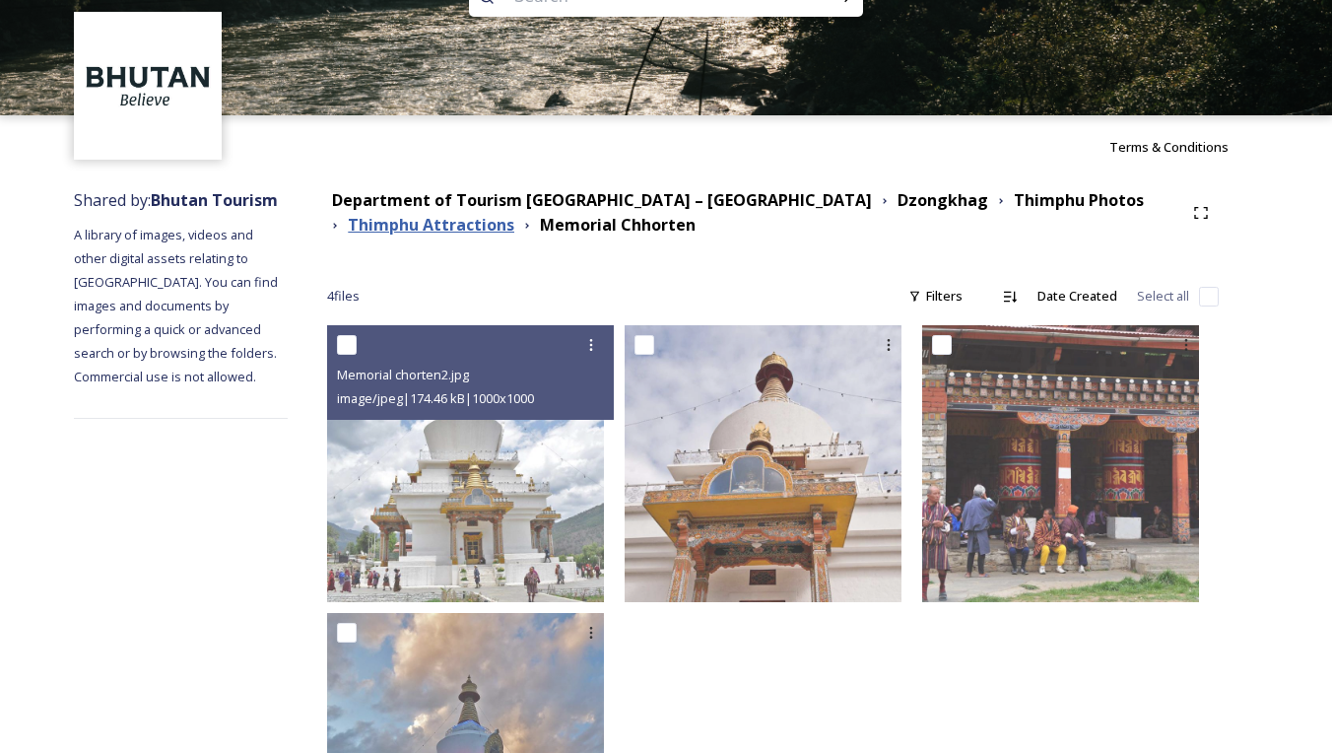
click at [496, 227] on strong "Thimphu Attractions" at bounding box center [431, 225] width 166 height 22
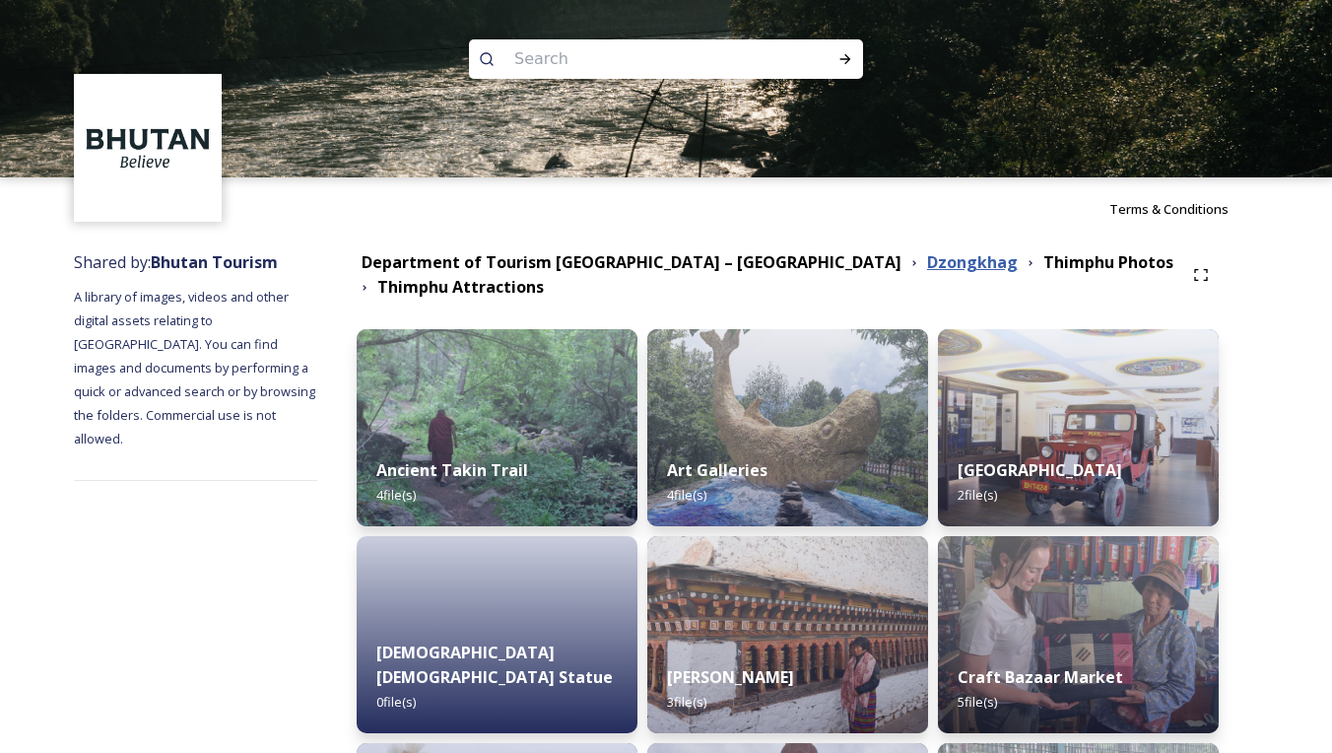
click at [927, 267] on strong "Dzongkhag" at bounding box center [972, 262] width 91 height 22
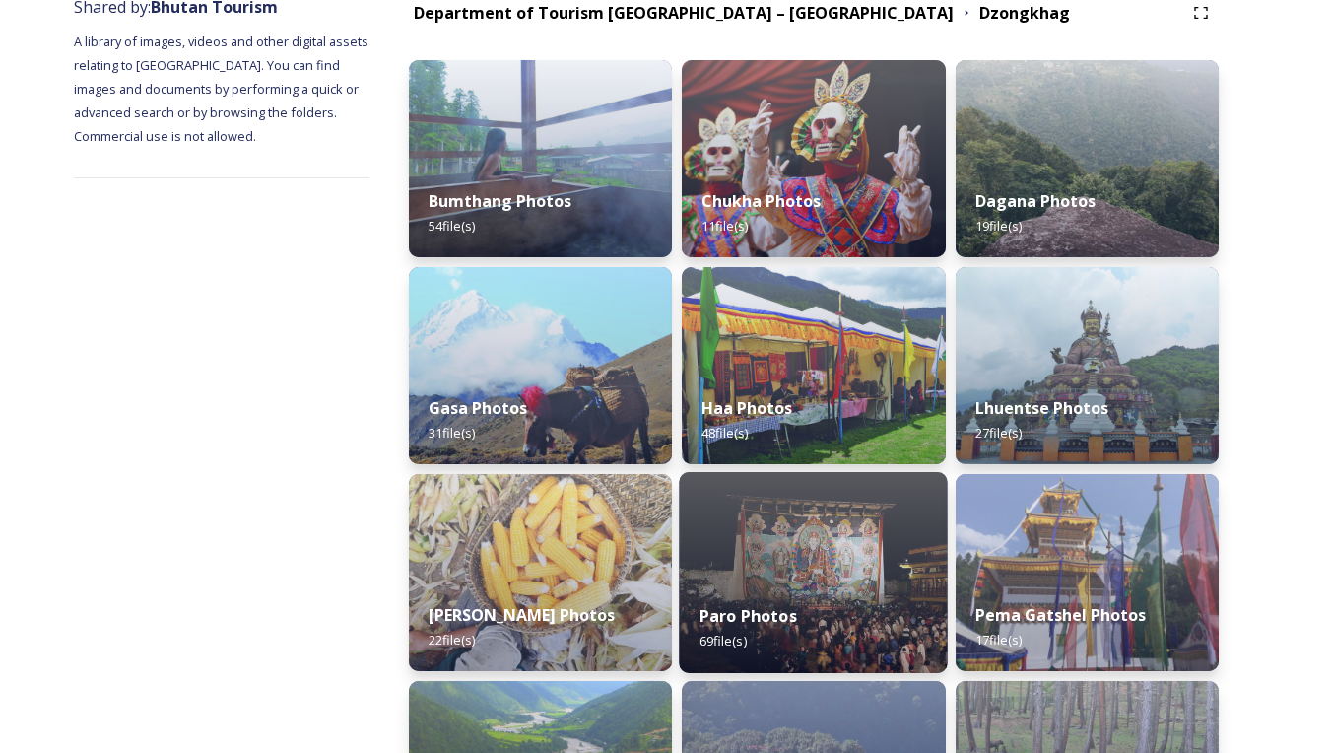
scroll to position [259, 0]
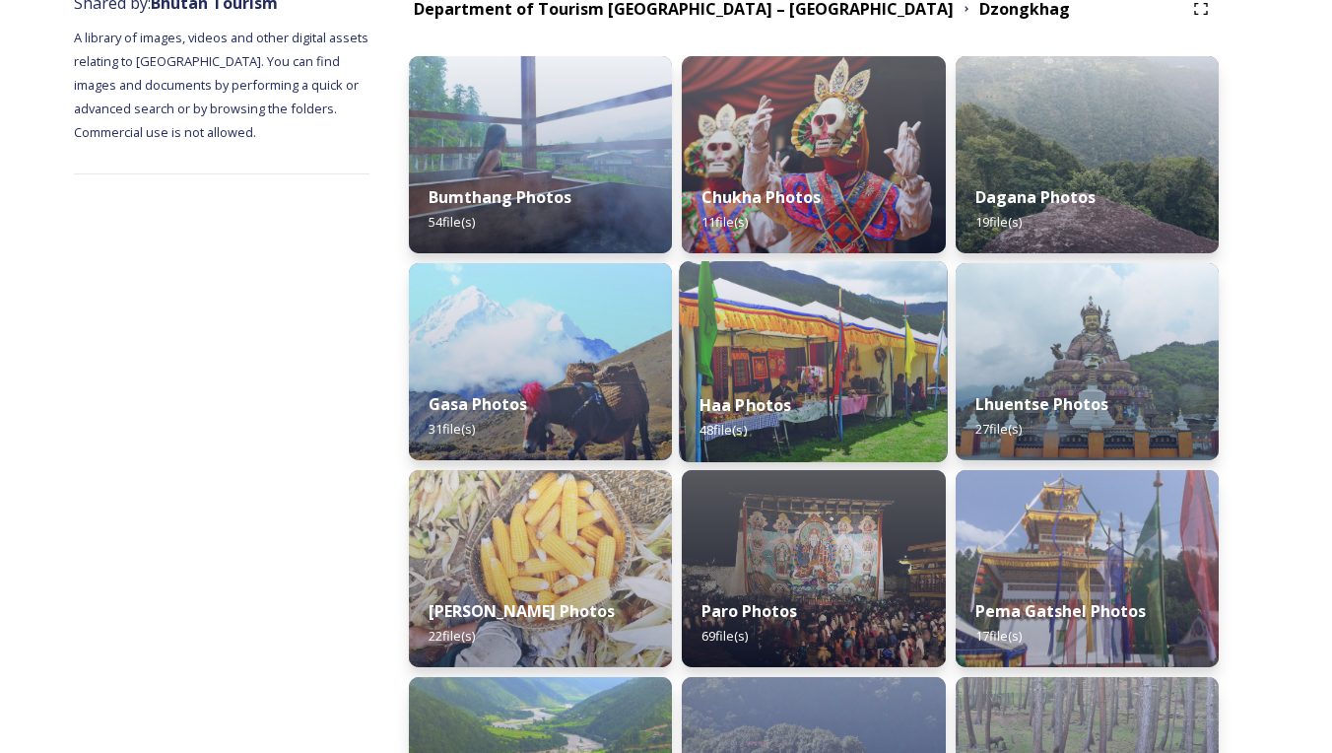
click at [865, 400] on div "Haa Photos 48 file(s)" at bounding box center [814, 417] width 269 height 90
click at [757, 408] on strong "Haa Photos" at bounding box center [745, 405] width 93 height 22
click at [738, 422] on div "Haa Photos 48 file(s)" at bounding box center [814, 417] width 269 height 90
click at [905, 398] on div "Haa Photos 48 file(s)" at bounding box center [814, 417] width 269 height 90
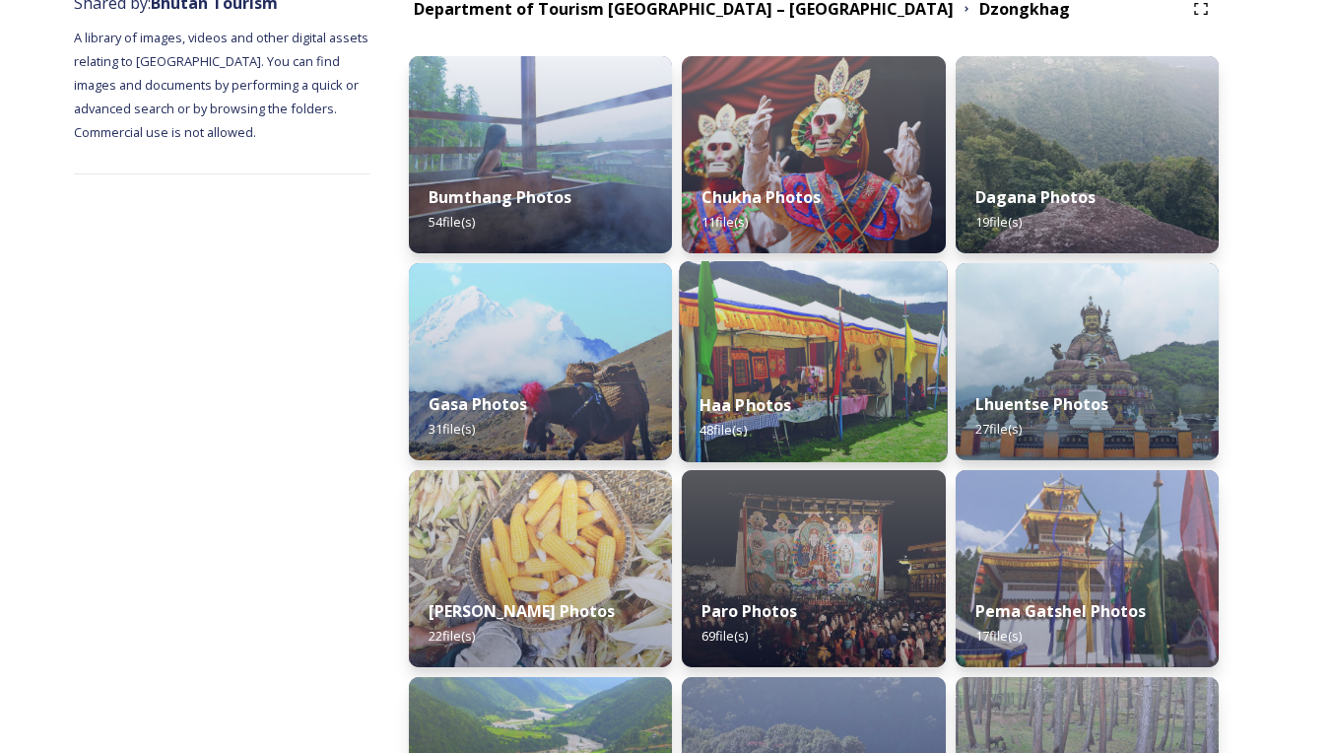
click at [846, 380] on div "Haa Photos 48 file(s)" at bounding box center [814, 417] width 269 height 90
click at [751, 403] on strong "Haa Photos" at bounding box center [745, 405] width 93 height 22
click at [734, 431] on span "48 file(s)" at bounding box center [722, 430] width 47 height 18
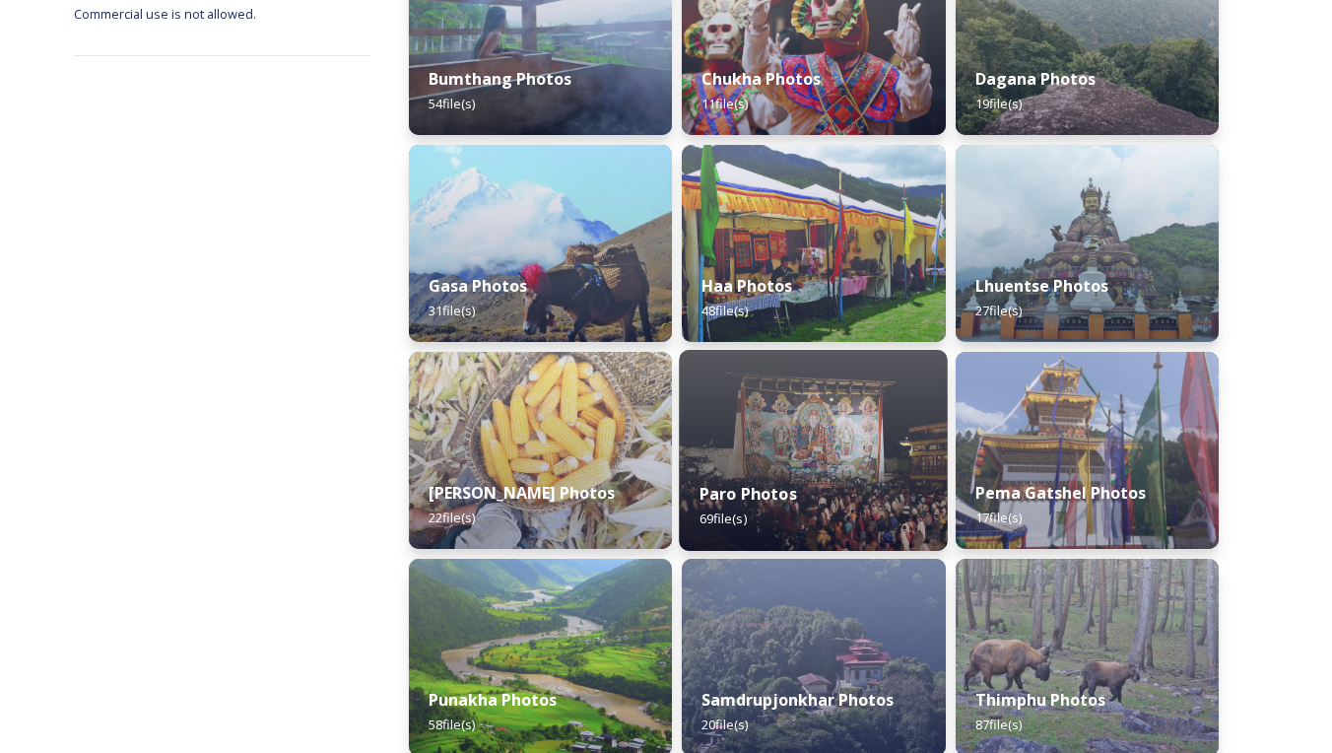
scroll to position [501, 0]
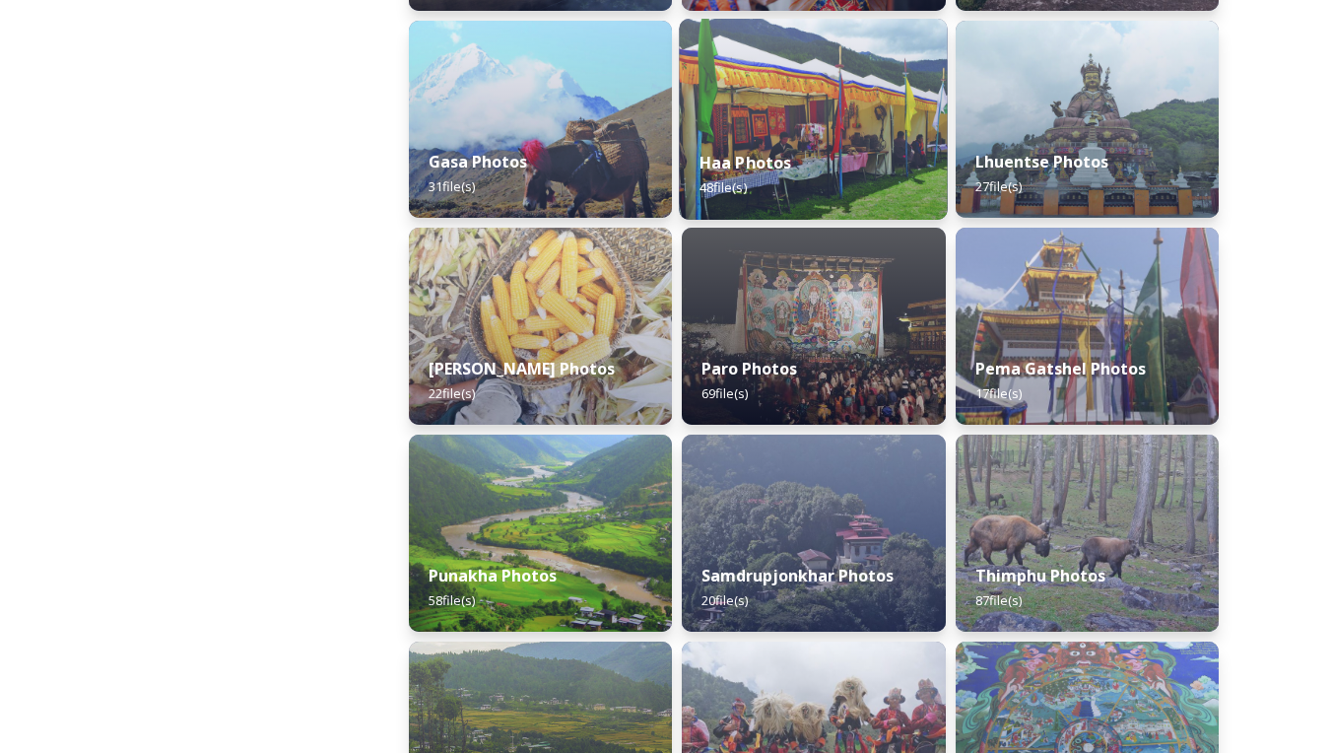
click at [743, 176] on div "Haa Photos 48 file(s)" at bounding box center [814, 175] width 269 height 90
click at [784, 169] on strong "Haa Photos" at bounding box center [745, 163] width 93 height 22
click at [722, 189] on span "48 file(s)" at bounding box center [722, 187] width 47 height 18
click at [718, 188] on span "48 file(s)" at bounding box center [722, 187] width 47 height 18
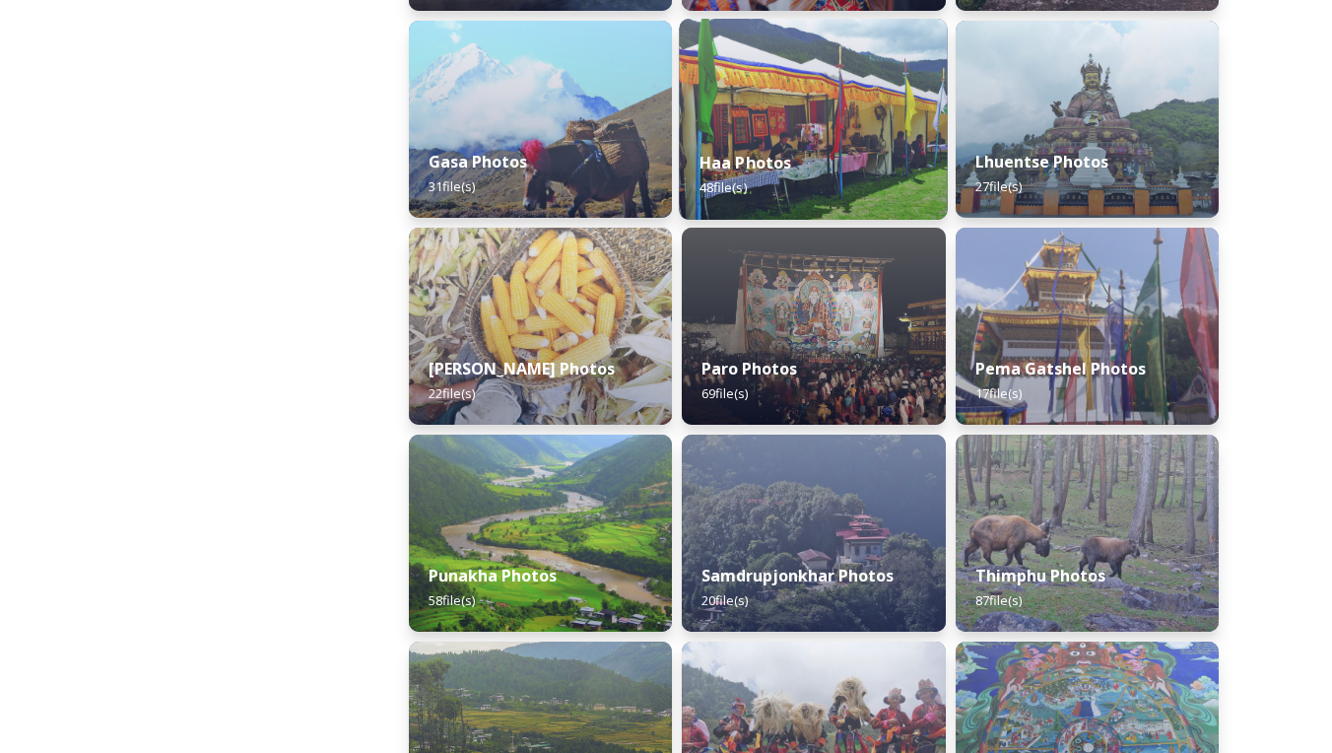
click at [716, 192] on span "48 file(s)" at bounding box center [722, 187] width 47 height 18
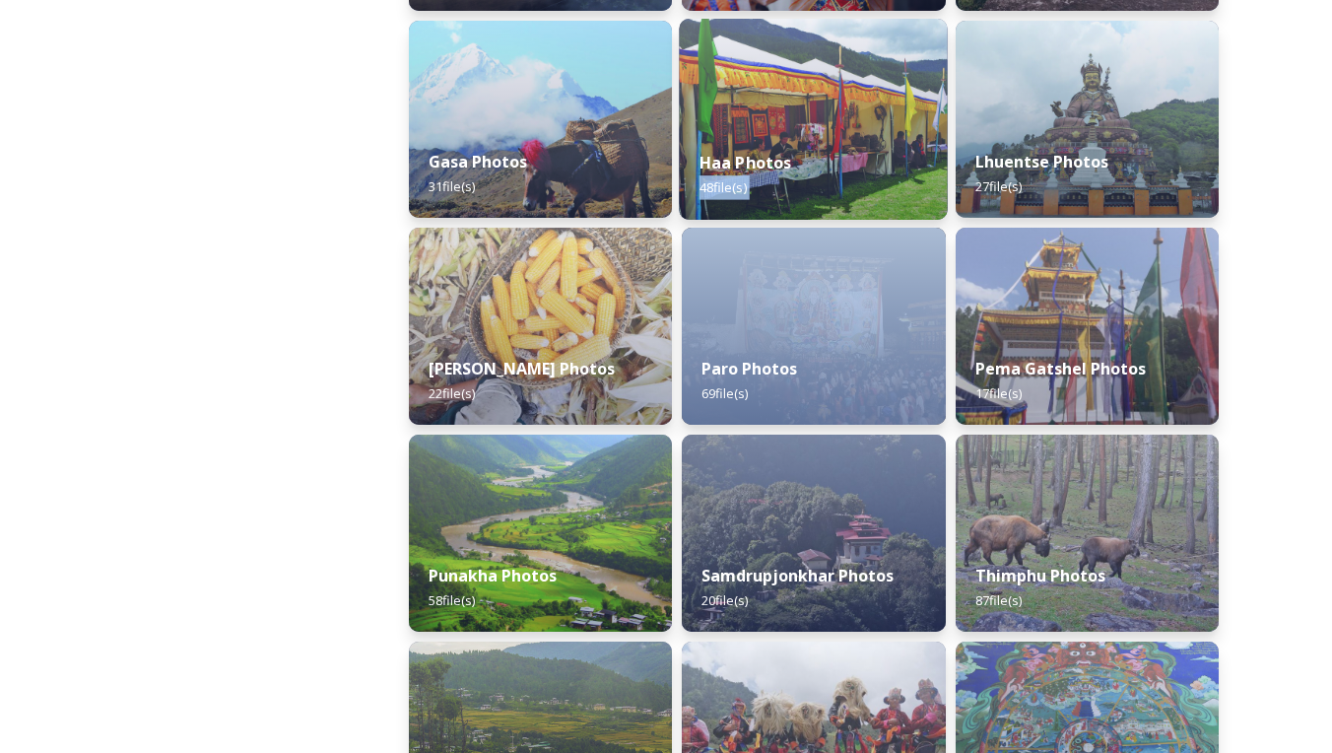
click at [717, 191] on span "48 file(s)" at bounding box center [722, 187] width 47 height 18
click at [718, 191] on span "48 file(s)" at bounding box center [722, 187] width 47 height 18
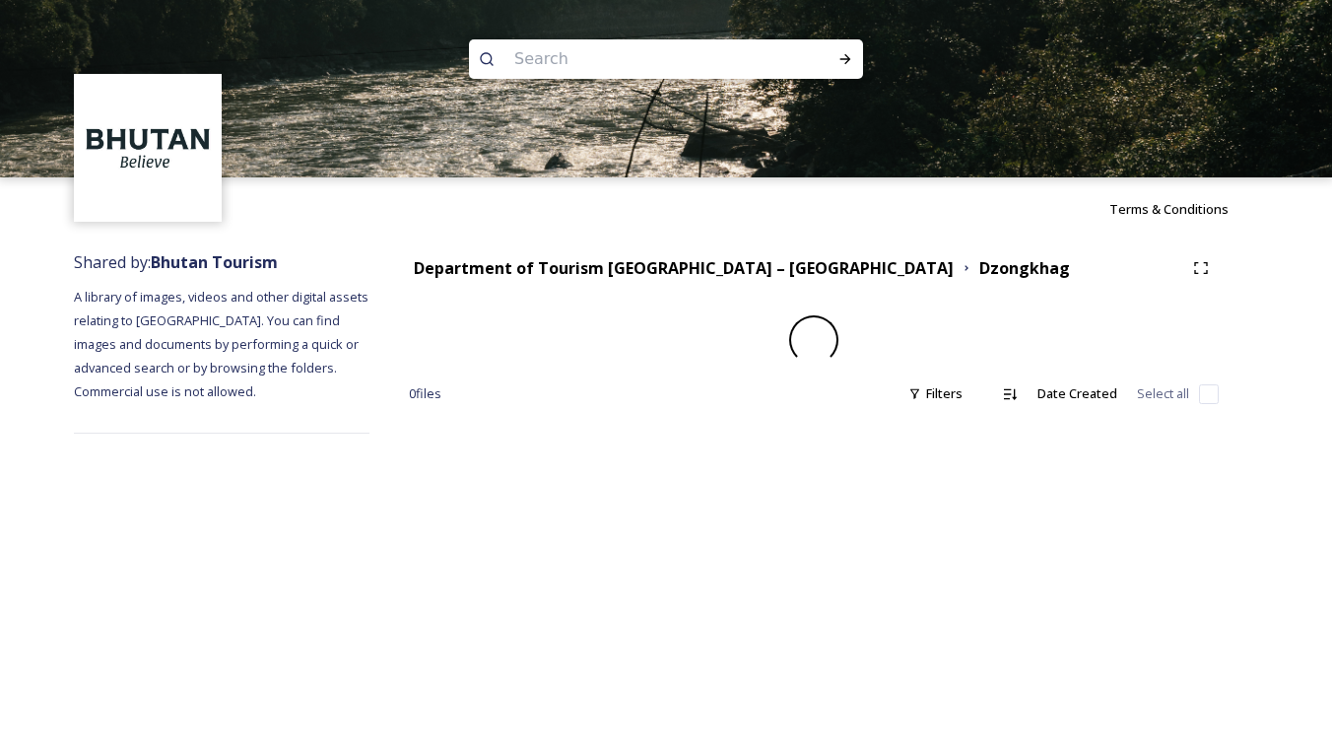
drag, startPoint x: 718, startPoint y: 191, endPoint x: 756, endPoint y: 147, distance: 58.0
click at [726, 186] on div "Terms & Conditions" at bounding box center [666, 208] width 1332 height 63
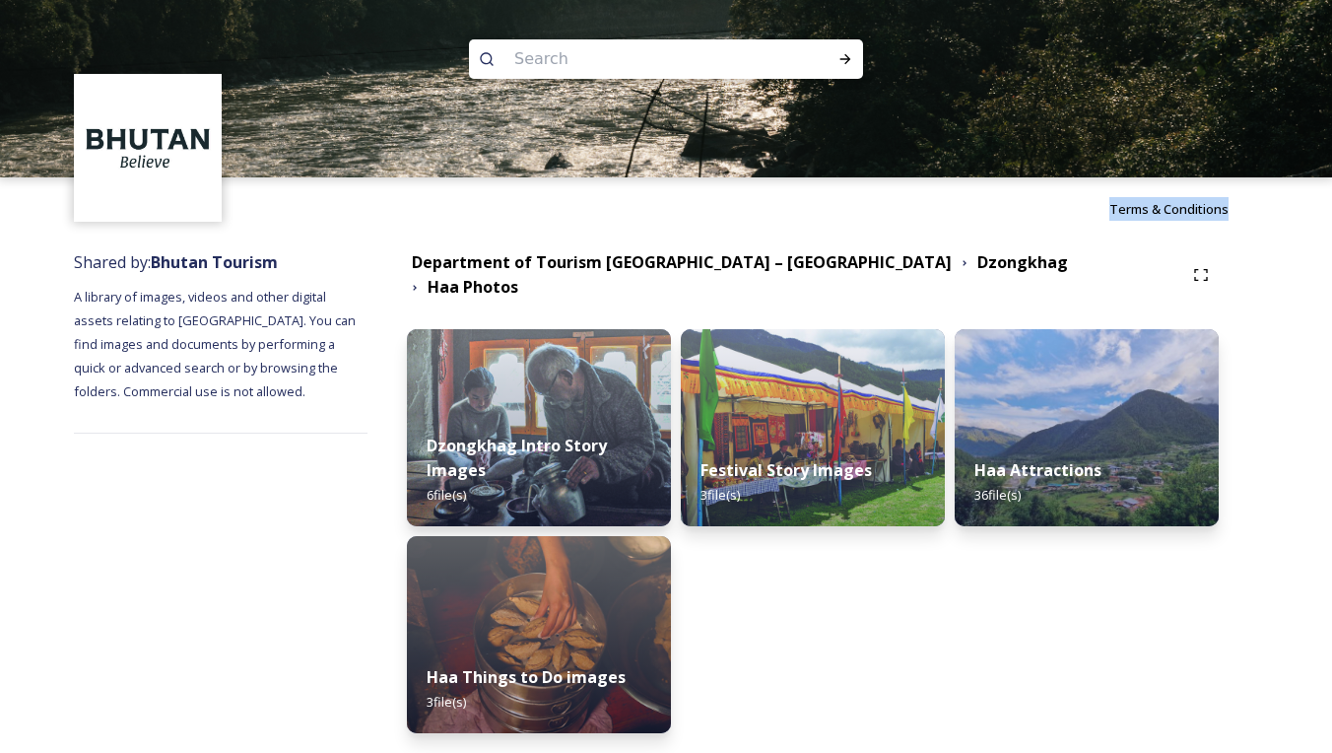
scroll to position [84, 0]
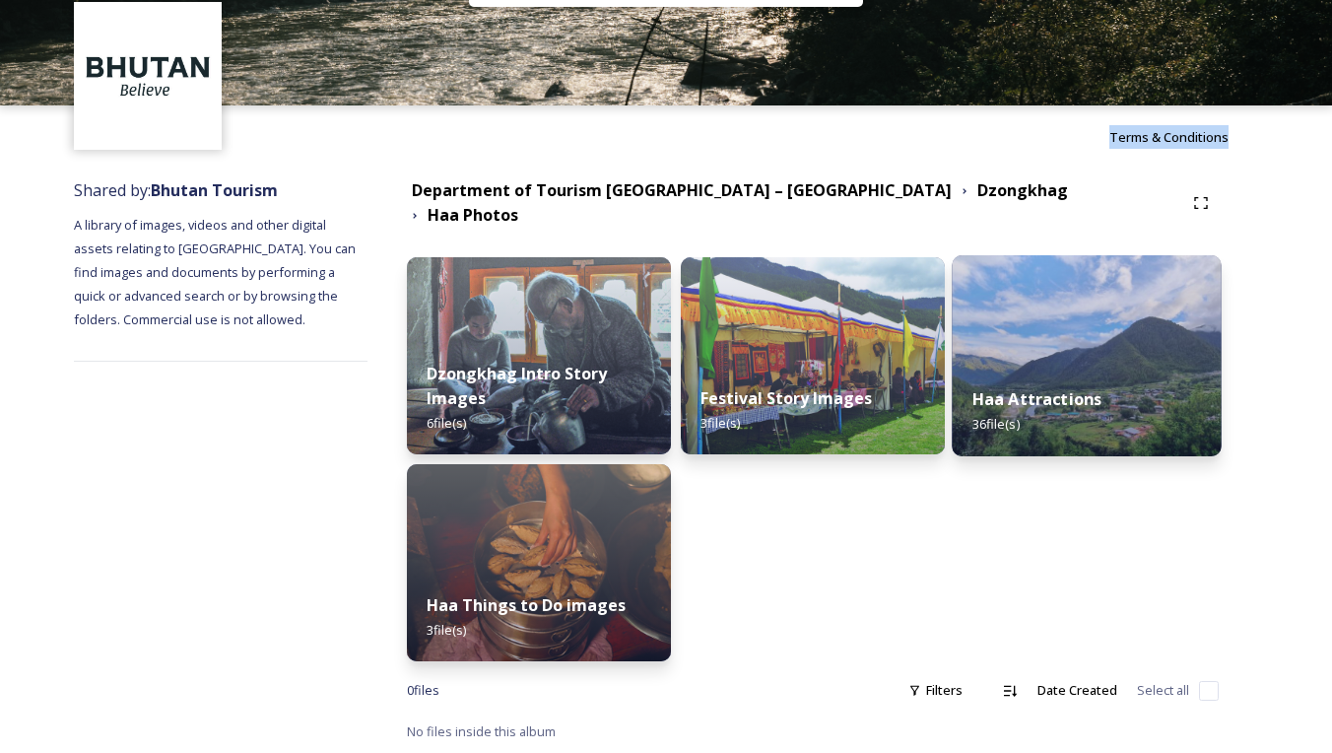
click at [1074, 316] on img at bounding box center [1086, 355] width 269 height 201
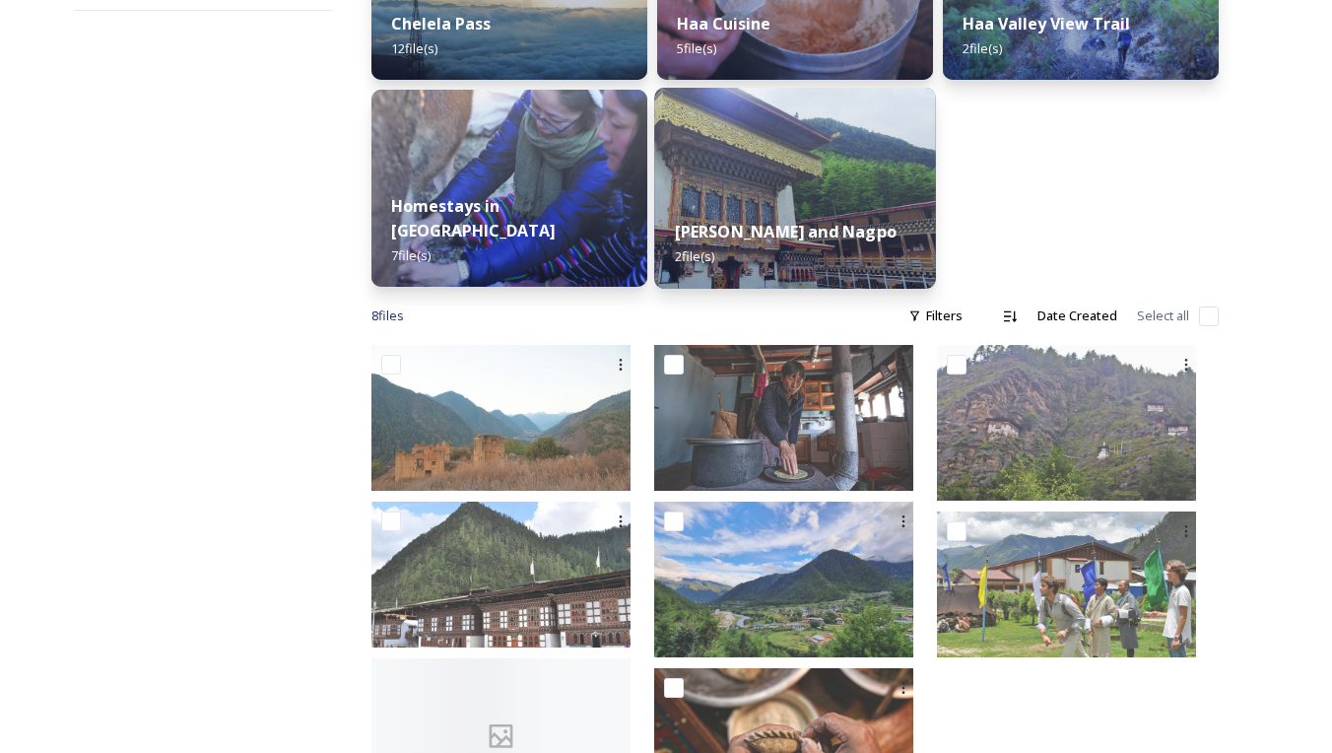
scroll to position [439, 0]
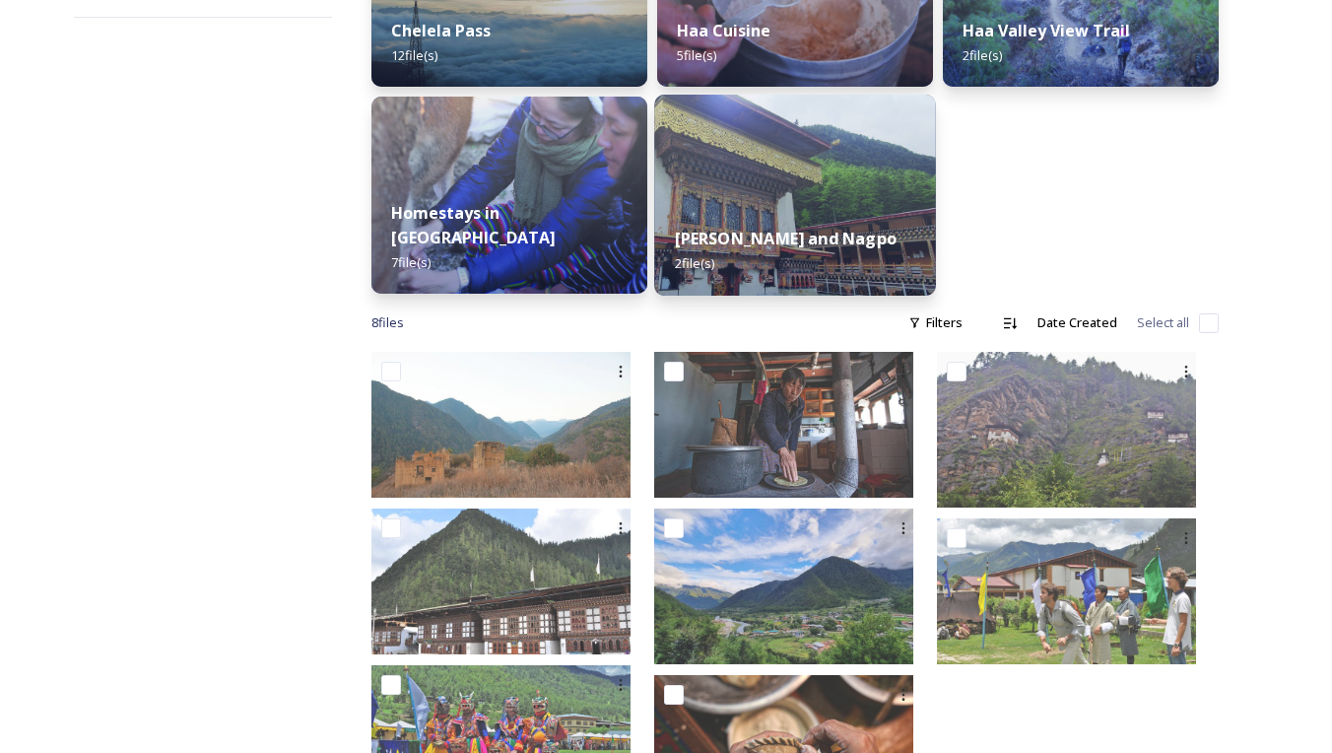
click at [865, 189] on img at bounding box center [795, 195] width 282 height 201
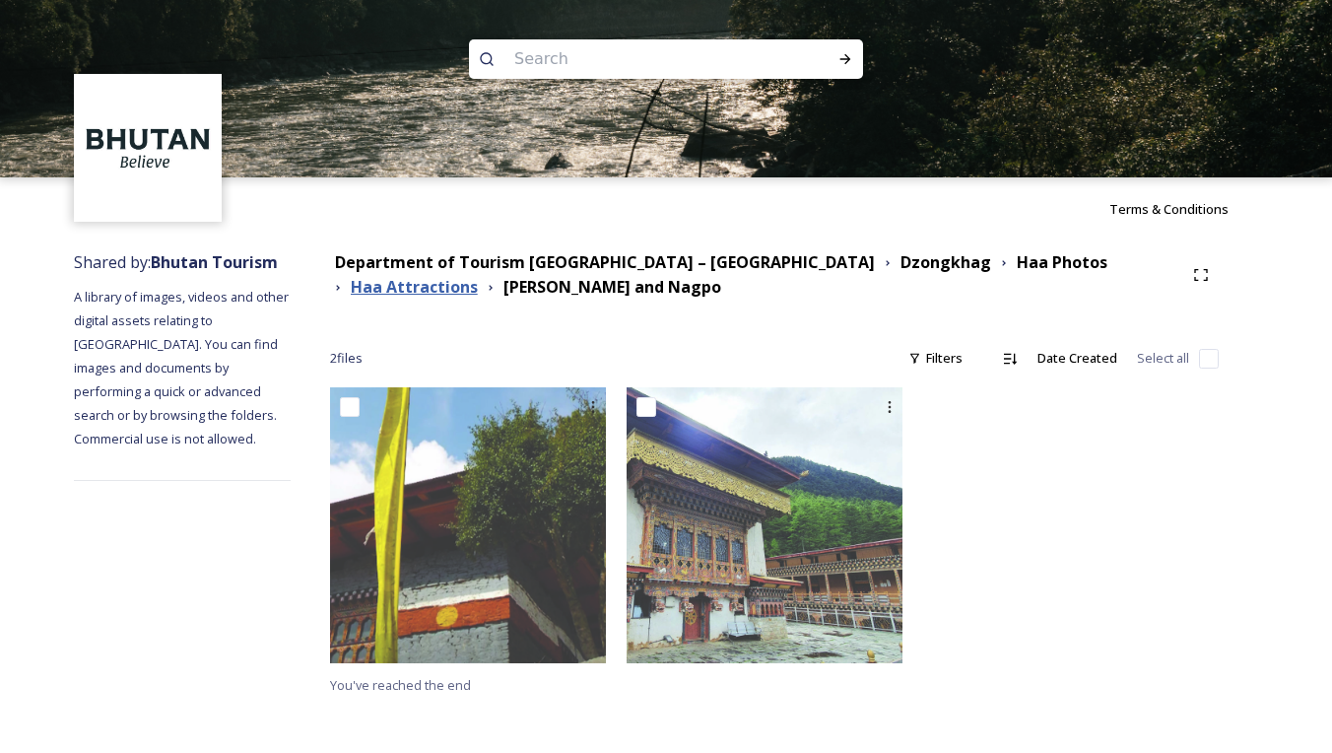
click at [478, 276] on strong "Haa Attractions" at bounding box center [414, 287] width 127 height 22
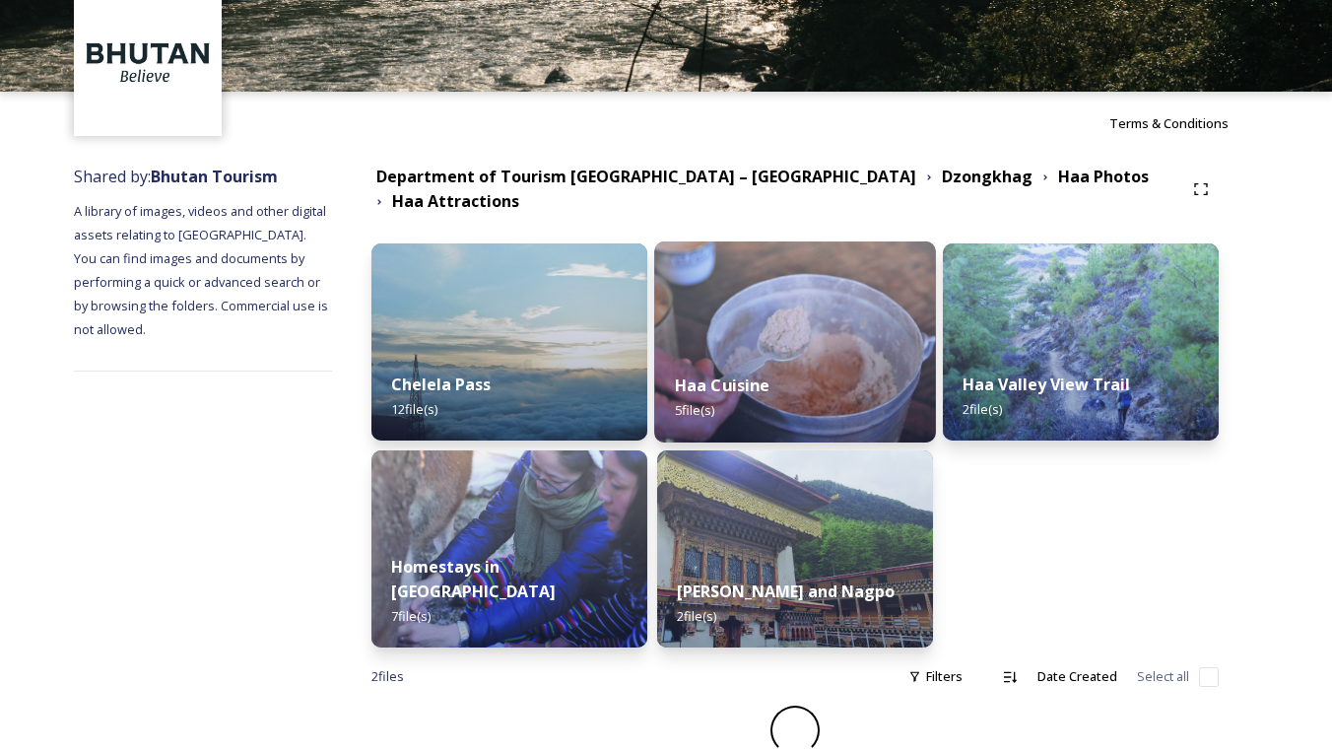
scroll to position [84, 0]
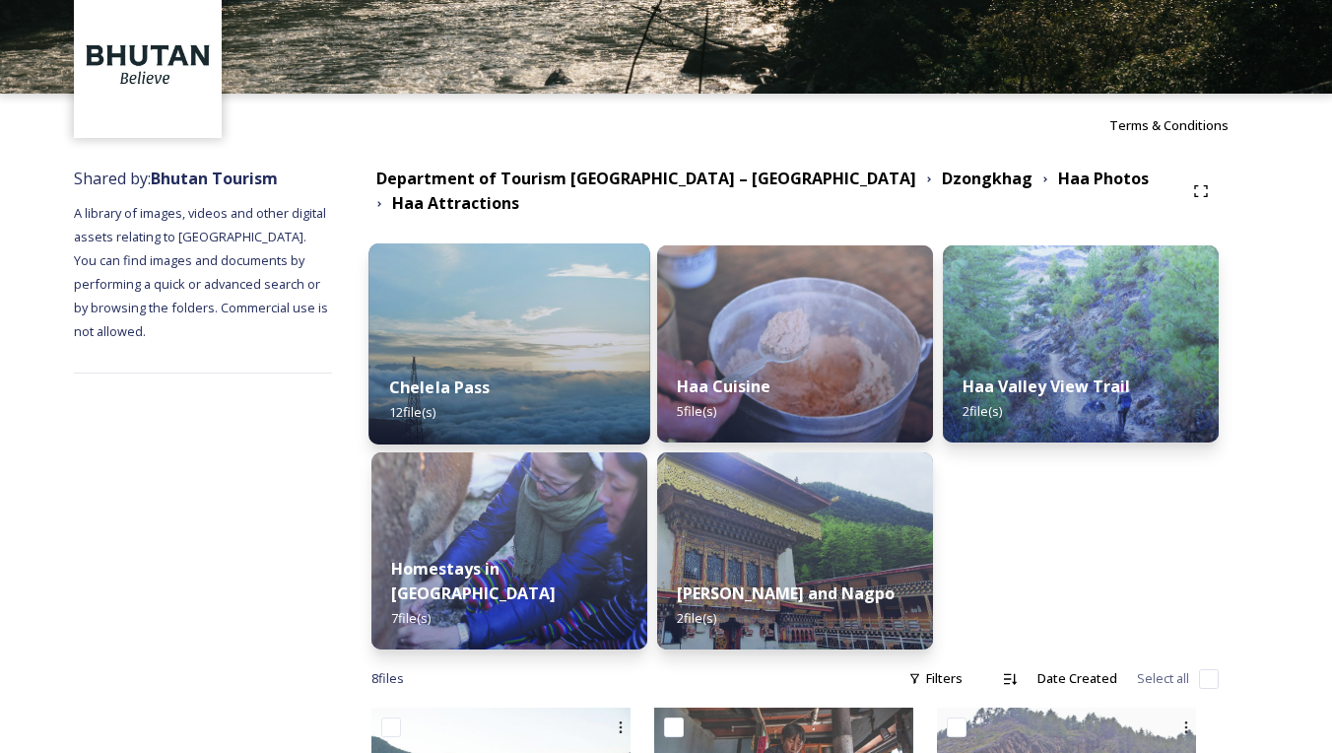
click at [491, 376] on strong "Chelela Pass" at bounding box center [439, 387] width 101 height 22
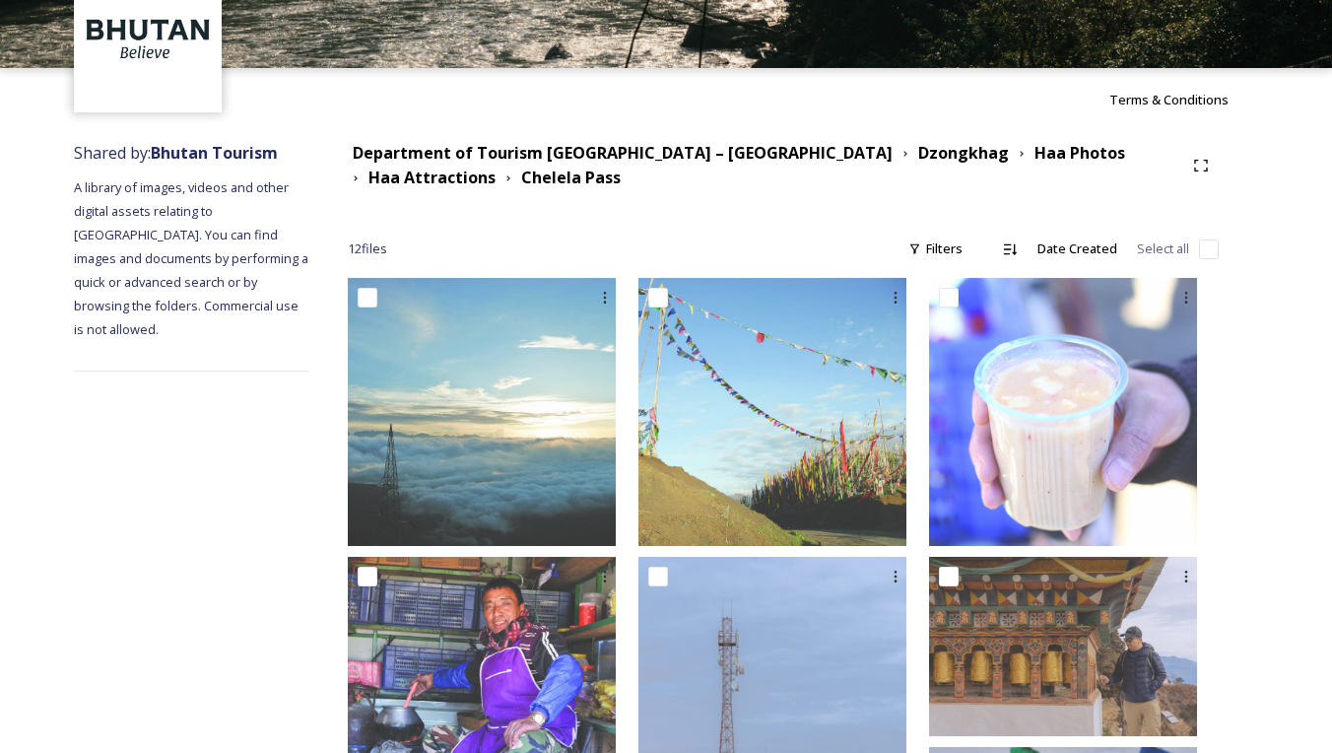
scroll to position [39, 0]
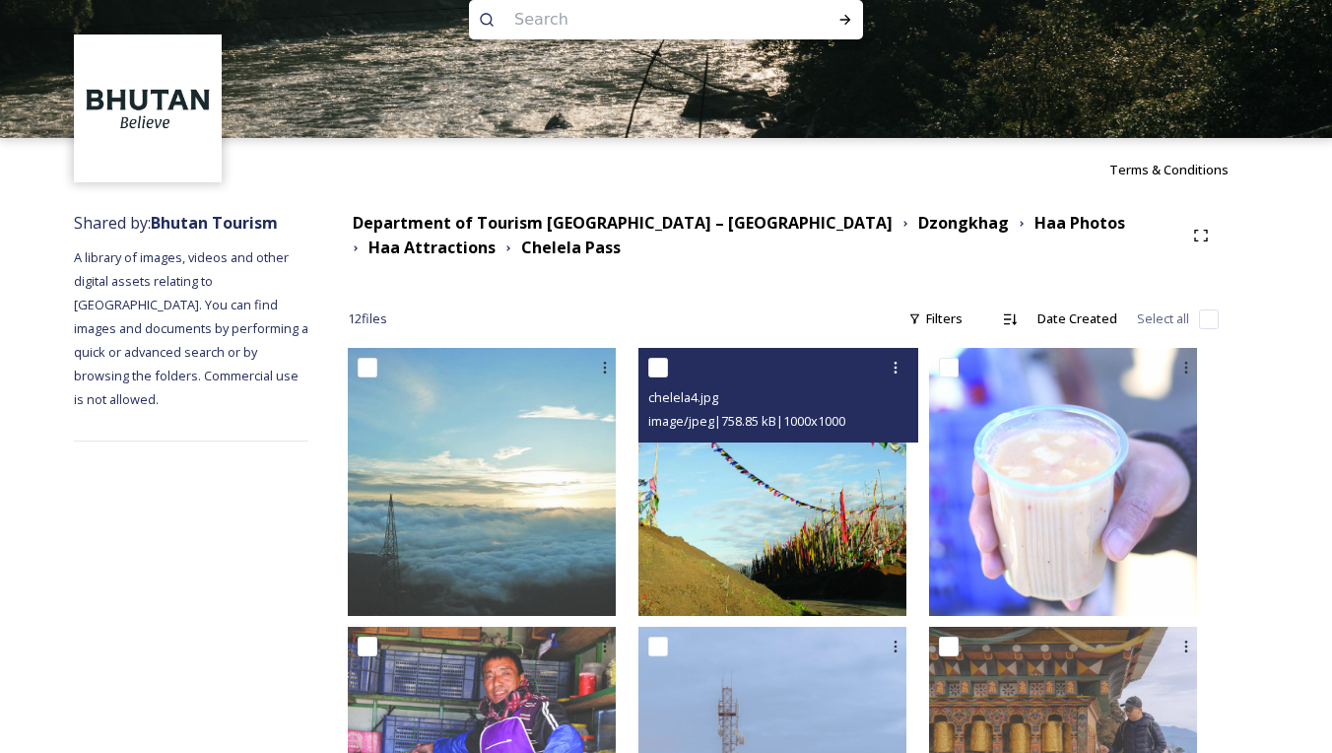
click at [867, 539] on img at bounding box center [772, 482] width 268 height 268
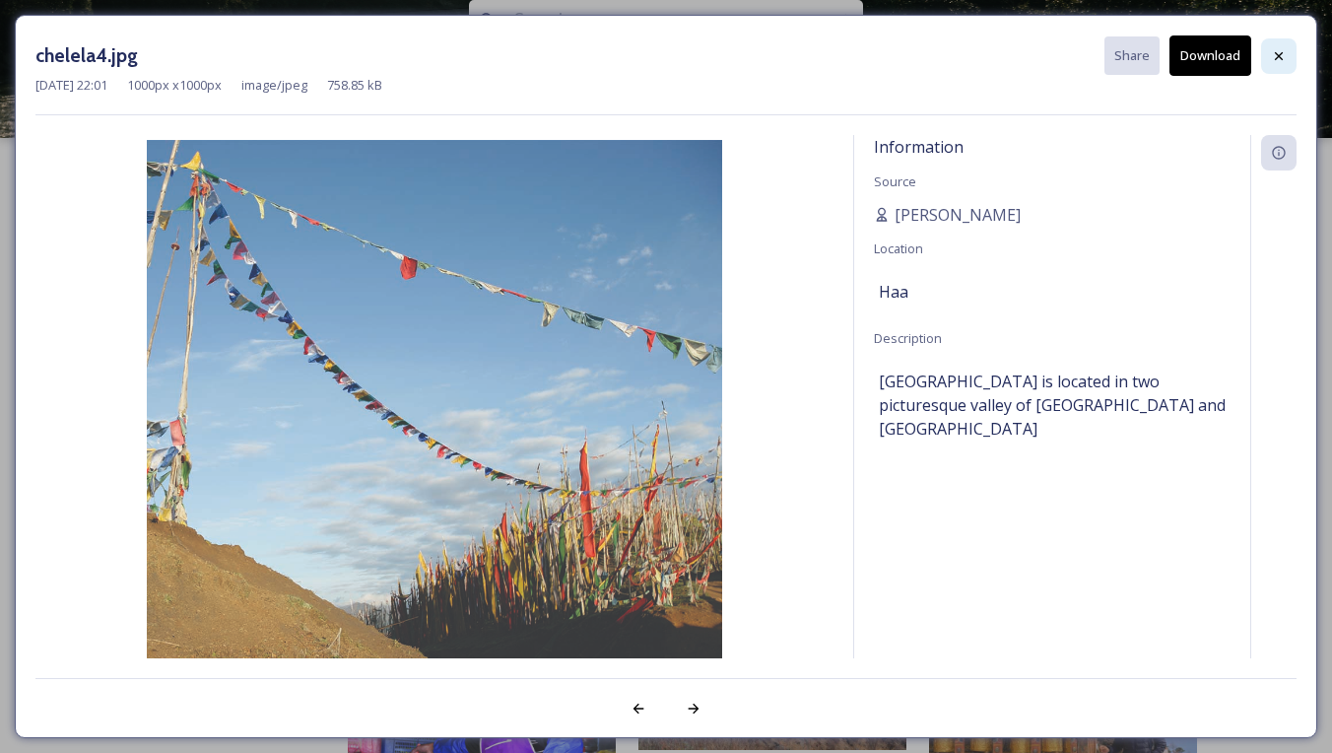
click at [1286, 65] on div at bounding box center [1278, 55] width 35 height 35
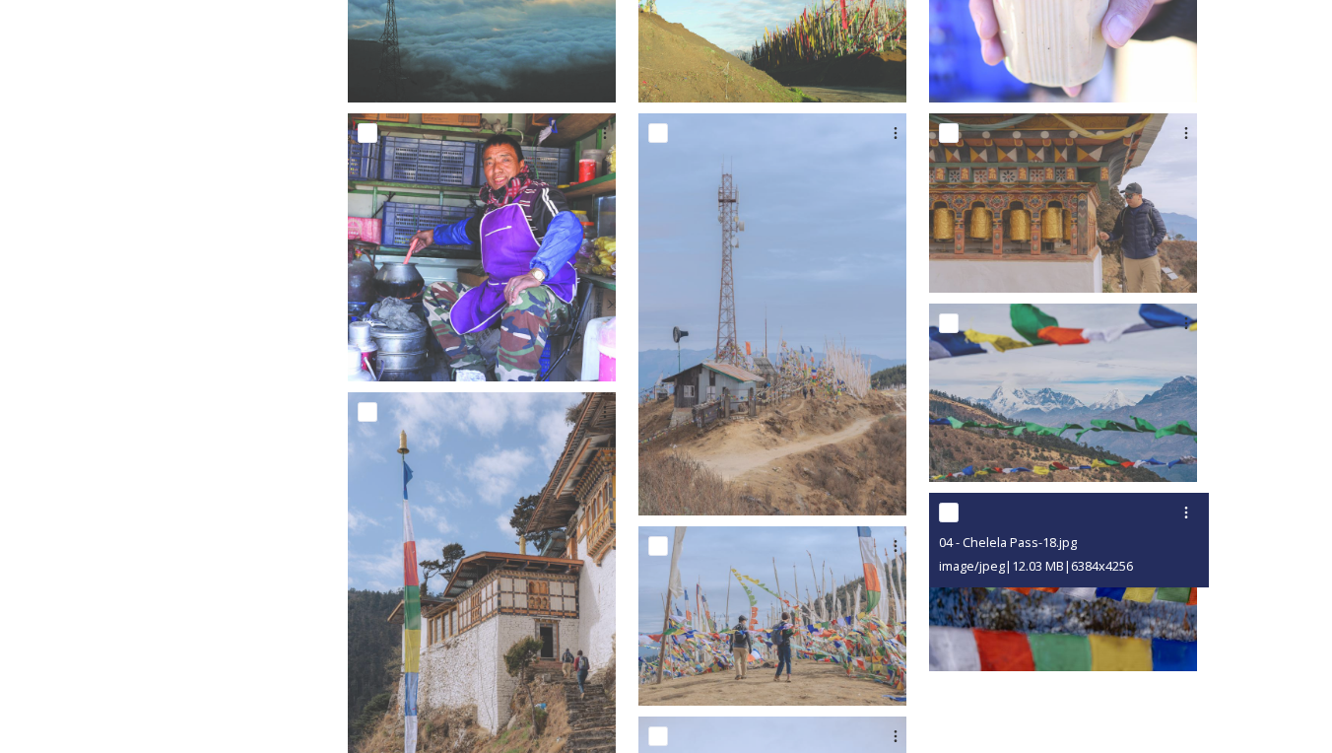
scroll to position [561, 0]
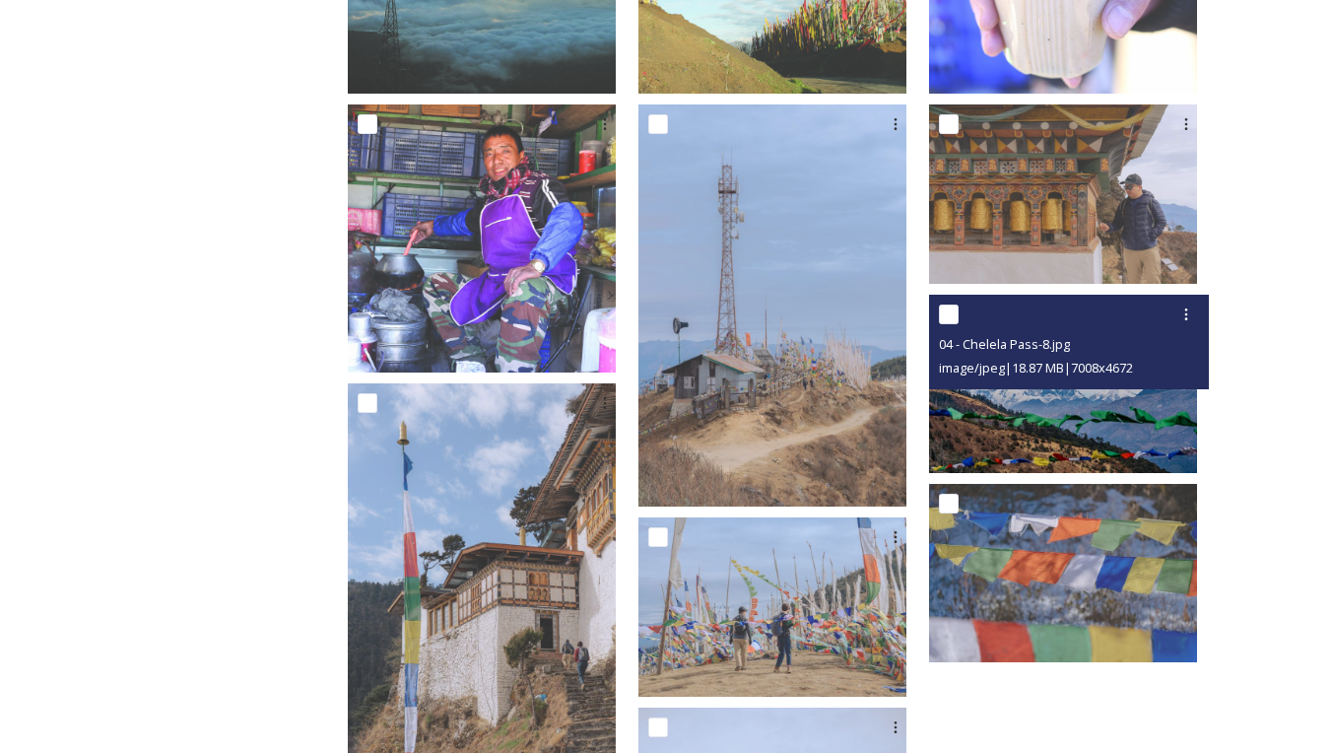
click at [1070, 429] on img at bounding box center [1063, 383] width 268 height 178
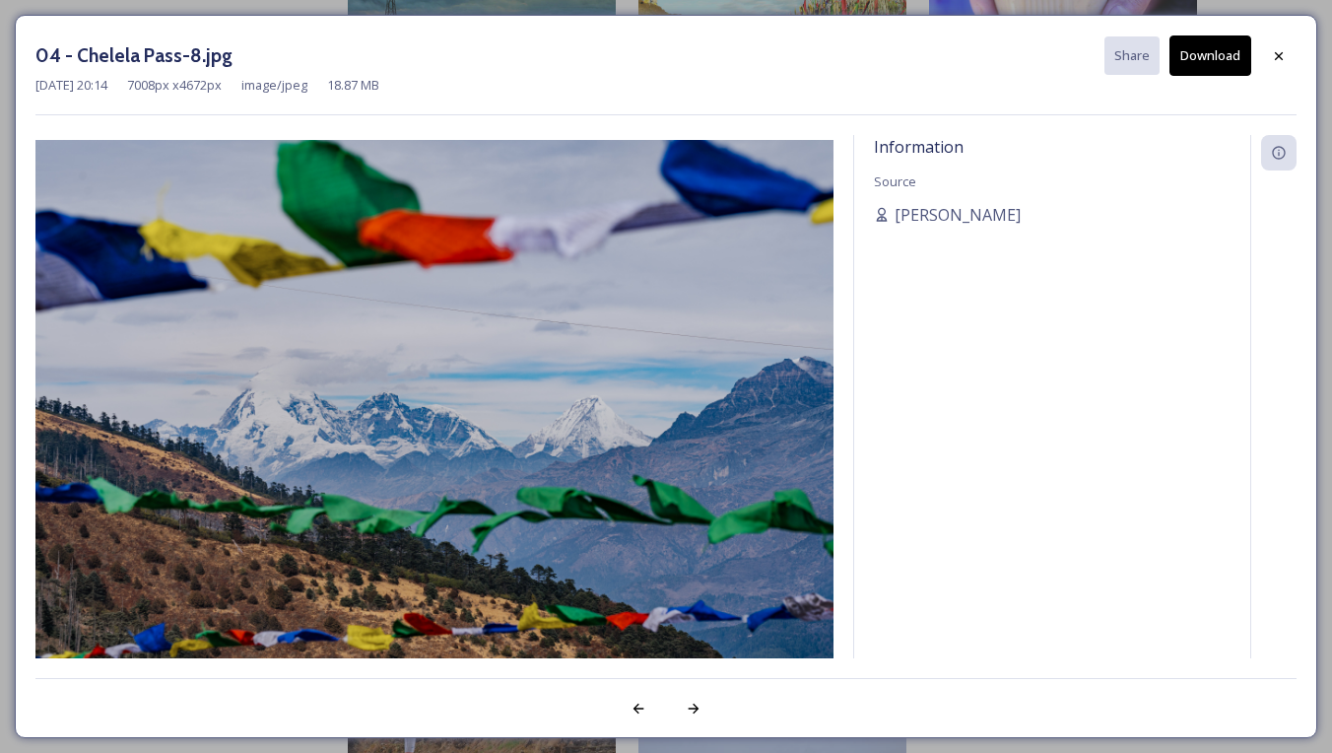
click at [1221, 74] on button "Download" at bounding box center [1210, 55] width 82 height 40
drag, startPoint x: 833, startPoint y: 62, endPoint x: 975, endPoint y: 42, distance: 143.2
click at [834, 63] on div "04 - Chelela Pass-8.jpg Share Download" at bounding box center [665, 55] width 1261 height 40
click at [1277, 51] on icon at bounding box center [1279, 56] width 16 height 16
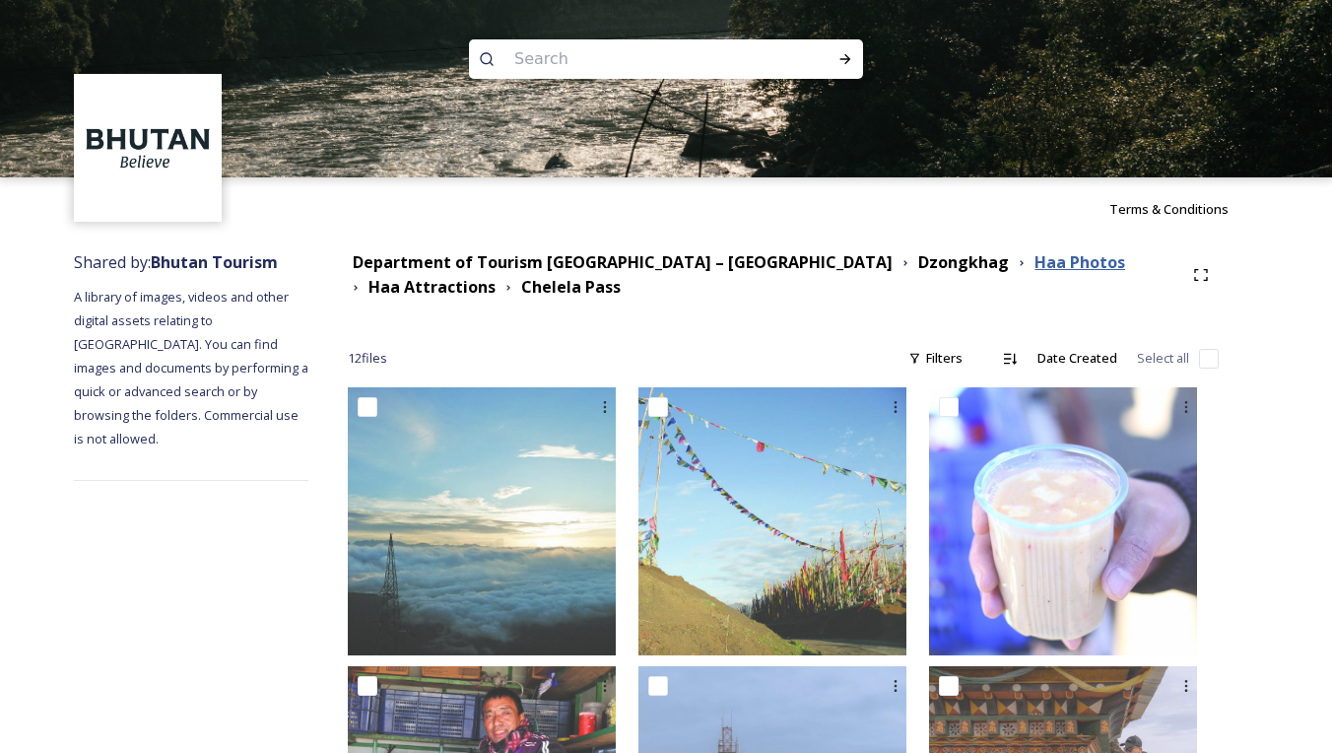
scroll to position [0, 0]
click at [1034, 269] on strong "Haa Photos" at bounding box center [1079, 262] width 91 height 22
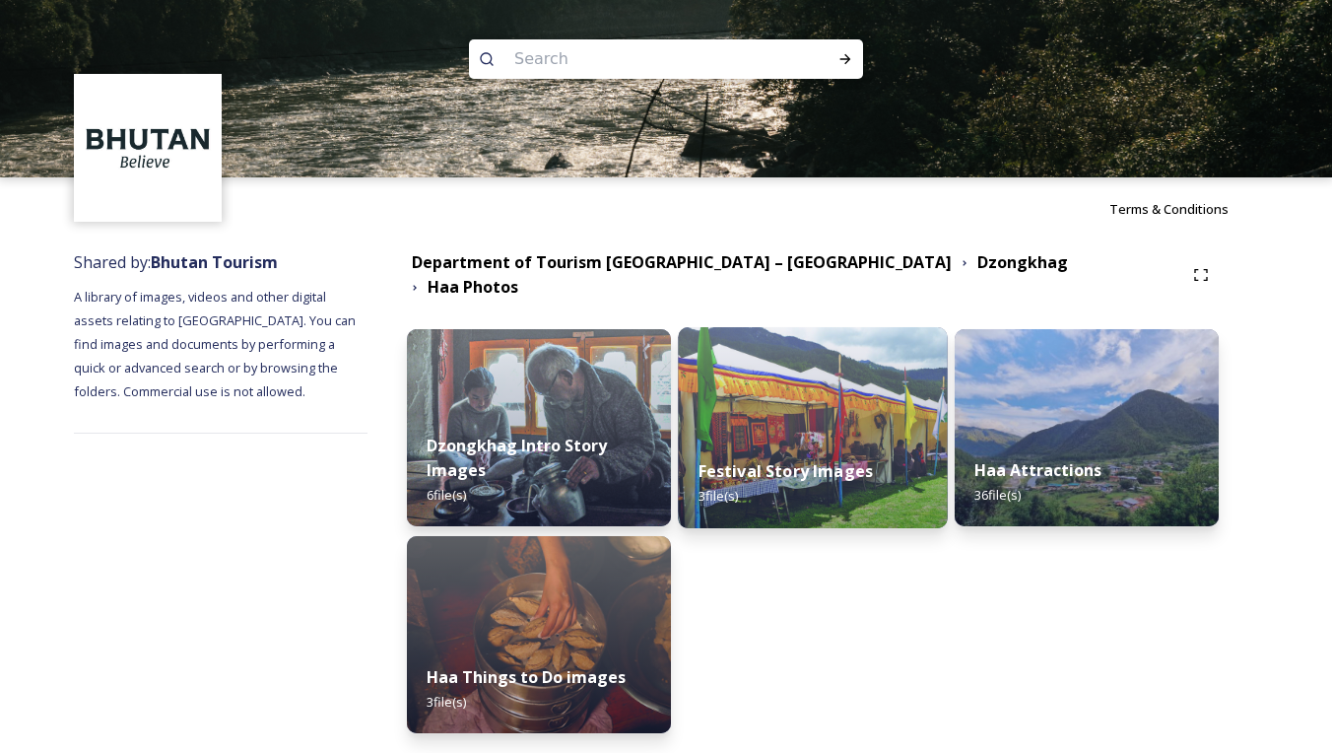
click at [856, 469] on strong "Festival Story Images" at bounding box center [785, 471] width 174 height 22
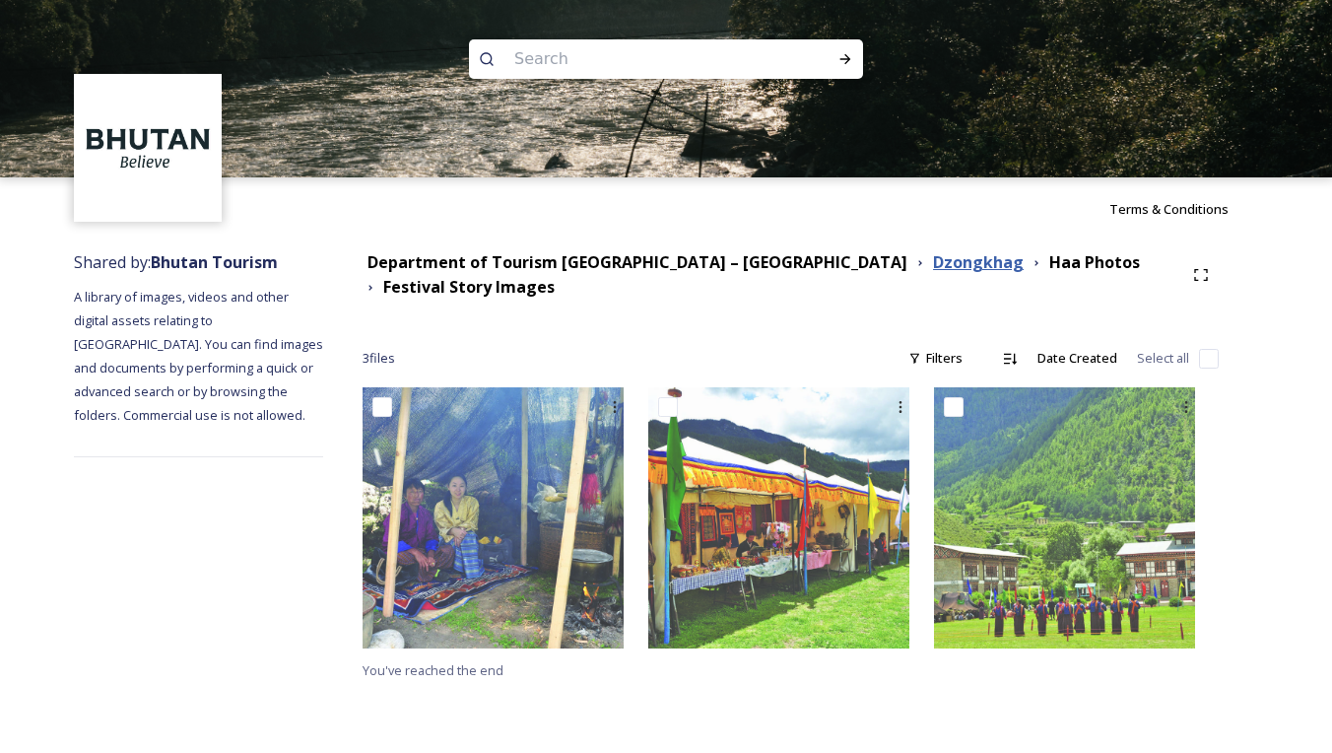
click at [933, 267] on strong "Dzongkhag" at bounding box center [978, 262] width 91 height 22
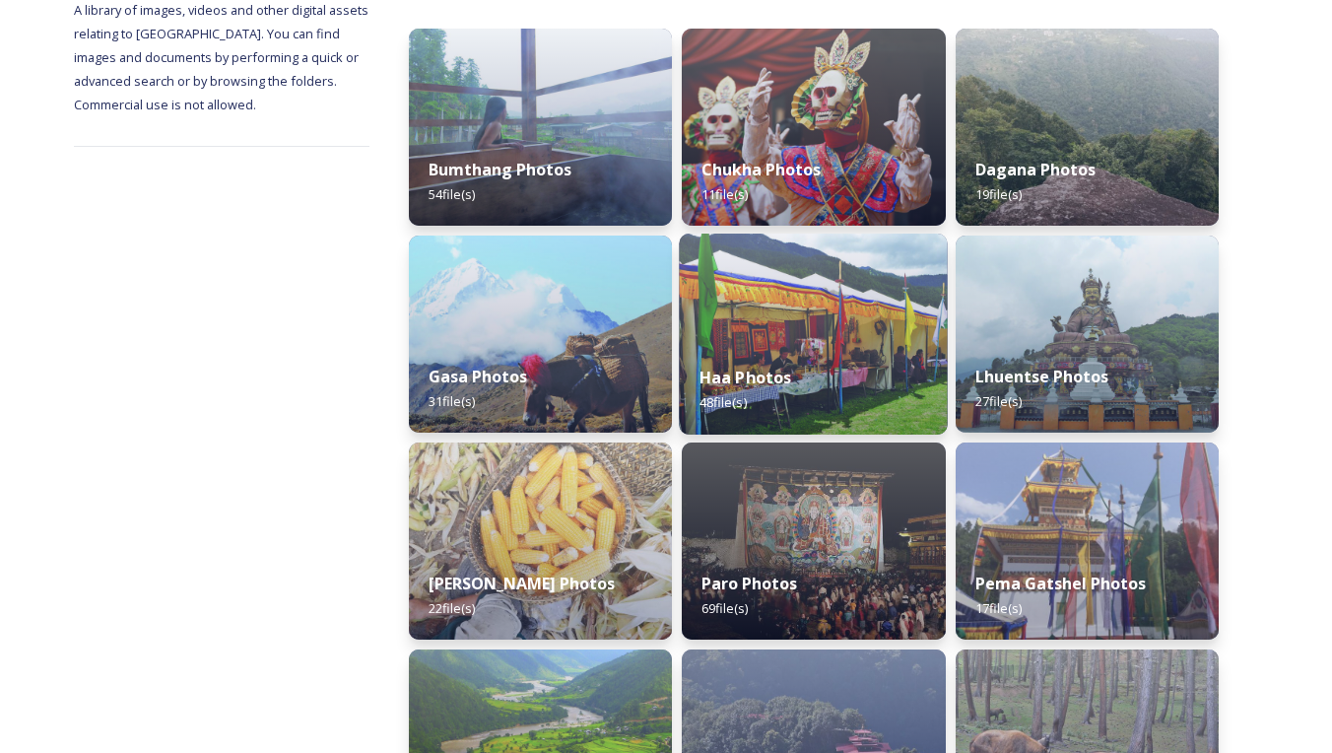
scroll to position [297, 0]
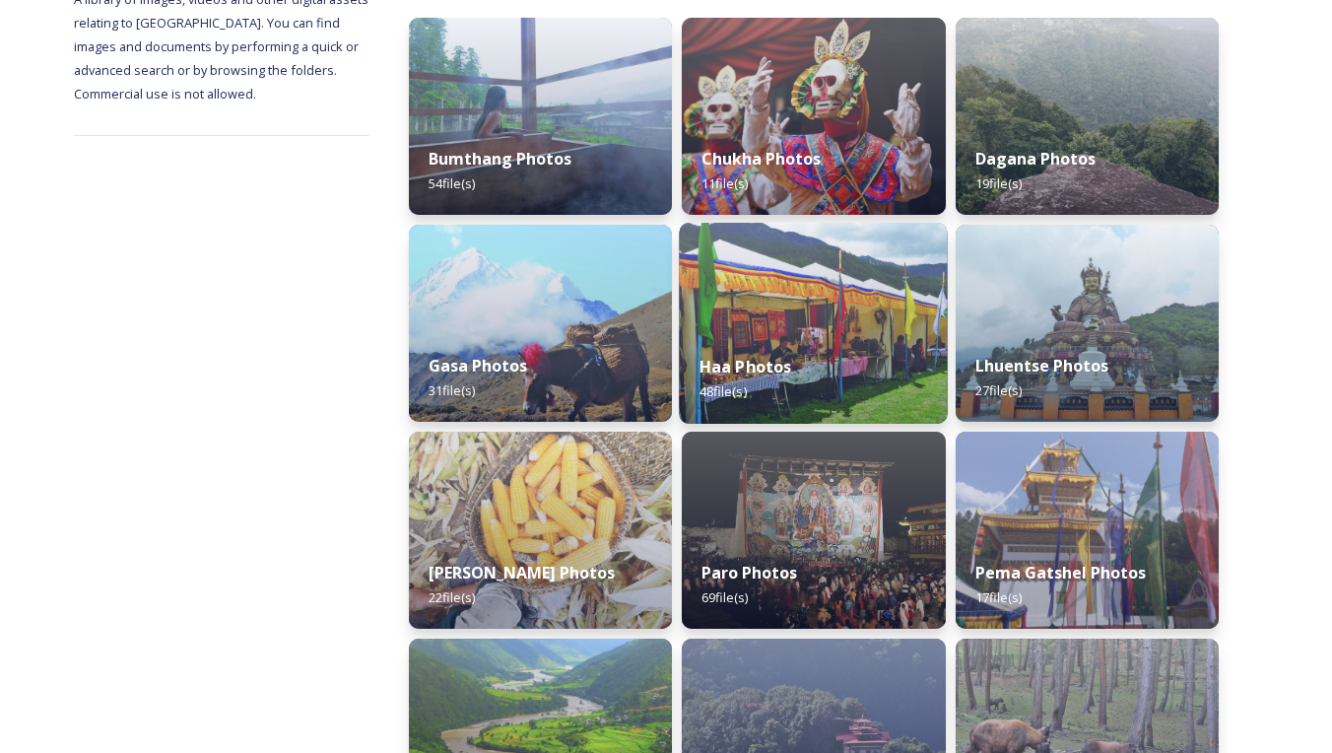
click at [860, 344] on div "Haa Photos 48 file(s)" at bounding box center [814, 379] width 269 height 90
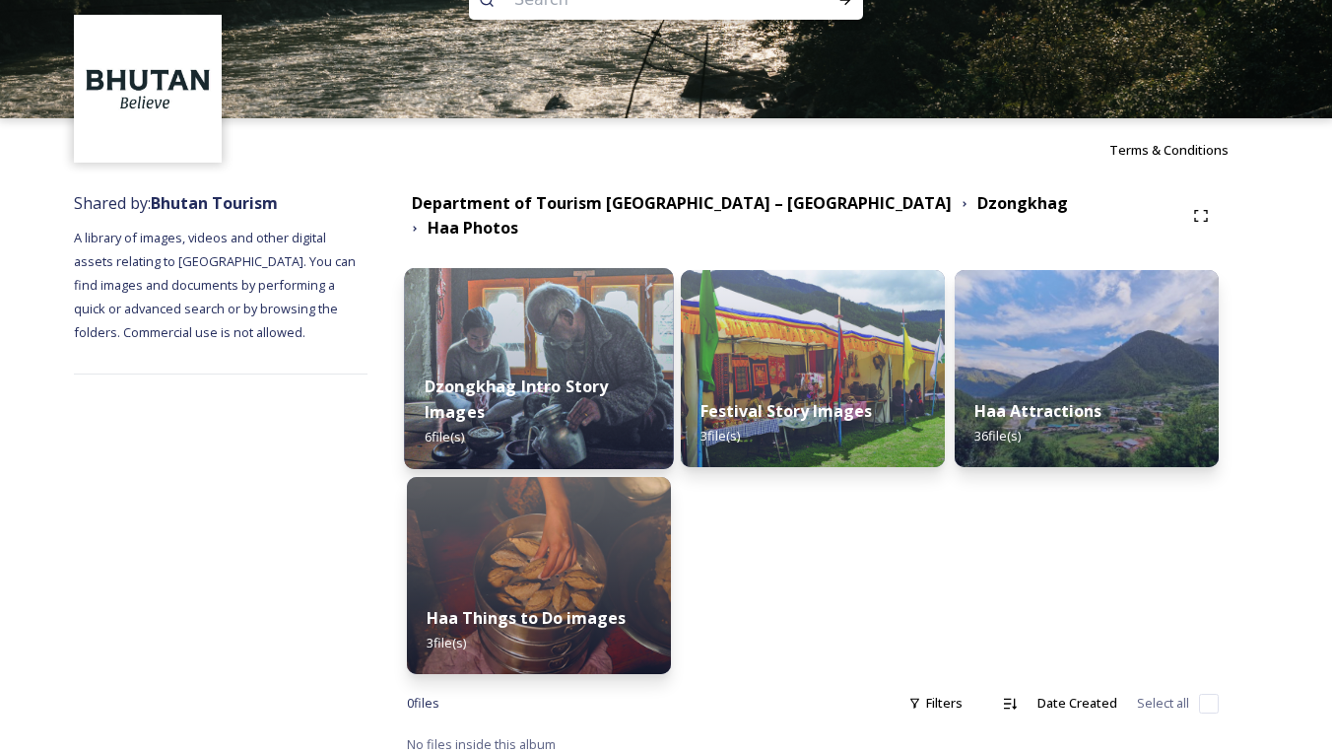
scroll to position [58, 0]
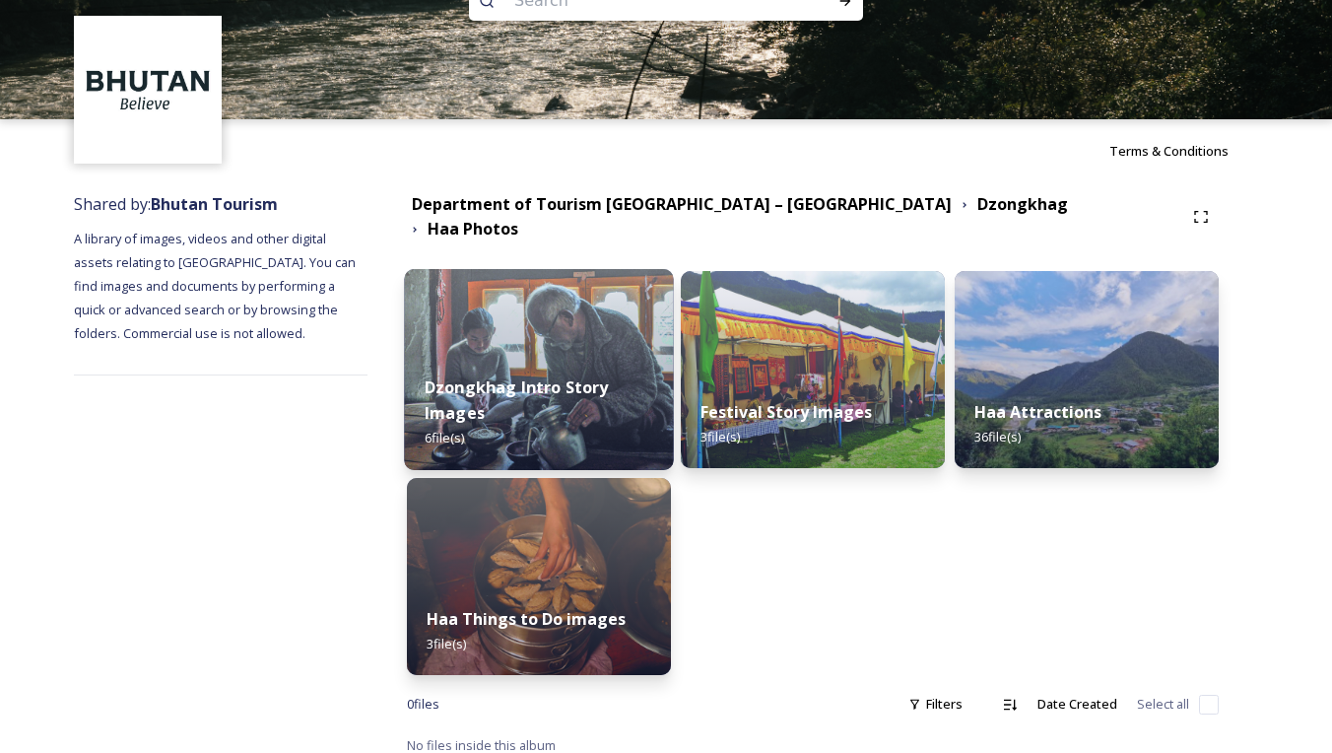
click at [583, 376] on strong "Dzongkhag Intro Story Images" at bounding box center [517, 399] width 184 height 47
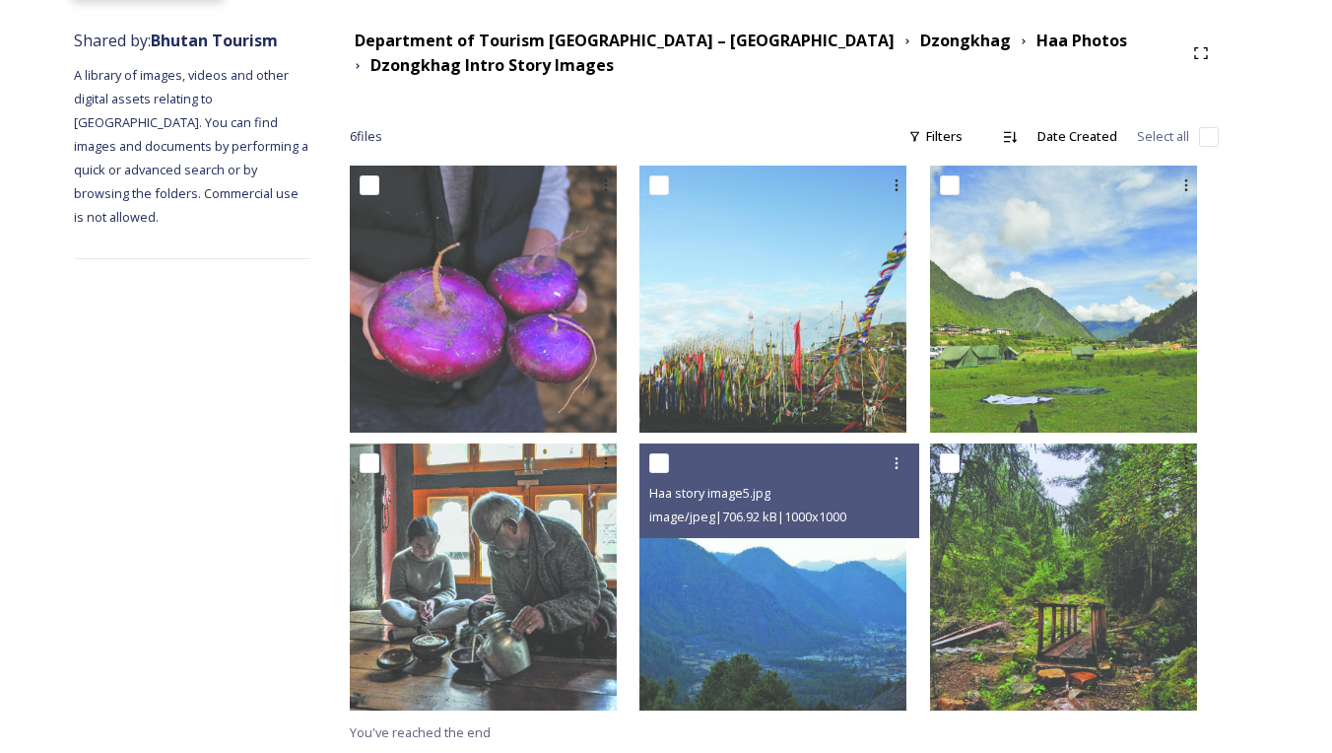
scroll to position [221, 0]
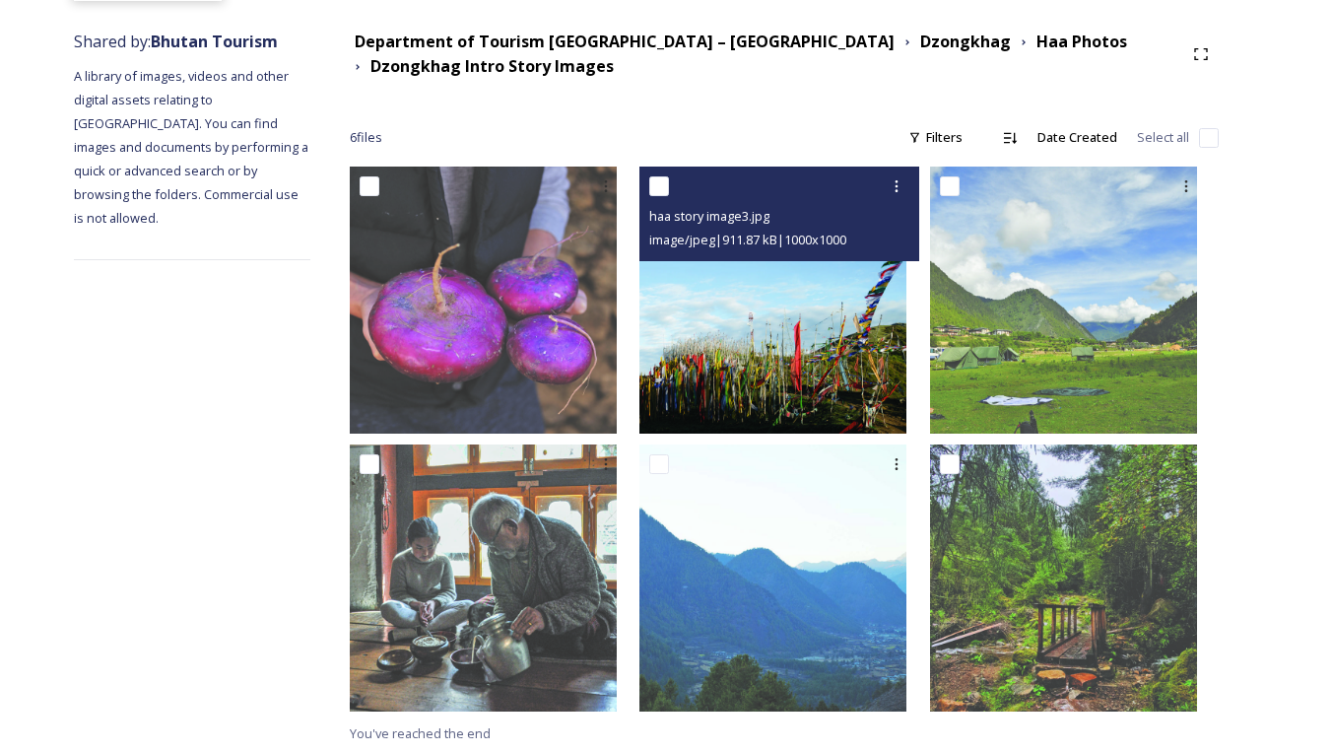
click at [846, 371] on img at bounding box center [772, 299] width 267 height 267
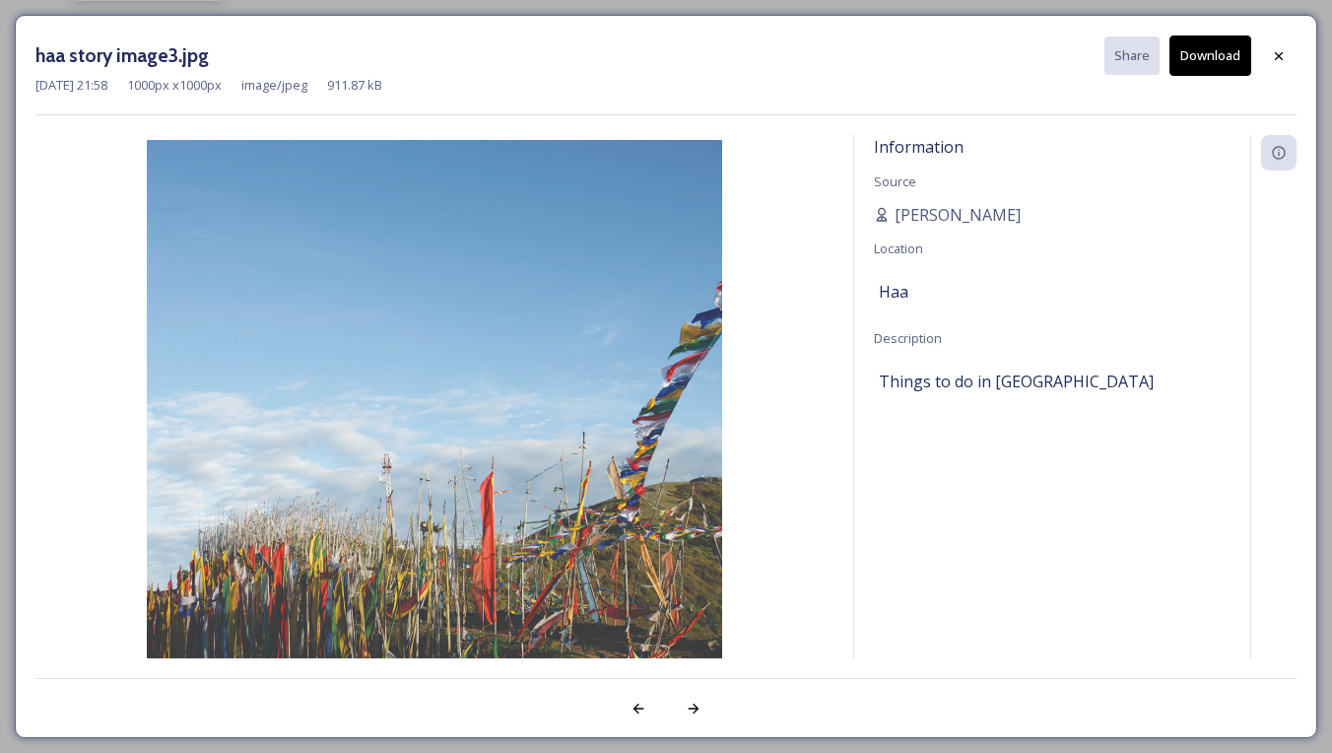
click at [1222, 53] on button "Download" at bounding box center [1210, 55] width 82 height 40
click at [1280, 48] on icon at bounding box center [1279, 56] width 16 height 16
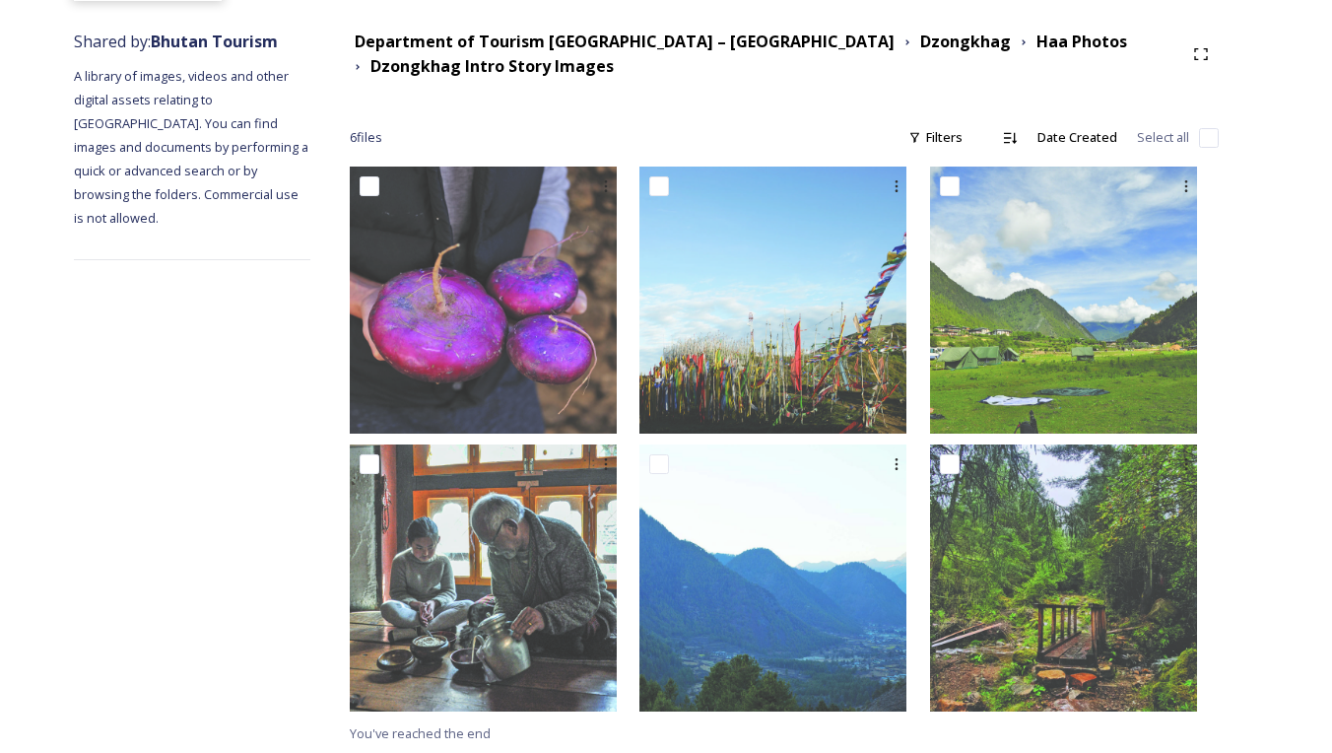
drag, startPoint x: 816, startPoint y: 138, endPoint x: 854, endPoint y: 107, distance: 49.1
click at [816, 136] on div "6 file s Filters Date Created Select all" at bounding box center [784, 137] width 869 height 38
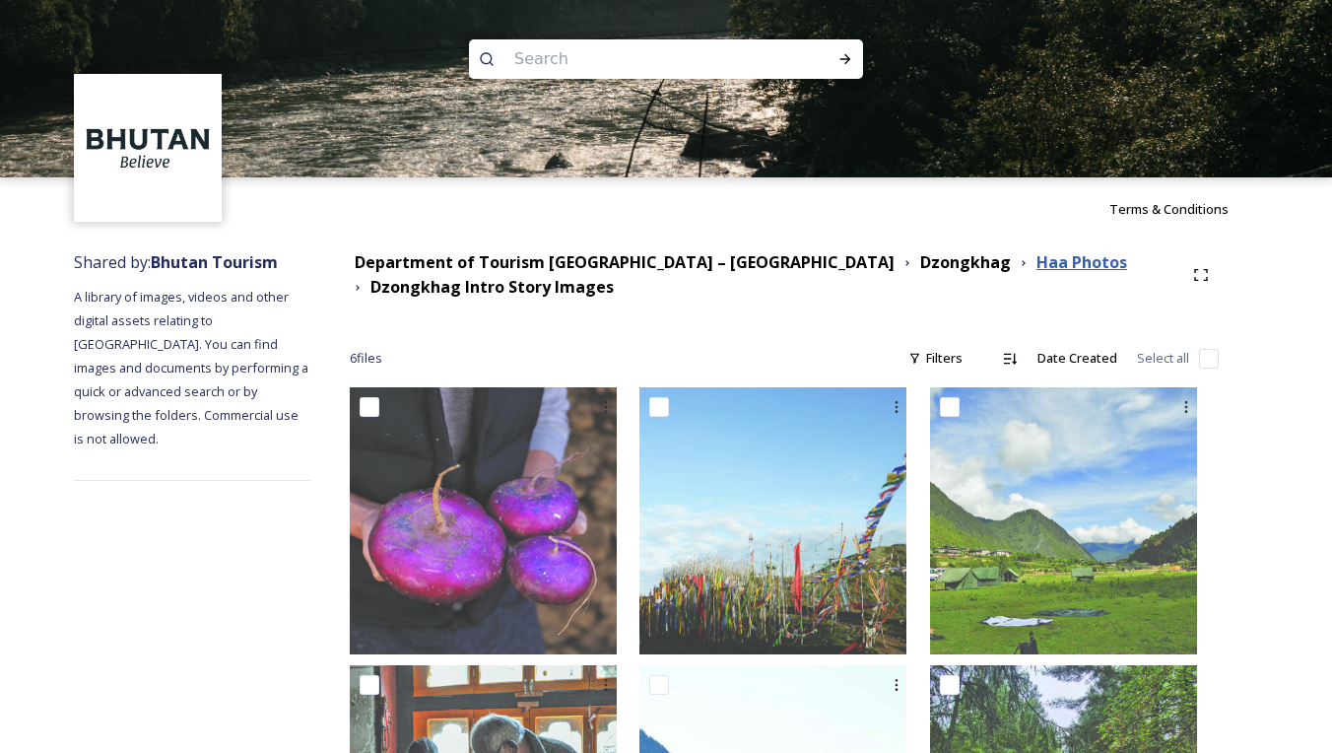
scroll to position [0, 0]
click at [943, 271] on div "Department of Tourism [GEOGRAPHIC_DATA] – [GEOGRAPHIC_DATA] Dzongkhag Haa Photo…" at bounding box center [766, 274] width 833 height 49
click at [1036, 265] on strong "Haa Photos" at bounding box center [1081, 262] width 91 height 22
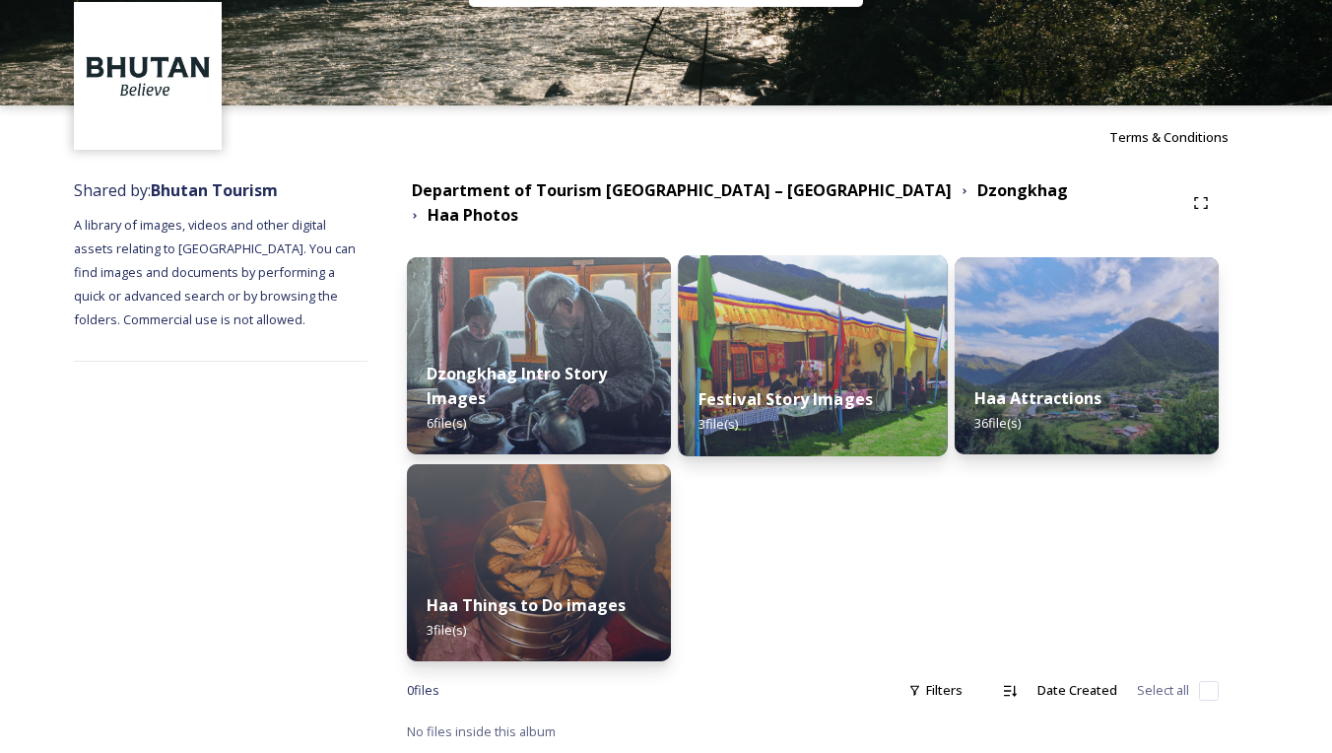
scroll to position [84, 0]
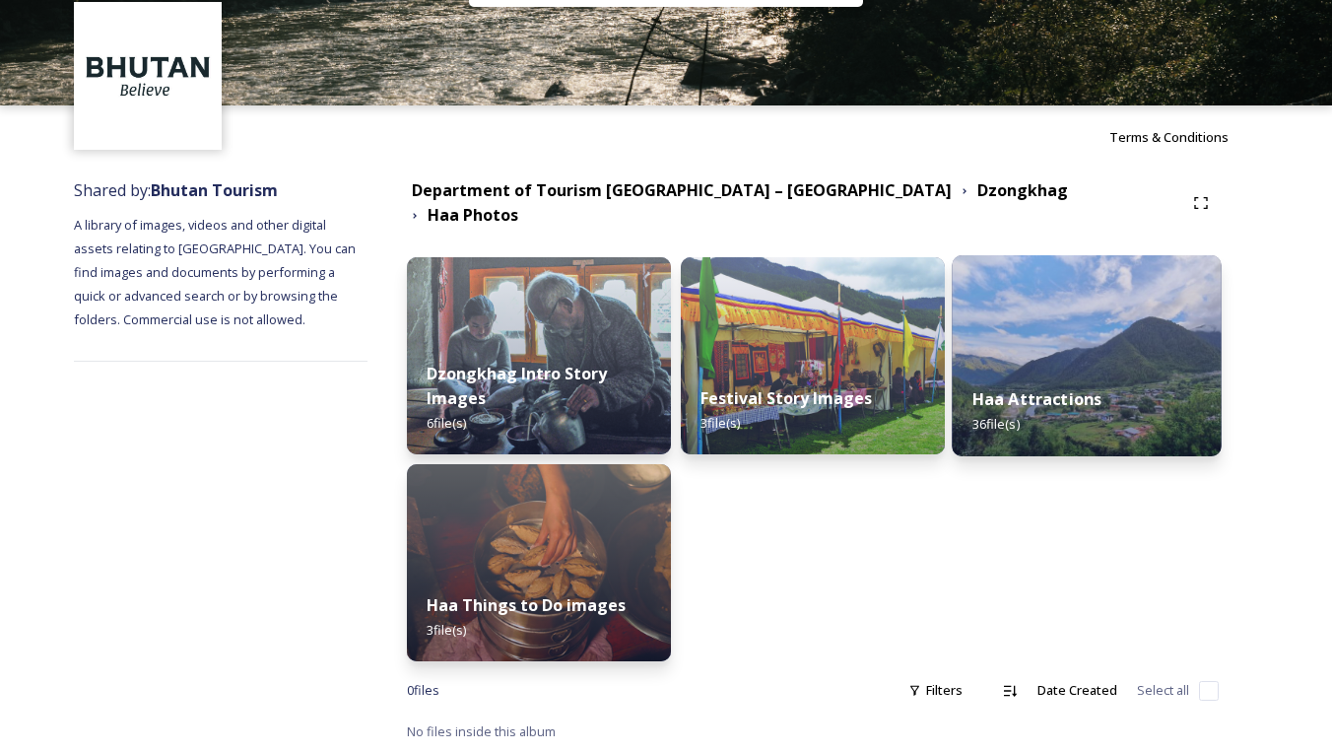
click at [1031, 366] on div "Haa Attractions 36 file(s)" at bounding box center [1086, 411] width 269 height 90
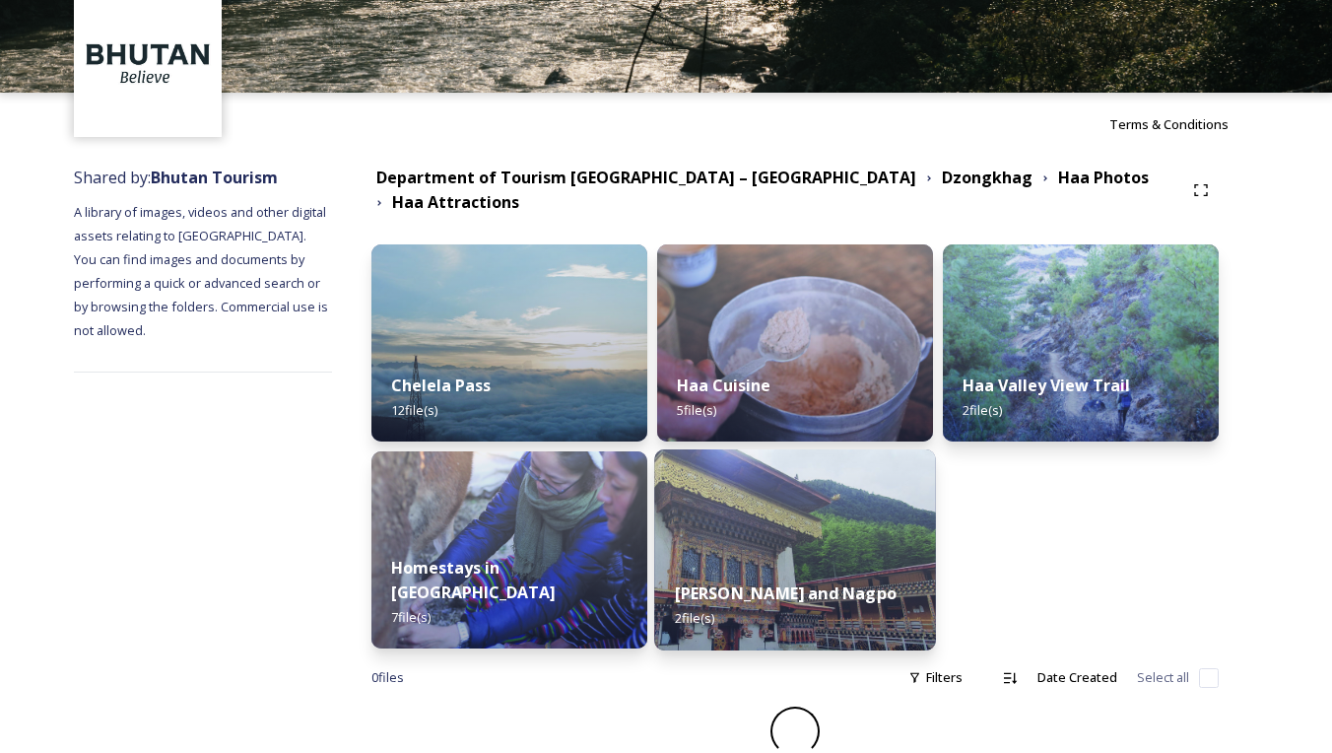
scroll to position [84, 0]
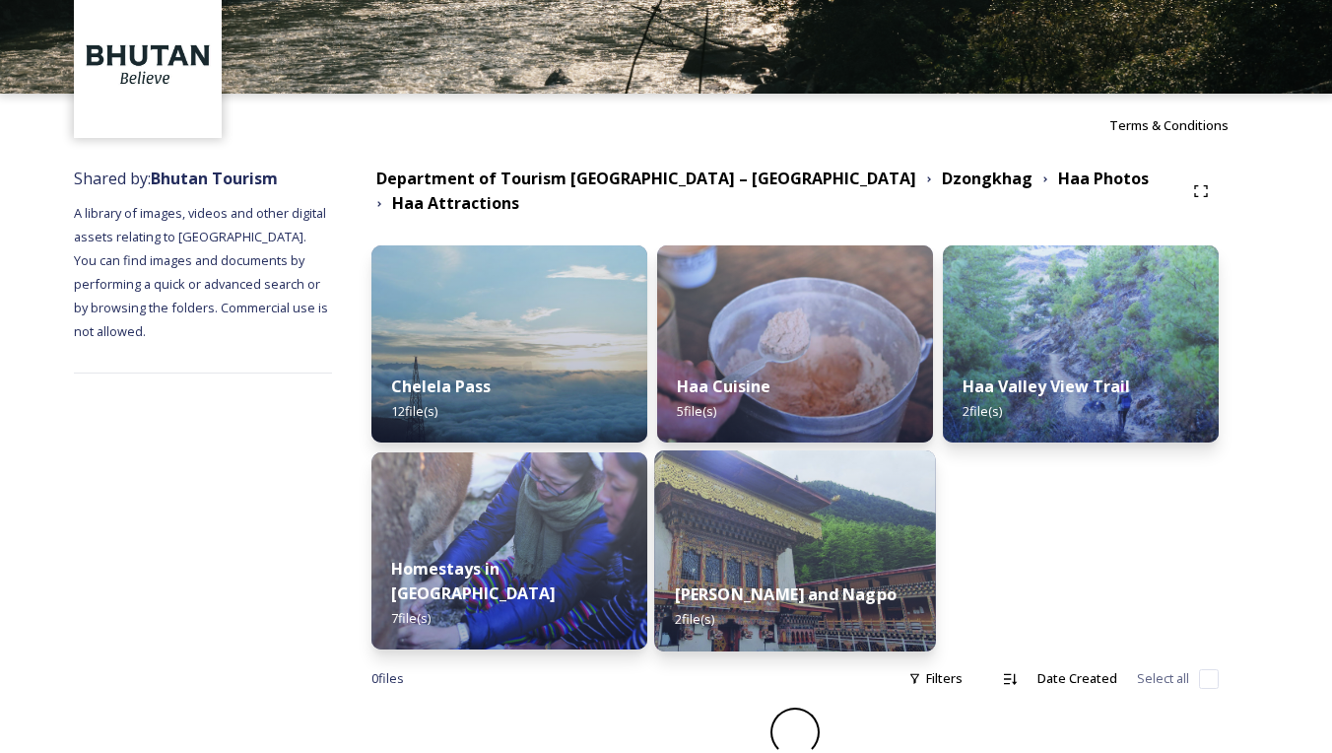
click at [801, 533] on img at bounding box center [795, 550] width 282 height 201
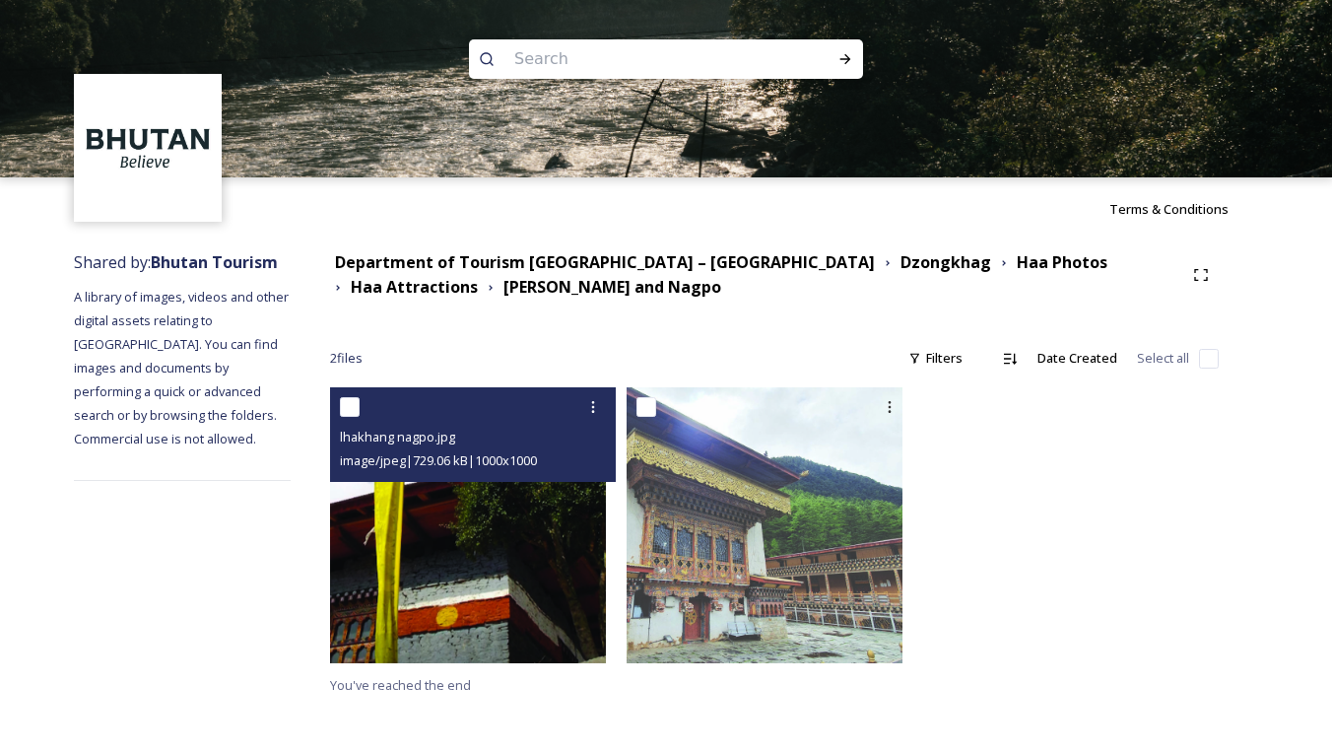
click at [556, 568] on img at bounding box center [468, 525] width 276 height 276
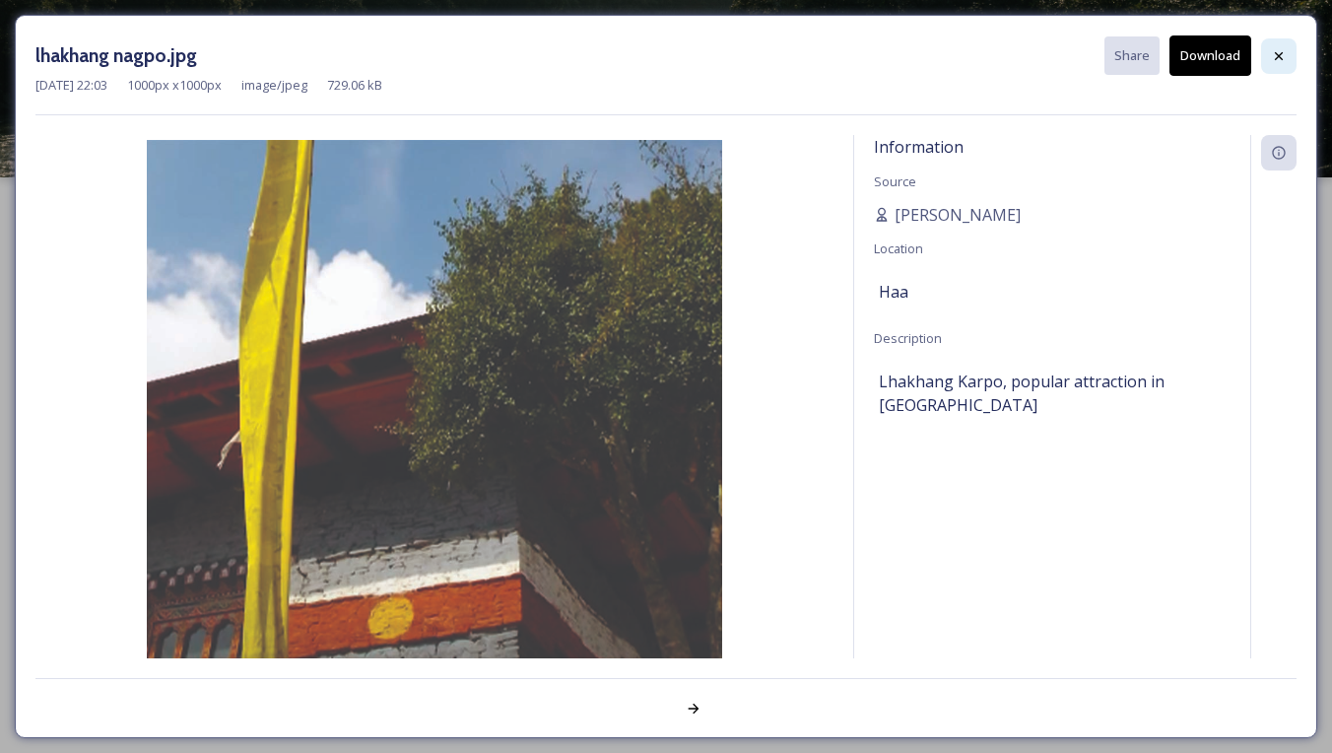
click at [1279, 45] on div at bounding box center [1278, 55] width 35 height 35
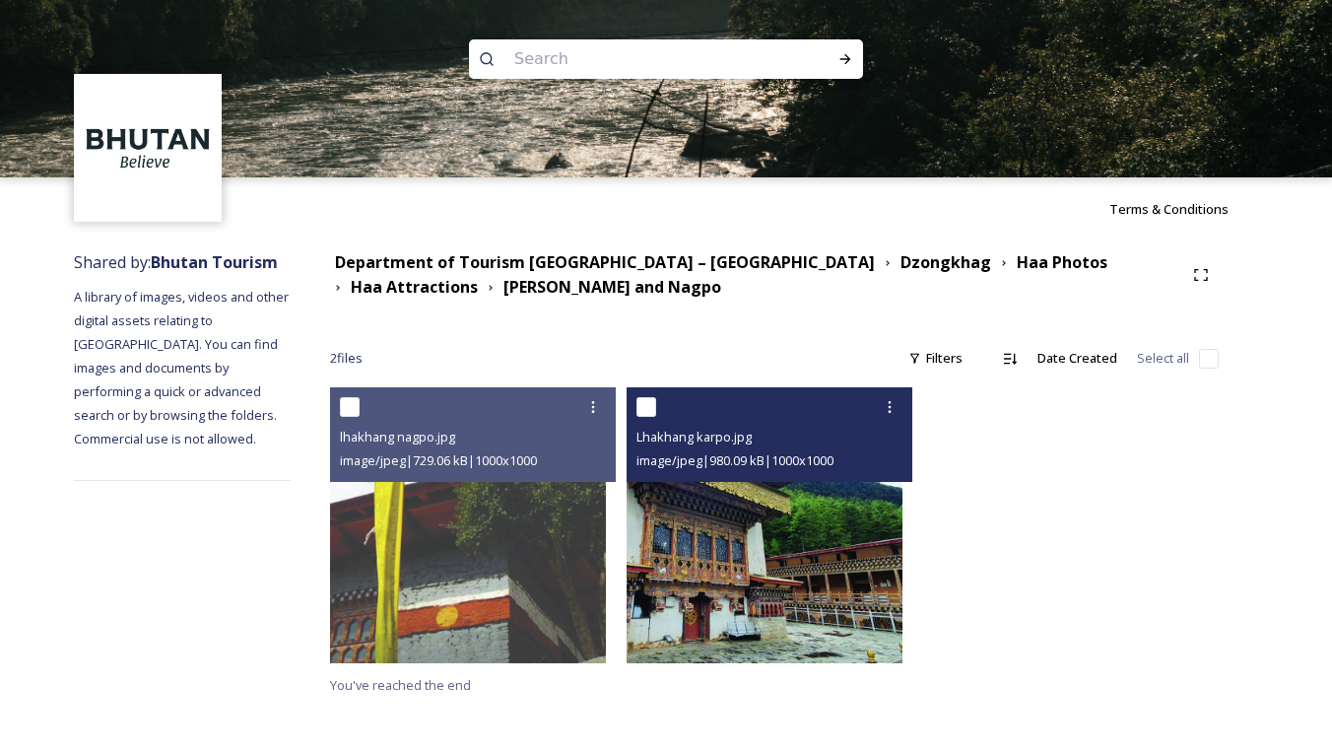
click at [856, 498] on img at bounding box center [765, 525] width 276 height 276
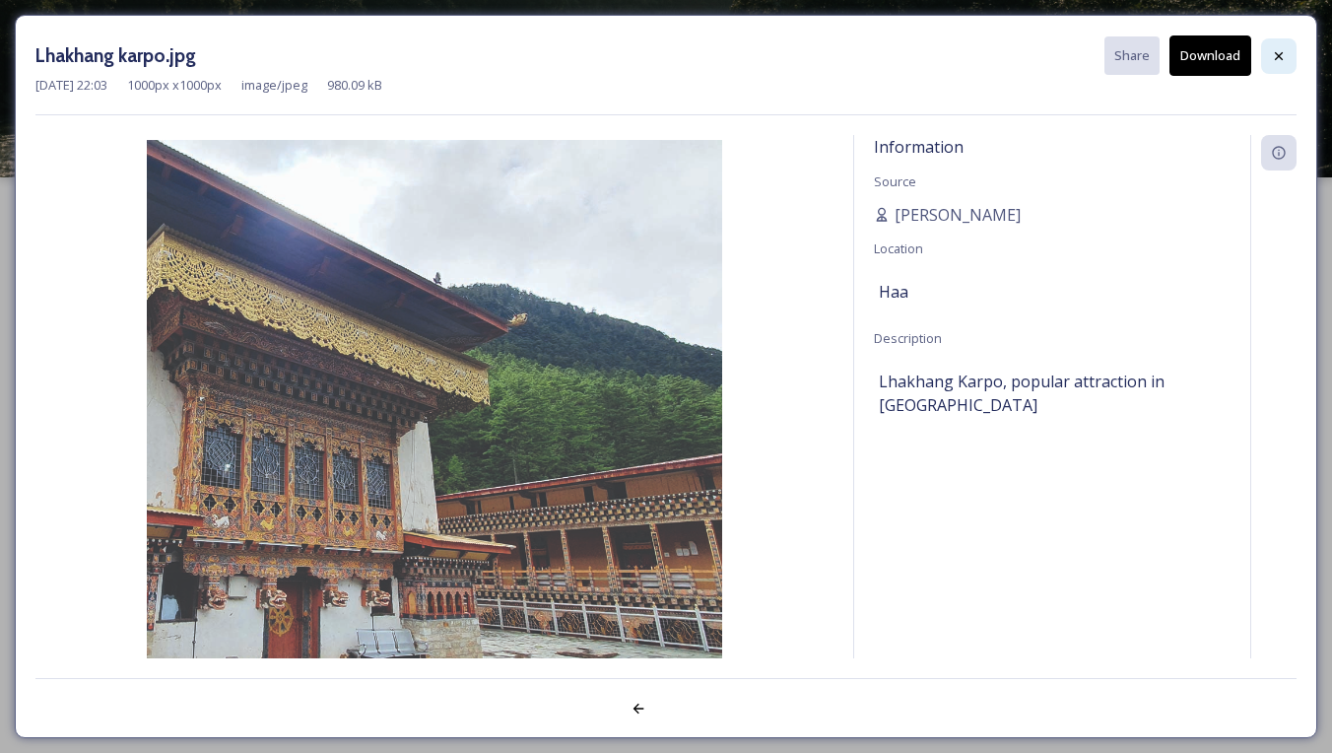
click at [1277, 55] on icon at bounding box center [1279, 56] width 16 height 16
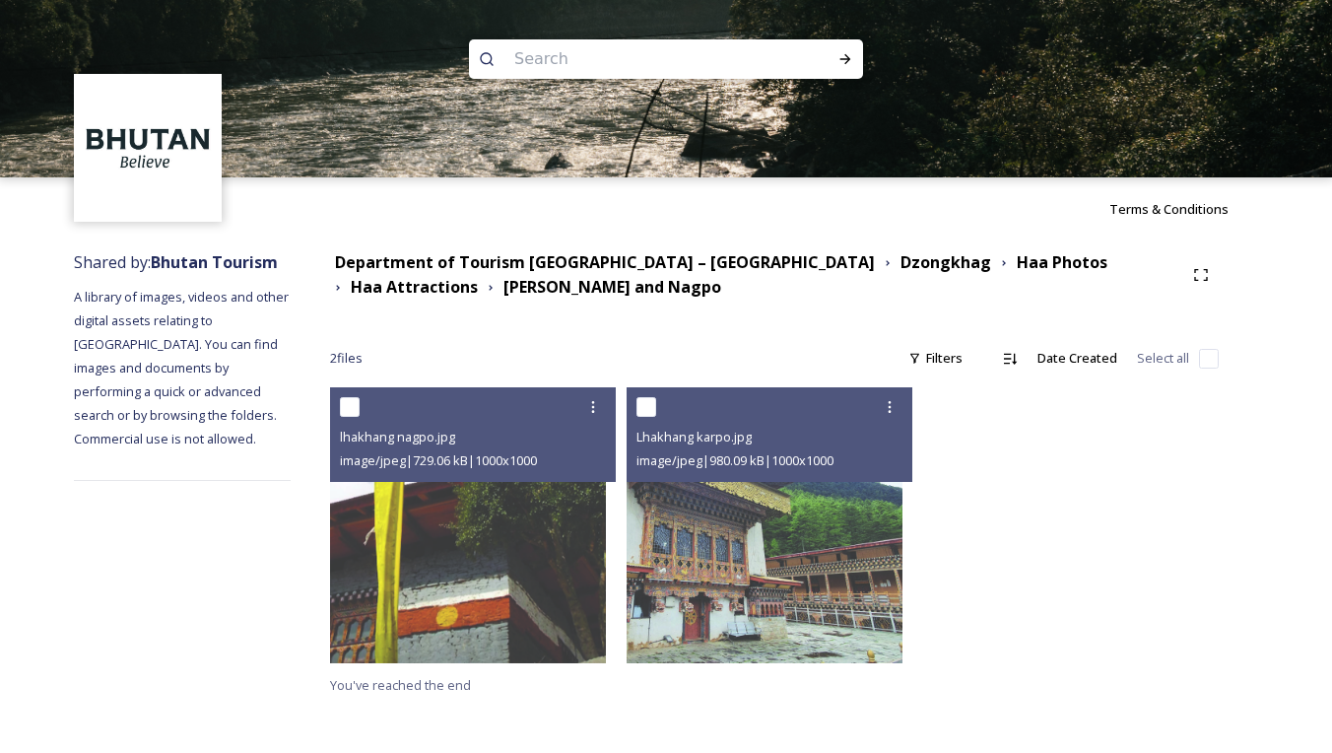
click at [801, 274] on div "Department of Tourism [GEOGRAPHIC_DATA] – [GEOGRAPHIC_DATA] Dzongkhag Haa Photo…" at bounding box center [756, 274] width 853 height 49
click at [900, 265] on strong "Dzongkhag" at bounding box center [945, 262] width 91 height 22
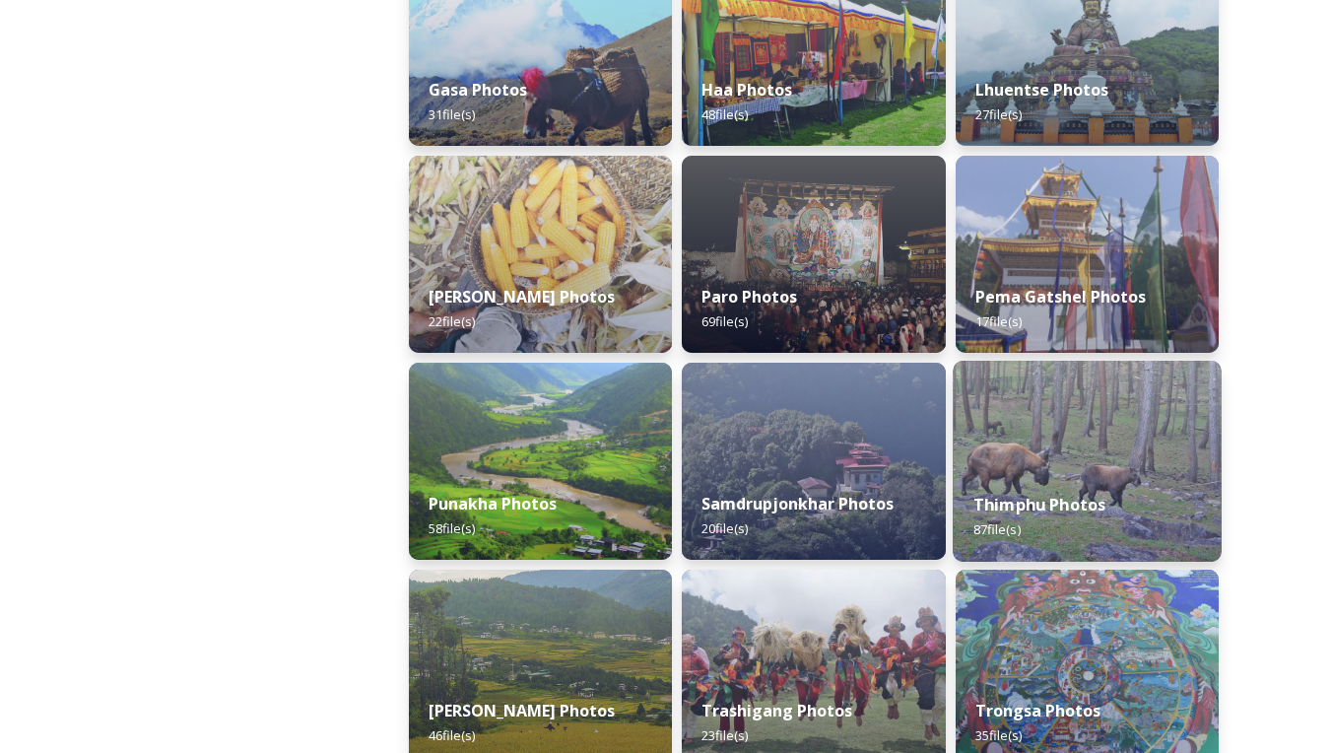
scroll to position [584, 0]
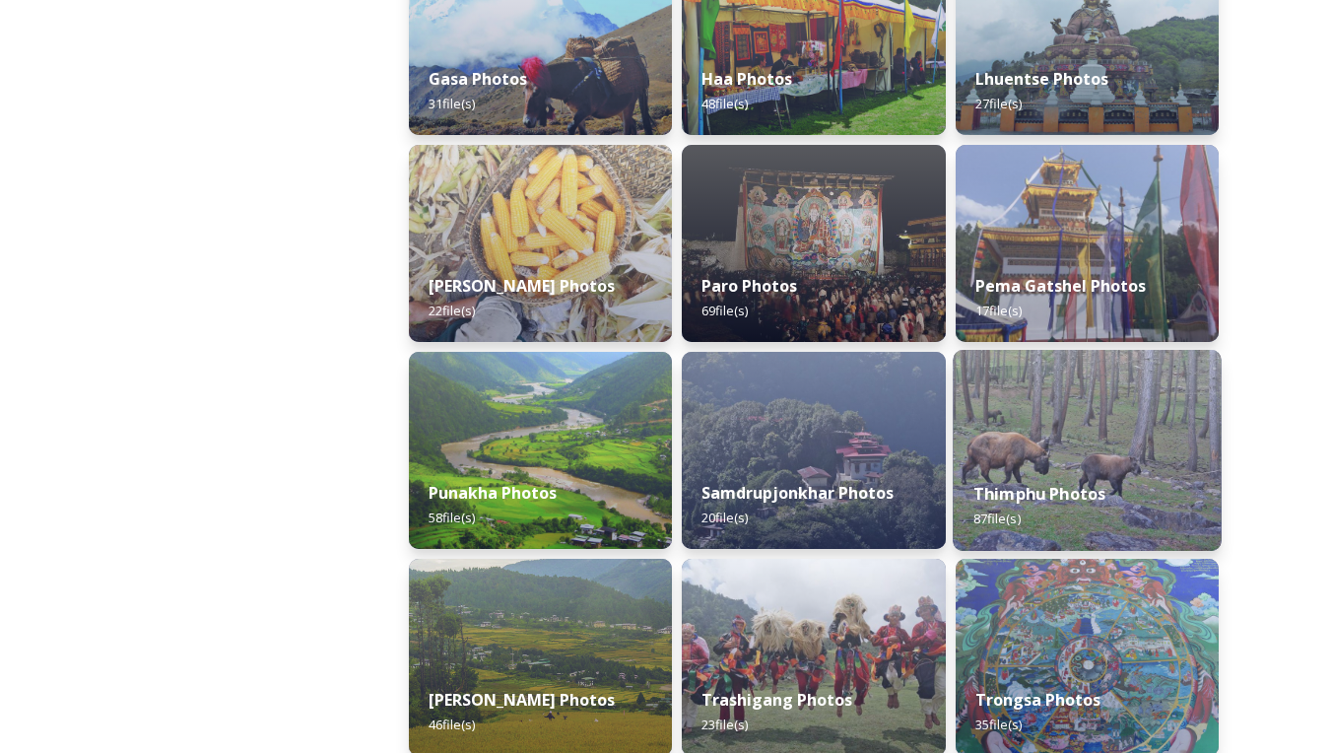
click at [1028, 485] on strong "Thimphu Photos" at bounding box center [1038, 494] width 133 height 22
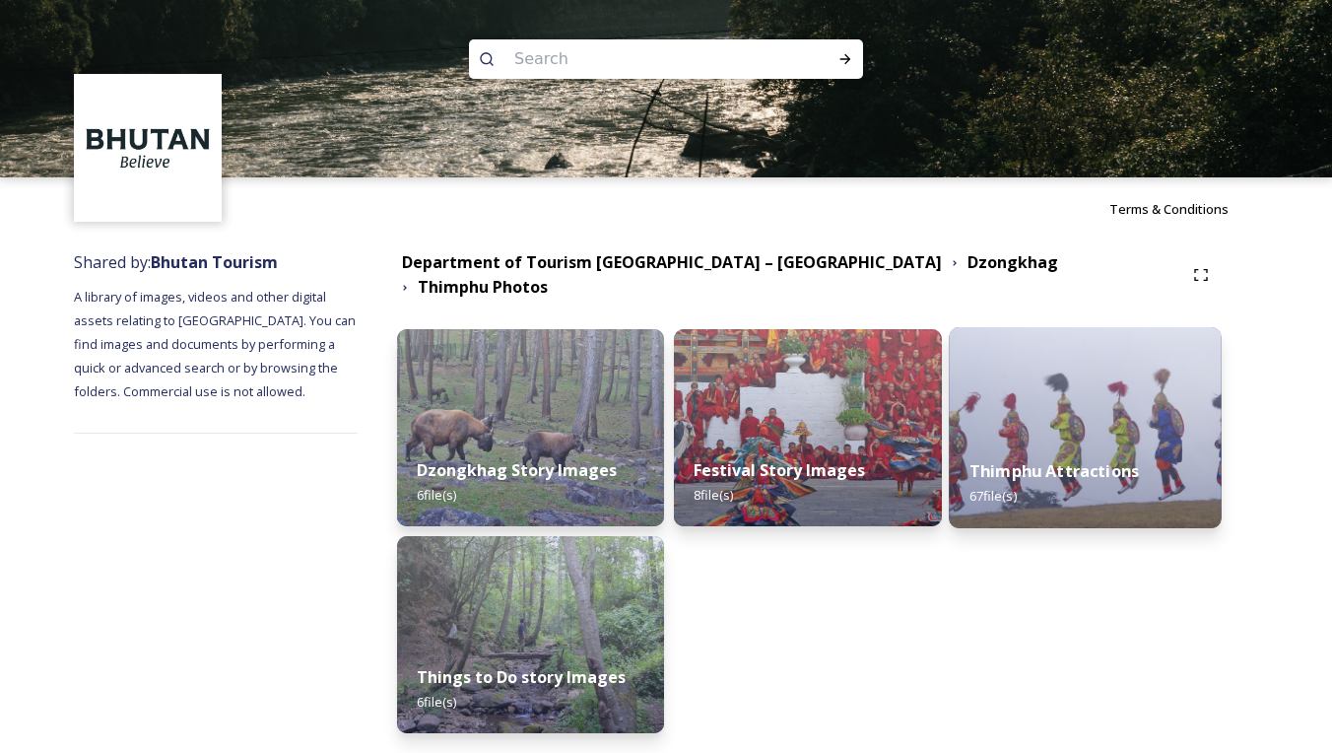
click at [1044, 391] on img at bounding box center [1085, 427] width 273 height 201
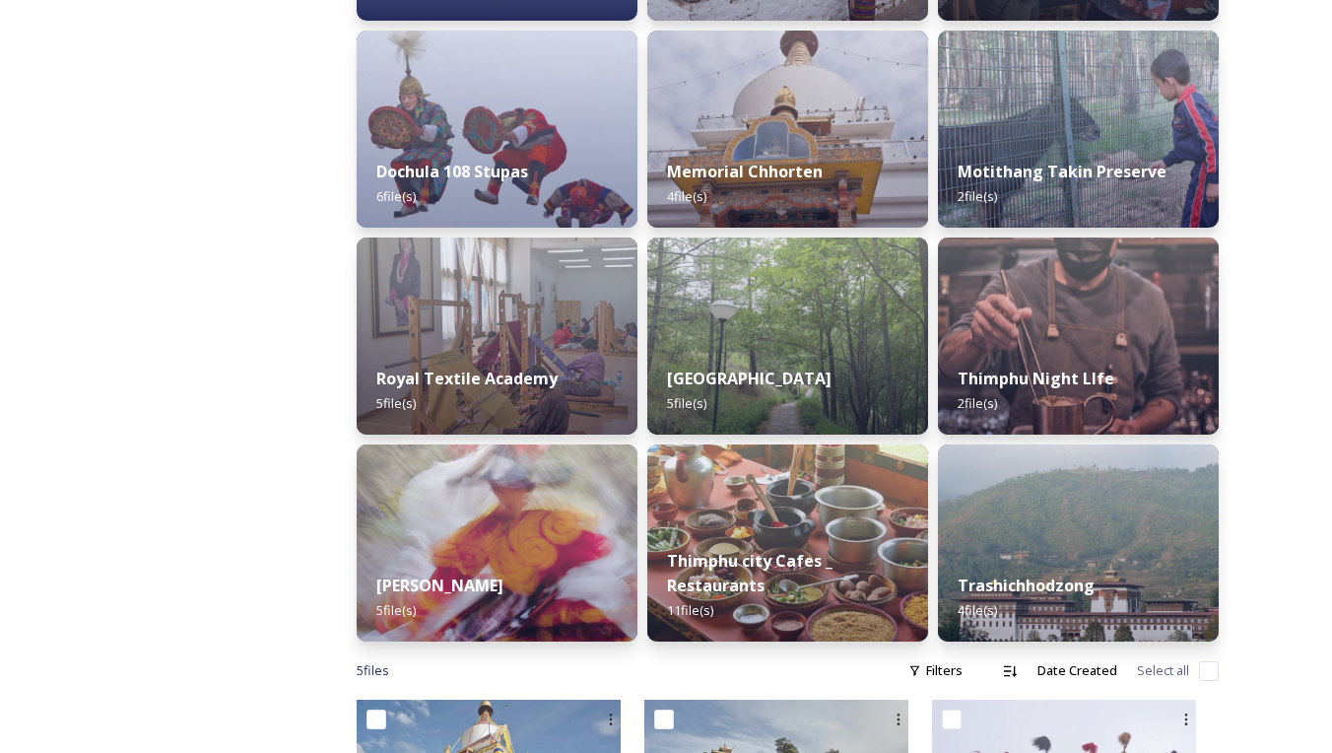
scroll to position [1025, 0]
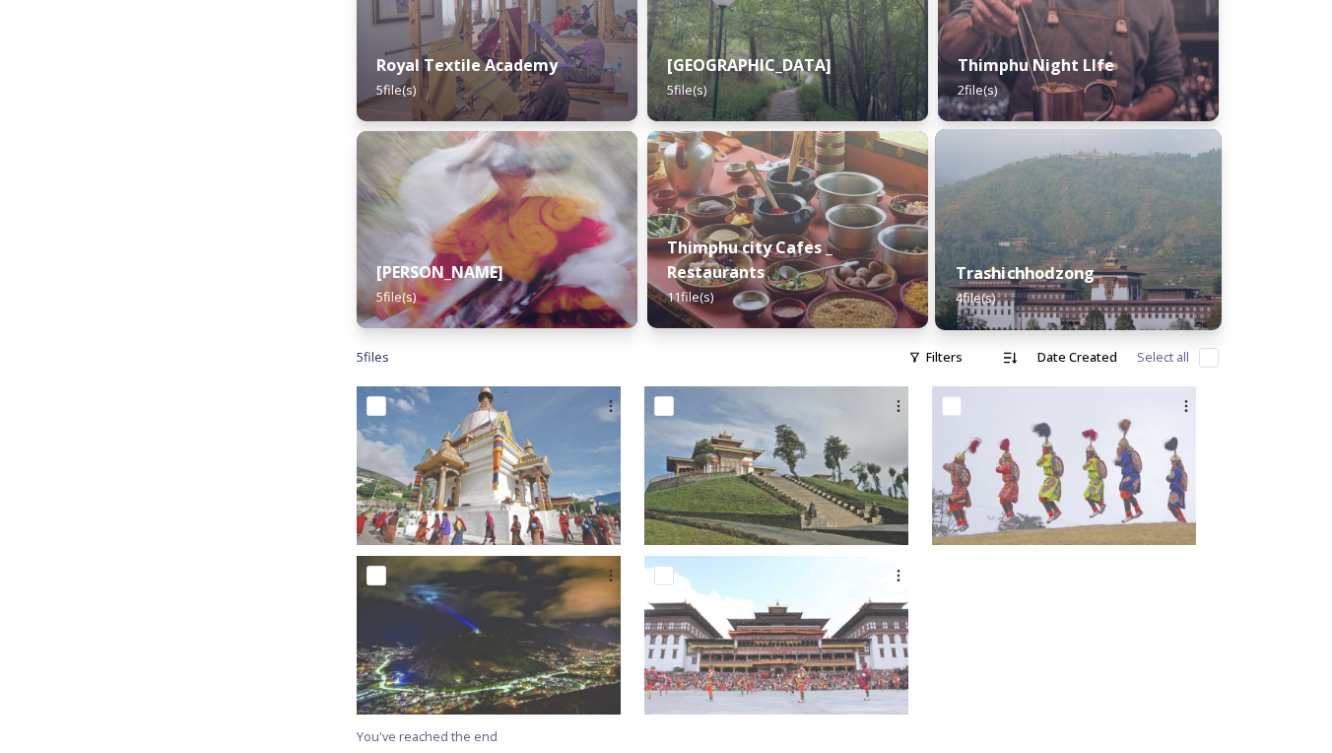
click at [1007, 247] on div "Trashichhodzong 4 file(s)" at bounding box center [1078, 285] width 287 height 90
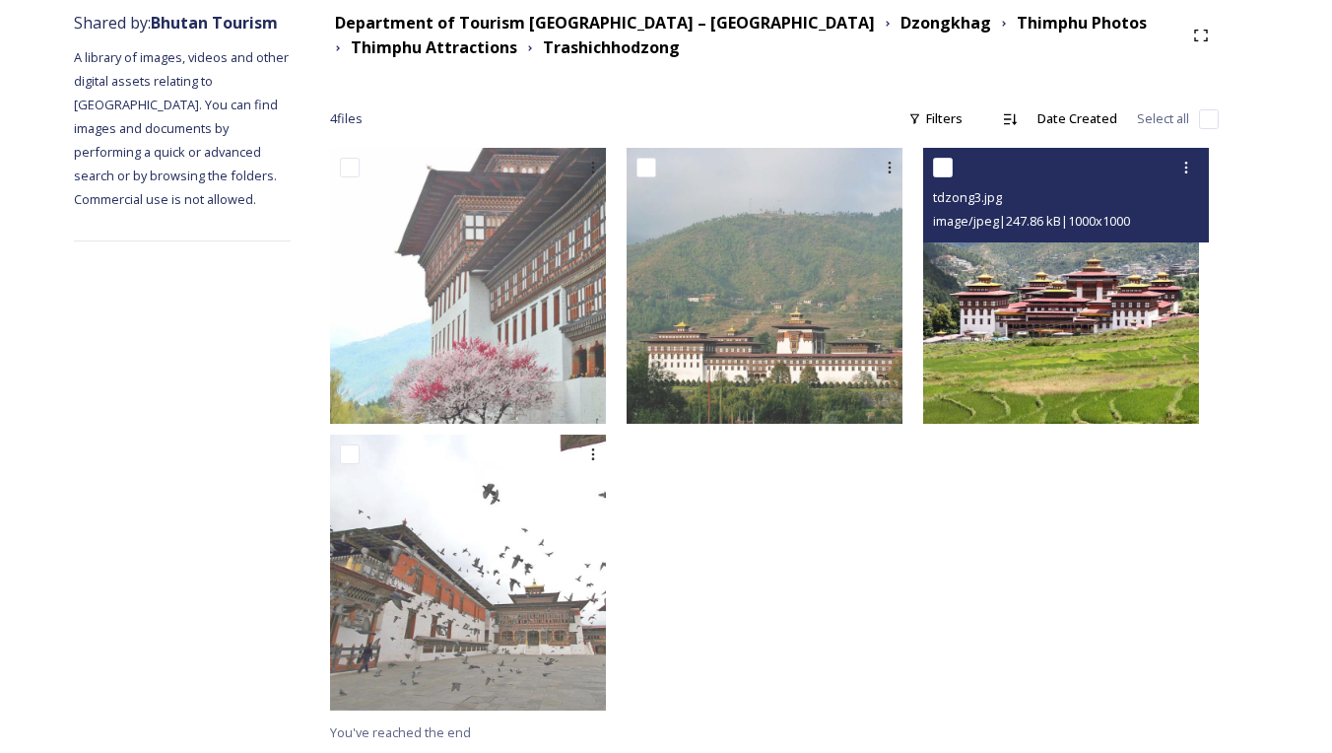
scroll to position [238, 0]
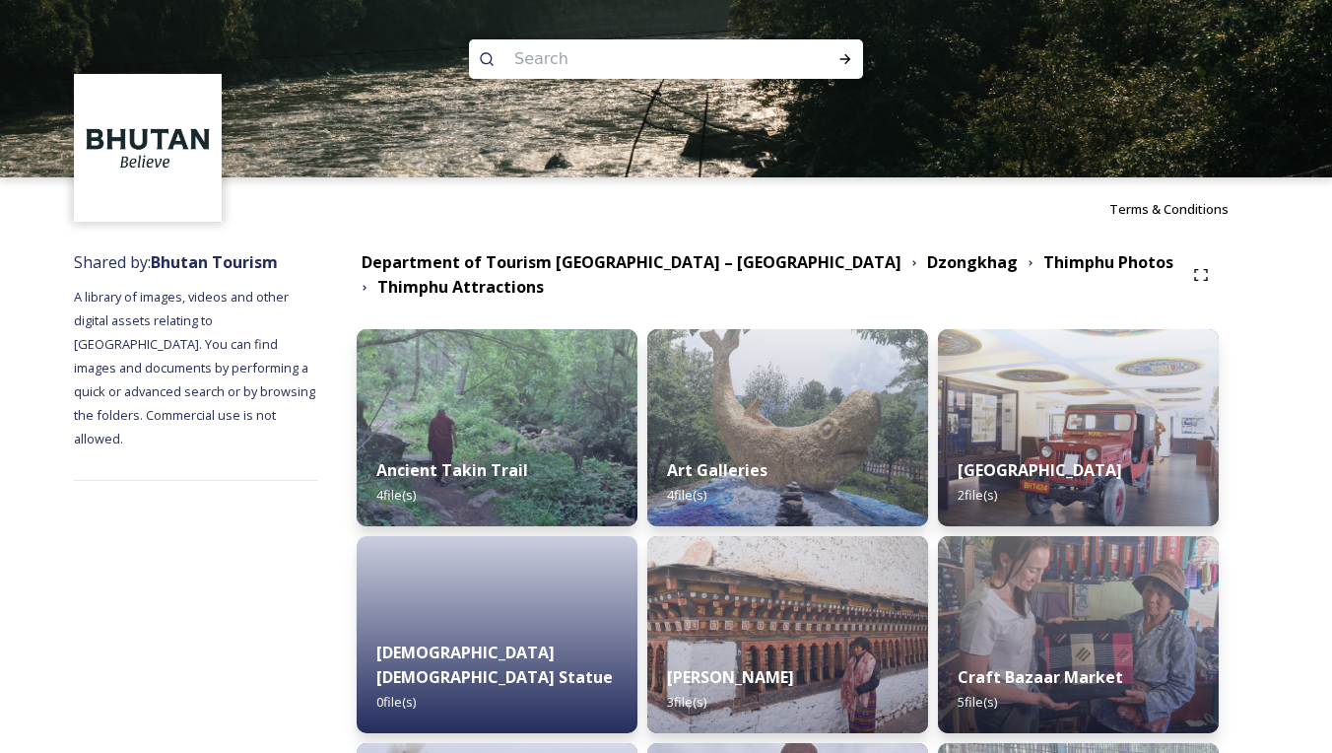
click at [1043, 273] on div "Thimphu Photos" at bounding box center [1108, 262] width 130 height 25
click at [1043, 270] on strong "Thimphu Photos" at bounding box center [1108, 262] width 130 height 22
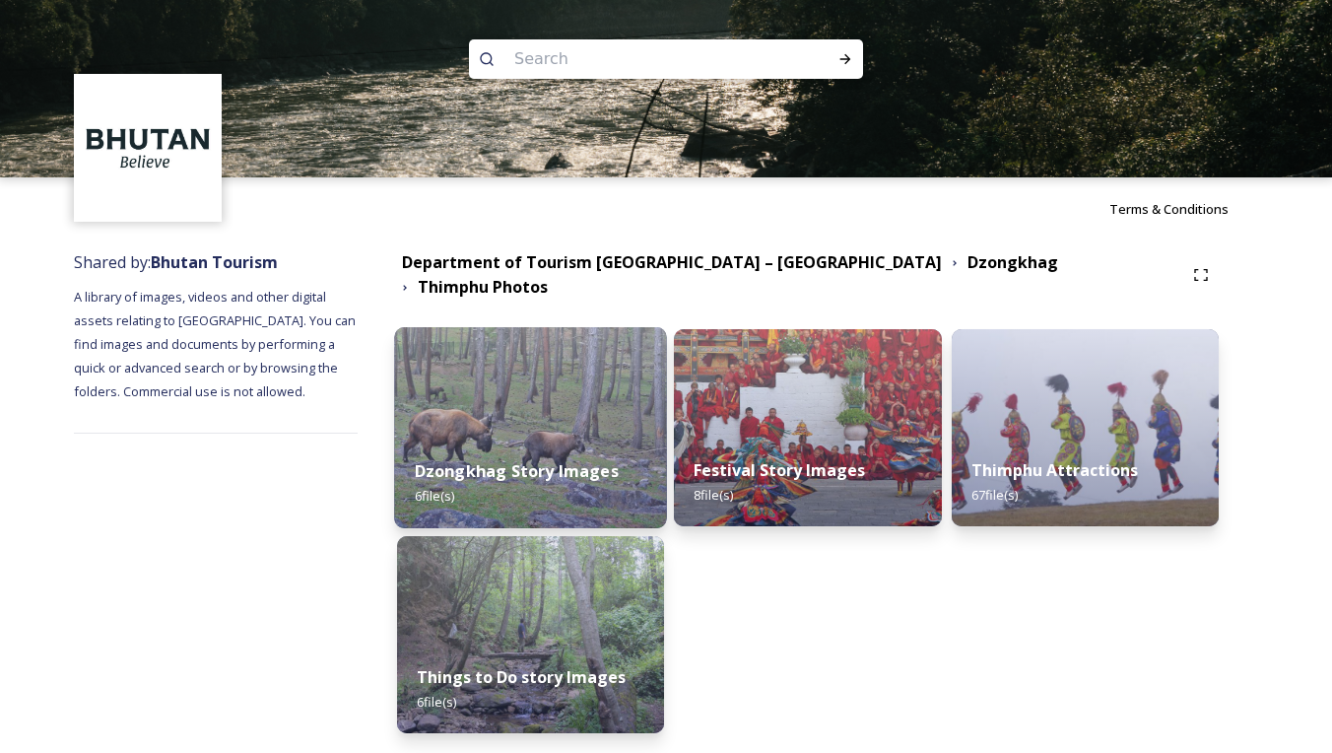
click at [565, 460] on strong "Dzongkhag Story Images" at bounding box center [516, 471] width 204 height 22
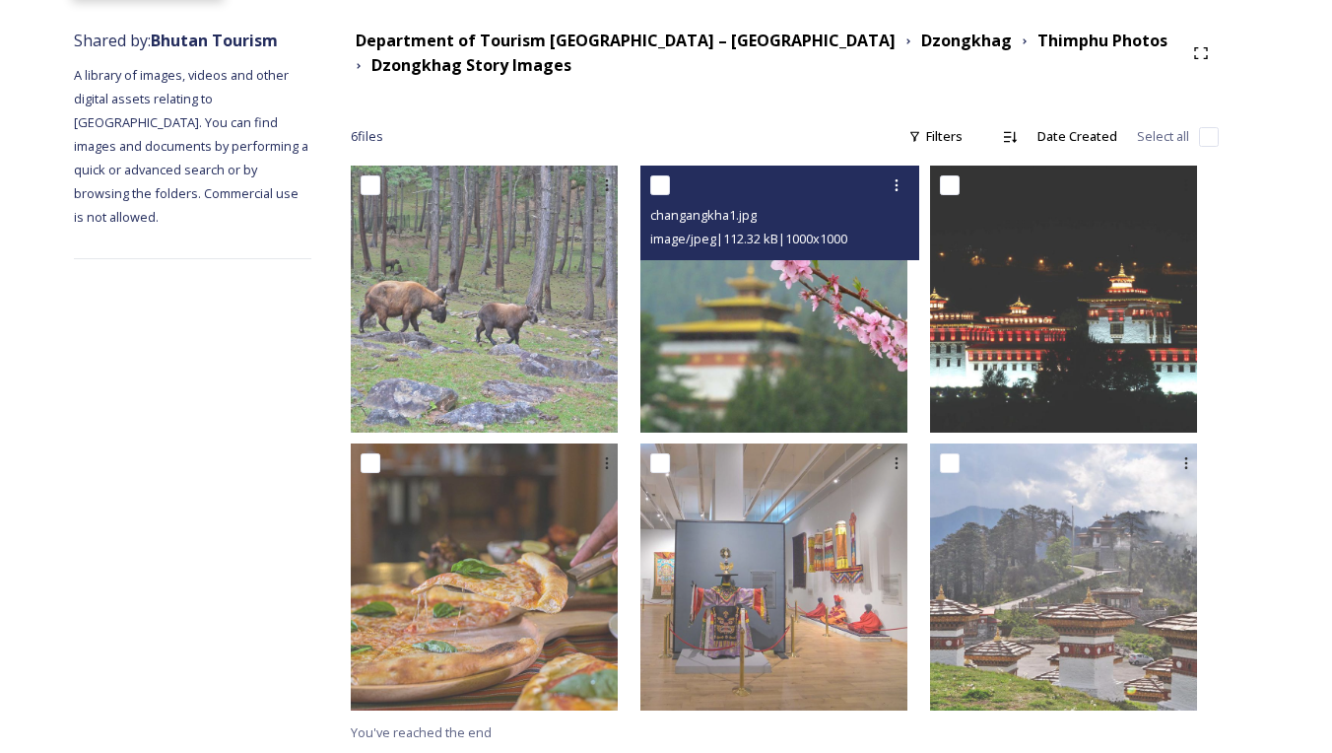
scroll to position [221, 0]
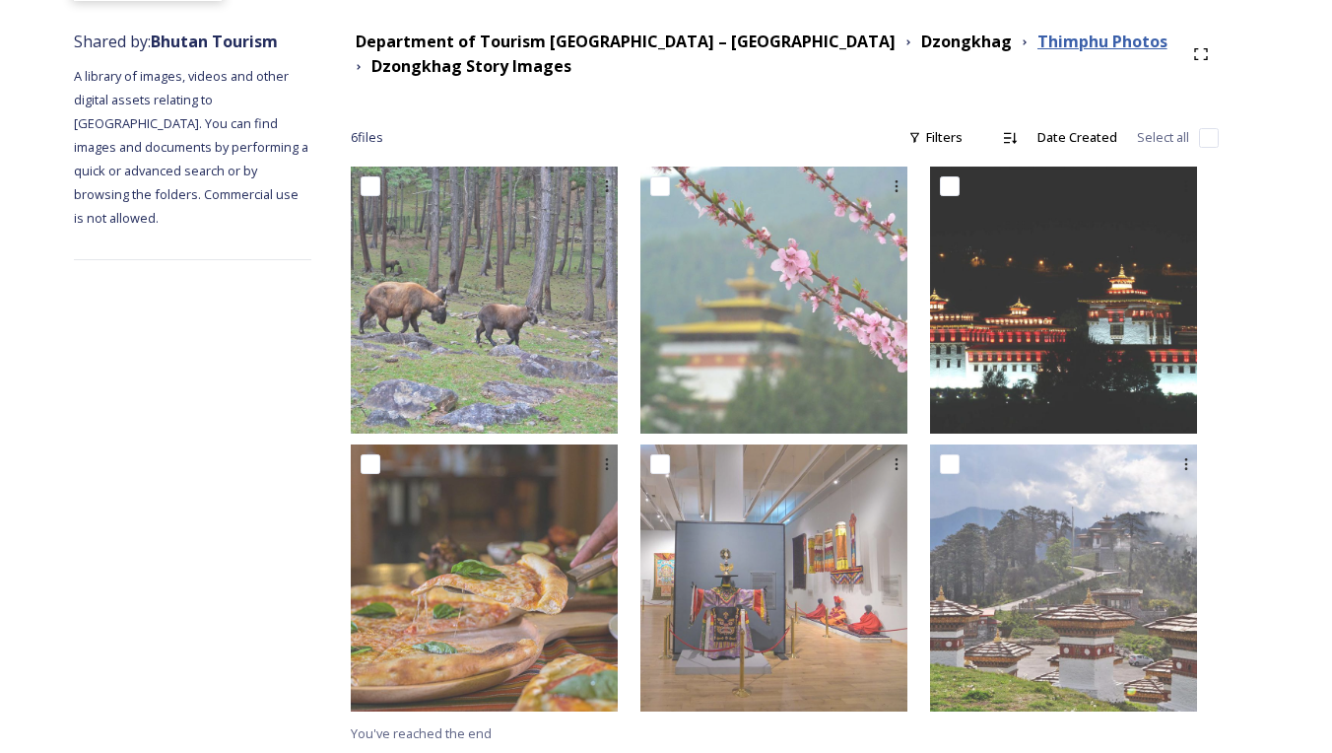
click at [1037, 43] on strong "Thimphu Photos" at bounding box center [1102, 42] width 130 height 22
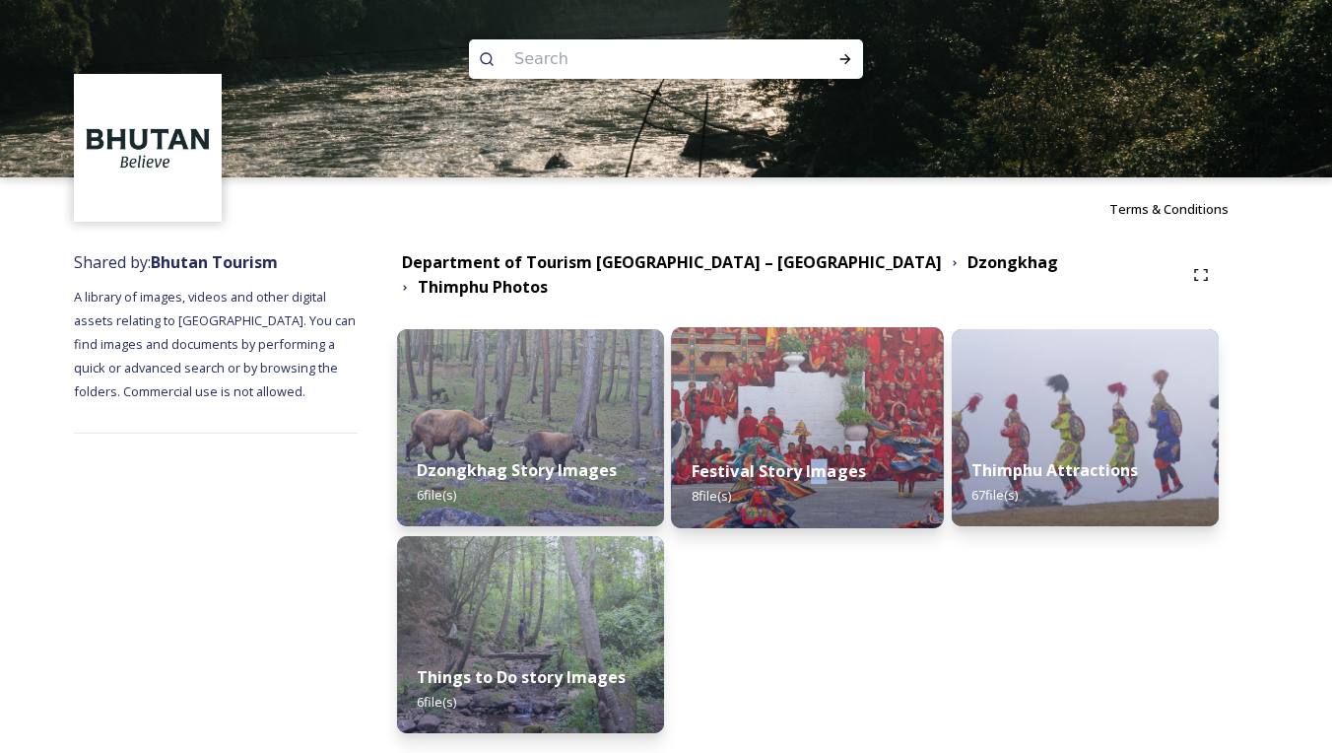
click at [825, 460] on strong "Festival Story Images" at bounding box center [779, 471] width 174 height 22
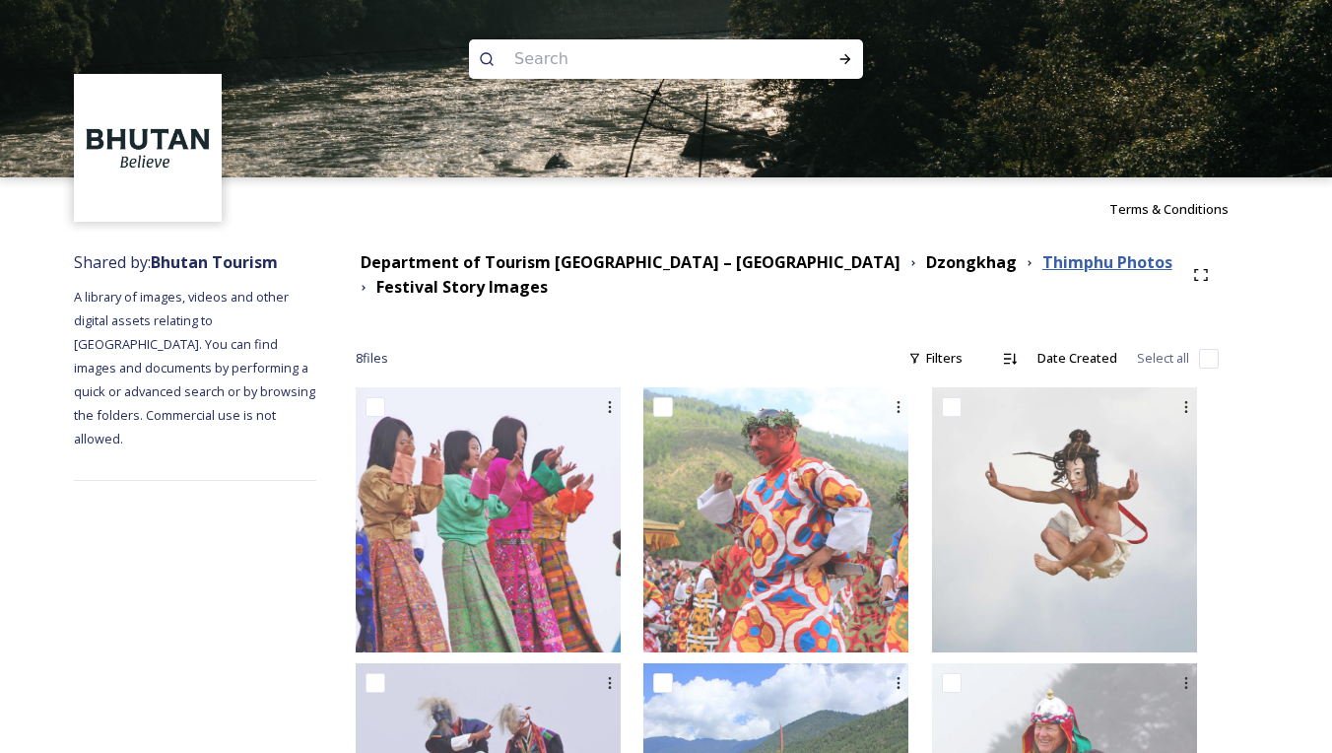
click at [1042, 265] on strong "Thimphu Photos" at bounding box center [1107, 262] width 130 height 22
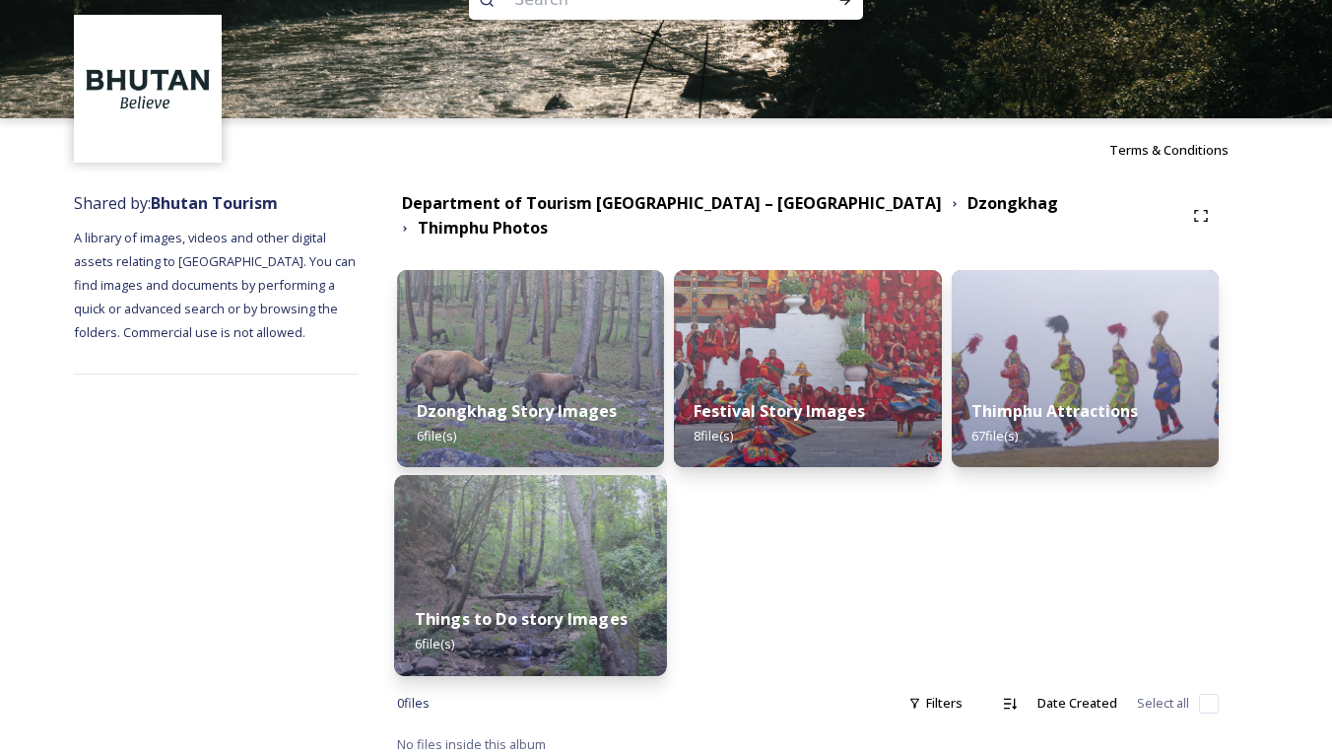
scroll to position [58, 0]
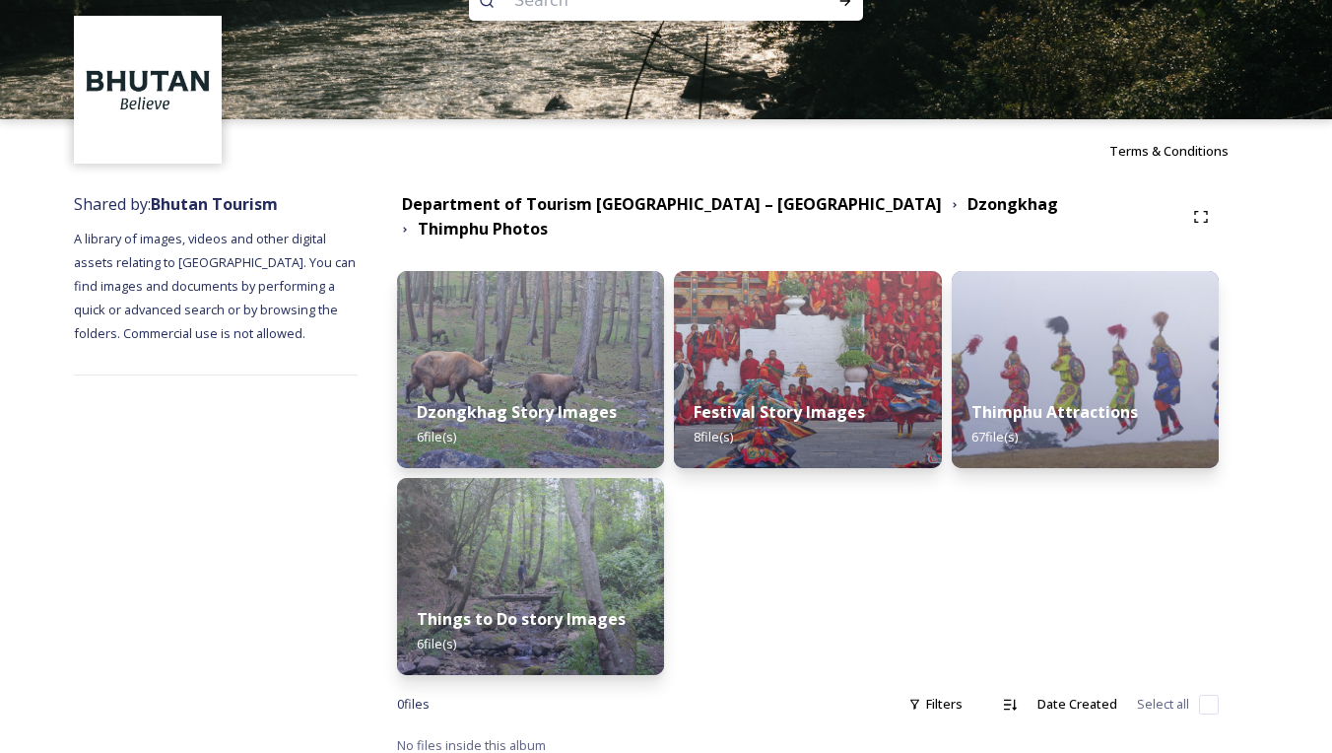
click at [543, 588] on div "Things to Do story Images 6 file(s)" at bounding box center [530, 631] width 267 height 88
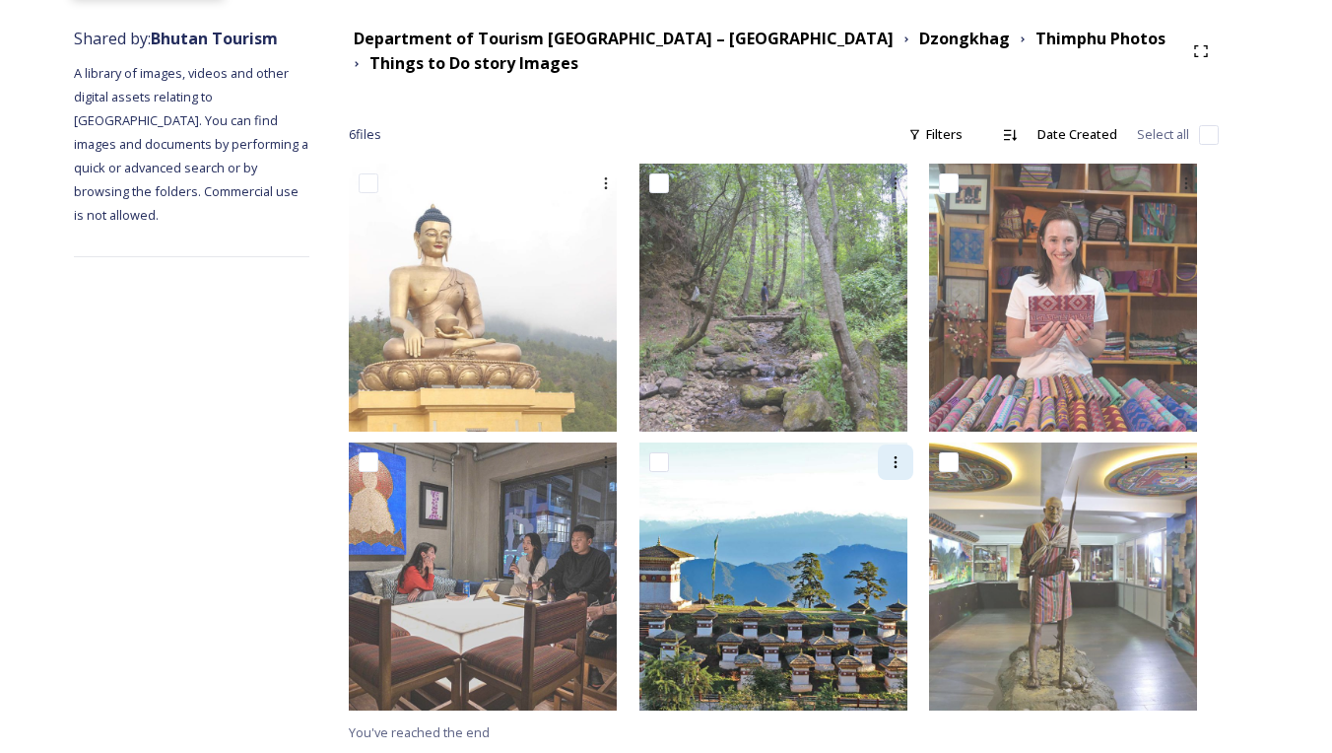
scroll to position [223, 0]
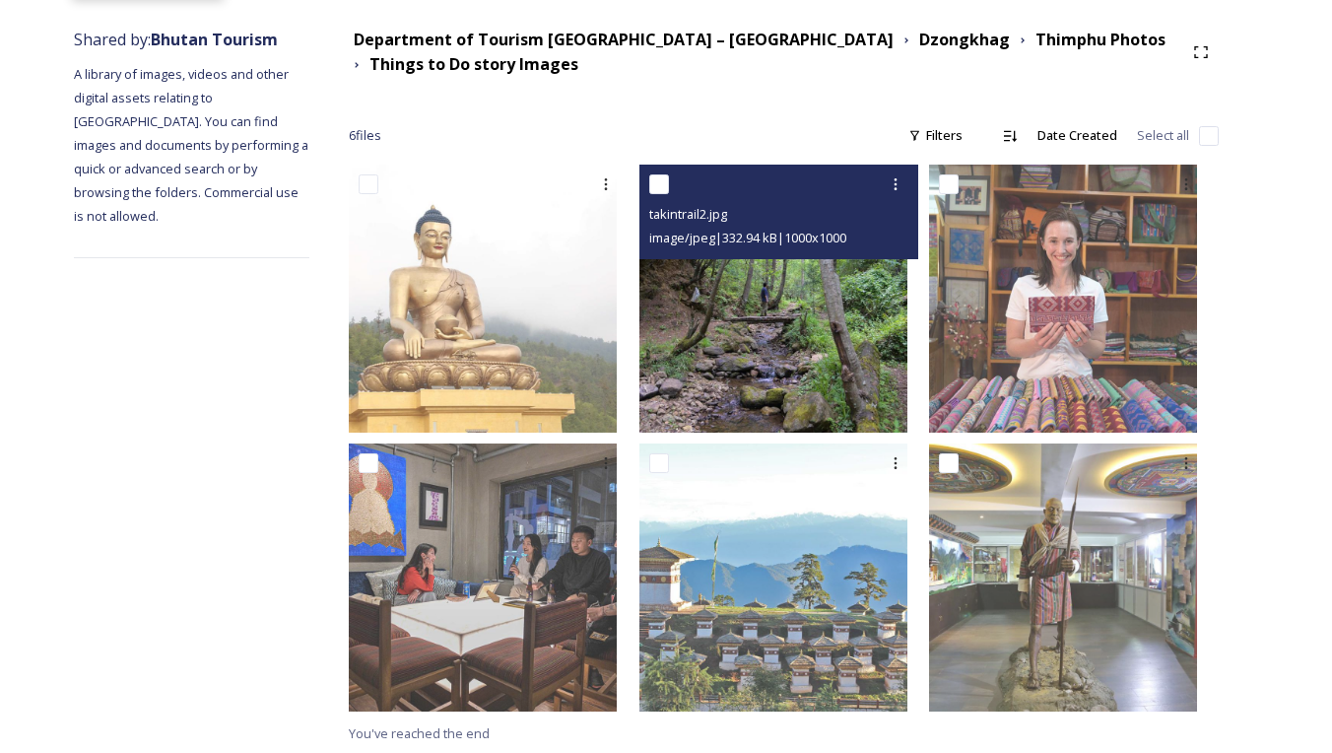
click at [809, 323] on img at bounding box center [773, 299] width 268 height 268
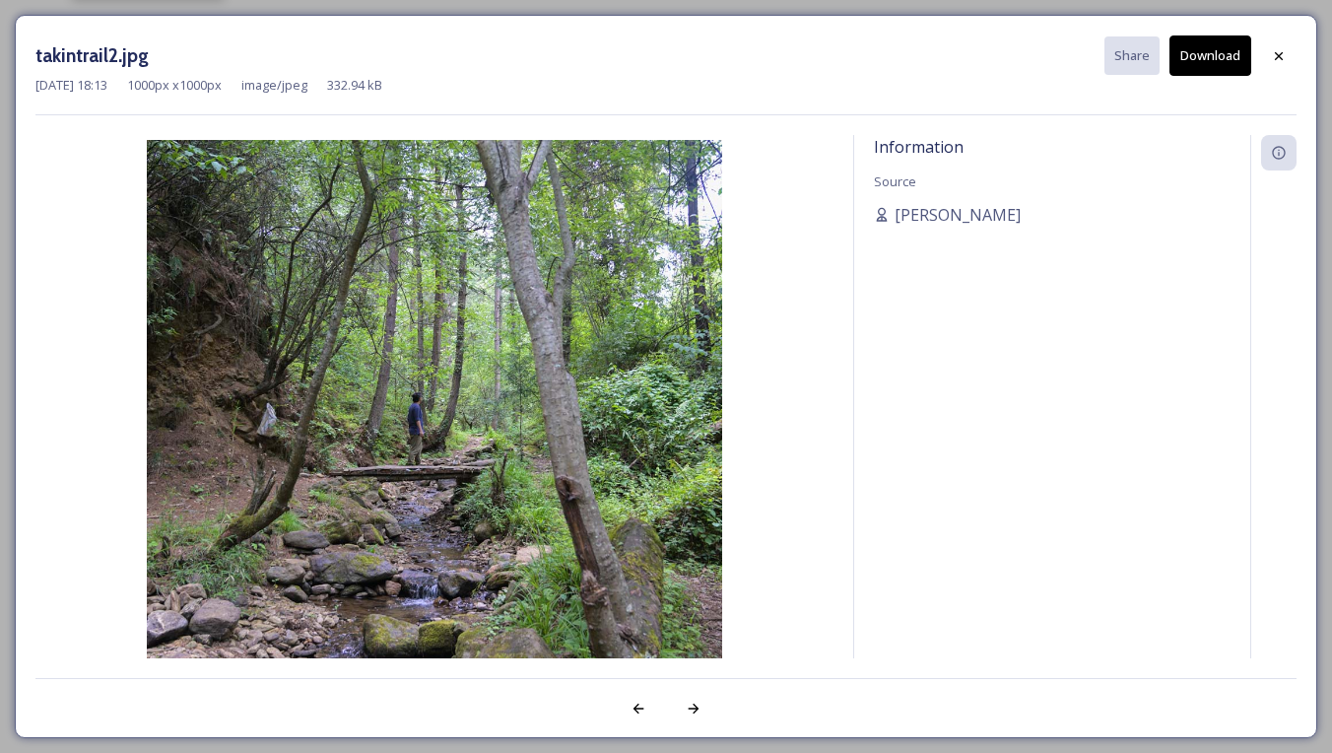
click at [1211, 54] on button "Download" at bounding box center [1210, 55] width 82 height 40
click at [1263, 51] on div at bounding box center [1278, 55] width 35 height 35
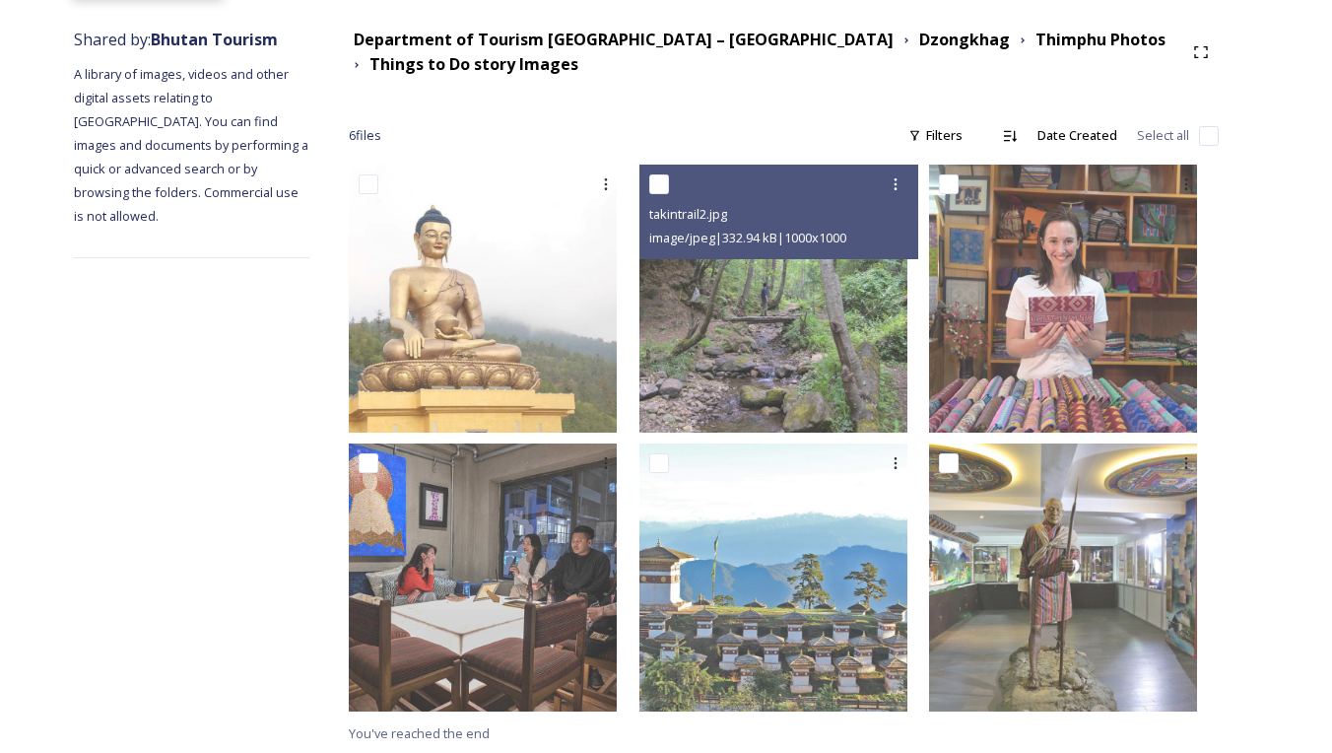
click at [860, 94] on div "Department of Tourism [GEOGRAPHIC_DATA] – Brand Centre Dzongkhag Thimphu Photos…" at bounding box center [783, 386] width 949 height 737
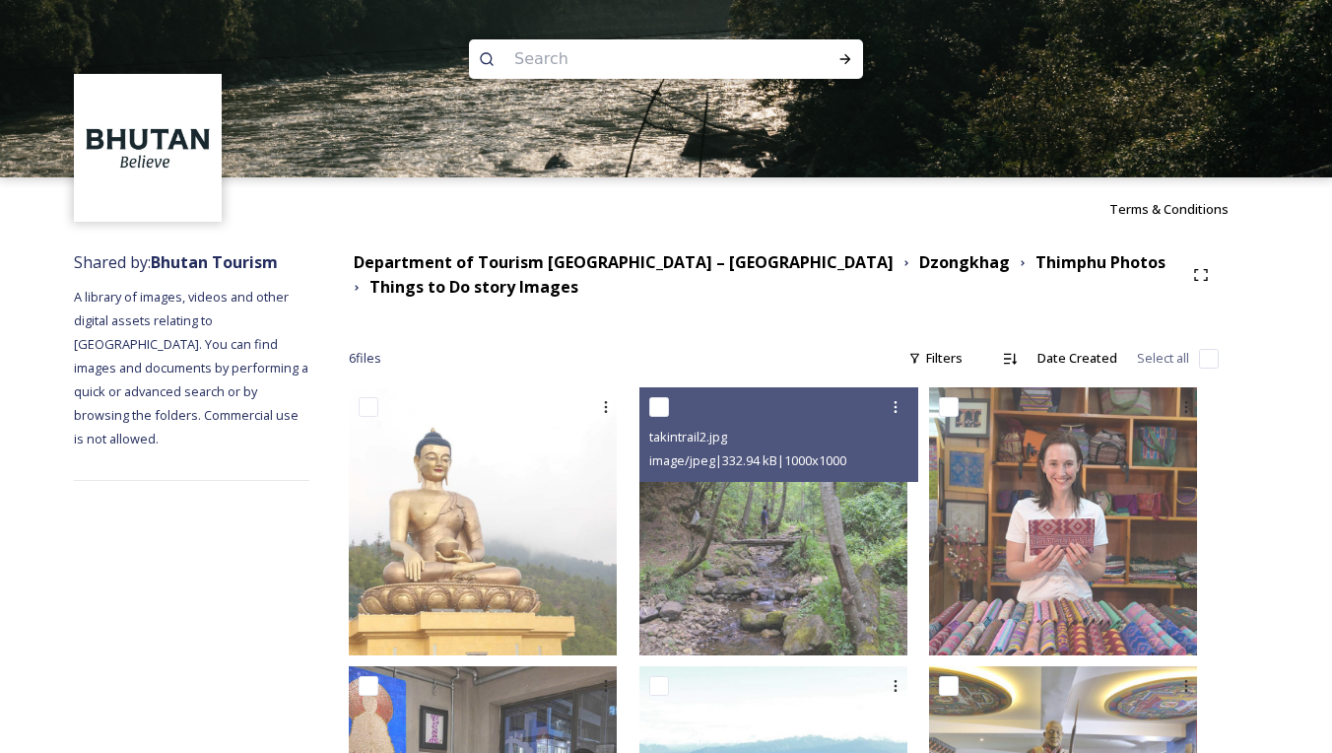
scroll to position [0, 0]
click at [741, 66] on input at bounding box center [639, 58] width 270 height 43
type input "Trek"
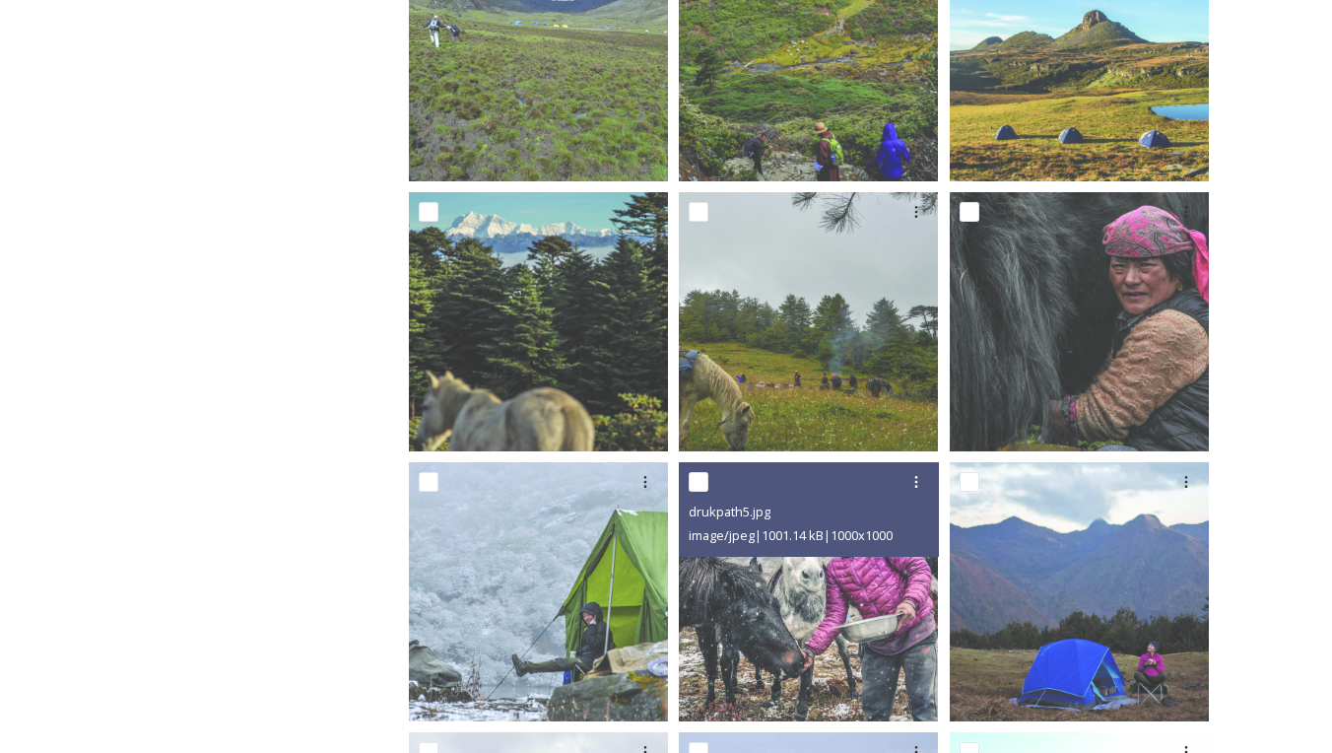
scroll to position [708, 0]
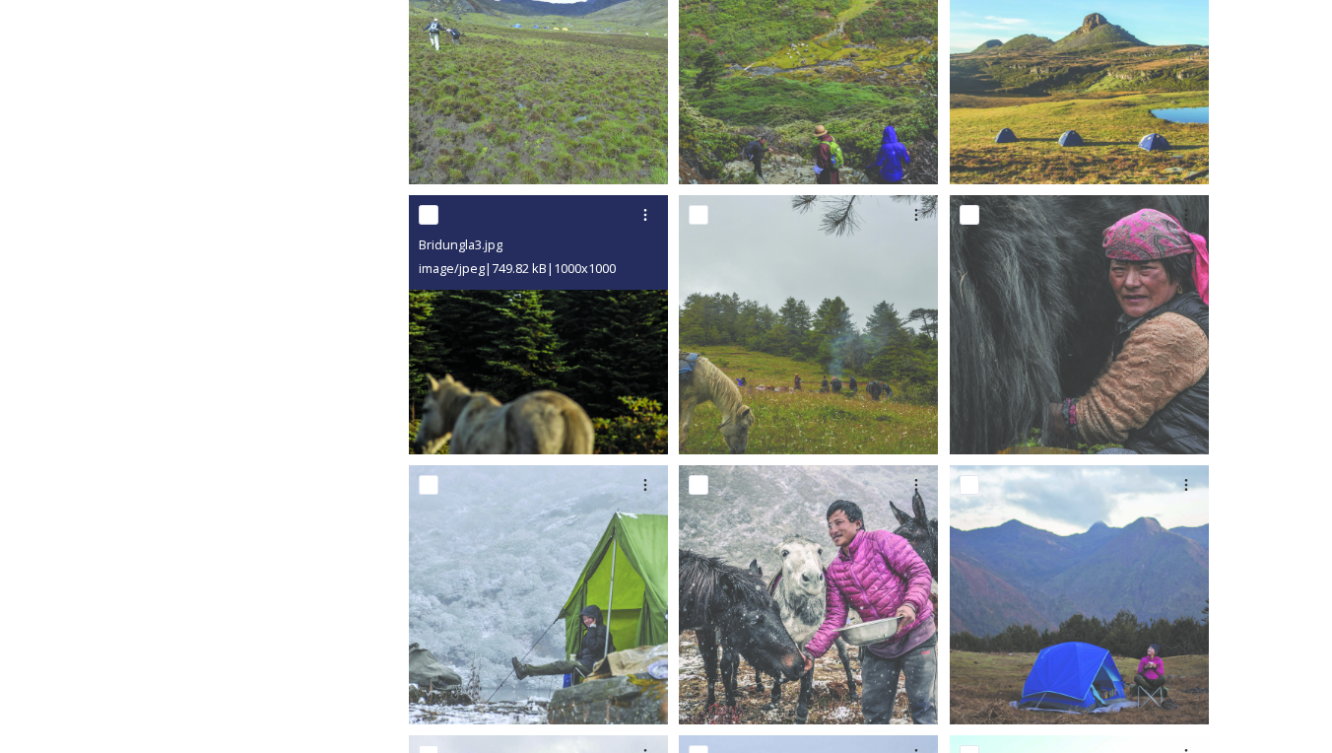
click at [546, 391] on img at bounding box center [538, 324] width 259 height 259
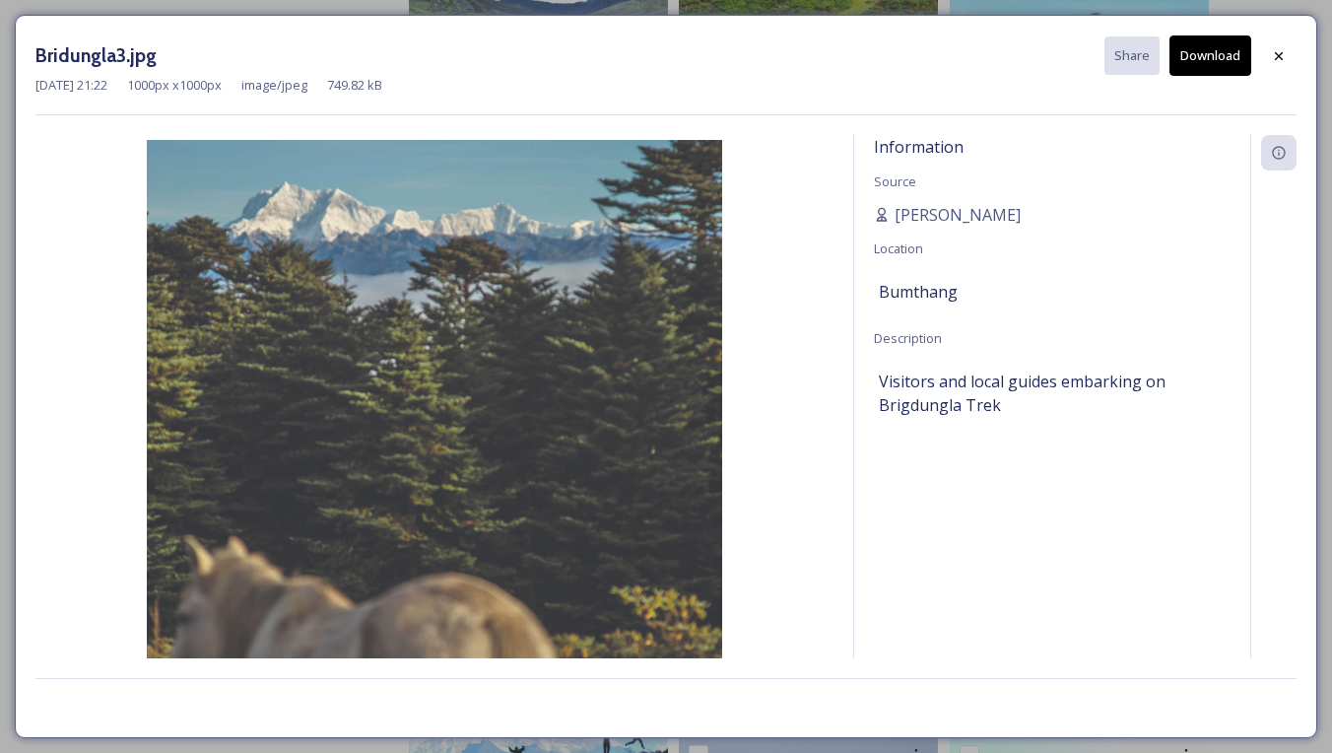
click at [1280, 59] on icon at bounding box center [1279, 56] width 16 height 16
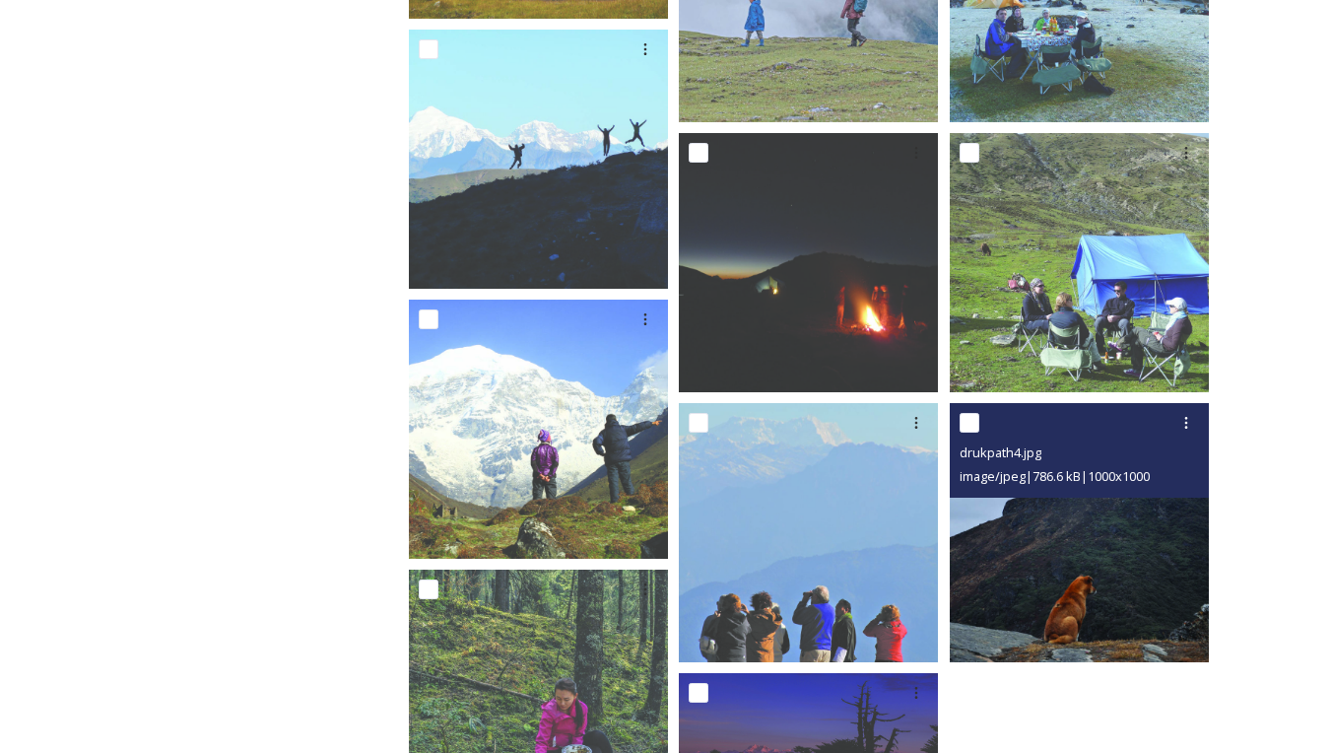
scroll to position [1589, 0]
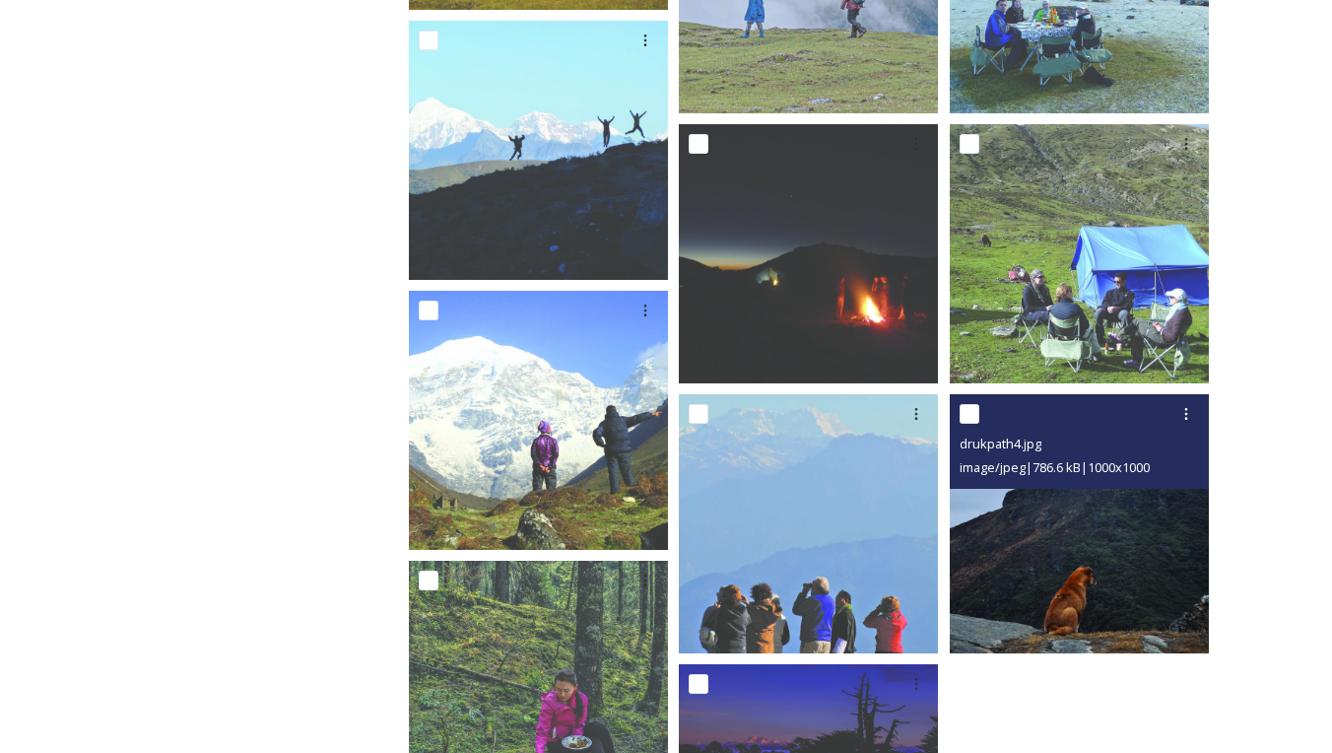
click at [1079, 507] on img at bounding box center [1079, 523] width 259 height 259
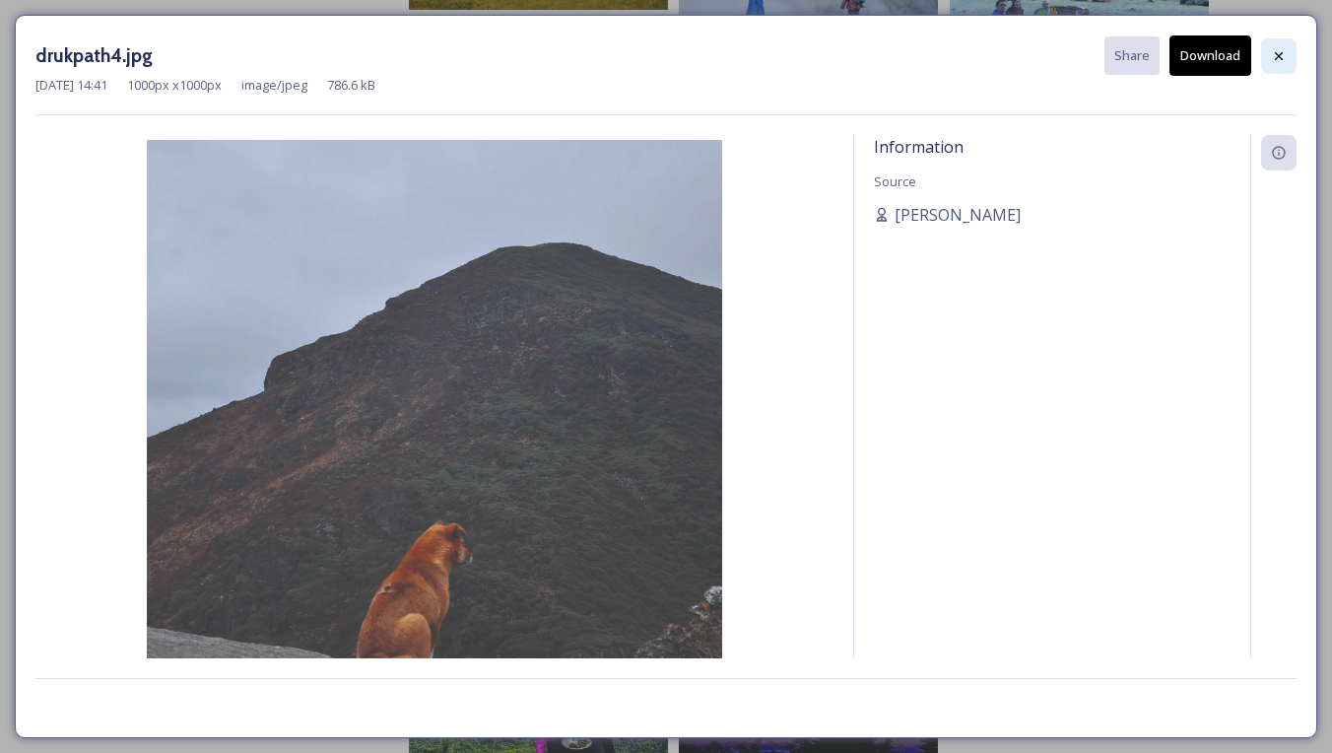
click at [1279, 61] on icon at bounding box center [1279, 56] width 16 height 16
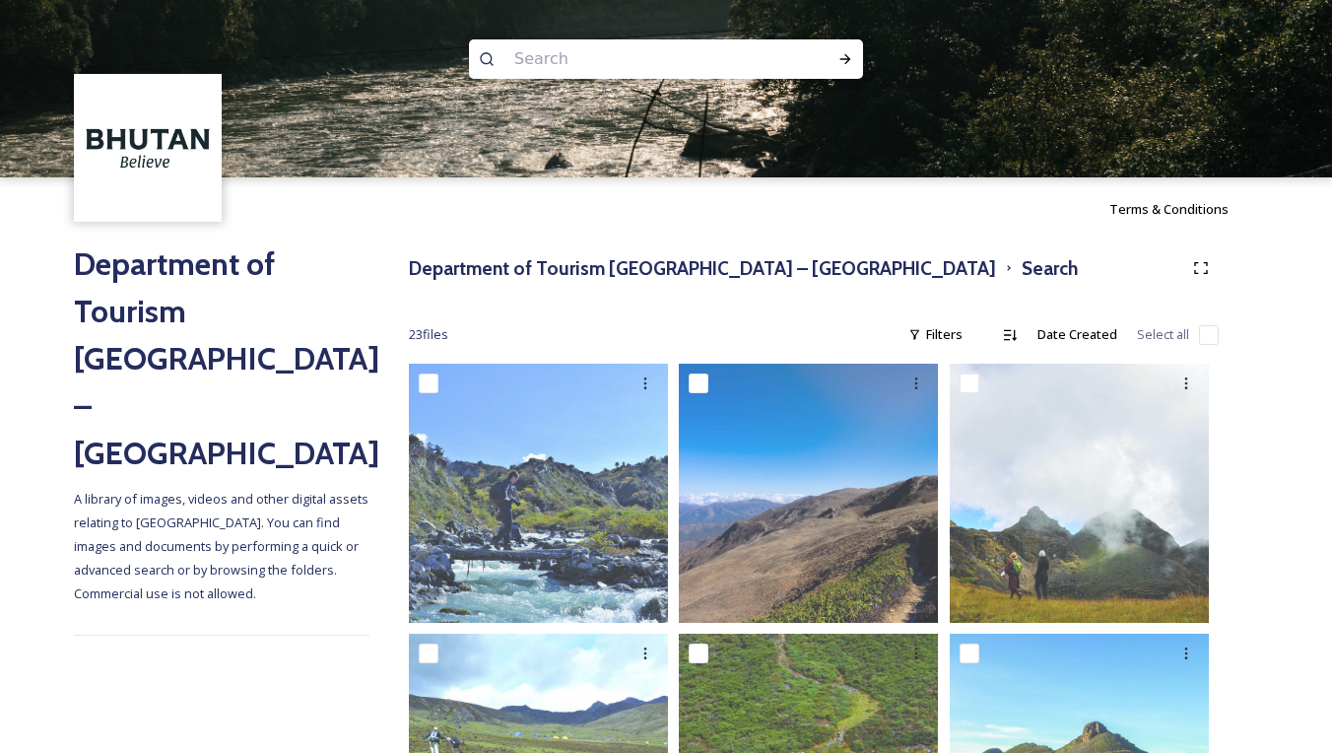
click at [721, 64] on input at bounding box center [639, 58] width 270 height 43
paste input "Jhomolhari"
type input "Jhomolhari"
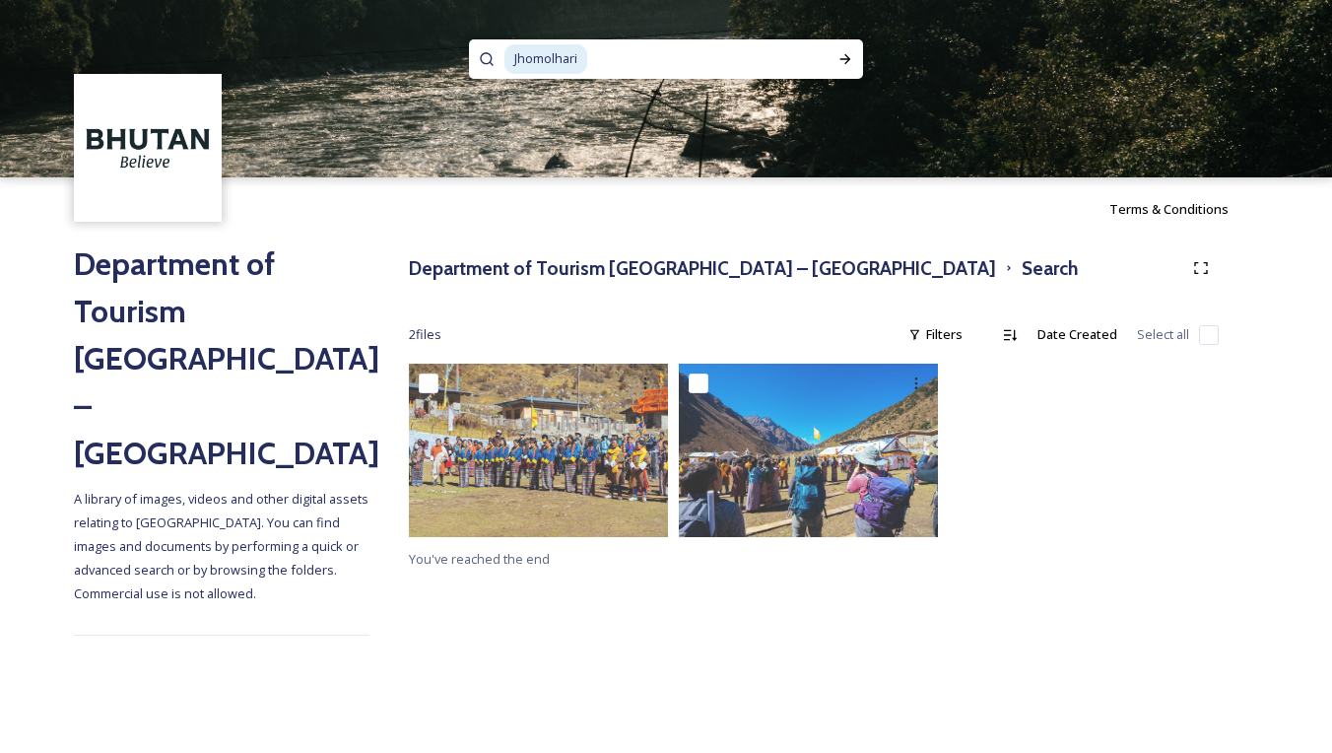
click at [601, 63] on input at bounding box center [703, 58] width 228 height 43
click at [578, 272] on h3 "Department of Tourism [GEOGRAPHIC_DATA] – [GEOGRAPHIC_DATA]" at bounding box center [702, 268] width 587 height 29
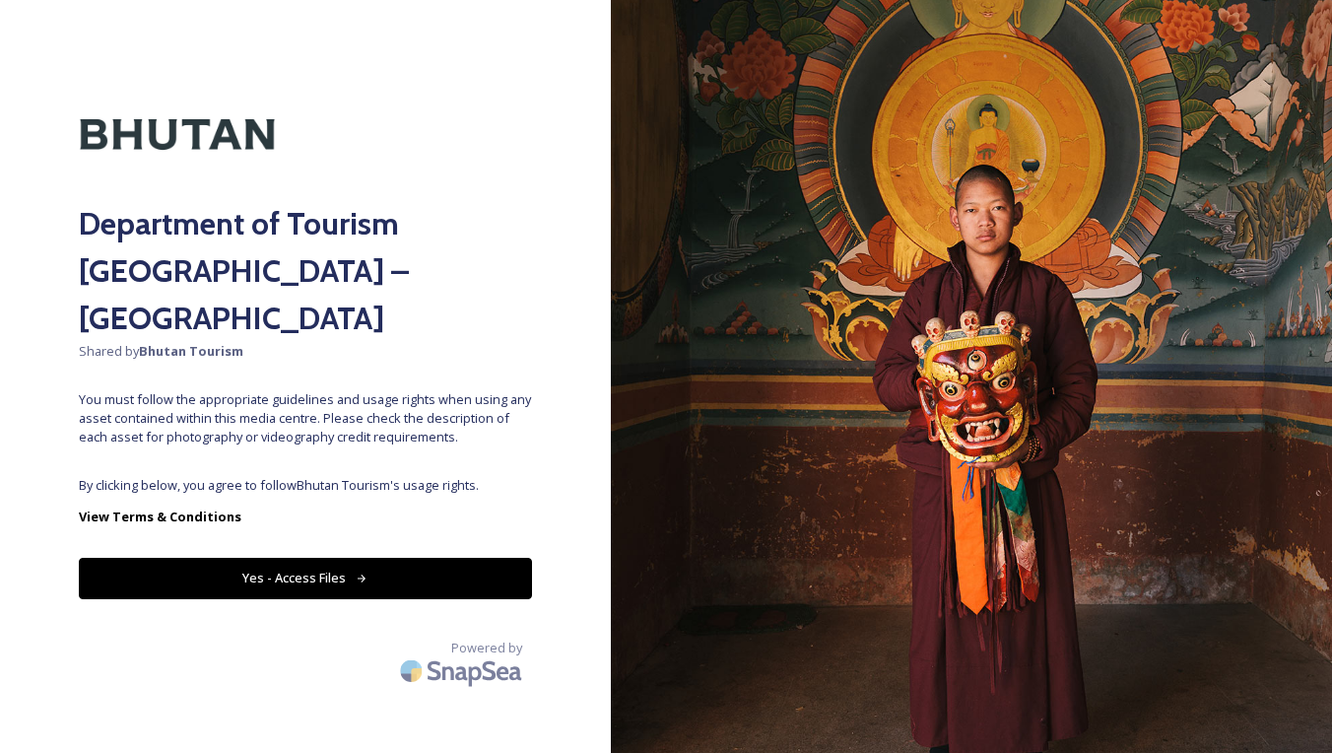
click at [345, 558] on button "Yes - Access Files" at bounding box center [305, 578] width 453 height 40
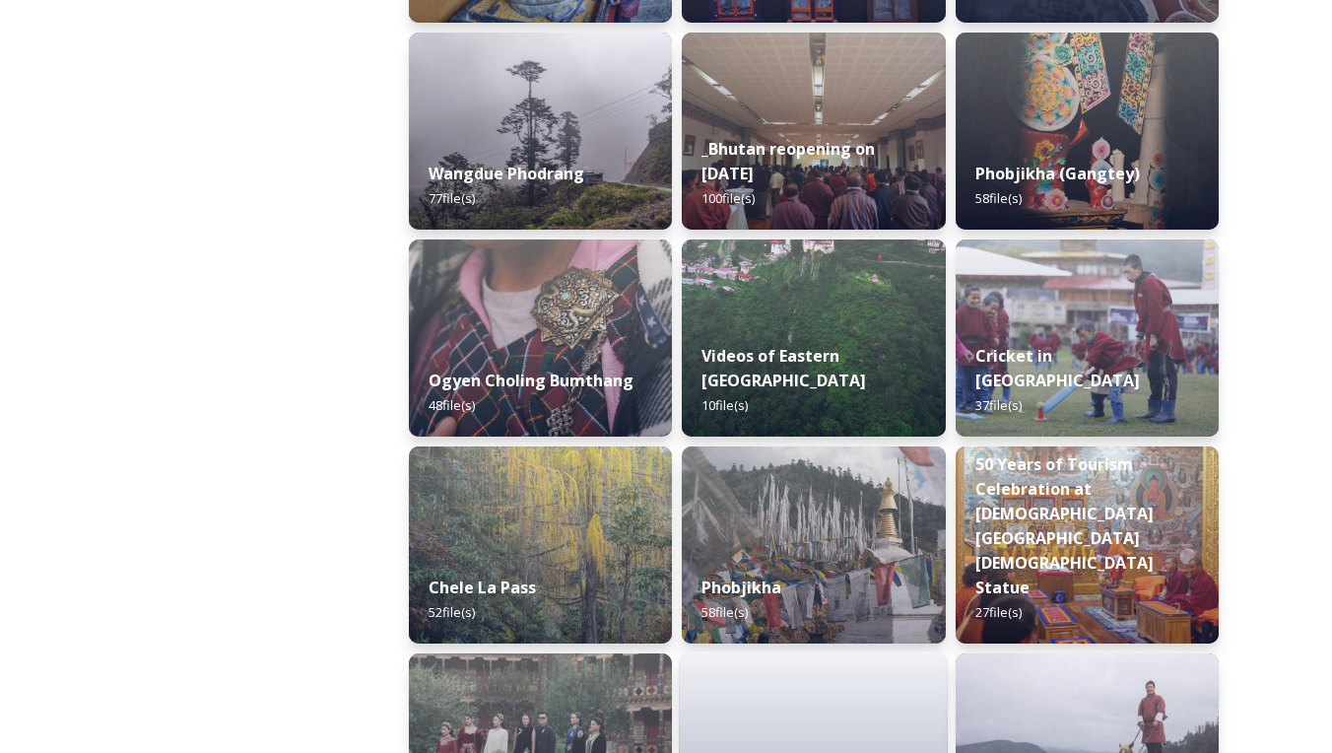
scroll to position [2957, 0]
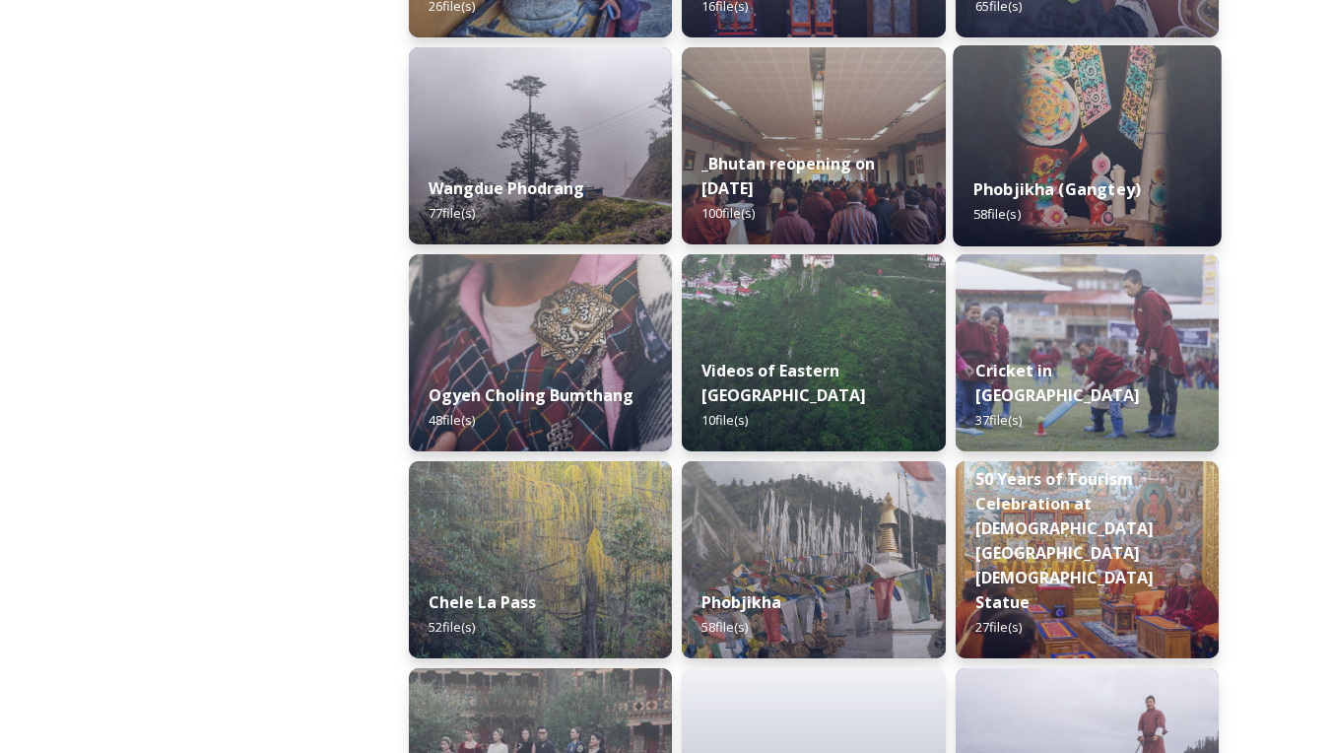
click at [1032, 165] on div "Phobjikha (Gangtey) 58 file(s)" at bounding box center [1087, 202] width 269 height 90
click at [1024, 192] on strong "Phobjikha (Gangtey)" at bounding box center [1055, 189] width 167 height 22
click at [1034, 187] on strong "Phobjikha (Gangtey)" at bounding box center [1055, 189] width 167 height 22
click at [1034, 190] on strong "Phobjikha (Gangtey)" at bounding box center [1055, 189] width 167 height 22
click at [1034, 191] on strong "Phobjikha (Gangtey)" at bounding box center [1055, 189] width 167 height 22
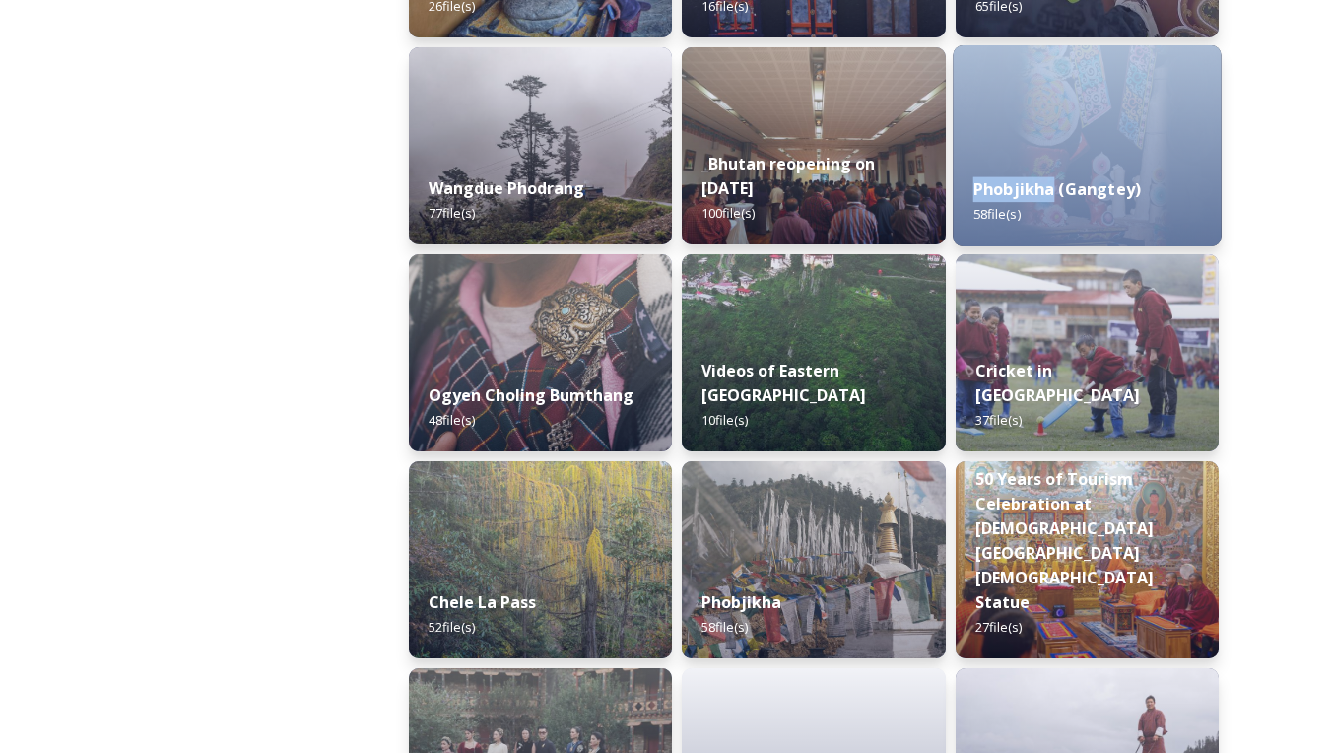
click at [1034, 191] on strong "Phobjikha (Gangtey)" at bounding box center [1055, 189] width 167 height 22
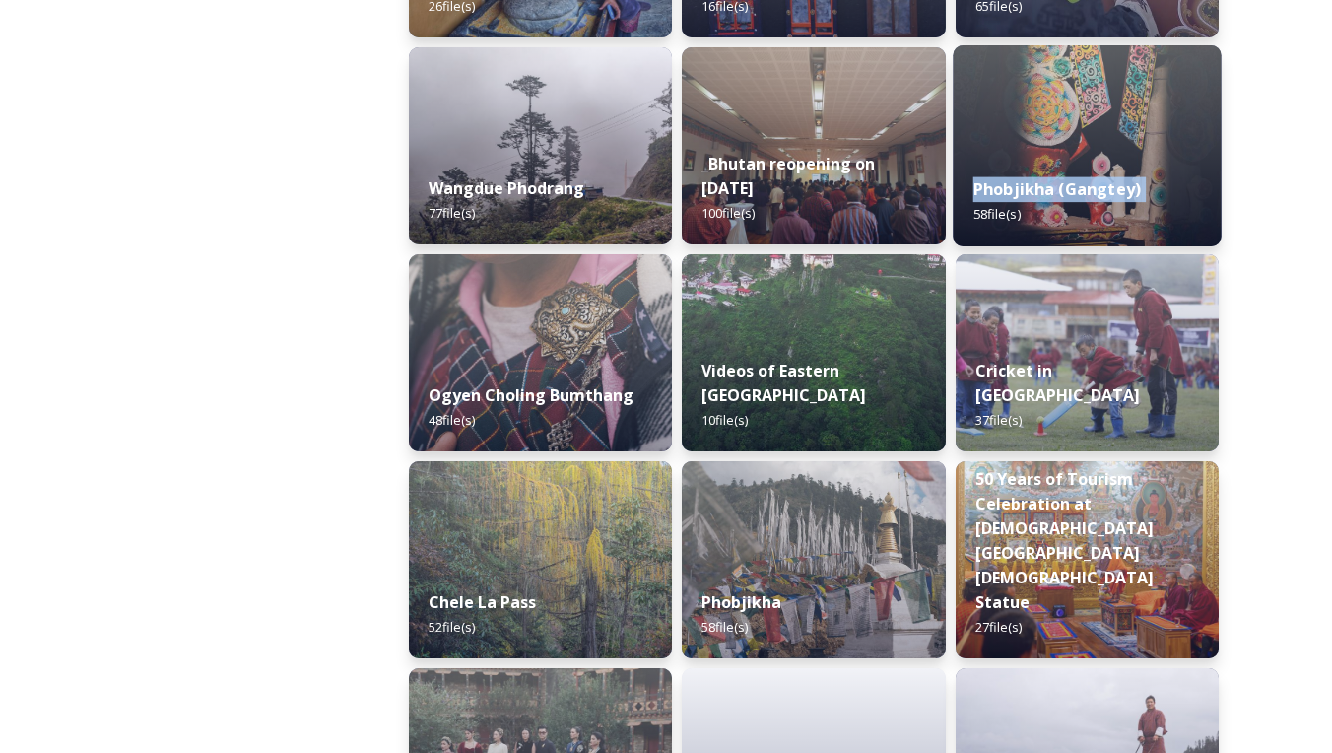
click at [1034, 191] on strong "Phobjikha (Gangtey)" at bounding box center [1055, 189] width 167 height 22
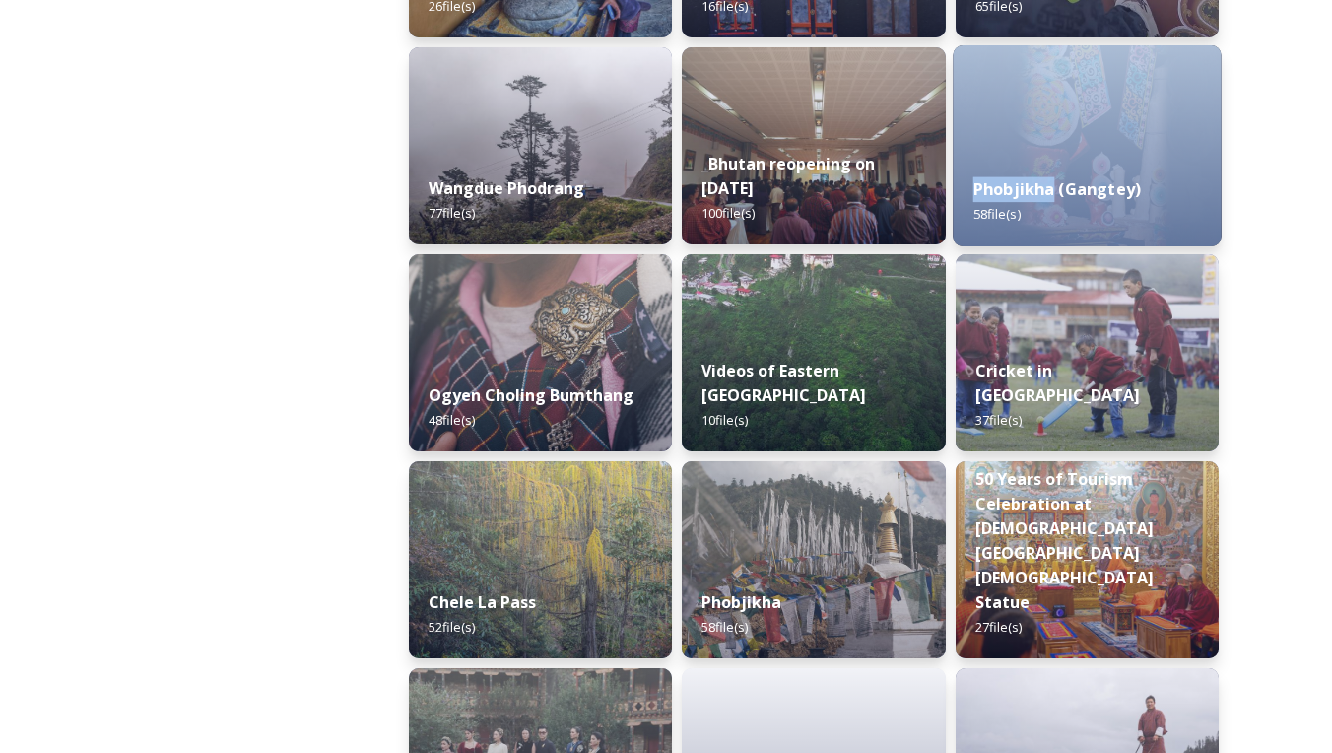
click at [1034, 191] on strong "Phobjikha (Gangtey)" at bounding box center [1055, 189] width 167 height 22
drag, startPoint x: 1036, startPoint y: 163, endPoint x: 1042, endPoint y: 153, distance: 11.5
click at [1040, 158] on div "Phobjikha (Gangtey) 58 file(s)" at bounding box center [1087, 145] width 269 height 201
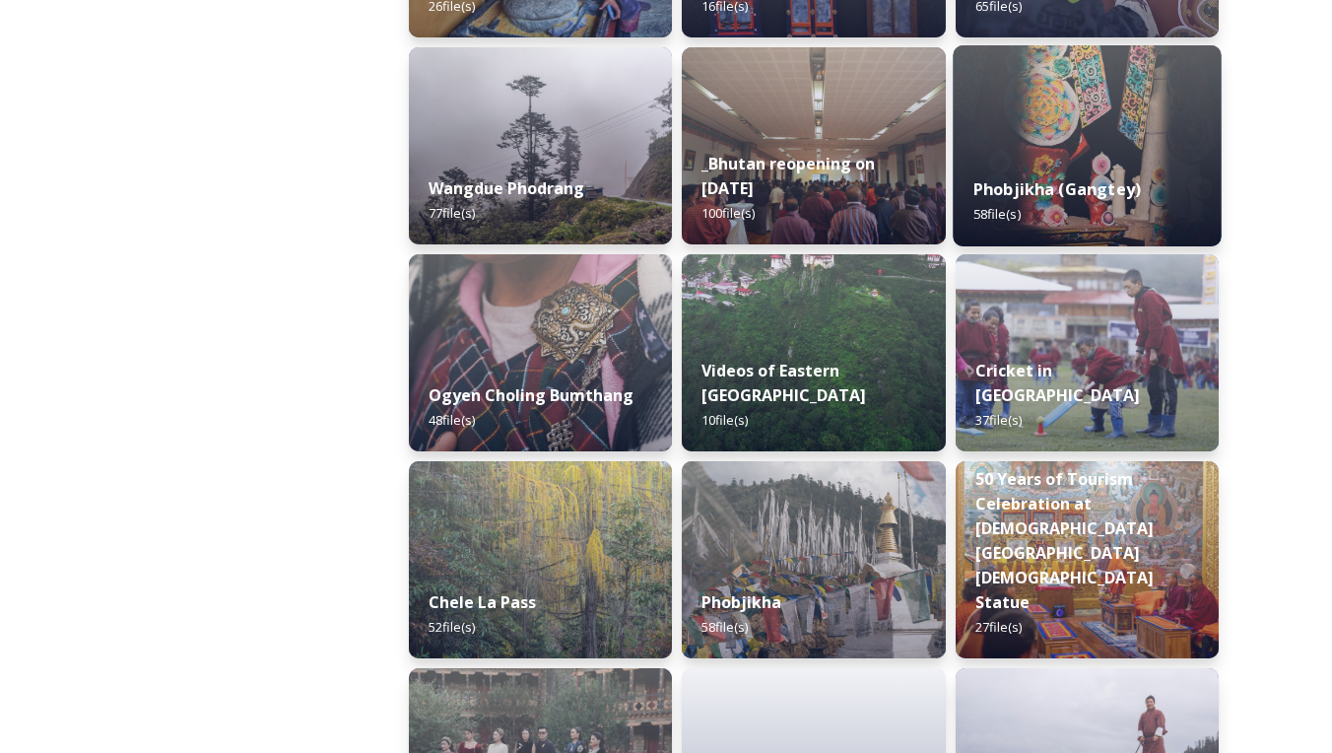
click at [1042, 151] on img at bounding box center [1087, 145] width 269 height 201
click at [1045, 149] on img at bounding box center [1087, 145] width 269 height 201
click at [1045, 150] on img at bounding box center [1087, 145] width 269 height 201
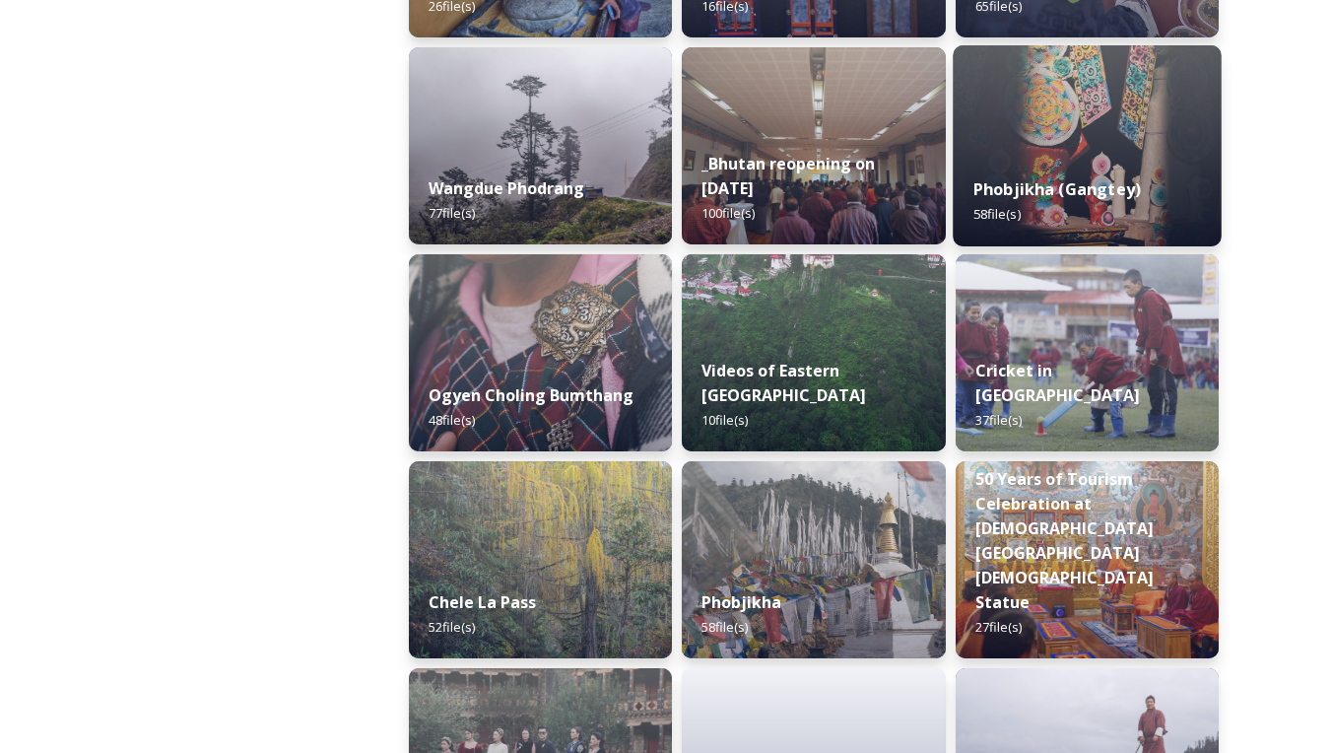
click at [1045, 150] on img at bounding box center [1087, 145] width 269 height 201
click at [1044, 153] on img at bounding box center [1087, 145] width 269 height 201
click at [1044, 155] on img at bounding box center [1087, 145] width 269 height 201
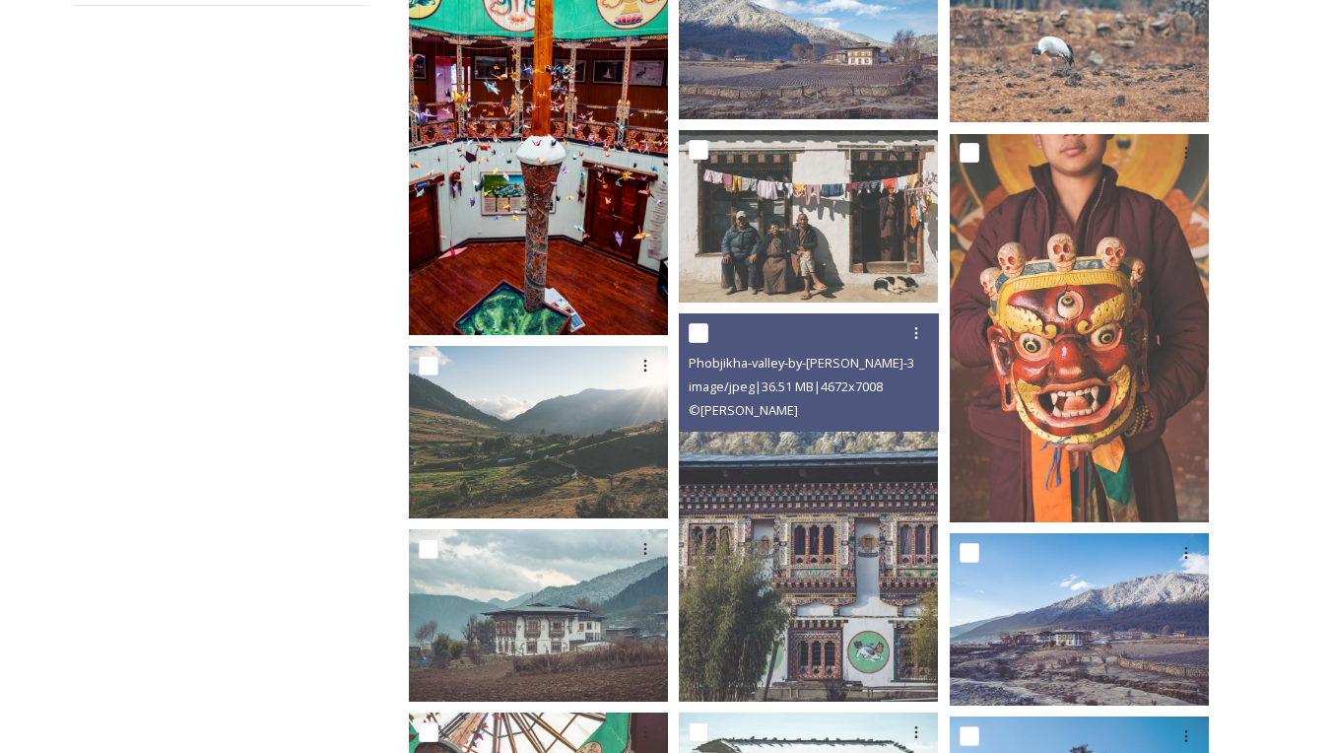
scroll to position [419, 0]
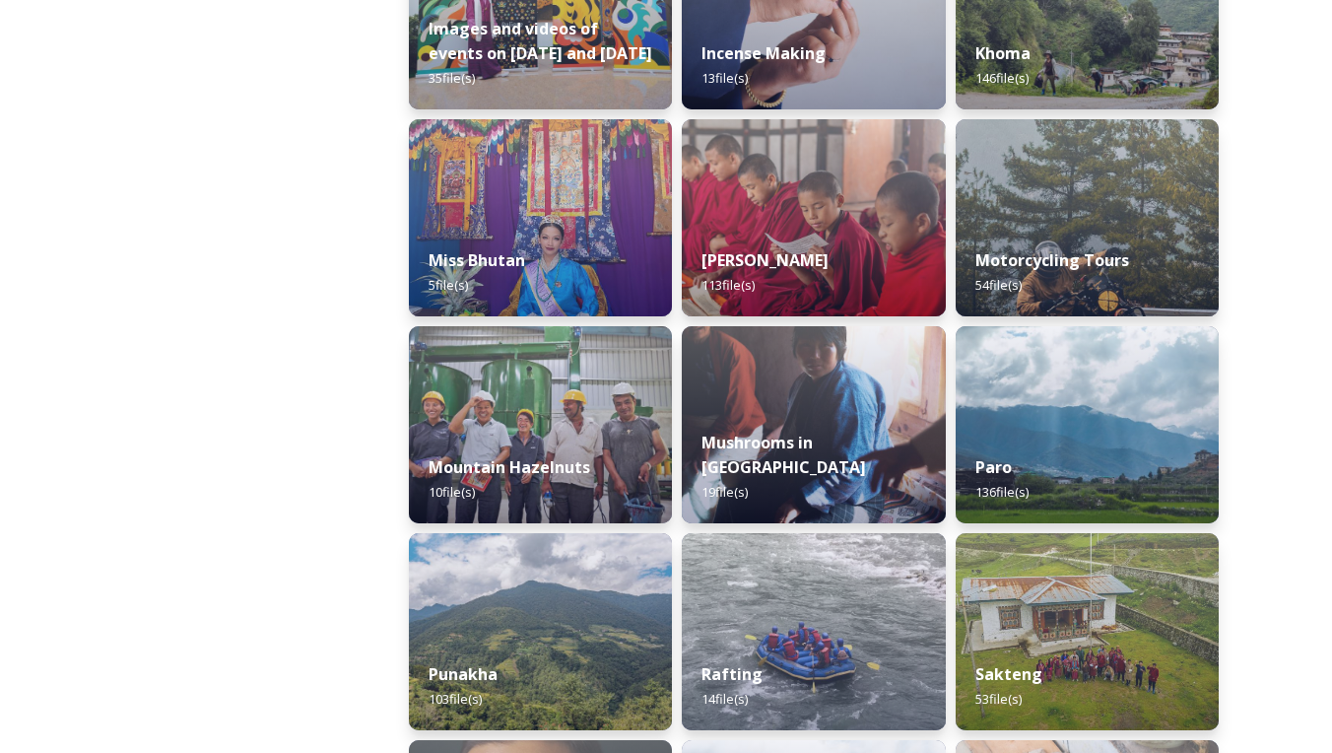
scroll to position [1444, 0]
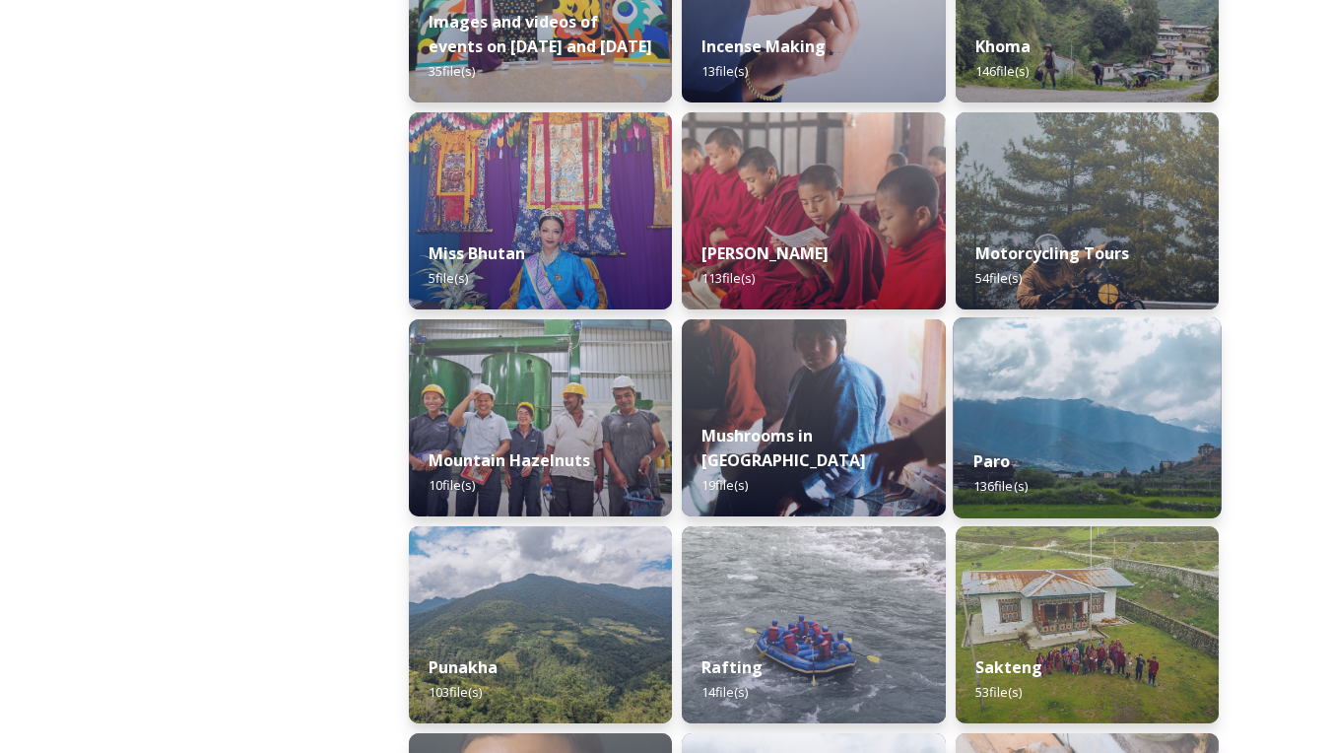
click at [1012, 431] on div "Paro 136 file(s)" at bounding box center [1087, 474] width 269 height 90
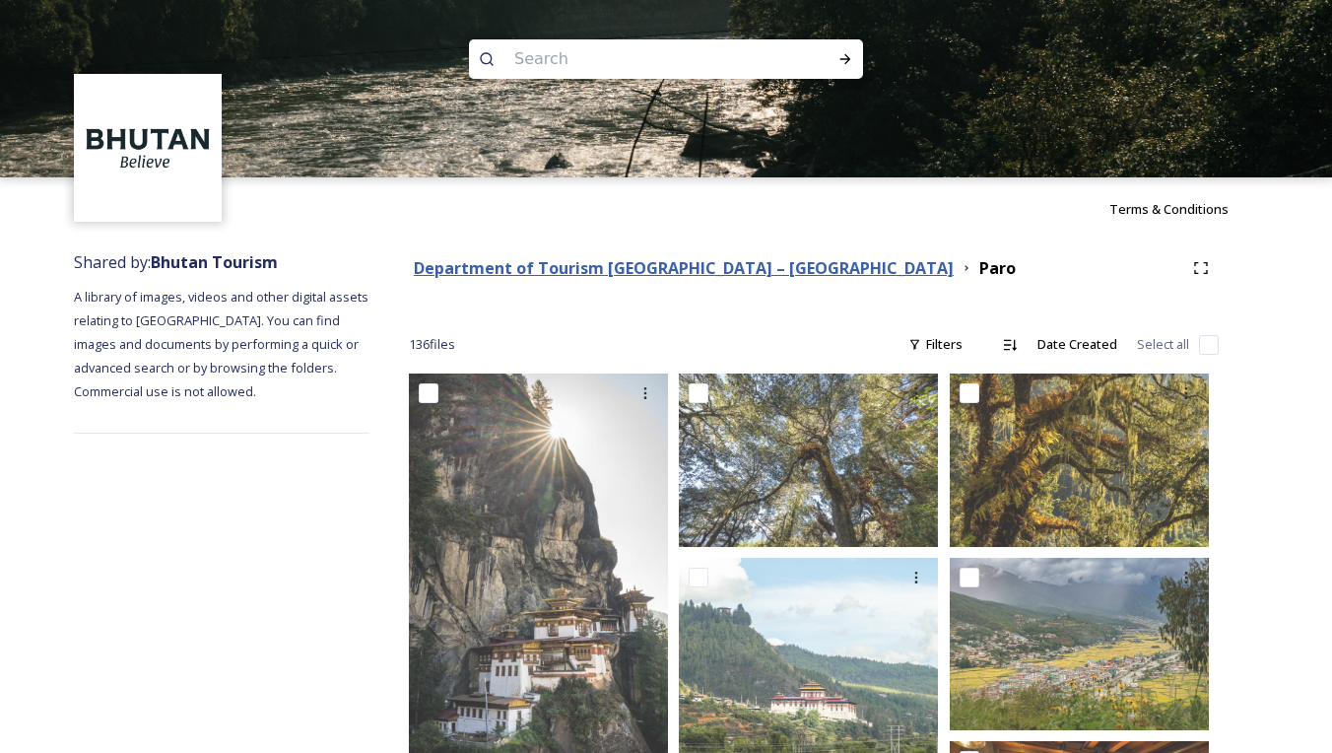
click at [638, 275] on strong "Department of Tourism [GEOGRAPHIC_DATA] – [GEOGRAPHIC_DATA]" at bounding box center [684, 268] width 540 height 22
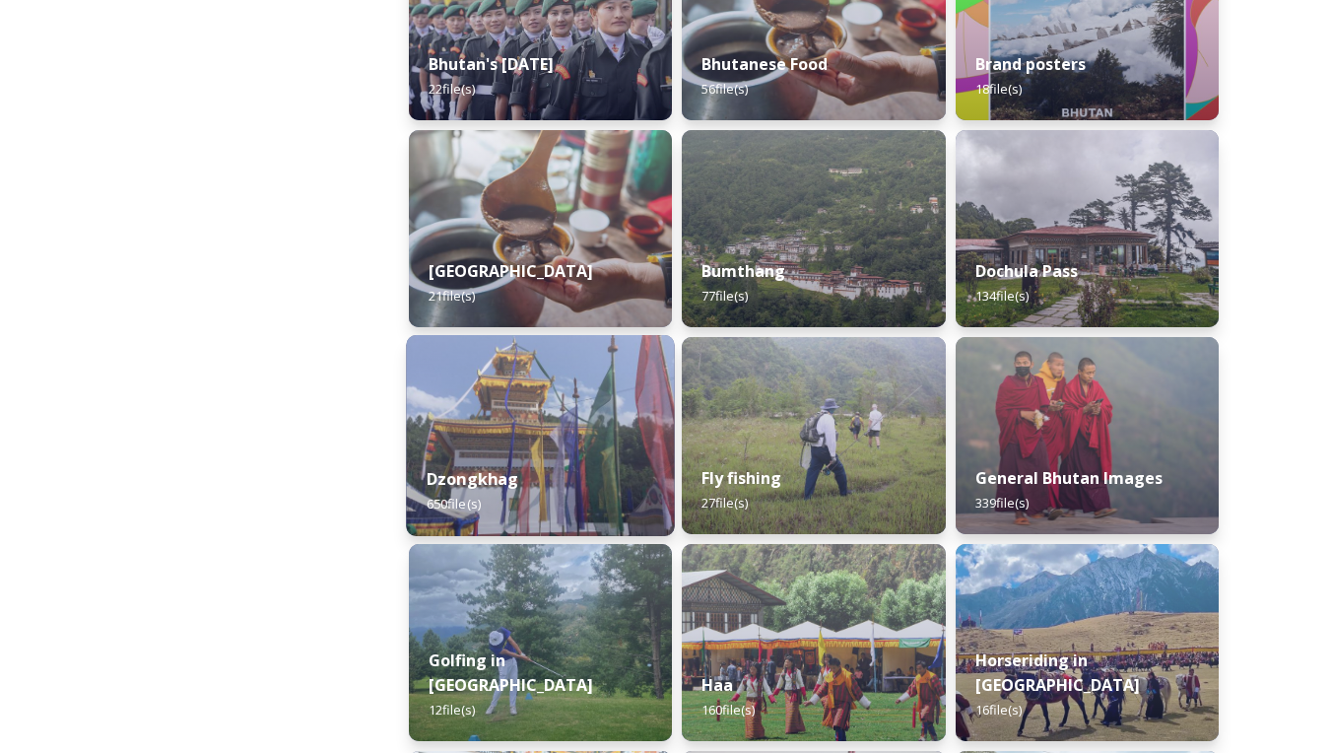
scroll to position [600, 0]
click at [569, 418] on img at bounding box center [540, 434] width 269 height 201
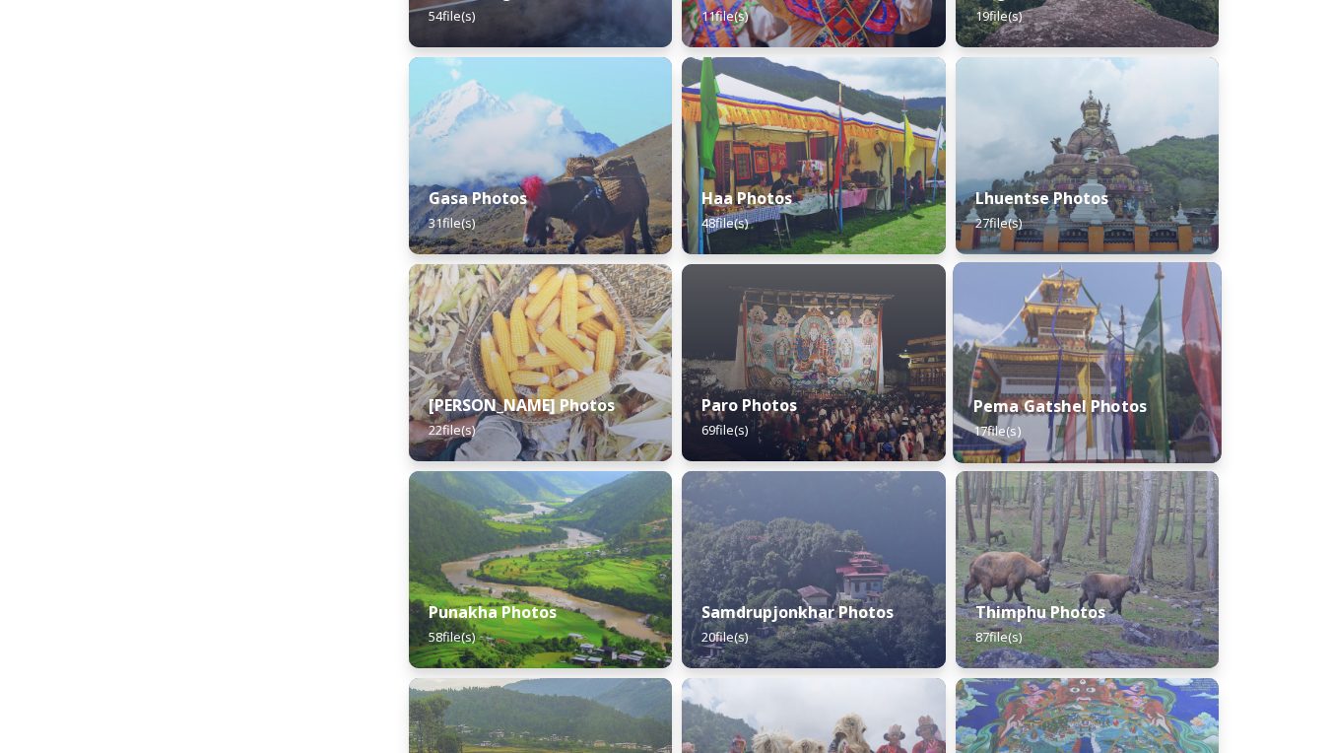
scroll to position [520, 0]
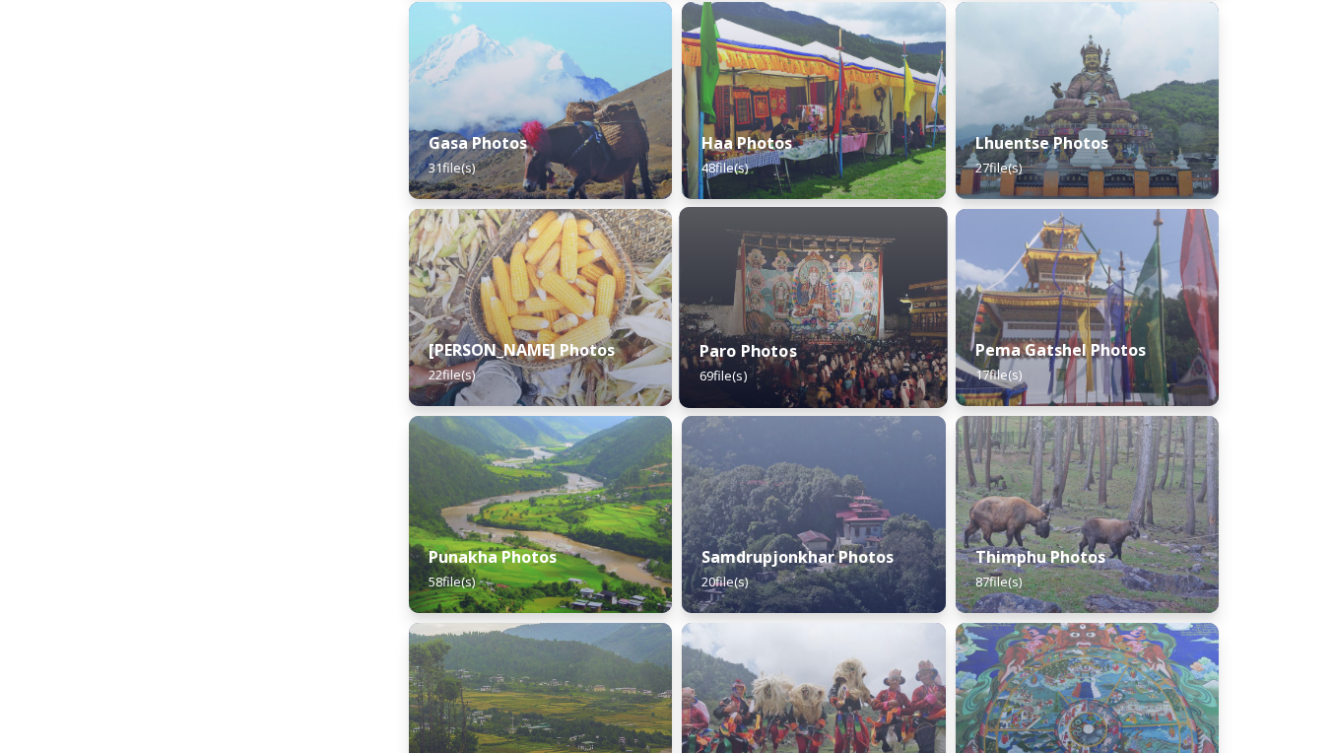
click at [834, 333] on div "Paro Photos 69 file(s)" at bounding box center [814, 363] width 269 height 90
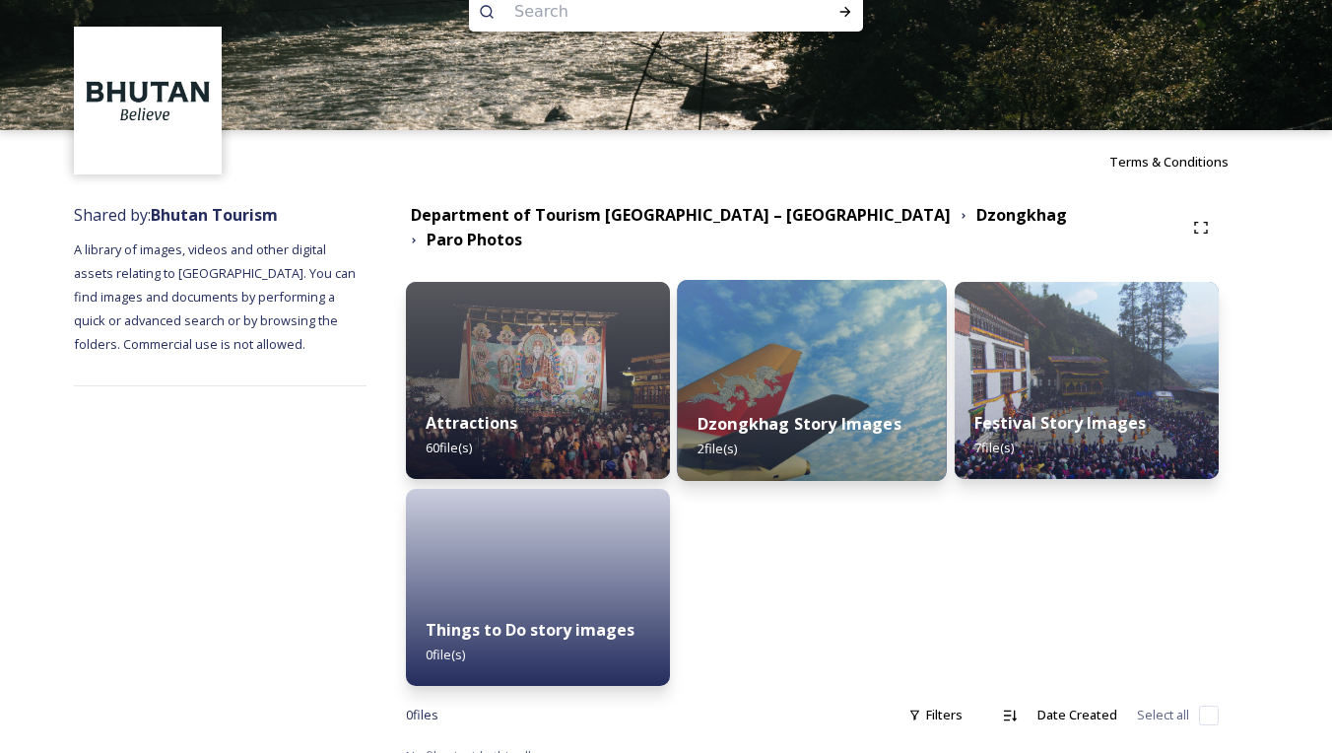
scroll to position [47, 0]
click at [762, 391] on div "Dzongkhag Story Images 2 file(s)" at bounding box center [812, 436] width 270 height 90
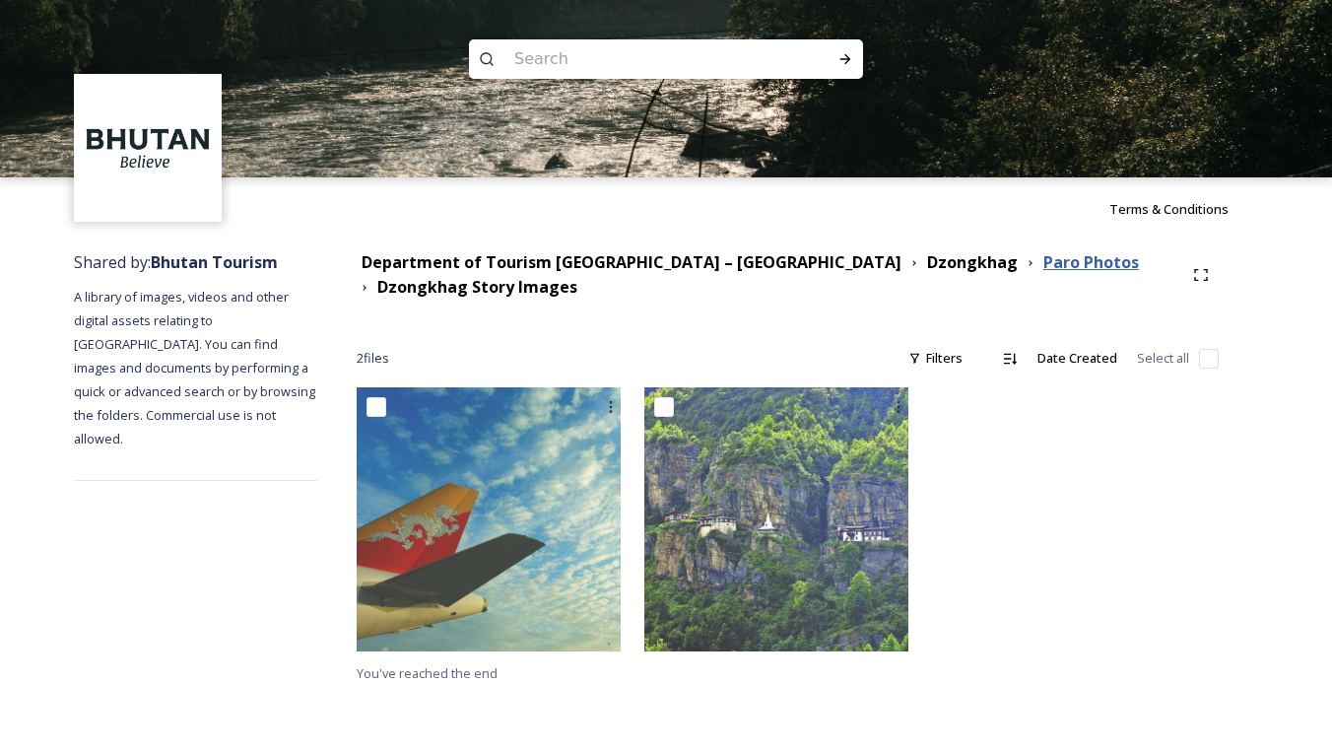
click at [1043, 264] on strong "Paro Photos" at bounding box center [1091, 262] width 96 height 22
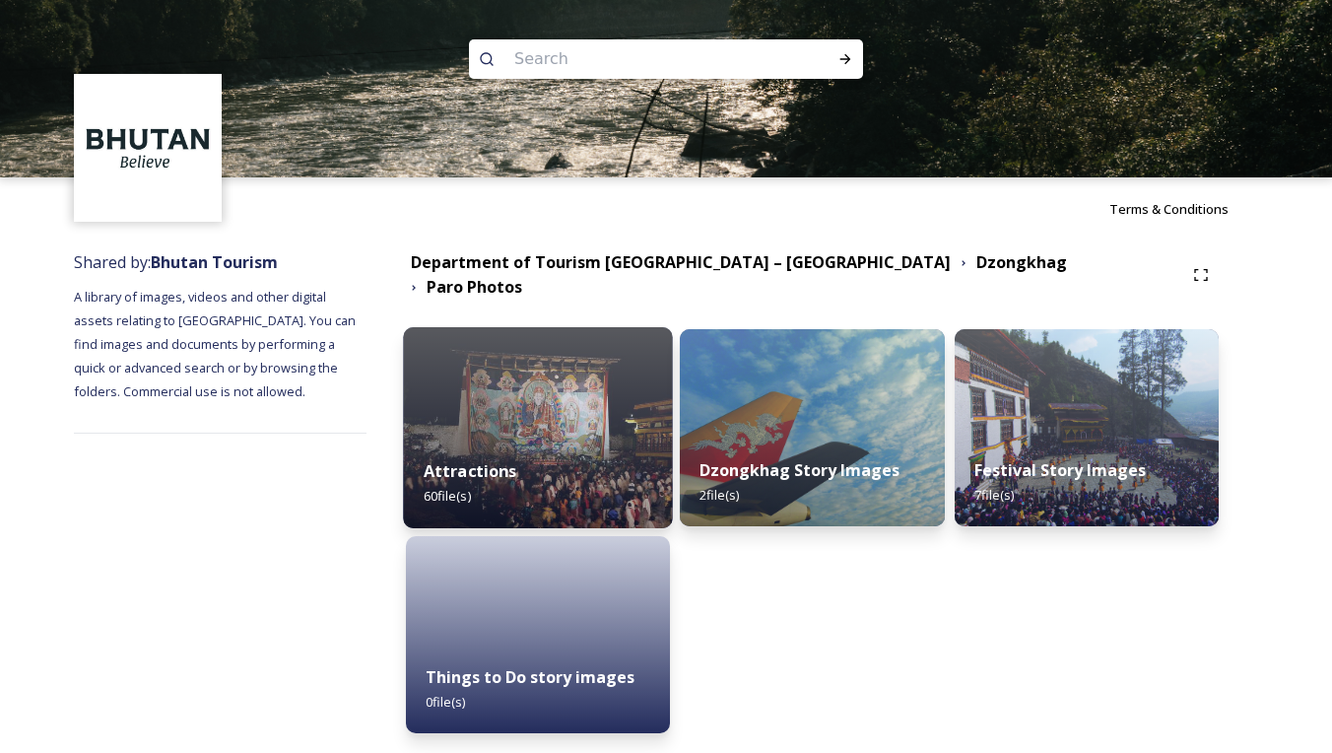
click at [606, 438] on div "Attractions 60 file(s)" at bounding box center [538, 483] width 270 height 90
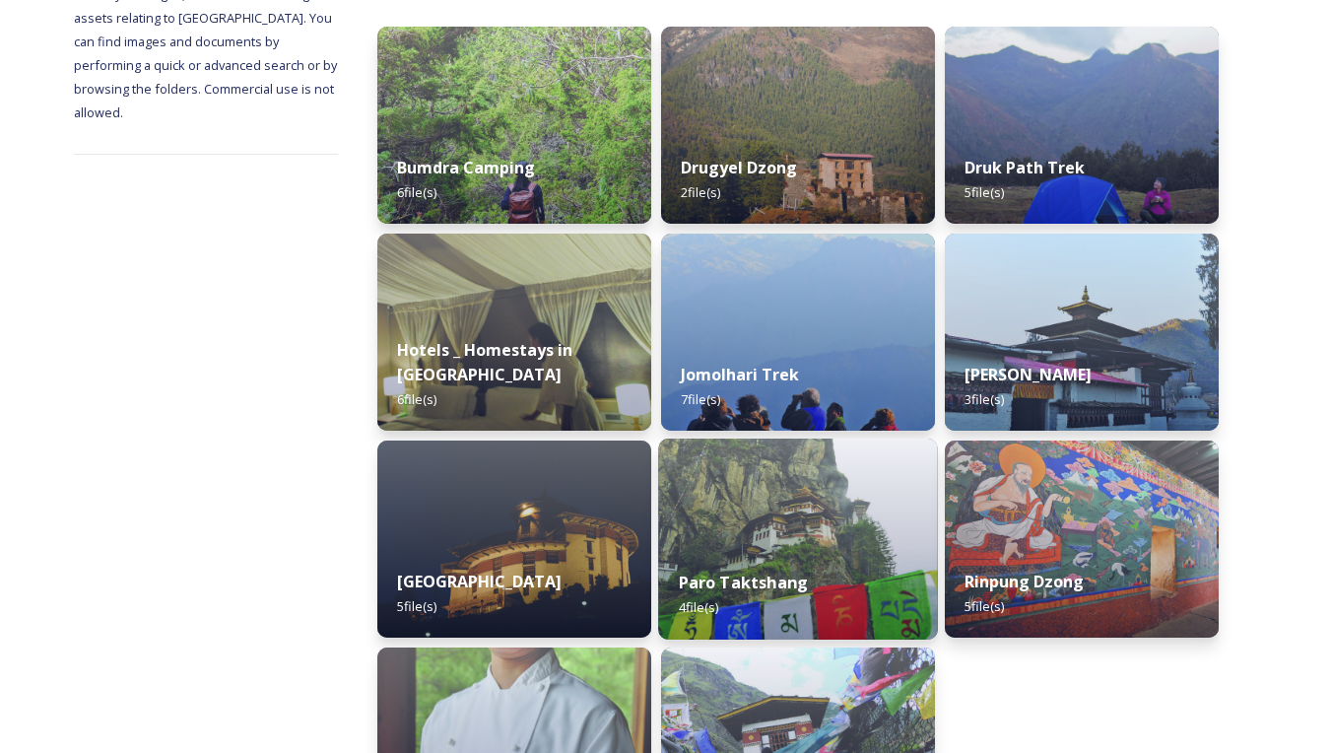
scroll to position [316, 0]
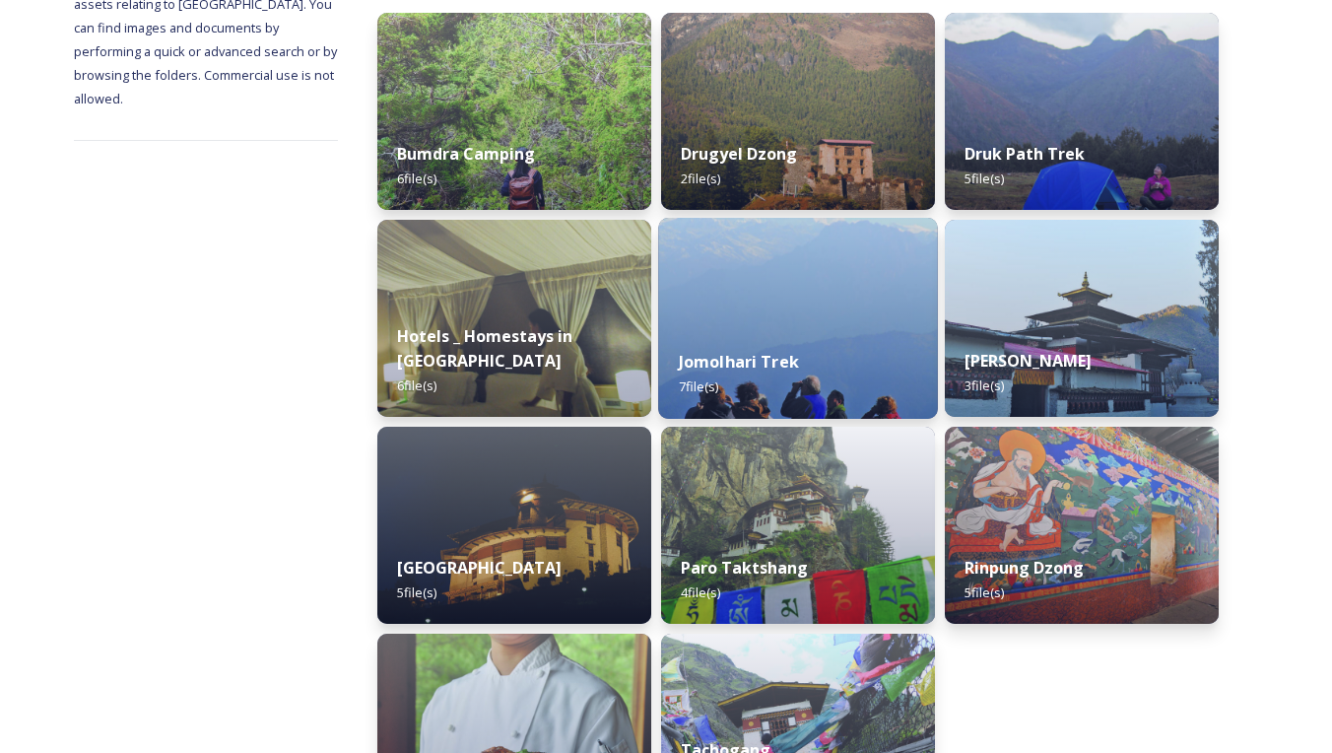
click at [790, 351] on strong "Jomolhari Trek" at bounding box center [739, 362] width 120 height 22
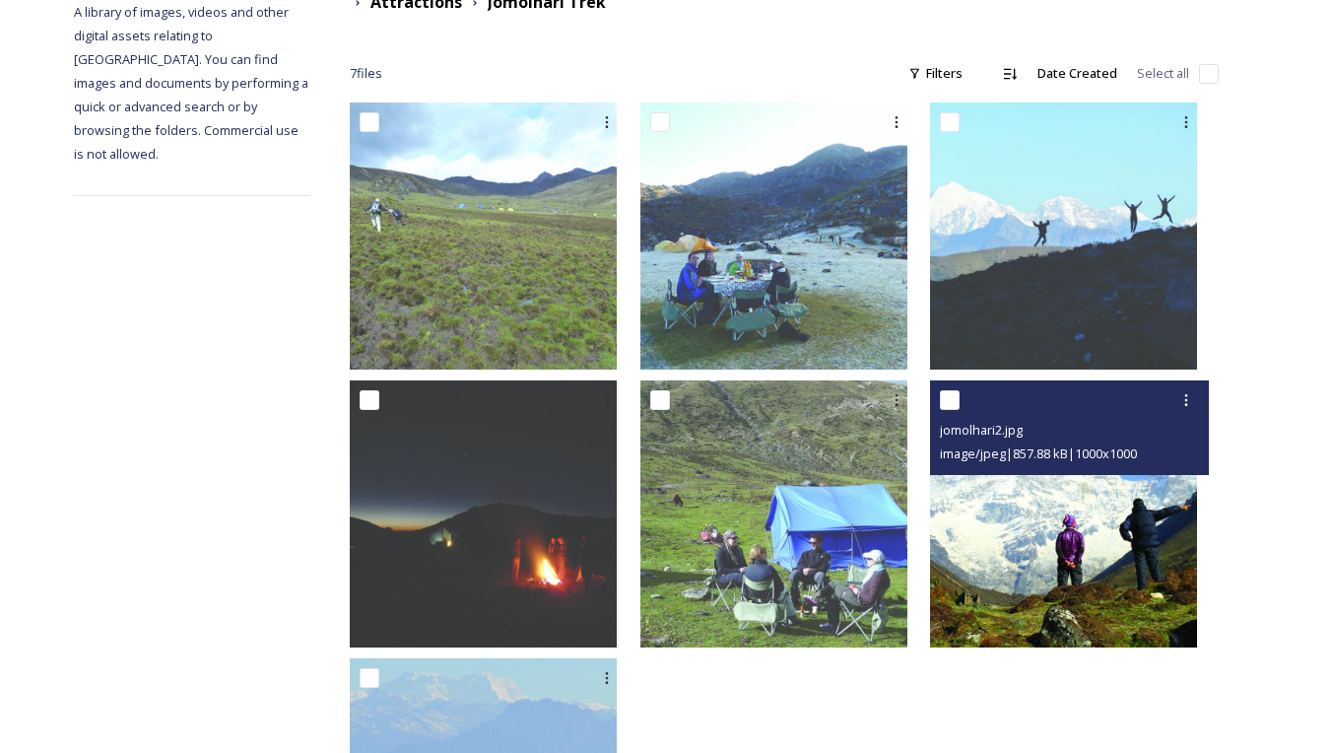
scroll to position [284, 0]
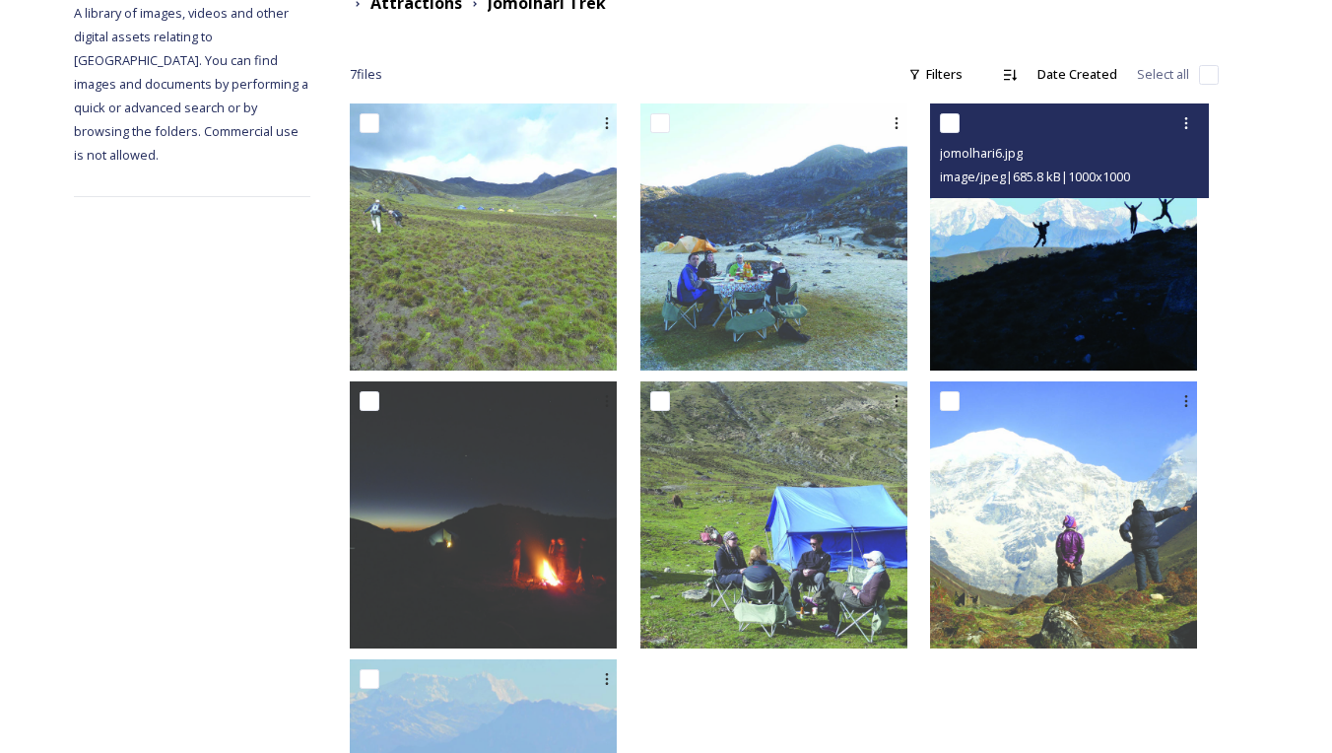
click at [1046, 186] on div "jomolhari6.jpg image/jpeg | 685.8 kB | 1000 x 1000" at bounding box center [1069, 150] width 279 height 95
click at [1065, 268] on img at bounding box center [1063, 236] width 267 height 267
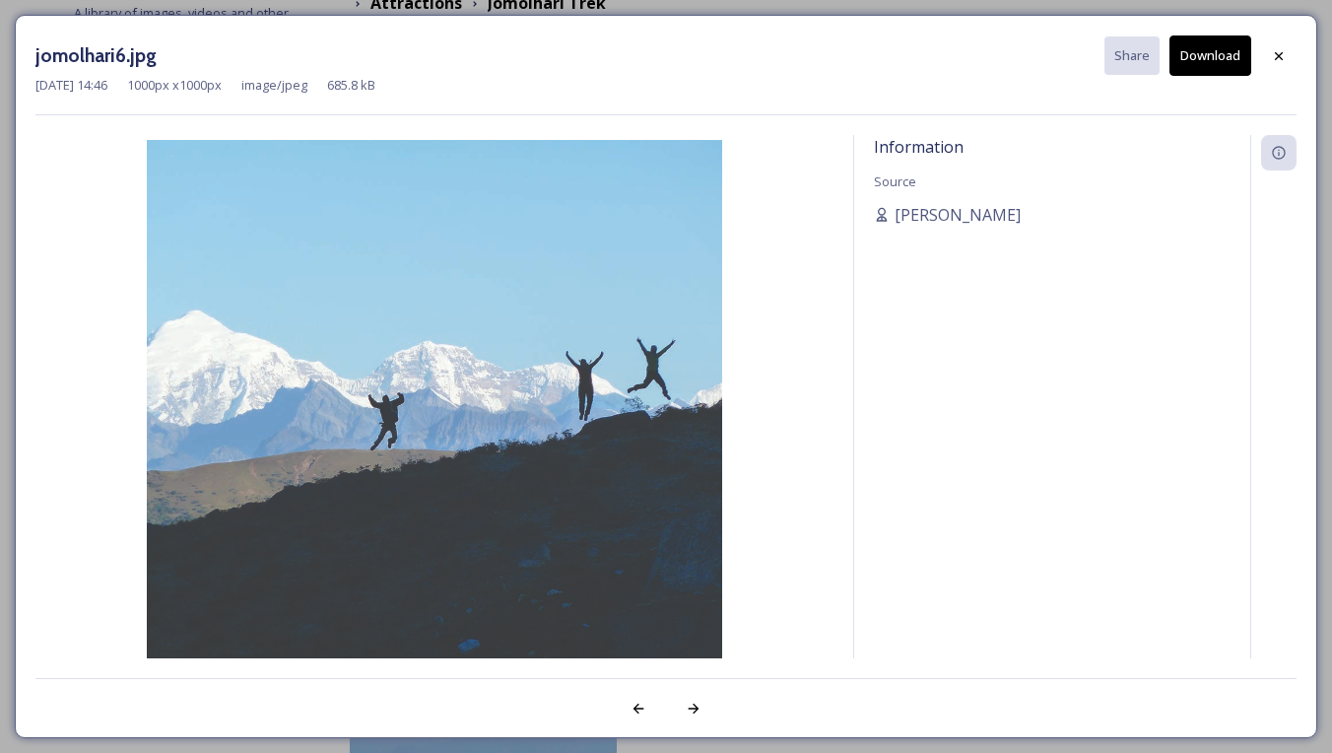
click at [1196, 52] on button "Download" at bounding box center [1210, 55] width 82 height 40
click at [1287, 59] on div at bounding box center [1278, 55] width 35 height 35
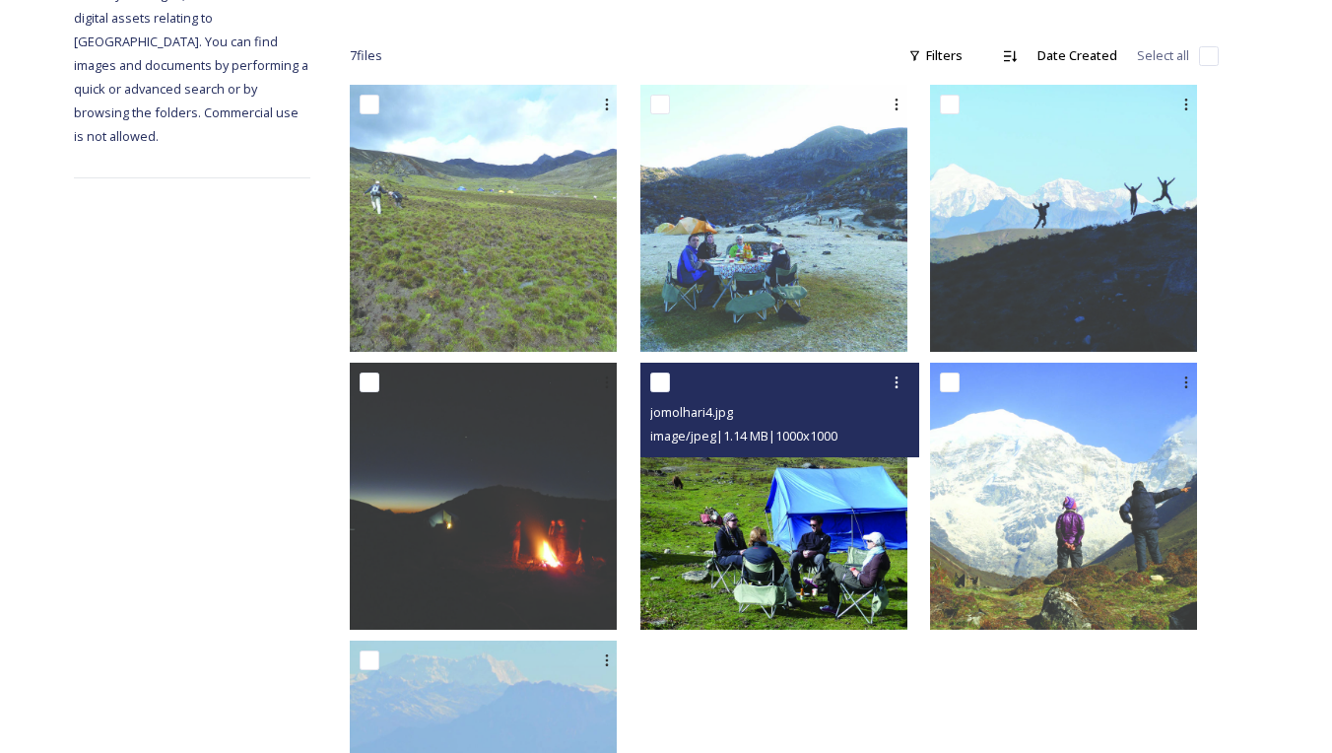
scroll to position [305, 0]
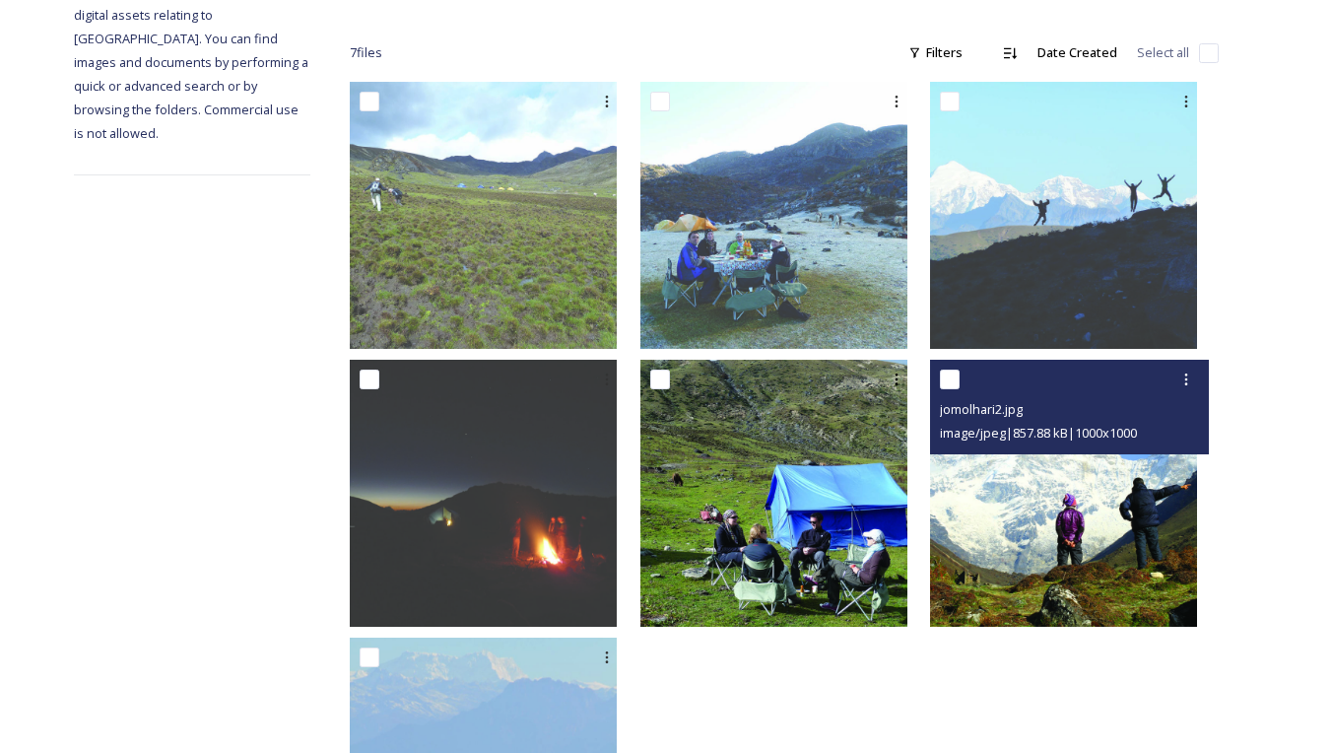
click at [1098, 510] on img at bounding box center [1063, 493] width 267 height 267
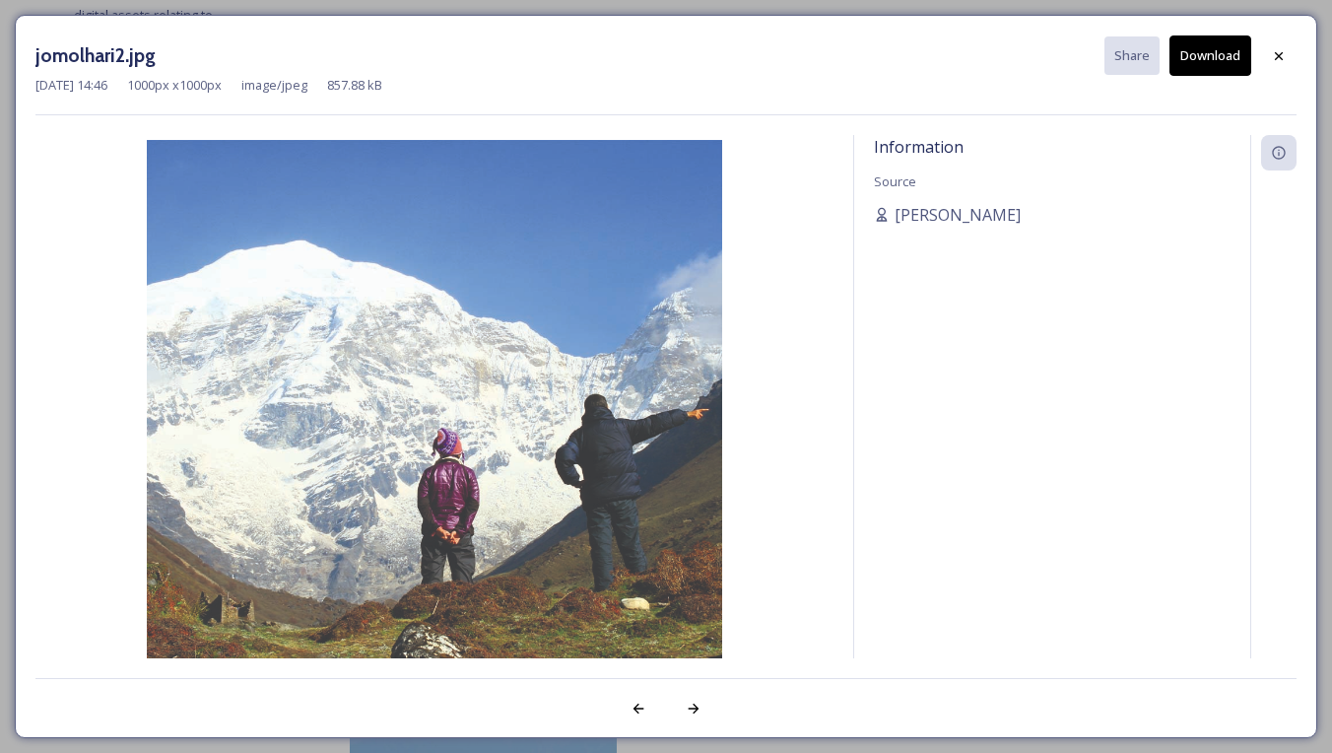
click at [1215, 51] on button "Download" at bounding box center [1210, 55] width 82 height 40
click at [753, 124] on div "jomolhari2.jpg Share Download [DATE] 14:46 1000 px x 1000 px image/jpeg 857.88 …" at bounding box center [666, 376] width 1302 height 723
click at [1276, 42] on div at bounding box center [1278, 55] width 35 height 35
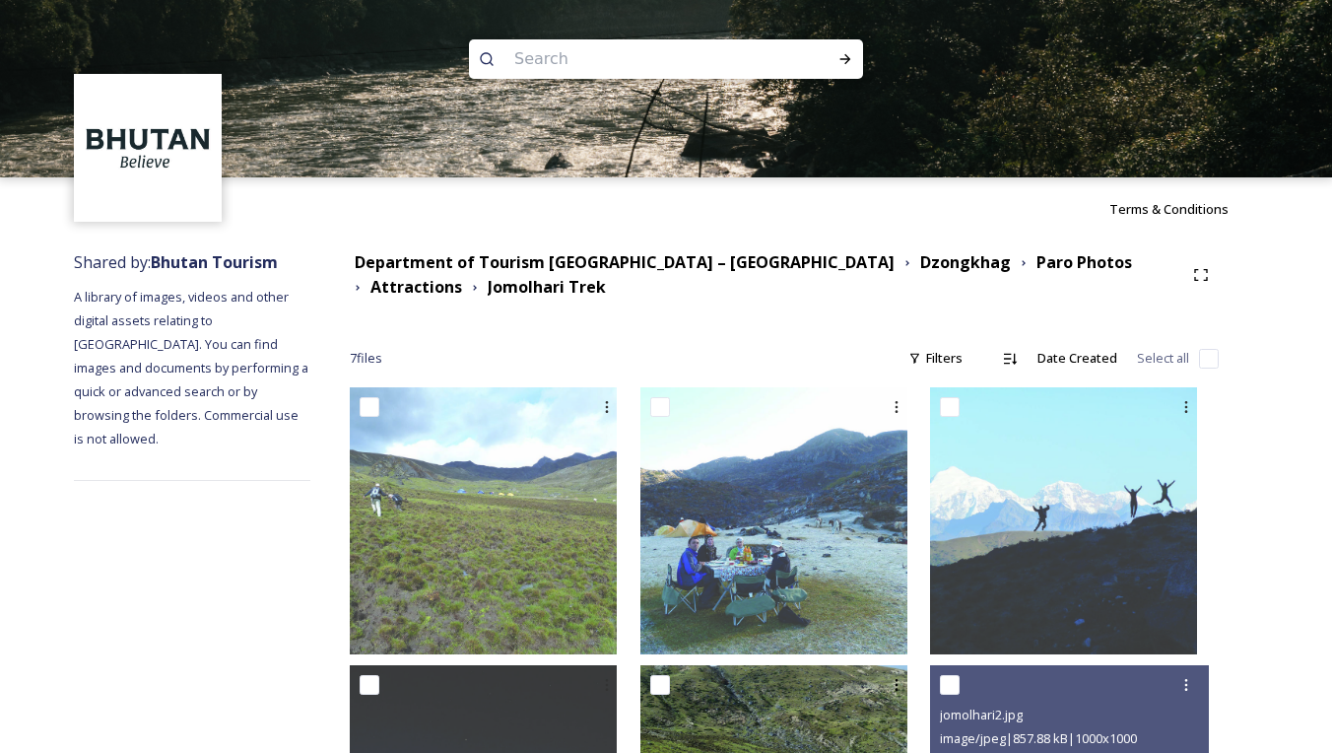
scroll to position [0, 0]
click at [659, 72] on input at bounding box center [639, 58] width 270 height 43
type input "Sinchula"
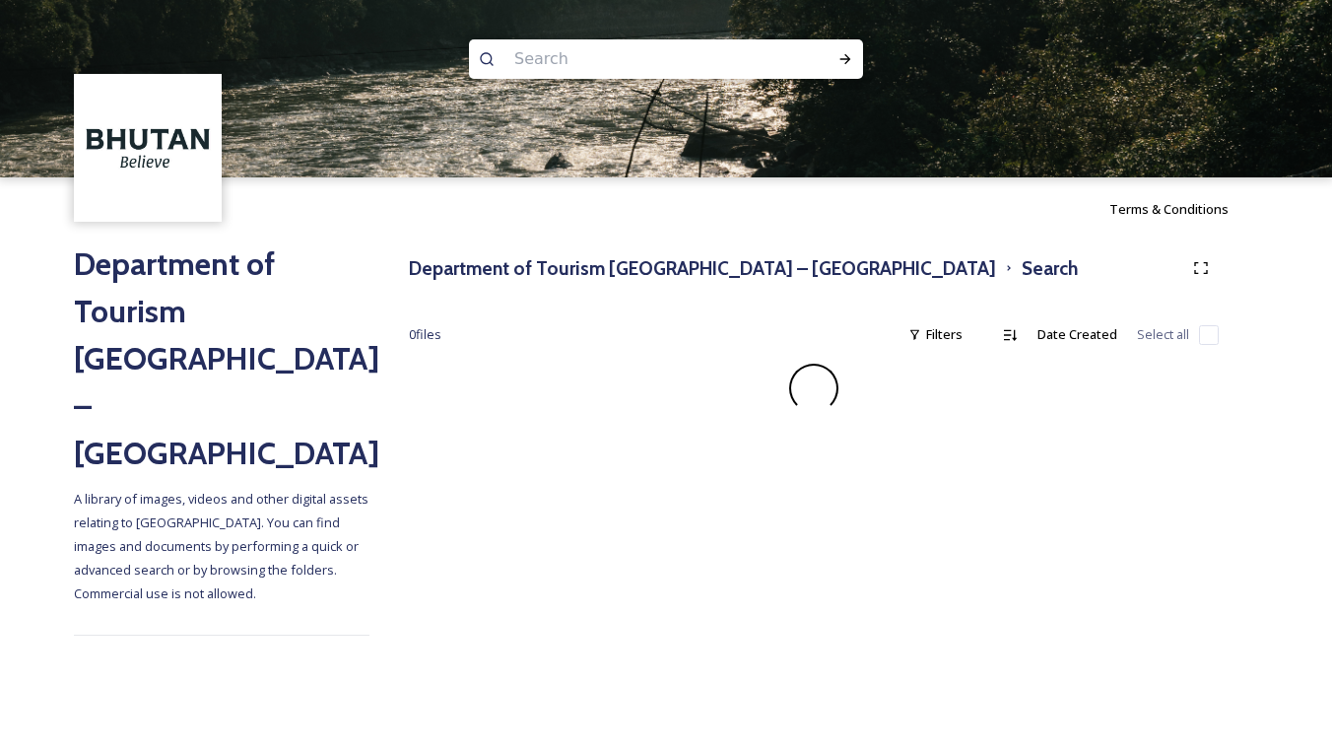
click at [697, 67] on input at bounding box center [639, 58] width 270 height 43
type input "Sinchula"
drag, startPoint x: 721, startPoint y: 59, endPoint x: 508, endPoint y: 75, distance: 213.4
click at [508, 75] on div "Sinchula" at bounding box center [657, 58] width 306 height 39
click at [604, 280] on h3 "Department of Tourism [GEOGRAPHIC_DATA] – [GEOGRAPHIC_DATA]" at bounding box center [702, 268] width 587 height 29
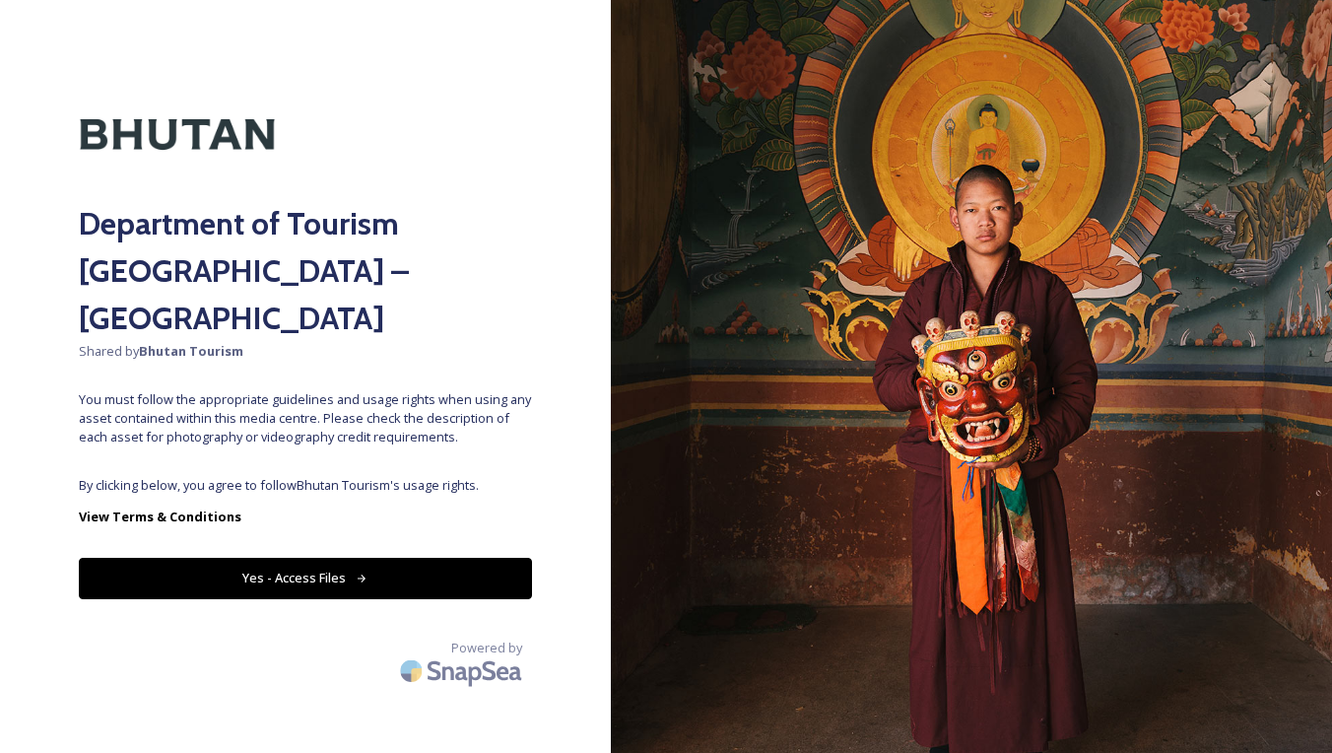
click at [276, 558] on button "Yes - Access Files" at bounding box center [305, 578] width 453 height 40
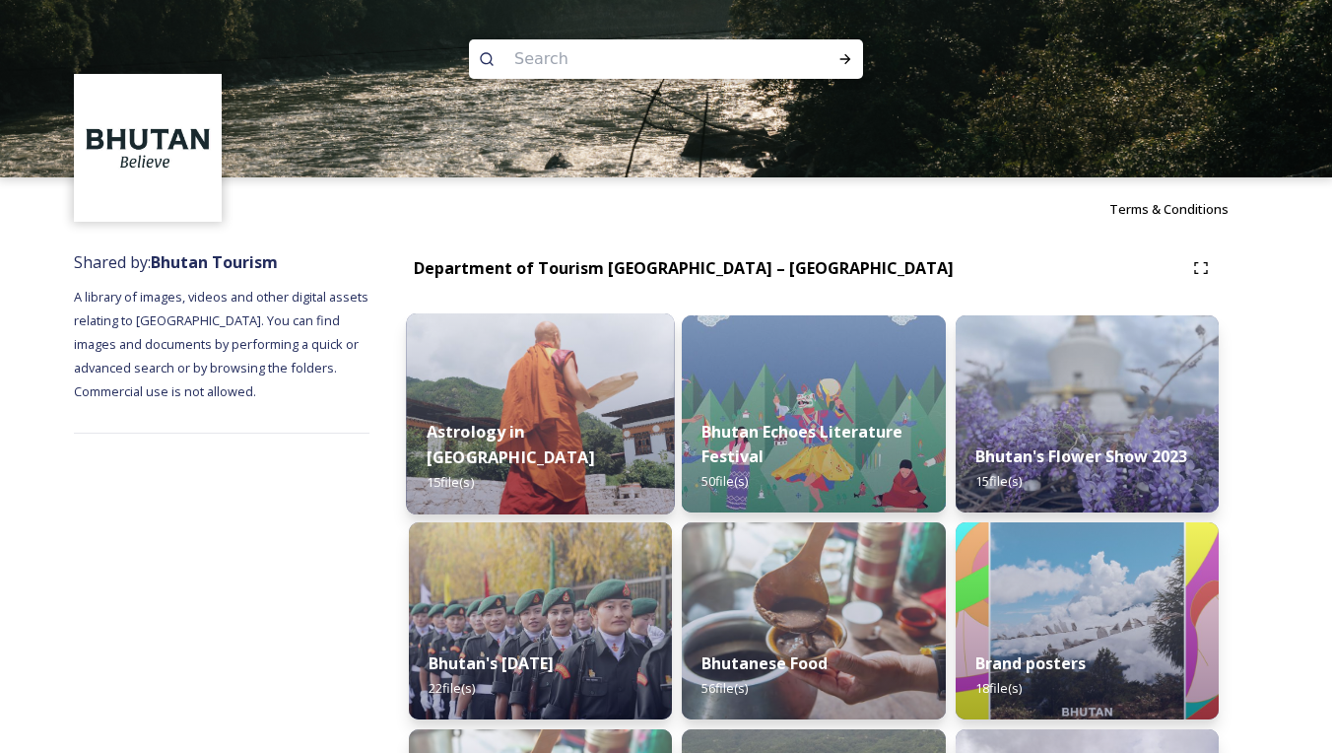
click at [598, 385] on img at bounding box center [540, 413] width 269 height 201
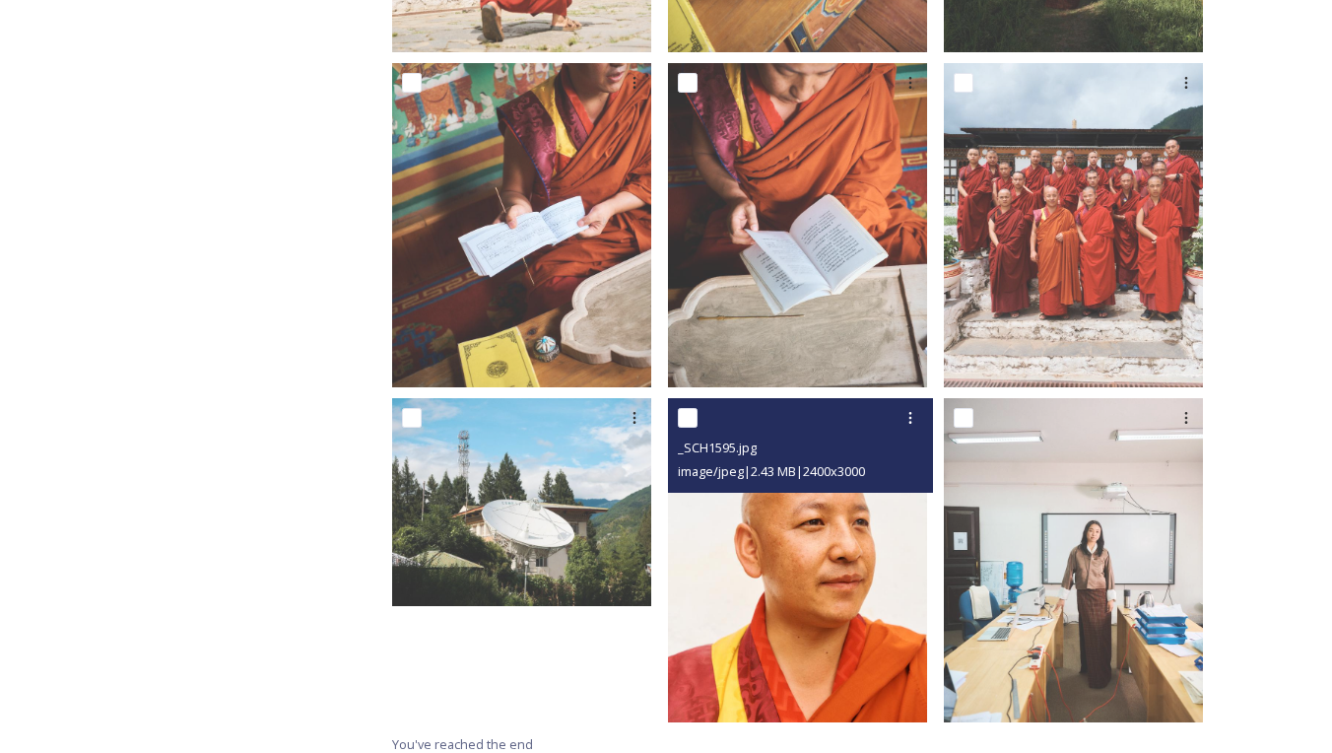
scroll to position [1327, 0]
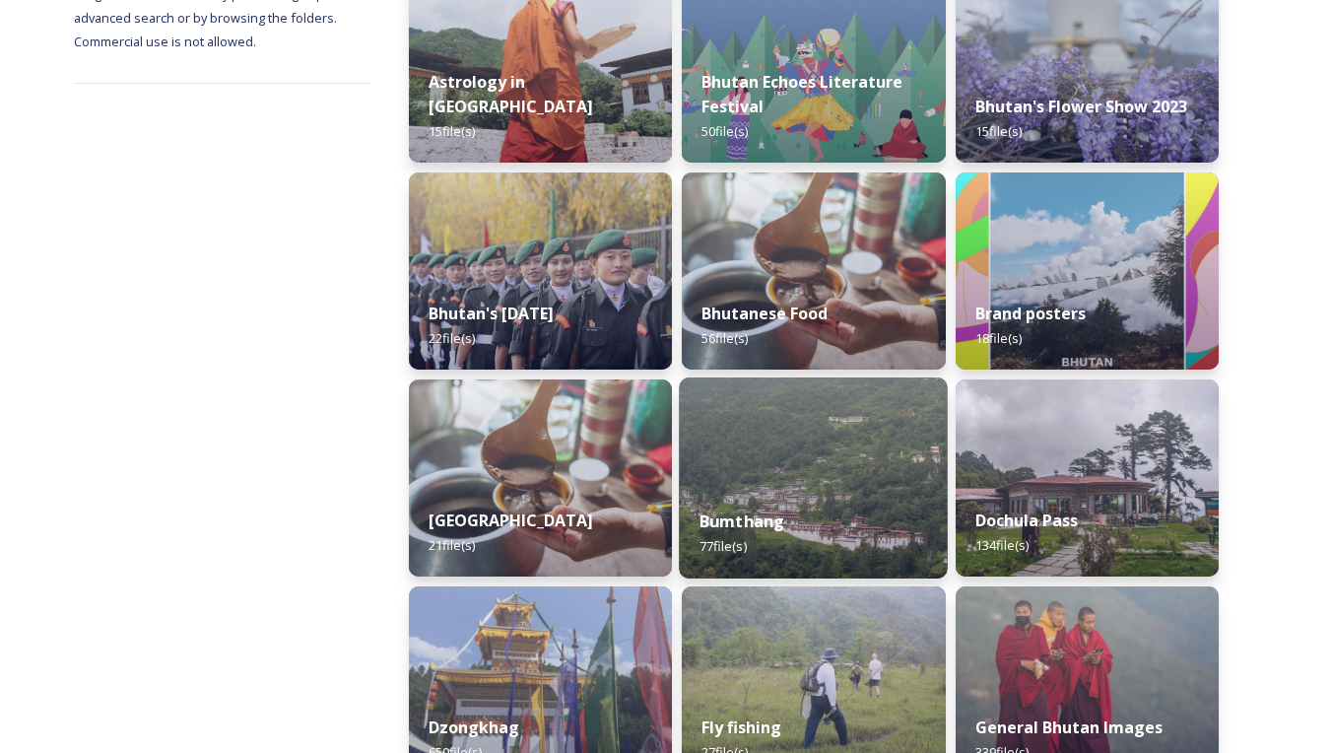
scroll to position [387, 0]
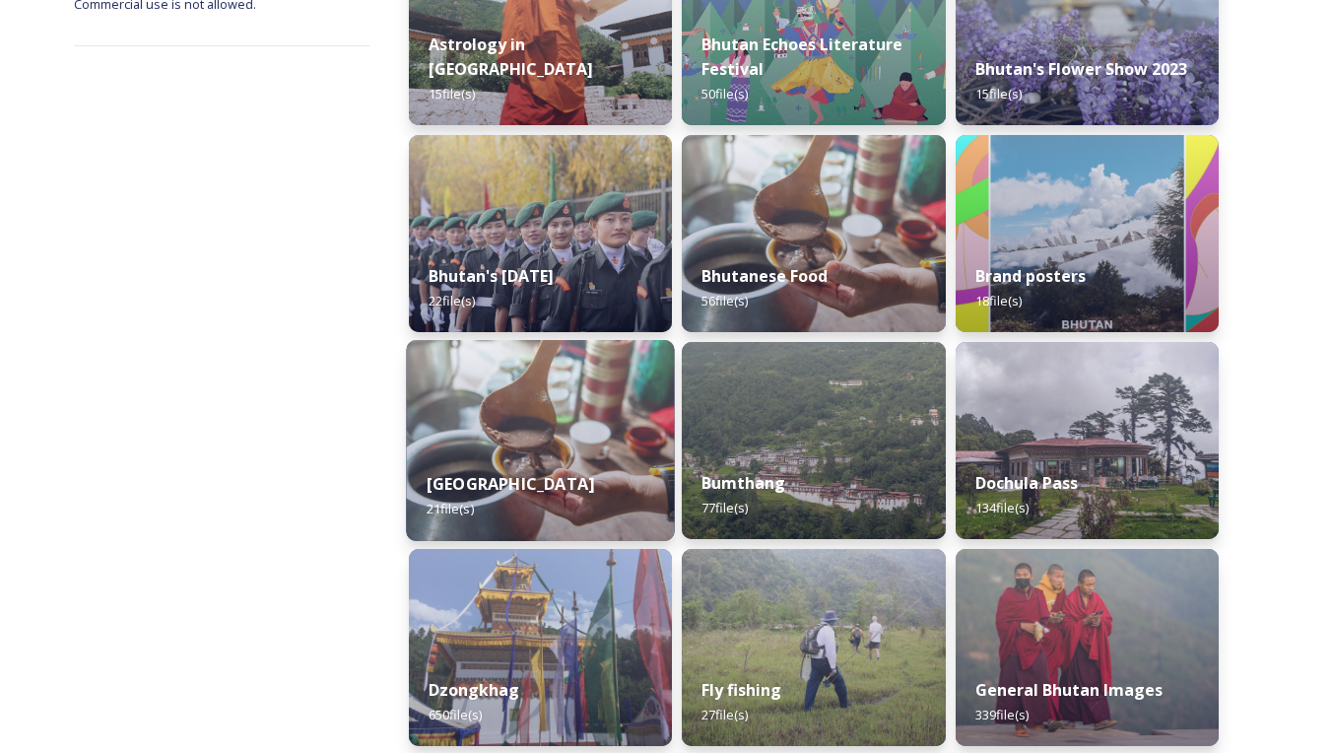
click at [537, 392] on img at bounding box center [540, 440] width 269 height 201
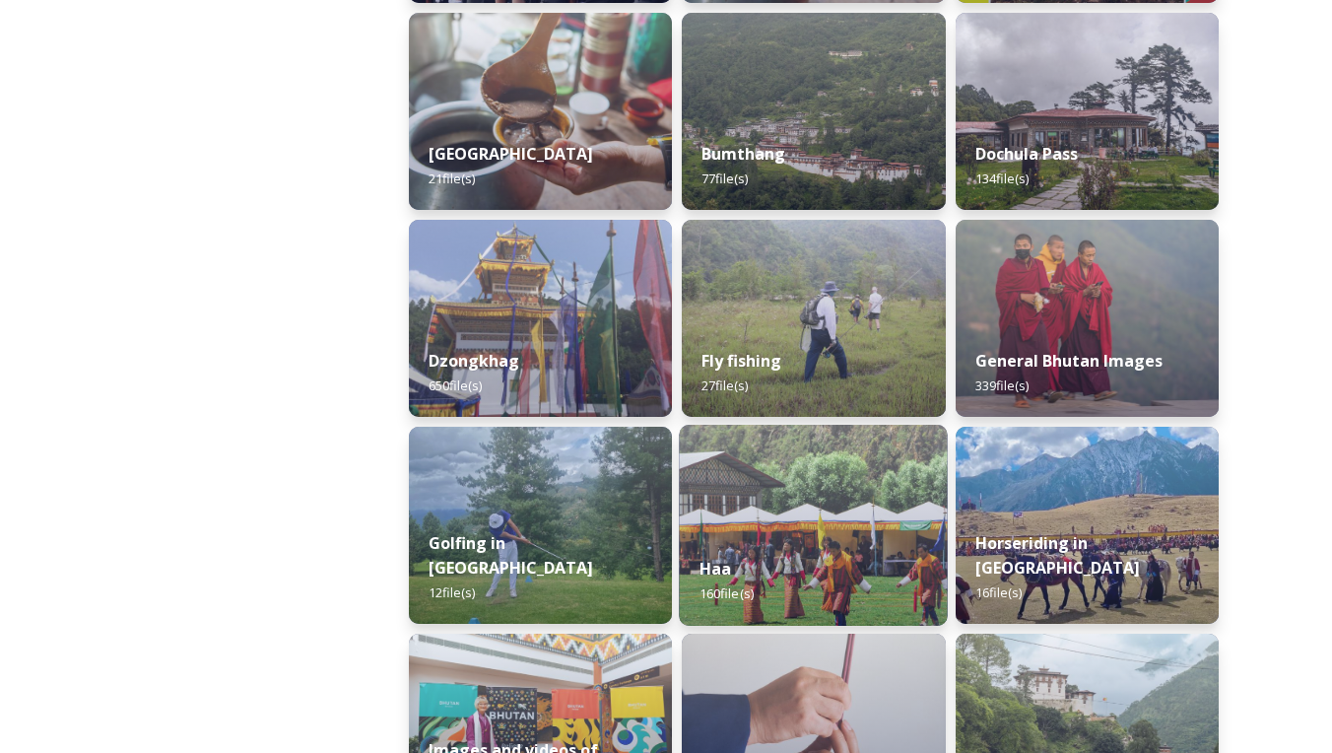
scroll to position [701, 0]
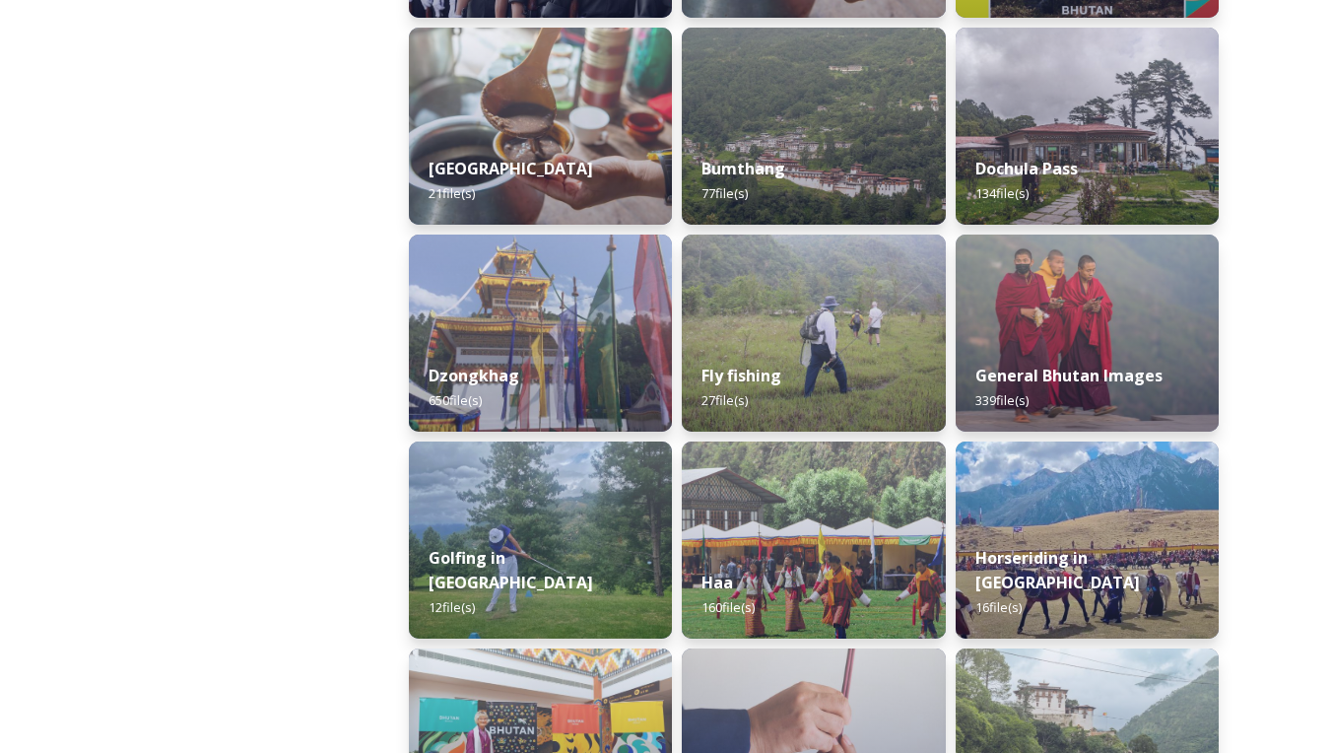
click at [521, 374] on div "Dzongkhag 650 file(s)" at bounding box center [540, 388] width 263 height 88
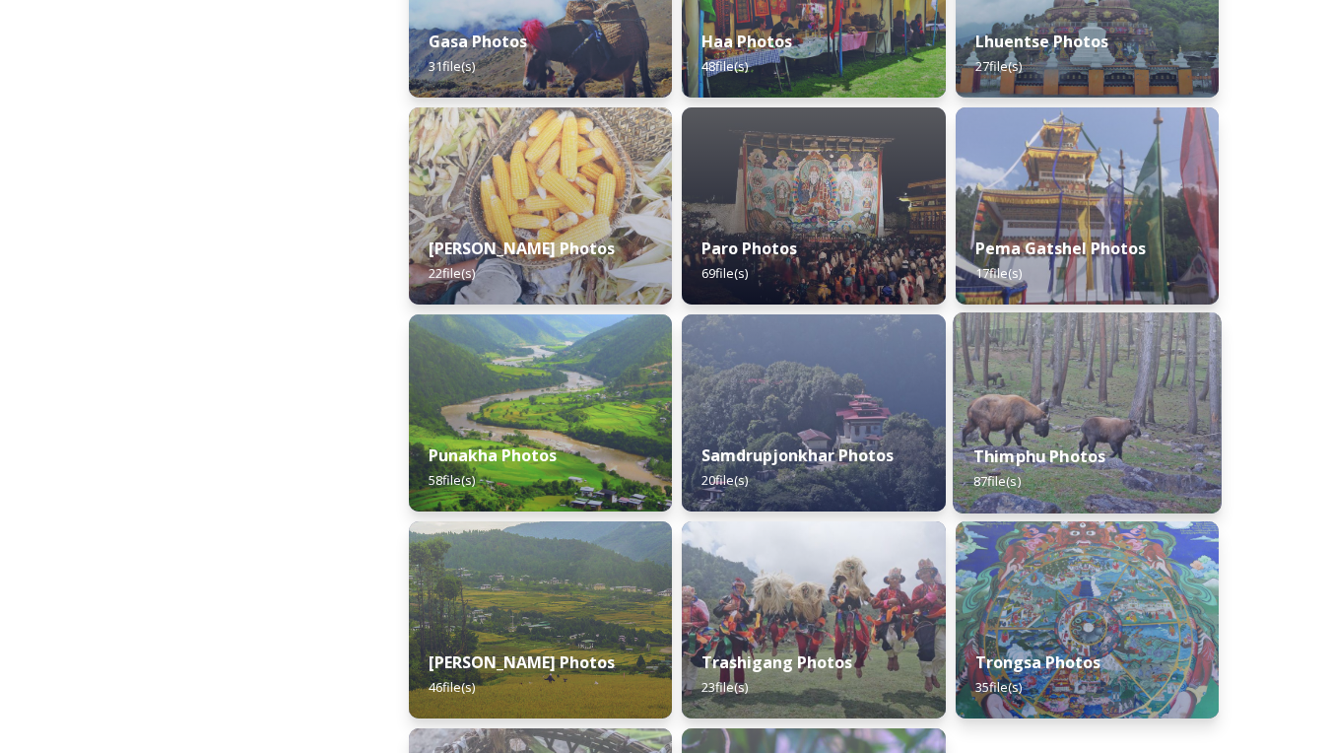
scroll to position [633, 0]
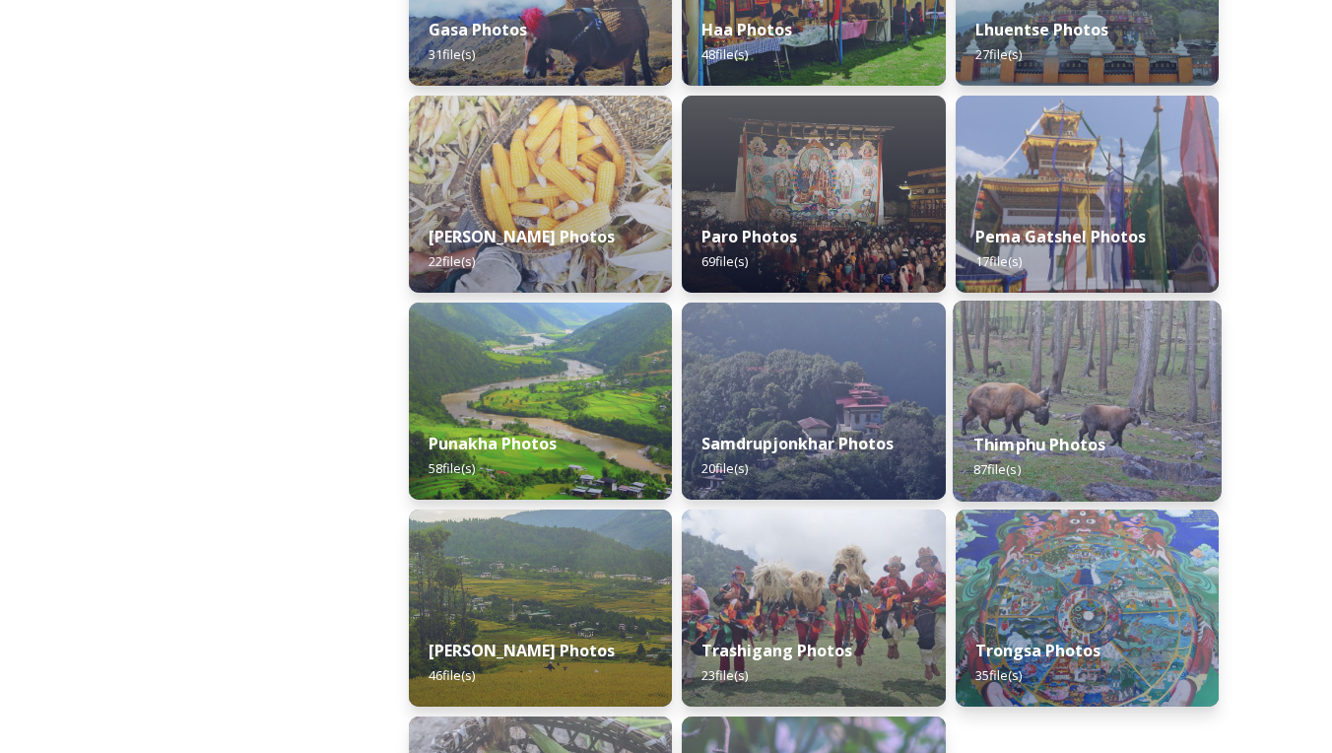
click at [1056, 437] on strong "Thimphu Photos" at bounding box center [1038, 444] width 133 height 22
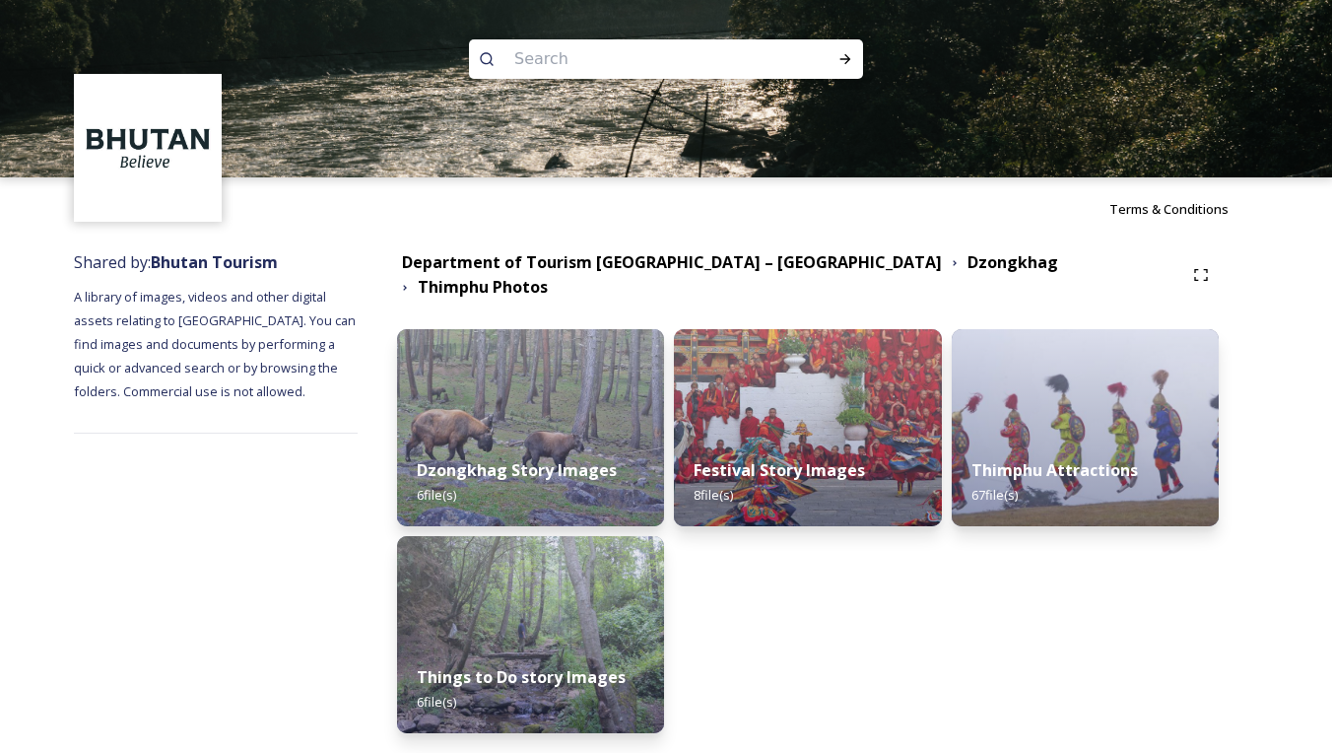
click at [1056, 442] on div "Thimphu Attractions 67 file(s)" at bounding box center [1085, 482] width 267 height 88
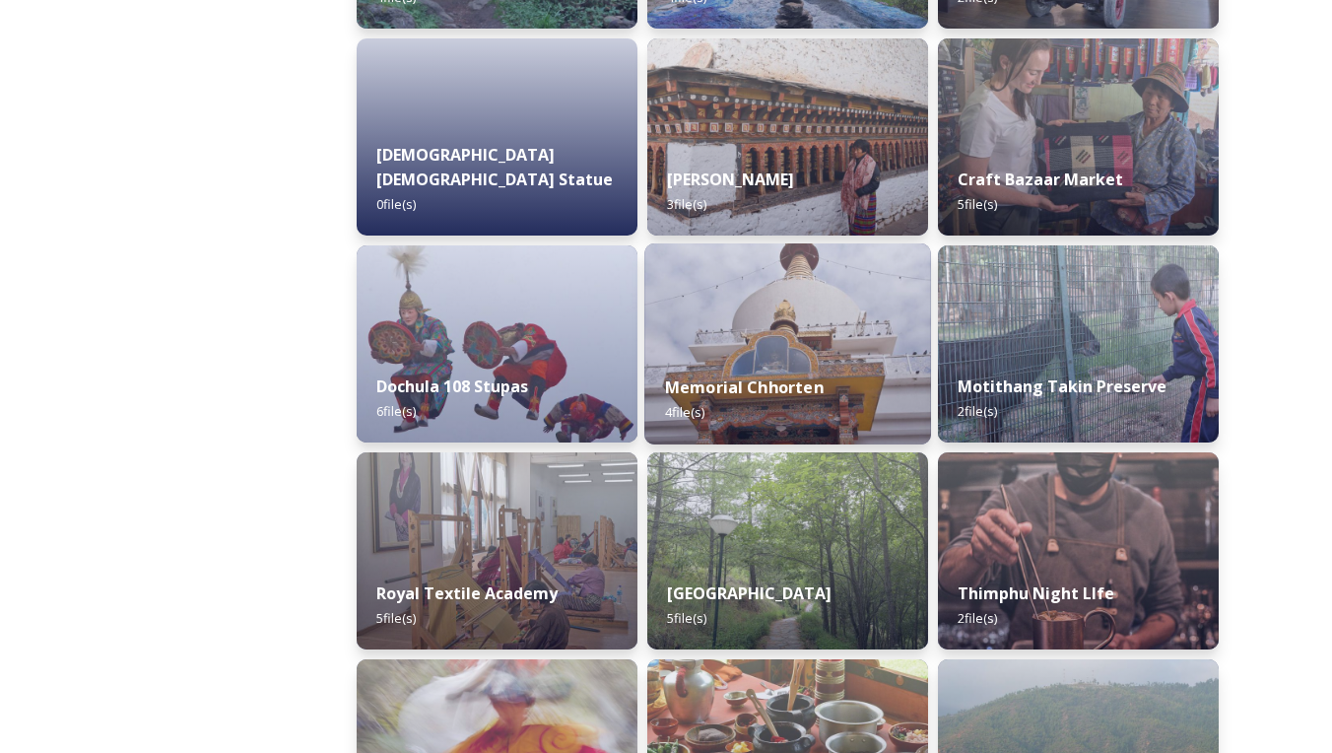
scroll to position [523, 0]
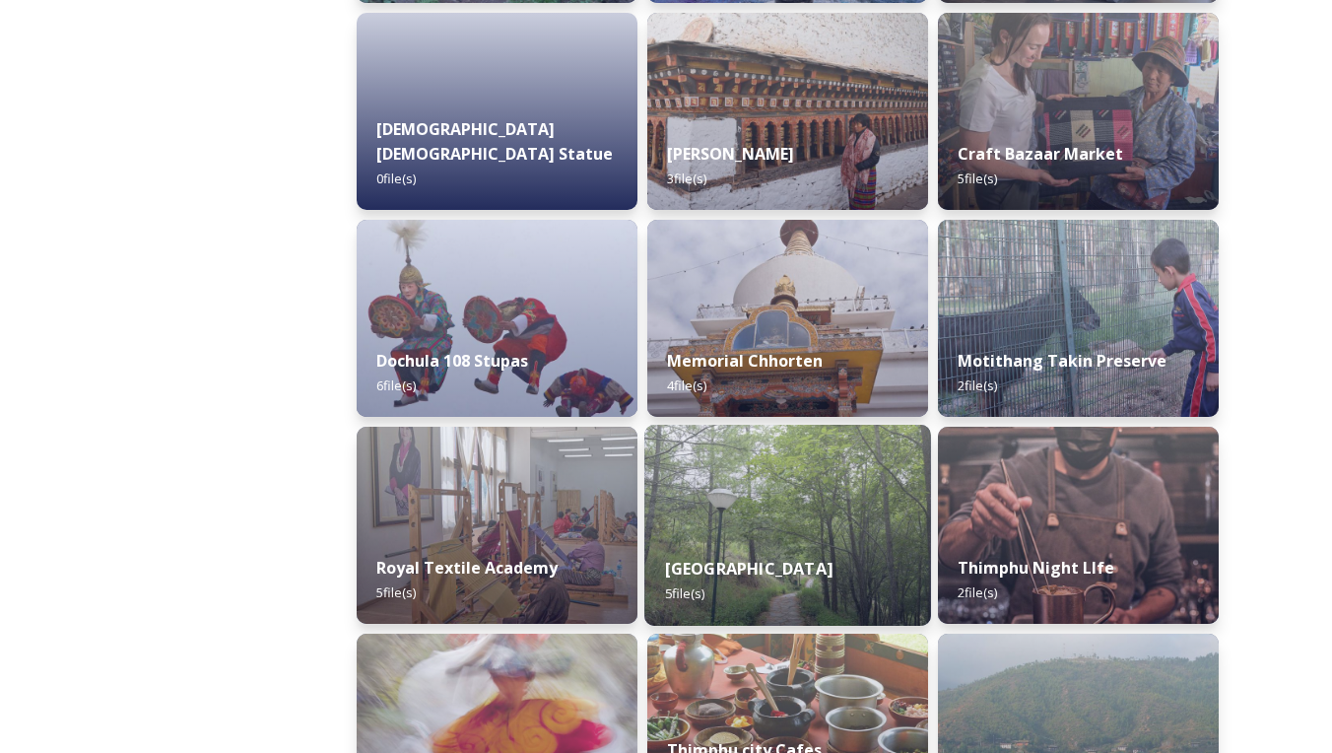
click at [882, 519] on img at bounding box center [787, 525] width 287 height 201
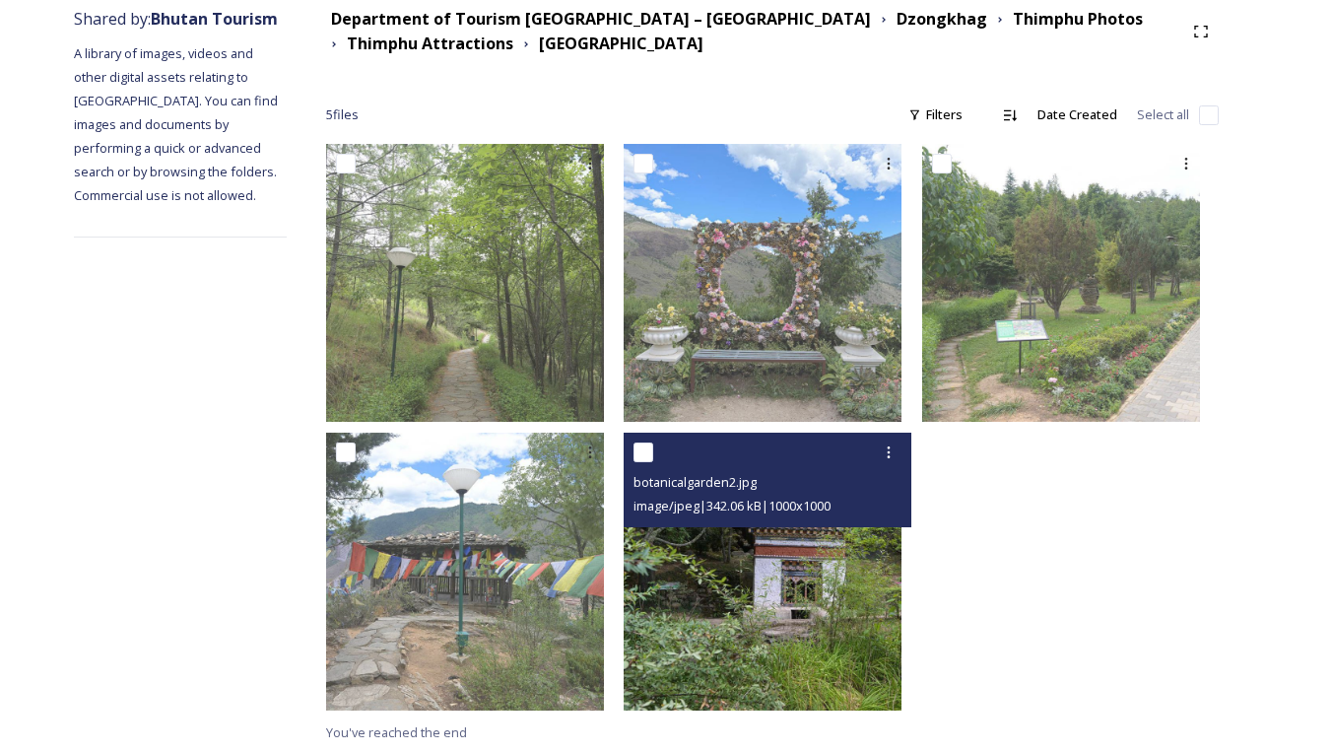
scroll to position [242, 0]
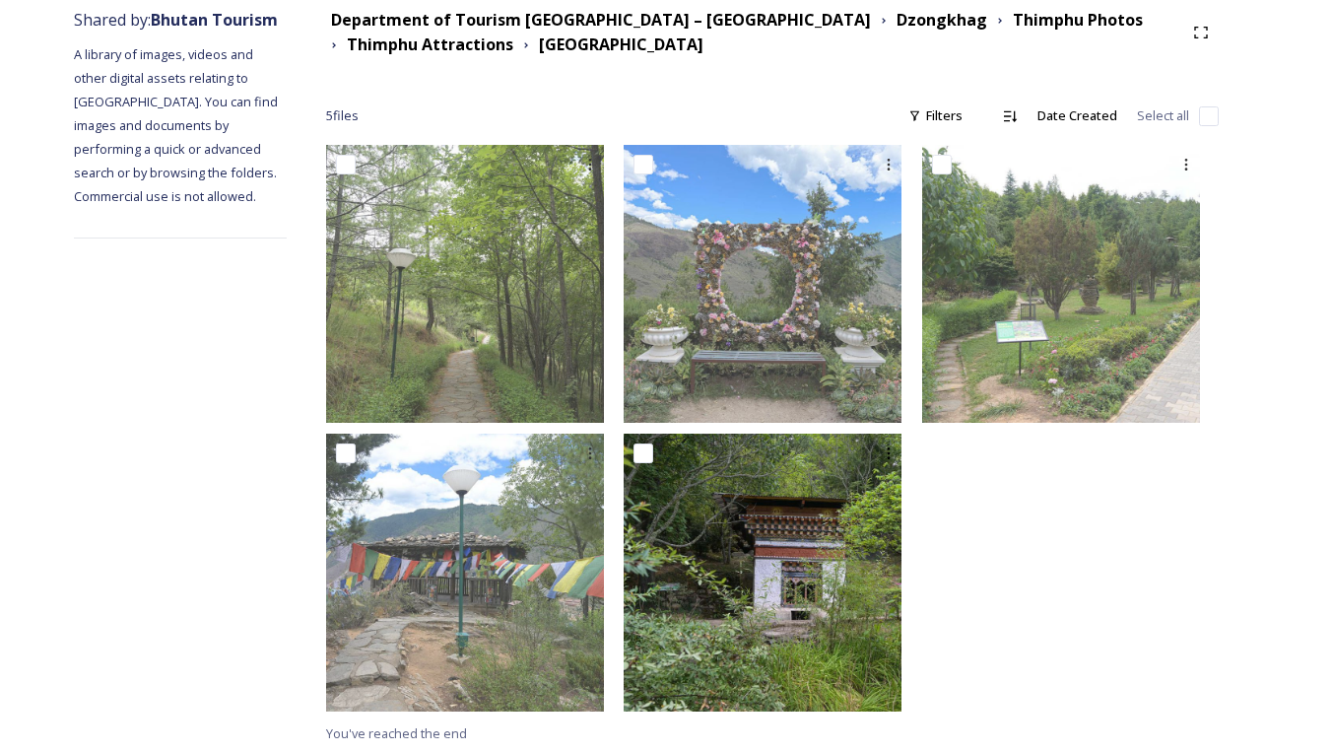
click at [492, 52] on strong "Thimphu Attractions" at bounding box center [430, 44] width 166 height 22
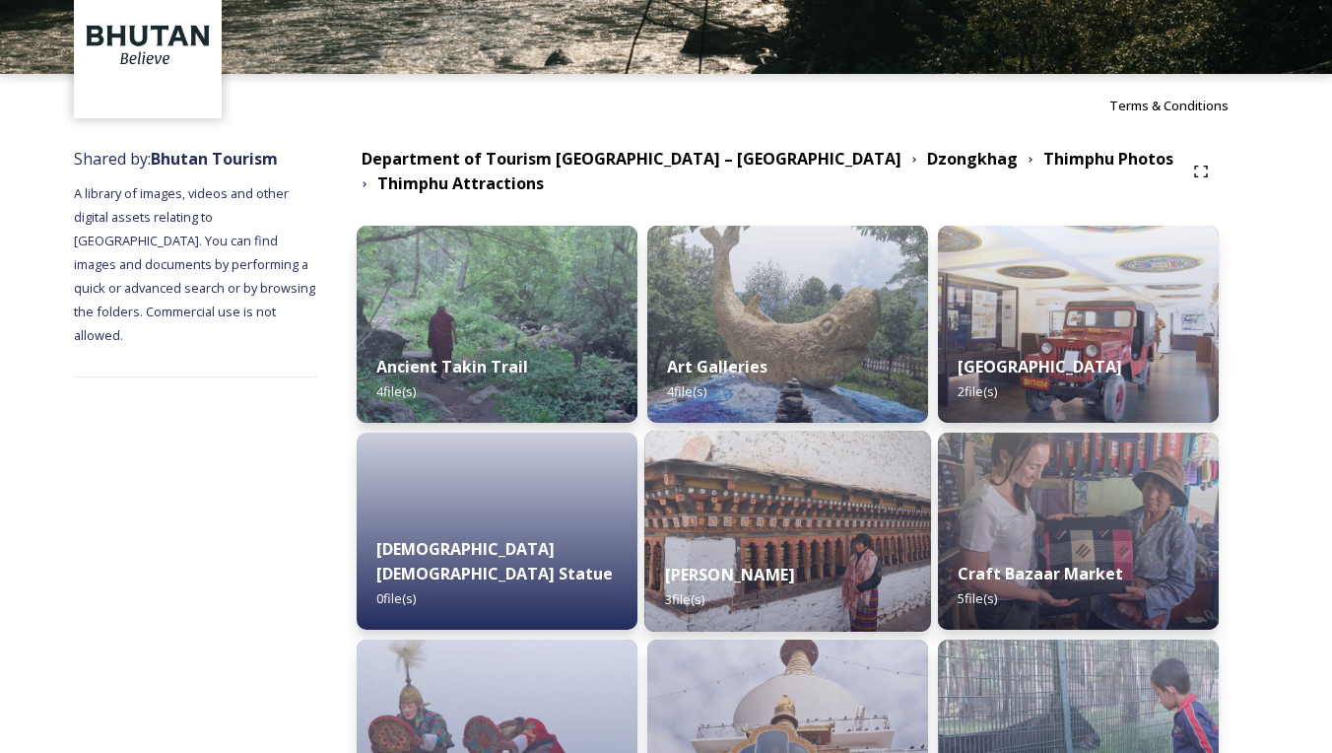
scroll to position [126, 0]
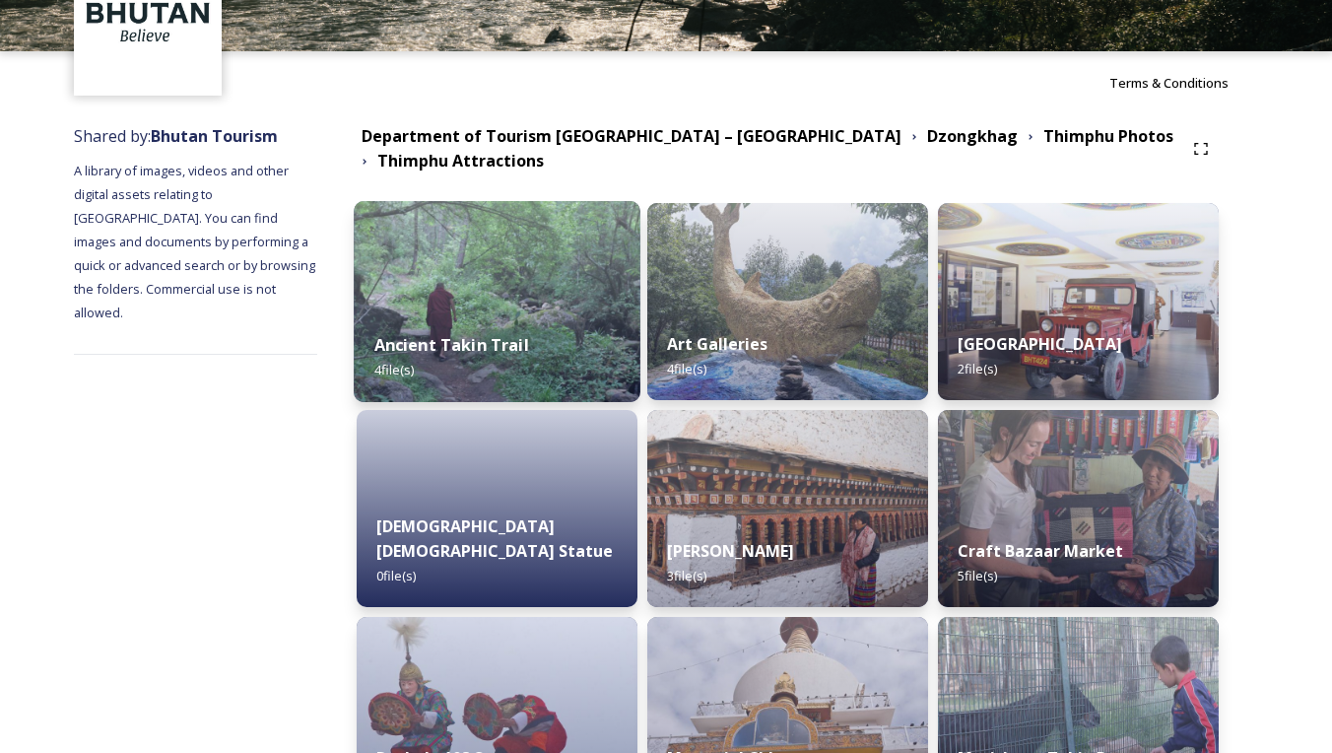
click at [581, 350] on div "Ancient Takin Trail 4 file(s)" at bounding box center [497, 357] width 287 height 90
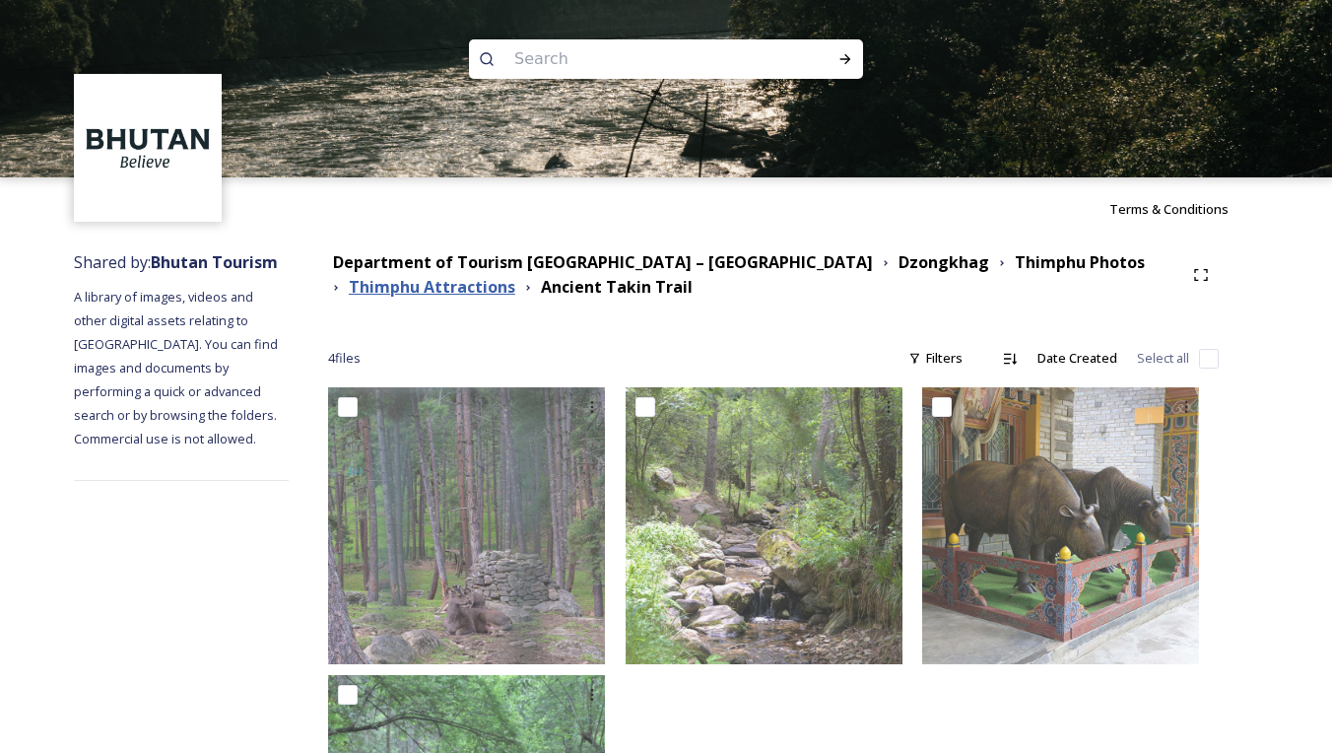
click at [468, 286] on strong "Thimphu Attractions" at bounding box center [432, 287] width 166 height 22
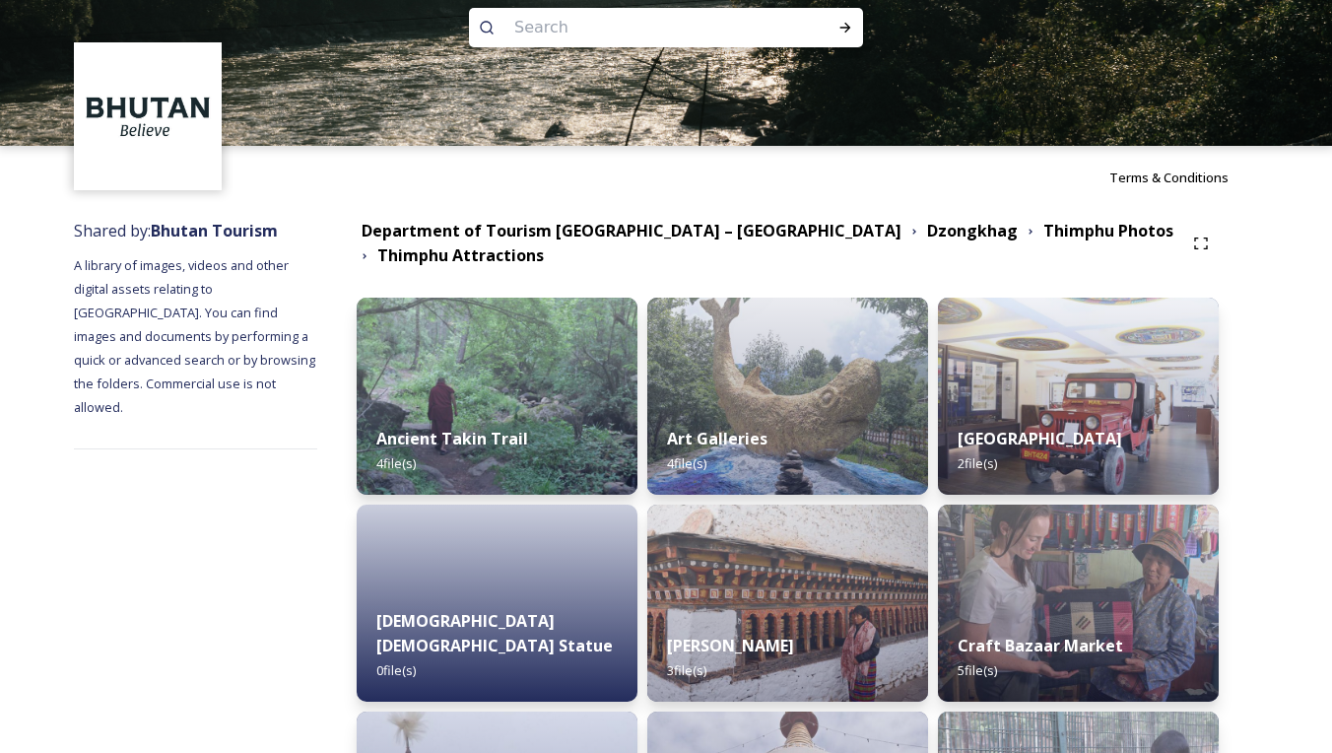
scroll to position [22, 0]
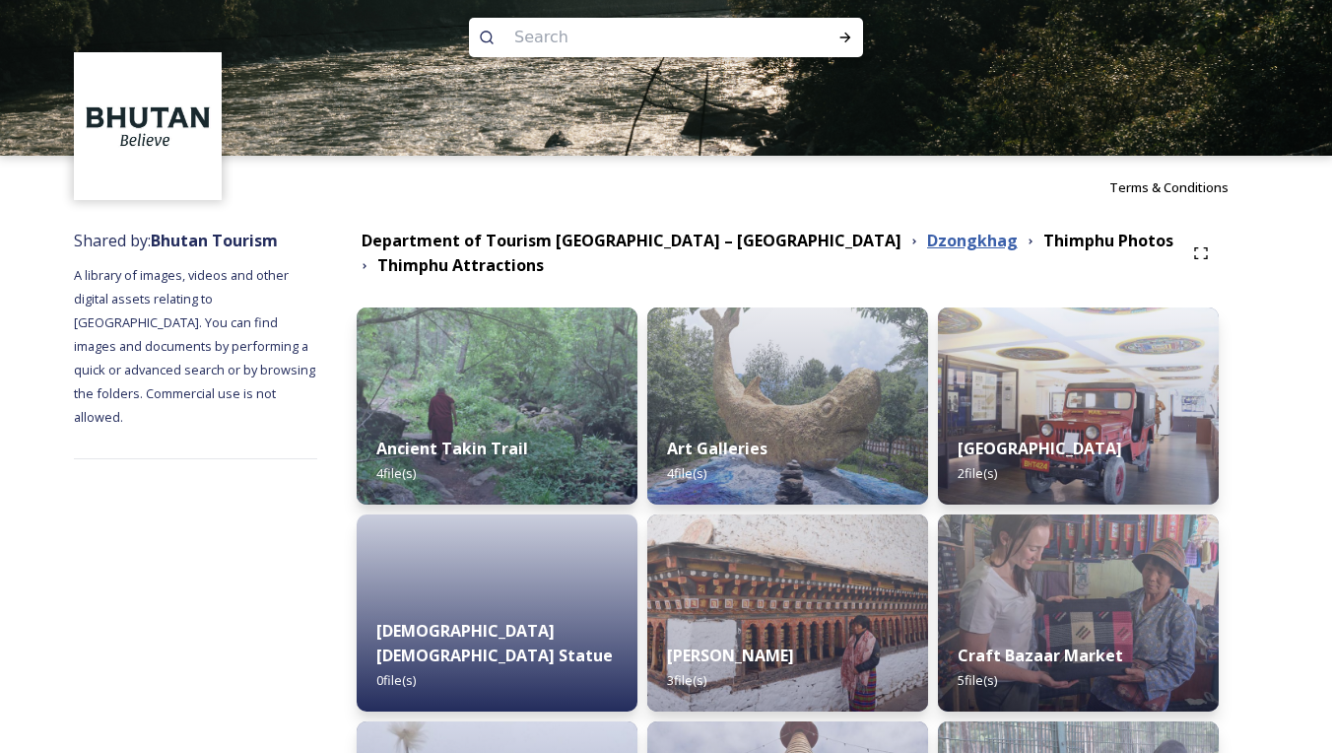
click at [927, 233] on strong "Dzongkhag" at bounding box center [972, 241] width 91 height 22
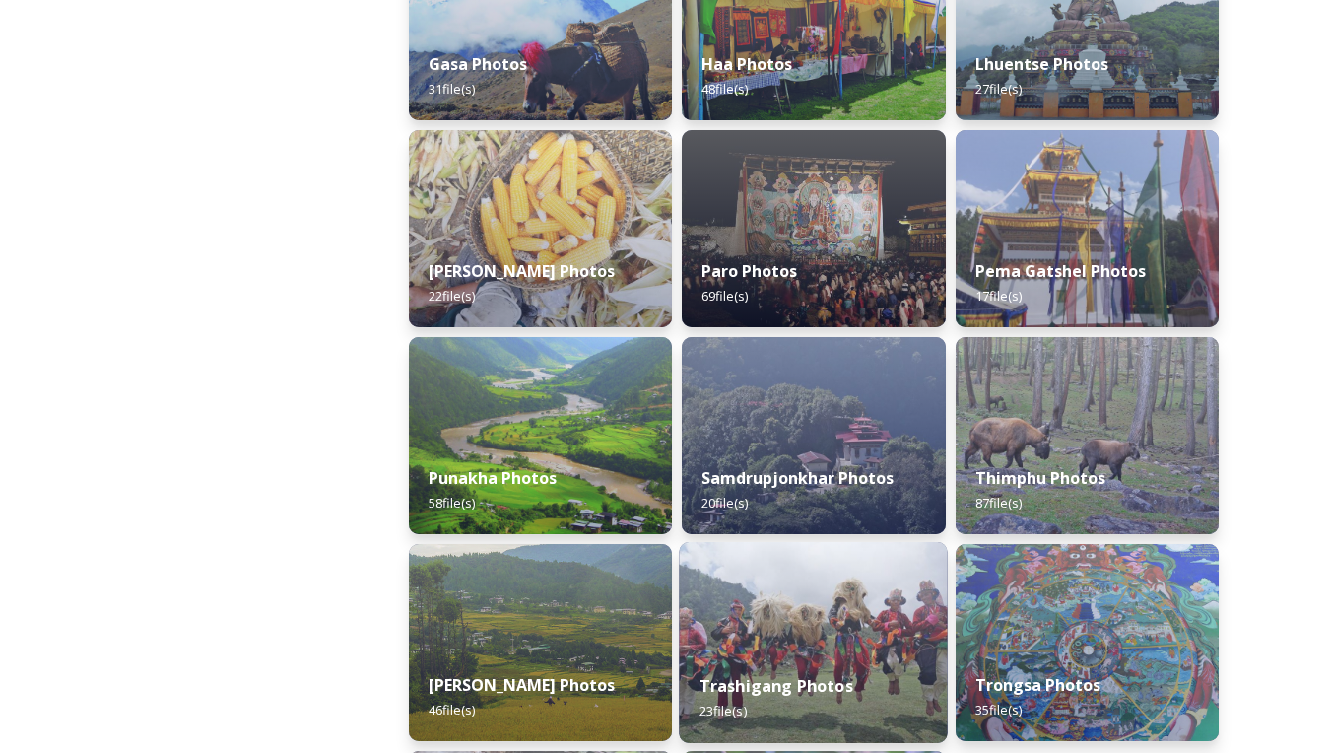
scroll to position [595, 0]
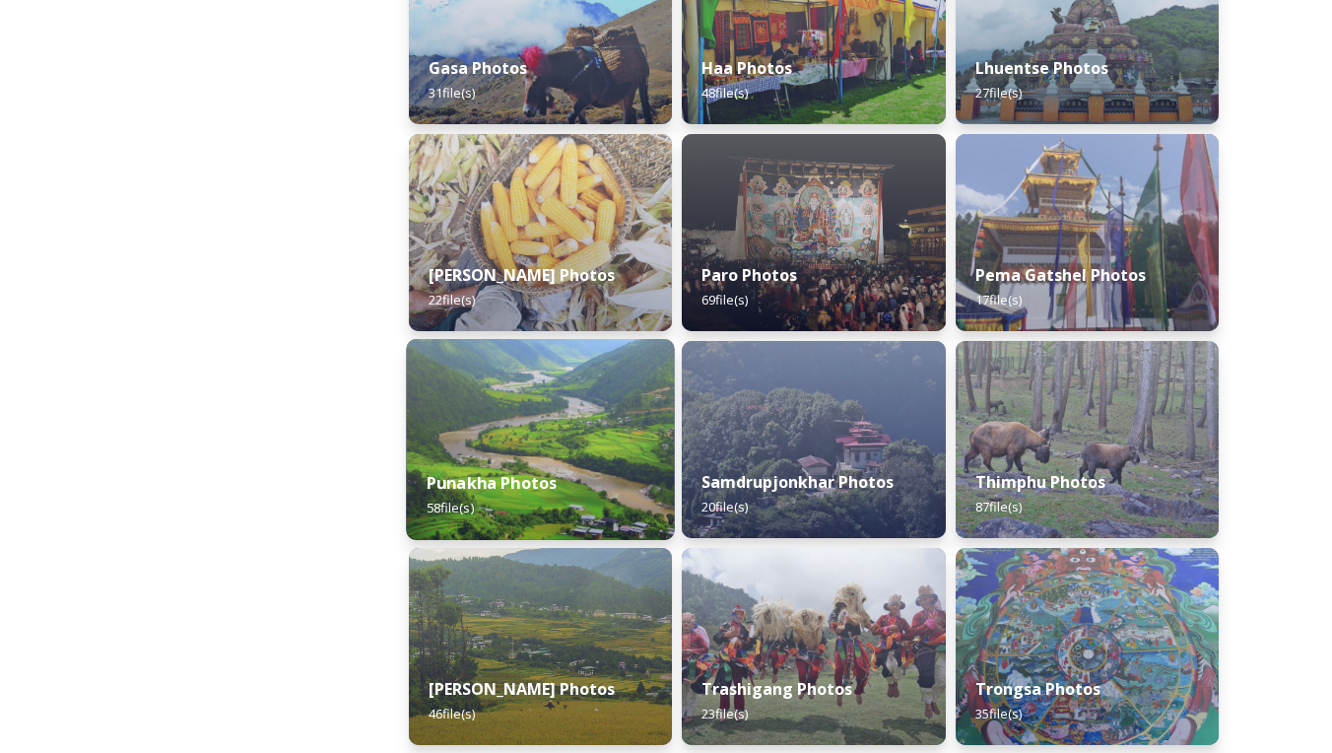
click at [583, 457] on div "Punakha Photos 58 file(s)" at bounding box center [540, 495] width 269 height 90
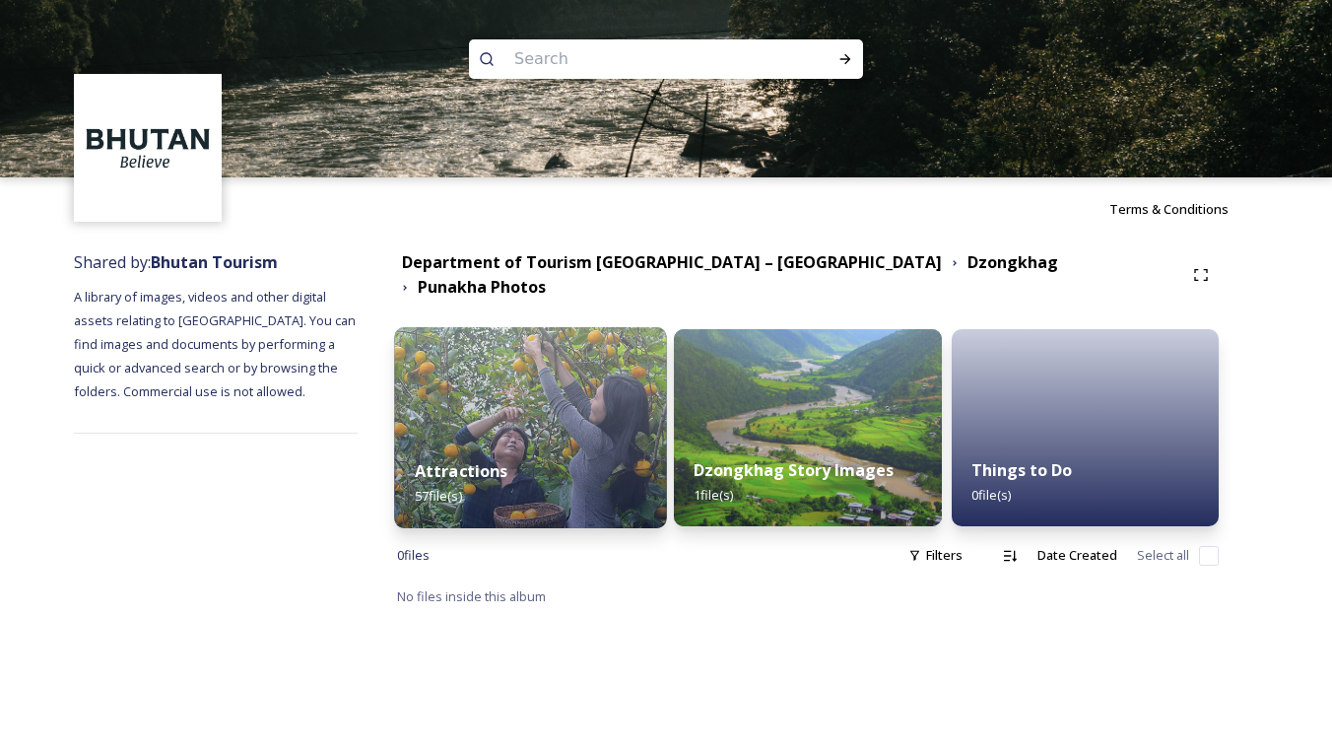
click at [600, 438] on div "Attractions 57 file(s)" at bounding box center [530, 483] width 273 height 90
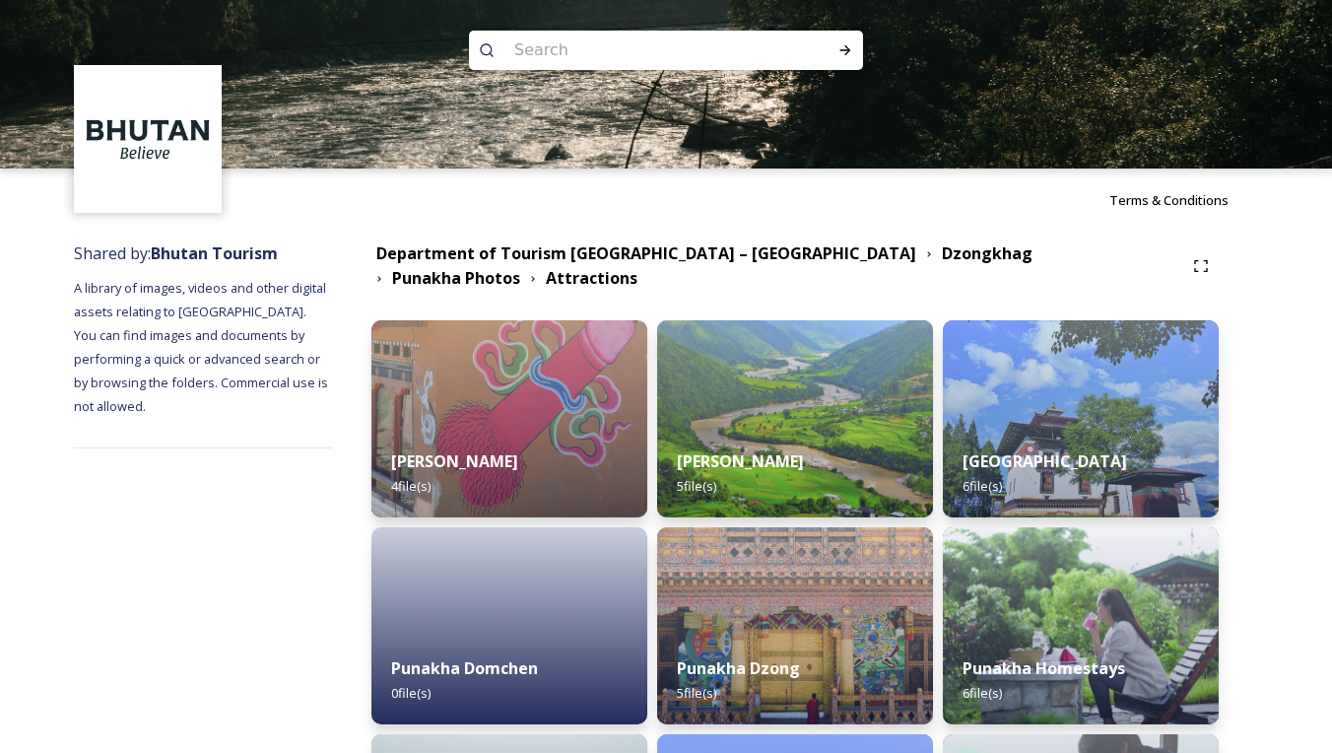
scroll to position [9, 1]
click at [706, 43] on input at bounding box center [639, 50] width 270 height 43
paste input "[PERSON_NAME]"
type input "[PERSON_NAME]"
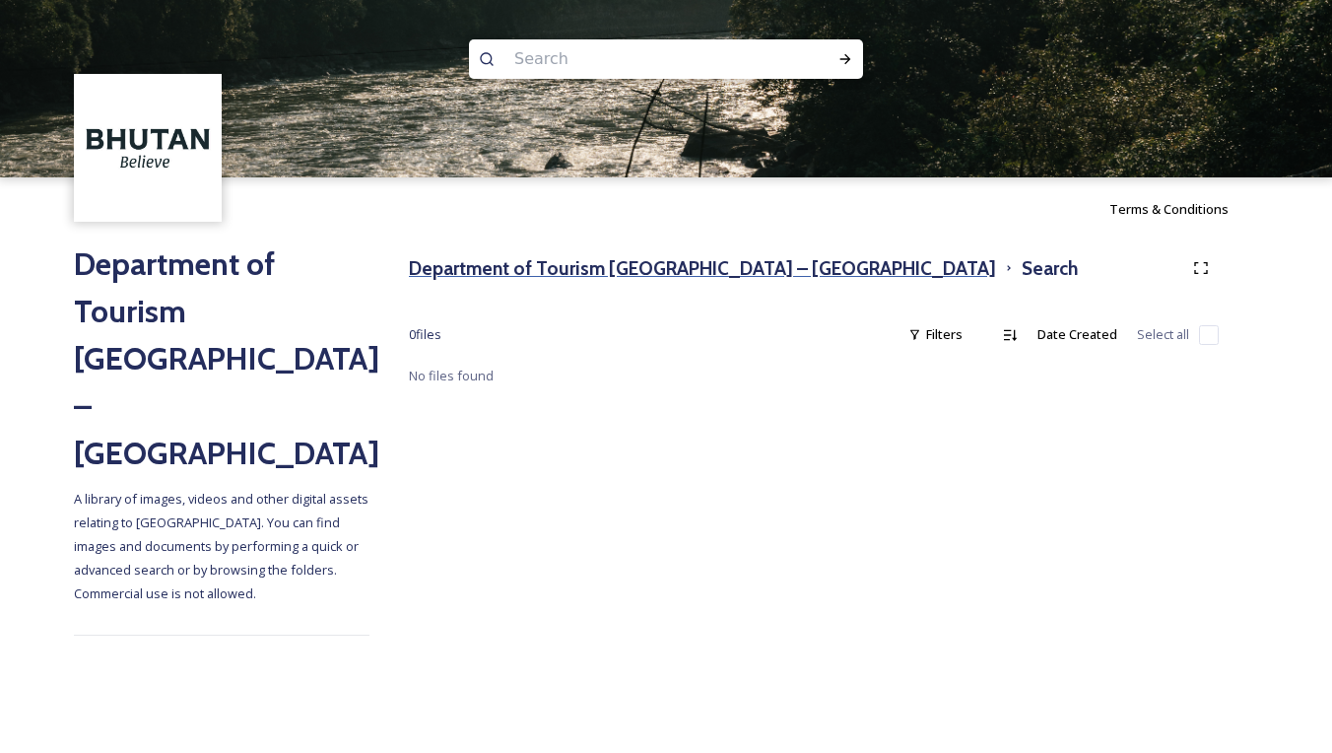
click at [656, 270] on h3 "Department of Tourism [GEOGRAPHIC_DATA] – [GEOGRAPHIC_DATA]" at bounding box center [702, 268] width 587 height 29
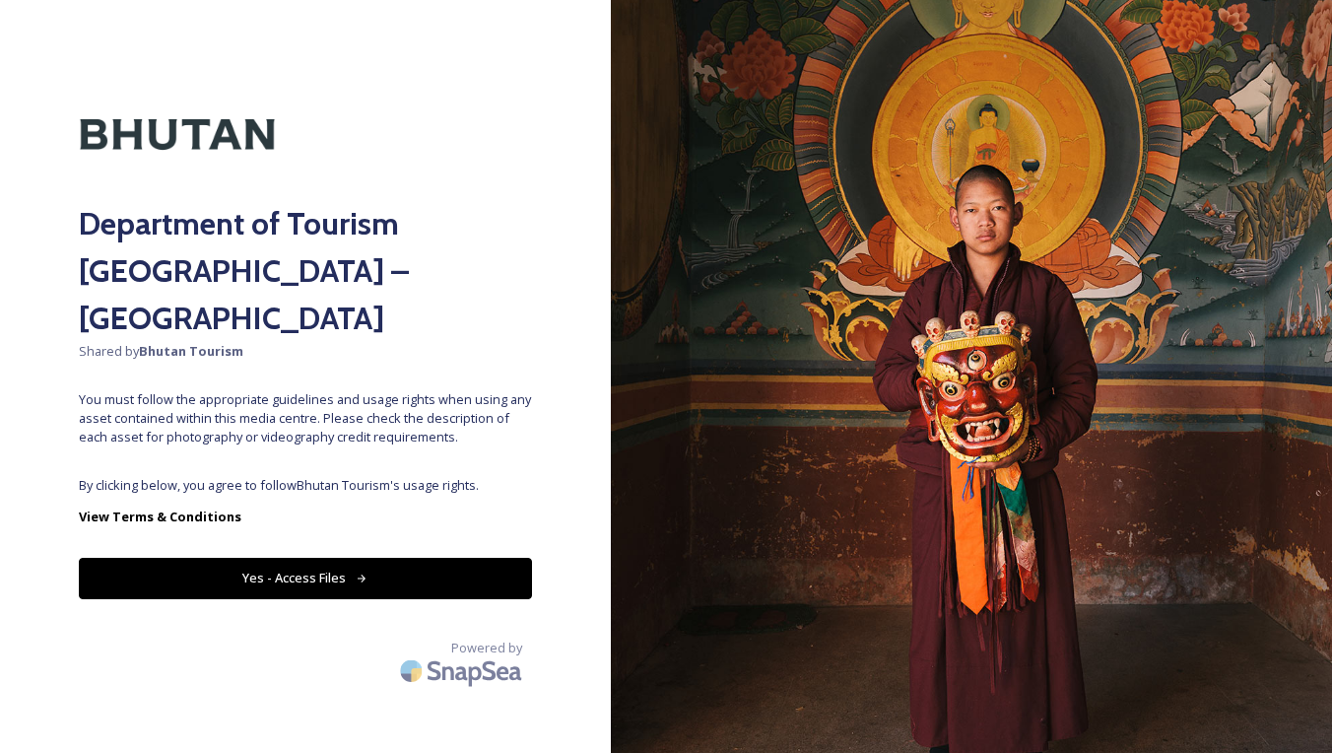
click at [350, 558] on button "Yes - Access Files" at bounding box center [305, 578] width 453 height 40
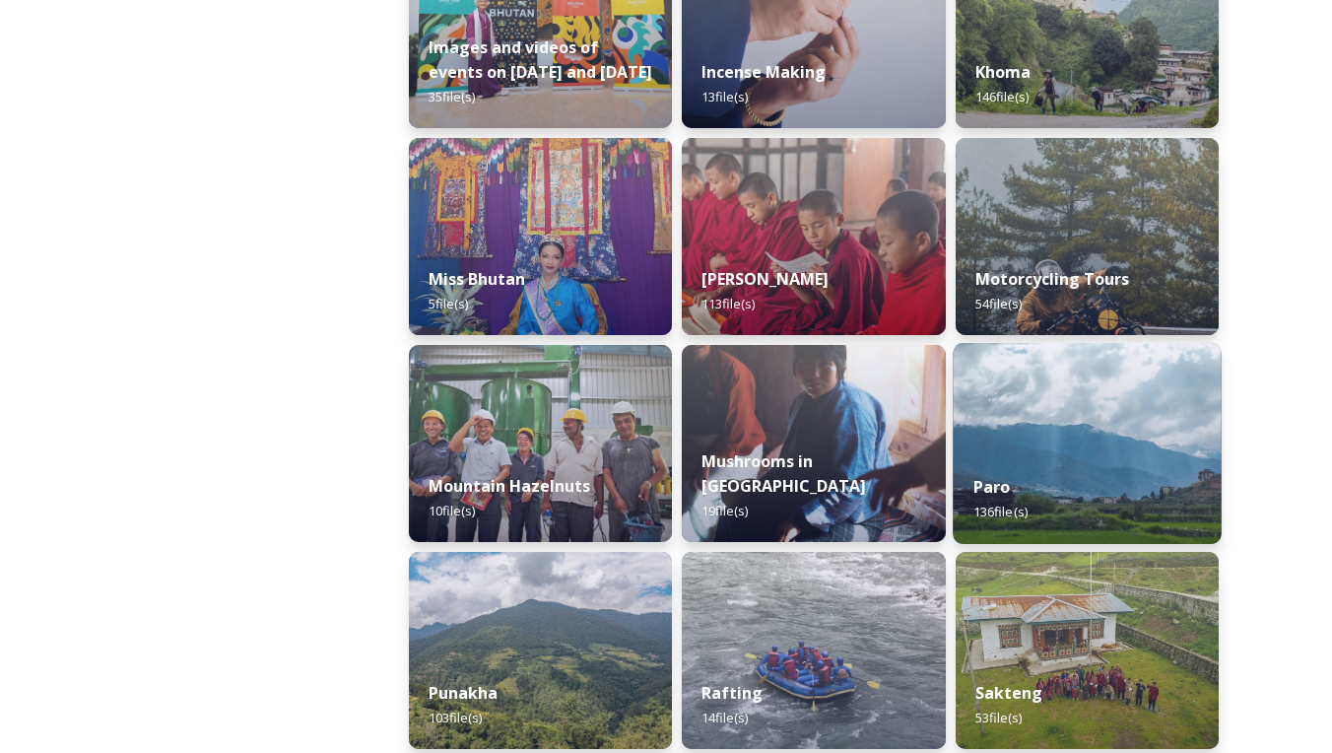
scroll to position [1423, 0]
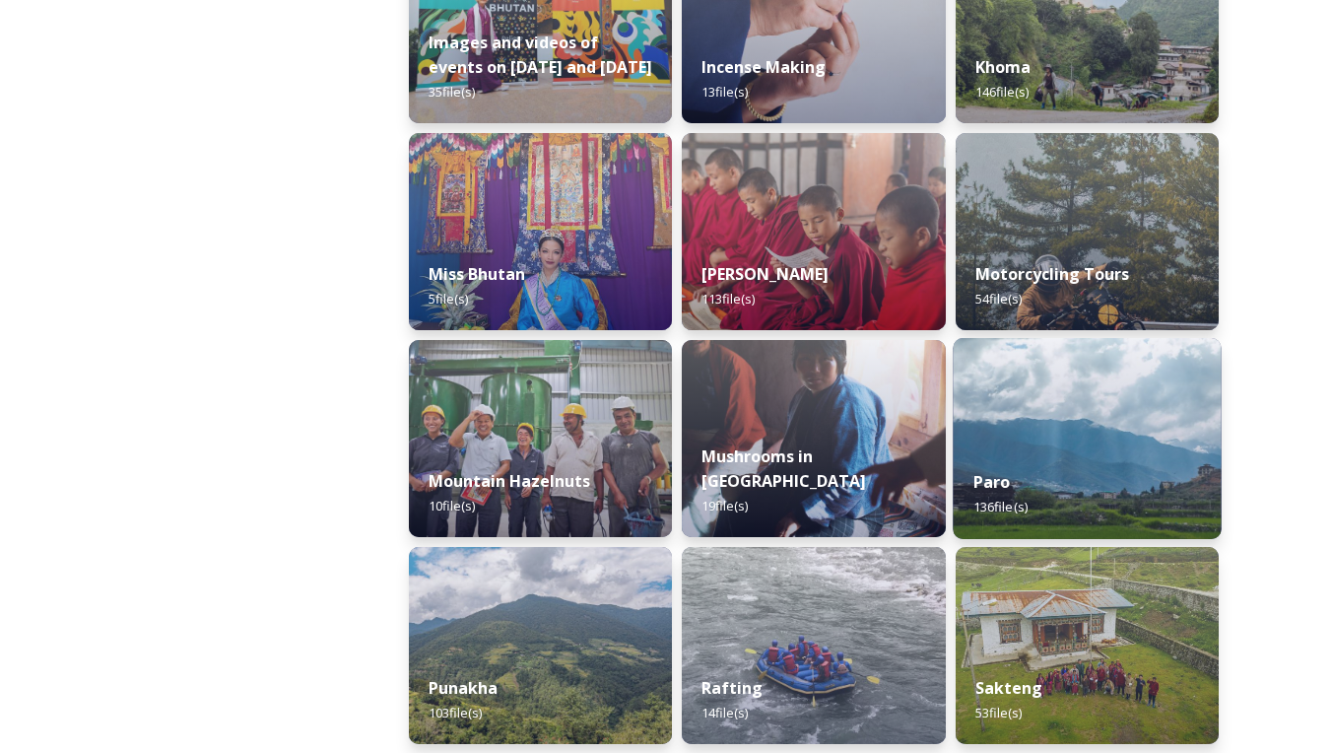
click at [1022, 426] on img at bounding box center [1087, 438] width 269 height 201
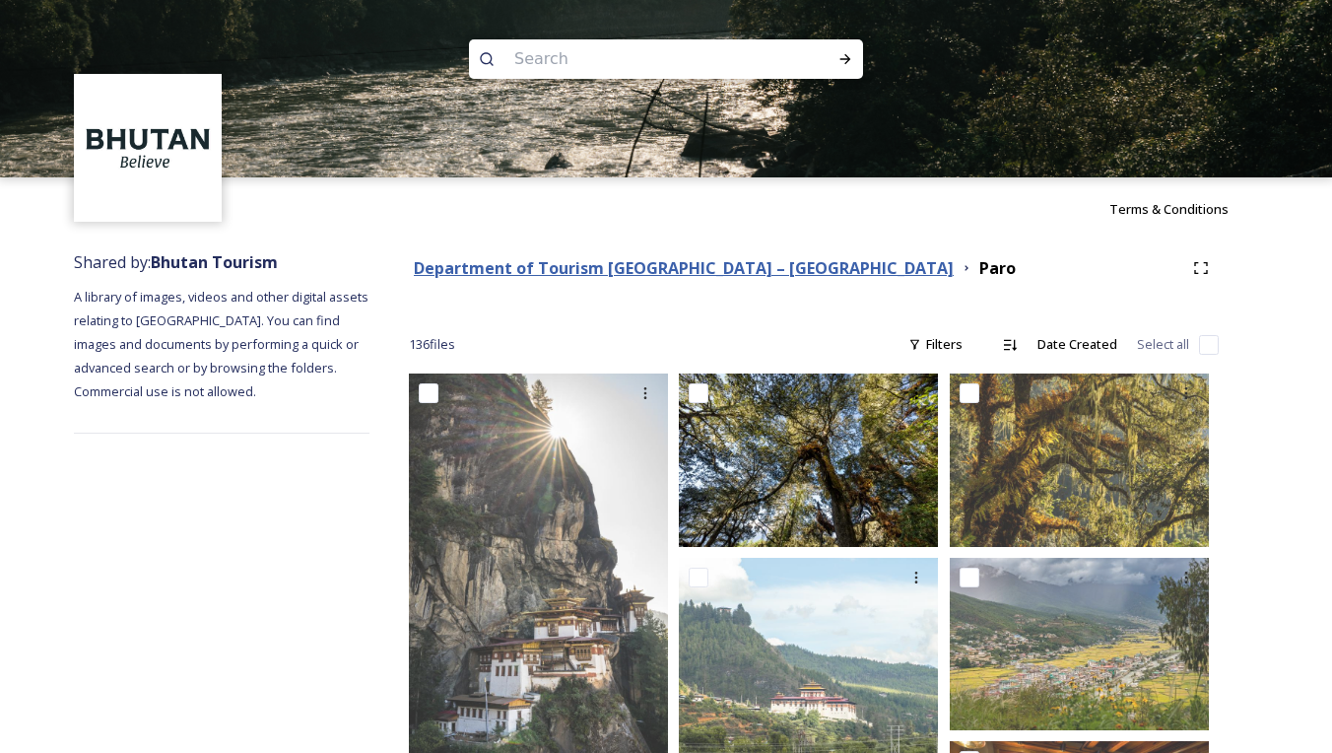
click at [711, 276] on div "Department of Tourism [GEOGRAPHIC_DATA] – [GEOGRAPHIC_DATA] Paro" at bounding box center [814, 267] width 810 height 35
click at [655, 262] on strong "Department of Tourism [GEOGRAPHIC_DATA] – [GEOGRAPHIC_DATA]" at bounding box center [684, 268] width 540 height 22
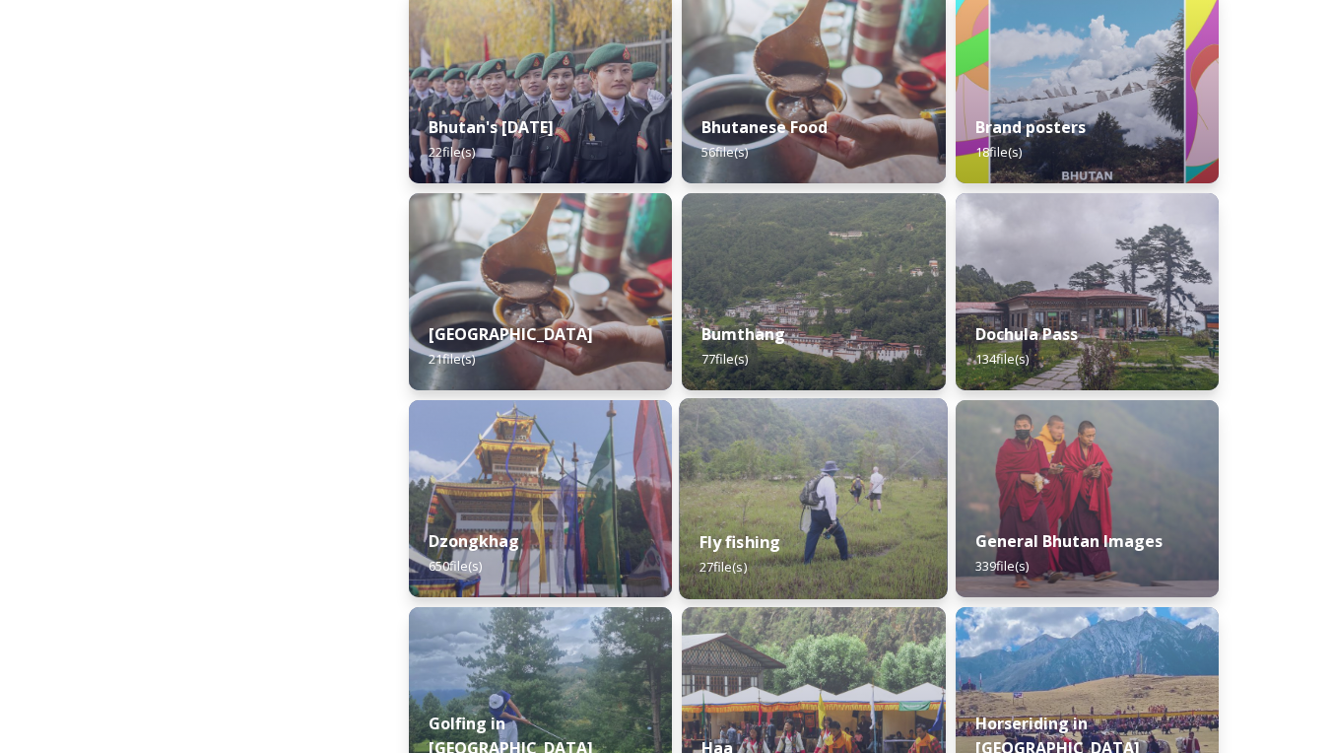
scroll to position [595, 0]
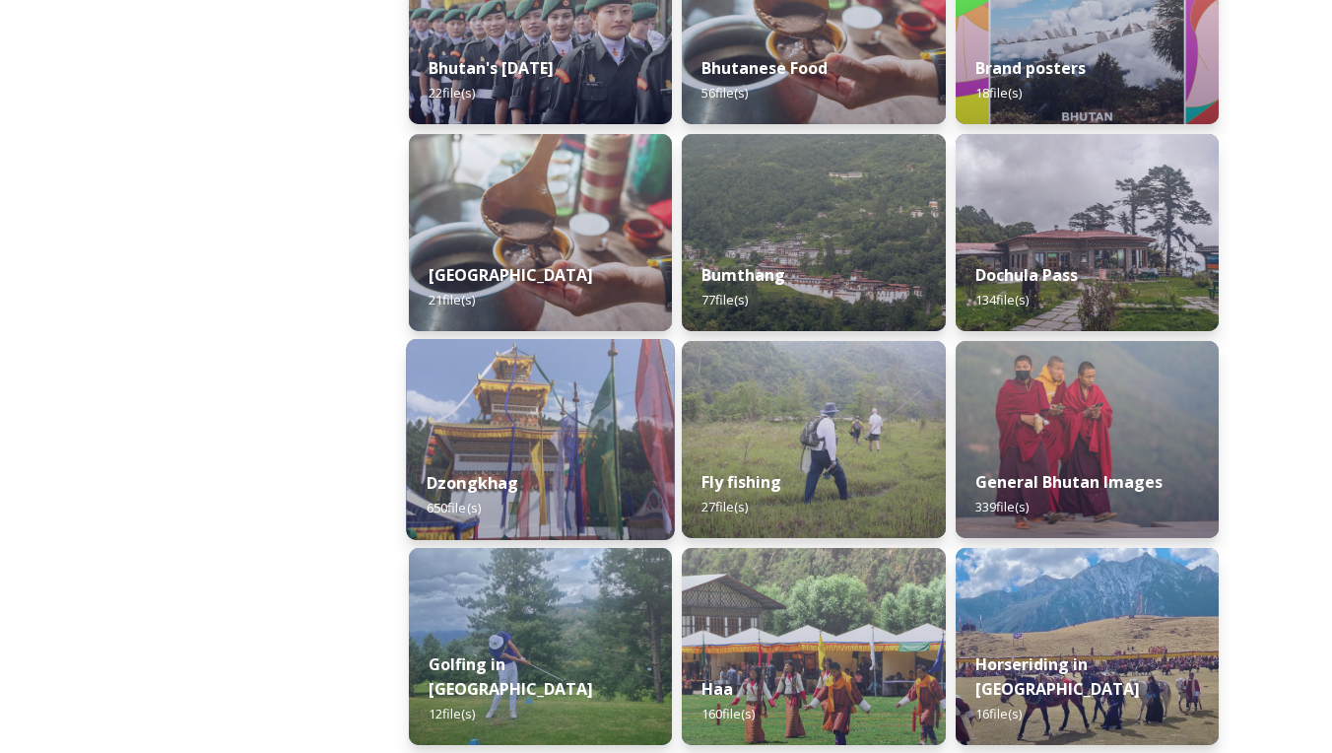
click at [637, 413] on img at bounding box center [540, 439] width 269 height 201
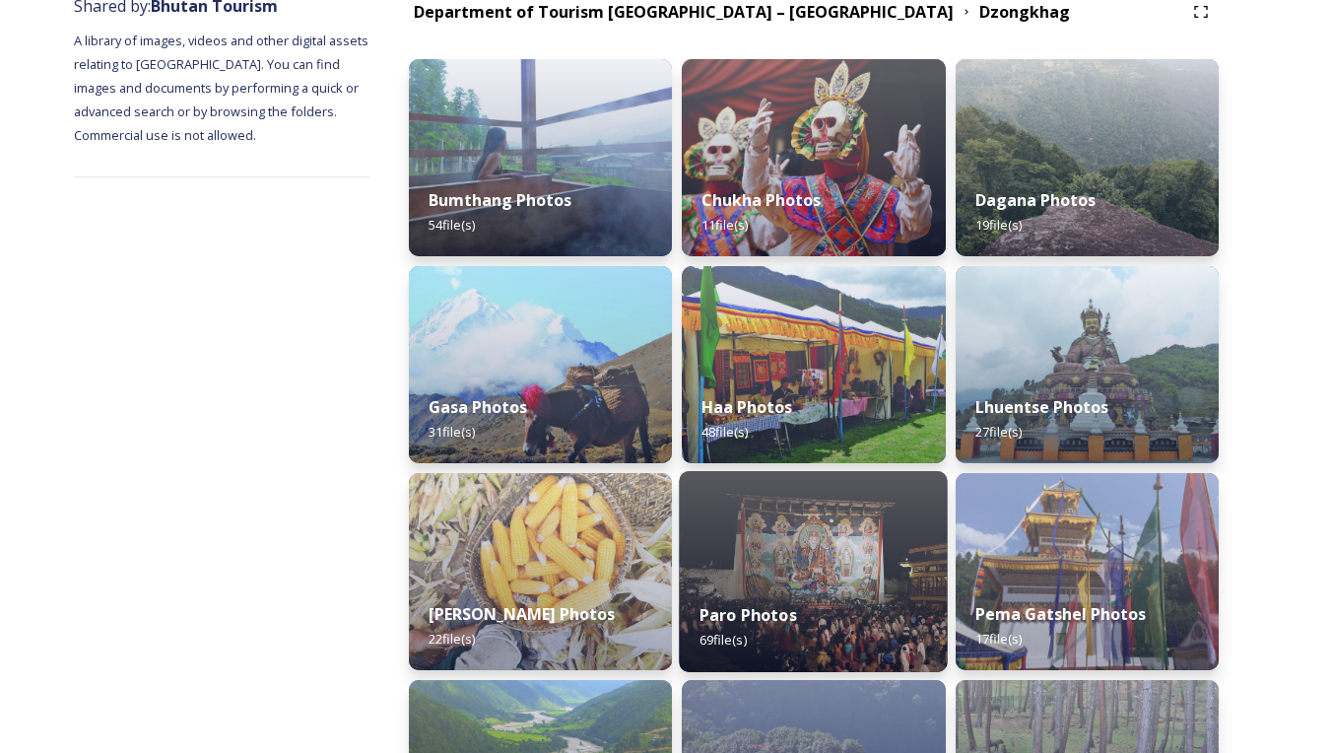
scroll to position [313, 0]
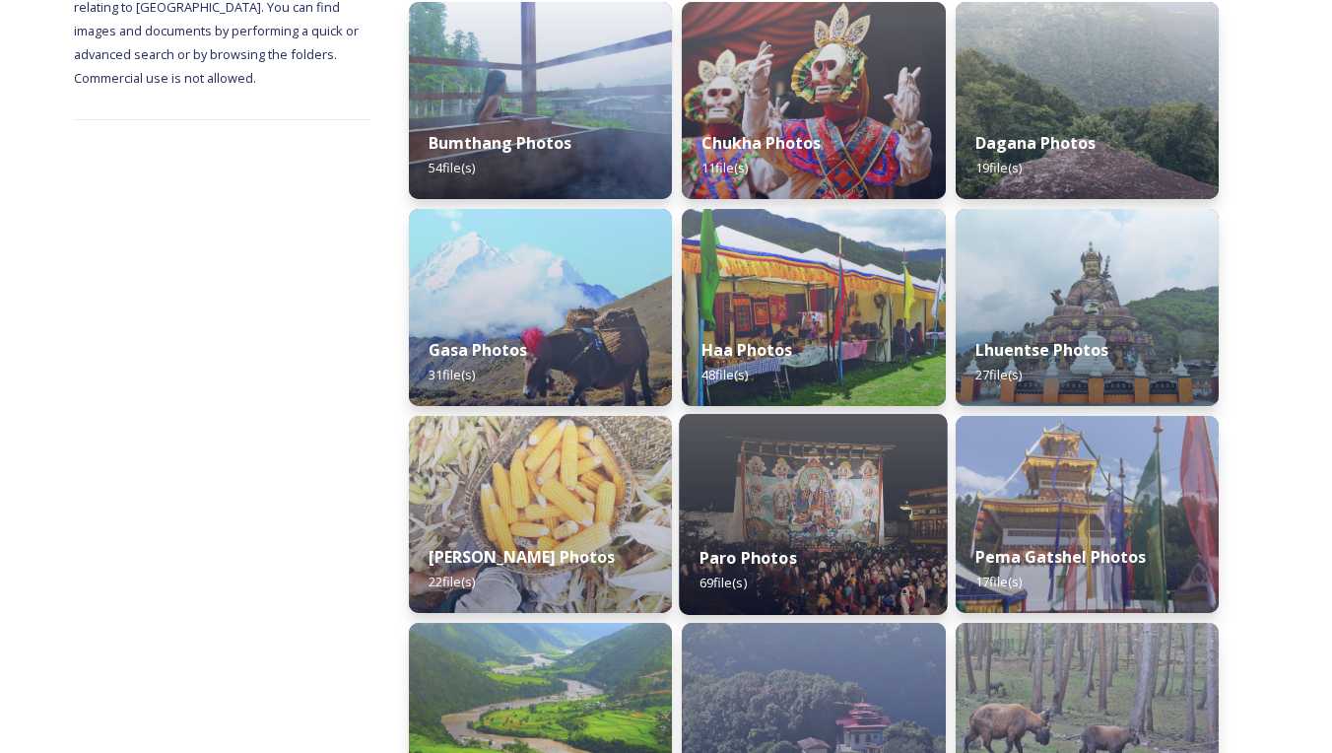
click at [808, 515] on img at bounding box center [814, 514] width 269 height 201
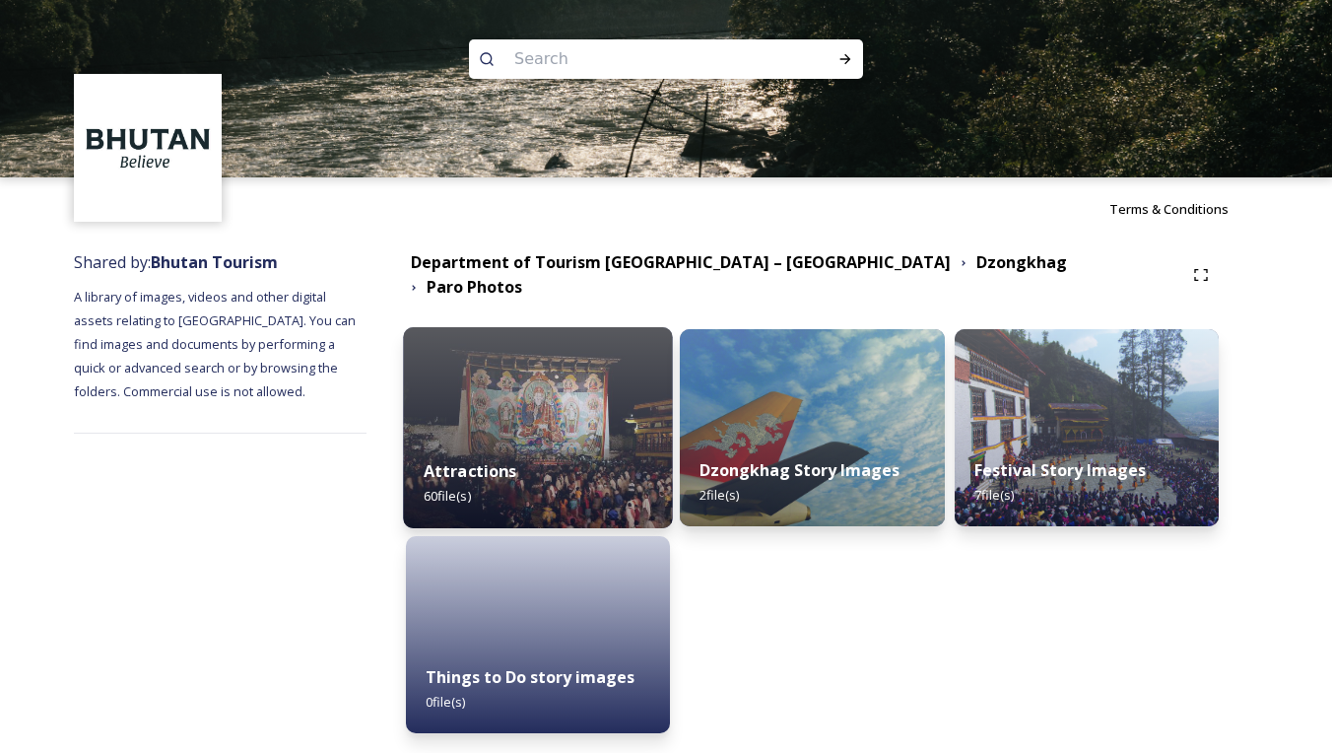
click at [638, 399] on img at bounding box center [538, 427] width 270 height 201
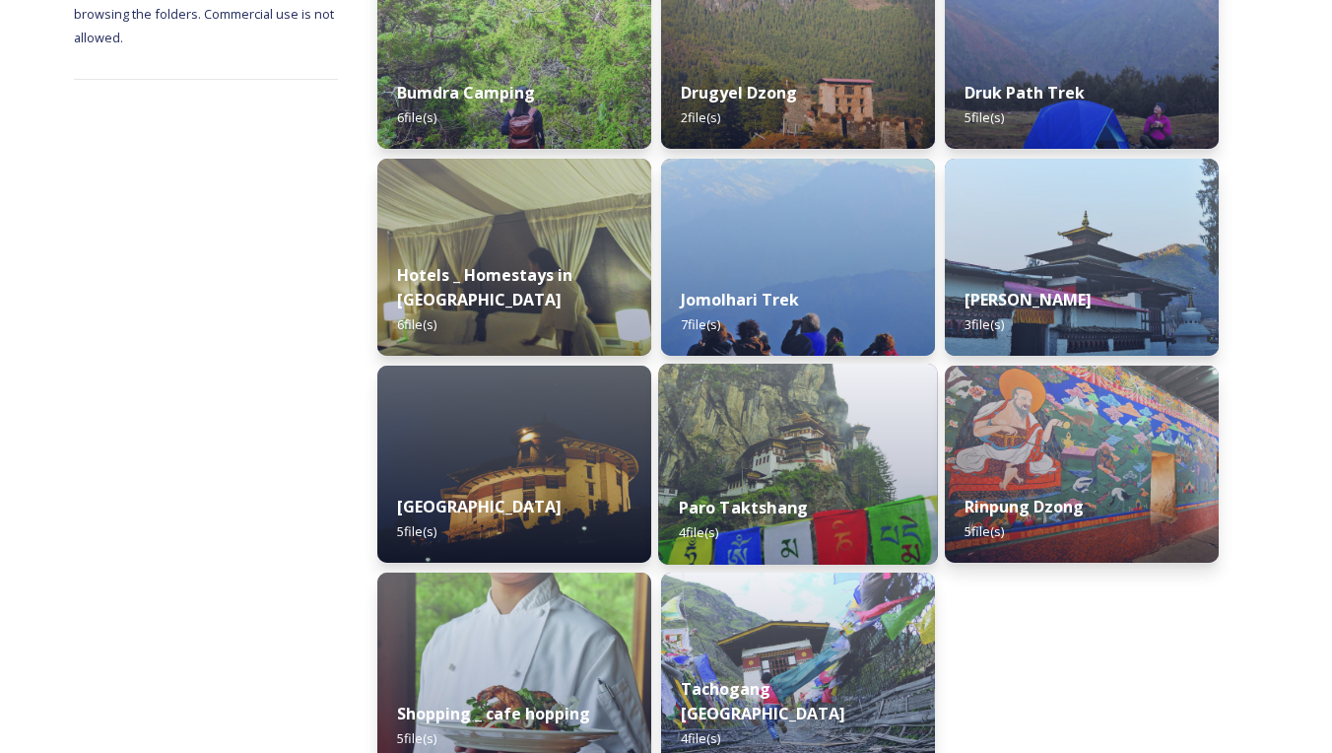
scroll to position [383, 0]
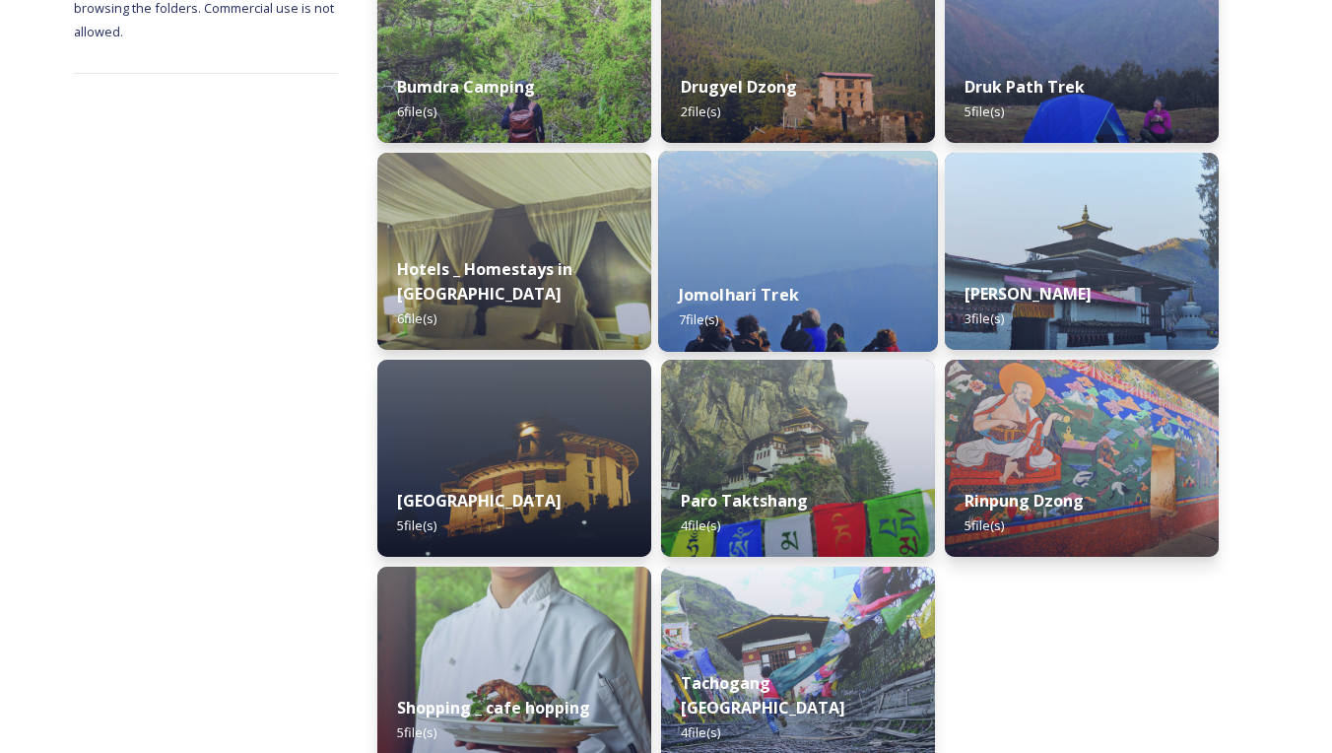
click at [804, 298] on div "Jomolhari Trek 7 file(s)" at bounding box center [798, 307] width 279 height 90
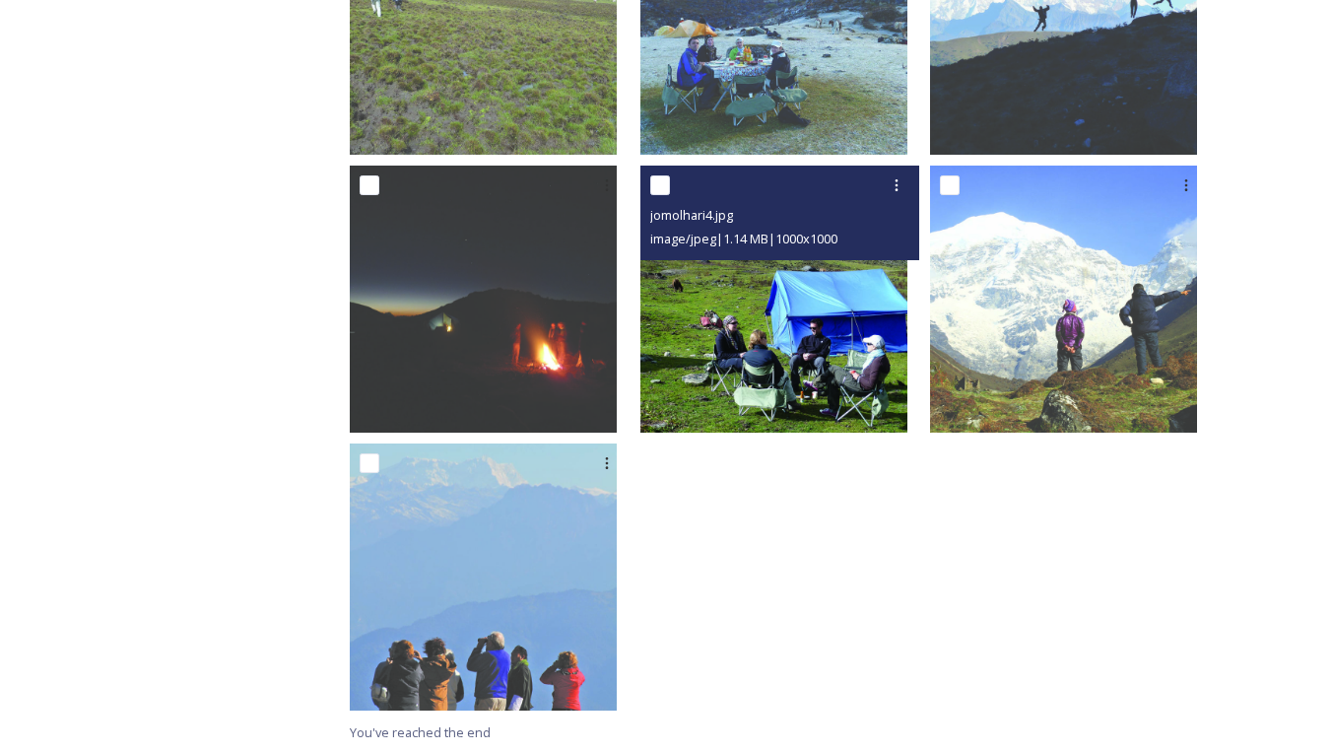
scroll to position [498, 0]
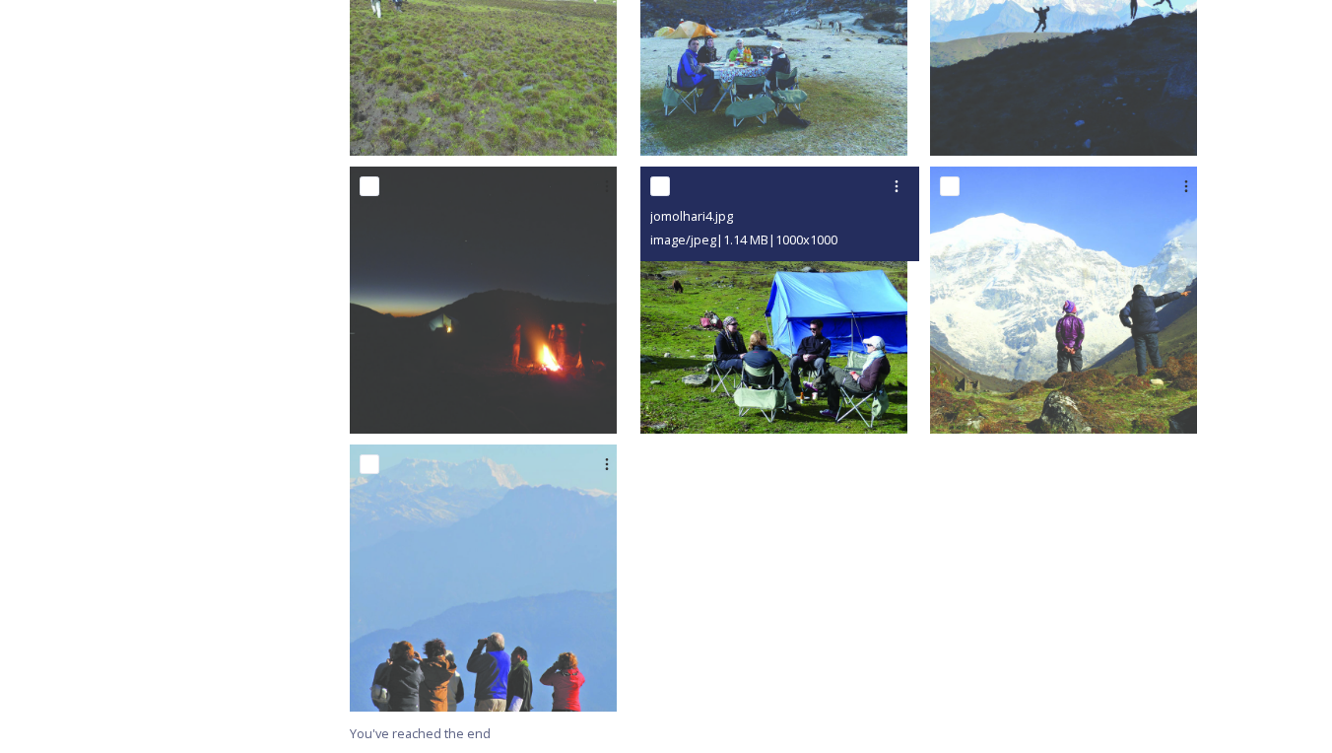
click at [793, 363] on img at bounding box center [773, 299] width 267 height 267
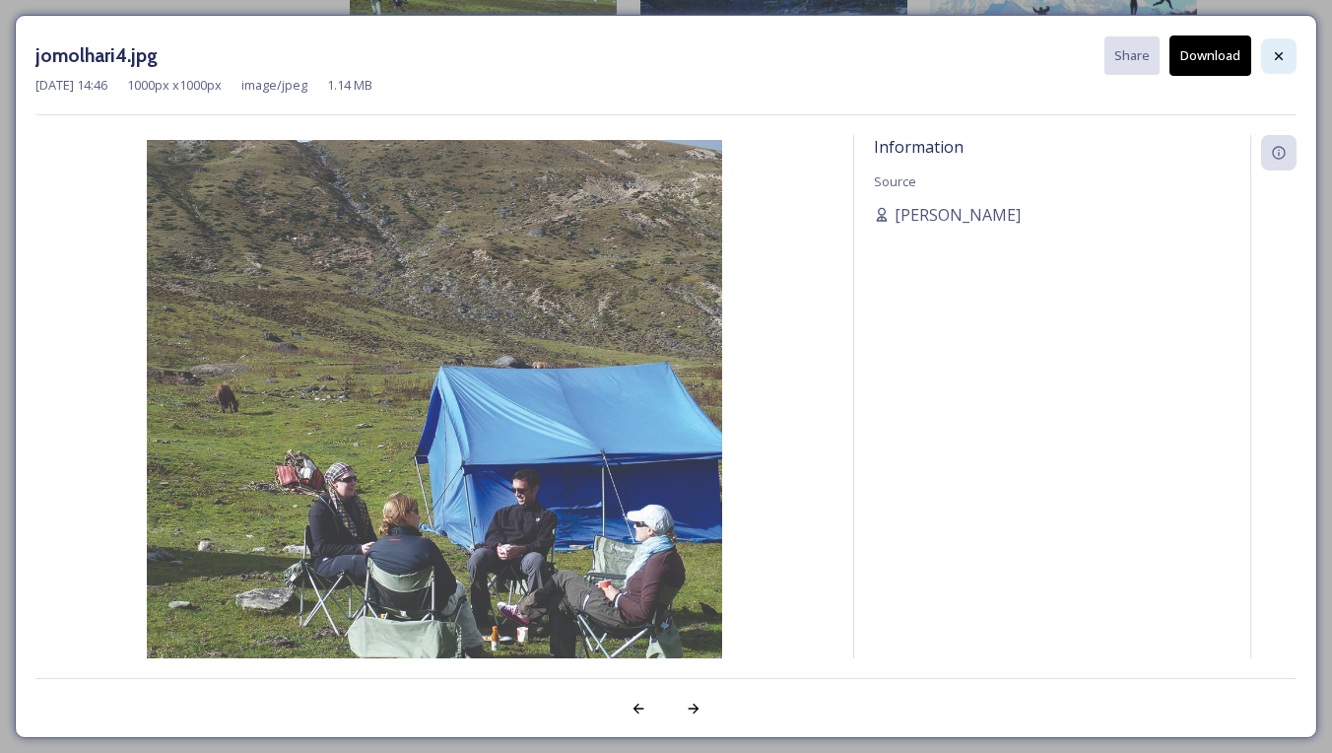
click at [1274, 56] on icon at bounding box center [1279, 56] width 16 height 16
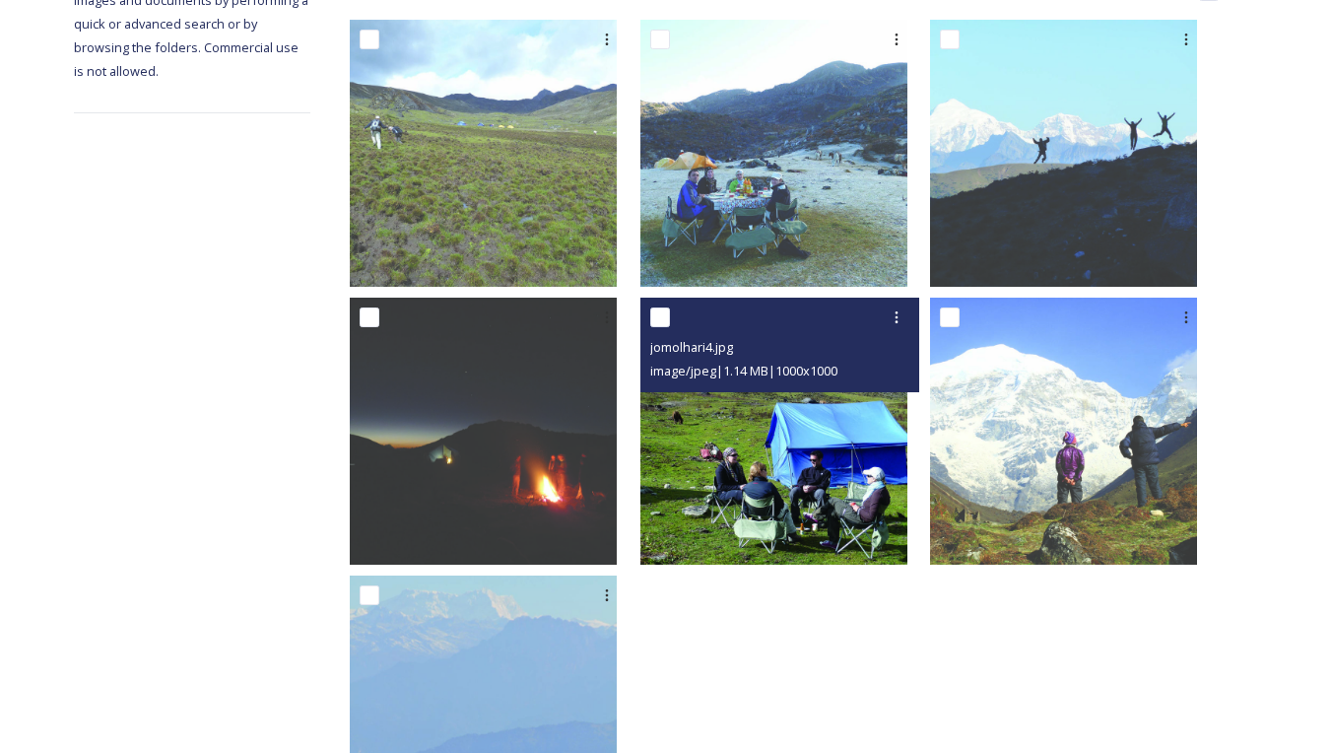
scroll to position [322, 0]
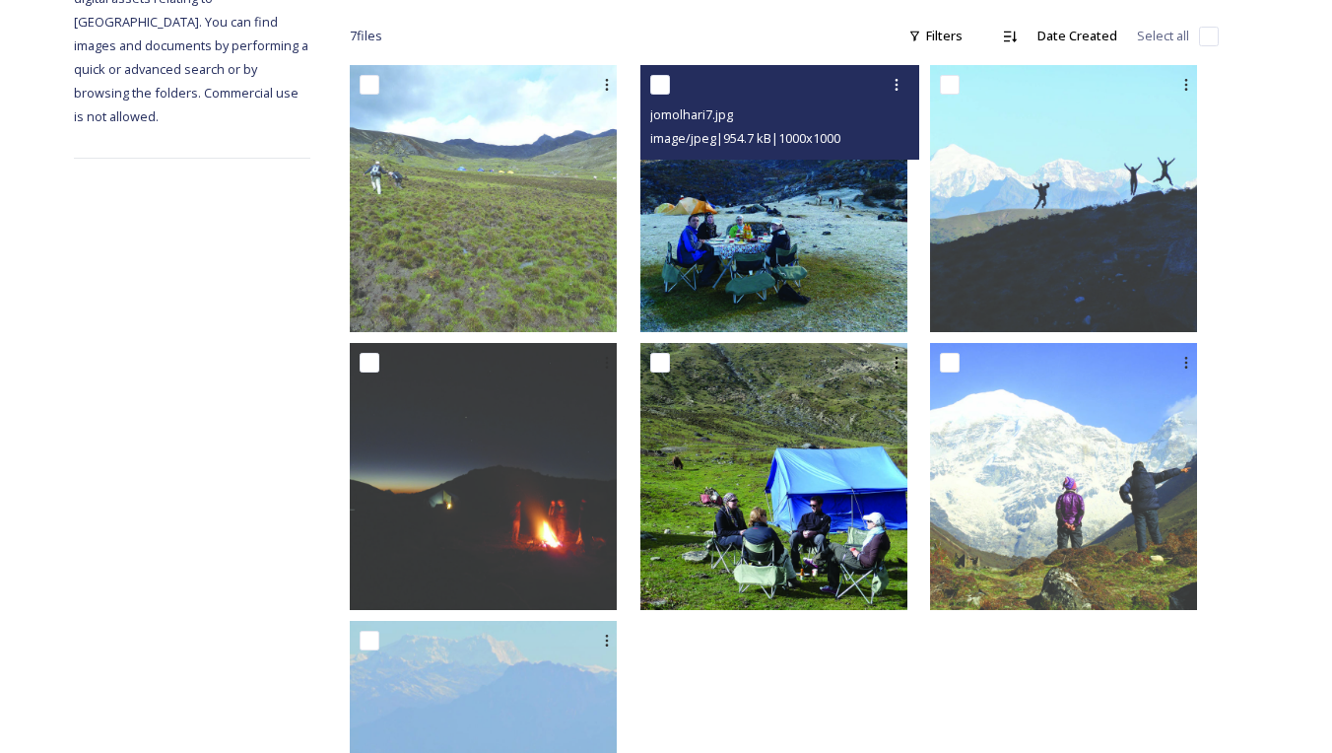
click at [828, 257] on img at bounding box center [773, 198] width 267 height 267
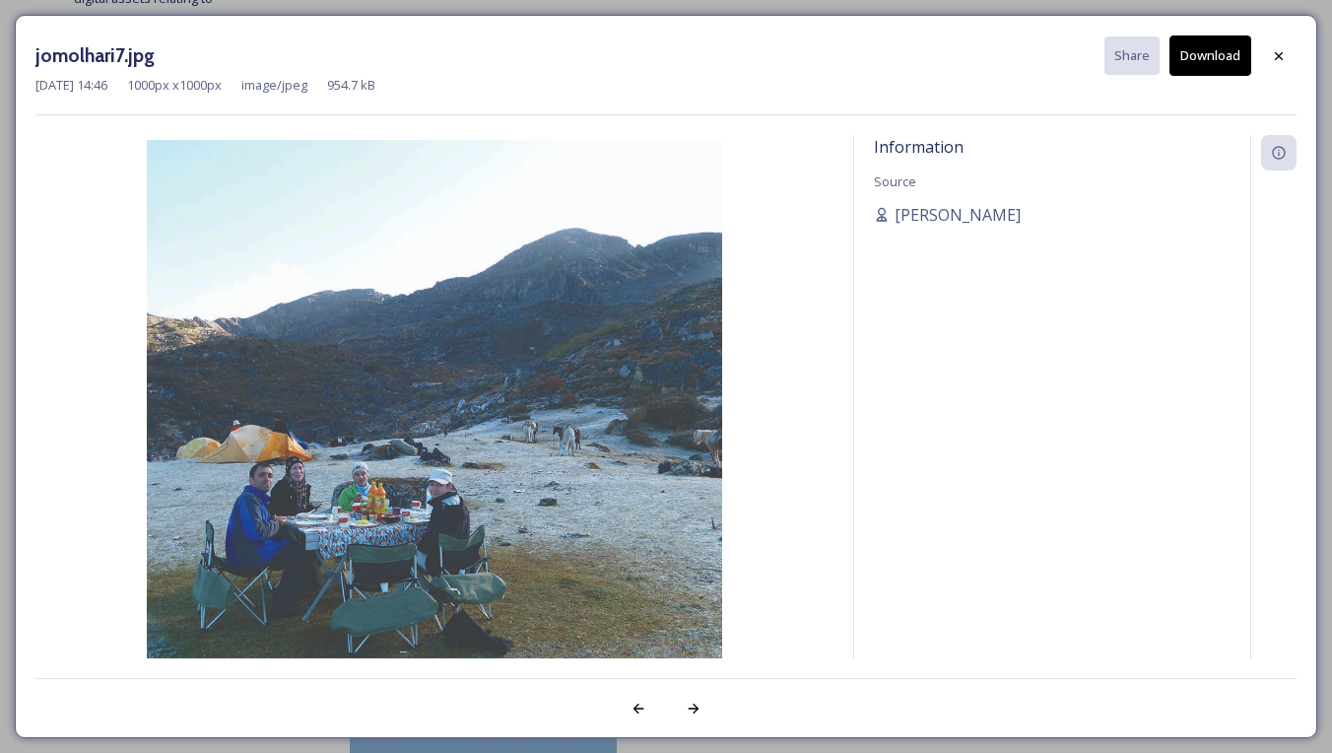
click at [1226, 66] on button "Download" at bounding box center [1210, 55] width 82 height 40
click at [847, 62] on div "jomolhari7.jpg Share Download" at bounding box center [665, 55] width 1261 height 40
click at [1282, 57] on icon at bounding box center [1279, 56] width 16 height 16
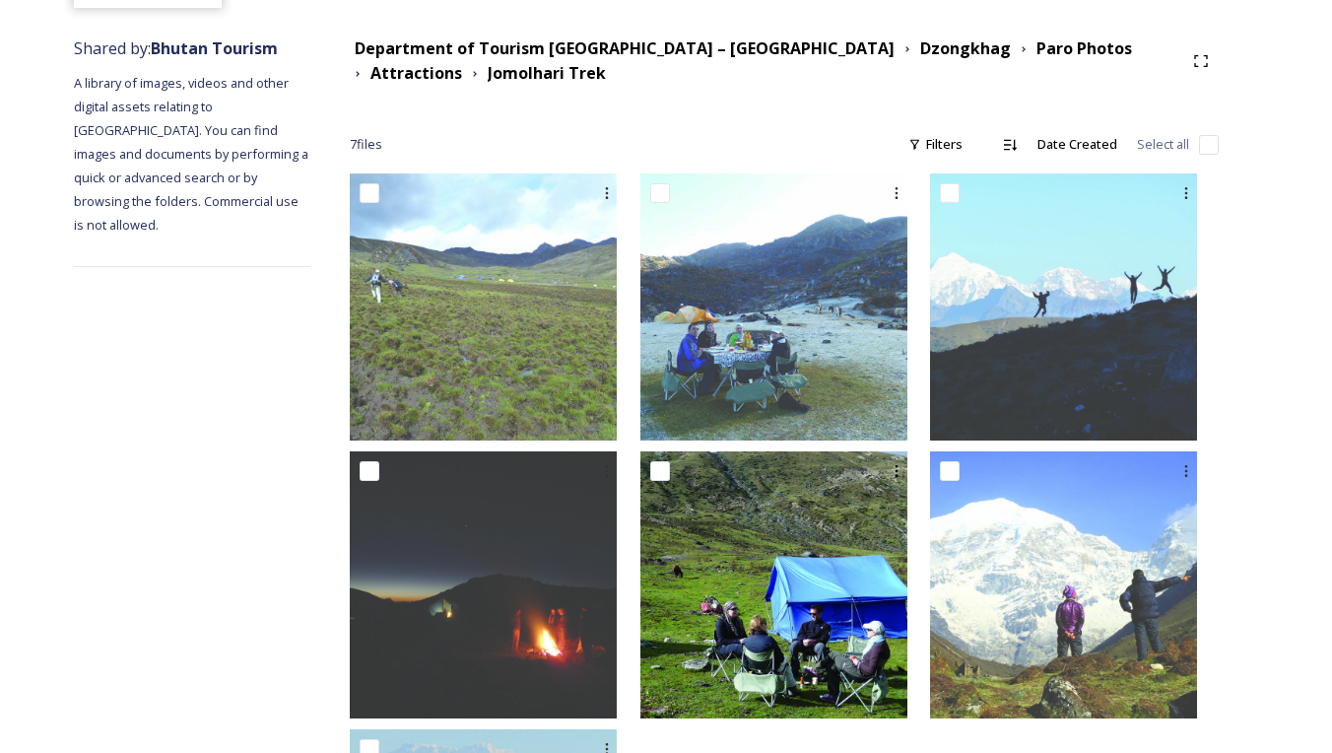
scroll to position [161, 0]
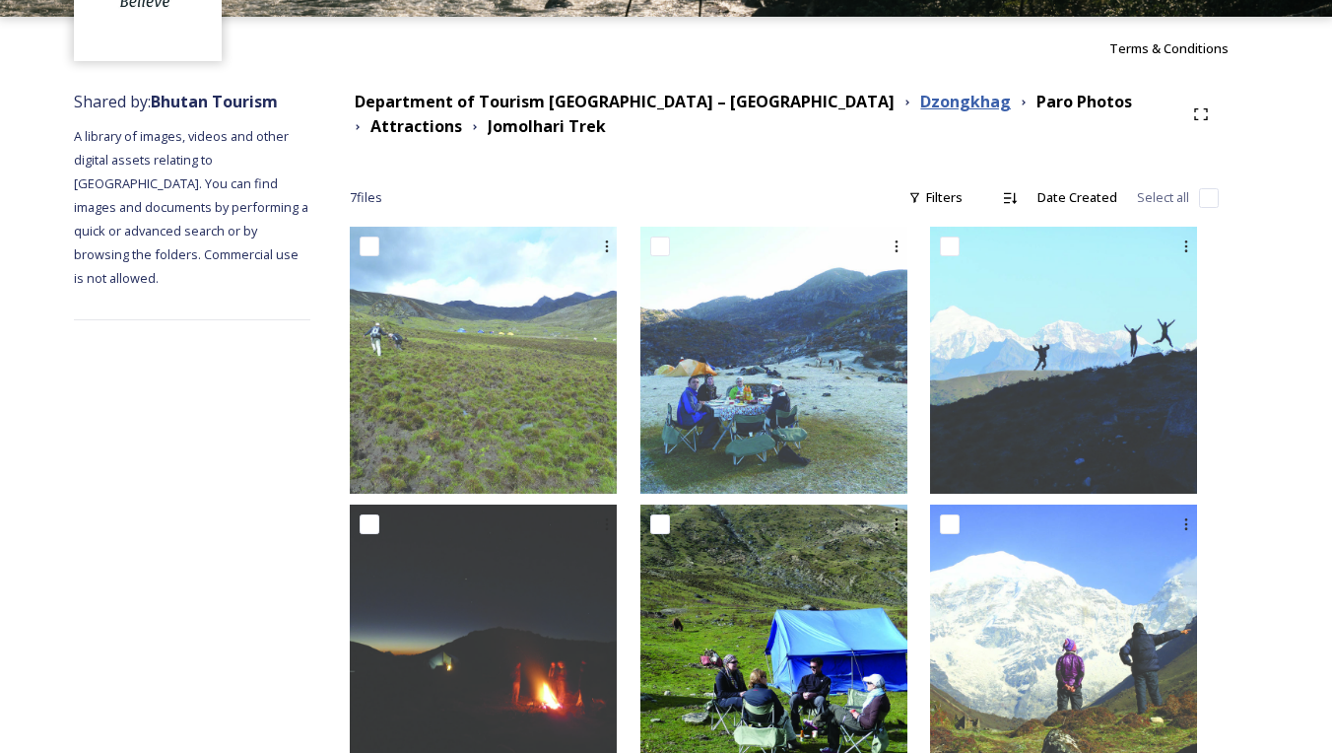
click at [920, 104] on strong "Dzongkhag" at bounding box center [965, 102] width 91 height 22
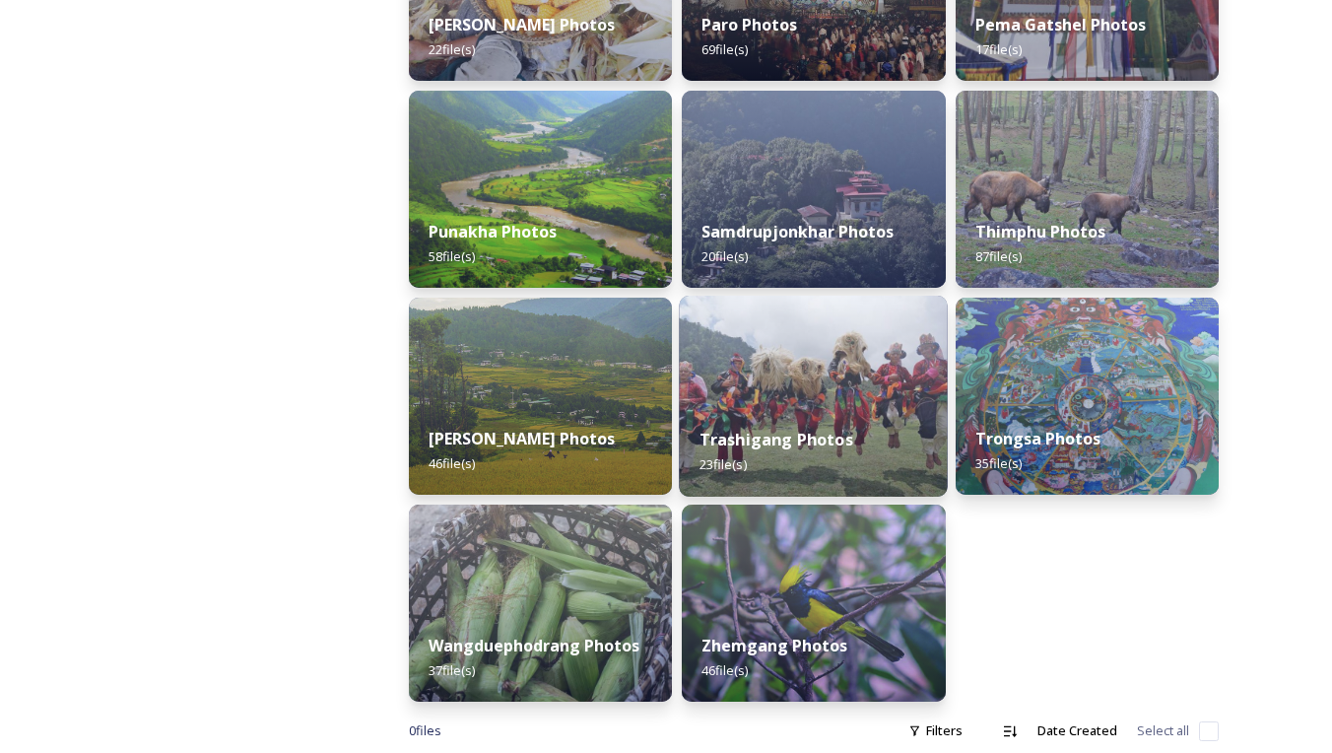
scroll to position [845, 0]
click at [603, 260] on div "Punakha Photos 58 file(s)" at bounding box center [540, 244] width 263 height 88
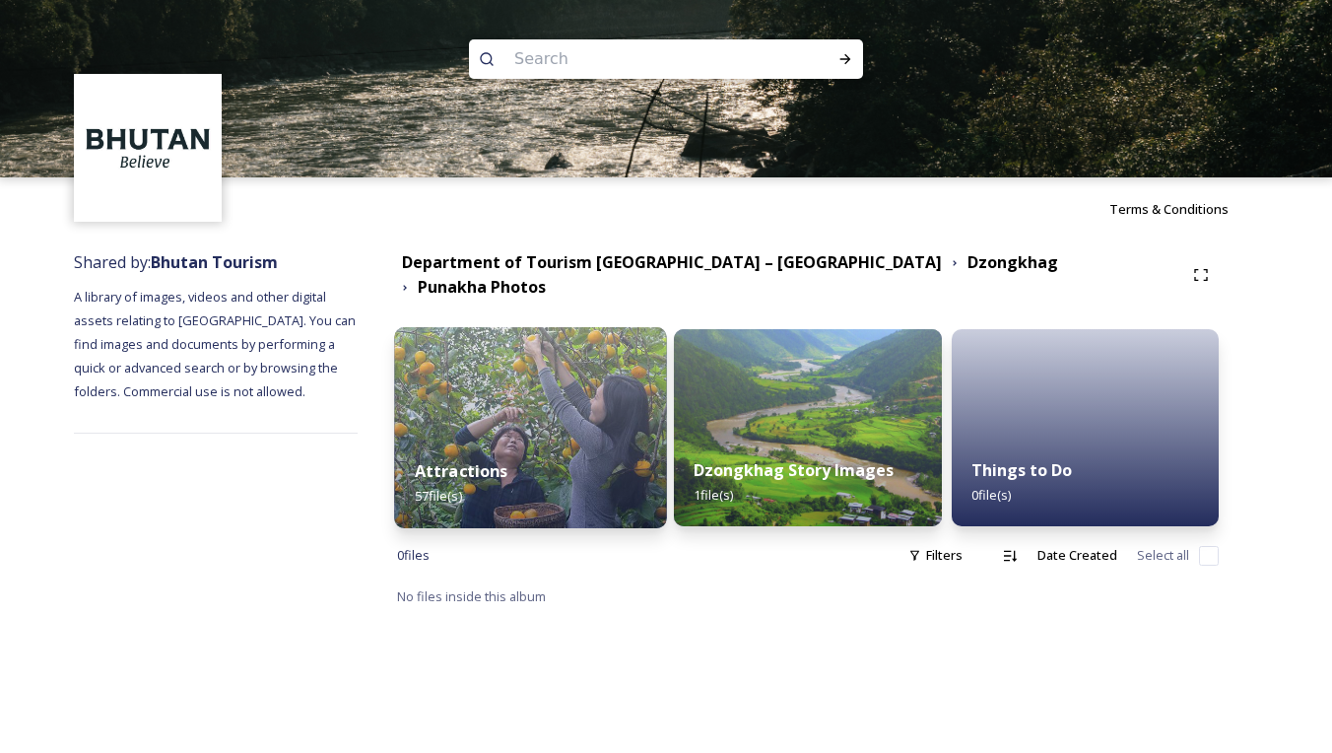
click at [609, 422] on img at bounding box center [530, 427] width 273 height 201
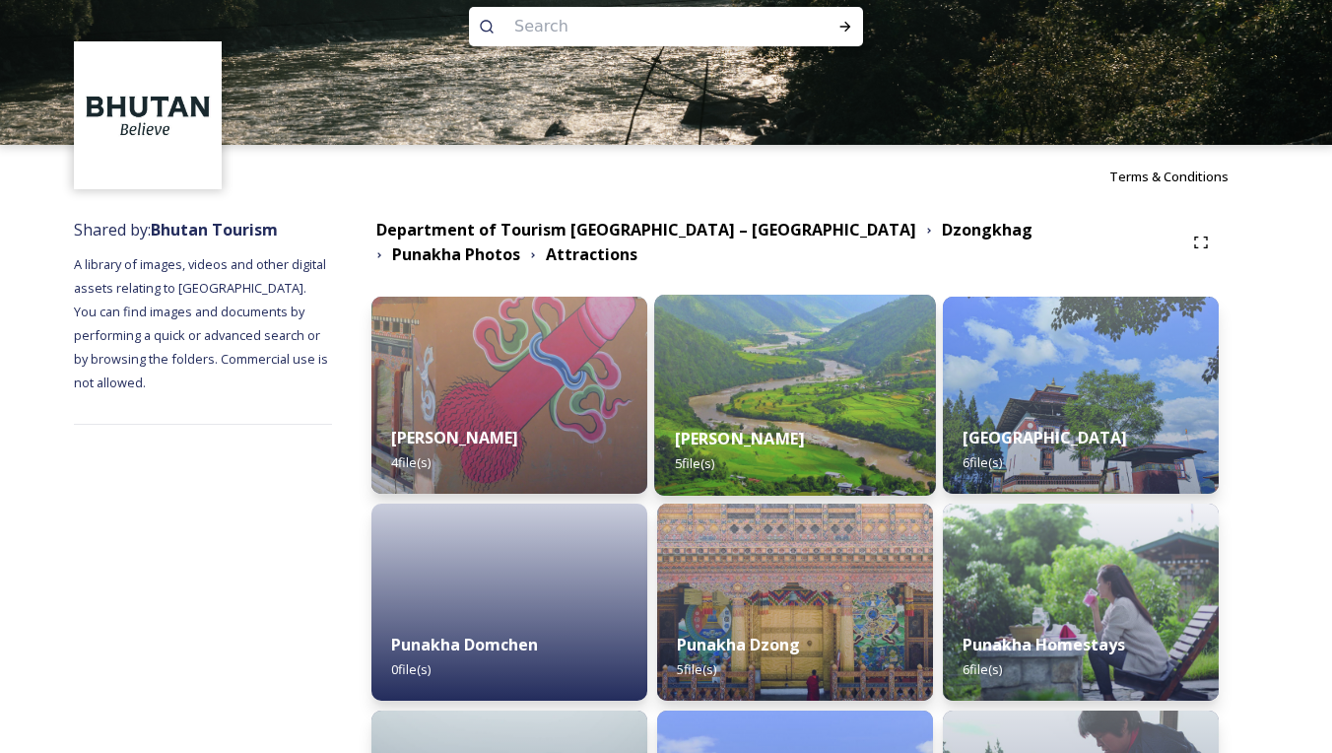
scroll to position [47, 0]
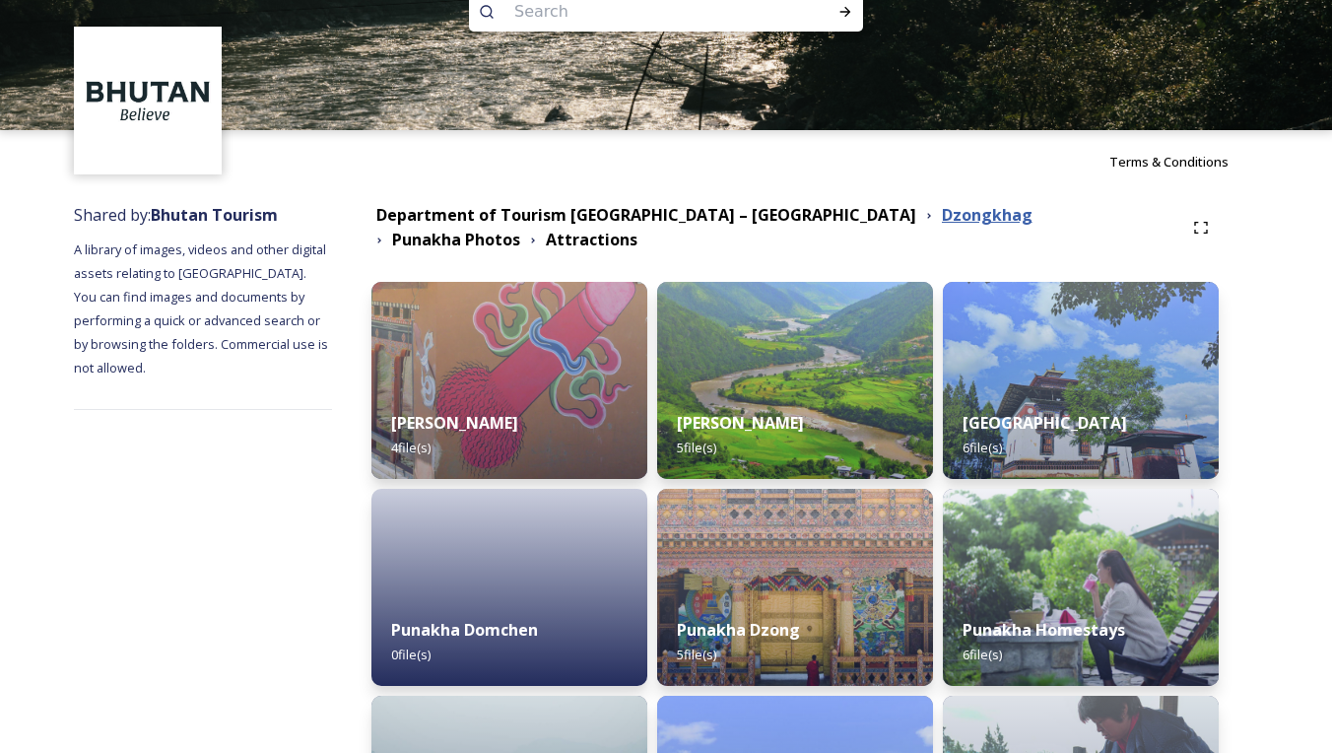
click at [942, 226] on strong "Dzongkhag" at bounding box center [987, 215] width 91 height 22
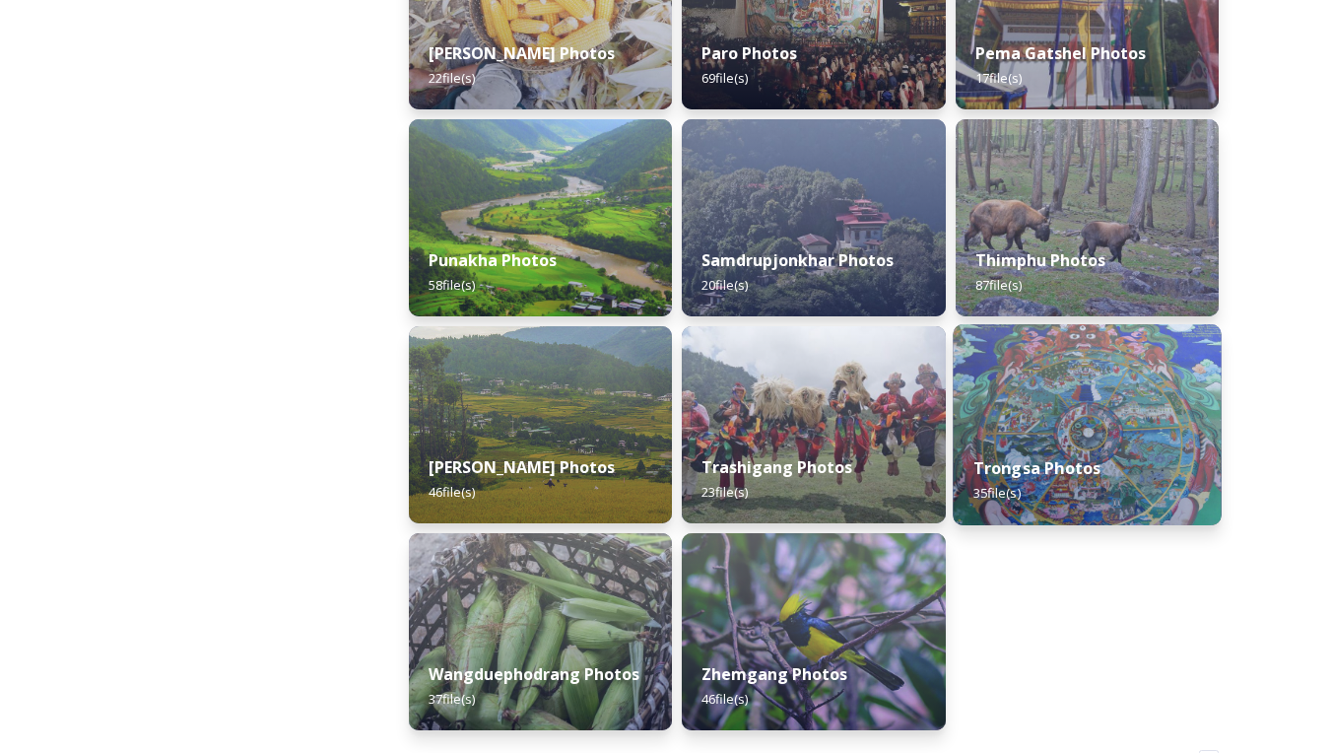
scroll to position [824, 0]
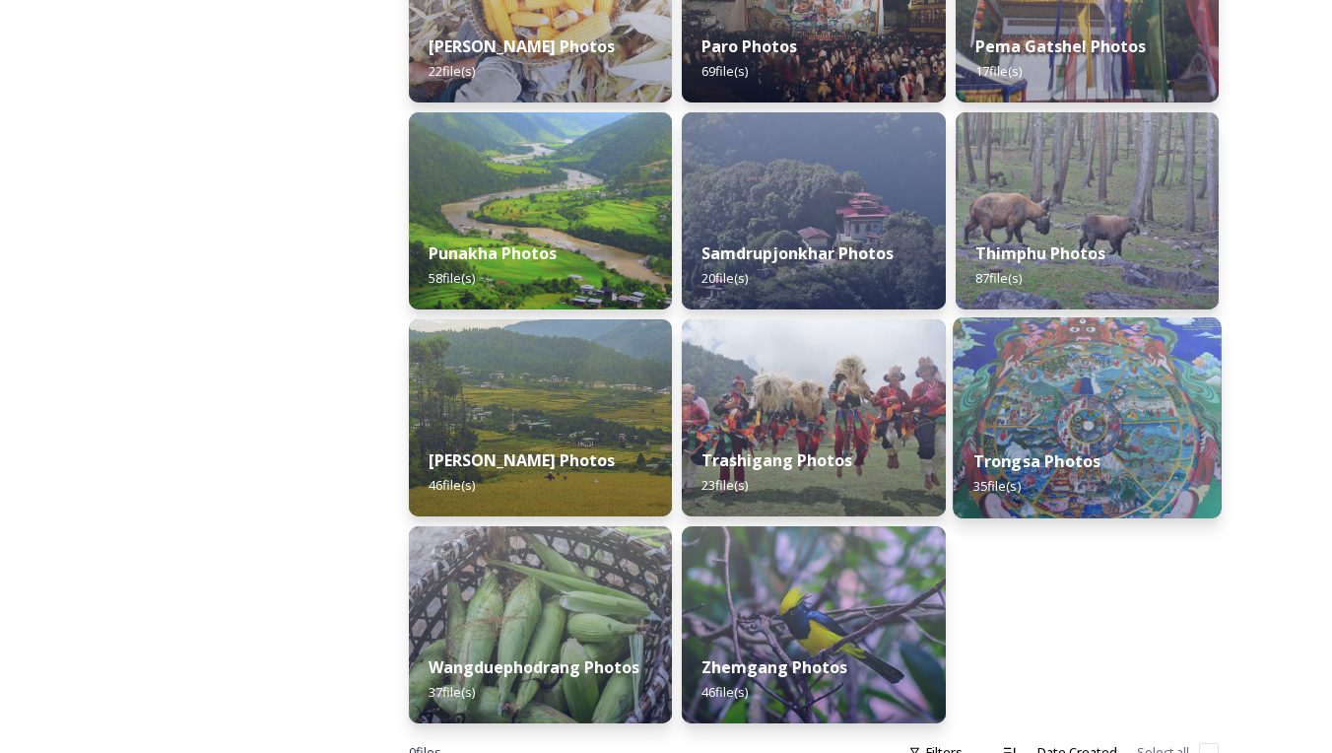
click at [1064, 430] on div "Trongsa Photos 35 file(s)" at bounding box center [1087, 417] width 269 height 201
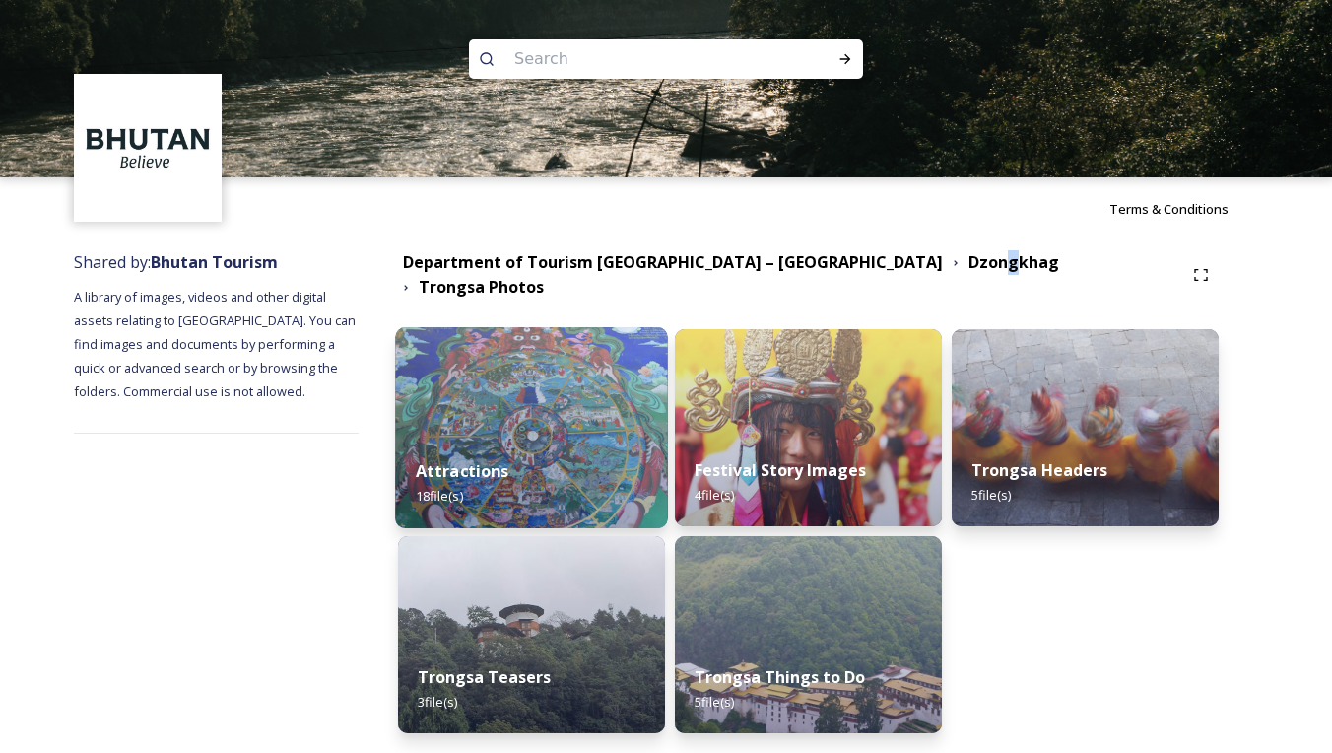
click at [552, 387] on img at bounding box center [531, 427] width 272 height 201
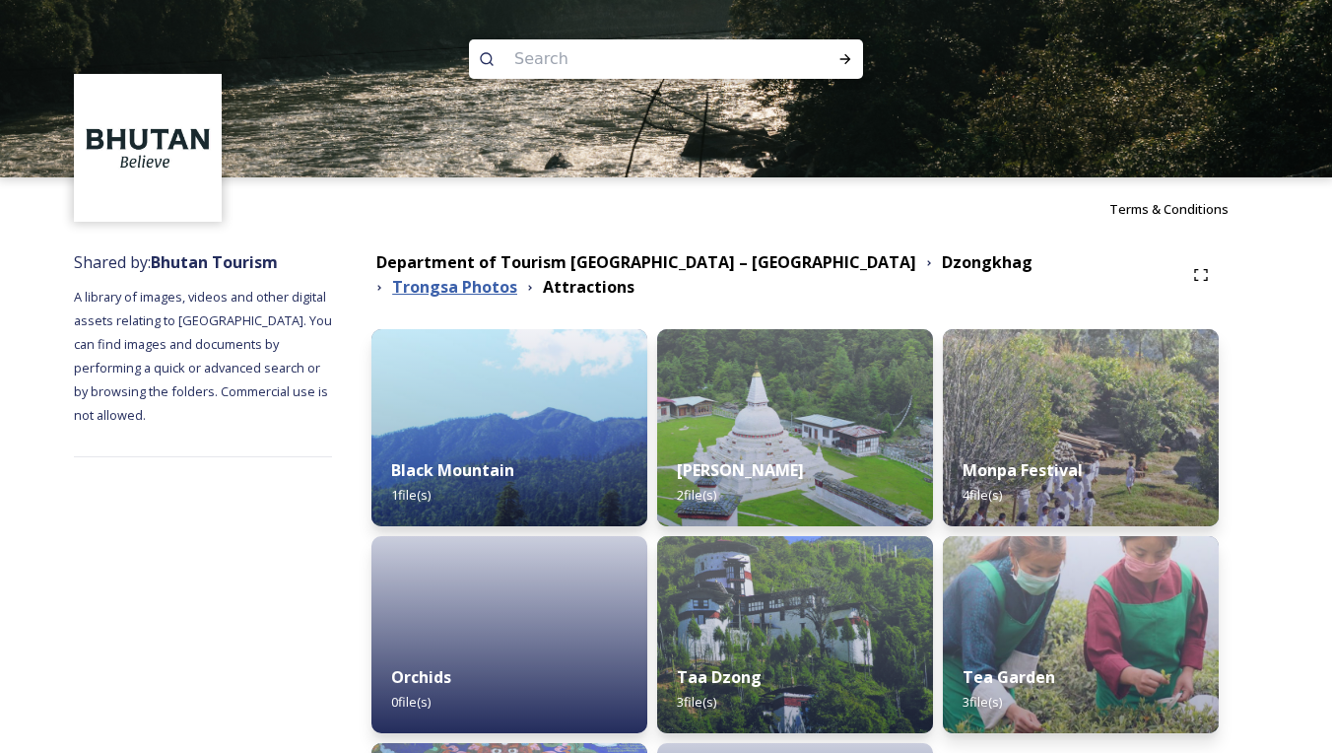
click at [517, 276] on strong "Trongsa Photos" at bounding box center [454, 287] width 125 height 22
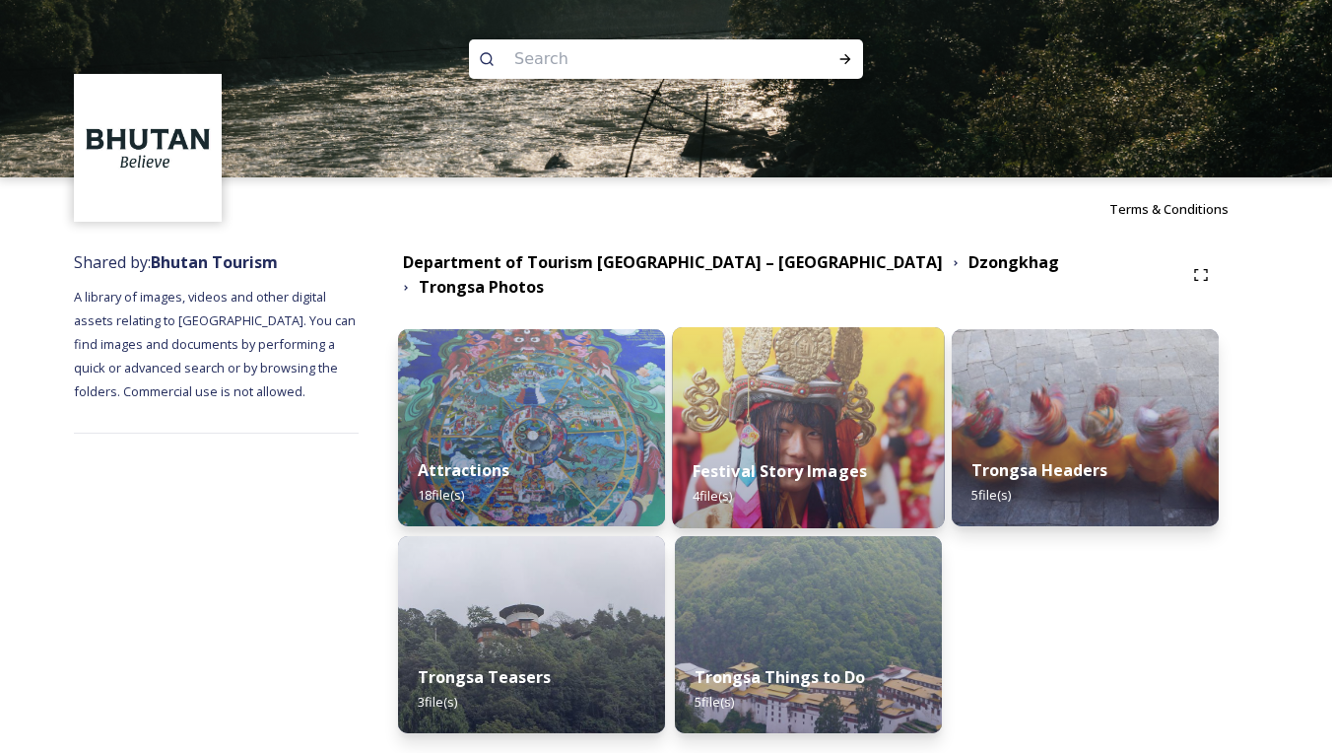
click at [838, 408] on img at bounding box center [808, 427] width 272 height 201
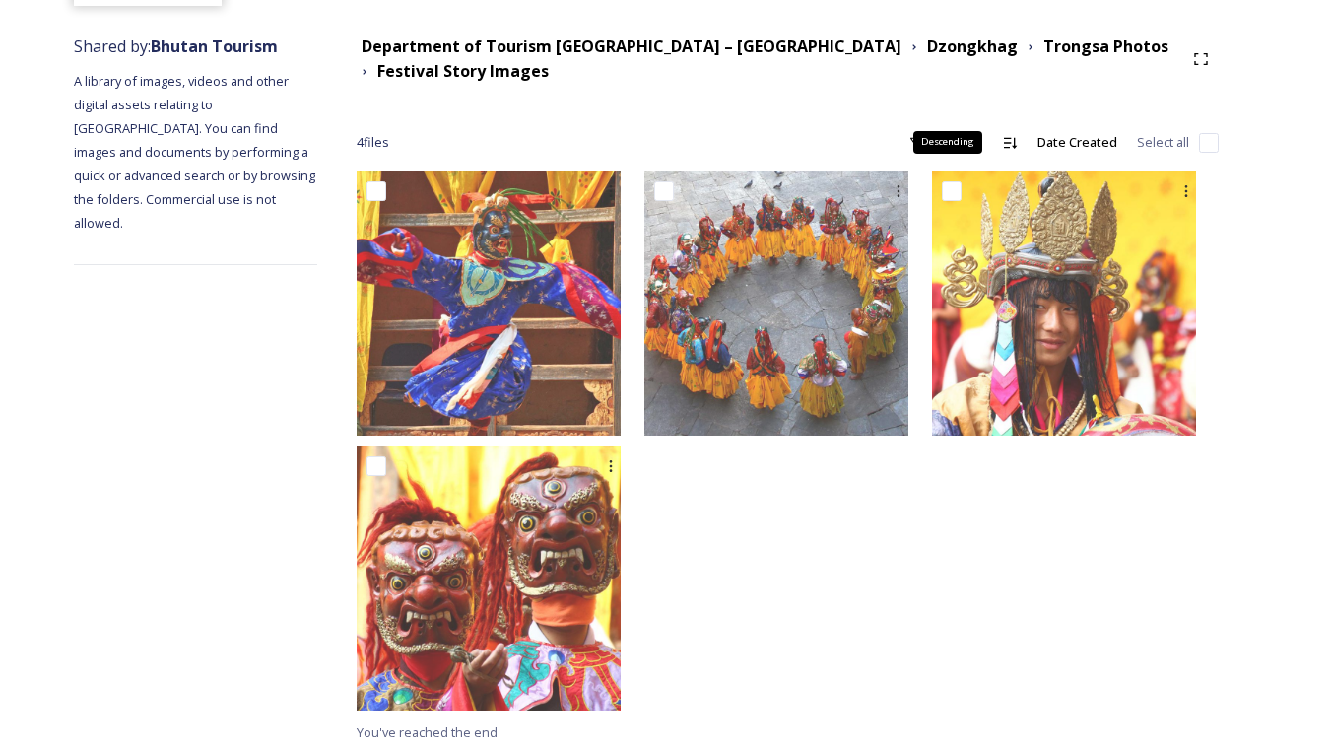
scroll to position [215, 0]
click at [927, 50] on strong "Dzongkhag" at bounding box center [972, 47] width 91 height 22
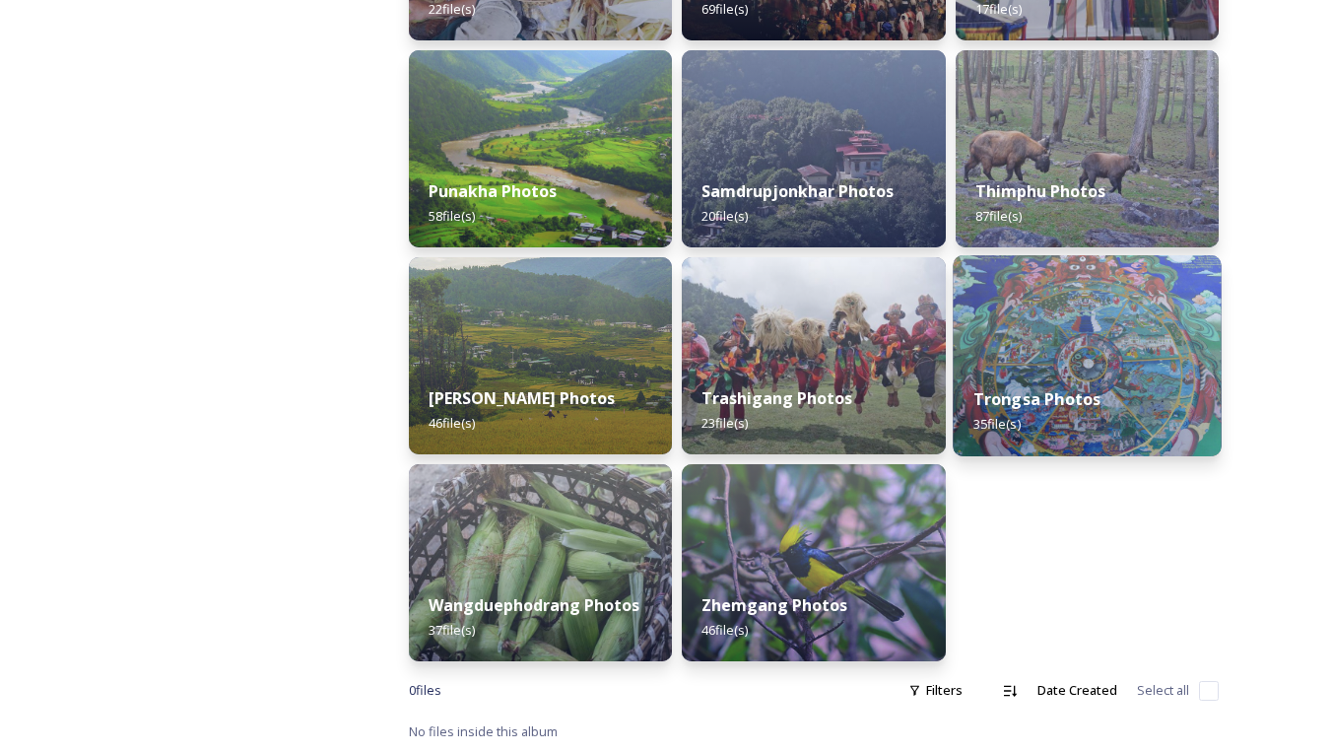
scroll to position [886, 0]
click at [1052, 369] on div "Trongsa Photos 35 file(s)" at bounding box center [1087, 411] width 269 height 90
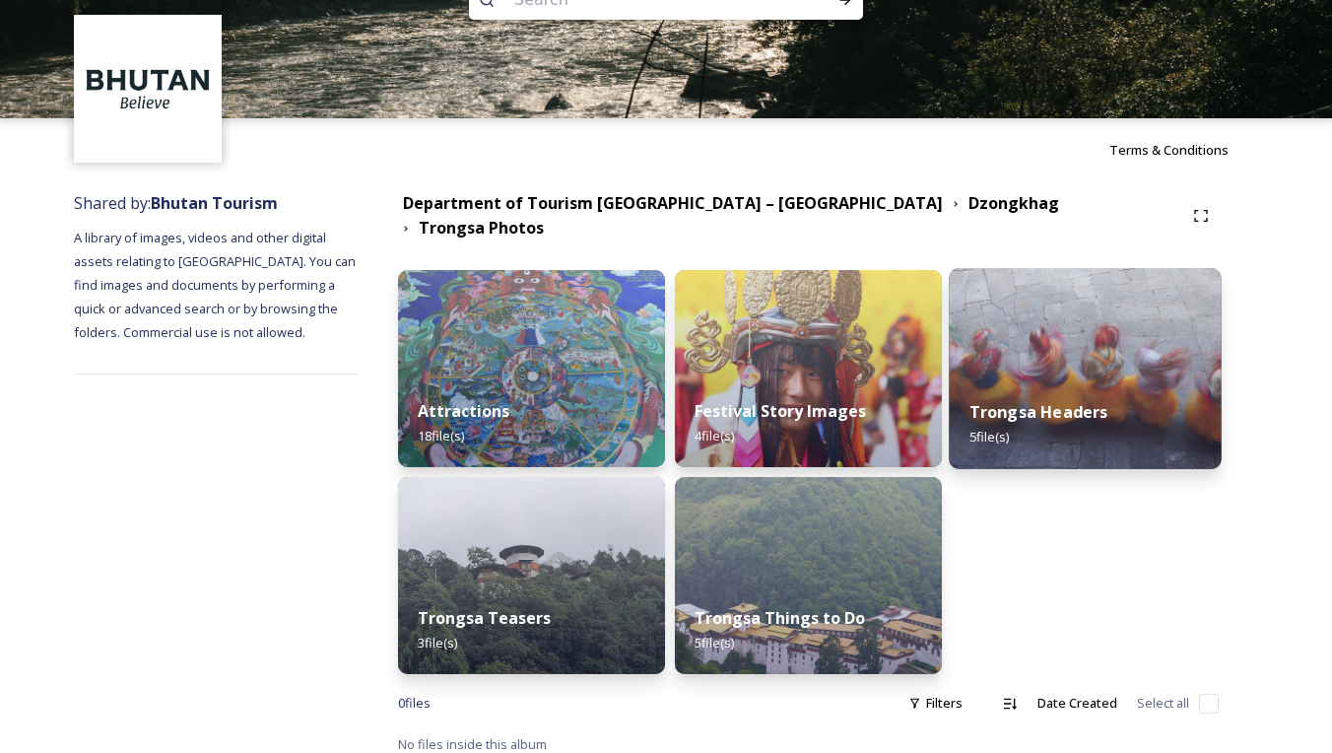
scroll to position [58, 0]
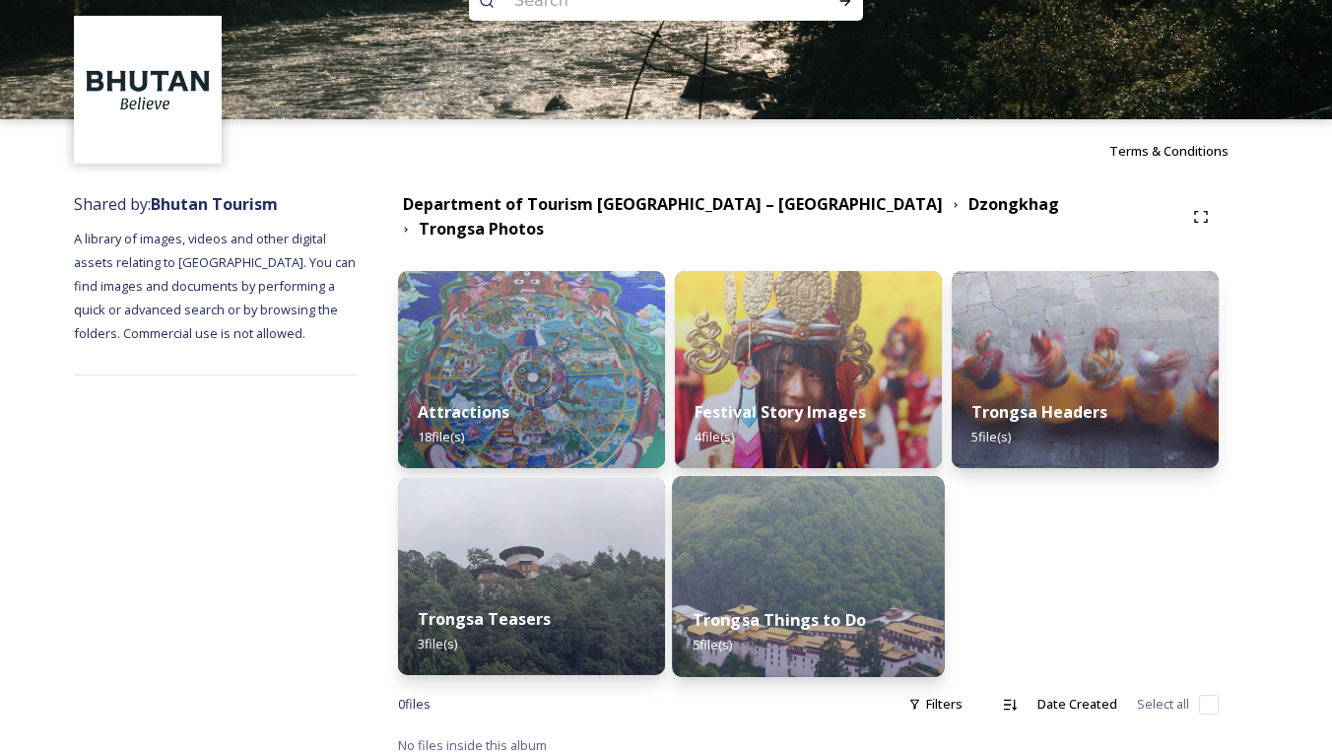
click at [825, 547] on img at bounding box center [808, 576] width 272 height 201
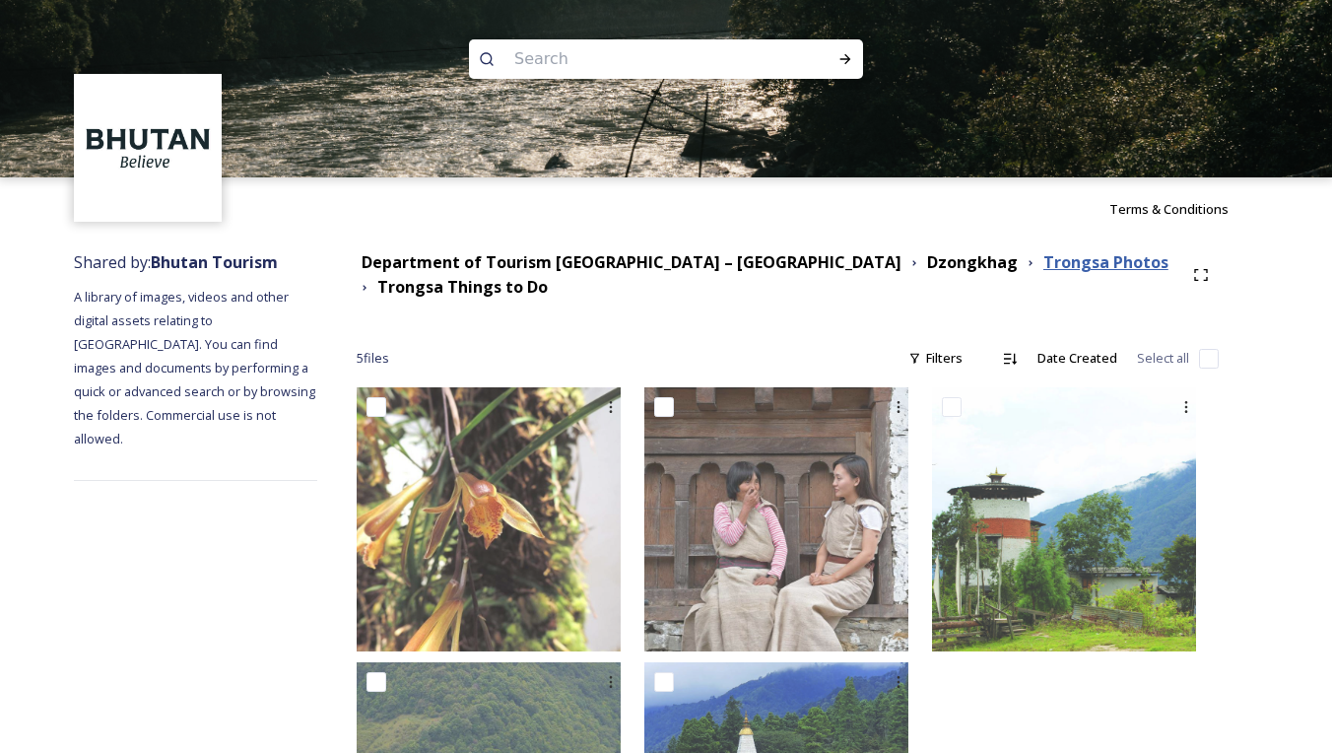
click at [1043, 261] on strong "Trongsa Photos" at bounding box center [1105, 262] width 125 height 22
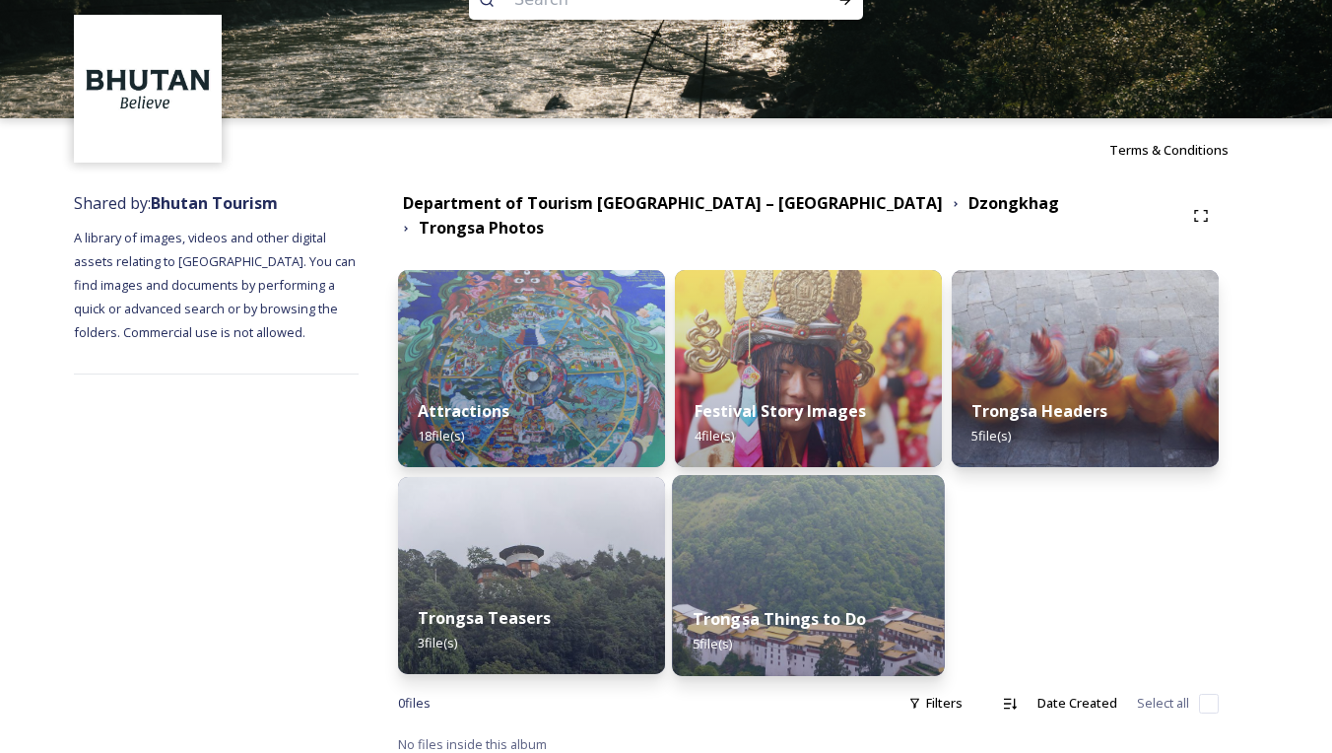
scroll to position [58, 0]
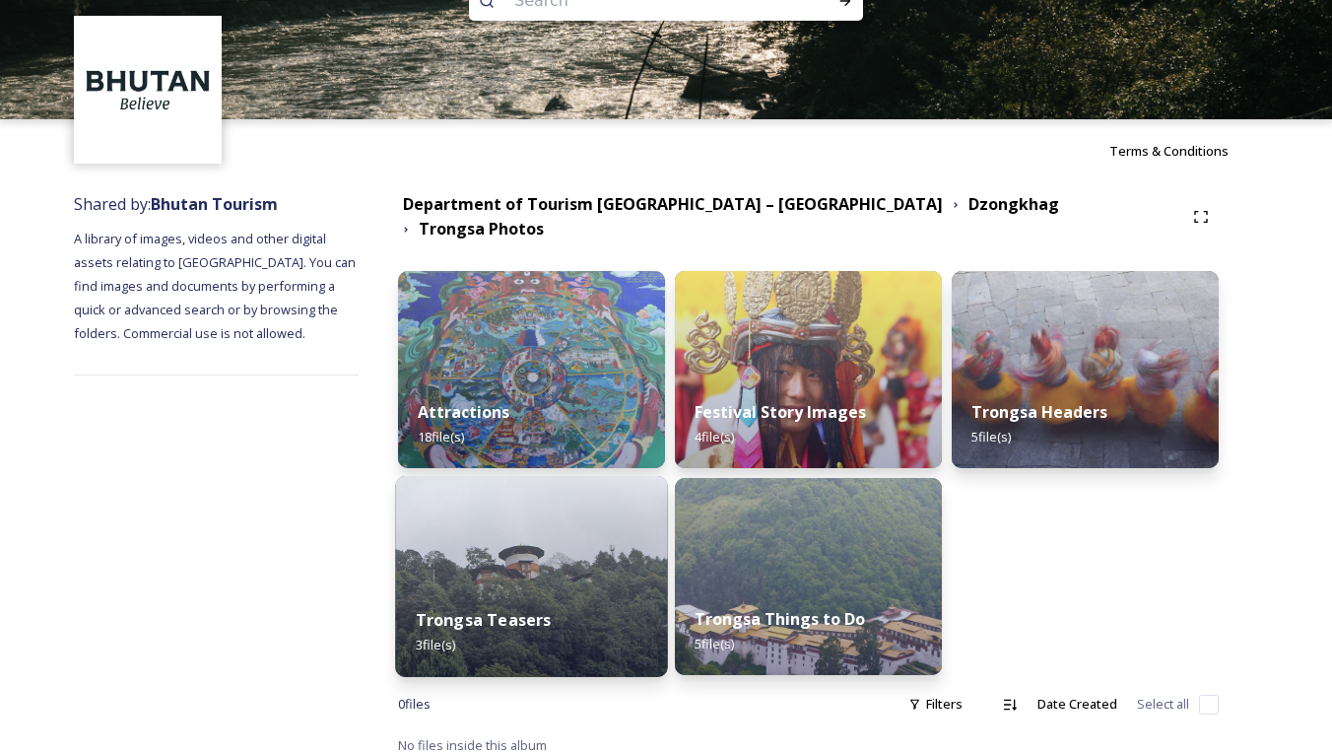
click at [489, 587] on div "Trongsa Teasers 3 file(s)" at bounding box center [531, 632] width 272 height 90
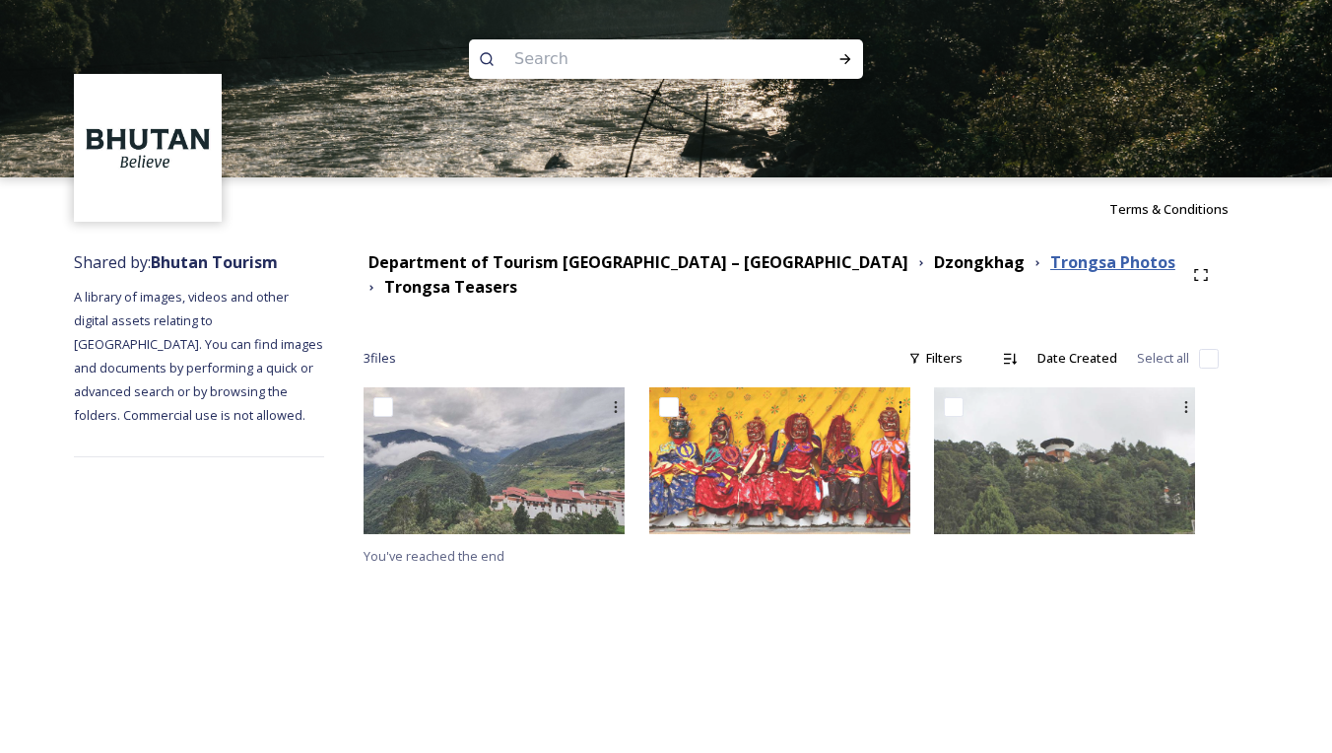
click at [1050, 265] on strong "Trongsa Photos" at bounding box center [1112, 262] width 125 height 22
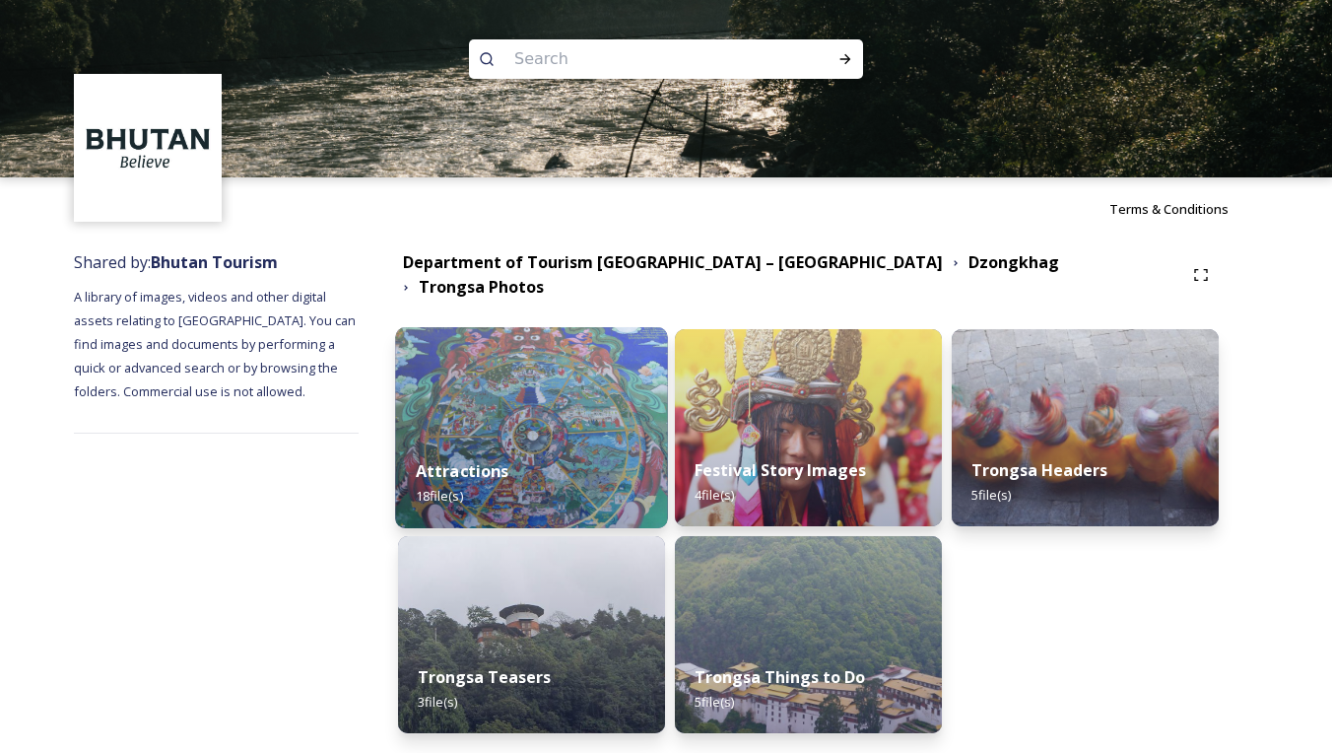
click at [621, 459] on div "Attractions 18 file(s)" at bounding box center [531, 483] width 272 height 90
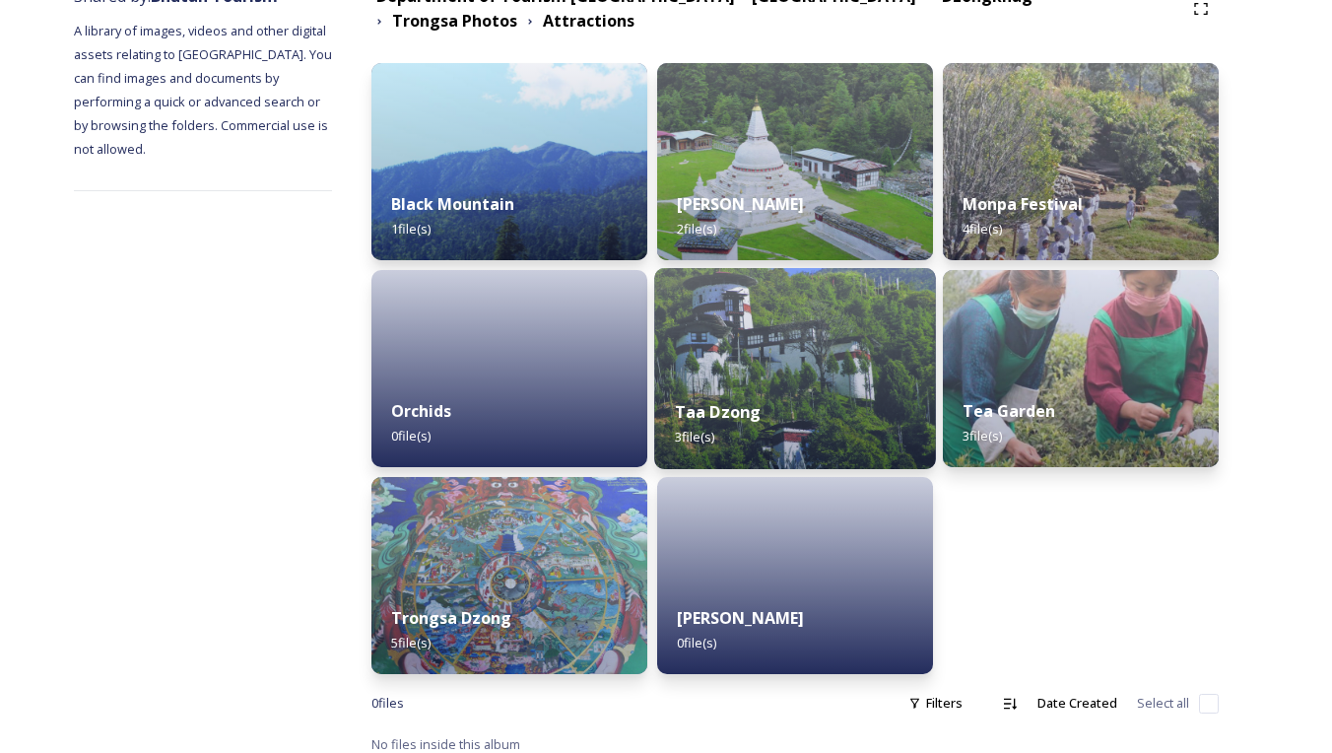
scroll to position [265, 0]
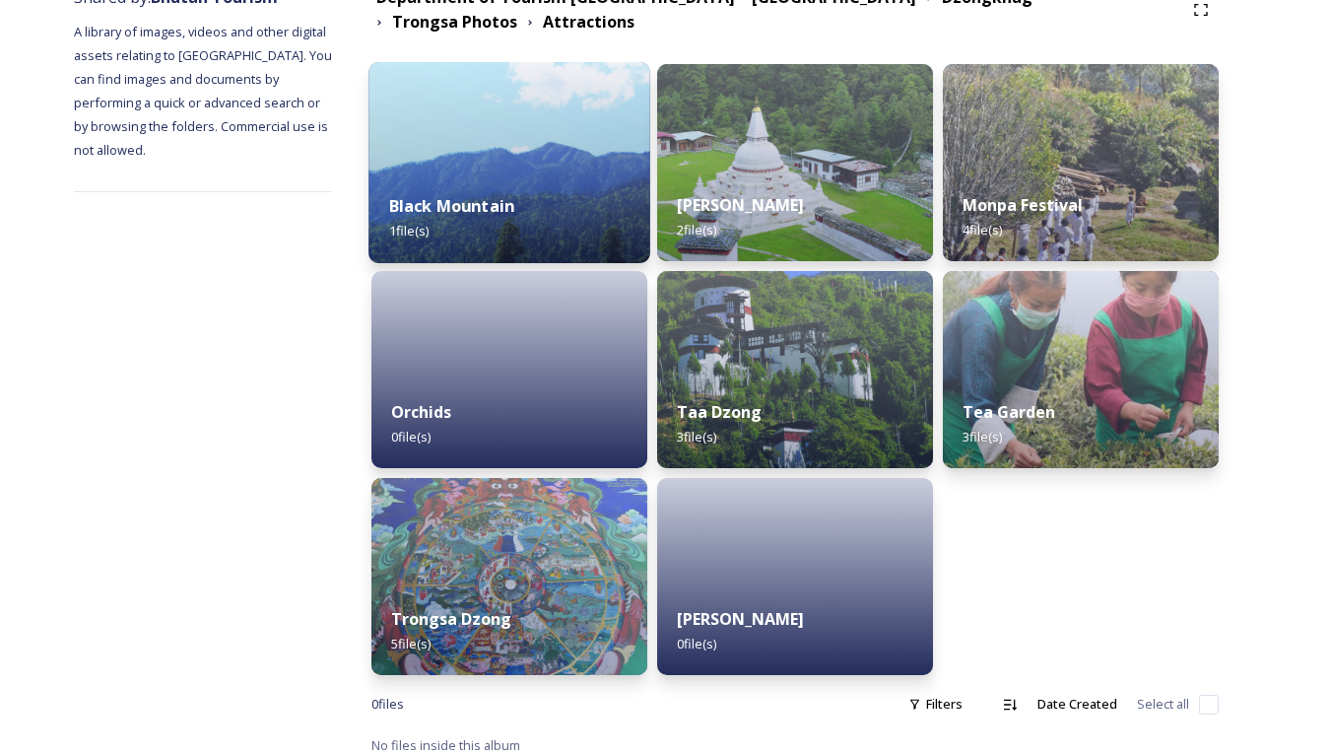
click at [435, 132] on img at bounding box center [509, 162] width 282 height 201
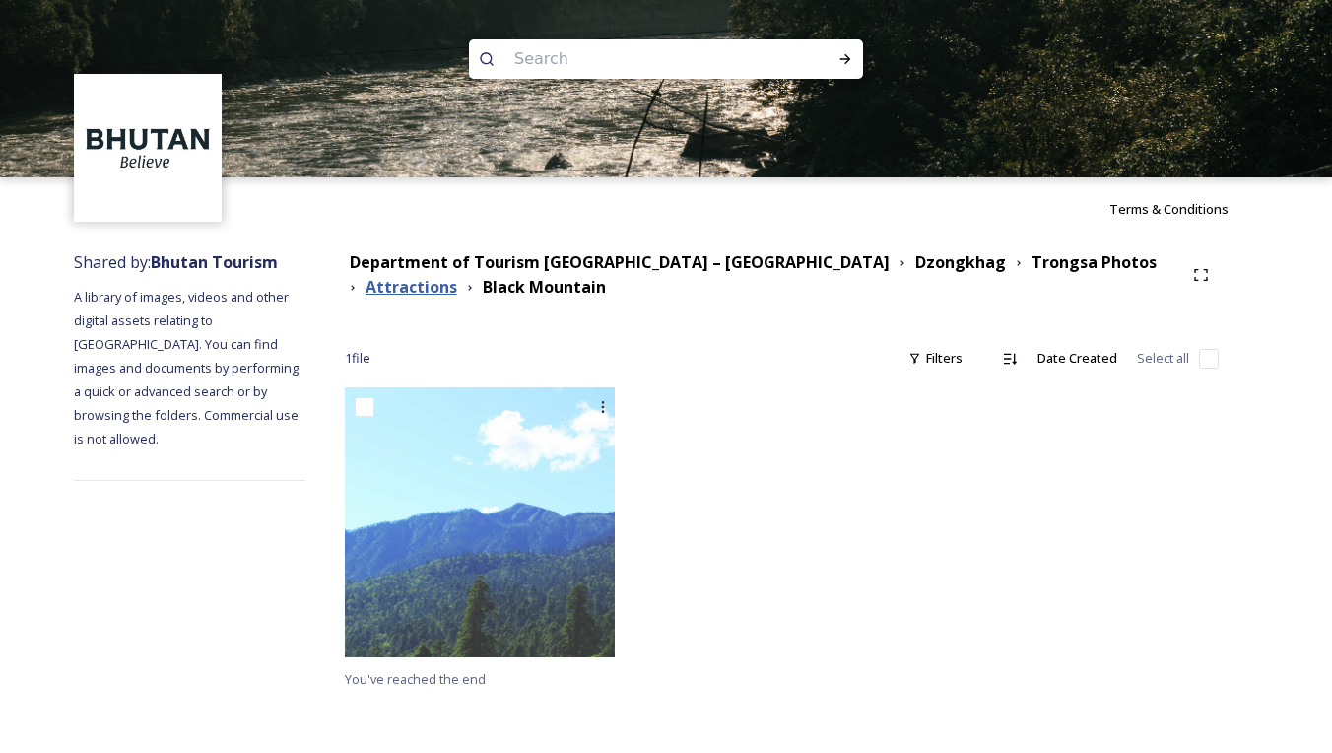
click at [457, 276] on strong "Attractions" at bounding box center [411, 287] width 92 height 22
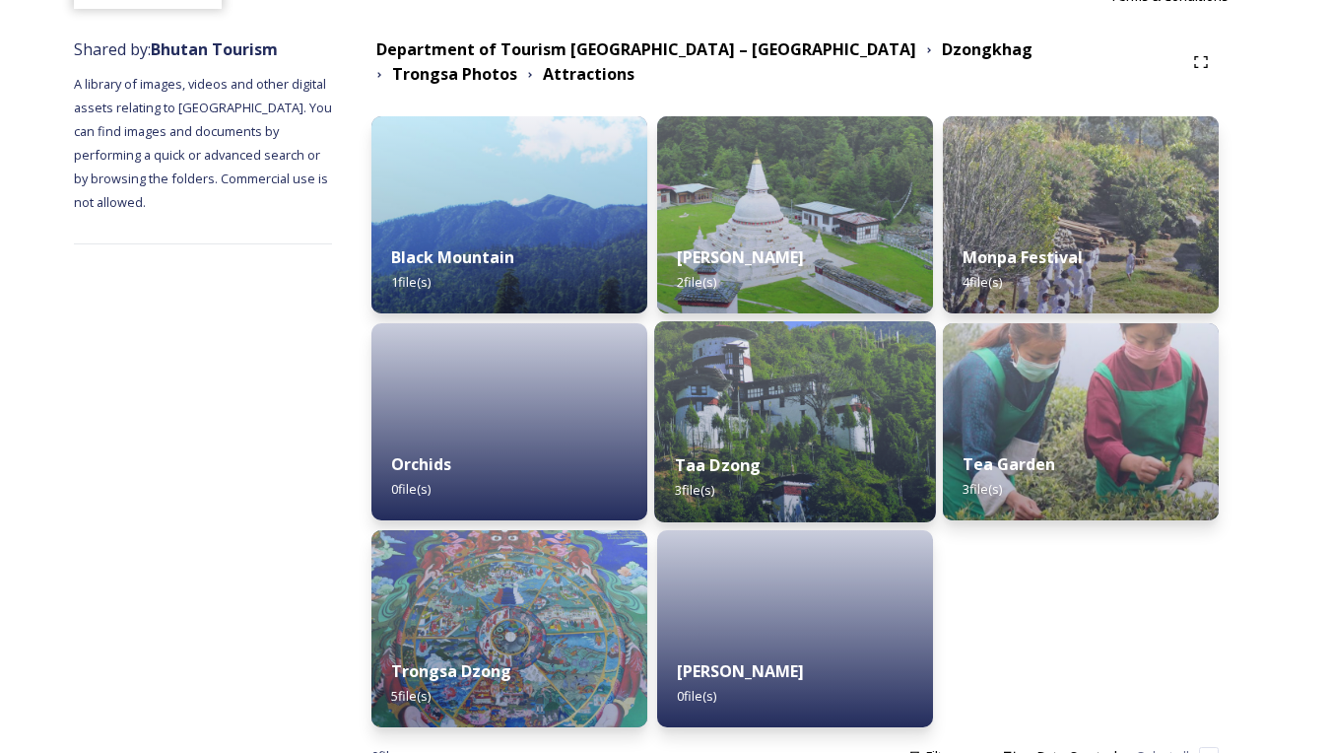
scroll to position [214, 0]
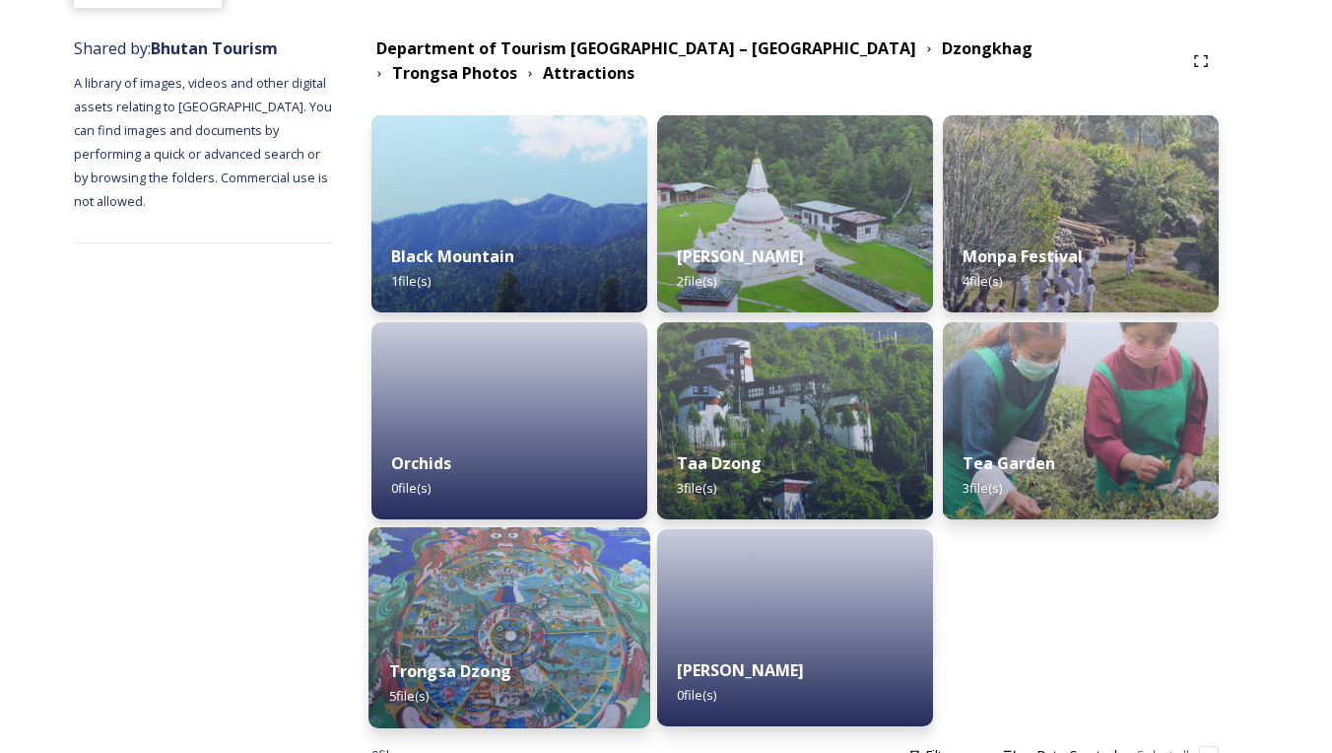
click at [566, 615] on img at bounding box center [509, 627] width 282 height 201
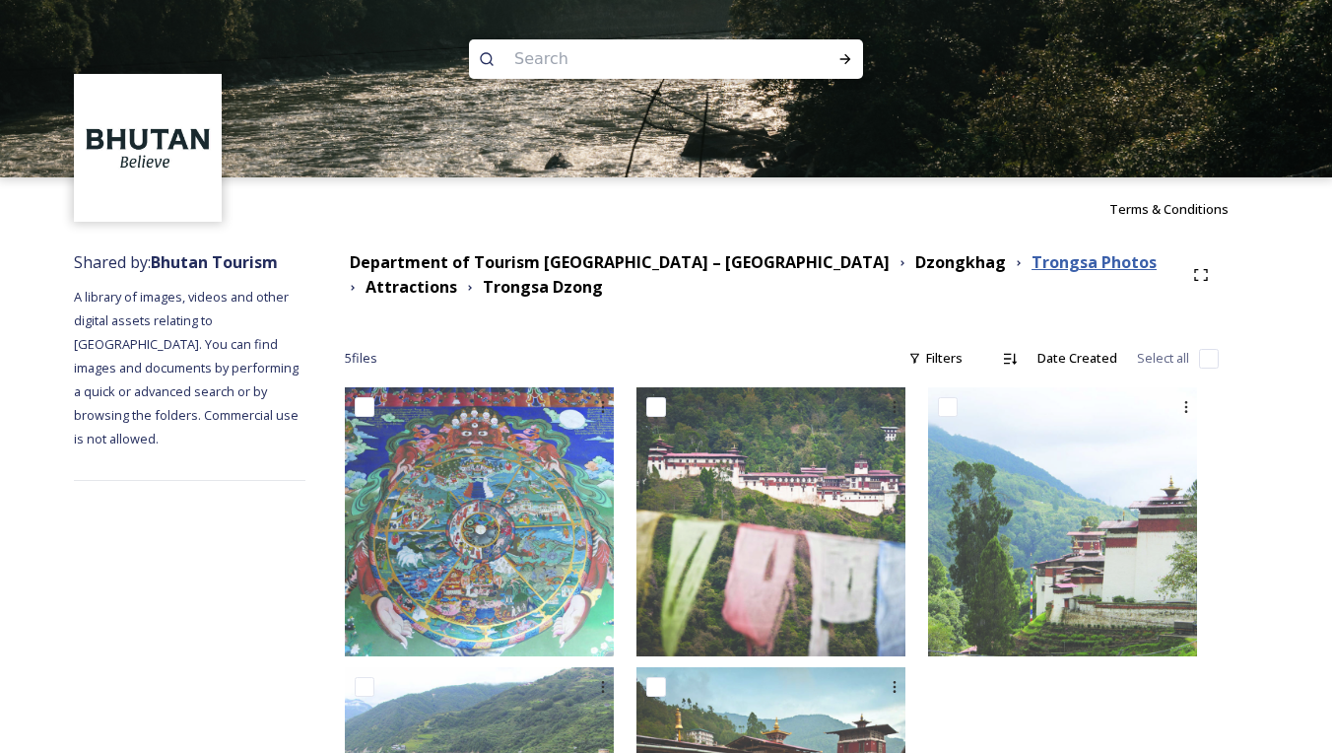
click at [1031, 253] on strong "Trongsa Photos" at bounding box center [1093, 262] width 125 height 22
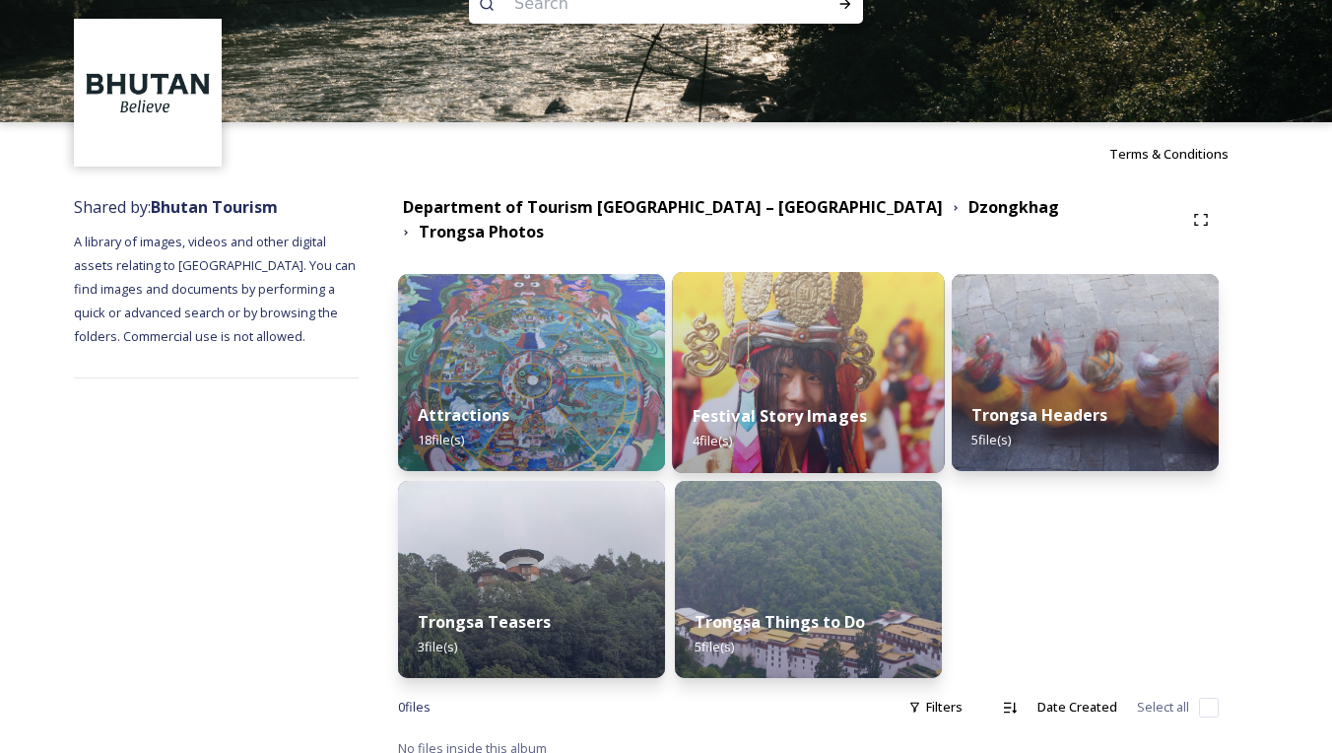
scroll to position [58, 0]
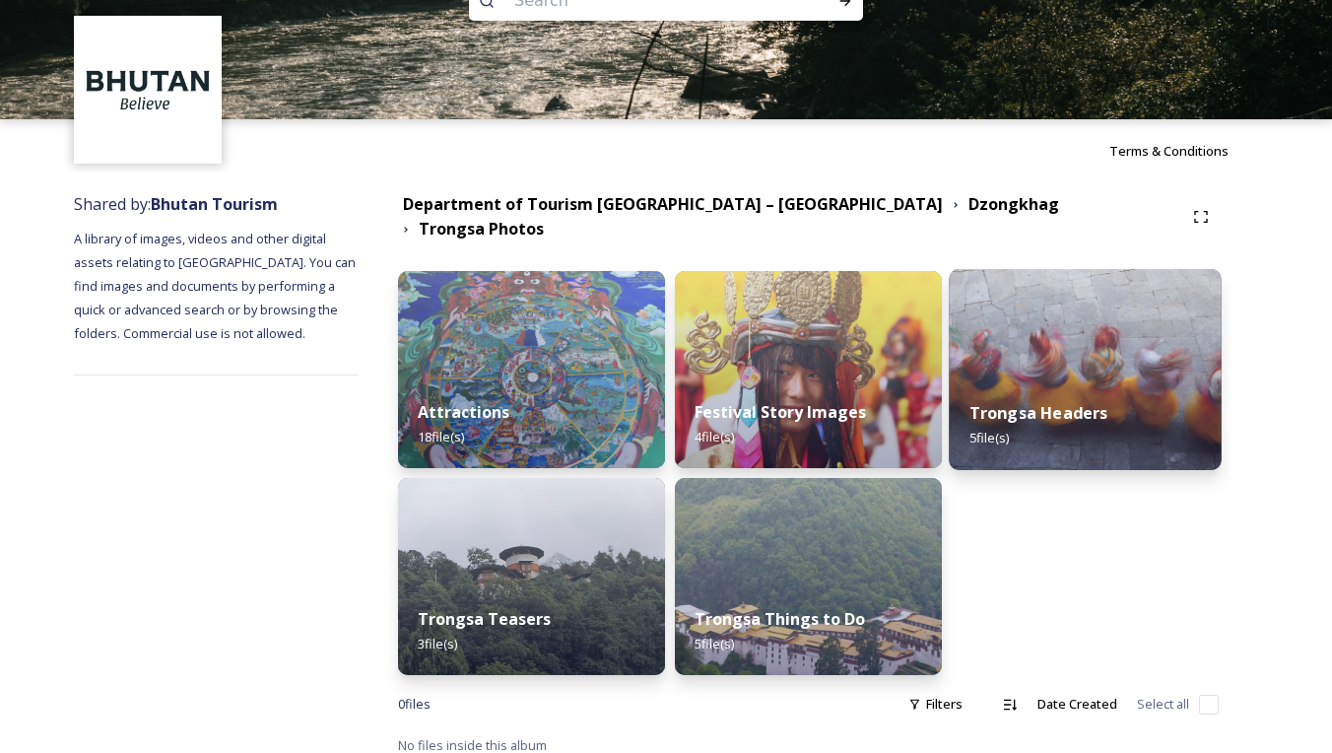
click at [1134, 350] on img at bounding box center [1085, 369] width 272 height 201
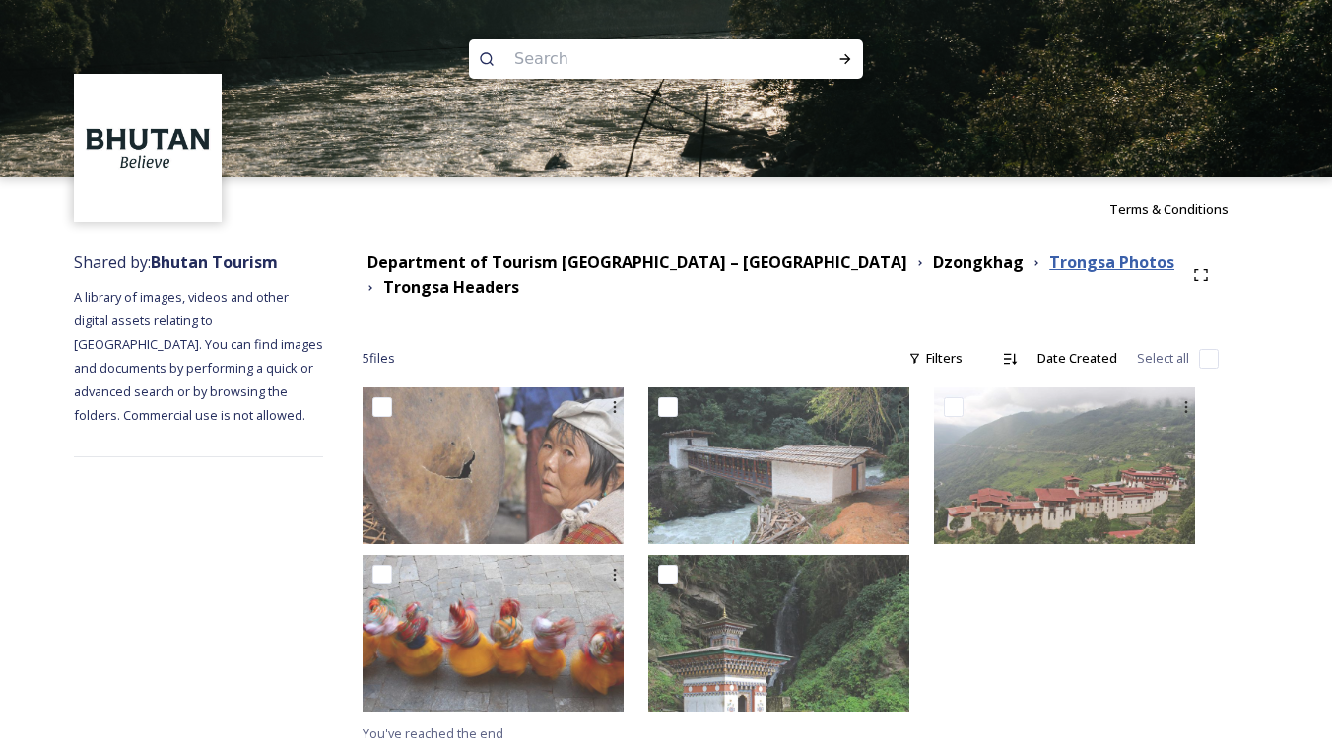
click at [1049, 265] on strong "Trongsa Photos" at bounding box center [1111, 262] width 125 height 22
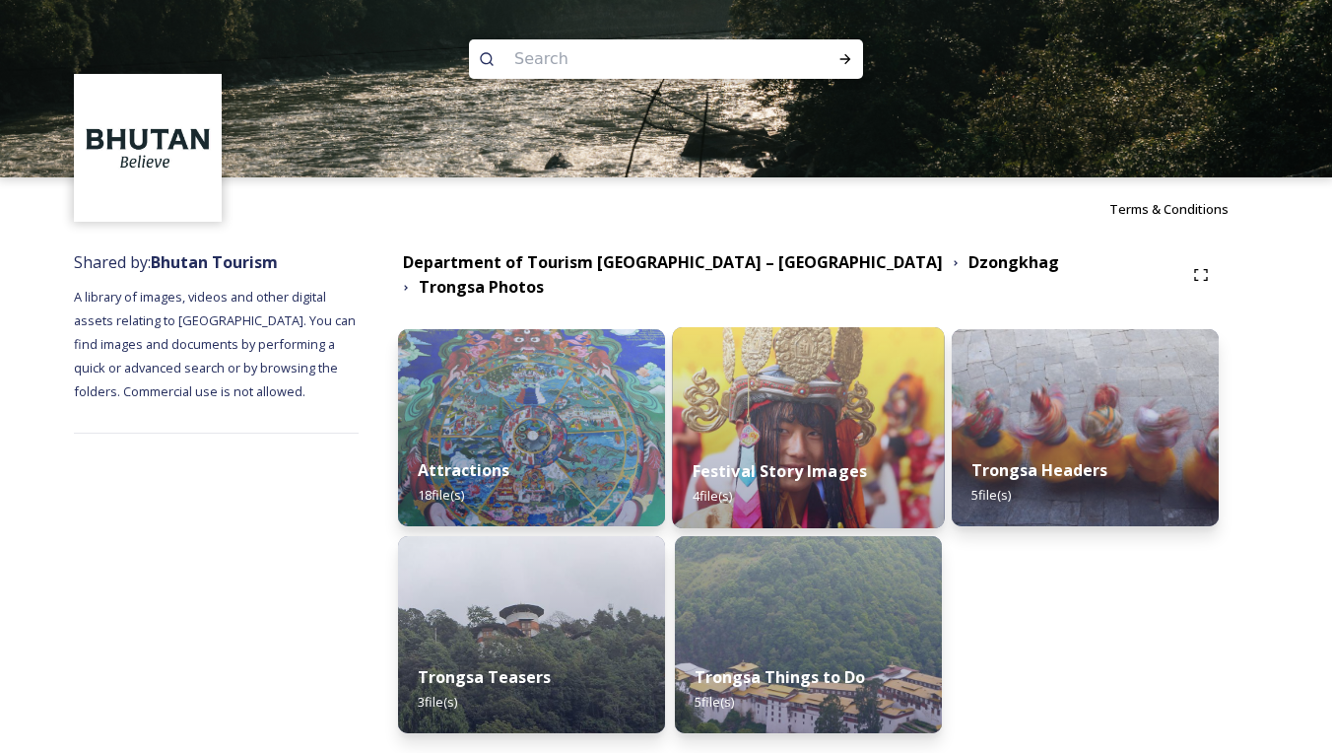
click at [825, 438] on div "Festival Story Images 4 file(s)" at bounding box center [808, 483] width 272 height 90
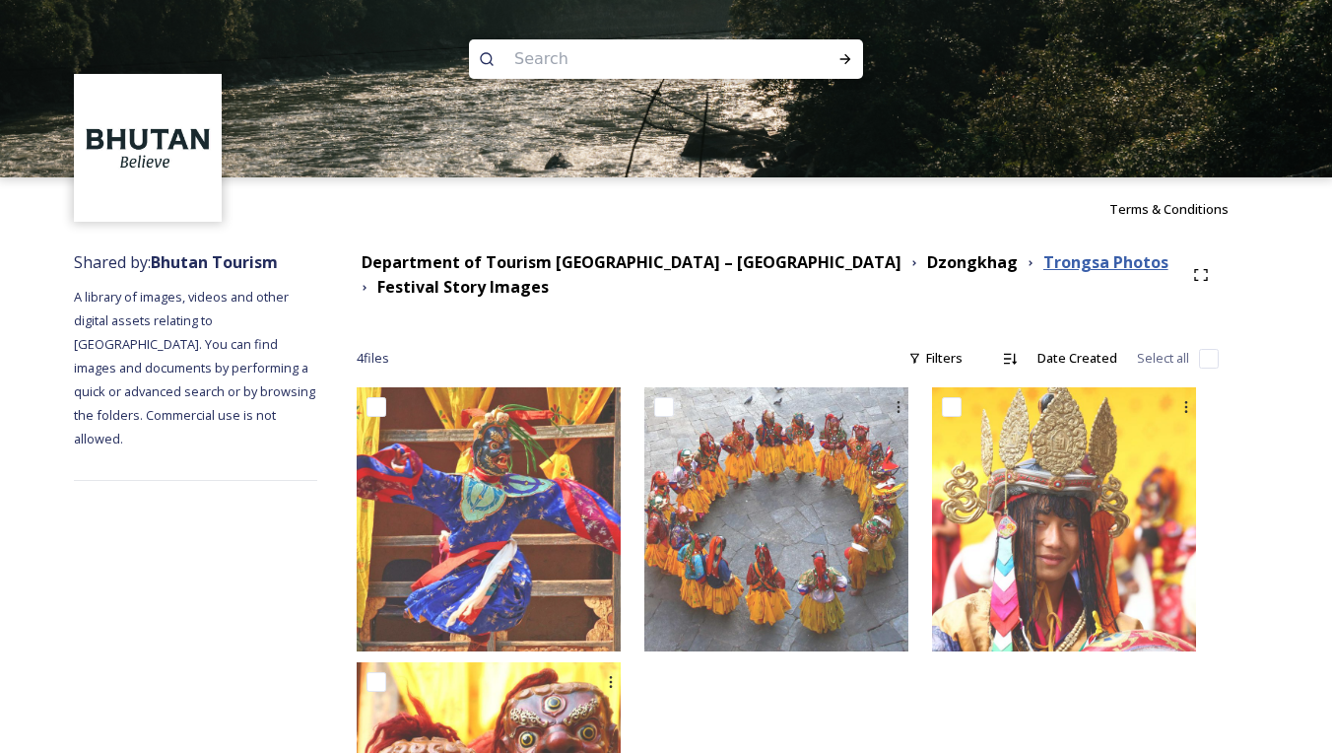
click at [1043, 261] on strong "Trongsa Photos" at bounding box center [1105, 262] width 125 height 22
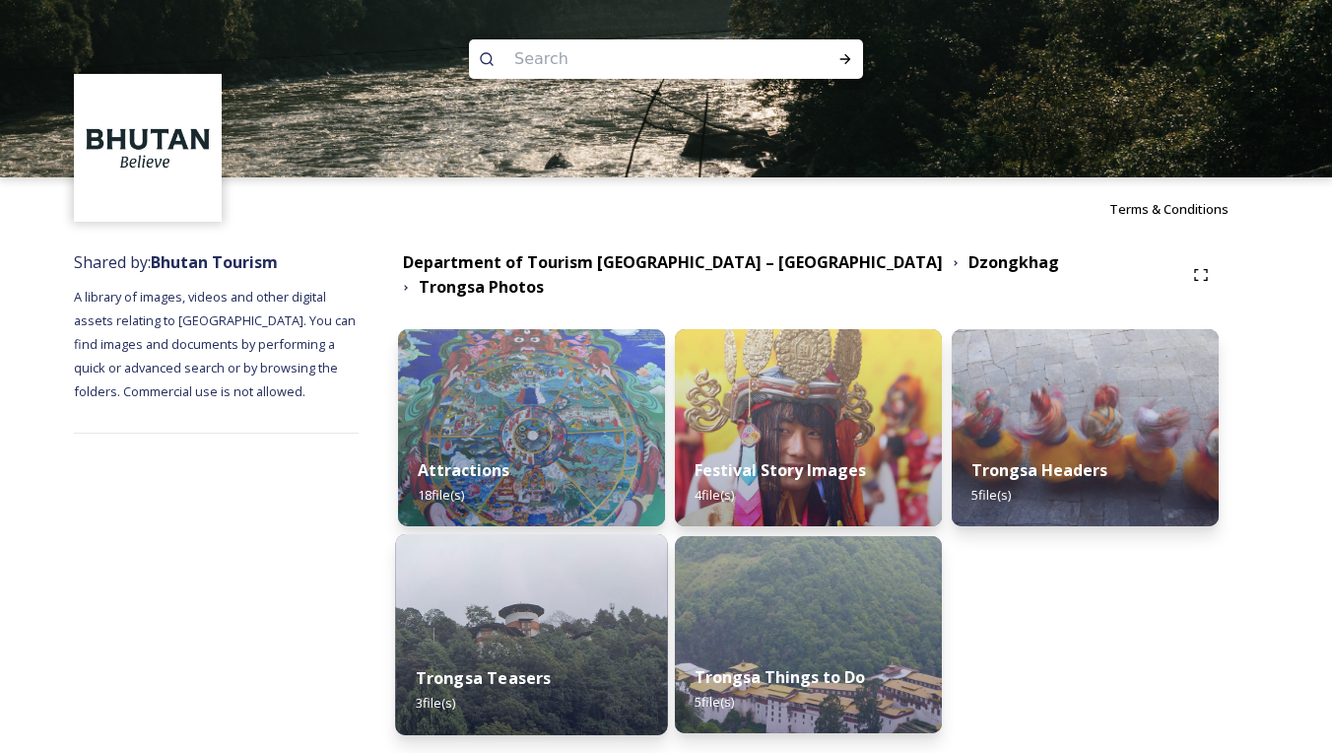
click at [504, 631] on img at bounding box center [531, 634] width 272 height 201
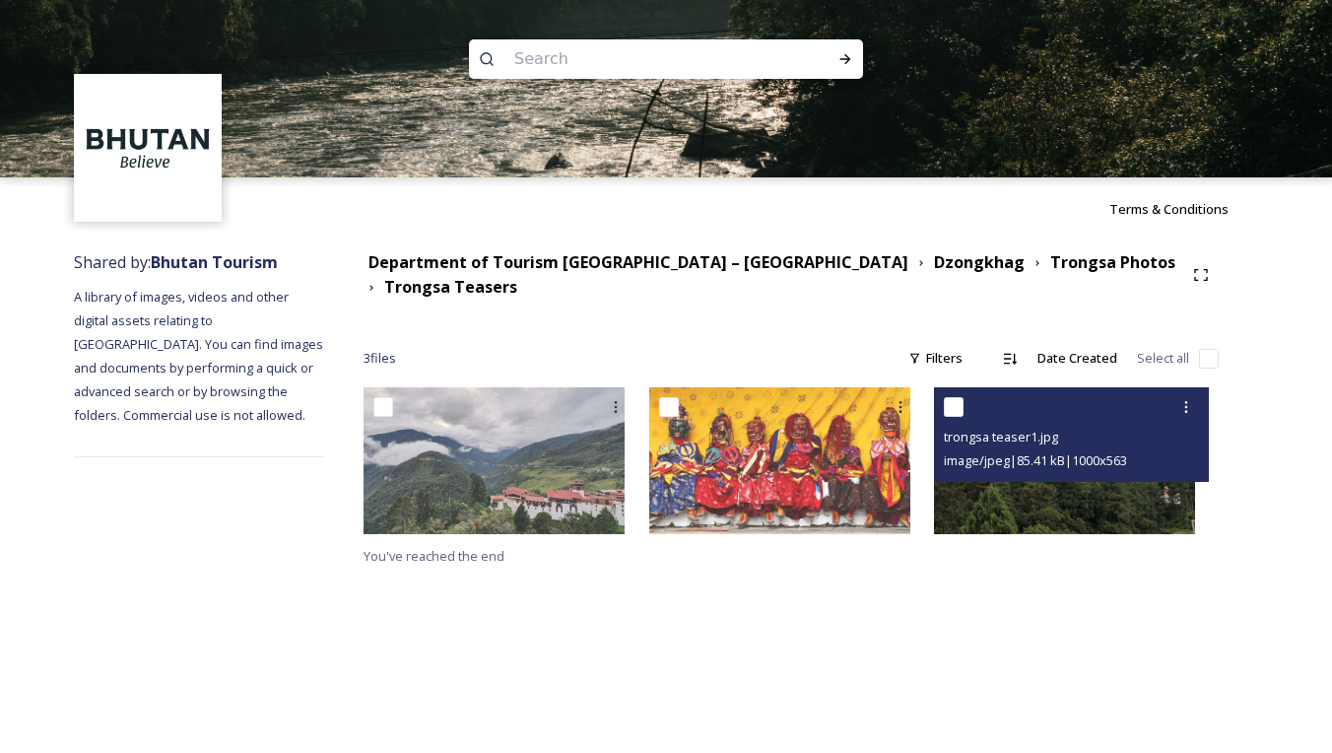
click at [1050, 503] on img at bounding box center [1064, 460] width 261 height 147
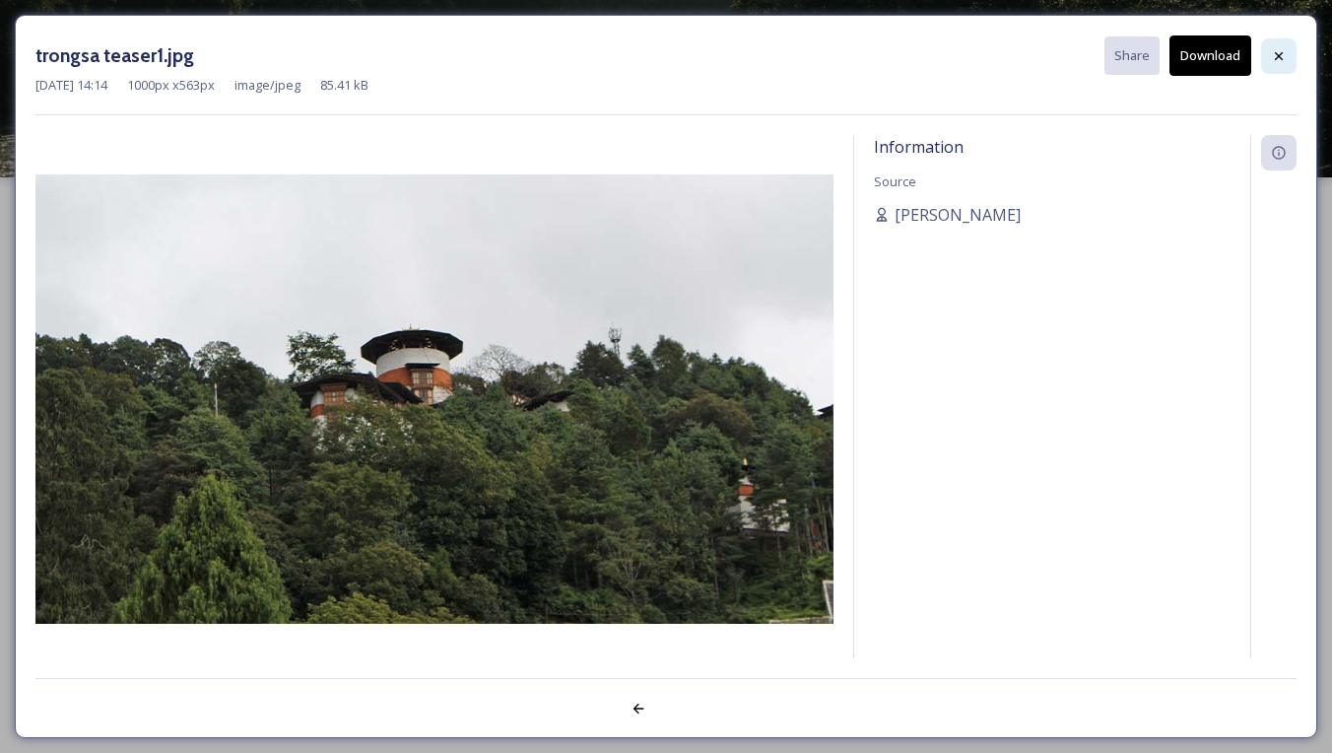
click at [1294, 57] on div at bounding box center [1278, 55] width 35 height 35
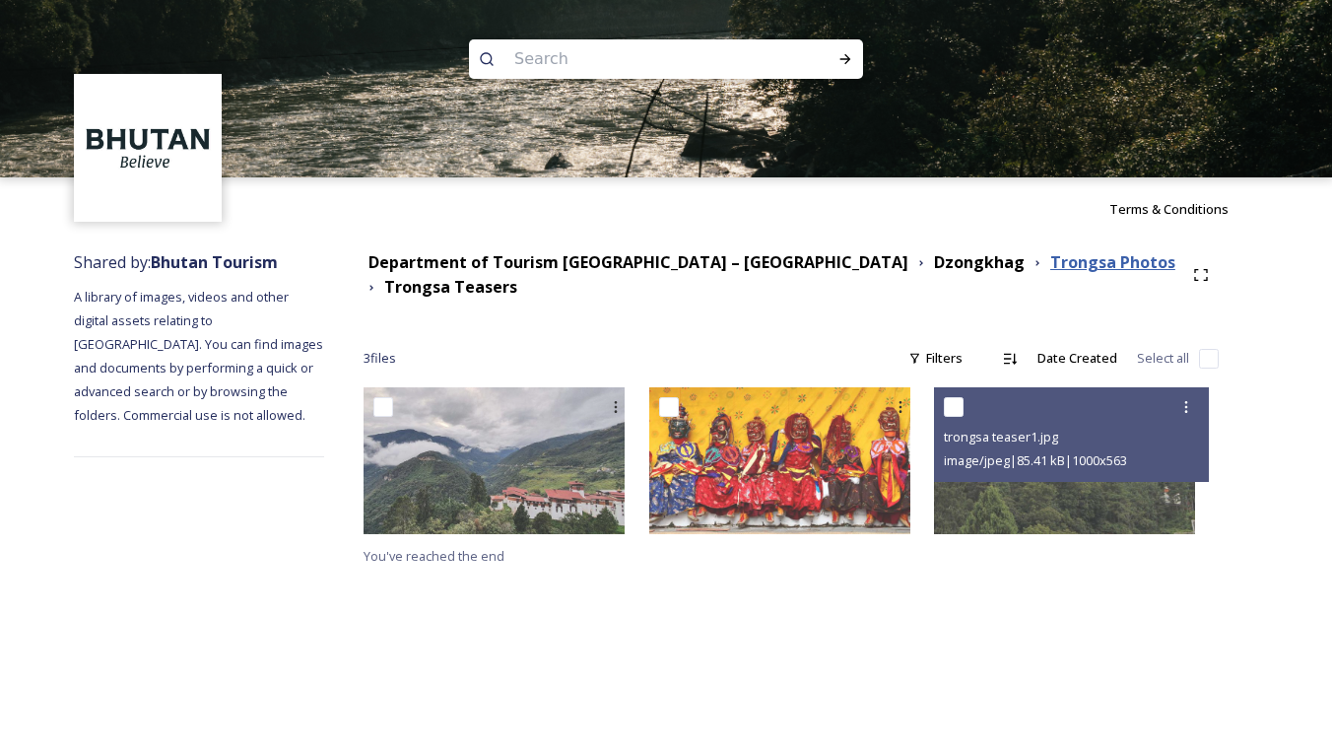
click at [1050, 267] on strong "Trongsa Photos" at bounding box center [1112, 262] width 125 height 22
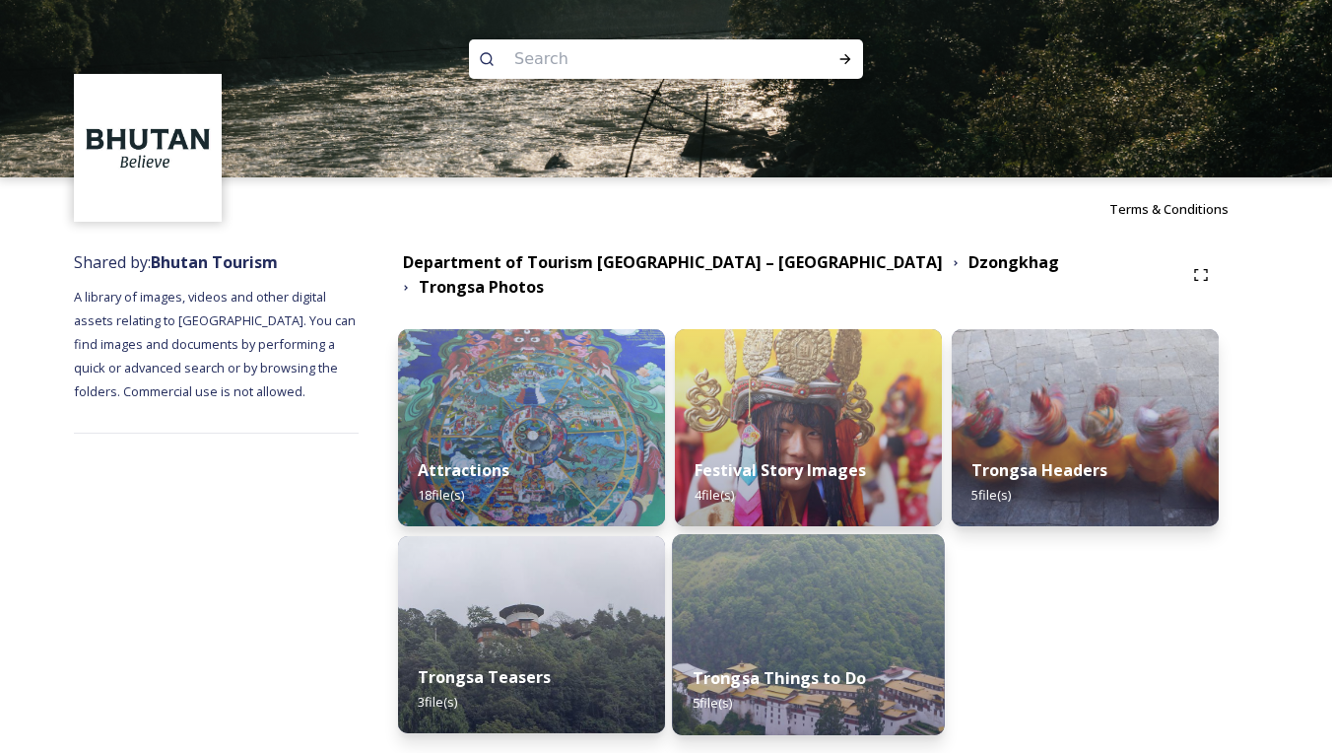
click at [869, 576] on img at bounding box center [808, 634] width 272 height 201
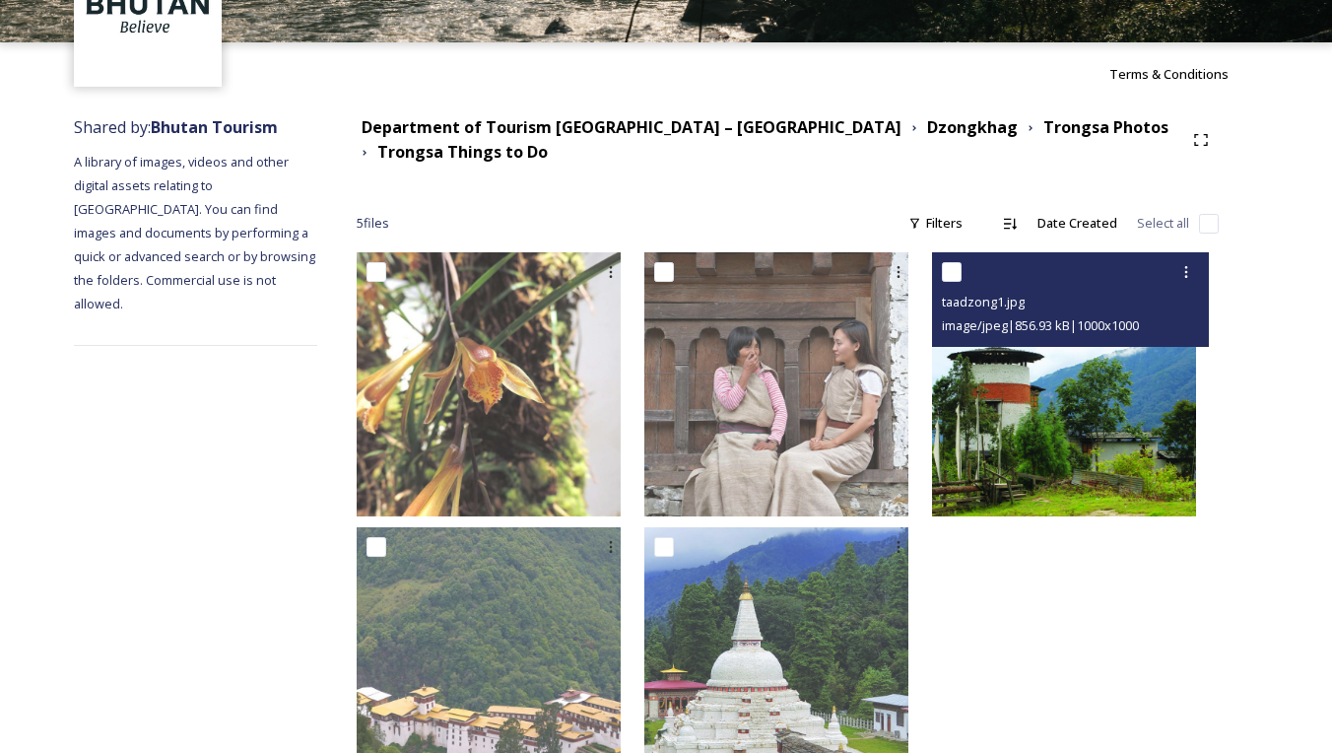
scroll to position [137, 0]
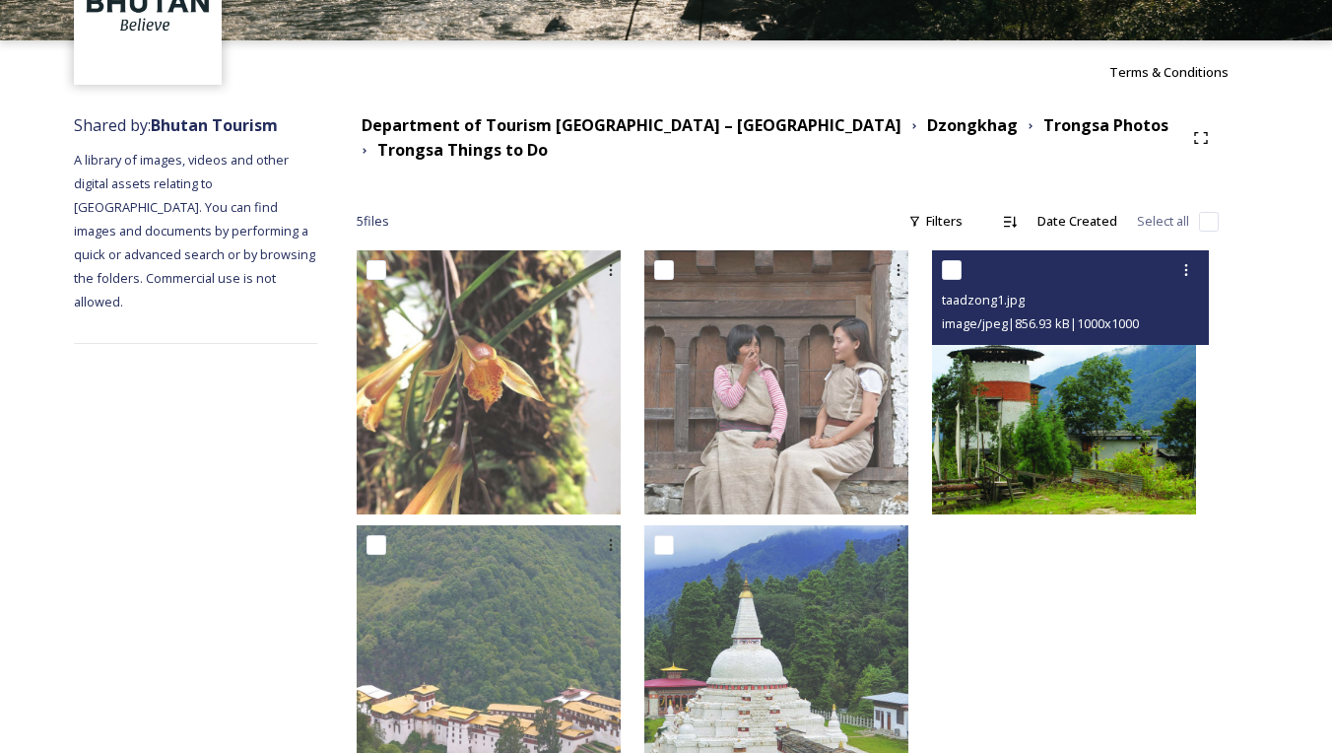
click at [1021, 409] on img at bounding box center [1064, 382] width 264 height 264
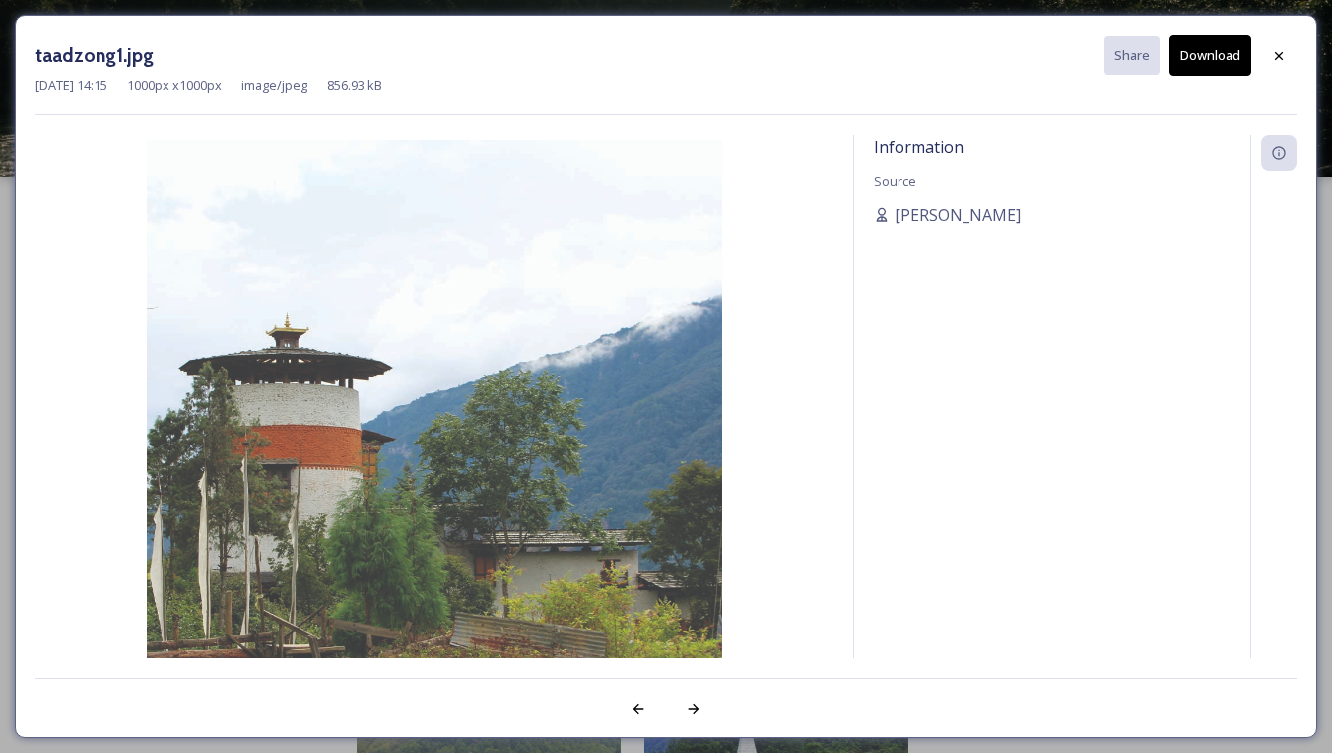
scroll to position [137, 0]
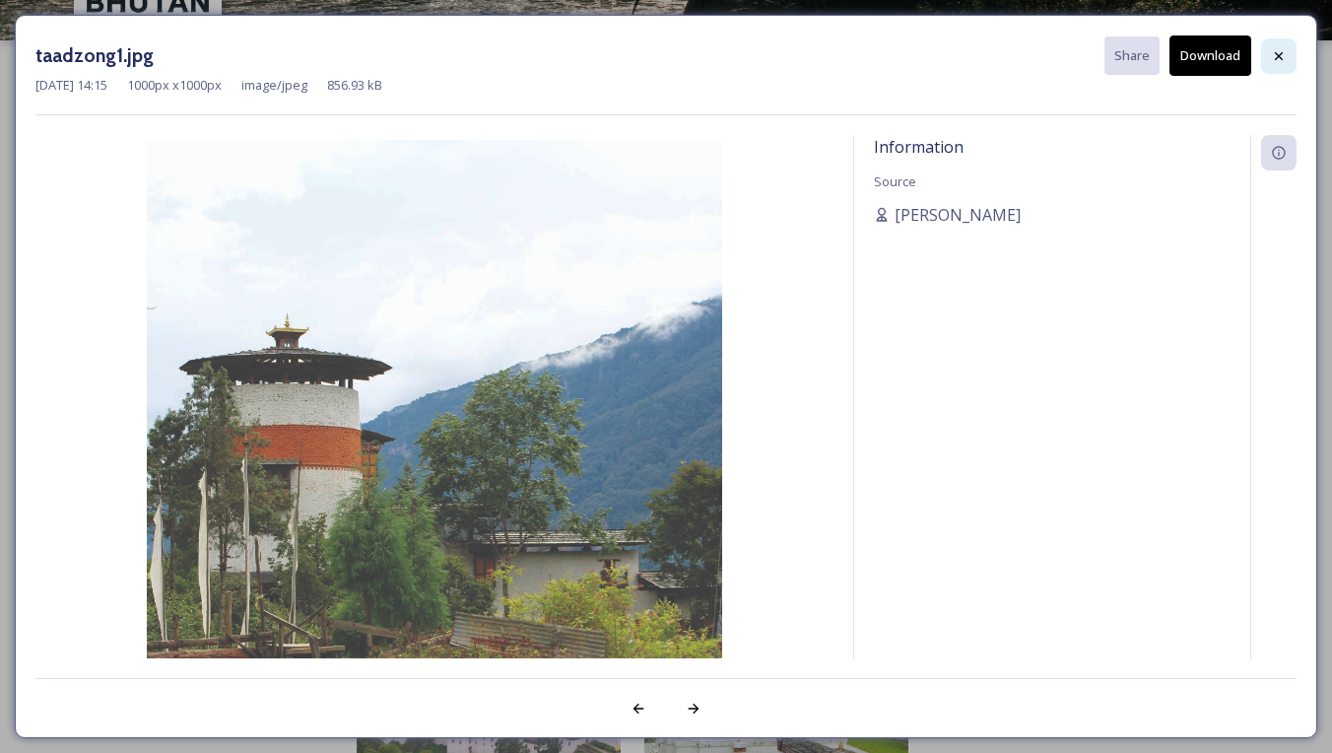
click at [1281, 61] on icon at bounding box center [1279, 56] width 16 height 16
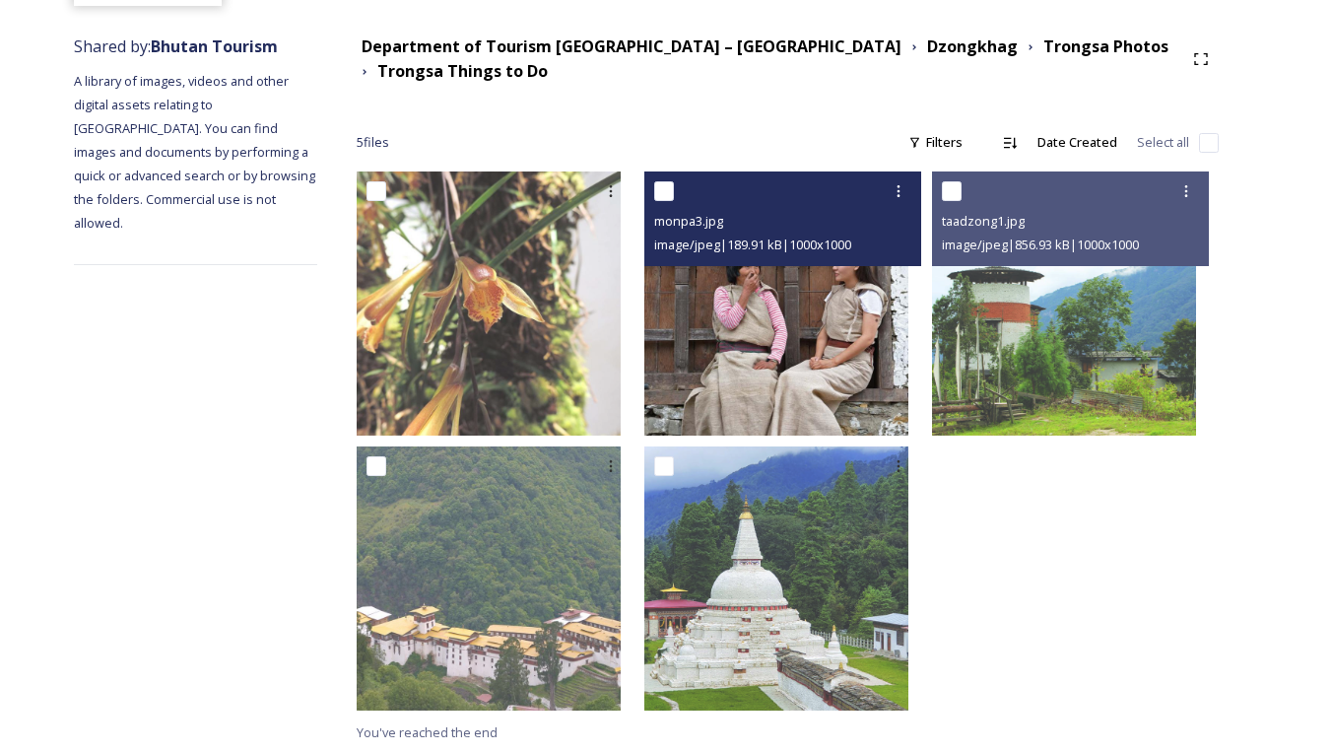
scroll to position [215, 0]
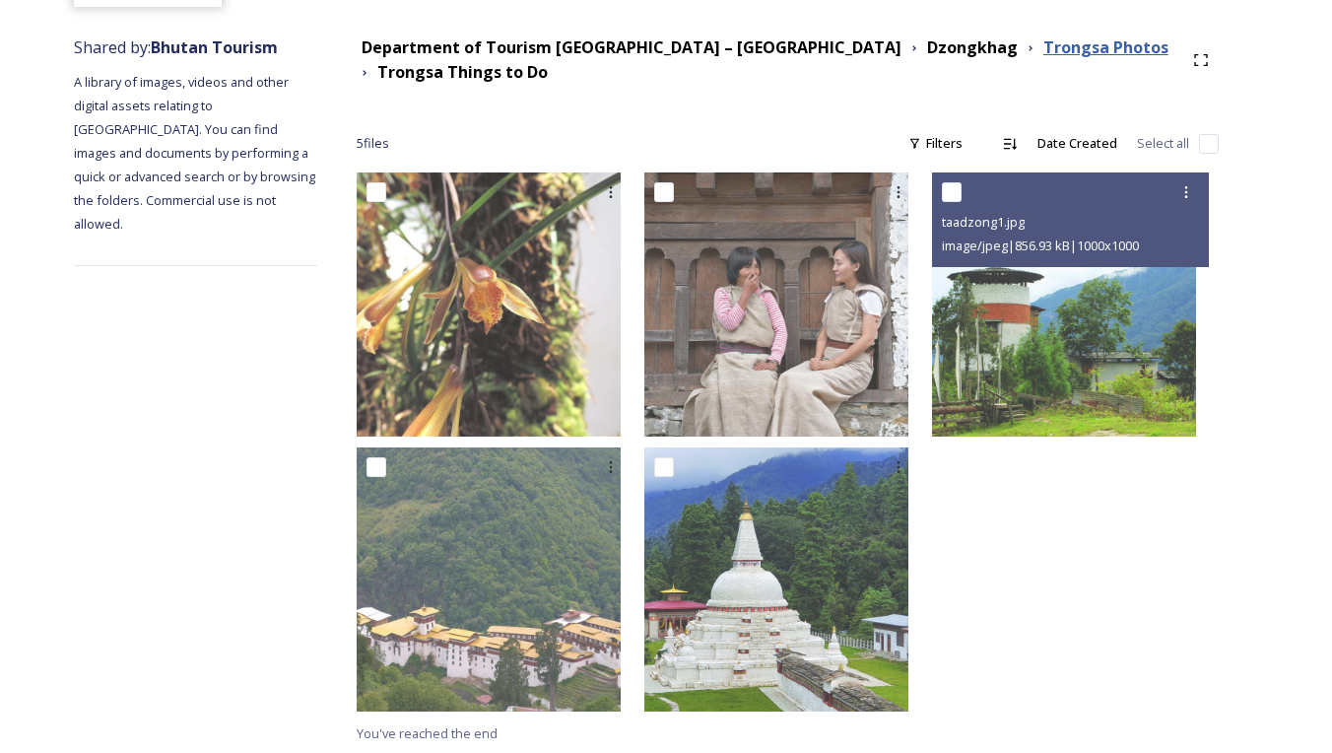
click at [1043, 56] on strong "Trongsa Photos" at bounding box center [1105, 47] width 125 height 22
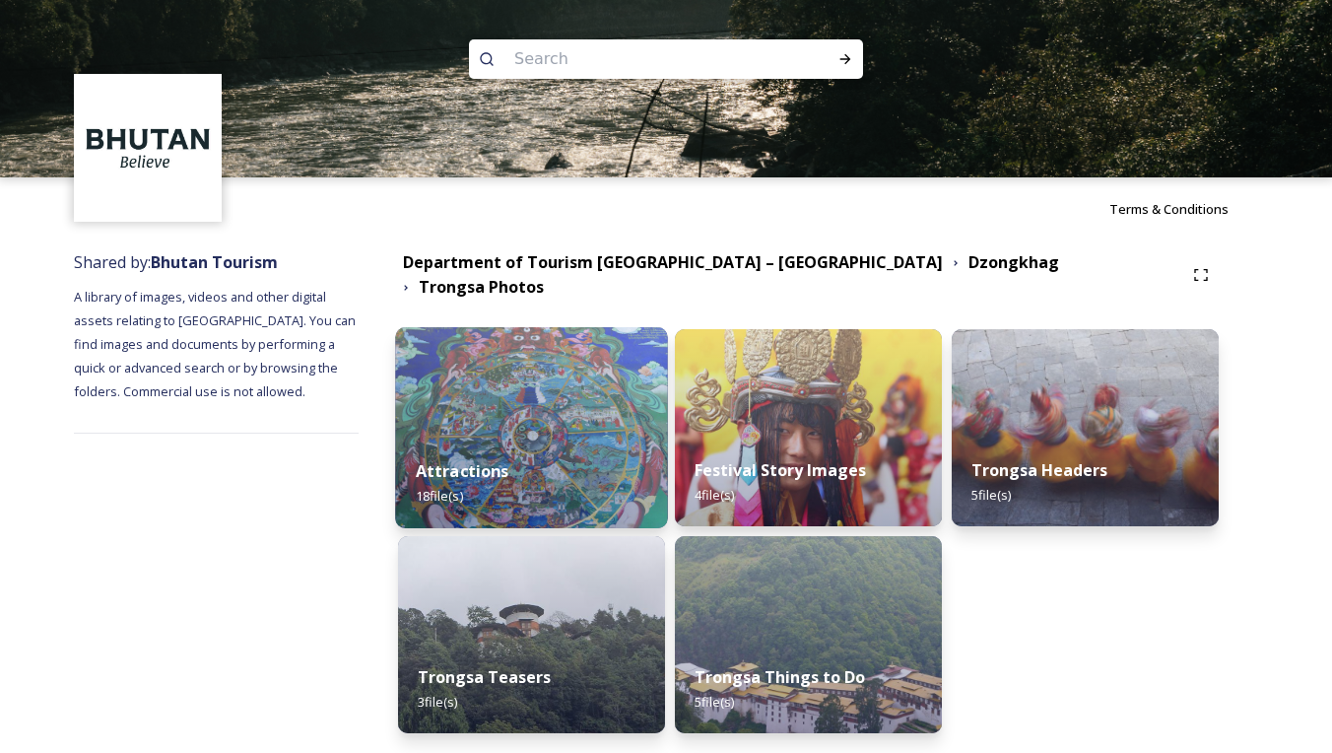
click at [591, 376] on img at bounding box center [531, 427] width 272 height 201
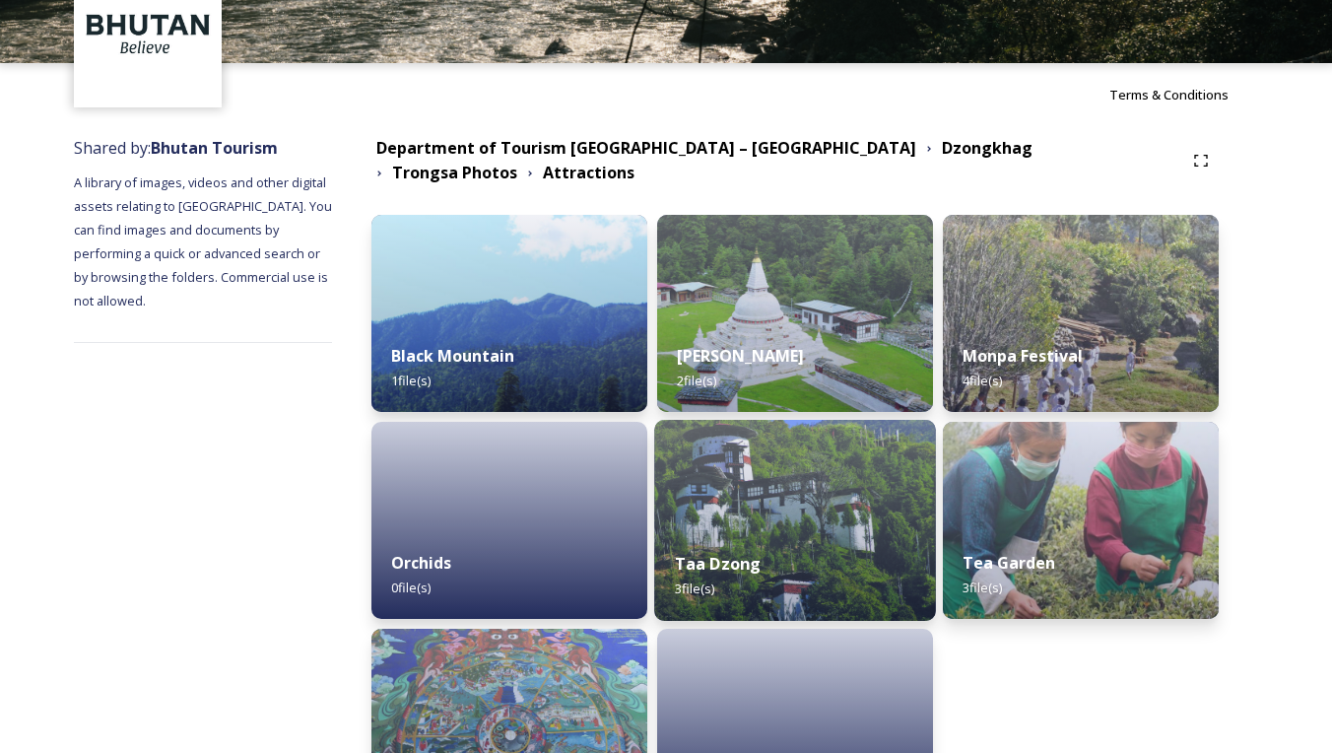
scroll to position [143, 0]
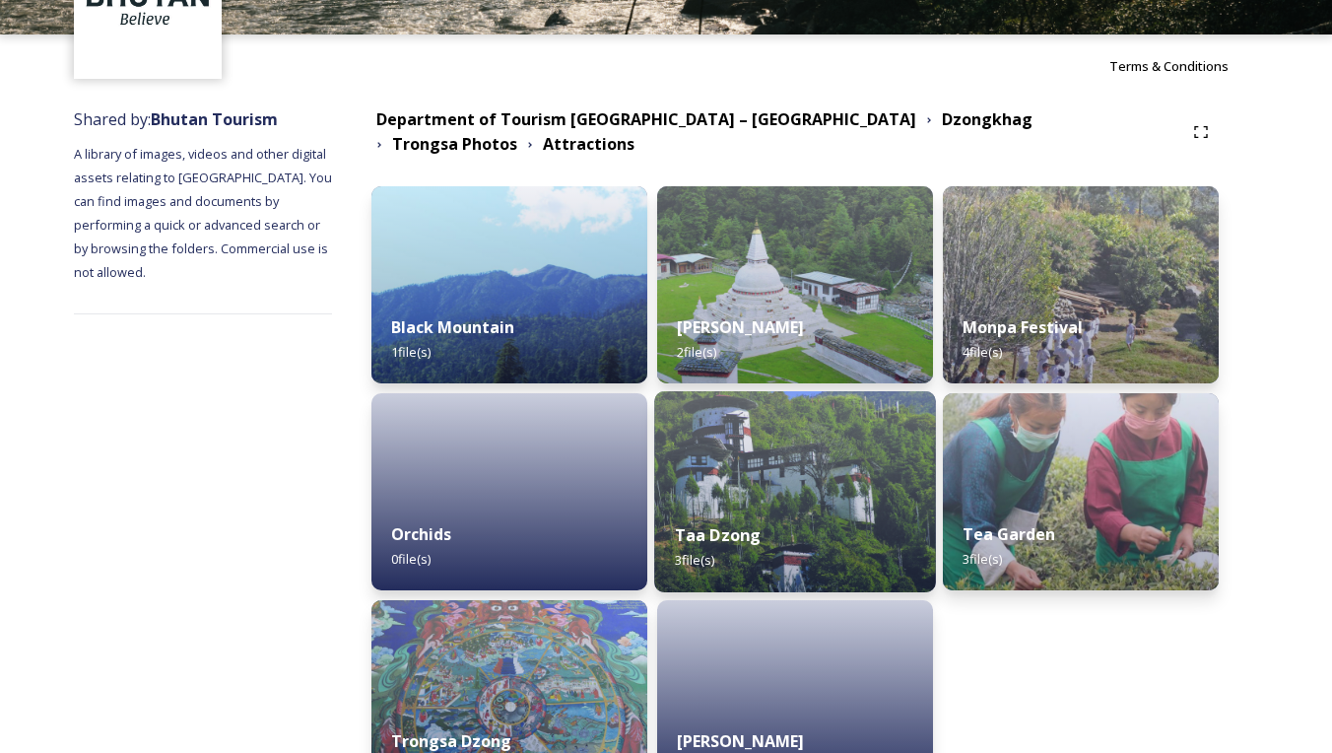
click at [858, 478] on img at bounding box center [795, 491] width 282 height 201
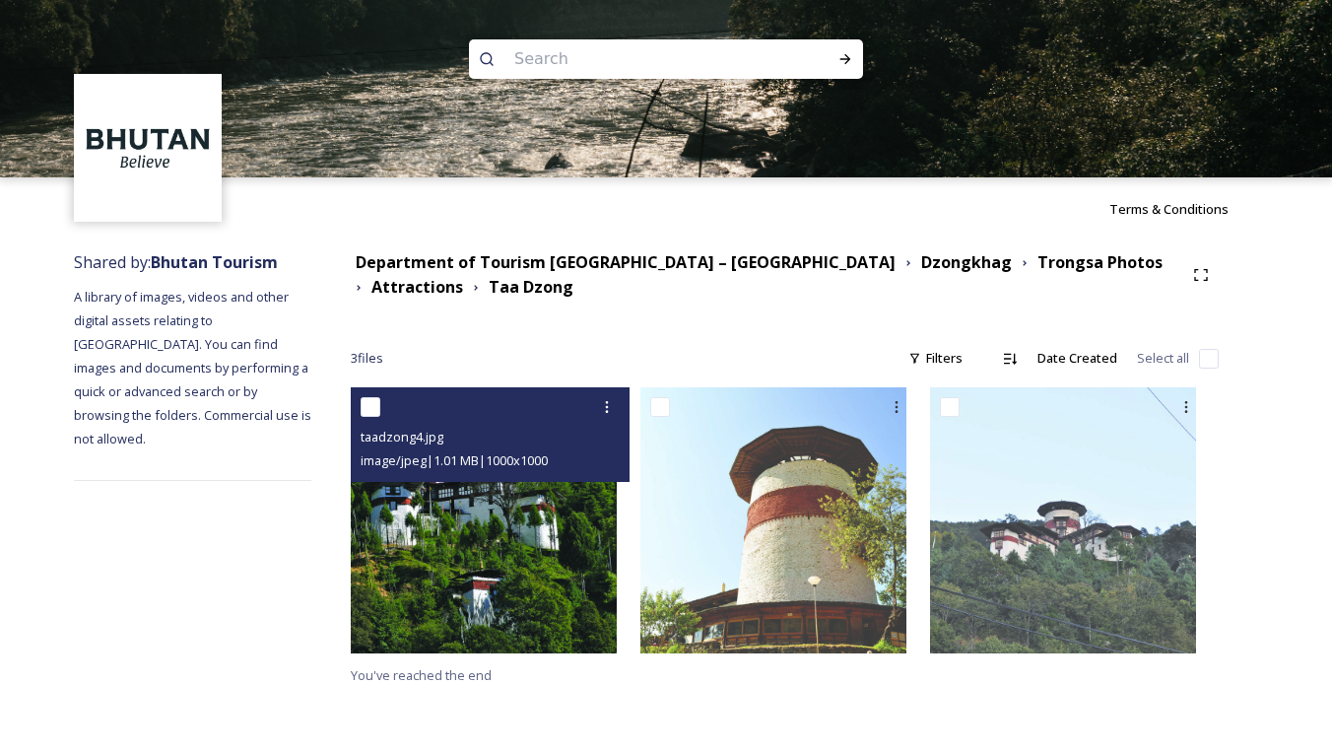
click at [518, 534] on img at bounding box center [484, 520] width 266 height 266
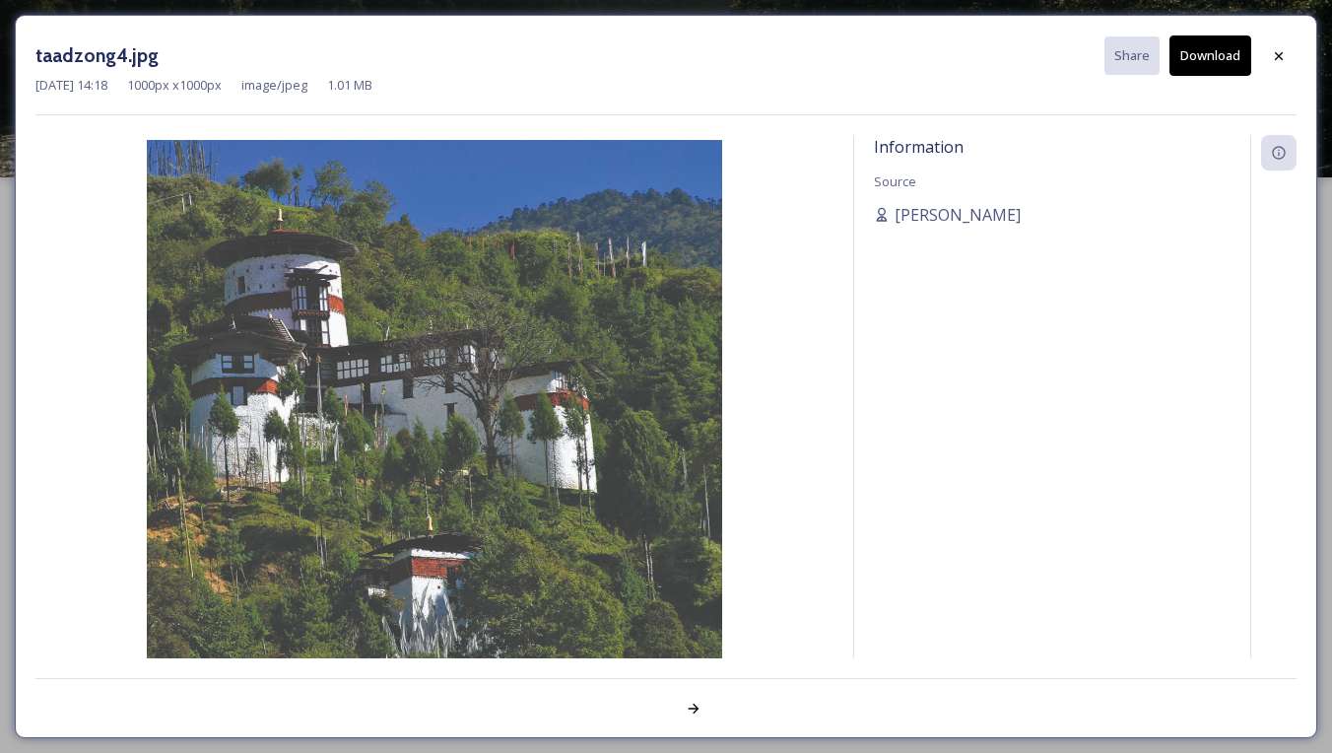
click at [1237, 62] on button "Download" at bounding box center [1210, 55] width 82 height 40
click at [1271, 54] on icon at bounding box center [1279, 56] width 16 height 16
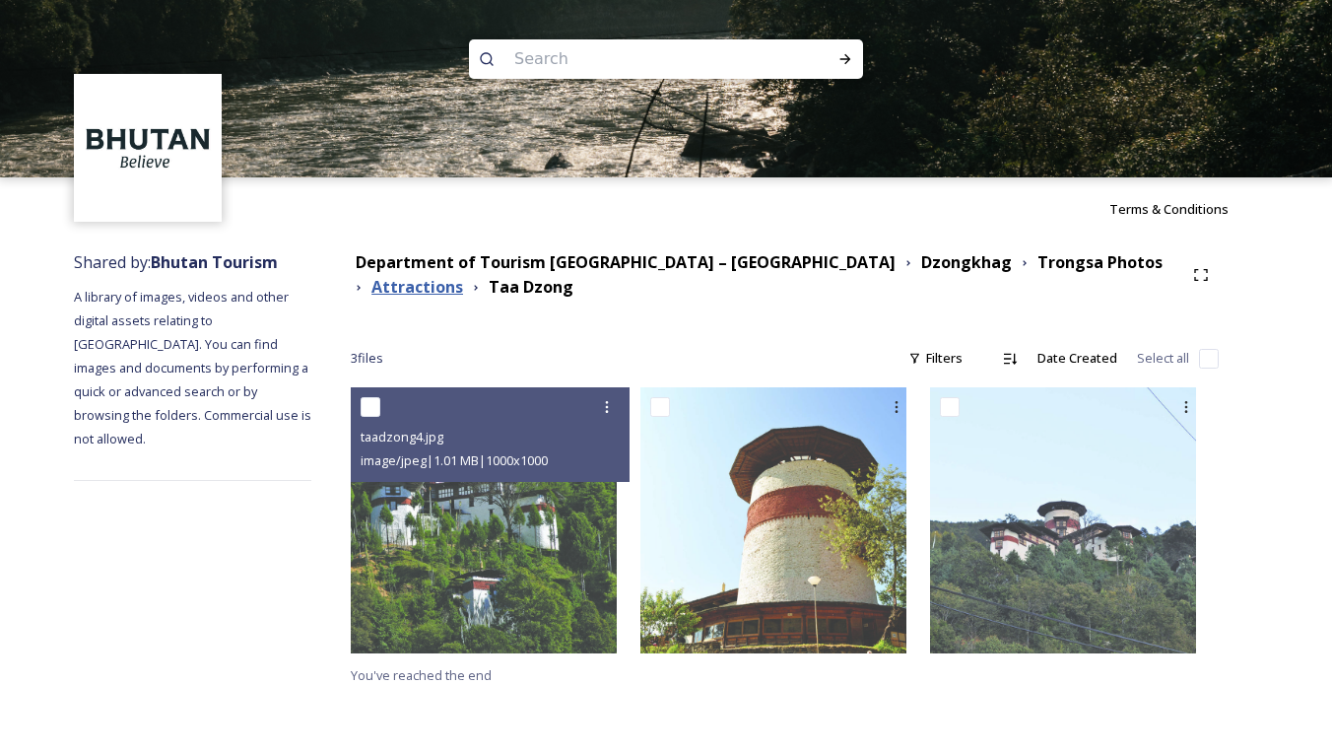
click at [463, 276] on strong "Attractions" at bounding box center [417, 287] width 92 height 22
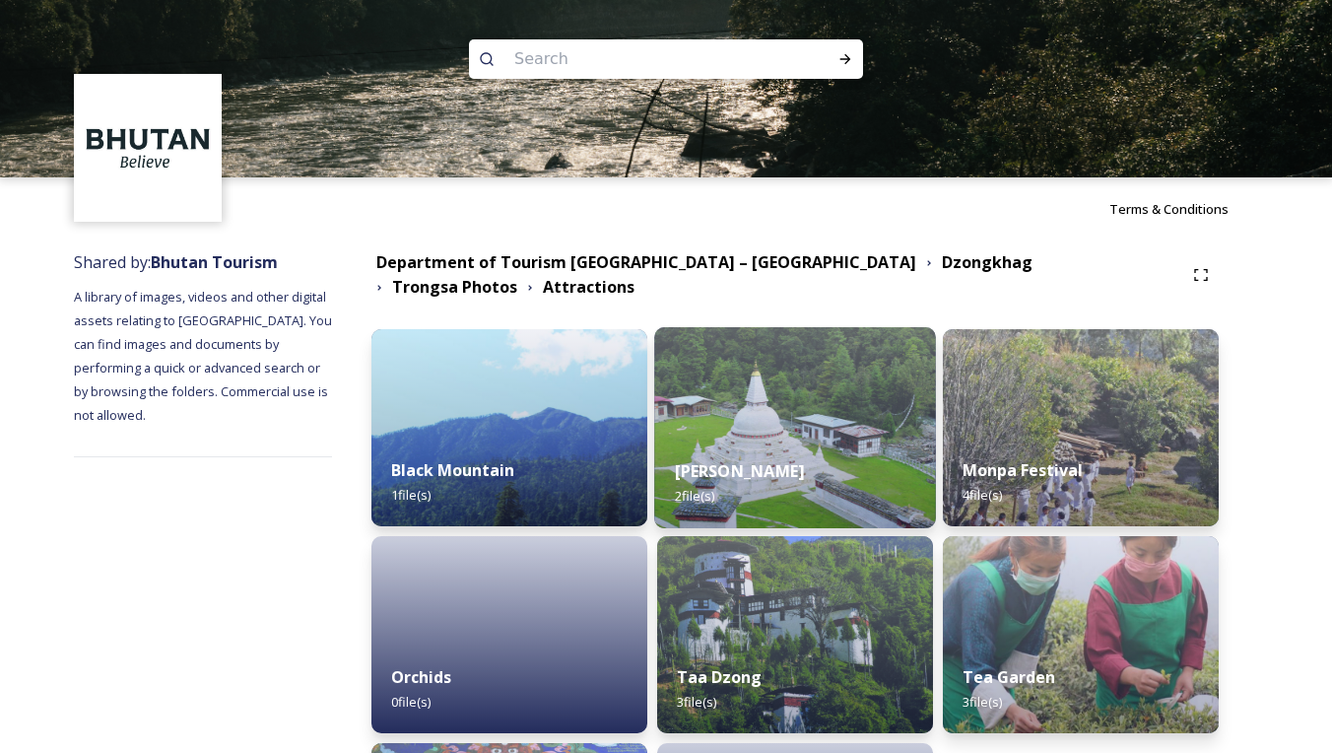
click at [794, 438] on div "Chendebji Chhorten 2 file(s)" at bounding box center [795, 483] width 282 height 90
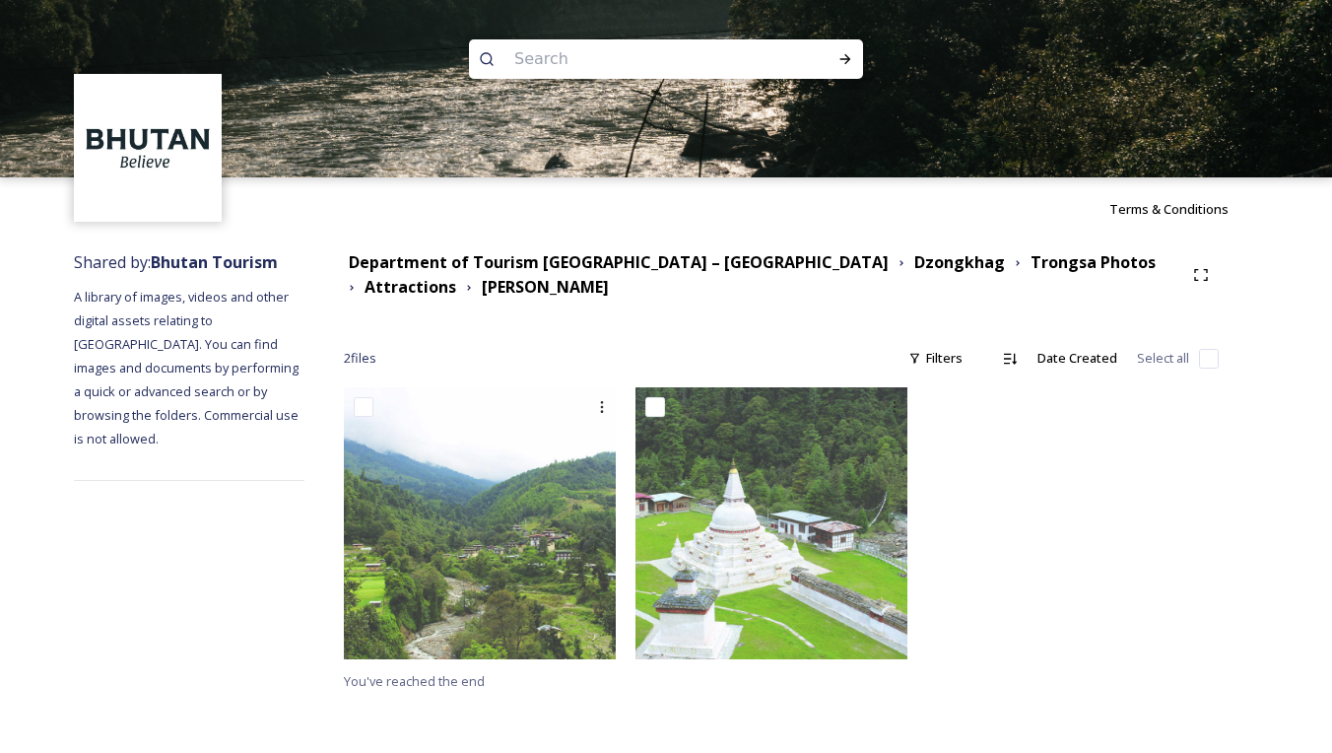
scroll to position [1, 0]
click at [456, 276] on strong "Attractions" at bounding box center [410, 287] width 92 height 22
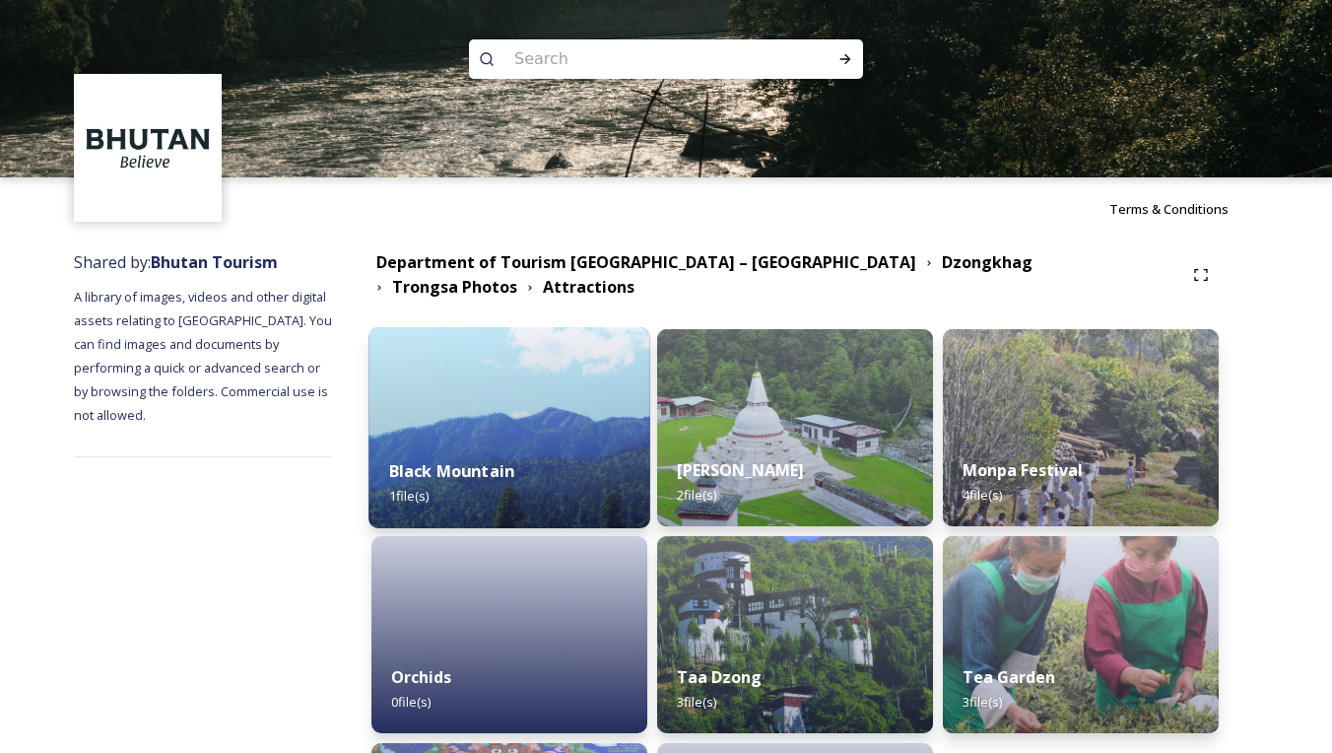
click at [565, 457] on div "Black Mountain 1 file(s)" at bounding box center [509, 483] width 282 height 90
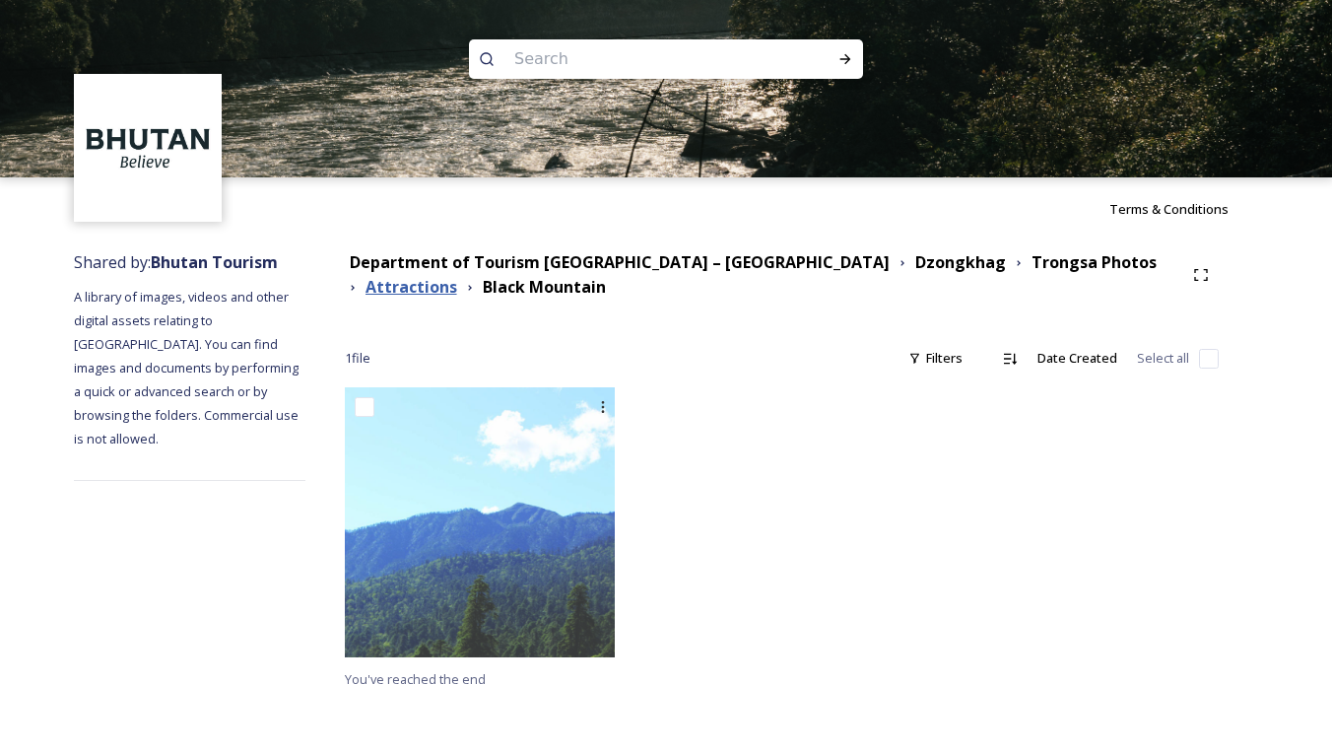
click at [457, 276] on strong "Attractions" at bounding box center [411, 287] width 92 height 22
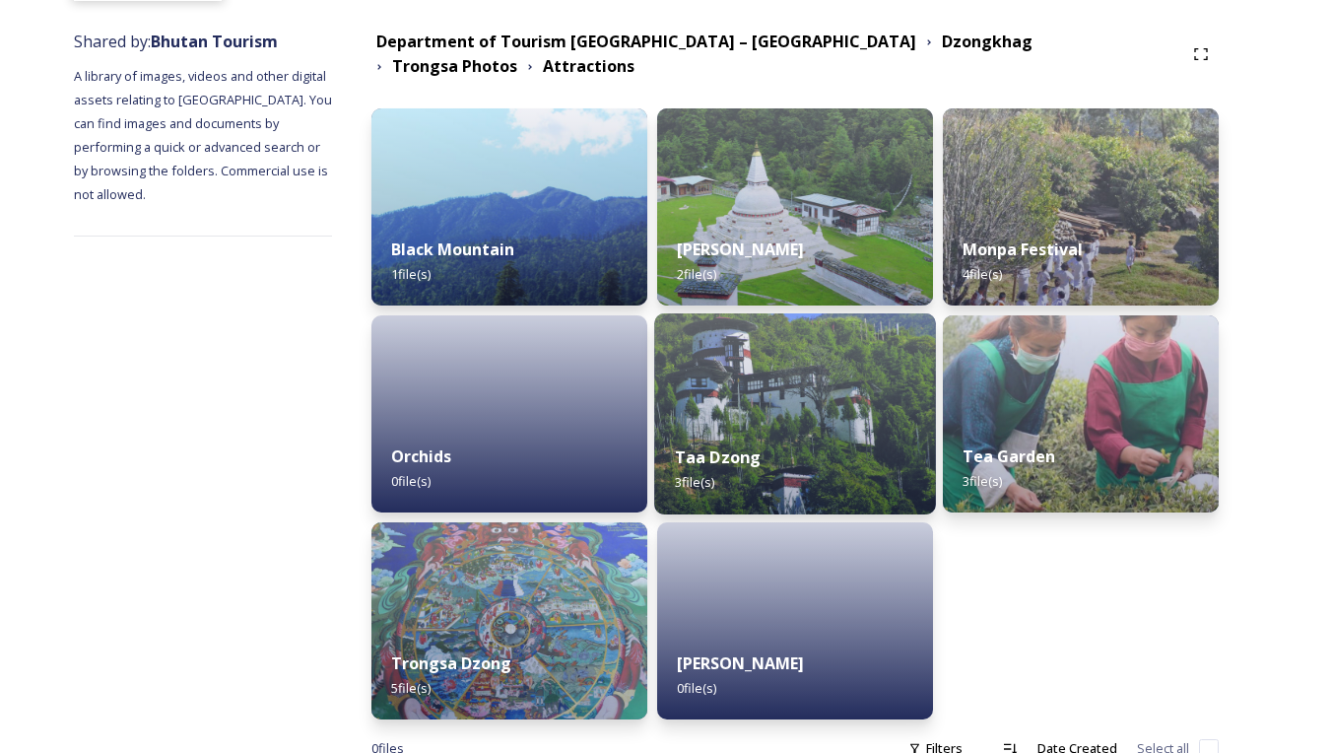
scroll to position [231, 0]
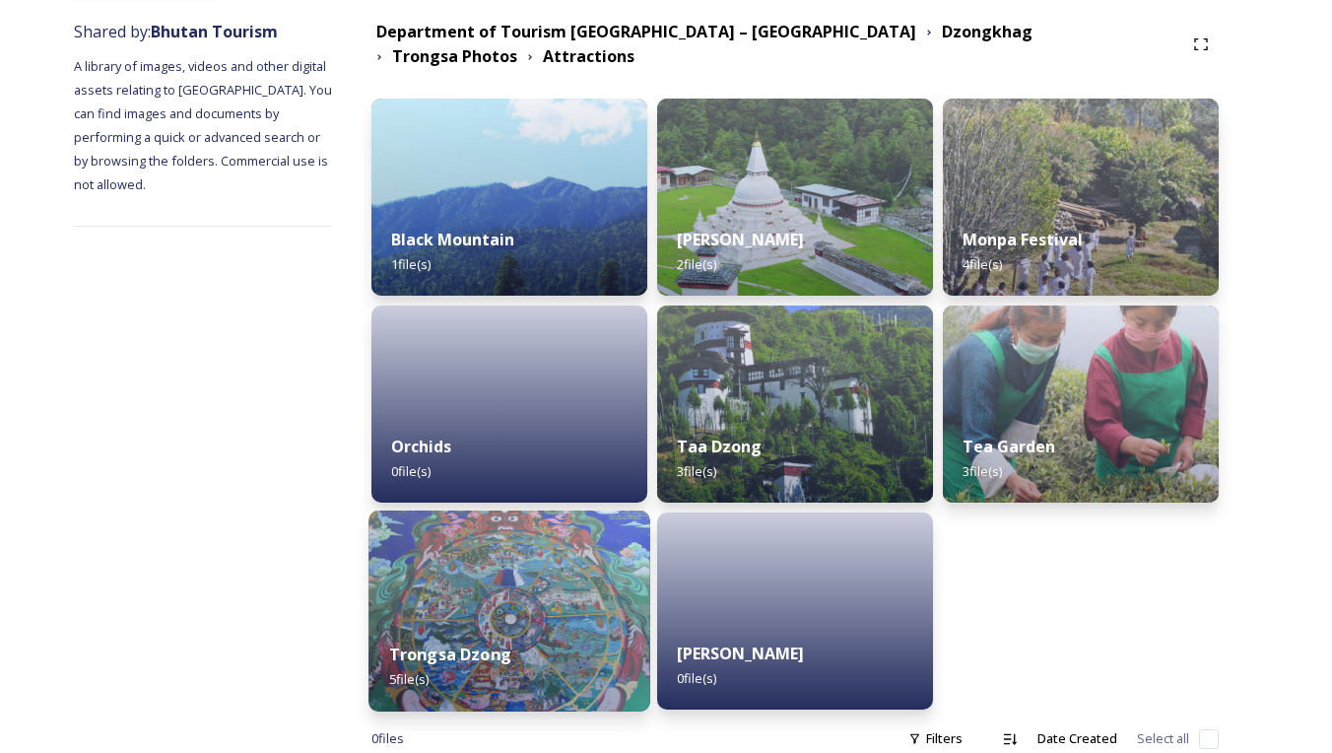
click at [615, 536] on img at bounding box center [509, 610] width 282 height 201
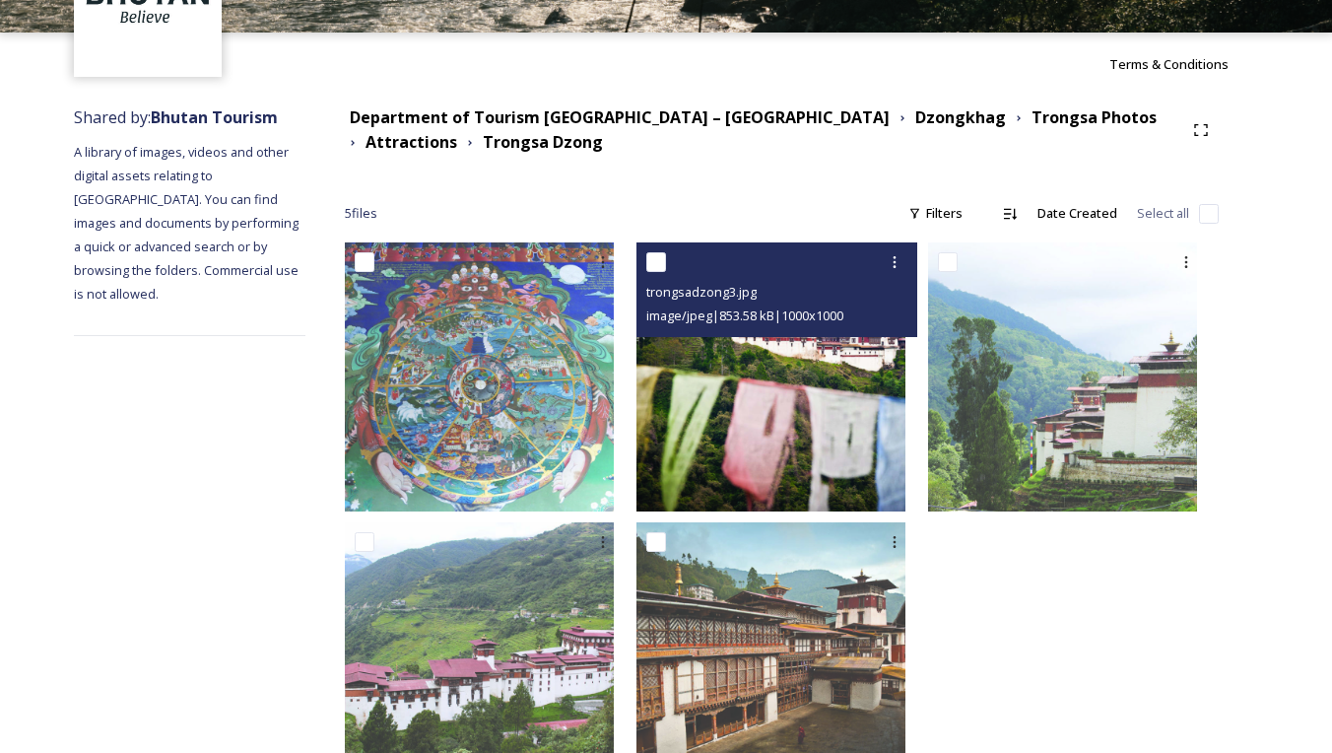
scroll to position [148, 0]
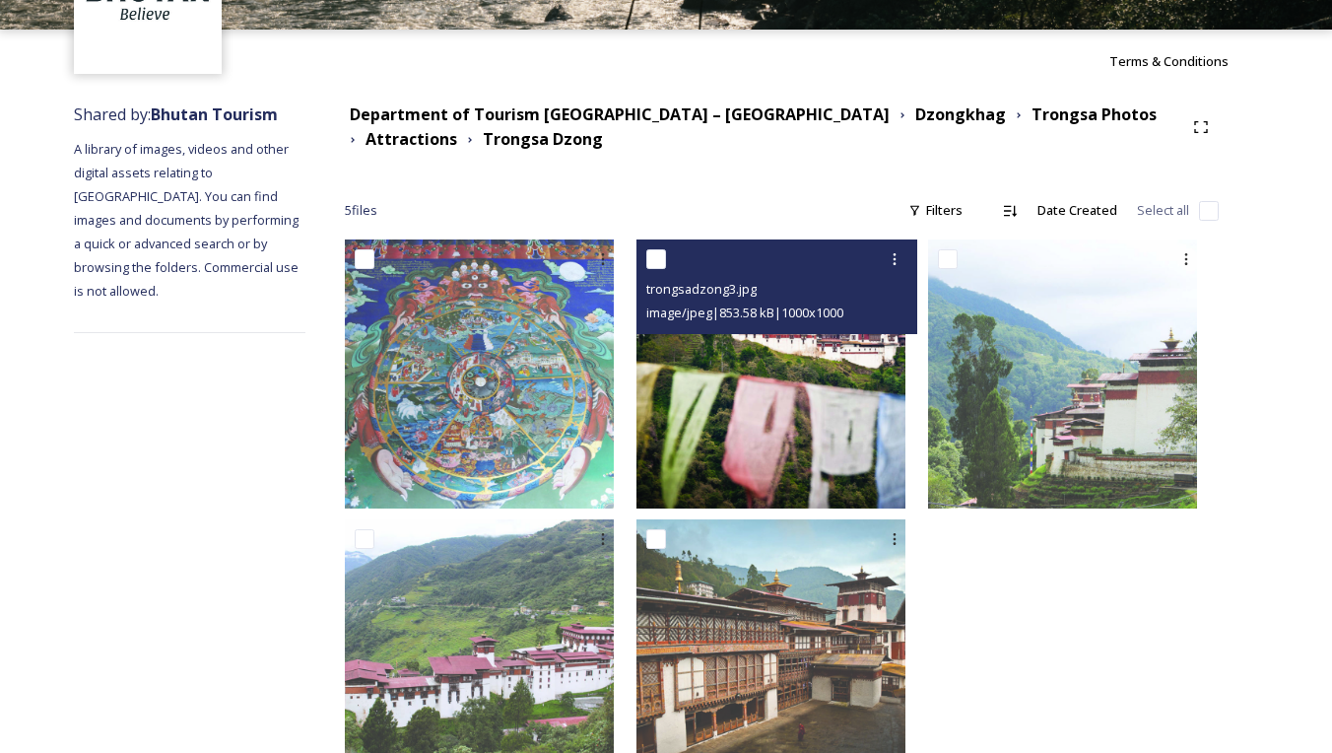
click at [794, 423] on img at bounding box center [770, 373] width 269 height 269
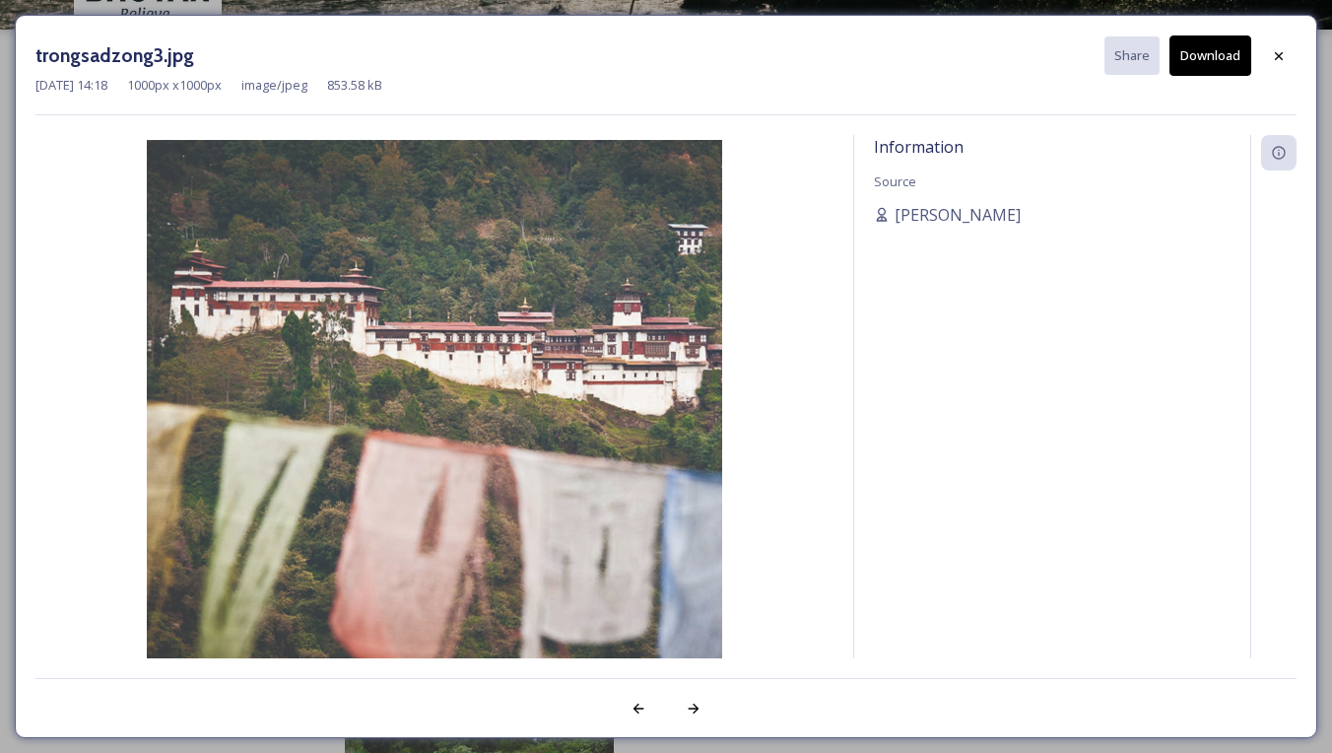
click at [1228, 56] on button "Download" at bounding box center [1210, 55] width 82 height 40
click at [1301, 54] on div "trongsadzong3.jpg Share Download Jul 31 2023 14:18 1000 px x 1000 px image/jpeg…" at bounding box center [666, 376] width 1302 height 723
click at [1279, 58] on icon at bounding box center [1279, 56] width 16 height 16
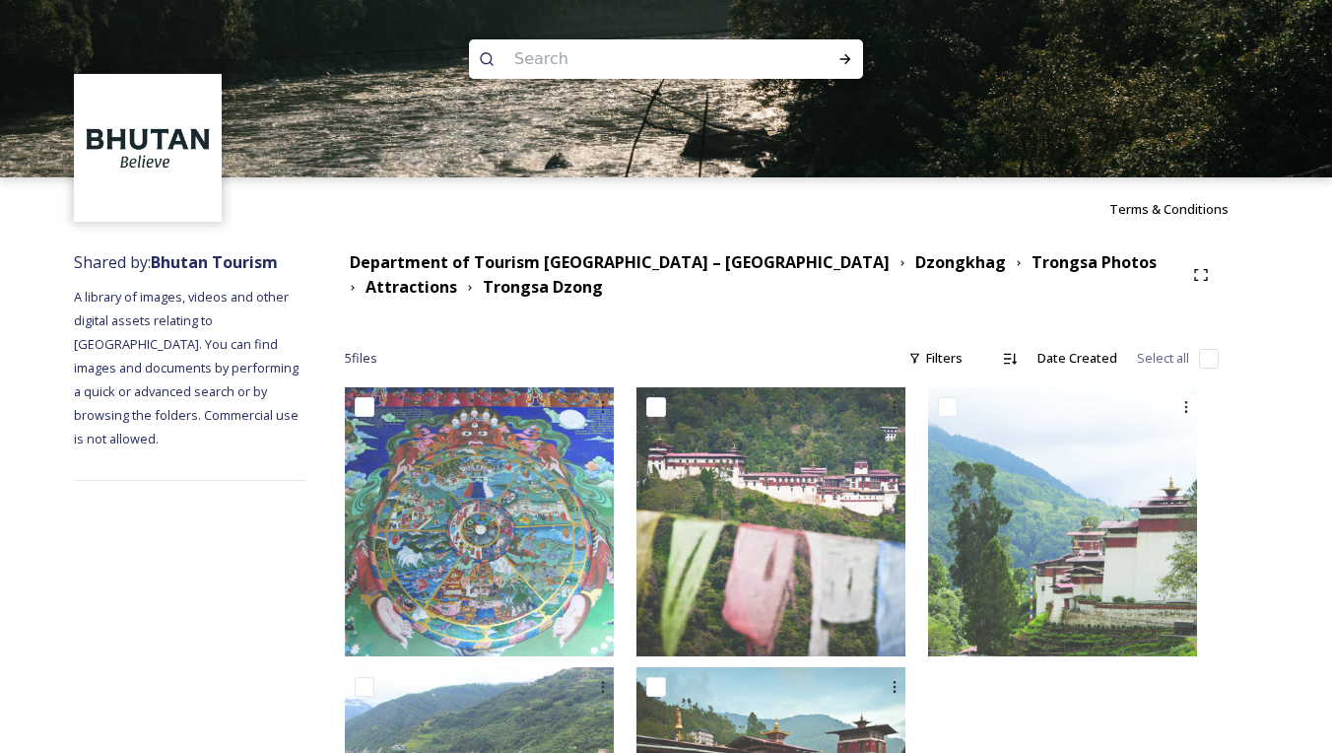
scroll to position [0, 0]
click at [649, 60] on input at bounding box center [639, 58] width 270 height 43
paste input "Jigme Singye Wangchuck National Park"
type input "Jigme Singye Wangchuck National Park"
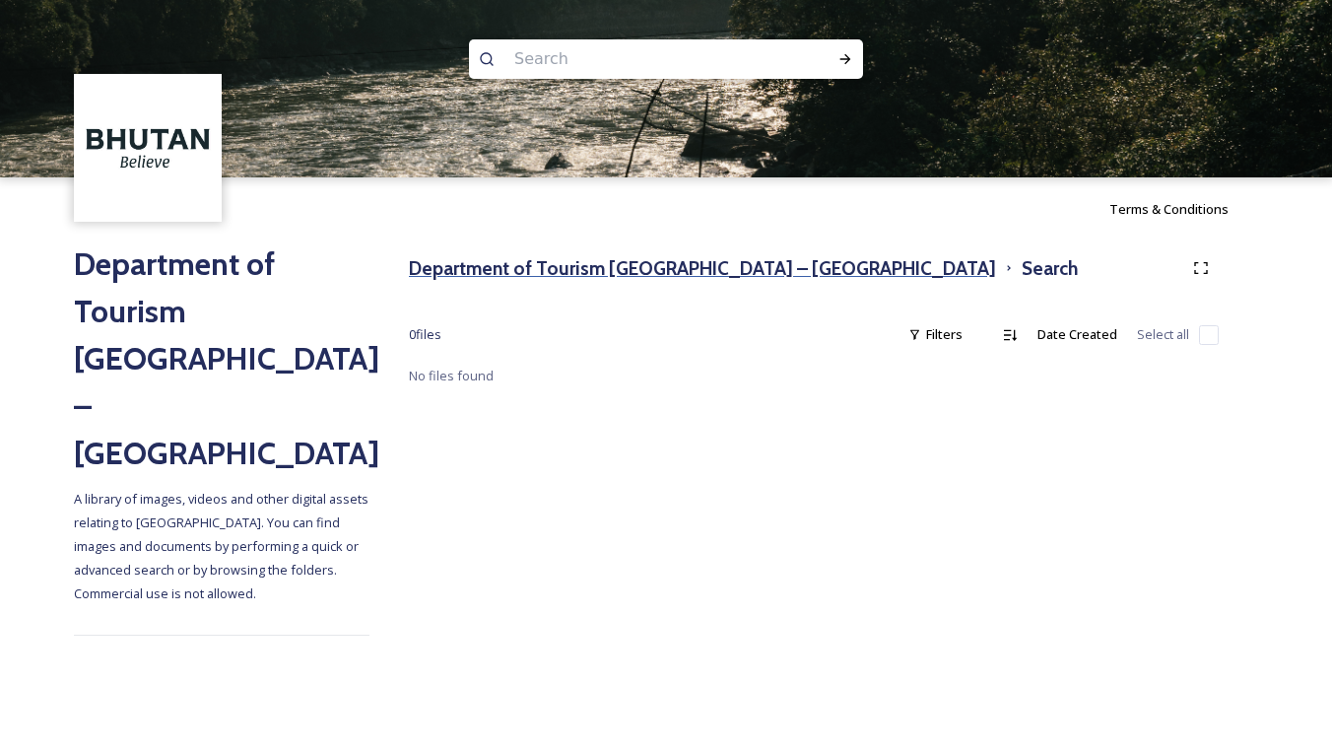
click at [586, 270] on h3 "Department of Tourism [GEOGRAPHIC_DATA] – [GEOGRAPHIC_DATA]" at bounding box center [702, 268] width 587 height 29
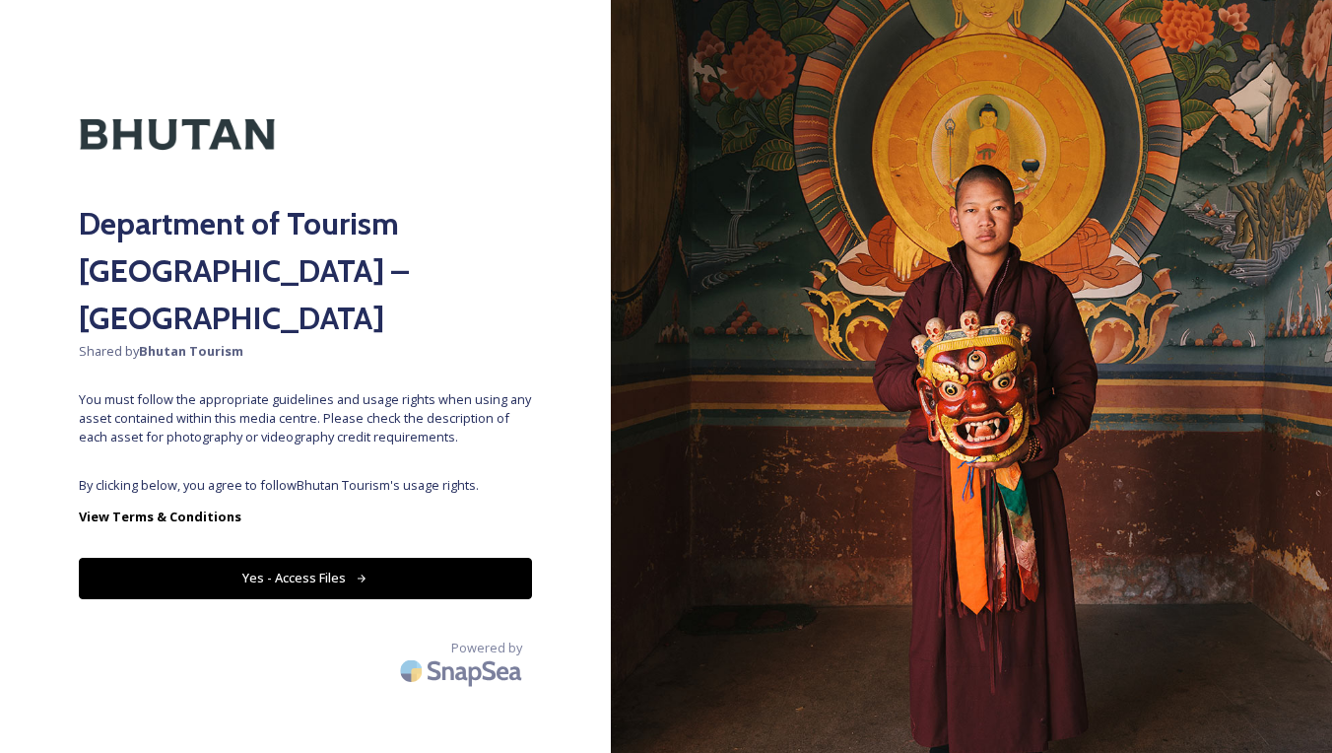
click at [336, 558] on button "Yes - Access Files" at bounding box center [305, 578] width 453 height 40
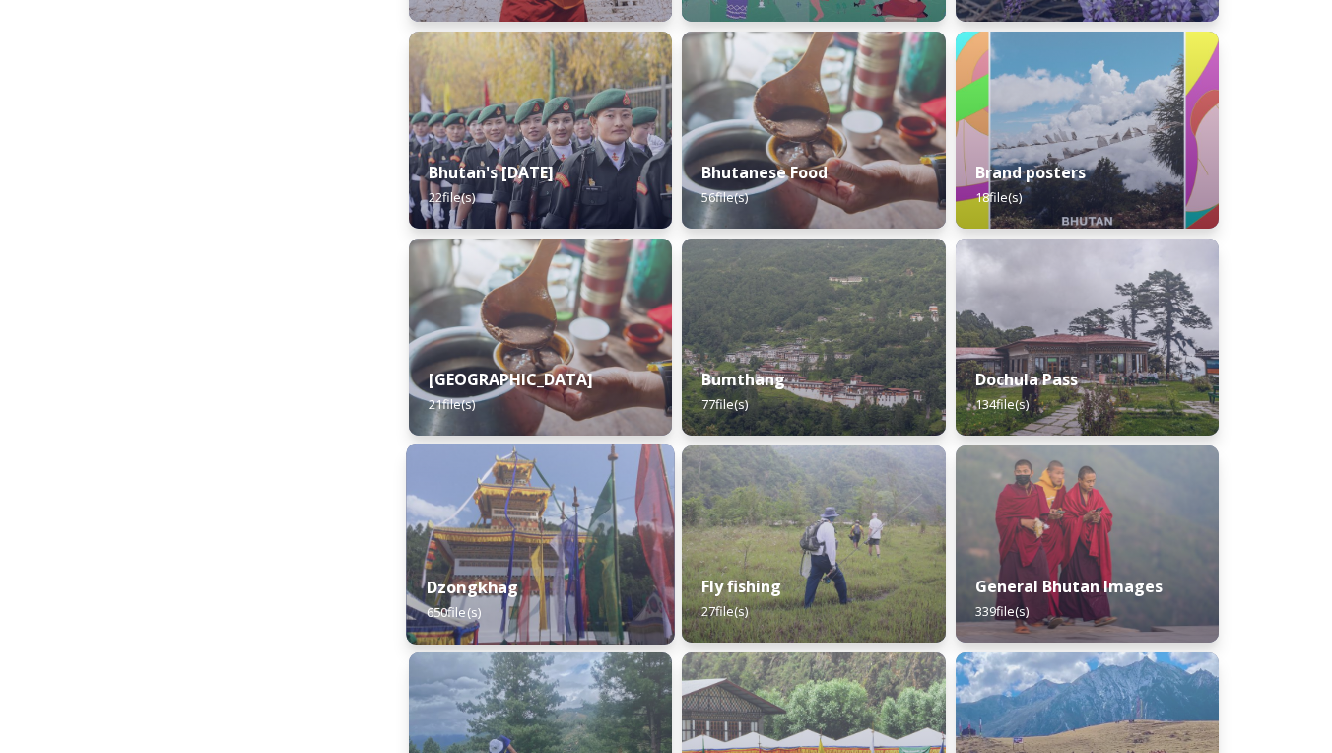
scroll to position [491, 0]
click at [558, 504] on img at bounding box center [540, 543] width 269 height 201
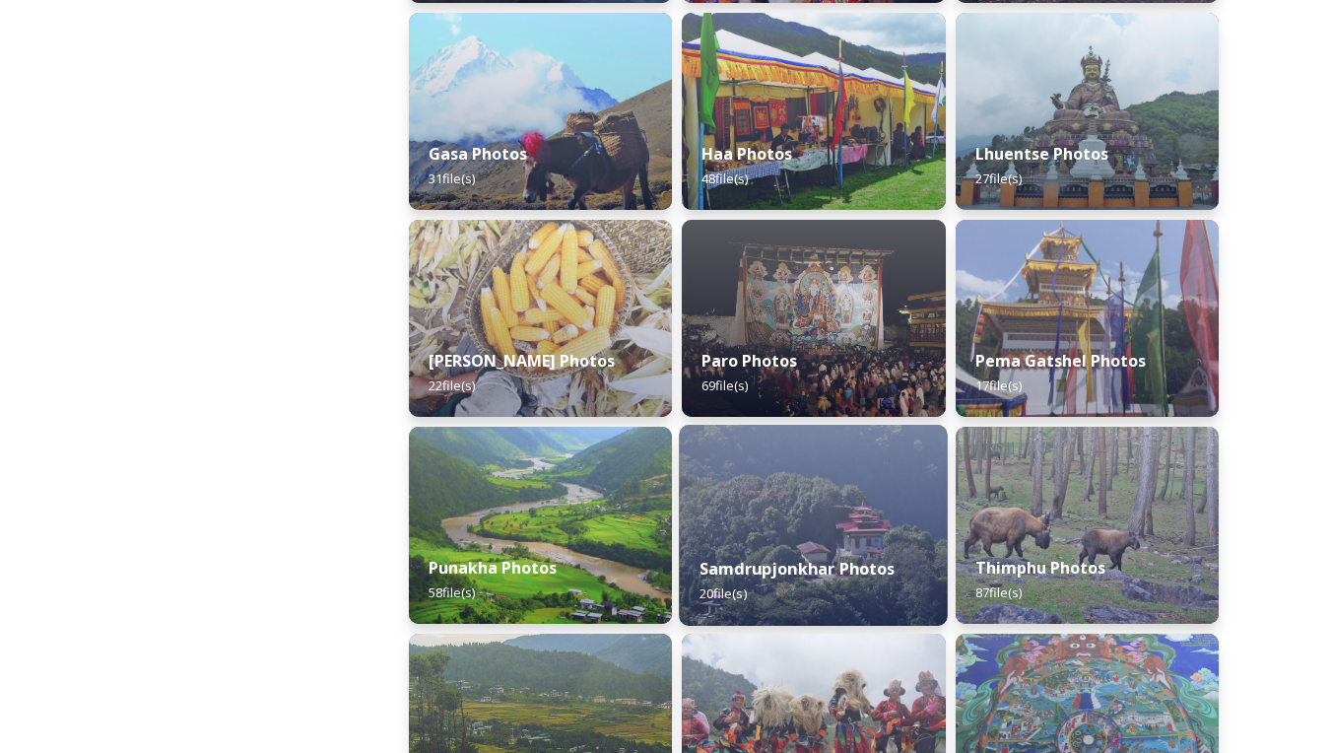
scroll to position [519, 0]
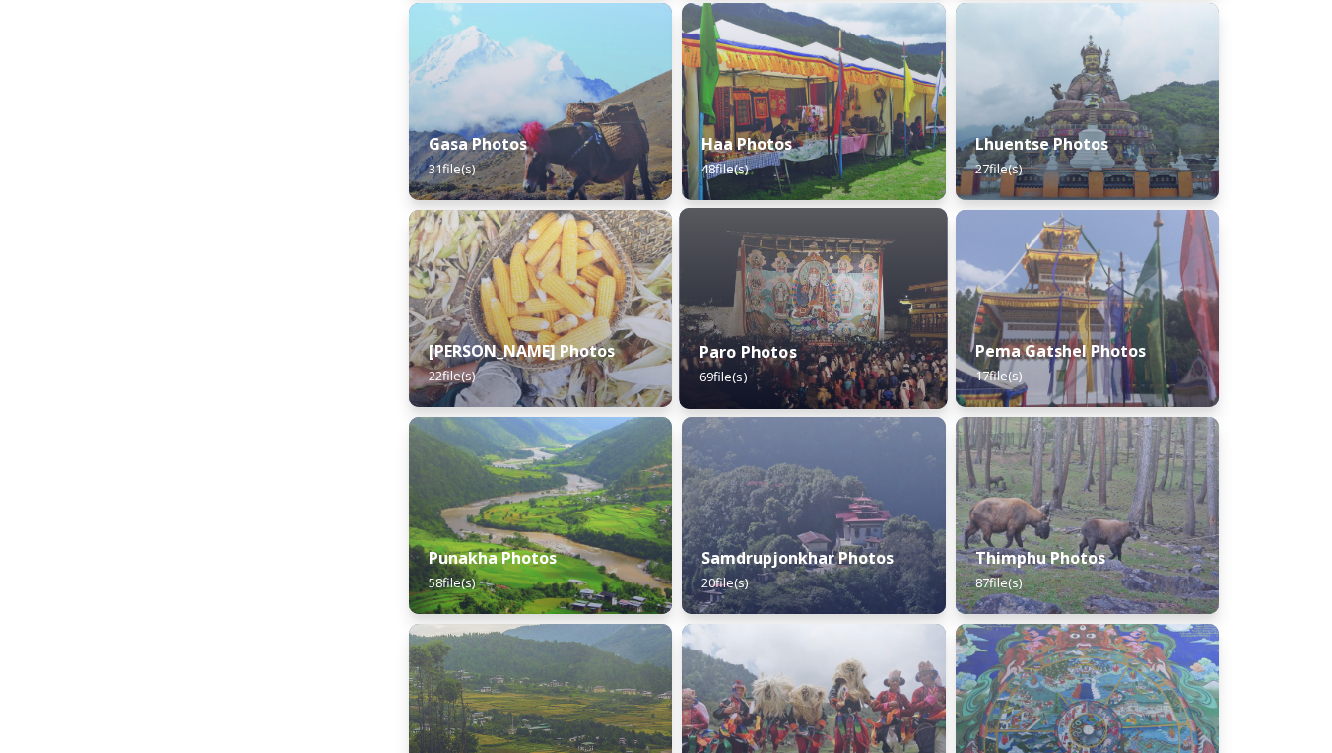
click at [835, 376] on div "Paro Photos 69 file(s)" at bounding box center [814, 364] width 269 height 90
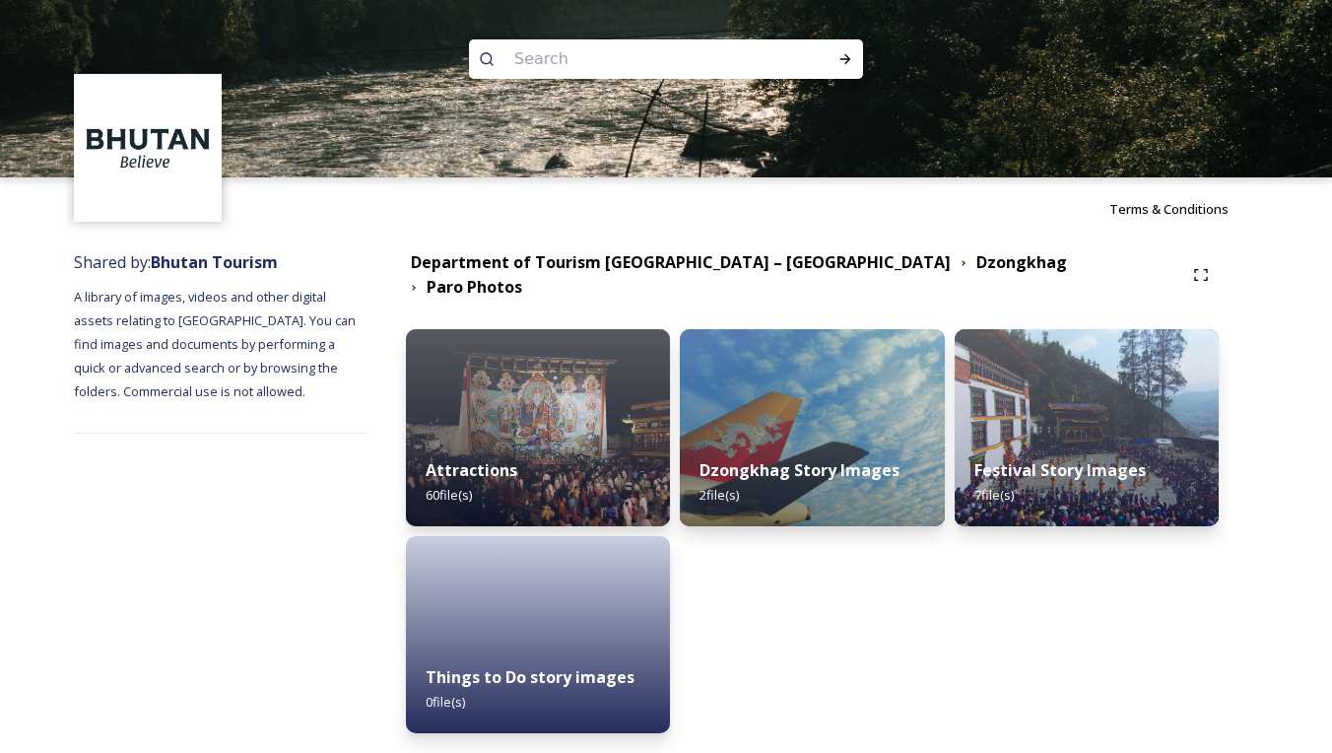
click at [598, 418] on img at bounding box center [538, 427] width 264 height 197
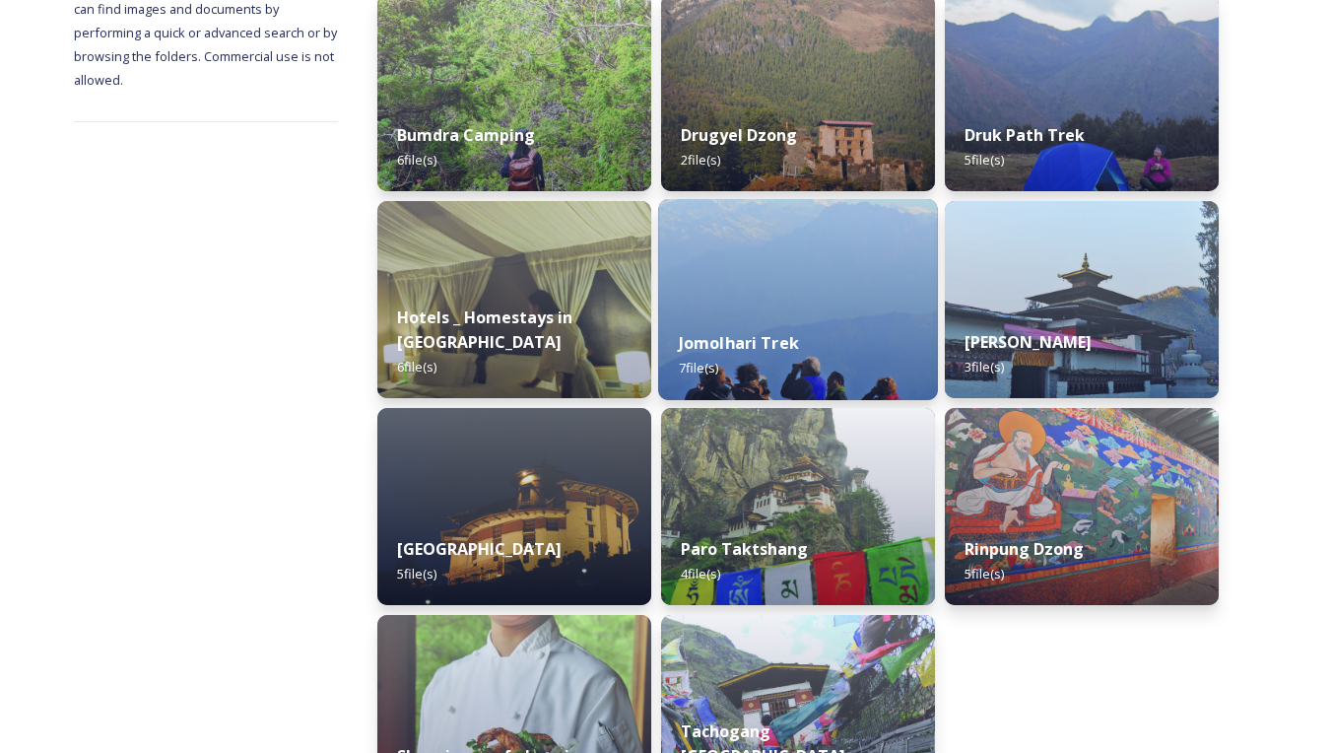
scroll to position [335, 0]
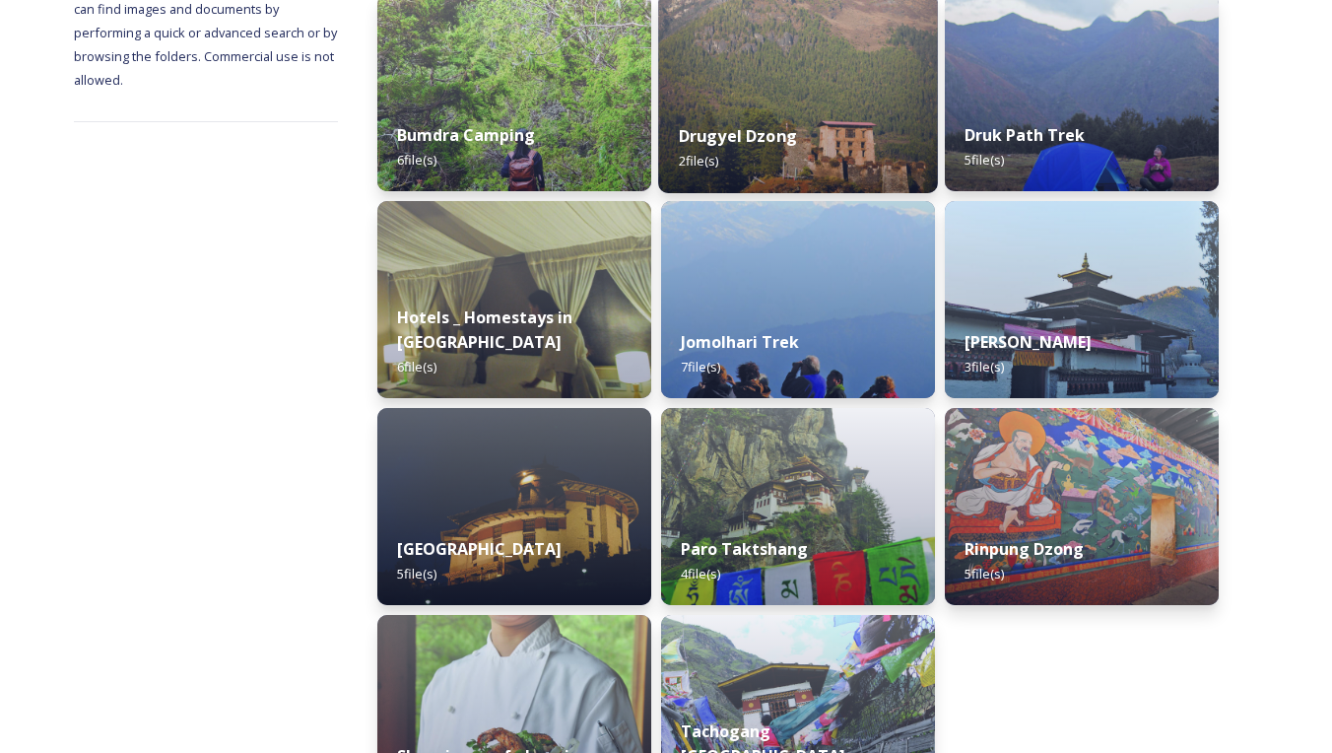
click at [838, 116] on div "Drugyel Dzong 2 file(s)" at bounding box center [798, 148] width 279 height 90
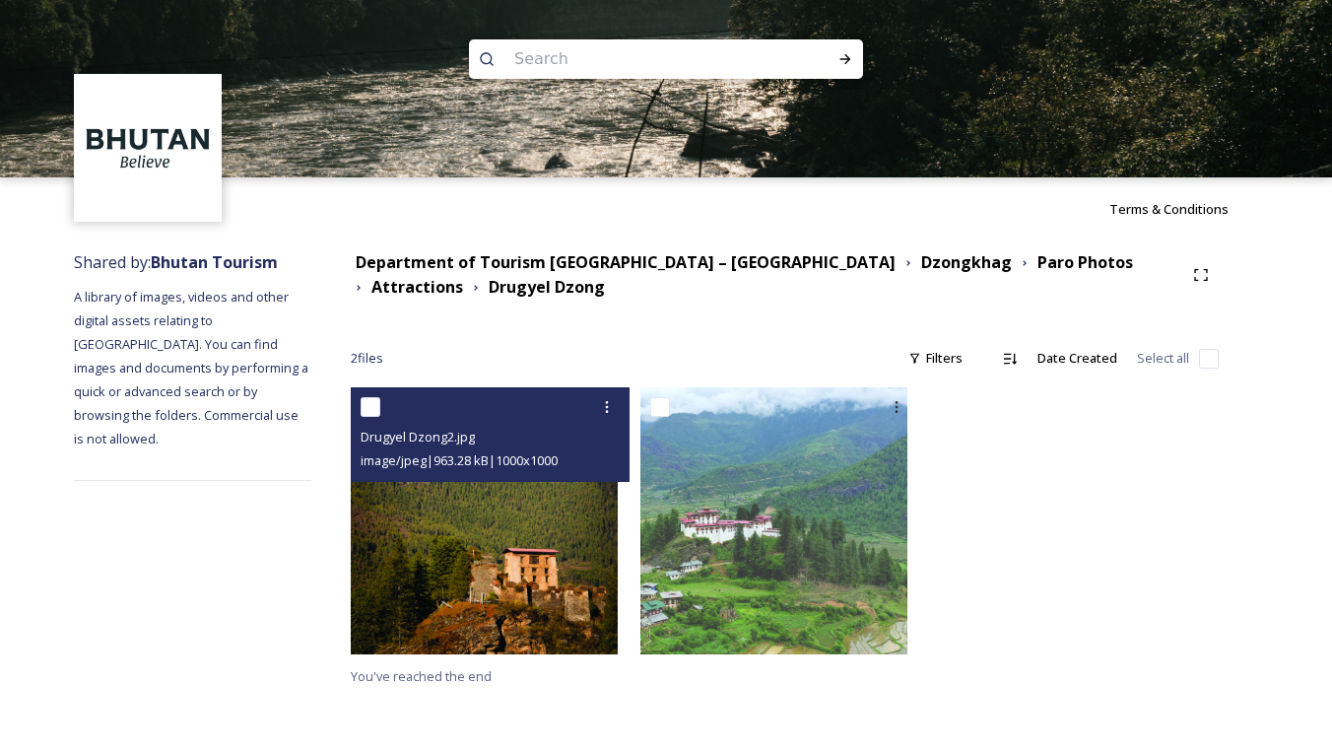
click at [539, 520] on img at bounding box center [484, 520] width 267 height 267
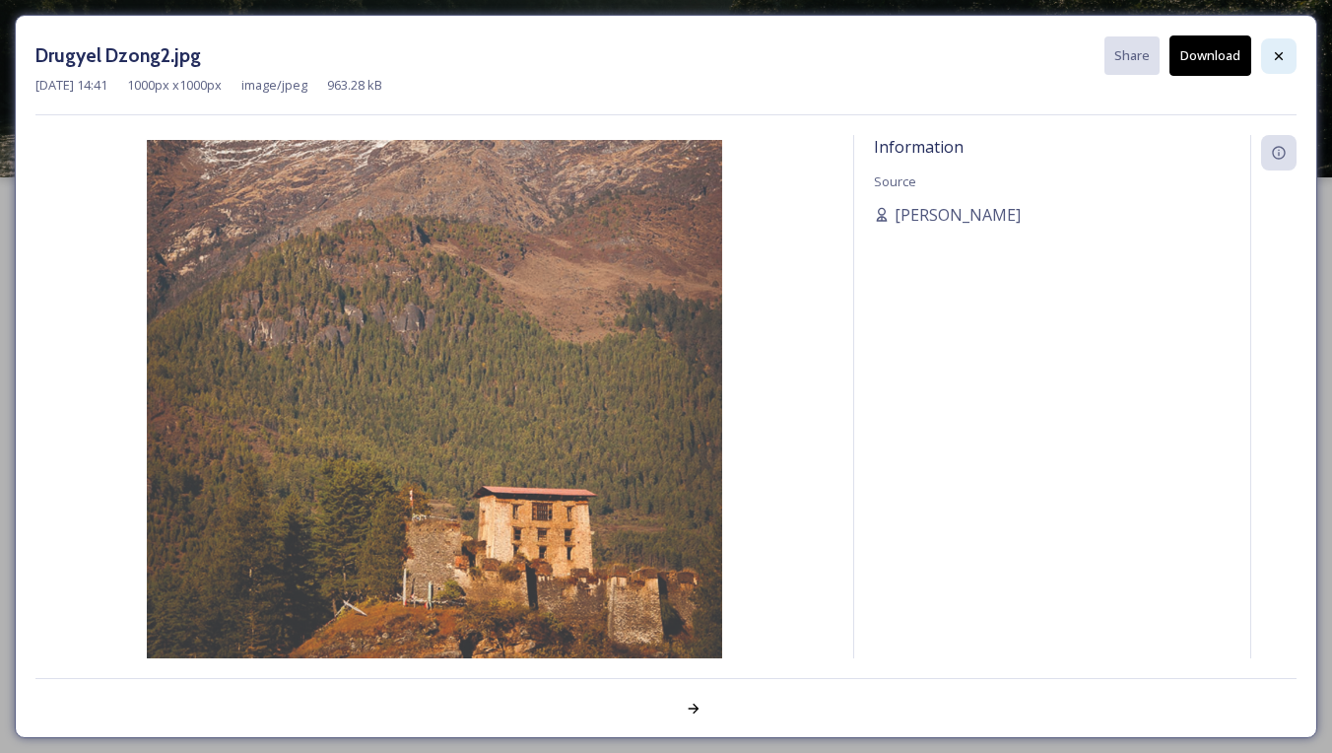
click at [1280, 42] on div at bounding box center [1278, 55] width 35 height 35
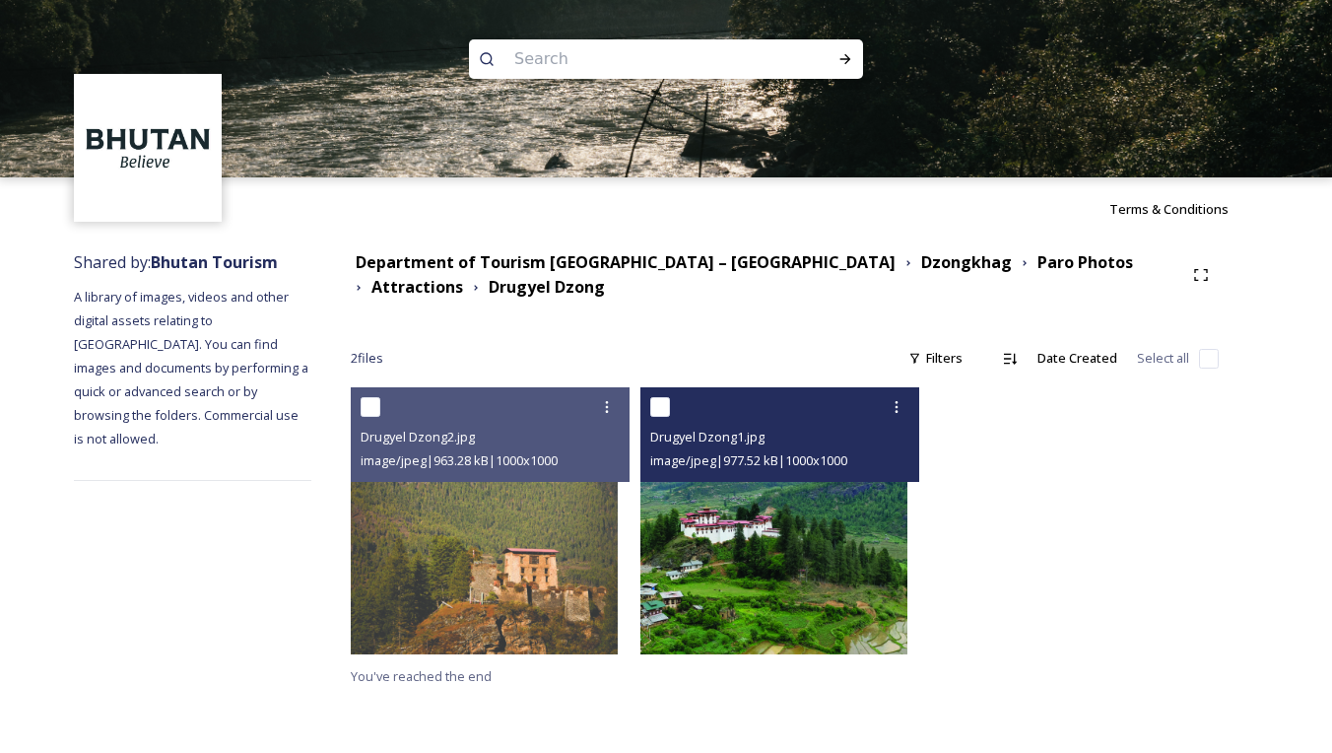
click at [767, 554] on img at bounding box center [773, 520] width 267 height 267
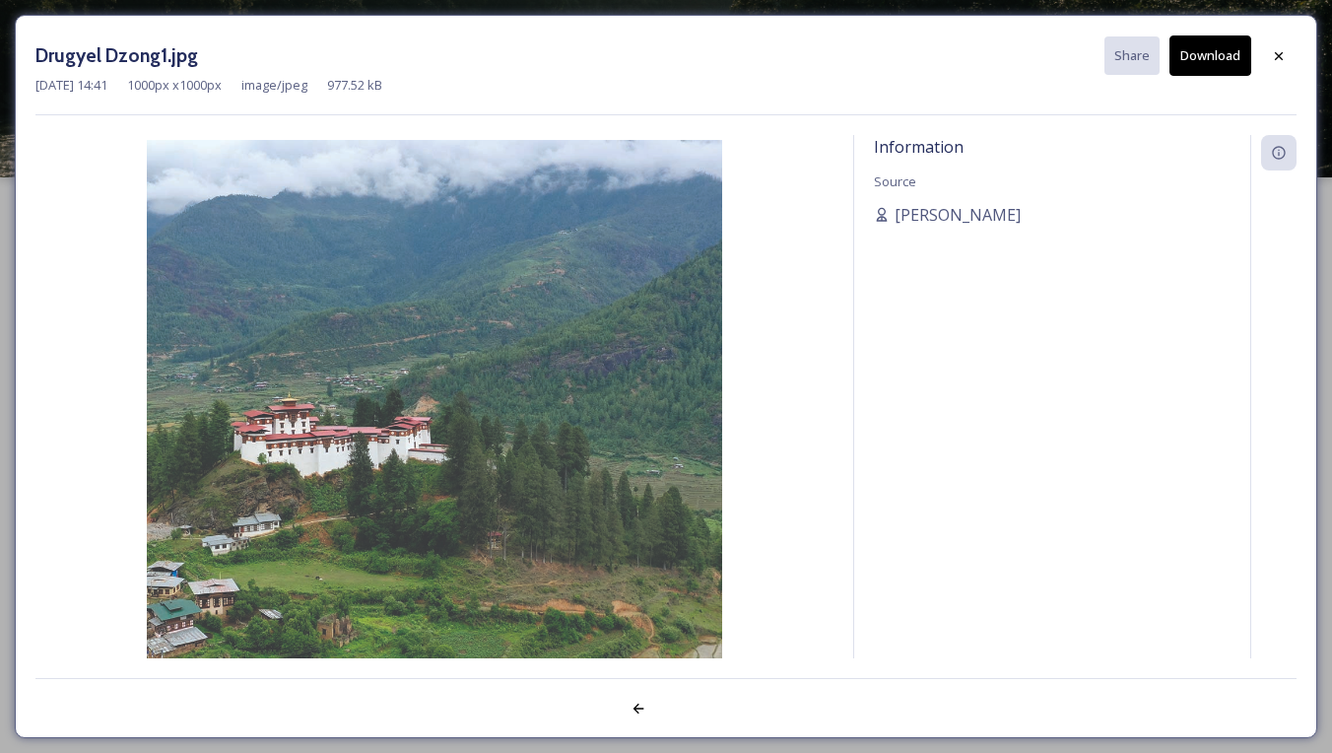
click at [1191, 59] on button "Download" at bounding box center [1210, 55] width 82 height 40
click at [1221, 49] on button "Download" at bounding box center [1210, 55] width 82 height 40
click at [1282, 43] on div at bounding box center [1278, 55] width 35 height 35
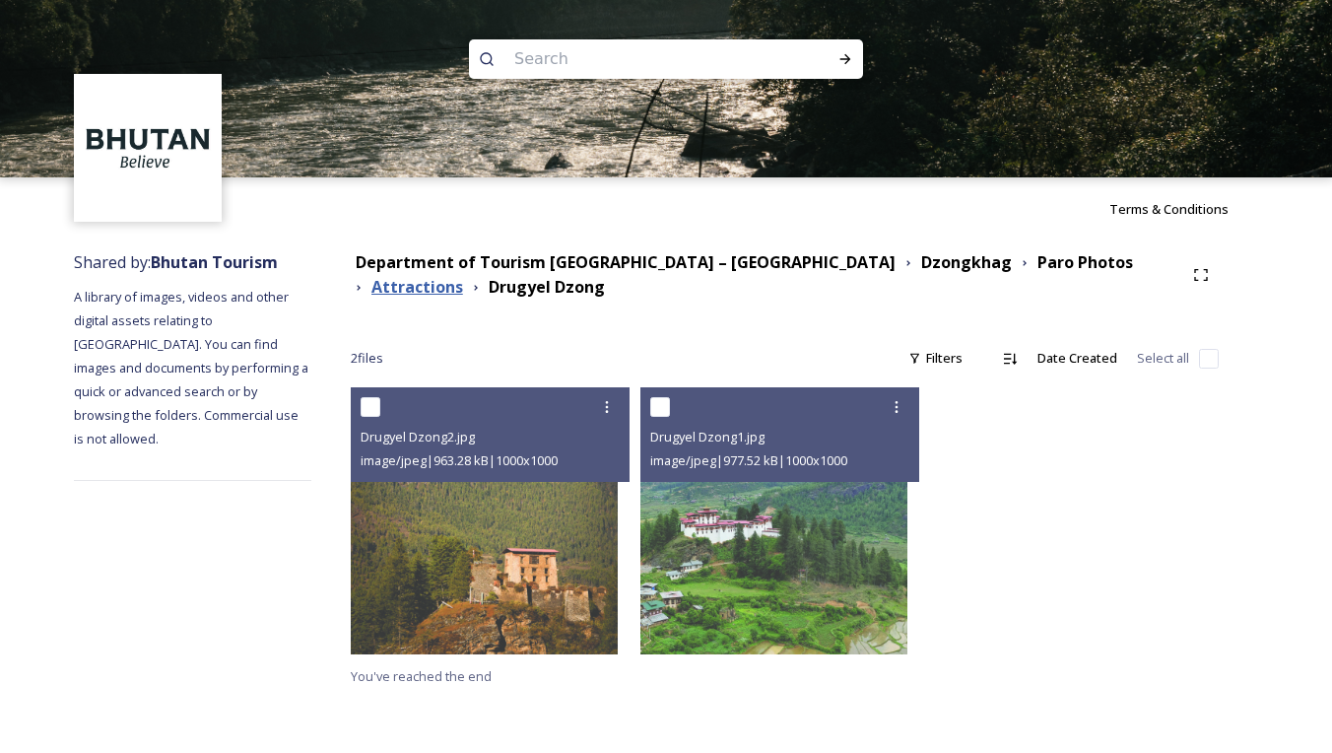
click at [463, 276] on strong "Attractions" at bounding box center [417, 287] width 92 height 22
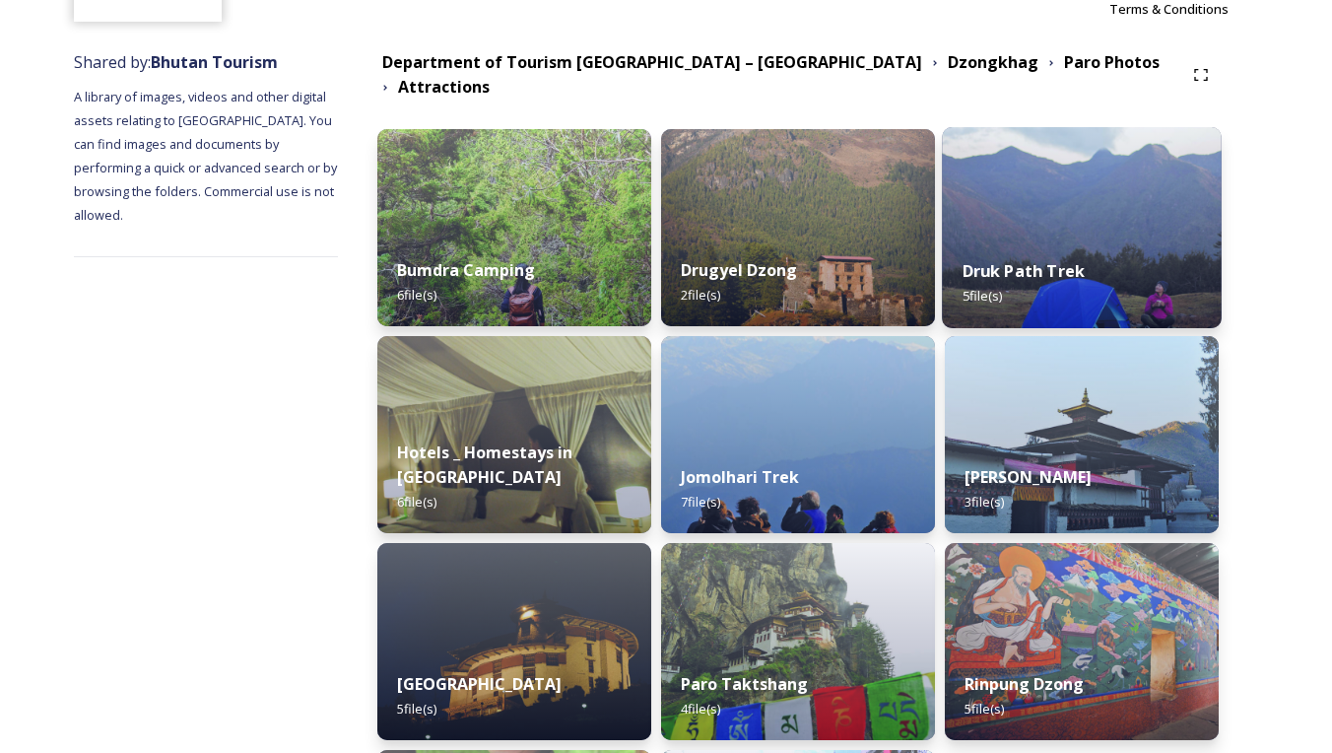
scroll to position [239, 0]
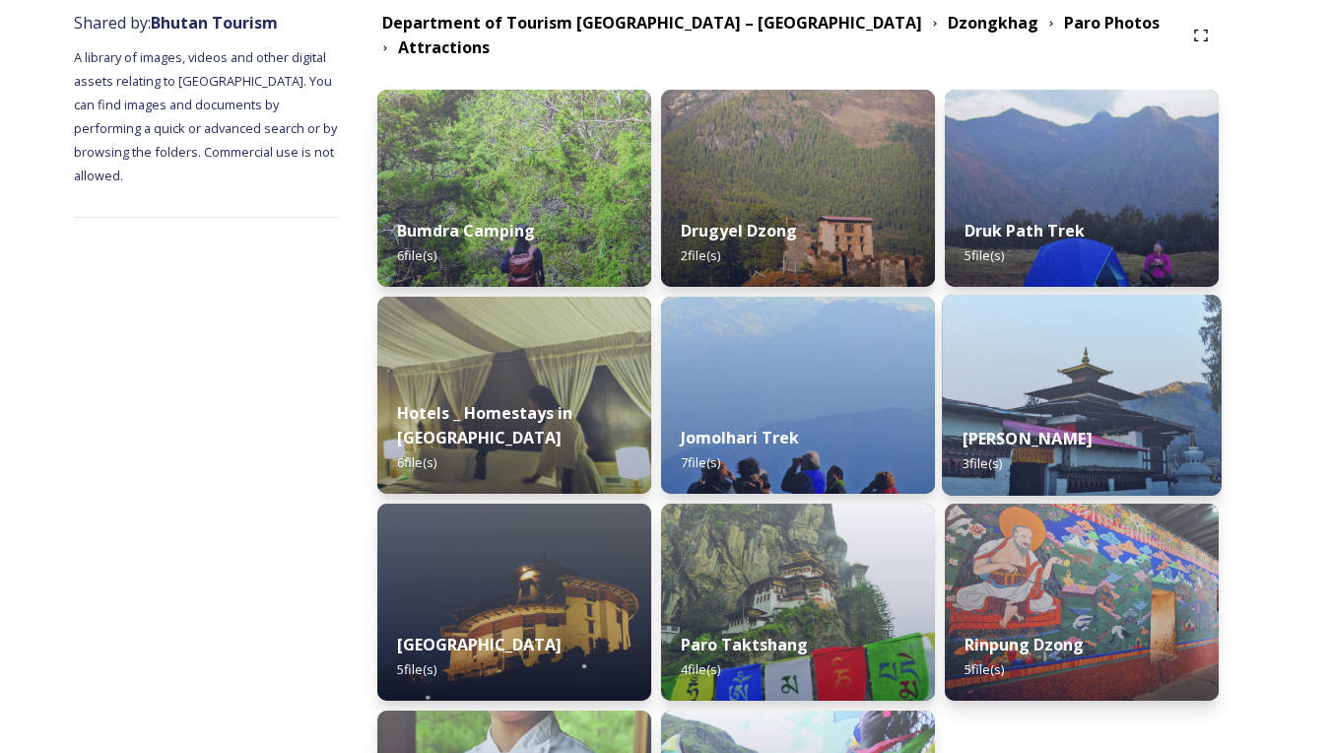
click at [1025, 384] on img at bounding box center [1081, 395] width 279 height 201
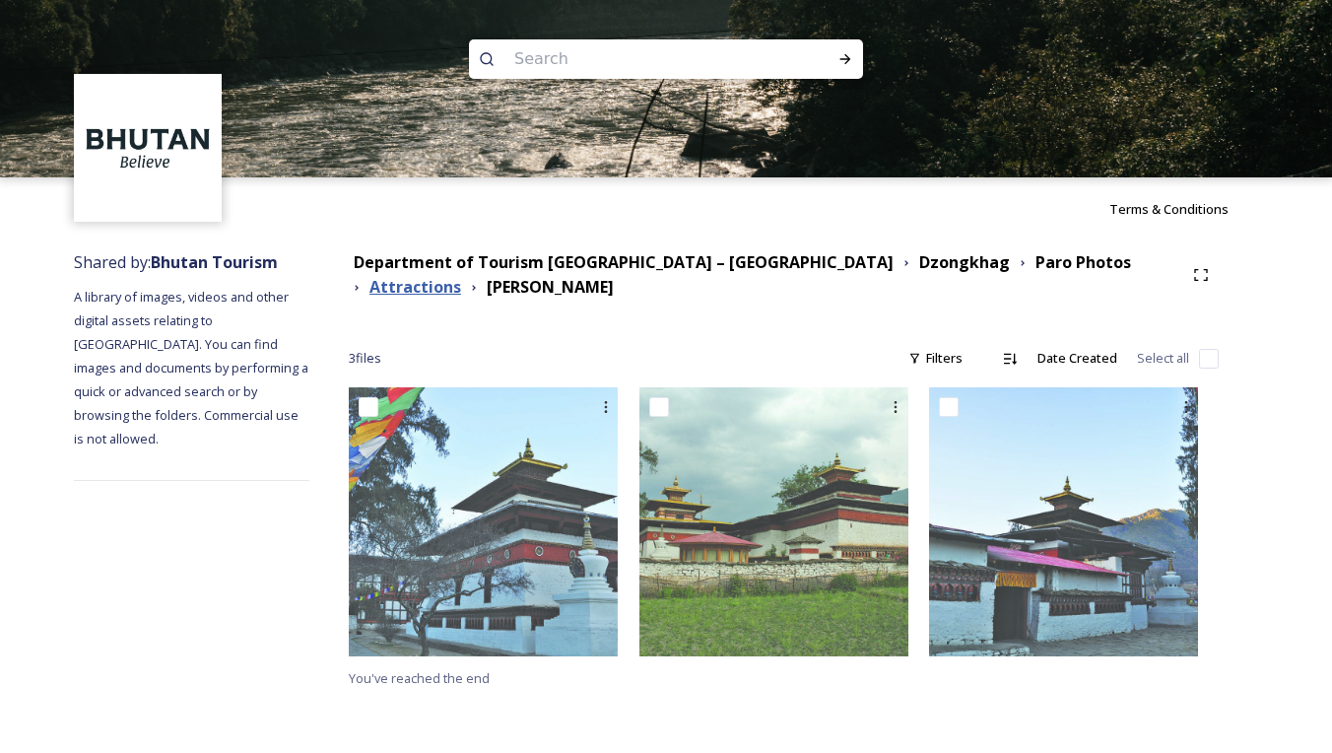
click at [461, 276] on strong "Attractions" at bounding box center [415, 287] width 92 height 22
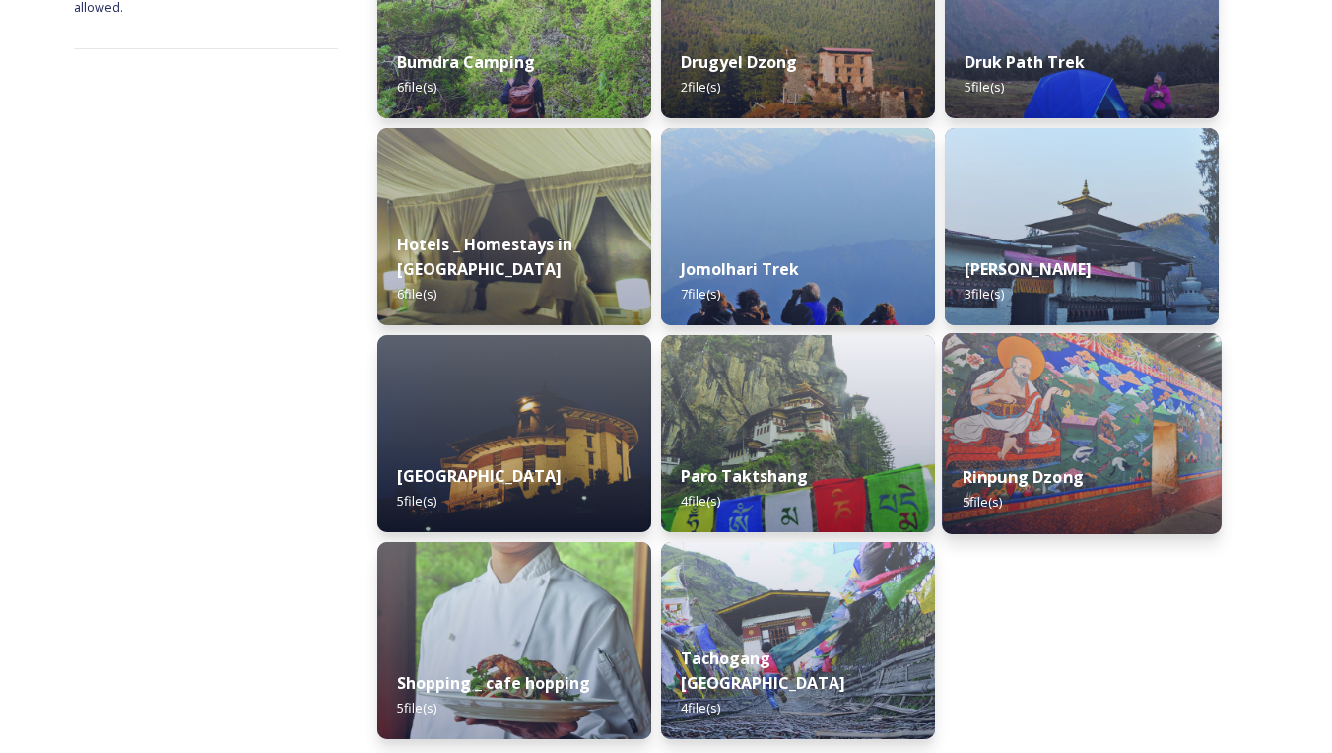
scroll to position [406, 0]
click at [1085, 381] on img at bounding box center [1081, 433] width 279 height 201
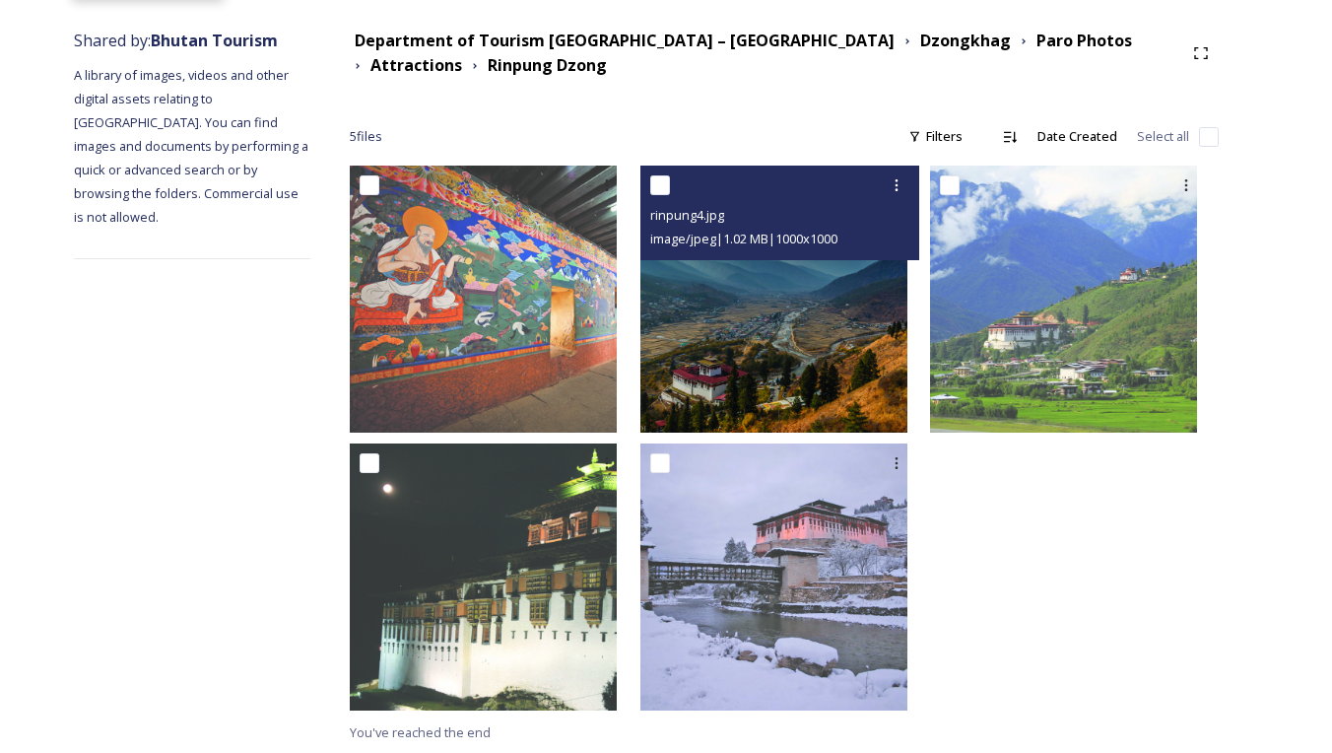
scroll to position [221, 0]
click at [838, 363] on img at bounding box center [773, 299] width 267 height 267
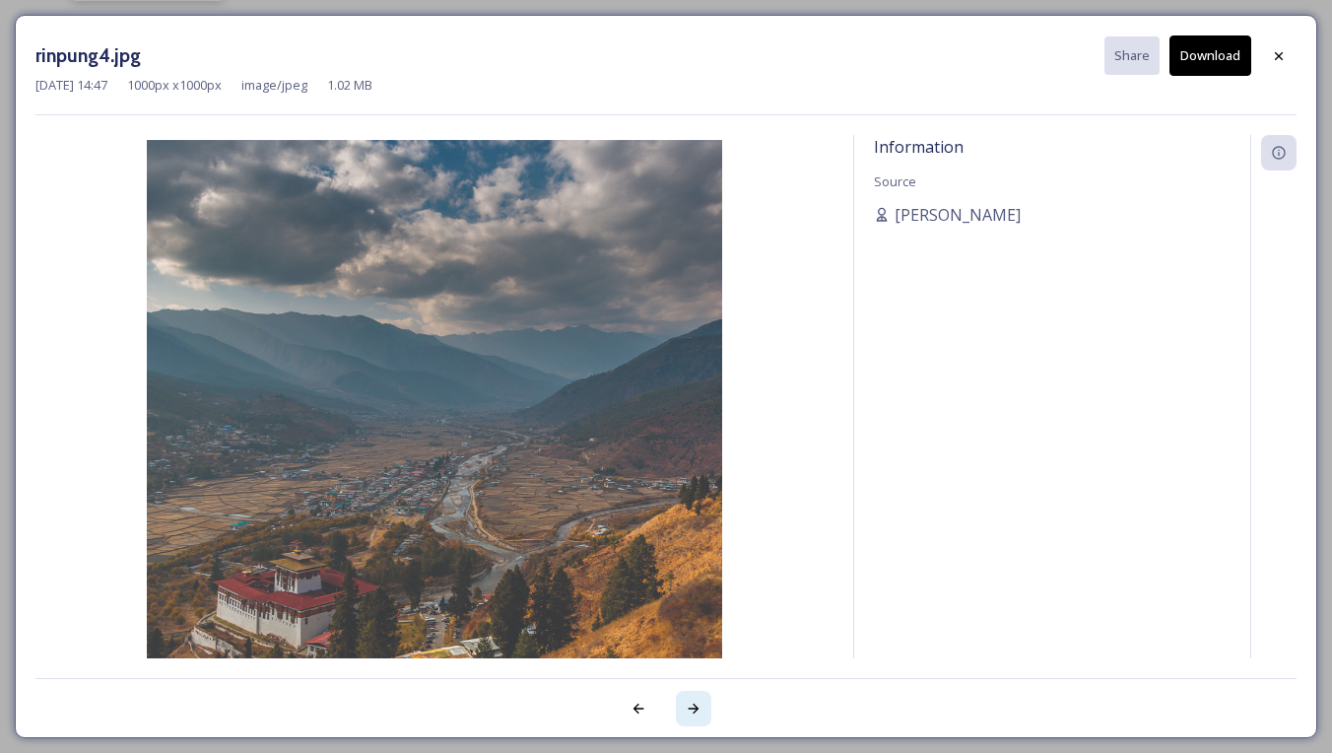
click at [690, 701] on icon at bounding box center [694, 708] width 16 height 16
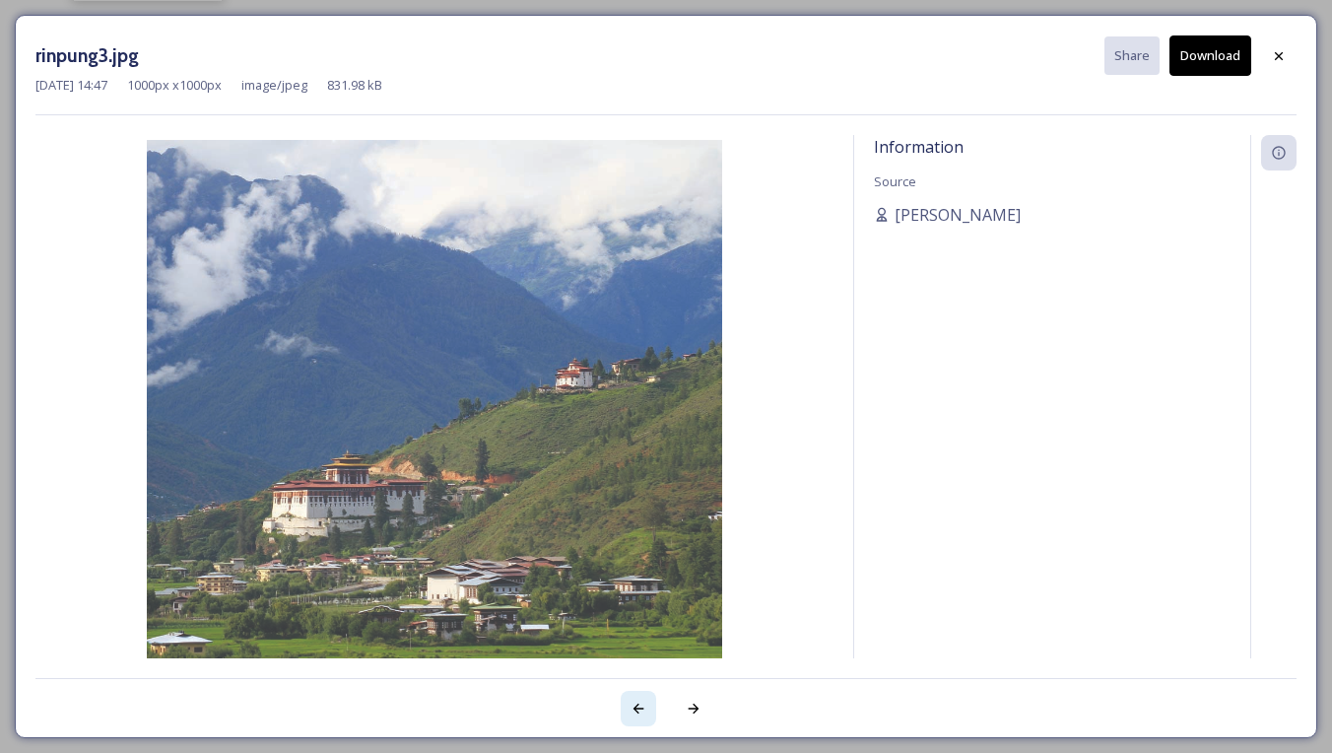
click at [636, 703] on icon at bounding box center [638, 708] width 16 height 16
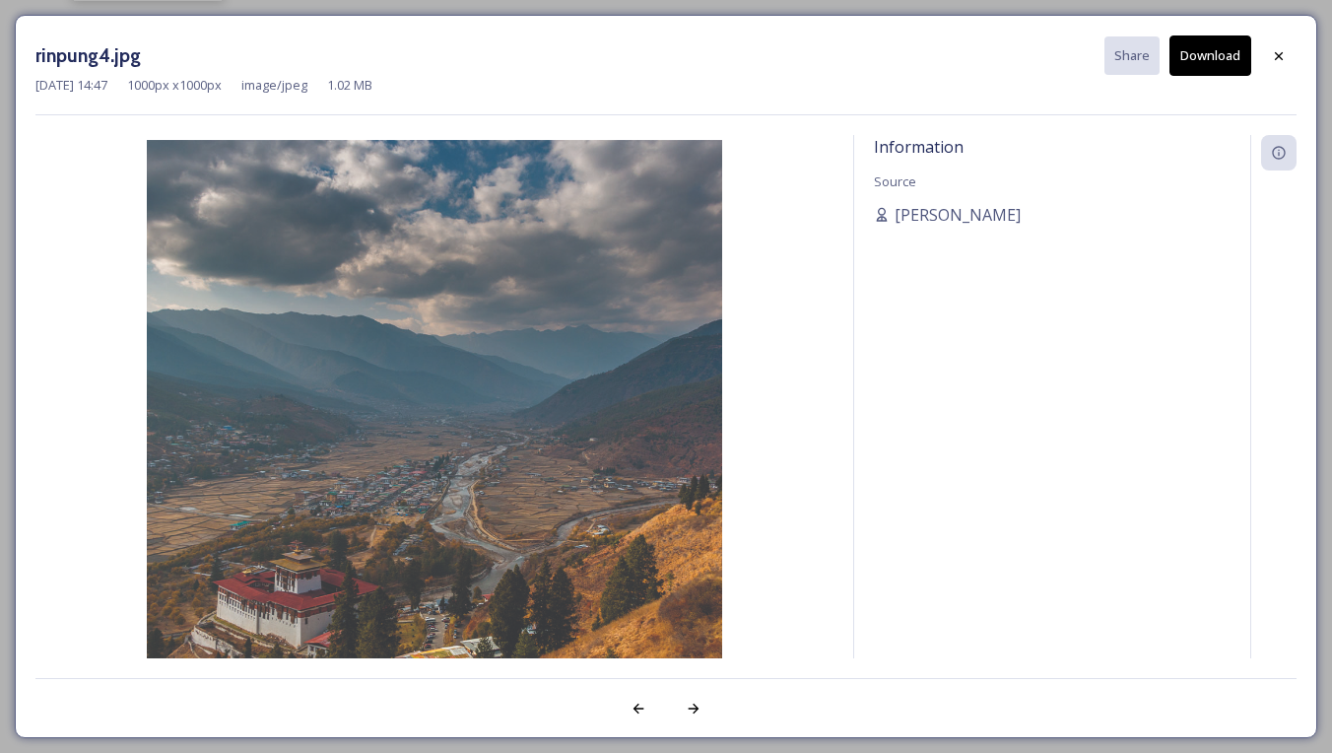
click at [1193, 53] on button "Download" at bounding box center [1210, 55] width 82 height 40
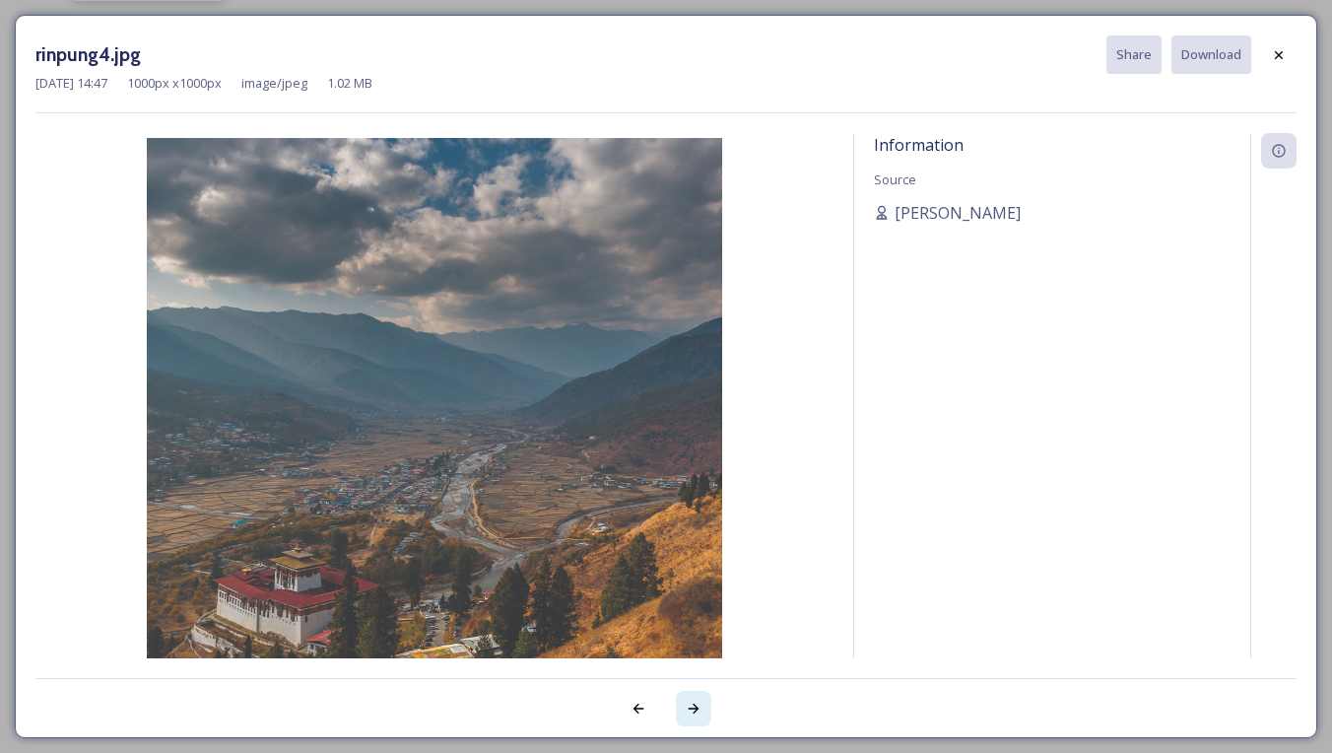
click at [696, 704] on icon at bounding box center [694, 708] width 16 height 16
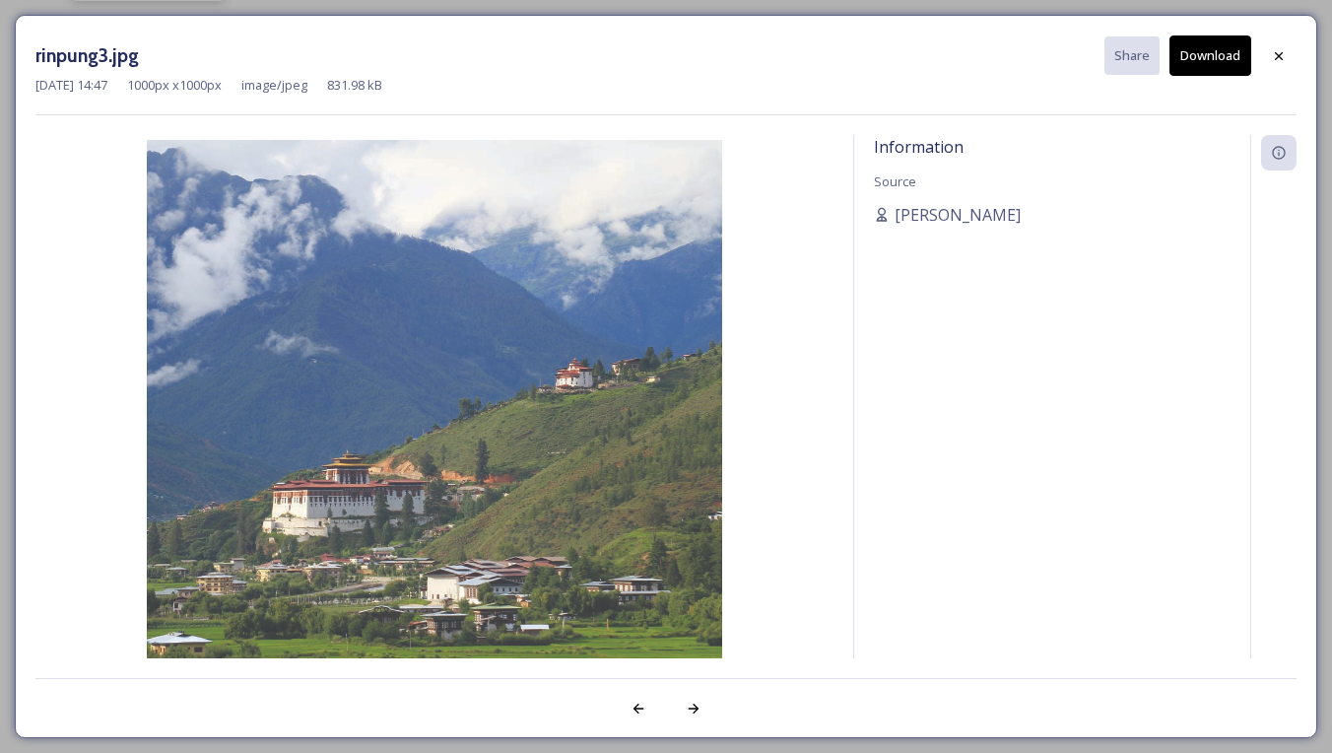
click at [1238, 55] on button "Download" at bounding box center [1210, 55] width 82 height 40
click at [1274, 51] on icon at bounding box center [1279, 56] width 16 height 16
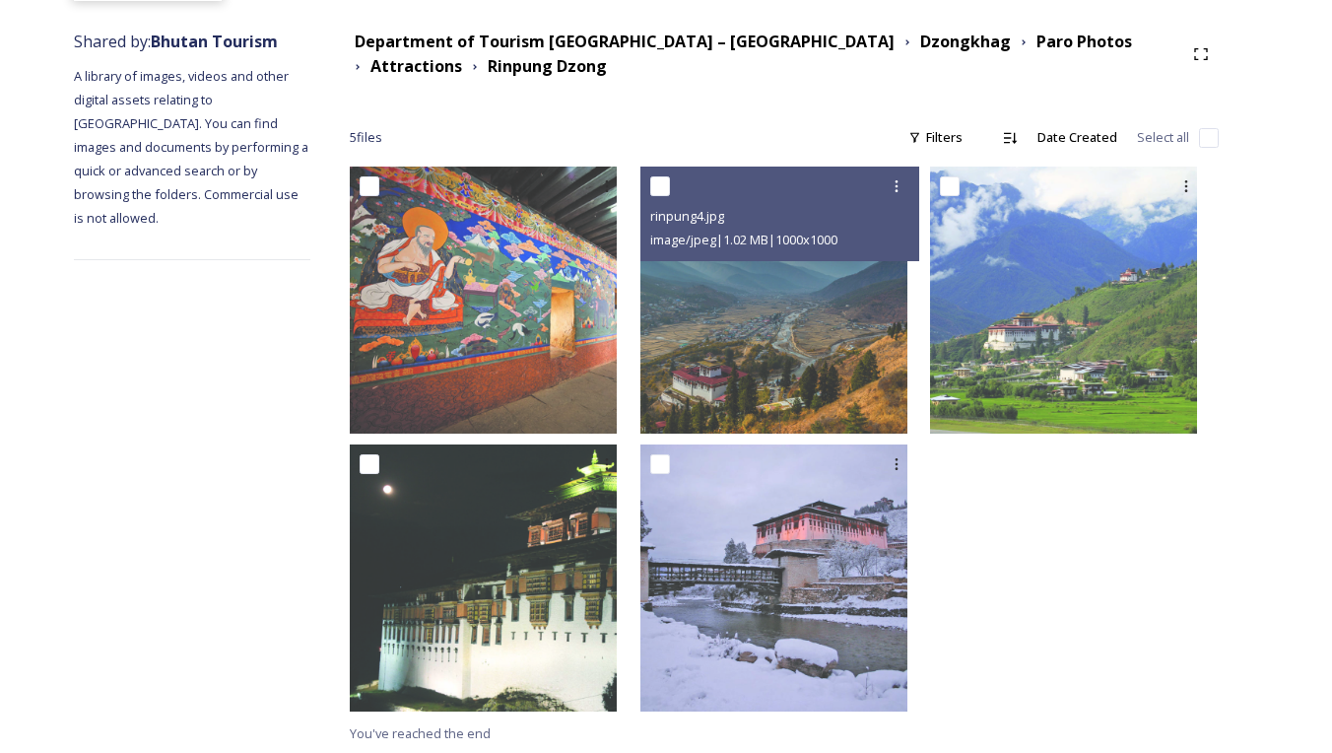
click at [1311, 350] on div "Shared by: Bhutan Tourism A library of images, videos and other digital assets …" at bounding box center [666, 387] width 1332 height 735
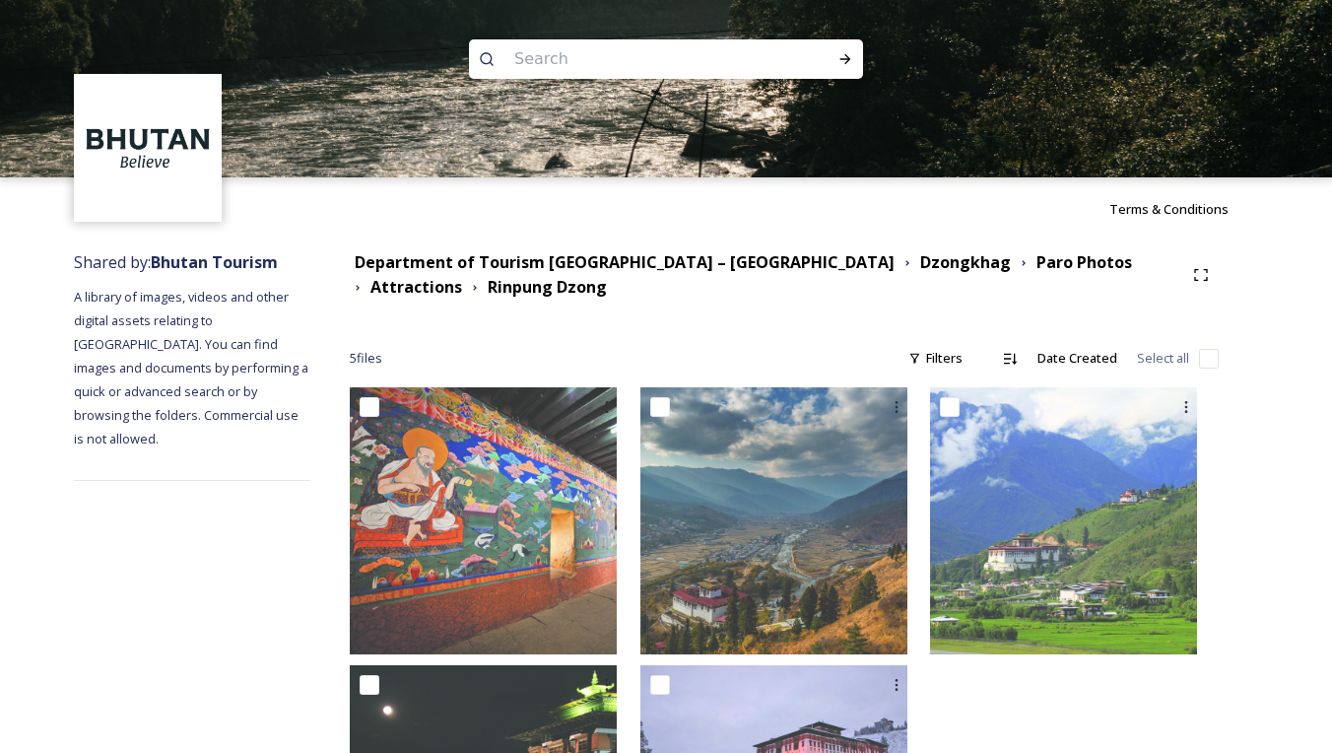
scroll to position [0, 0]
click at [920, 265] on strong "Dzongkhag" at bounding box center [965, 262] width 91 height 22
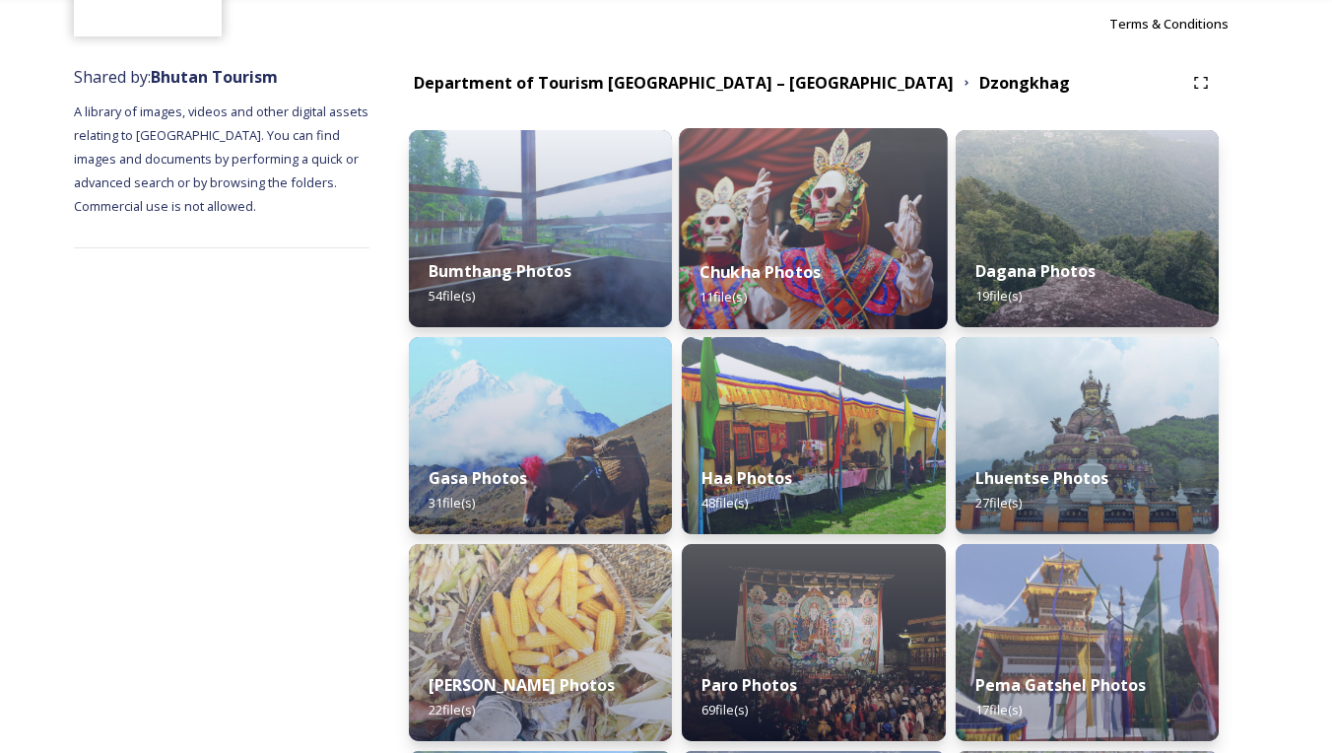
scroll to position [239, 0]
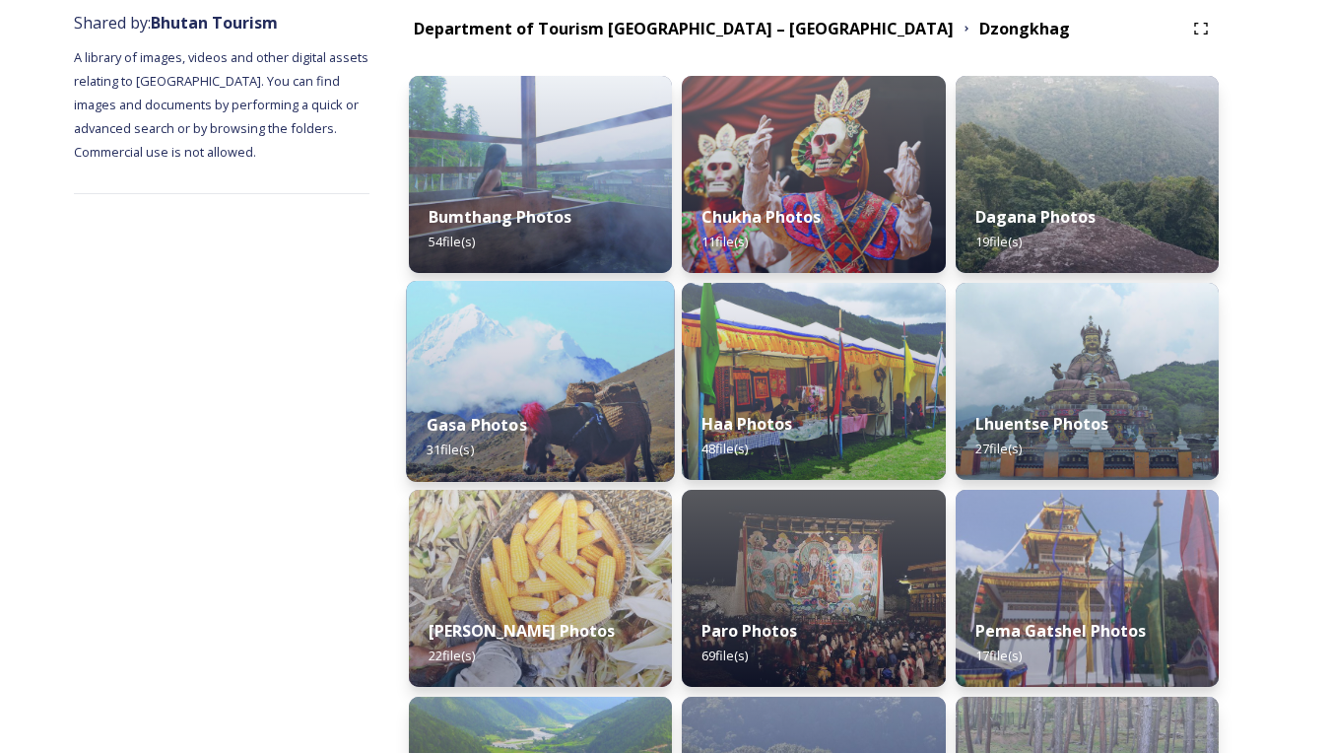
click at [527, 395] on div "Gasa Photos 31 file(s)" at bounding box center [540, 437] width 269 height 90
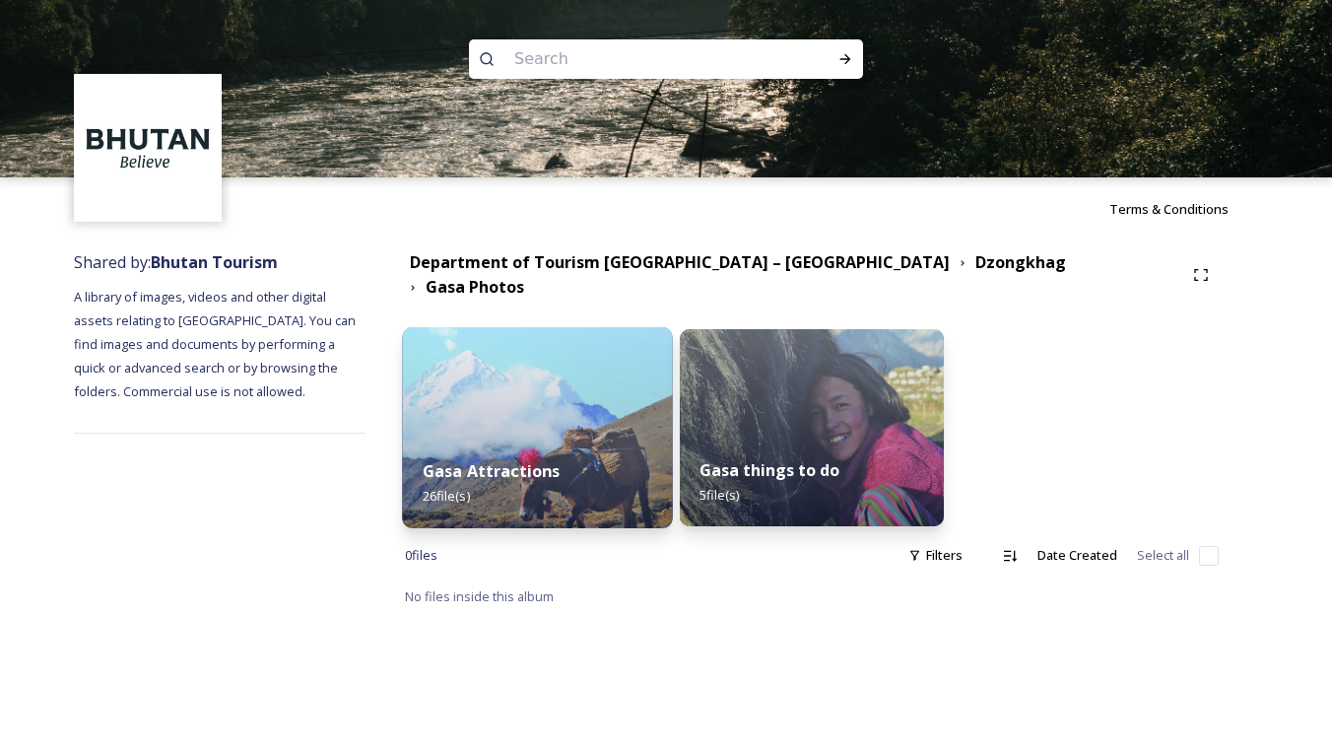
click at [553, 399] on img at bounding box center [537, 427] width 270 height 201
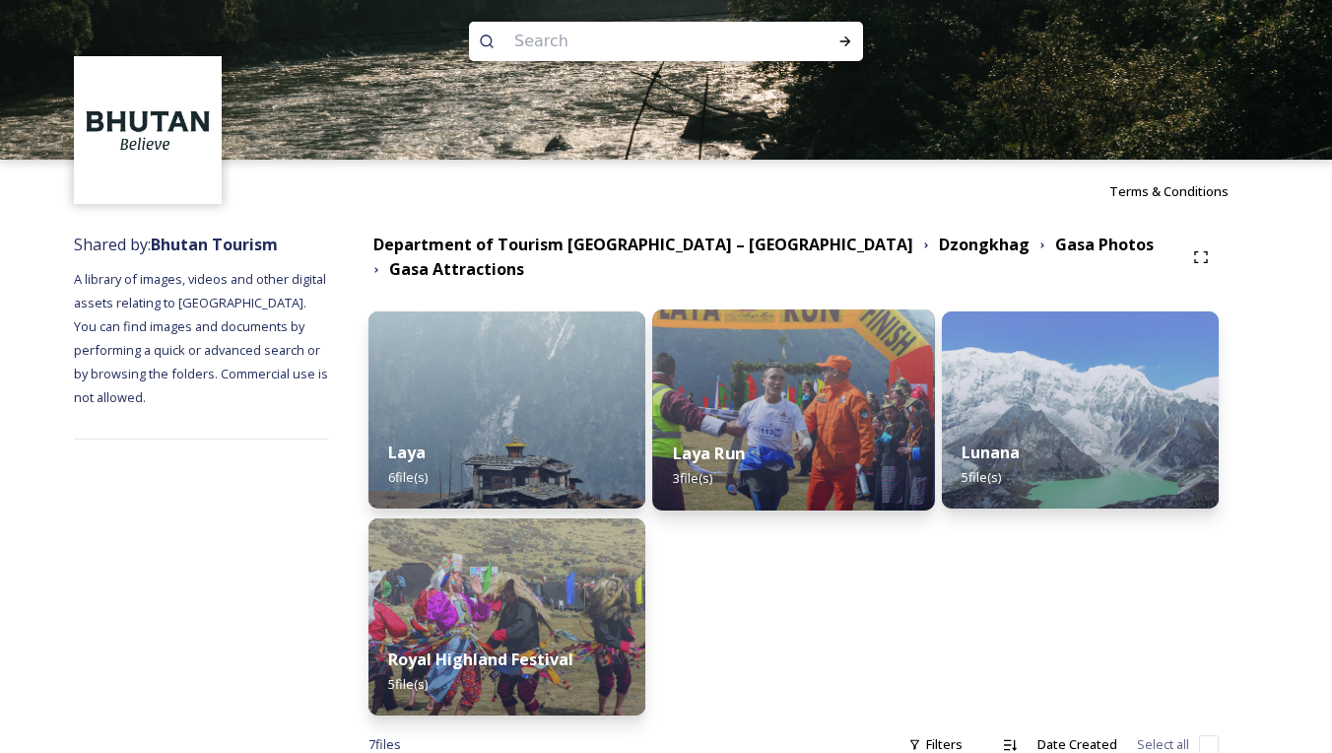
scroll to position [18, 0]
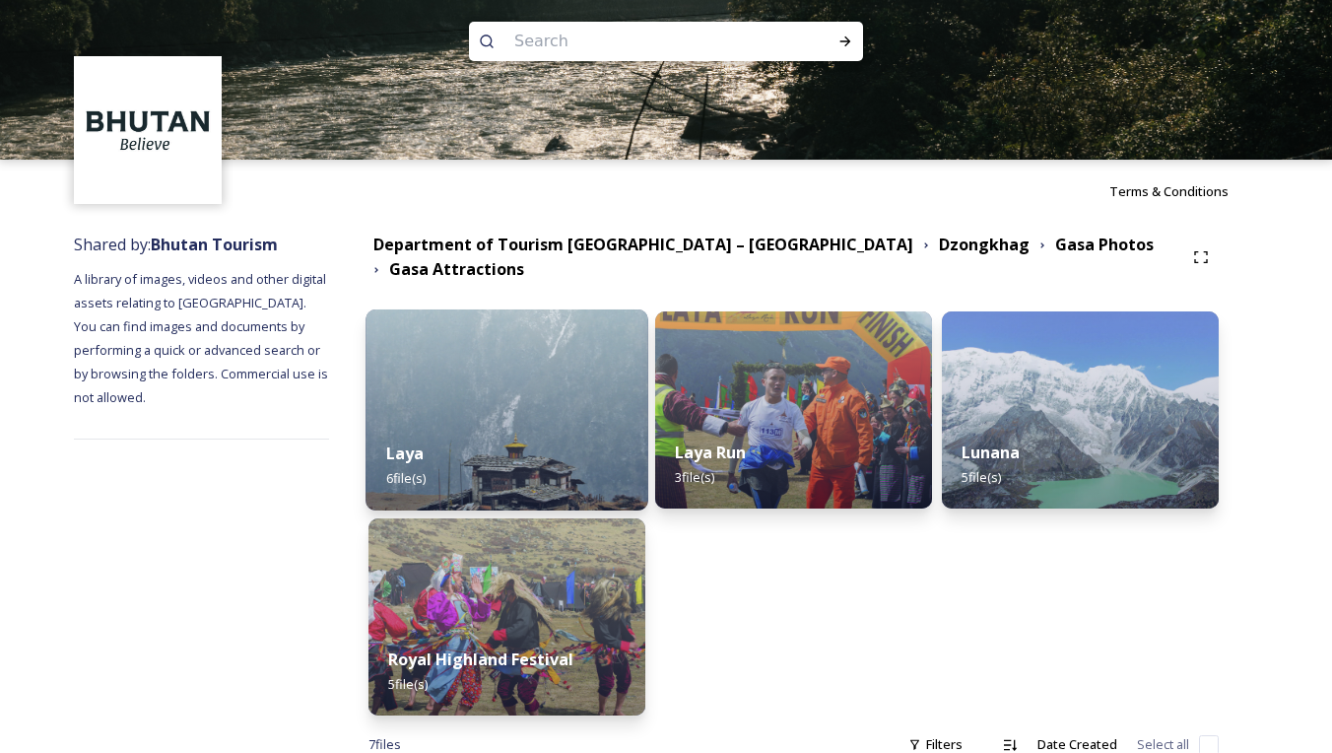
click at [530, 398] on img at bounding box center [506, 409] width 283 height 201
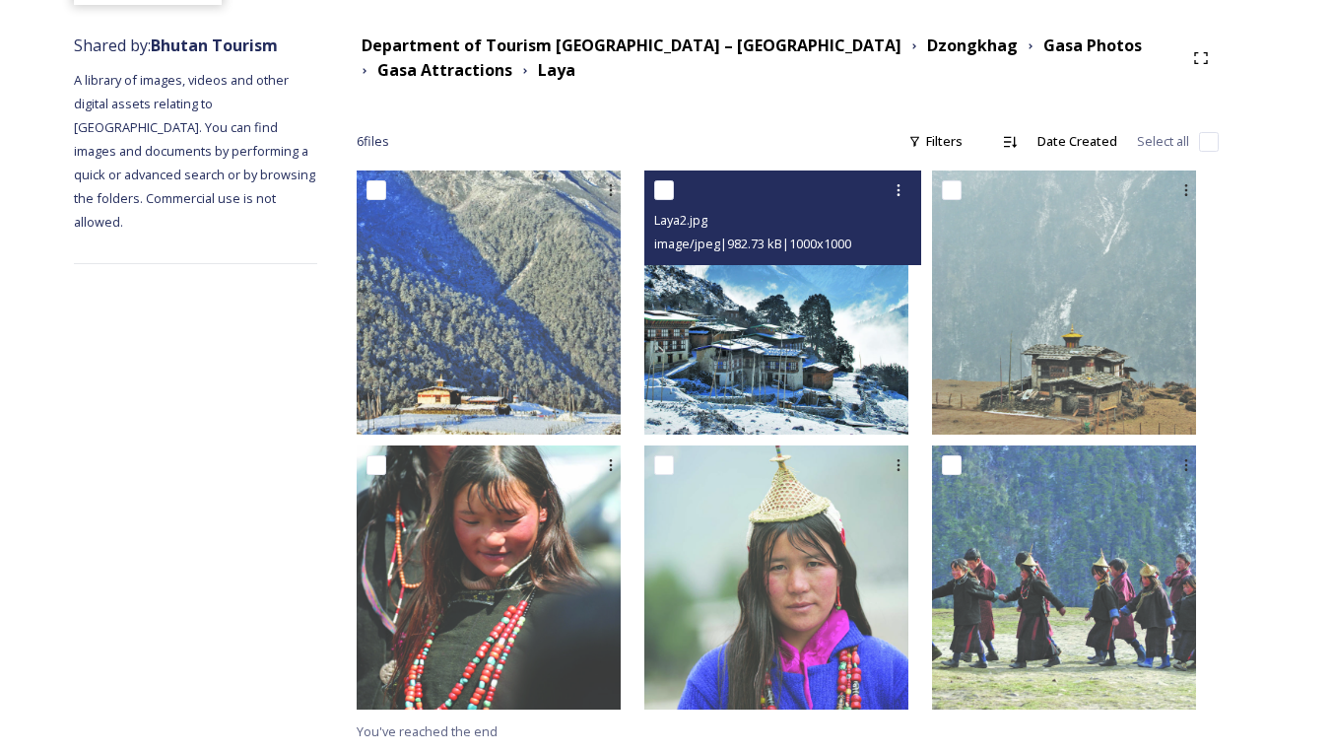
scroll to position [215, 0]
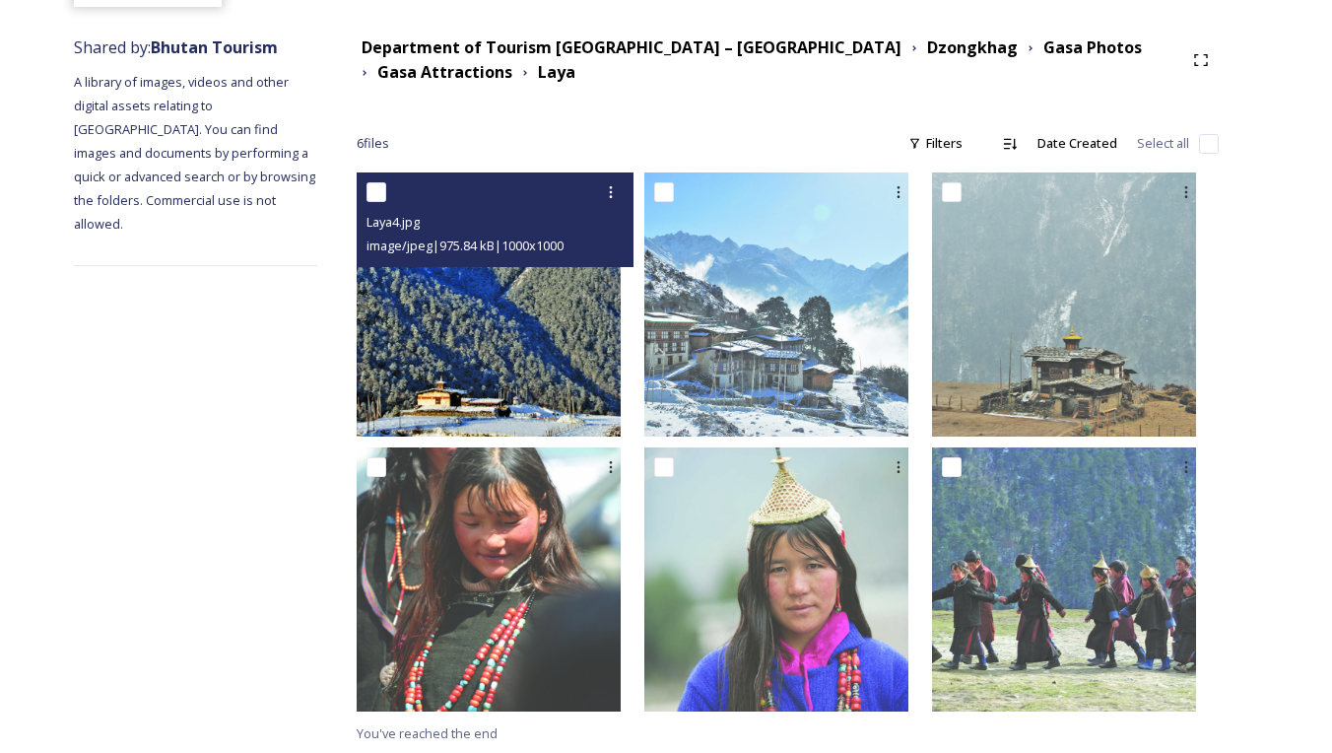
click at [596, 372] on img at bounding box center [489, 304] width 264 height 264
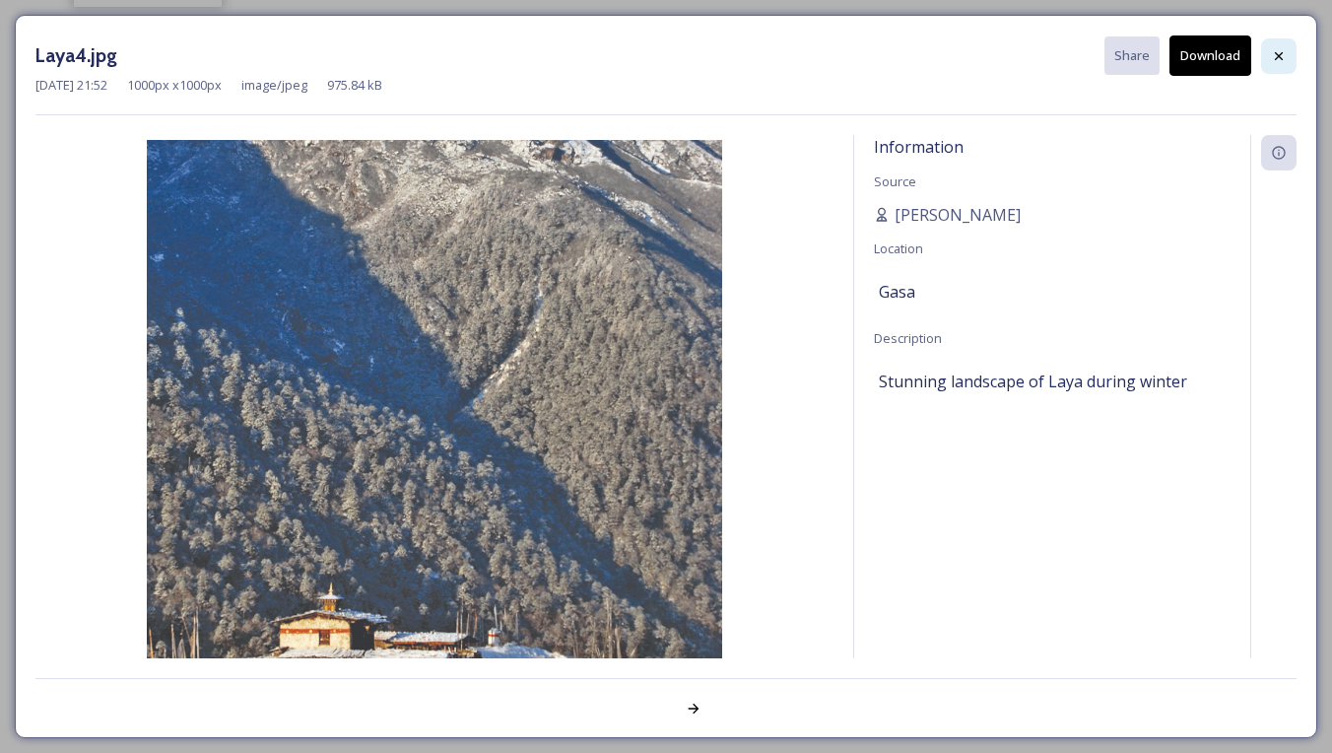
click at [1269, 62] on div at bounding box center [1278, 55] width 35 height 35
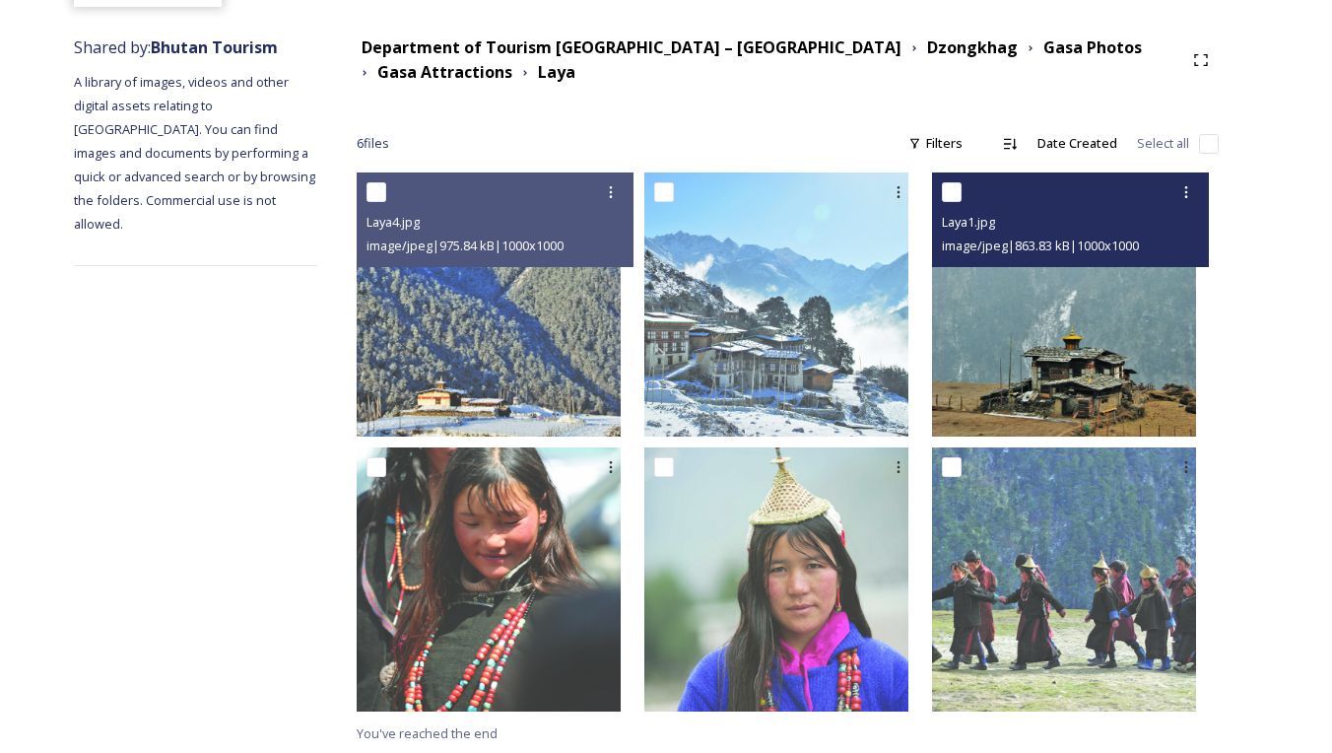
click at [1079, 371] on img at bounding box center [1064, 304] width 264 height 264
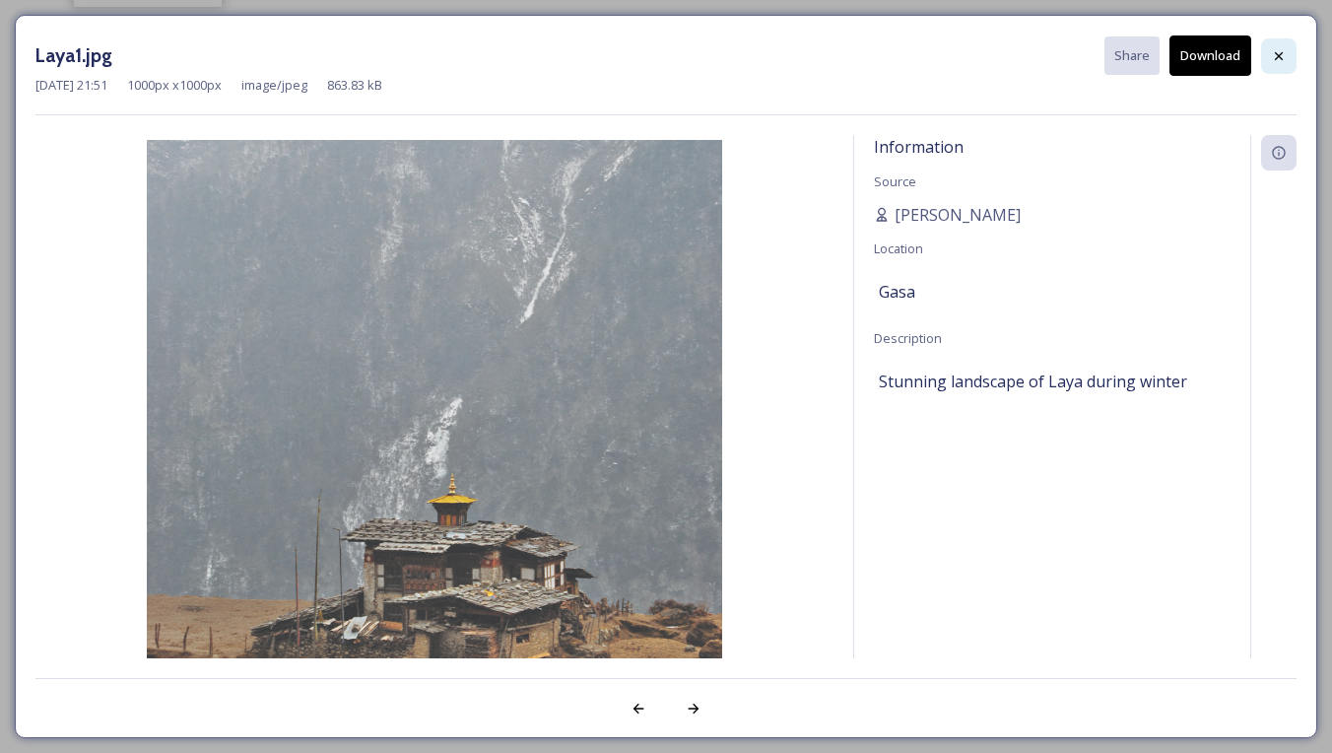
click at [1273, 48] on icon at bounding box center [1279, 56] width 16 height 16
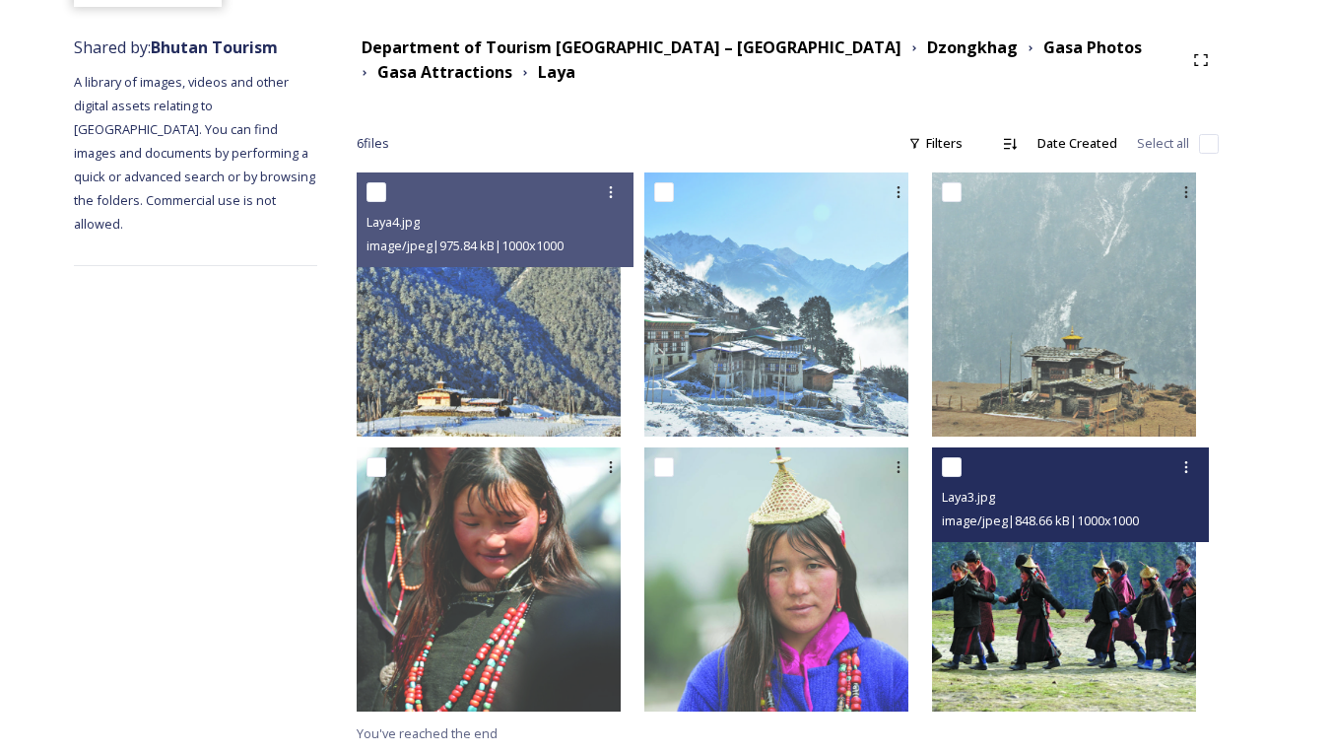
click at [1042, 577] on img at bounding box center [1064, 579] width 264 height 264
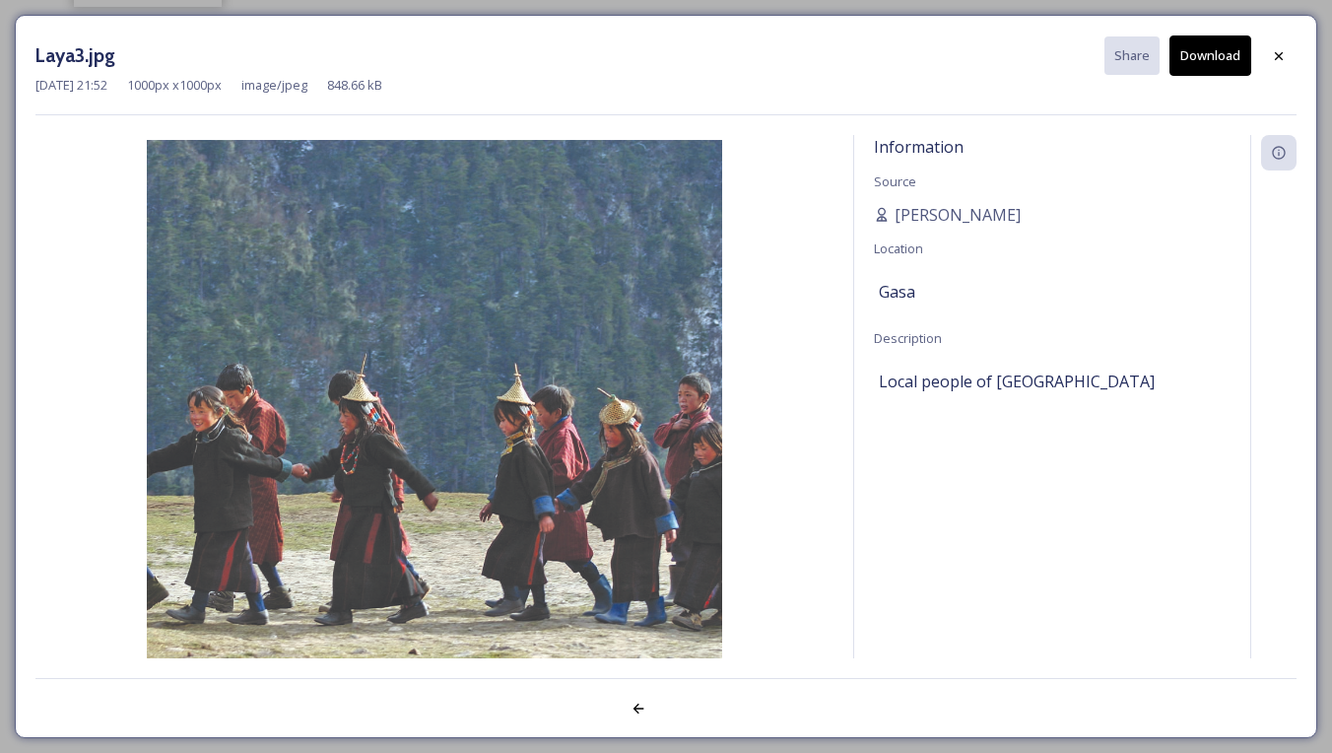
drag, startPoint x: 1283, startPoint y: 45, endPoint x: 1275, endPoint y: 60, distance: 16.7
click at [1283, 45] on div at bounding box center [1278, 55] width 35 height 35
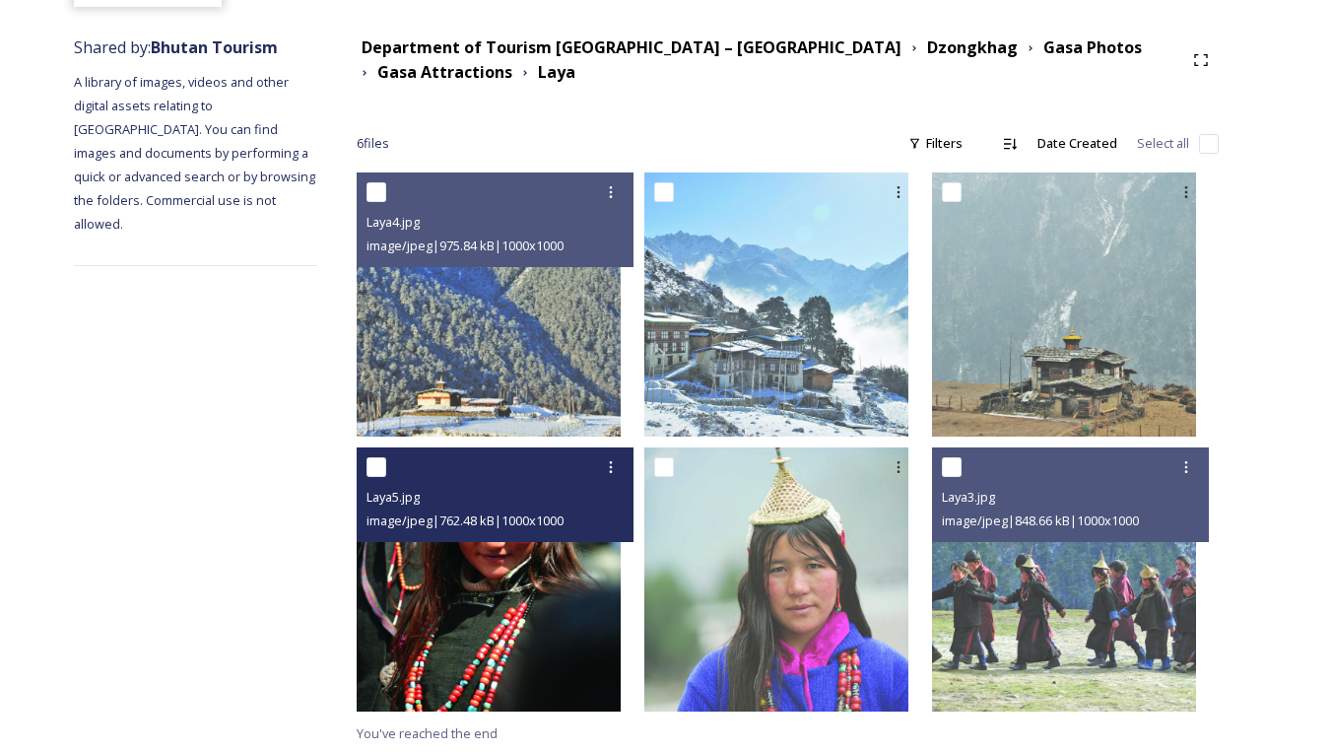
click at [573, 570] on img at bounding box center [489, 579] width 264 height 264
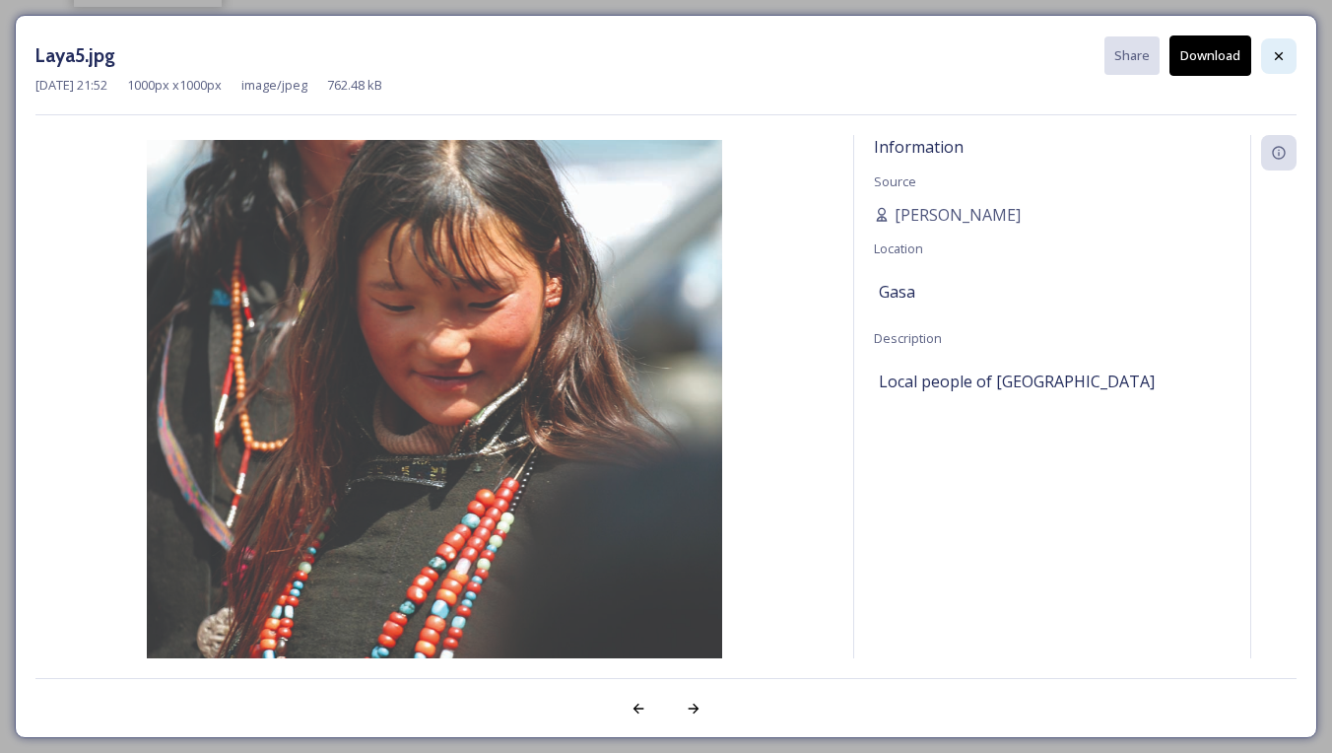
click at [1287, 55] on div at bounding box center [1278, 55] width 35 height 35
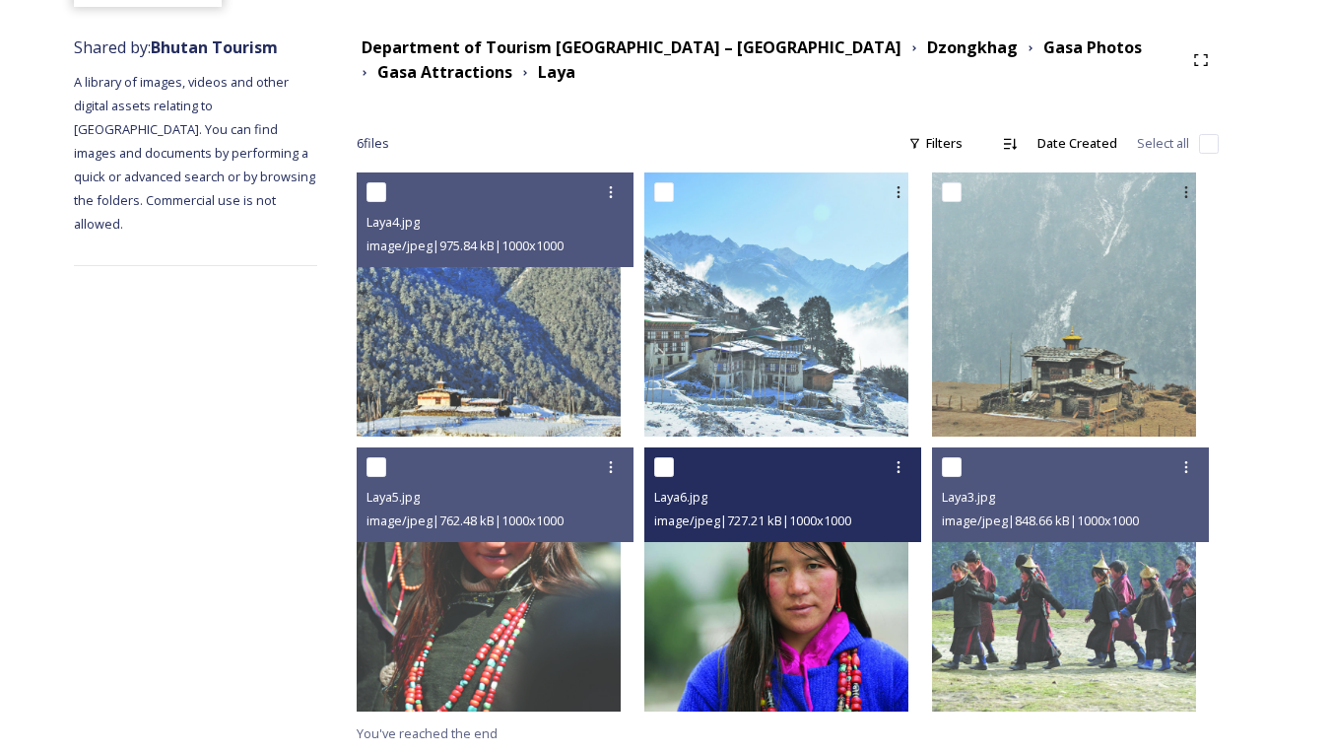
click at [759, 627] on img at bounding box center [776, 579] width 264 height 264
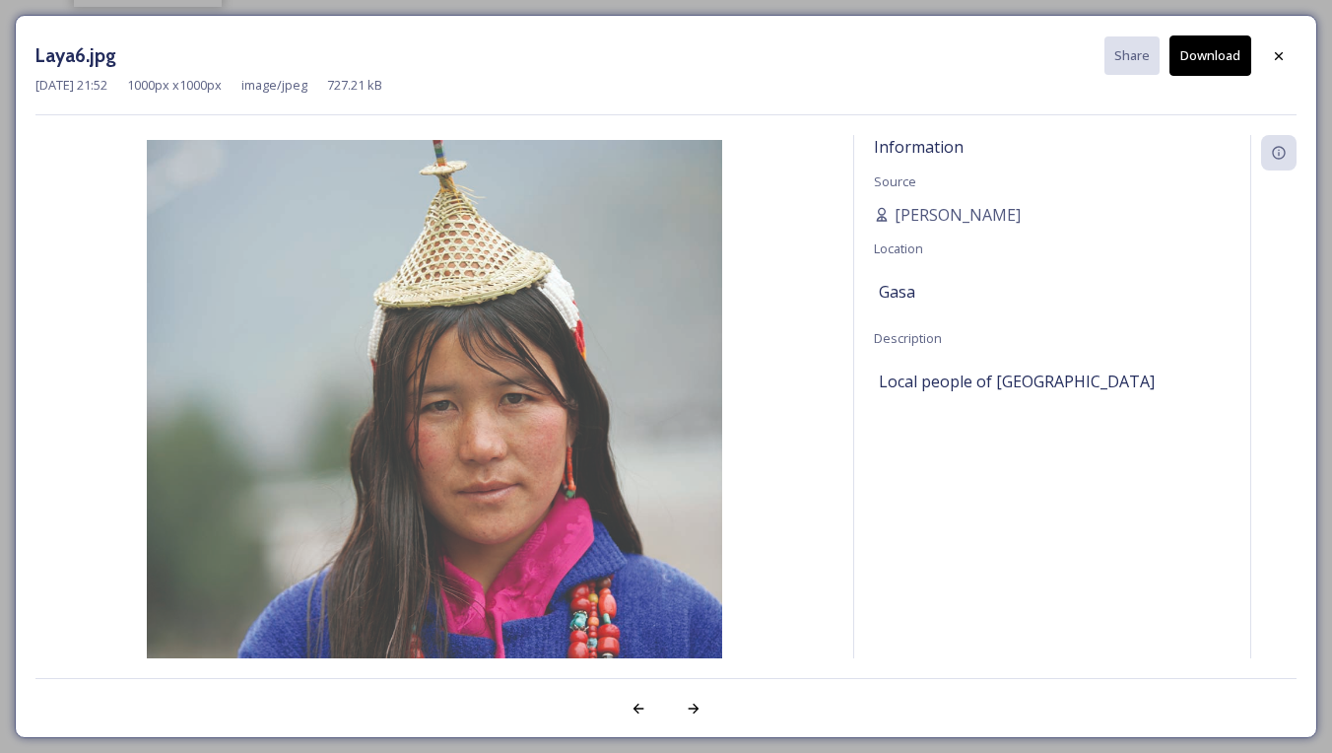
click at [1224, 57] on button "Download" at bounding box center [1210, 55] width 82 height 40
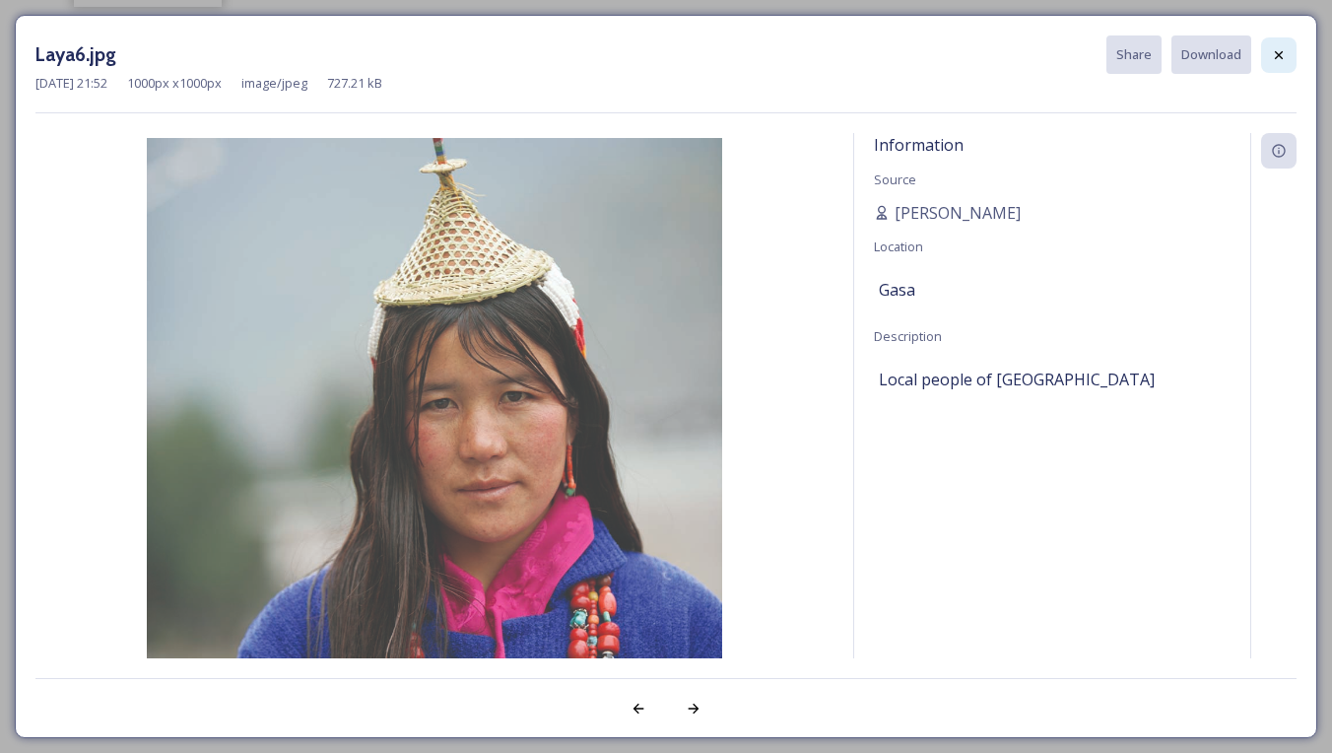
click at [1268, 52] on div at bounding box center [1278, 54] width 35 height 35
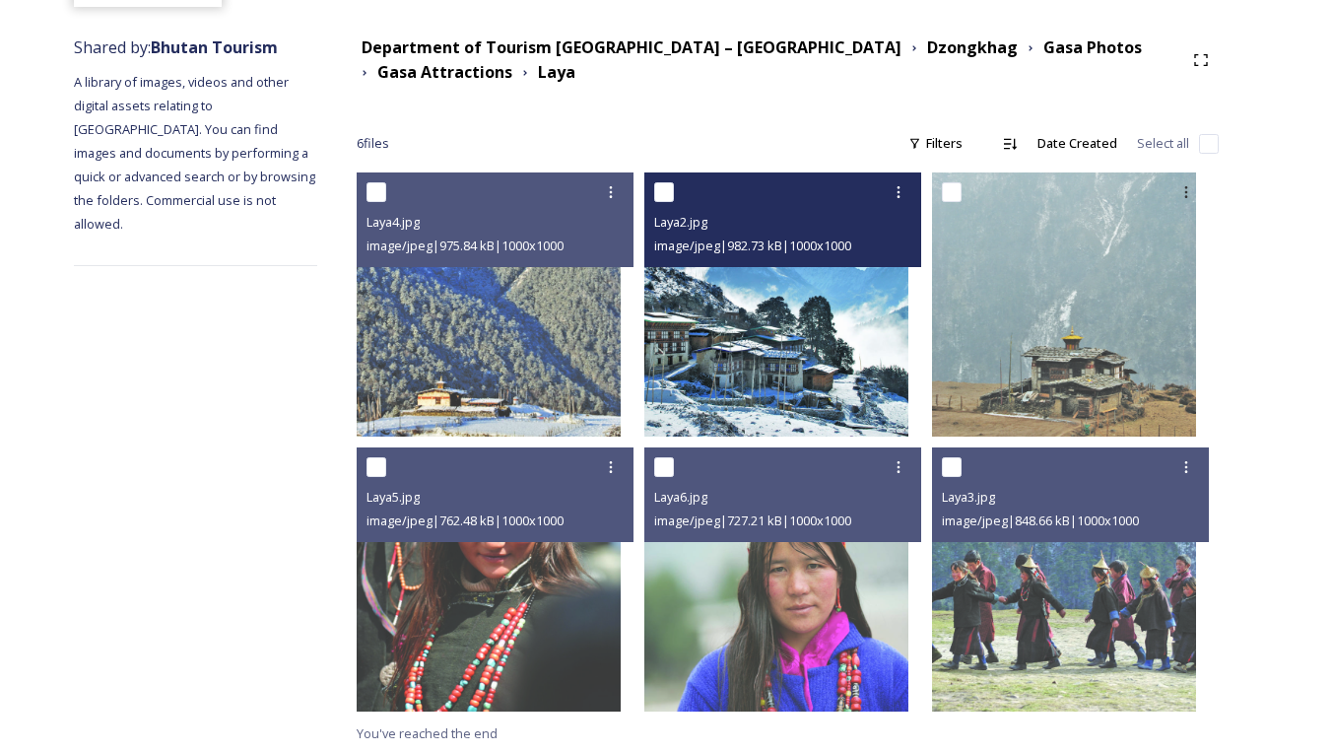
click at [816, 381] on img at bounding box center [776, 304] width 264 height 264
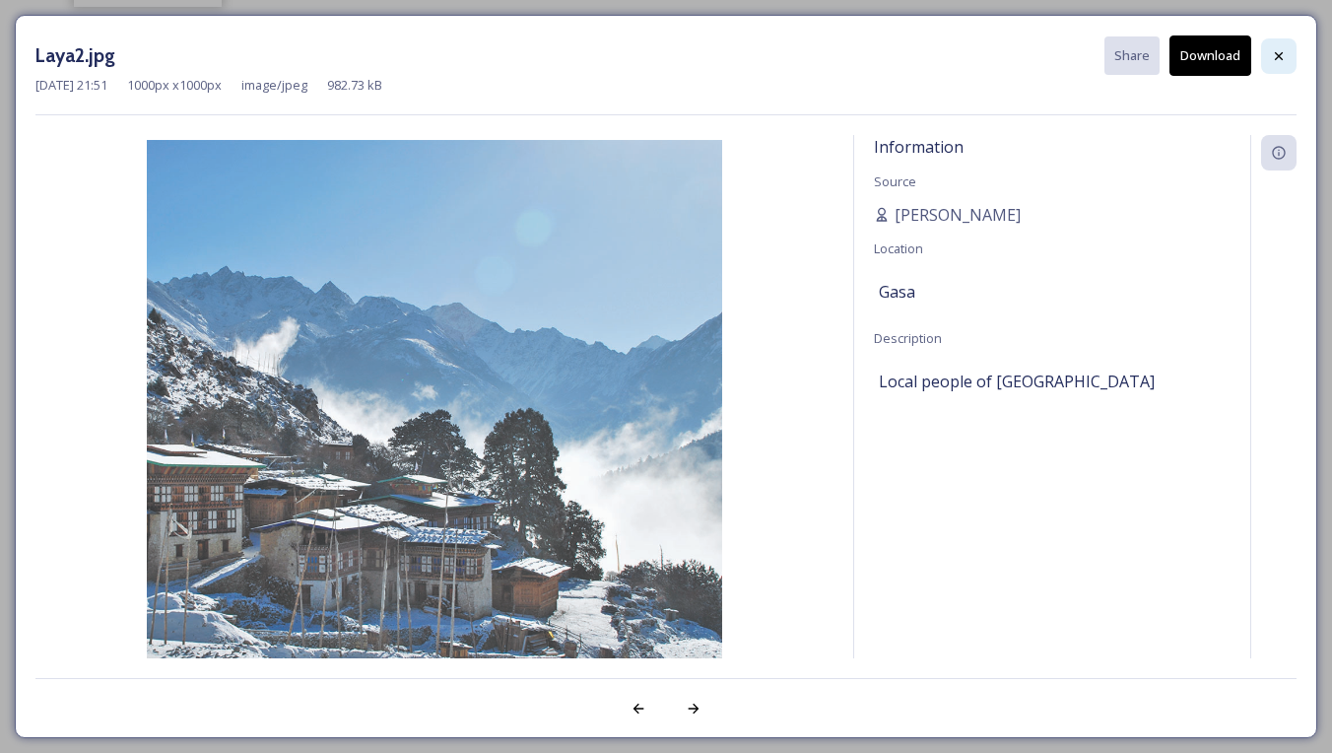
click at [1278, 49] on icon at bounding box center [1279, 56] width 16 height 16
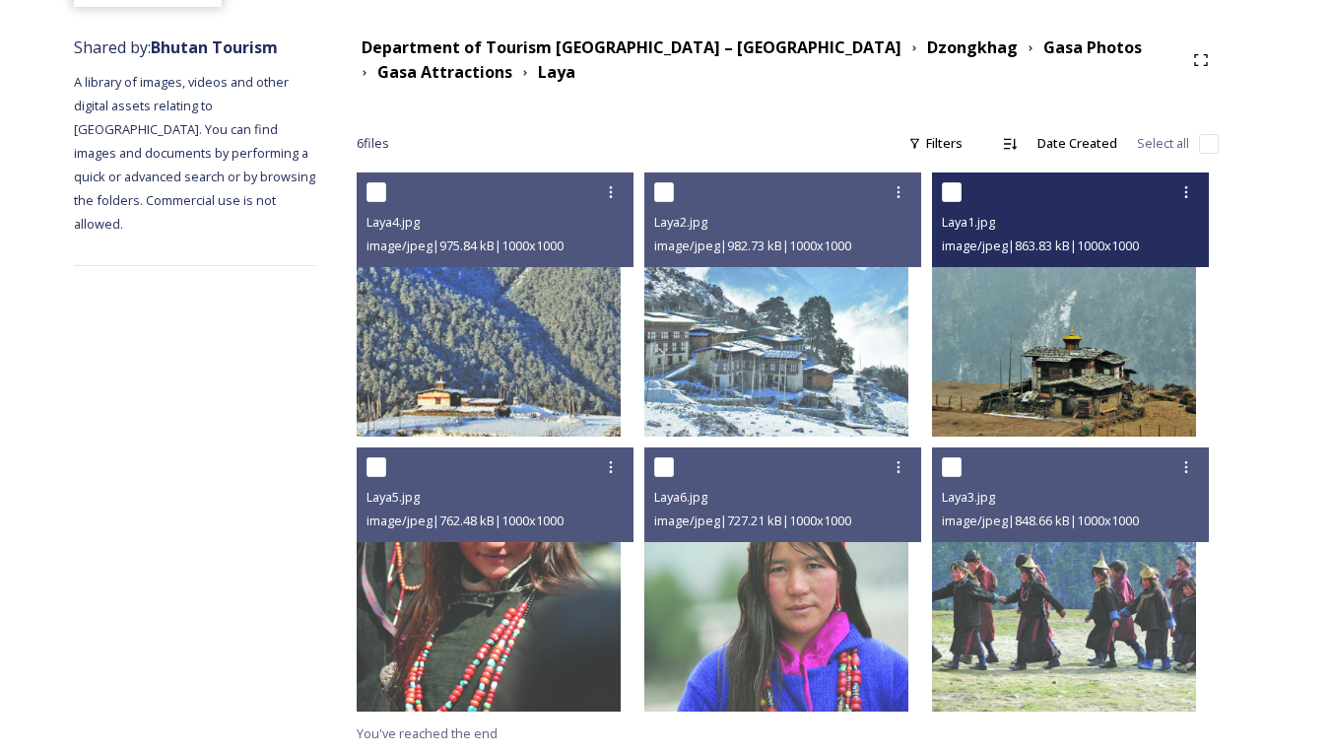
click at [1088, 337] on img at bounding box center [1064, 304] width 264 height 264
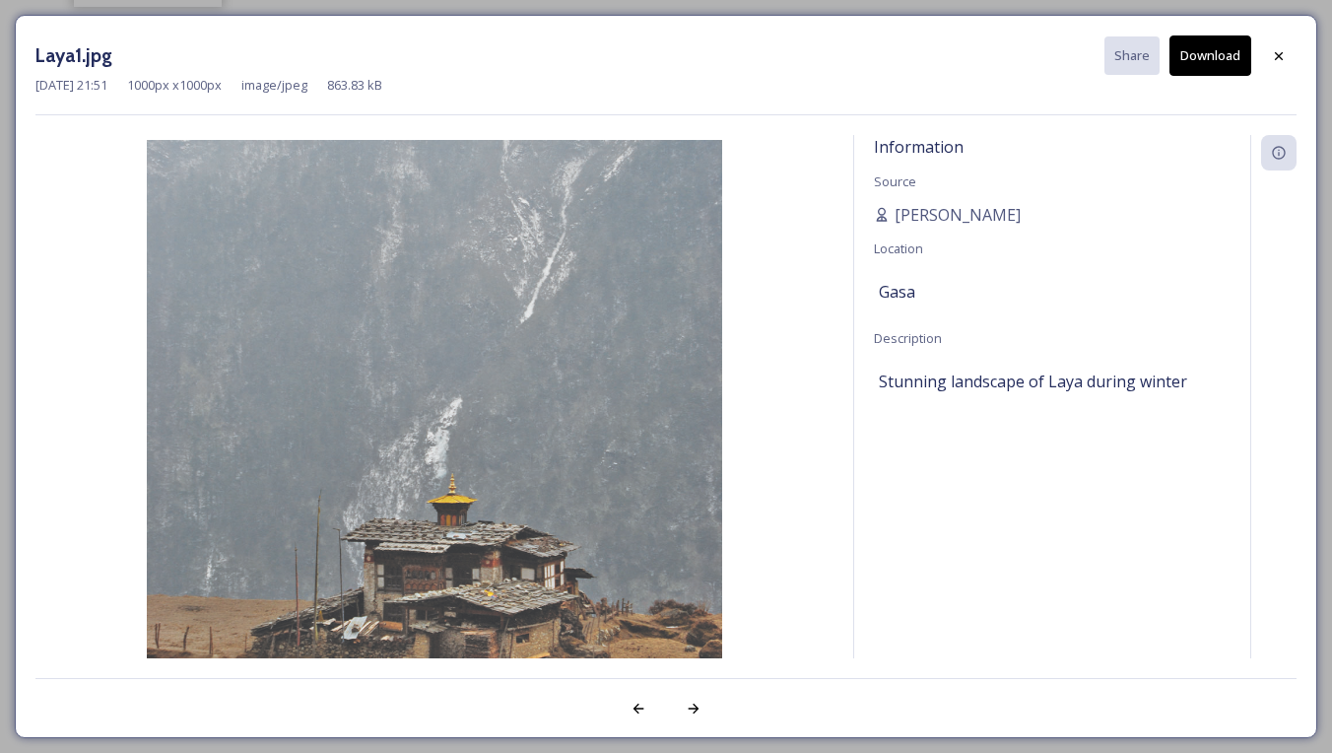
click at [1231, 53] on button "Download" at bounding box center [1210, 55] width 82 height 40
click at [1288, 54] on div at bounding box center [1278, 55] width 35 height 35
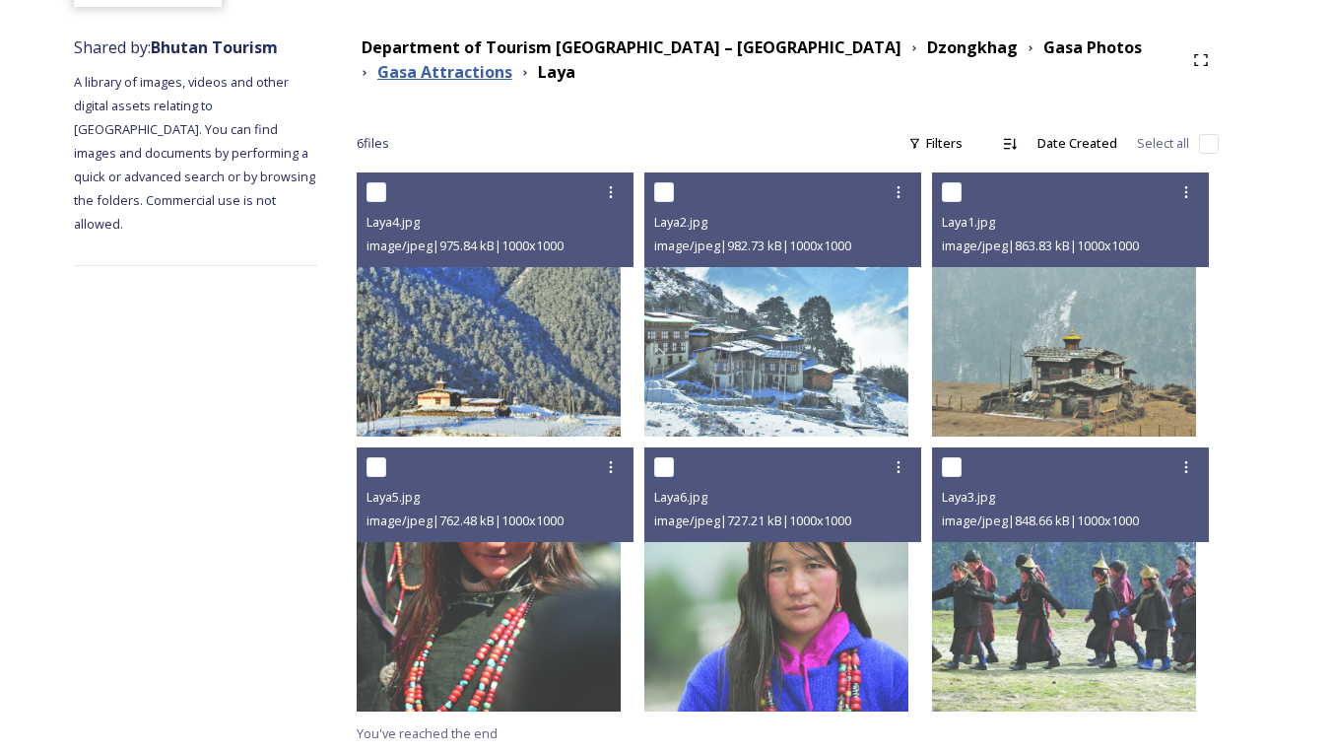
click at [512, 61] on strong "Gasa Attractions" at bounding box center [444, 72] width 135 height 22
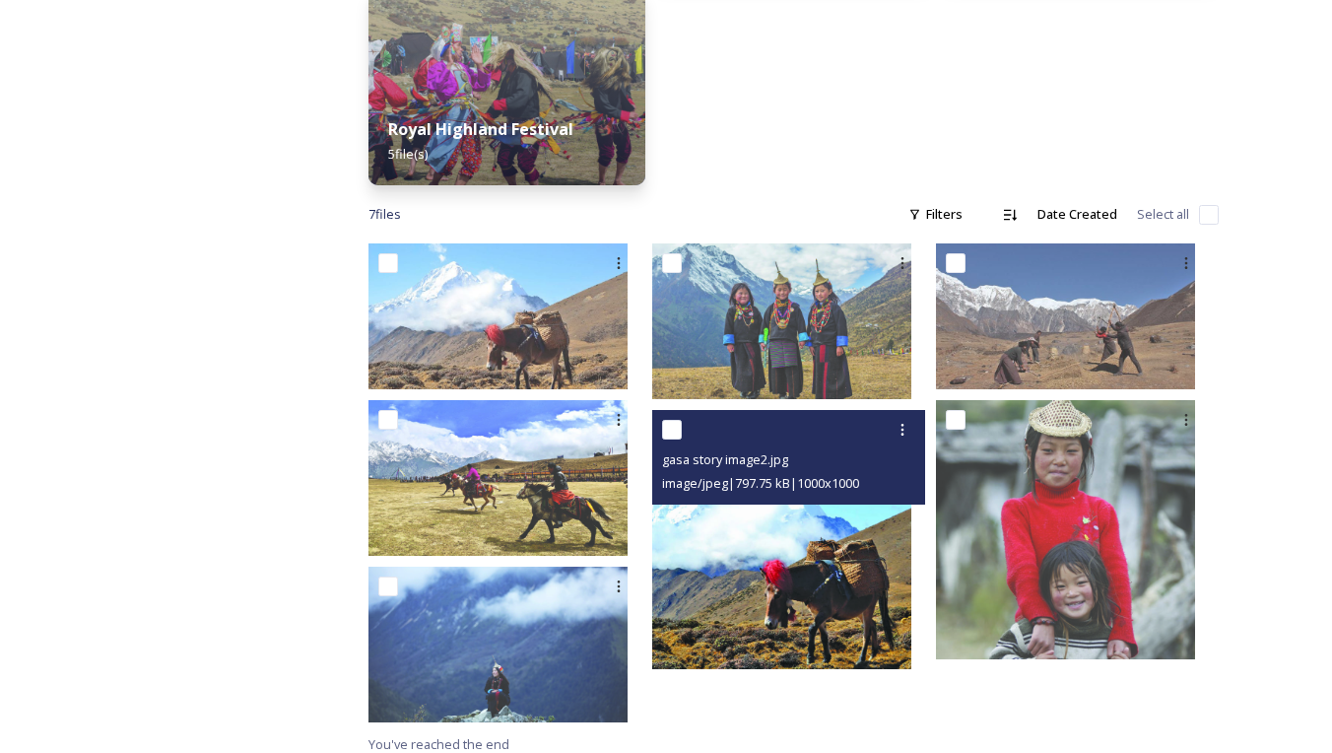
scroll to position [547, 0]
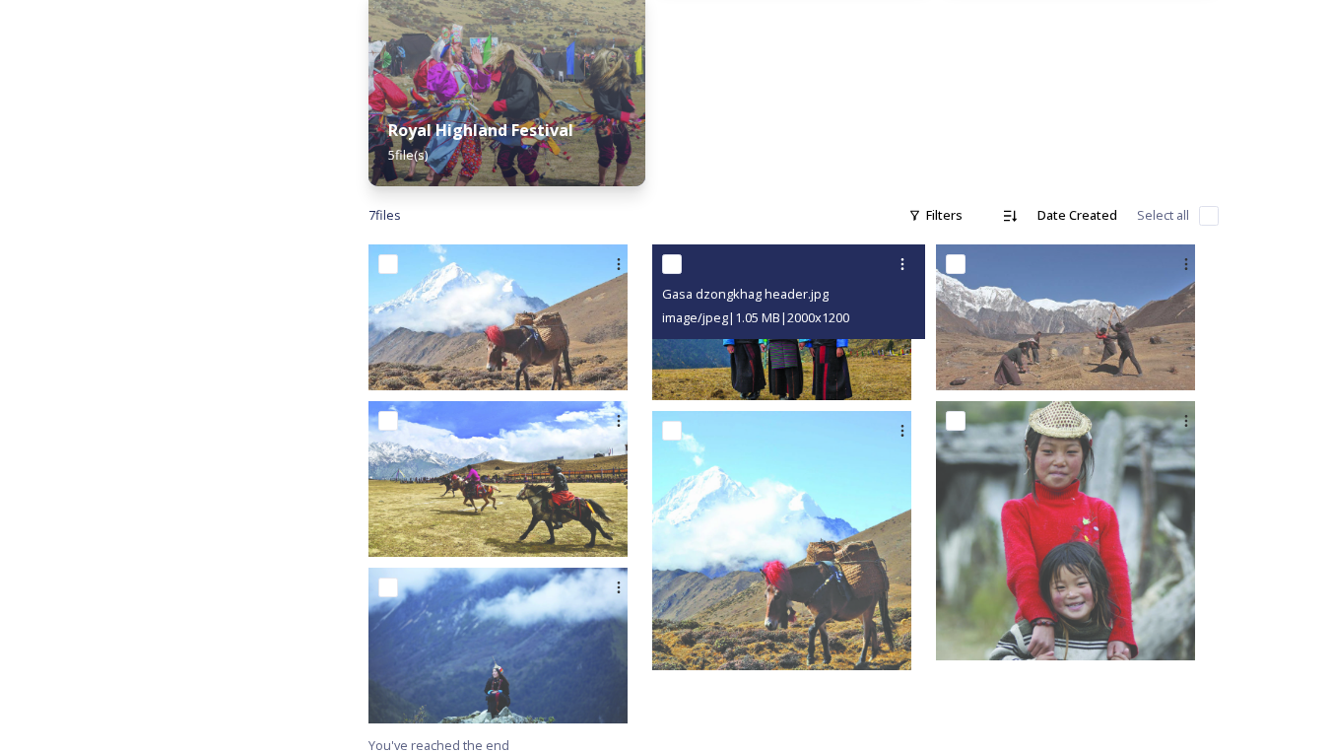
click at [830, 362] on img at bounding box center [781, 322] width 259 height 156
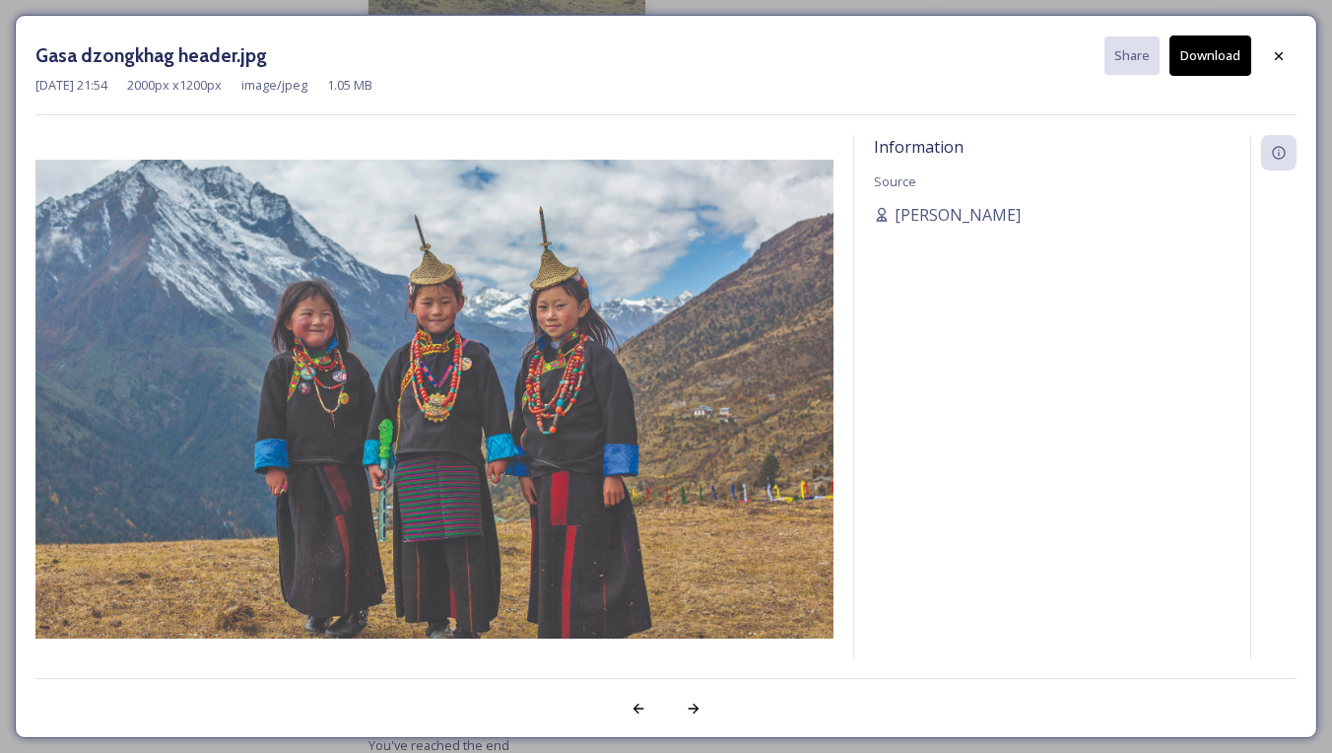
click at [1228, 58] on button "Download" at bounding box center [1210, 55] width 82 height 40
click at [913, 96] on div "Gasa dzongkhag header.jpg Share Download Jul 26 2023 21:54 2000 px x 1200 px im…" at bounding box center [665, 75] width 1261 height 80
